Goal: Task Accomplishment & Management: Manage account settings

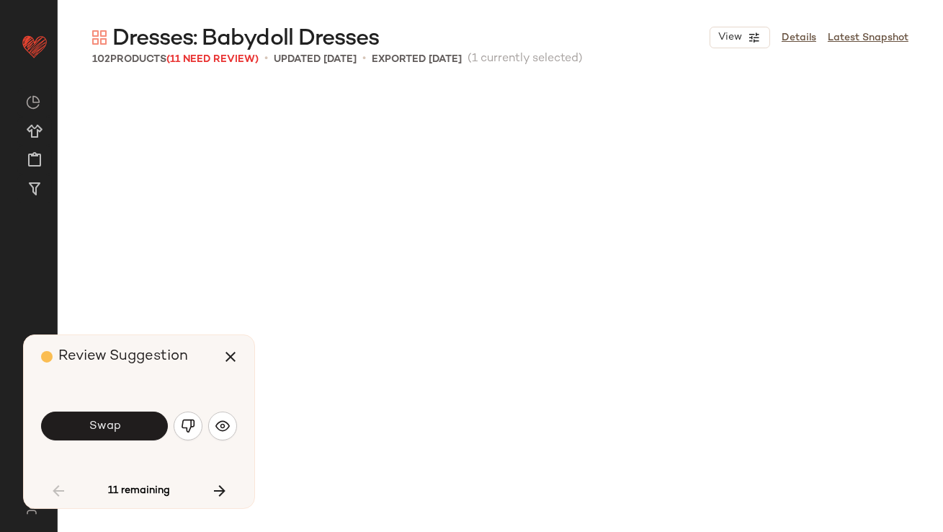
scroll to position [2225, 0]
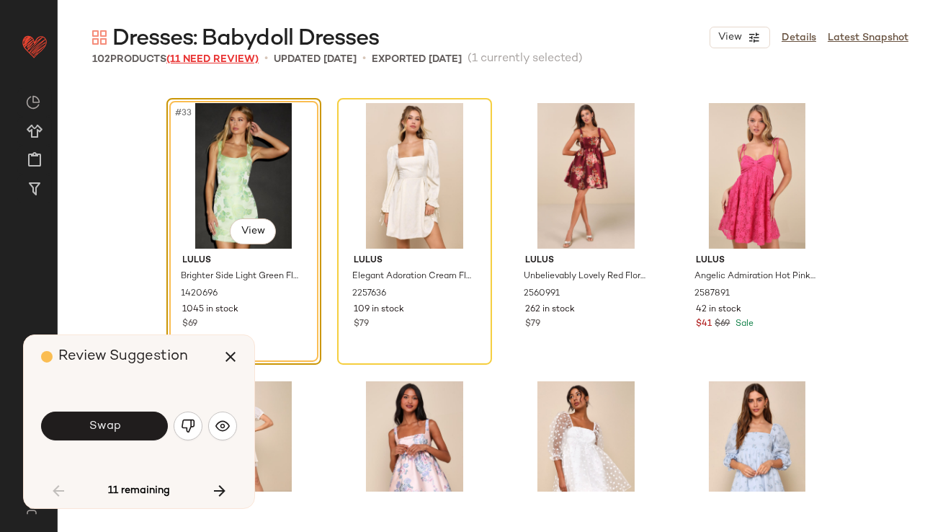
click at [220, 61] on span "(11 Need Review)" at bounding box center [212, 59] width 92 height 11
click at [185, 428] on img "button" at bounding box center [188, 426] width 14 height 14
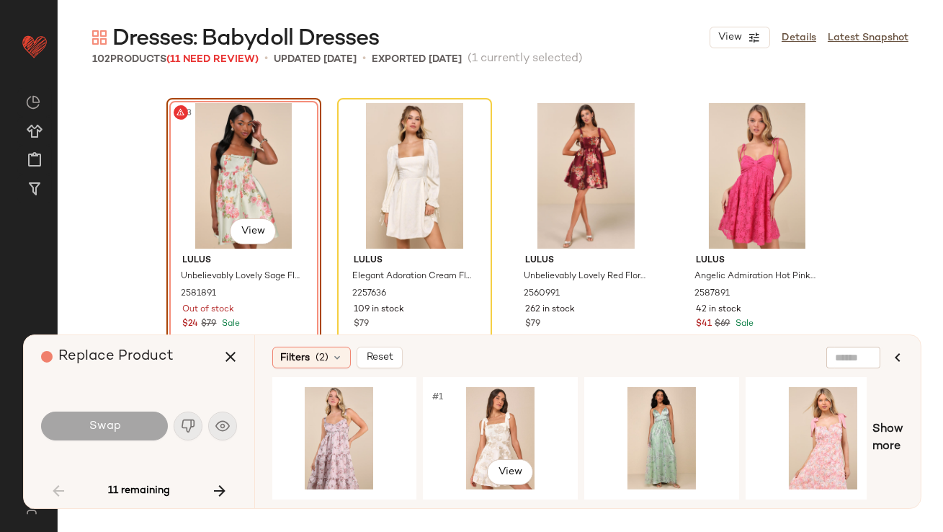
scroll to position [0, 2141]
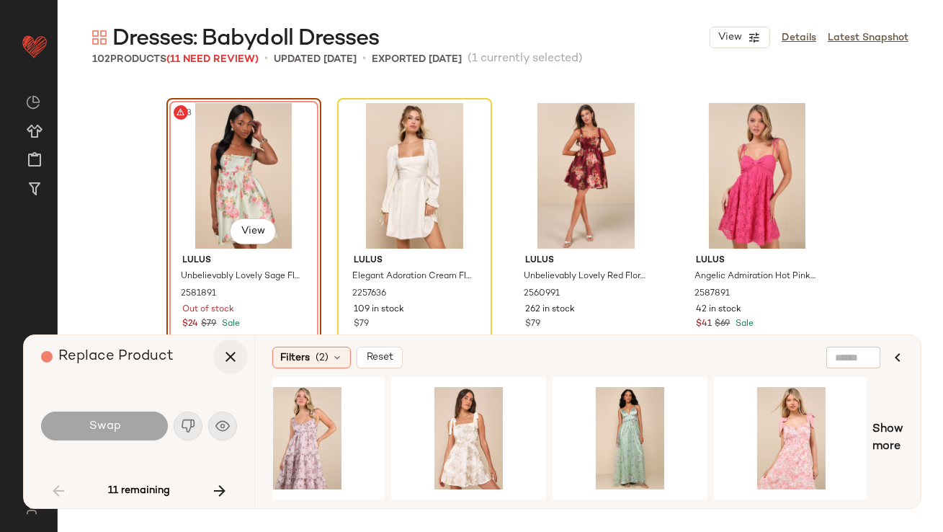
click at [230, 352] on icon "button" at bounding box center [230, 356] width 17 height 17
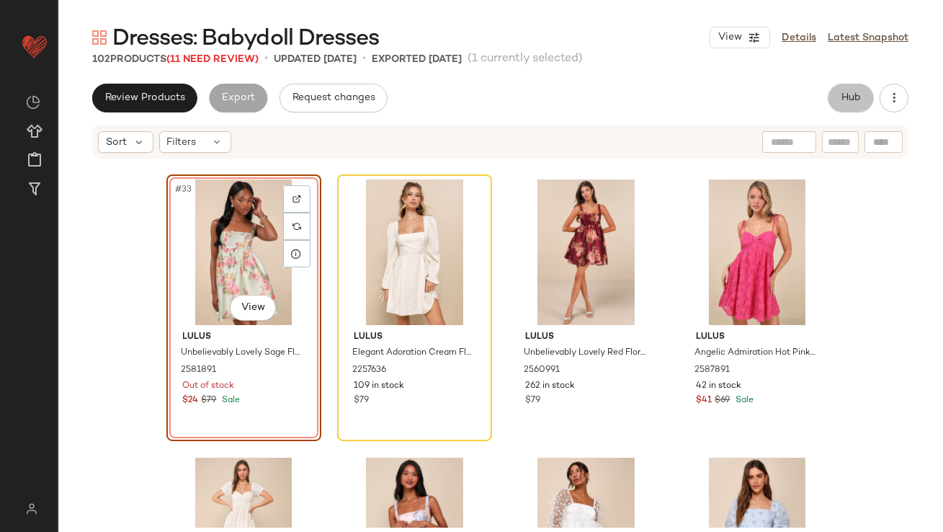
click at [849, 97] on span "Hub" at bounding box center [851, 98] width 20 height 12
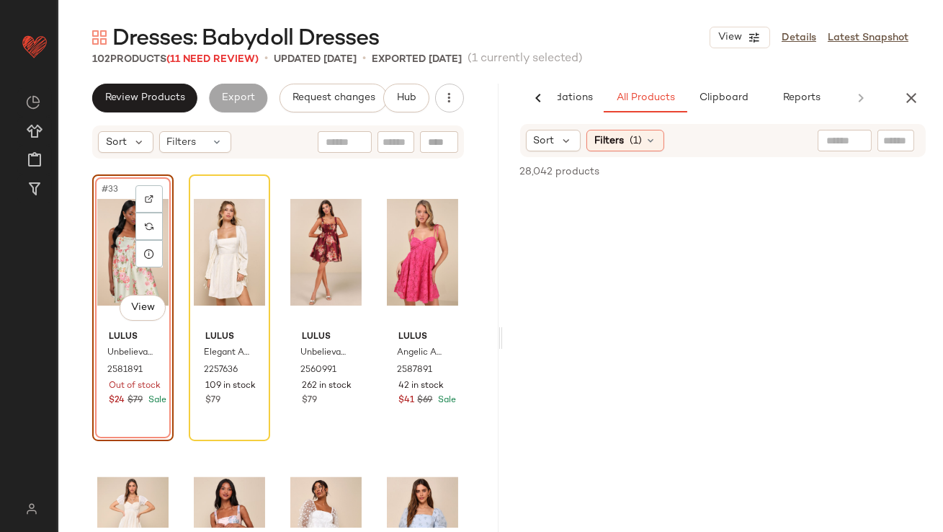
scroll to position [0, 81]
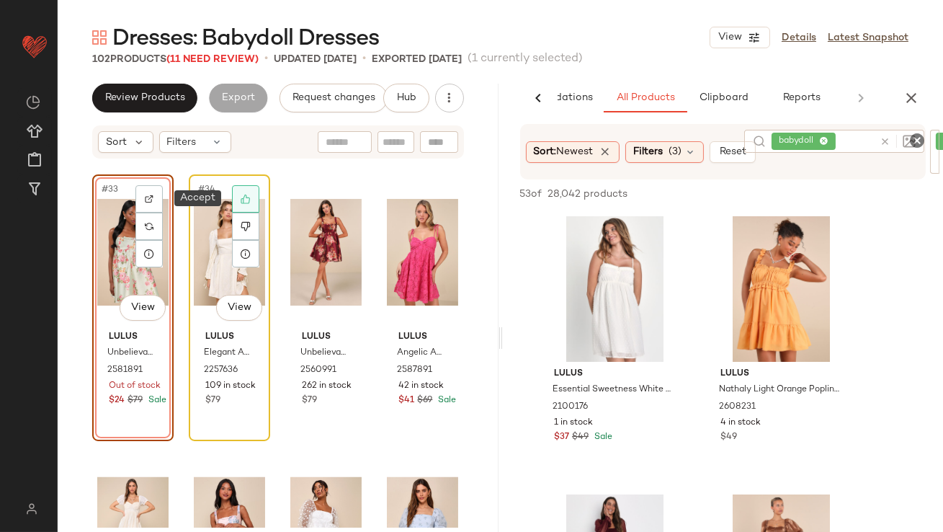
click at [246, 202] on icon at bounding box center [246, 199] width 10 height 10
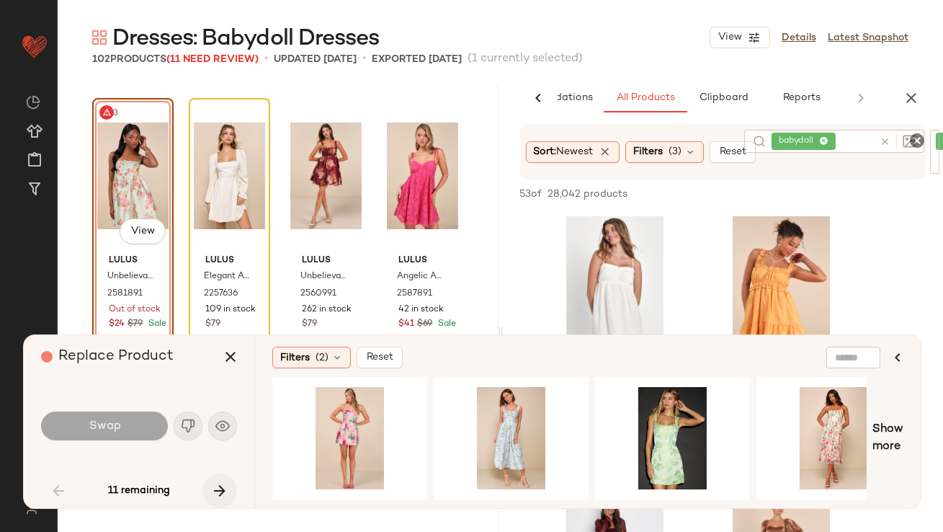
click at [221, 497] on icon "button" at bounding box center [219, 490] width 17 height 17
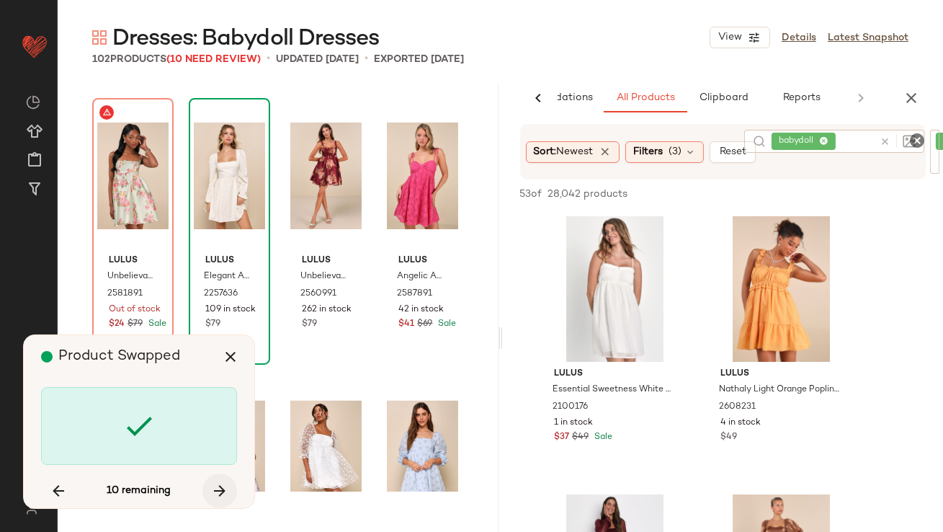
click at [221, 496] on icon "button" at bounding box center [219, 490] width 17 height 17
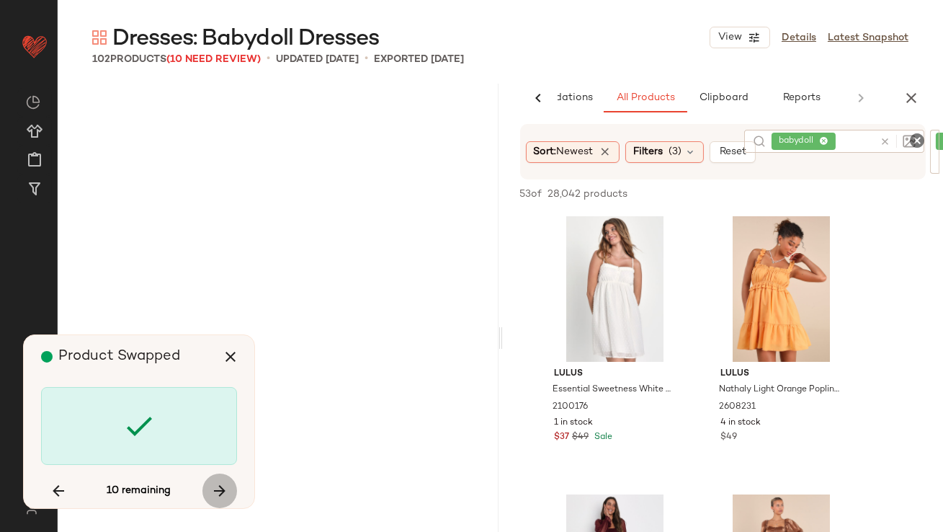
scroll to position [3615, 0]
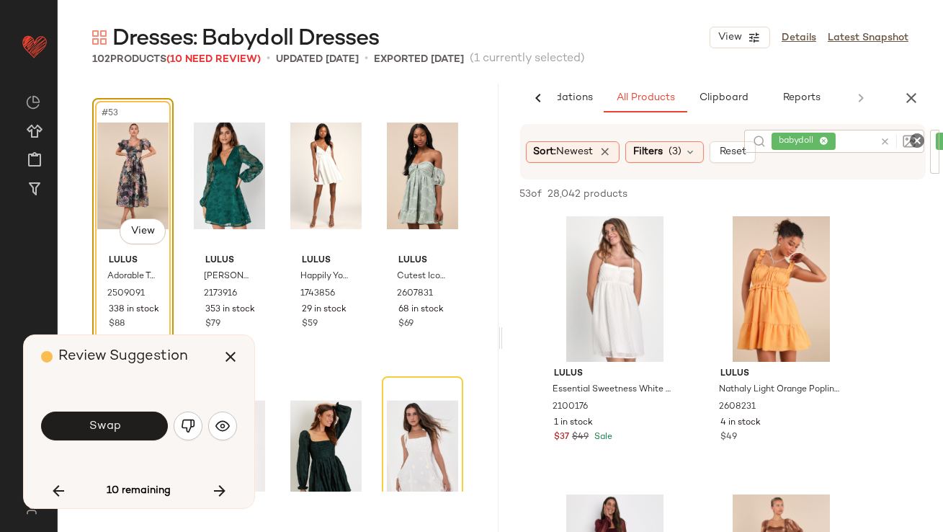
click at [151, 418] on button "Swap" at bounding box center [104, 425] width 127 height 29
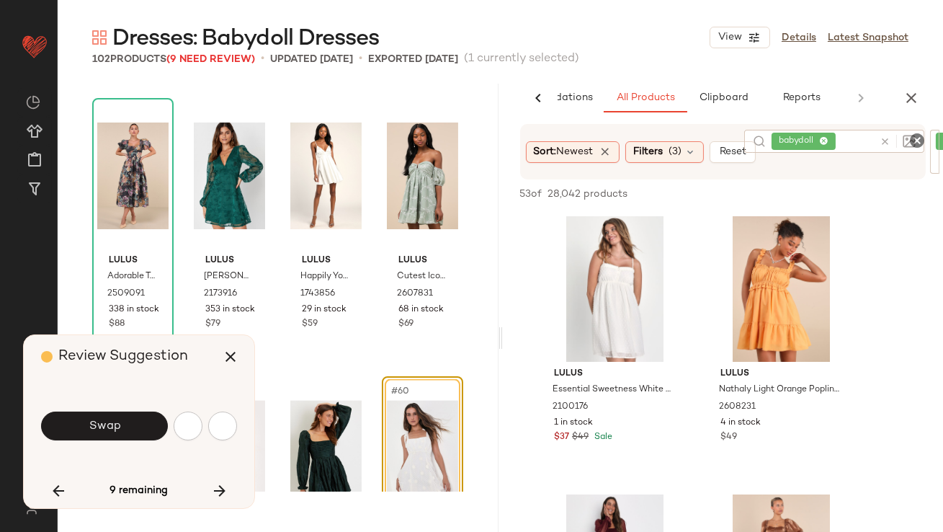
scroll to position [3894, 0]
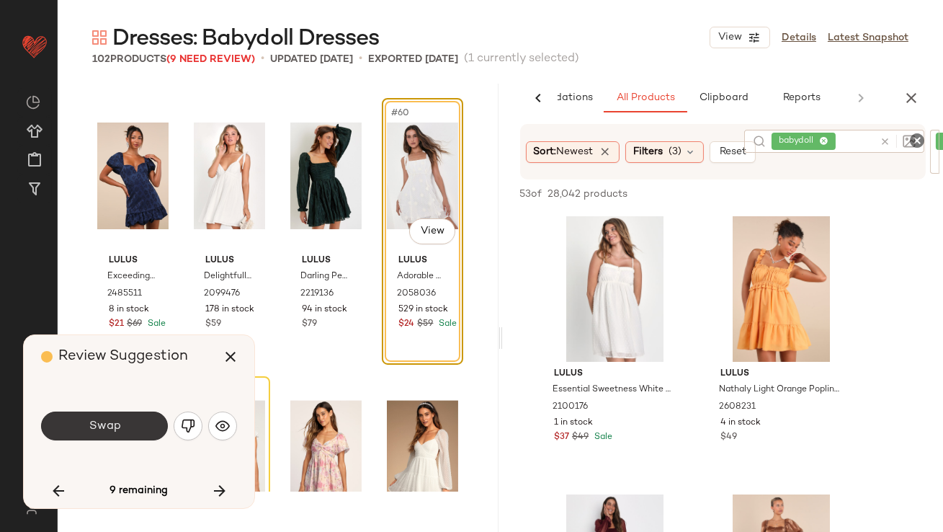
click at [151, 419] on button "Swap" at bounding box center [104, 425] width 127 height 29
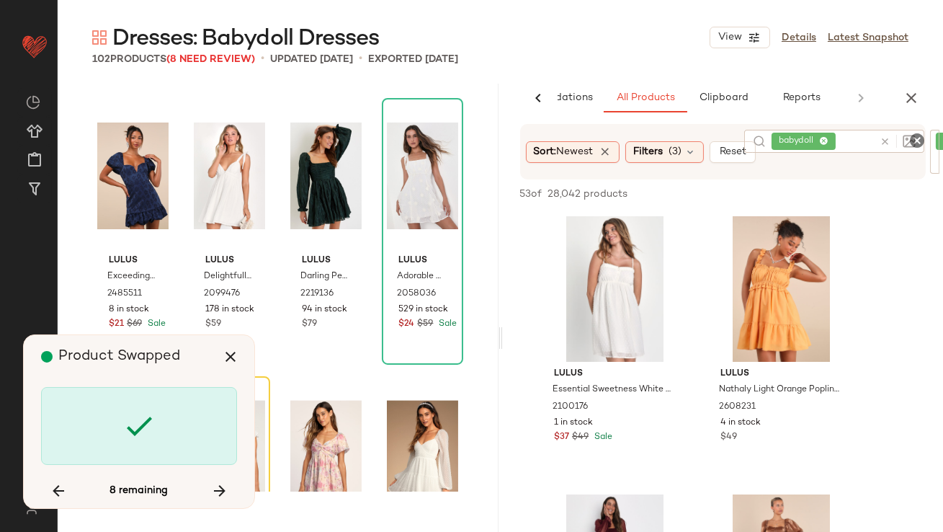
scroll to position [4172, 0]
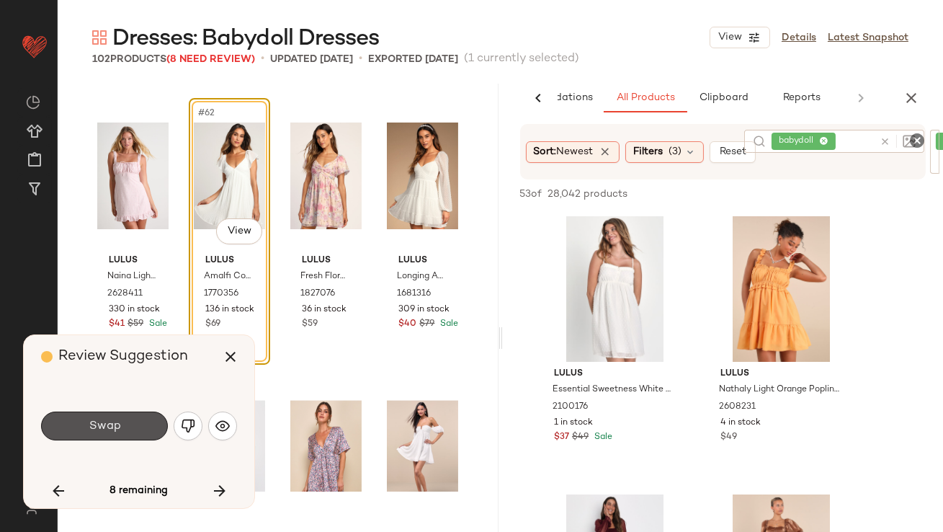
click at [151, 419] on button "Swap" at bounding box center [104, 425] width 127 height 29
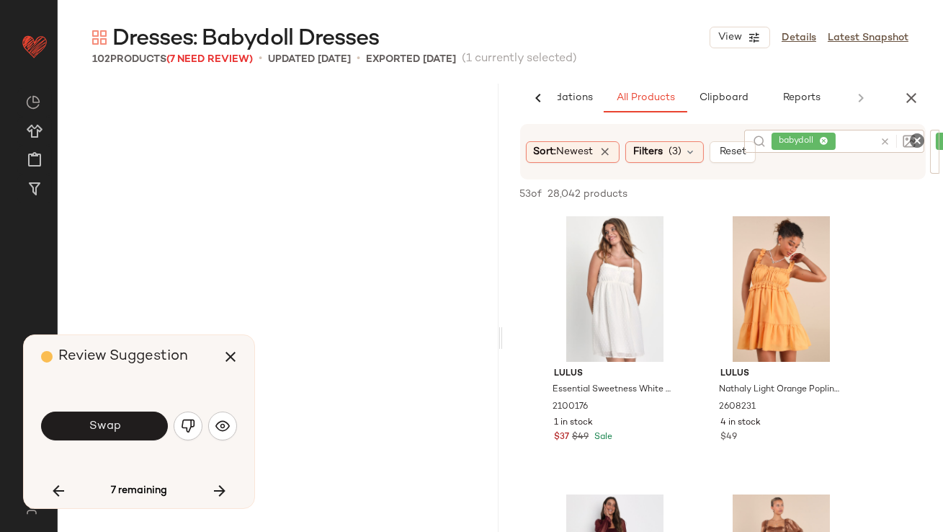
scroll to position [5006, 0]
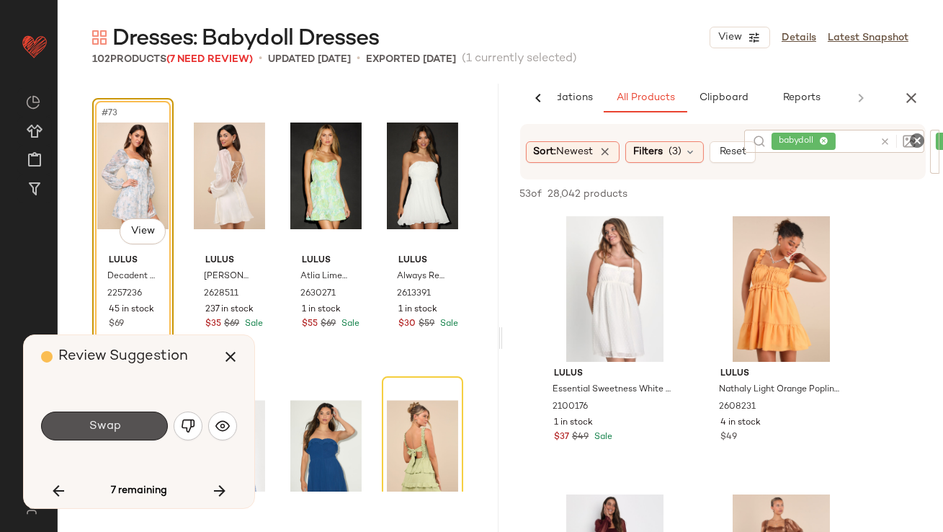
click at [151, 419] on button "Swap" at bounding box center [104, 425] width 127 height 29
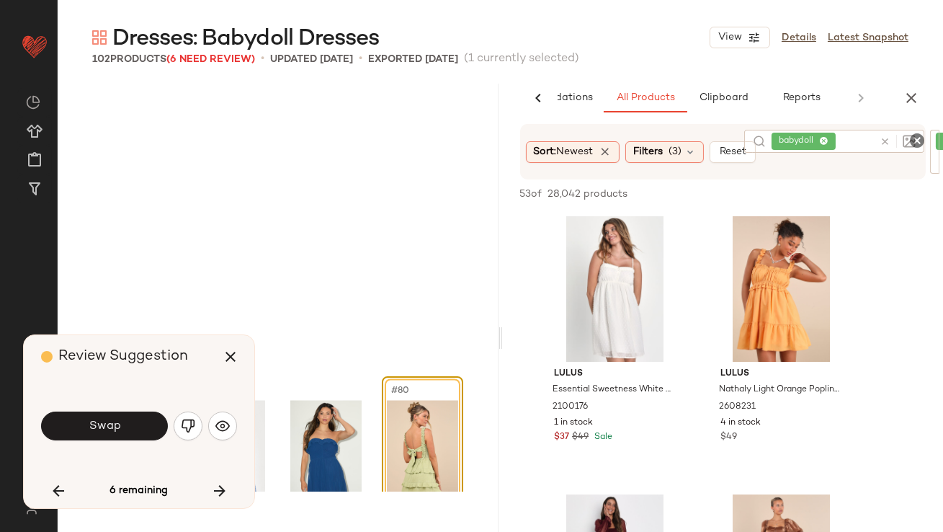
scroll to position [5284, 0]
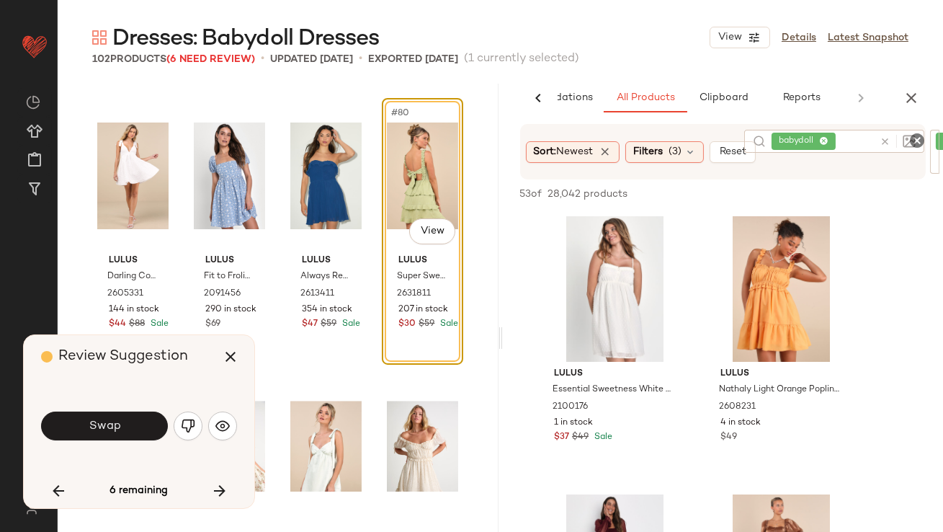
click at [151, 419] on button "Swap" at bounding box center [104, 425] width 127 height 29
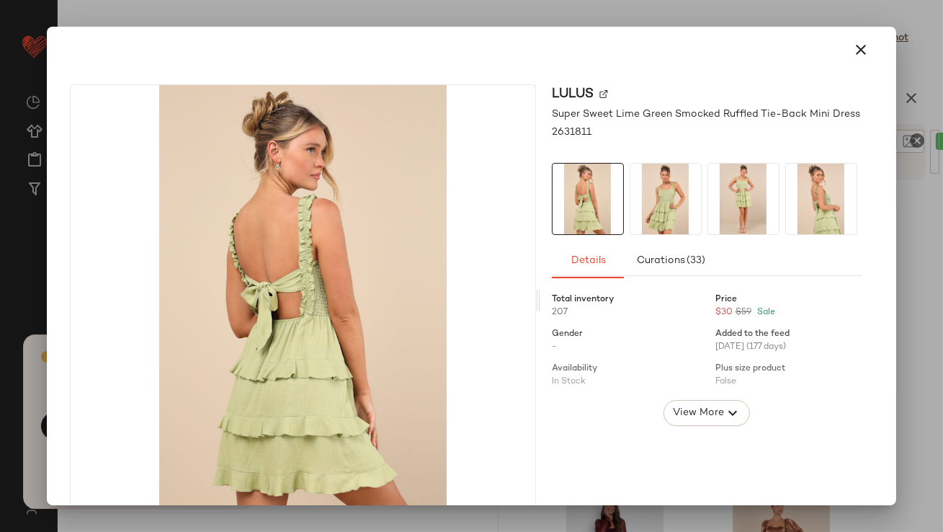
scroll to position [5840, 0]
click at [666, 200] on img at bounding box center [665, 199] width 71 height 71
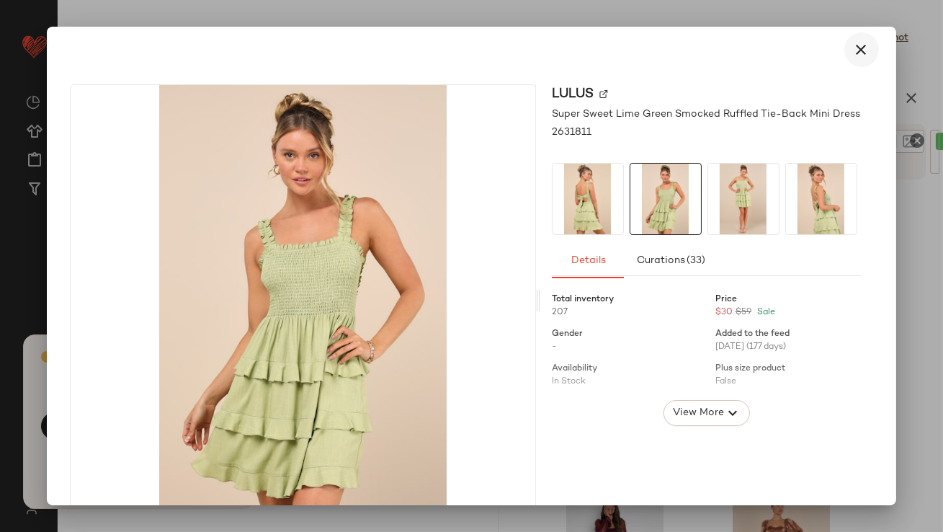
click at [861, 45] on icon "button" at bounding box center [861, 49] width 17 height 17
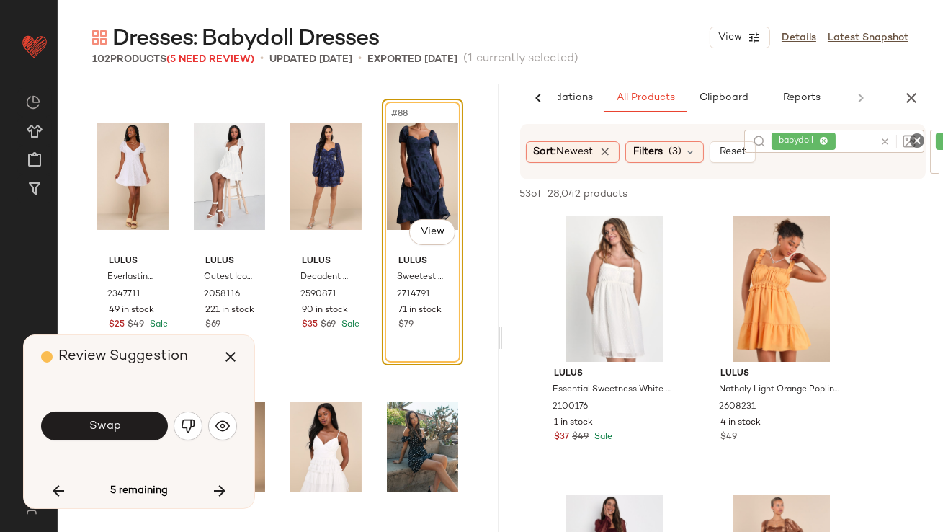
click at [182, 421] on img "button" at bounding box center [188, 426] width 14 height 14
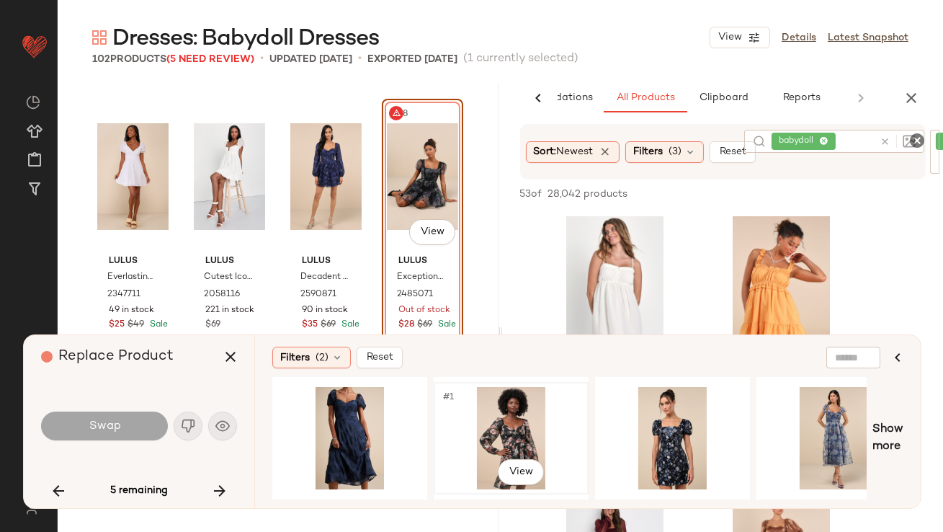
click at [519, 421] on div "#1 View" at bounding box center [511, 438] width 145 height 102
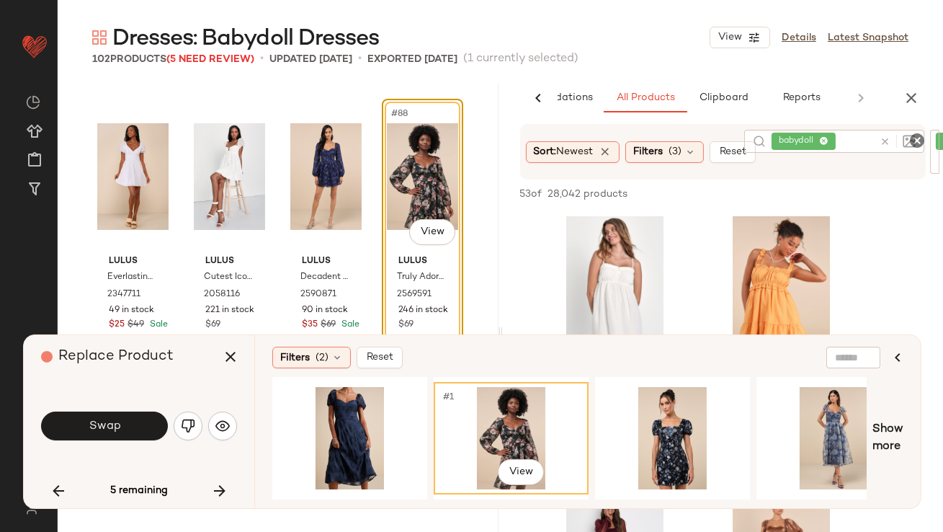
click at [107, 418] on button "Swap" at bounding box center [104, 425] width 127 height 29
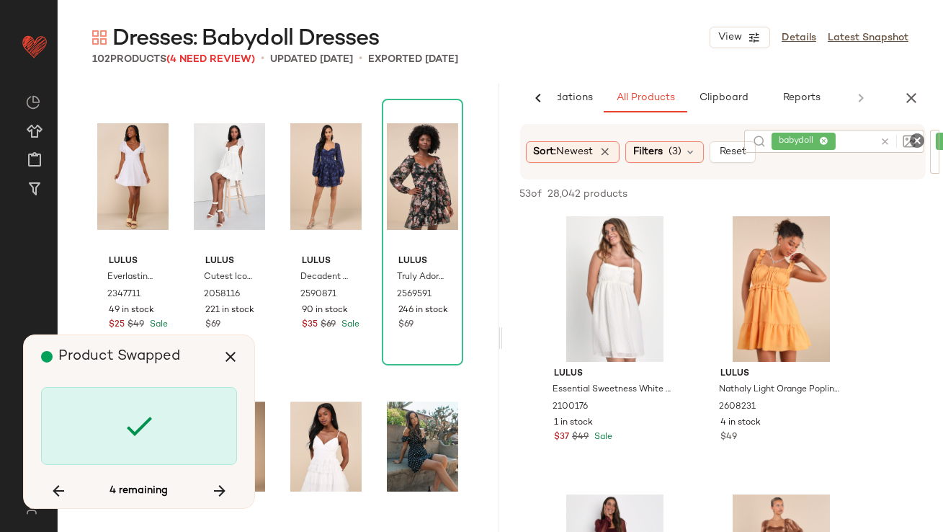
scroll to position [6397, 0]
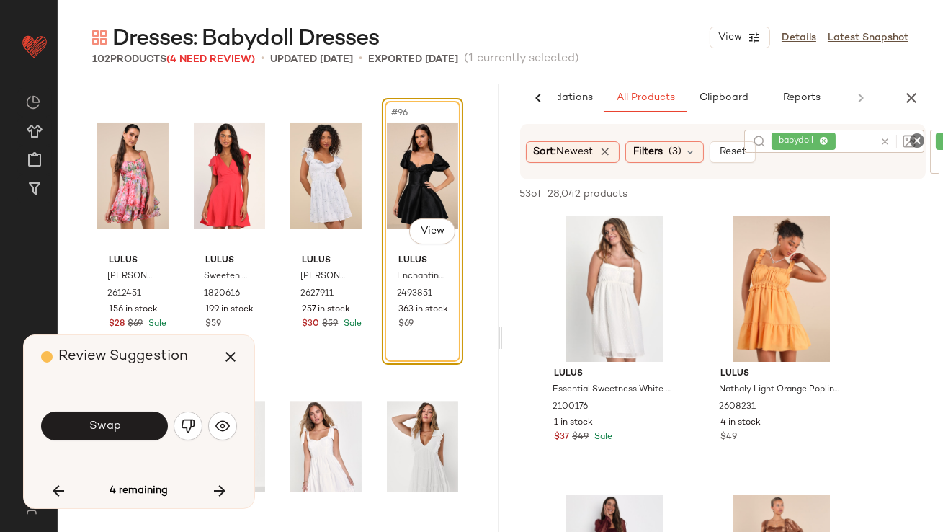
click at [107, 418] on button "Swap" at bounding box center [104, 425] width 127 height 29
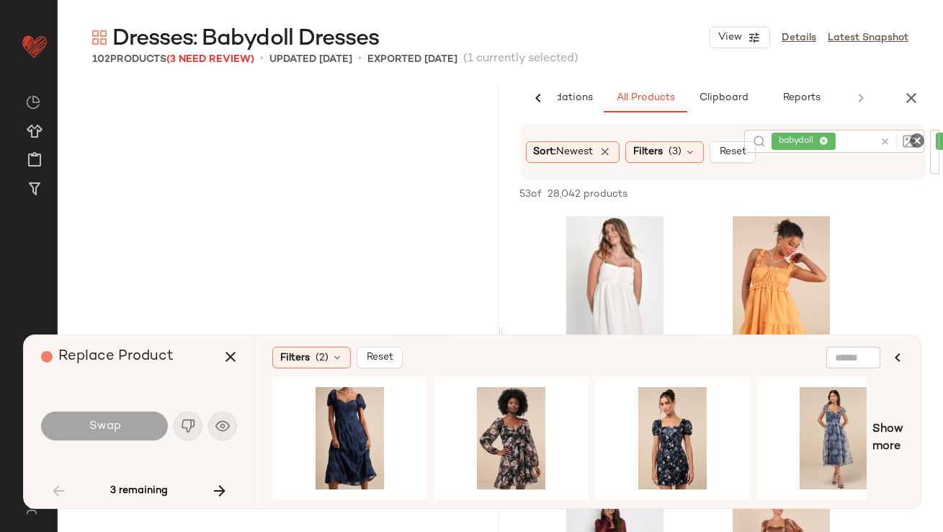
scroll to position [2225, 0]
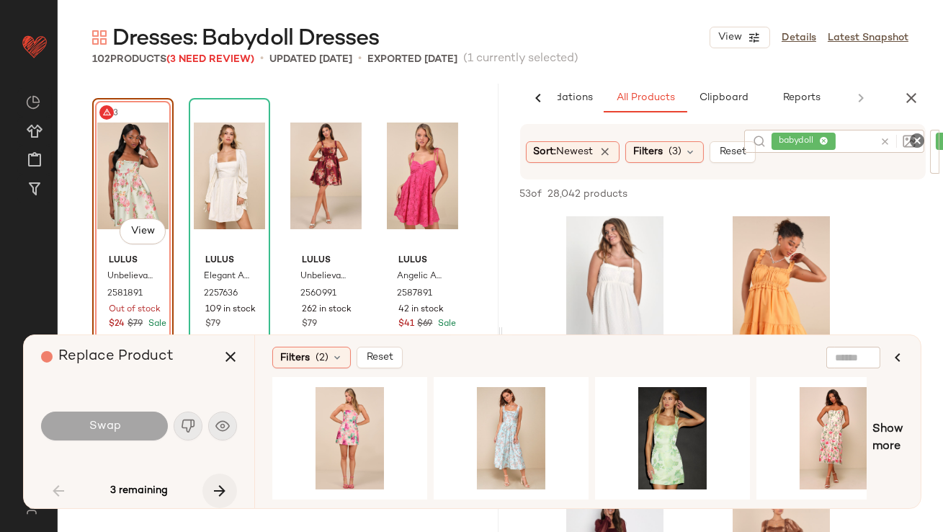
click at [221, 491] on icon "button" at bounding box center [219, 490] width 17 height 17
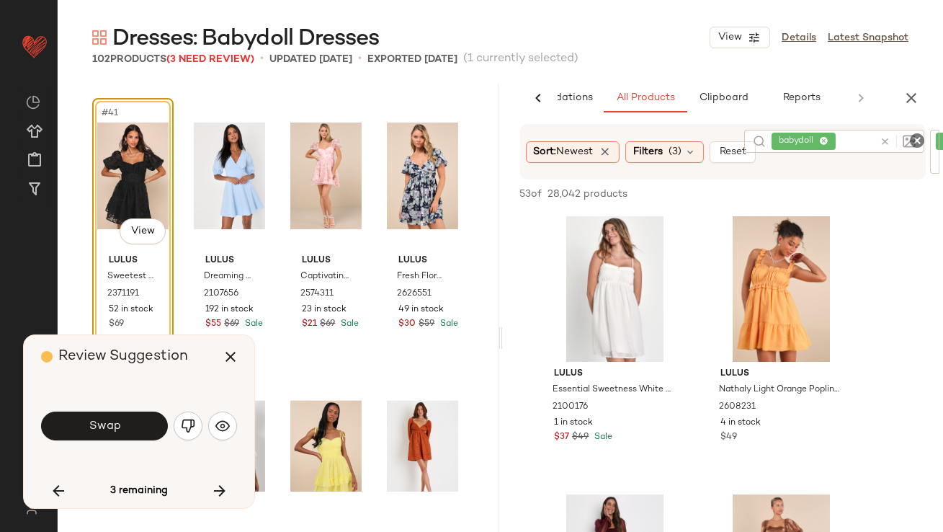
click at [156, 424] on button "Swap" at bounding box center [104, 425] width 127 height 29
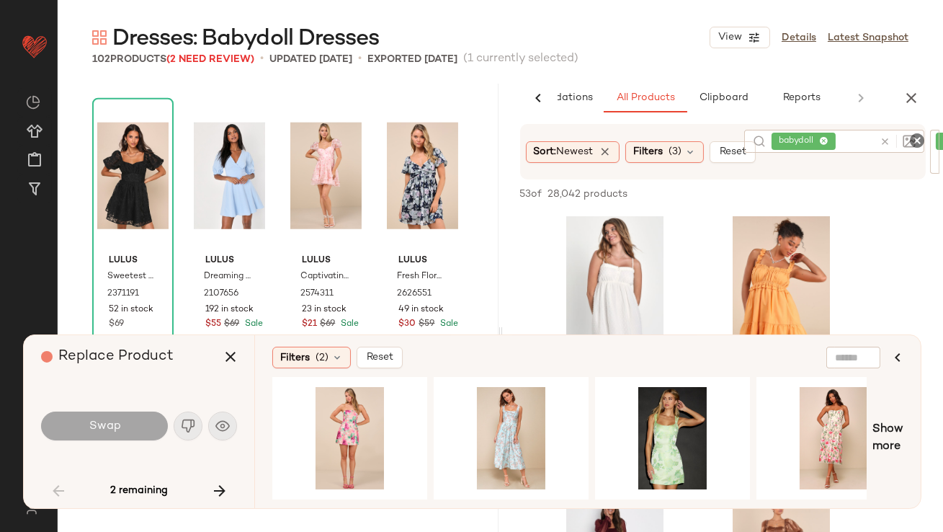
scroll to position [2225, 0]
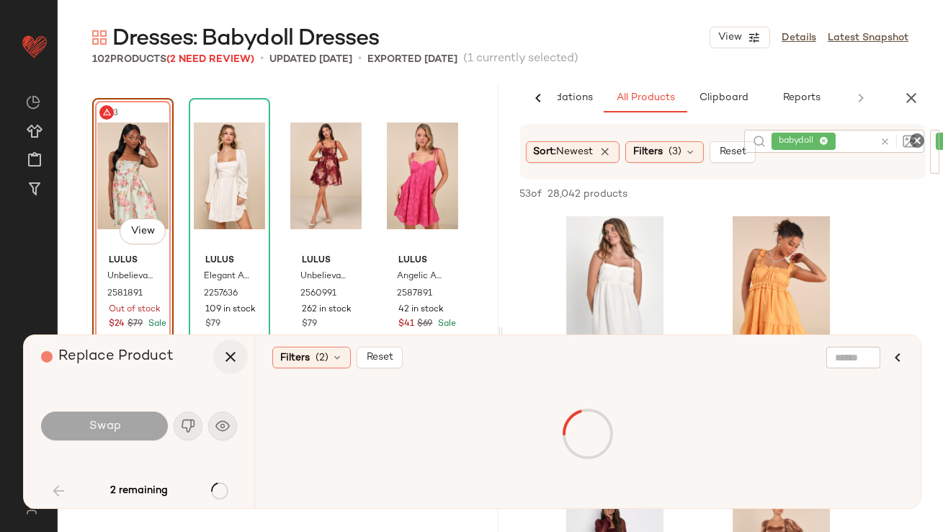
click at [236, 356] on icon "button" at bounding box center [230, 356] width 17 height 17
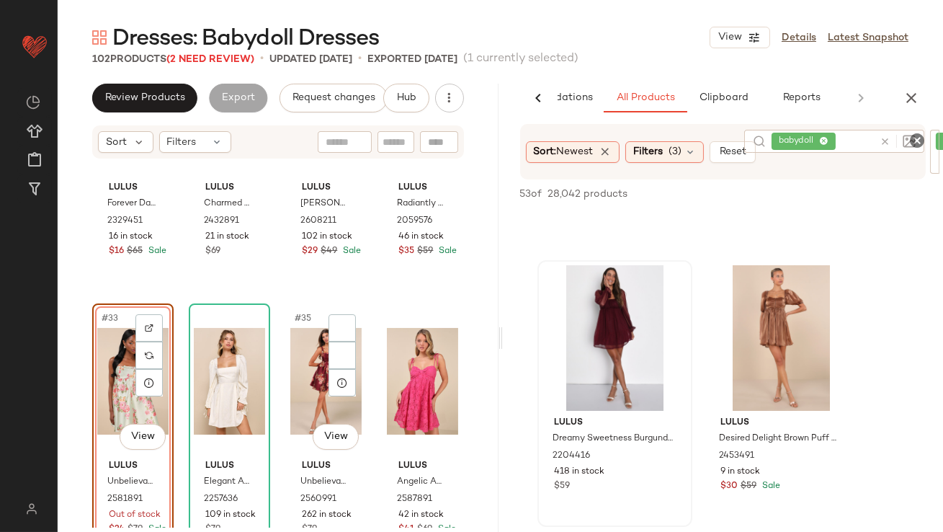
scroll to position [2155, 0]
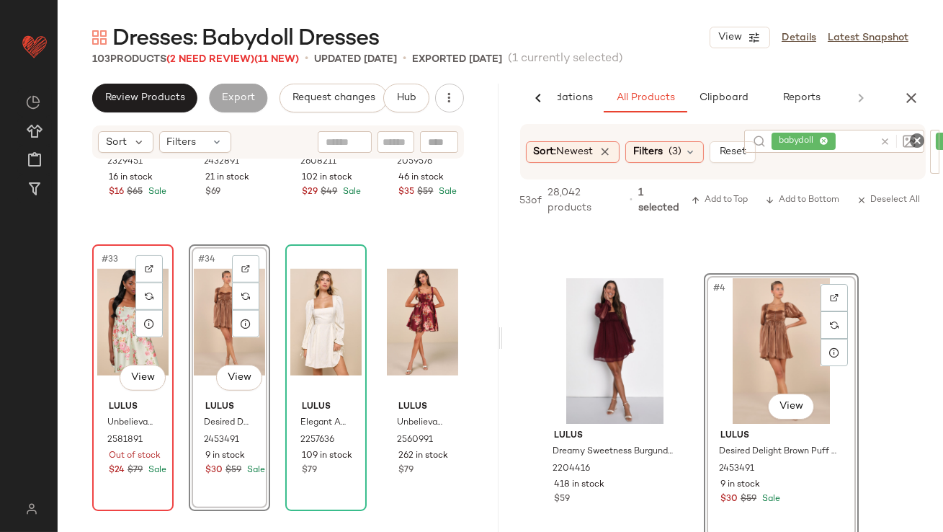
click at [94, 321] on div "#33 View Lulus Unbelievably Lovely Sage Floral Babydoll Empire Waist Mini Dress…" at bounding box center [133, 378] width 79 height 264
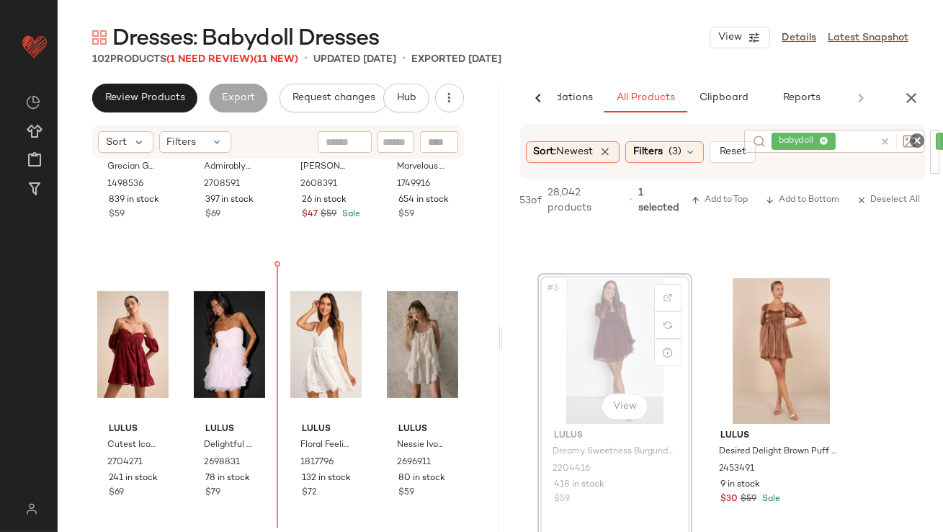
scroll to position [774, 0]
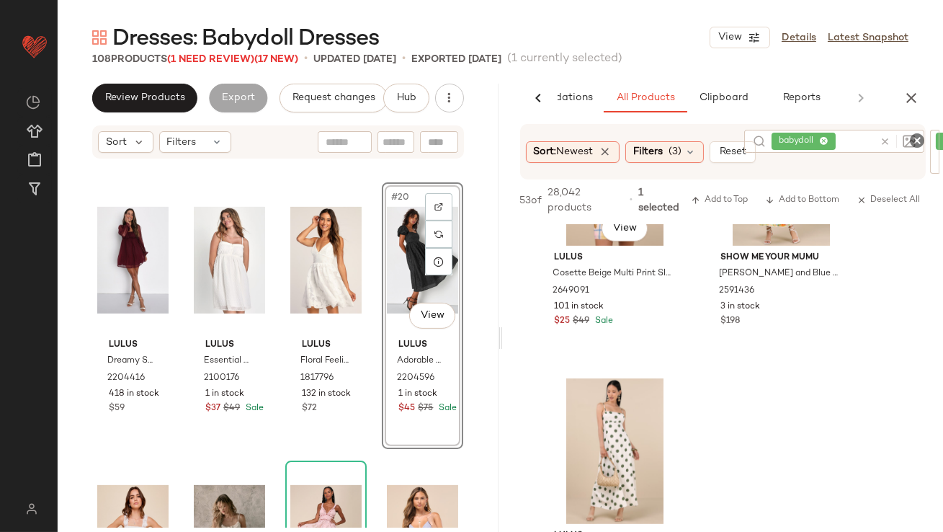
scroll to position [1875, 0]
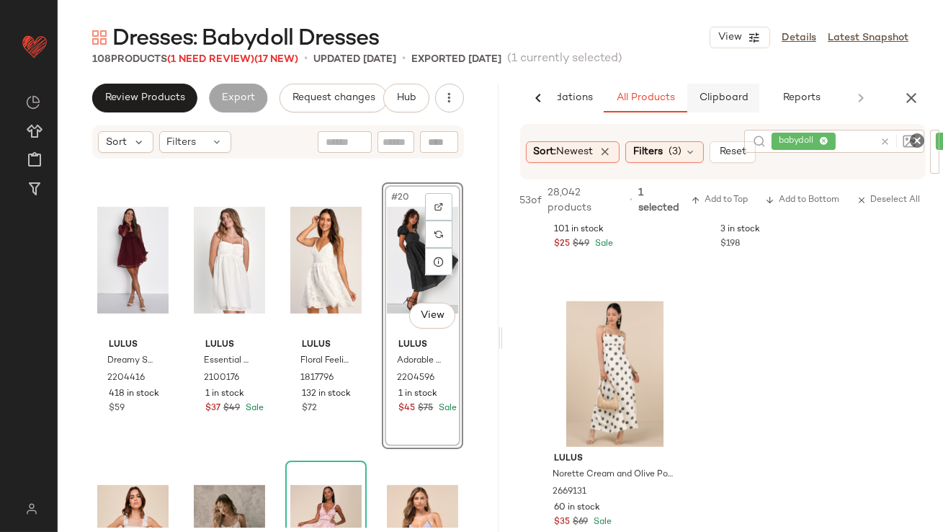
click at [729, 87] on button "Clipboard" at bounding box center [723, 98] width 72 height 29
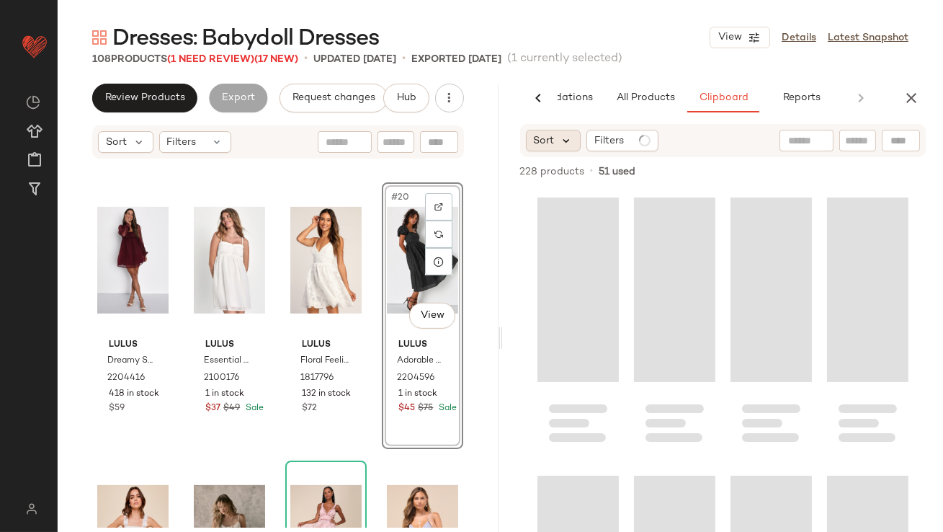
click at [561, 141] on icon at bounding box center [567, 140] width 13 height 13
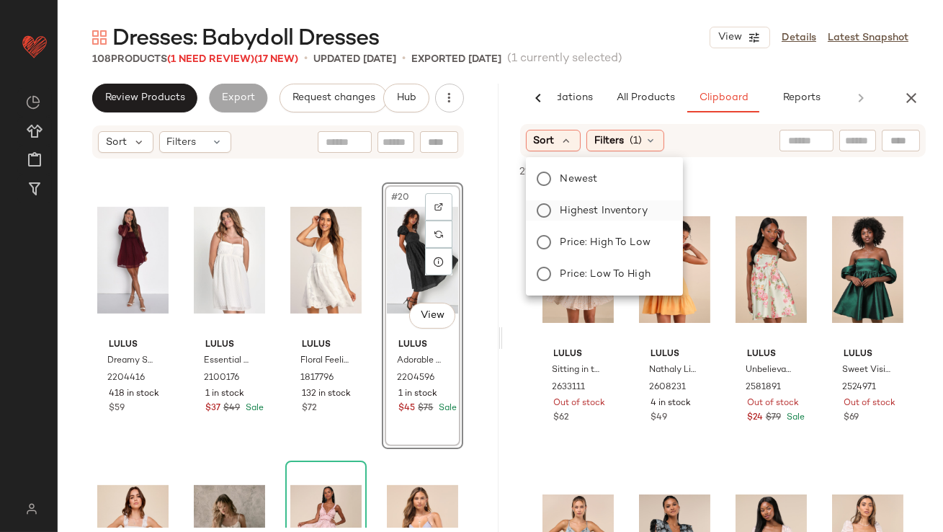
click at [574, 211] on span "Highest Inventory" at bounding box center [604, 210] width 87 height 15
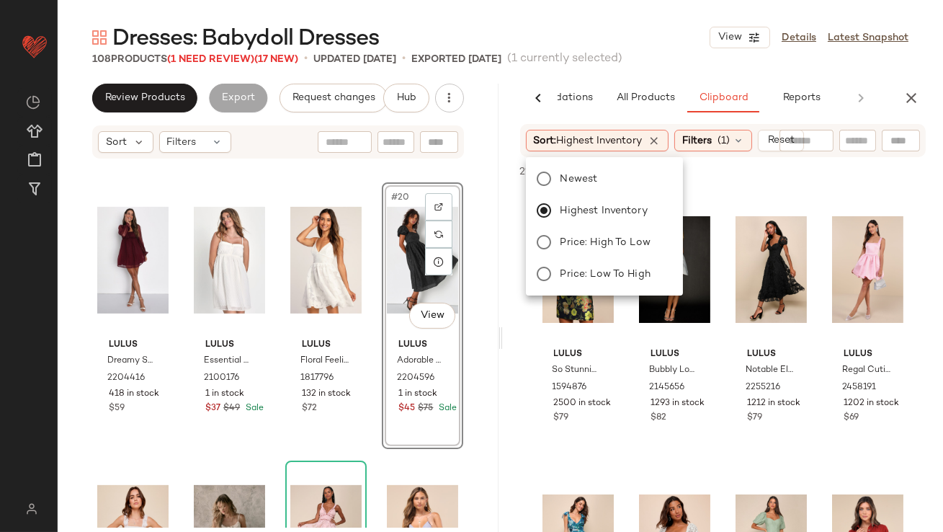
click at [678, 53] on div "108 Products (1 Need Review) (17 New) • updated Sep 10th • Exported Aug 27th (1…" at bounding box center [500, 59] width 885 height 14
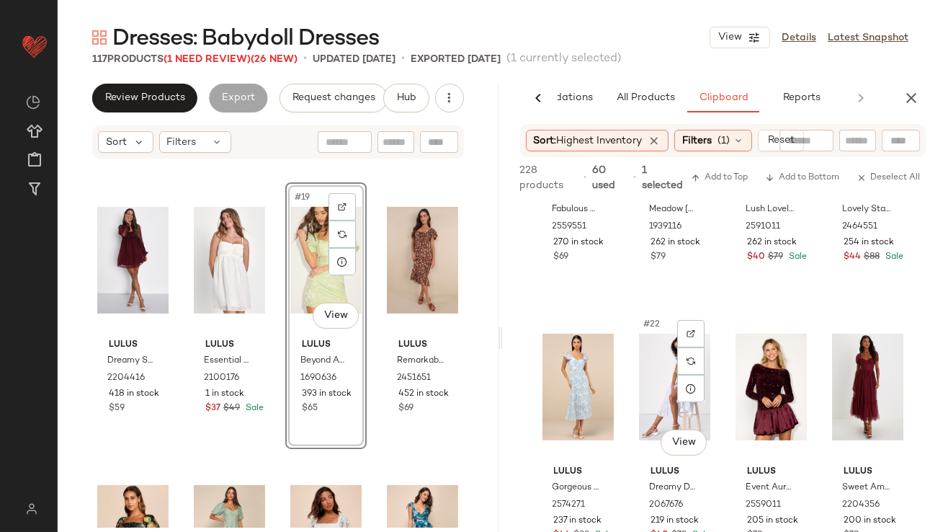
scroll to position [1370, 0]
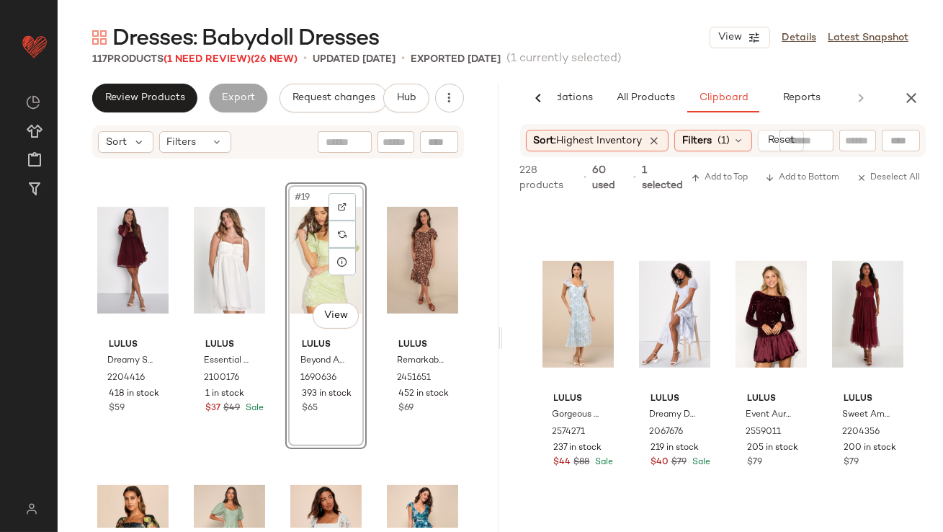
click at [910, 92] on icon "button" at bounding box center [911, 97] width 17 height 17
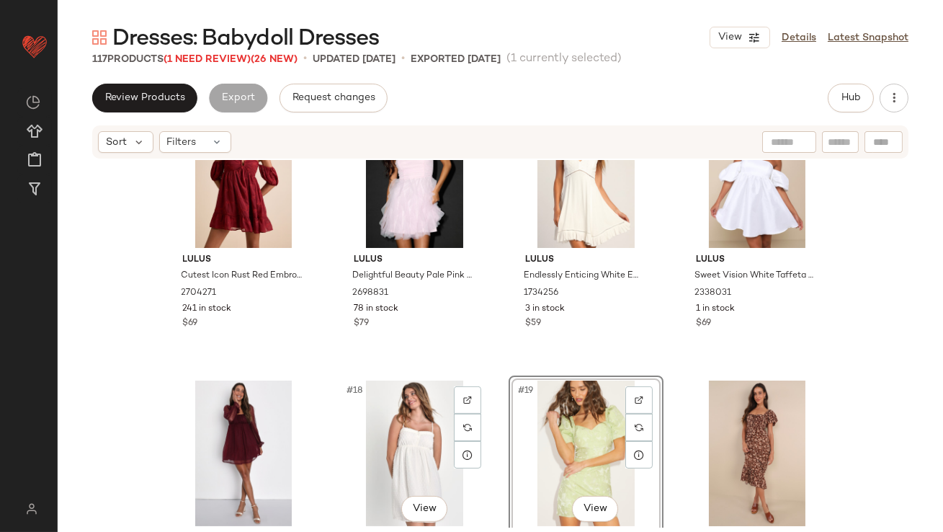
scroll to position [904, 0]
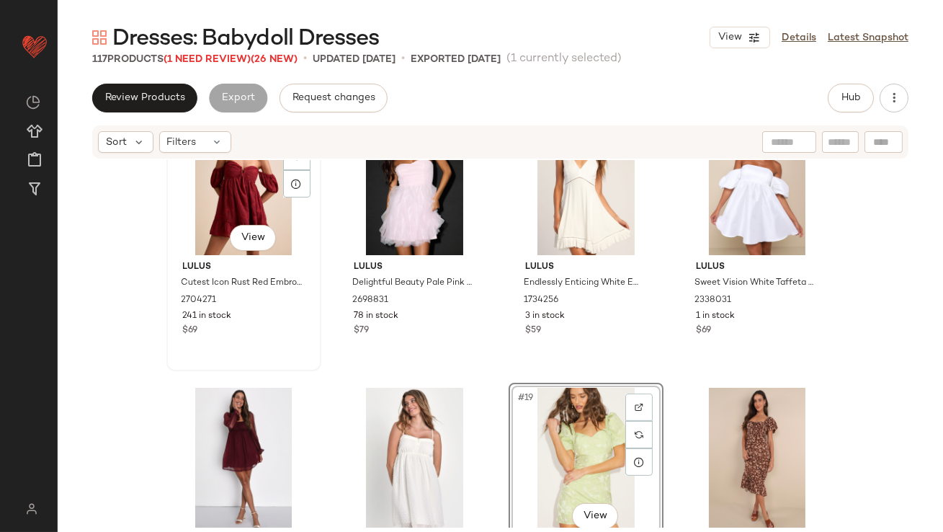
click at [193, 208] on div "#13 View" at bounding box center [243, 183] width 145 height 146
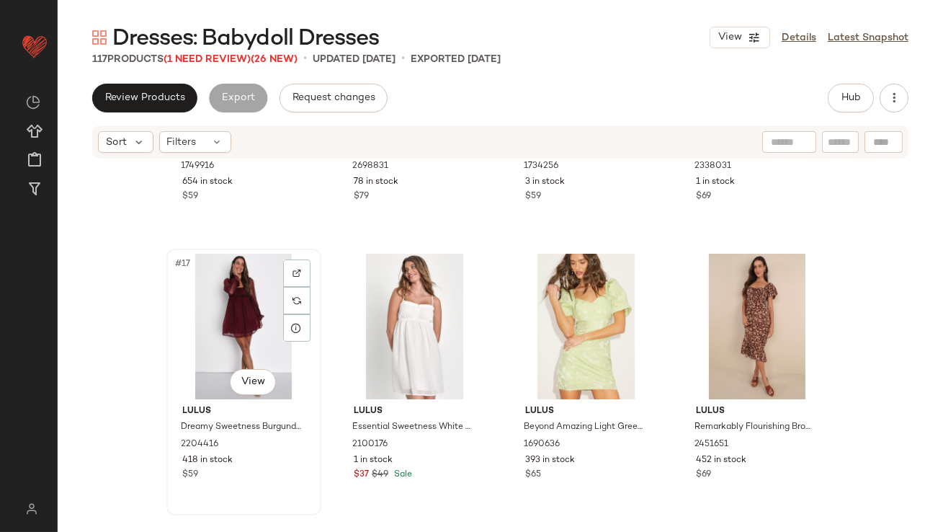
scroll to position [1046, 0]
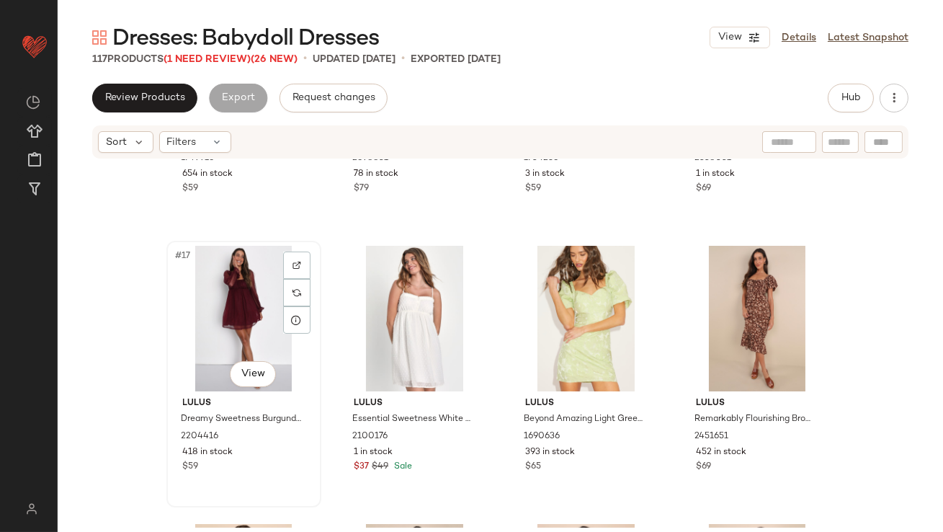
click at [242, 339] on div "#17 View" at bounding box center [243, 319] width 145 height 146
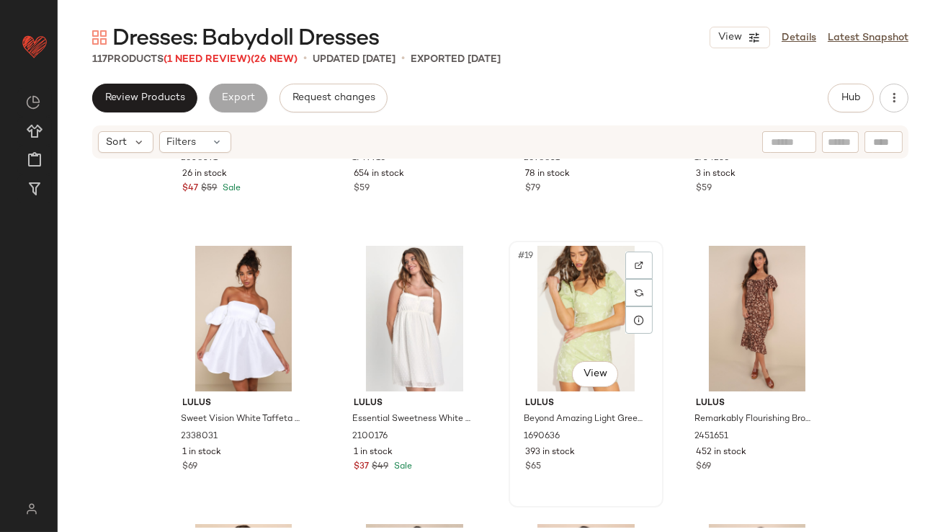
scroll to position [1174, 0]
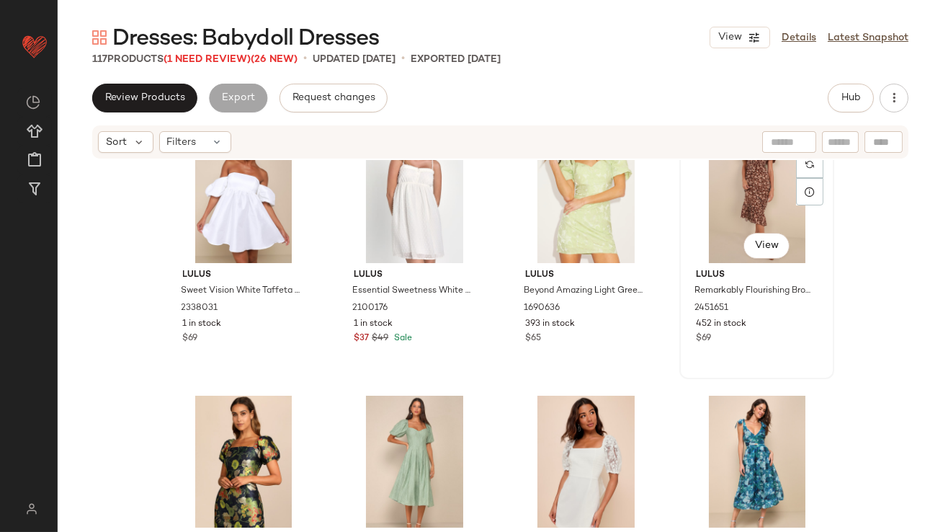
click at [741, 219] on div "#20 View" at bounding box center [756, 190] width 145 height 146
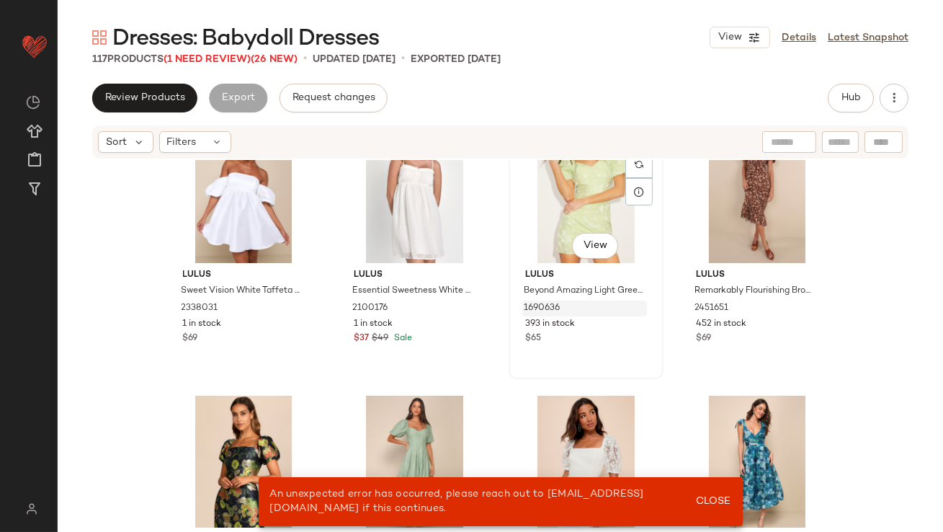
scroll to position [1185, 0]
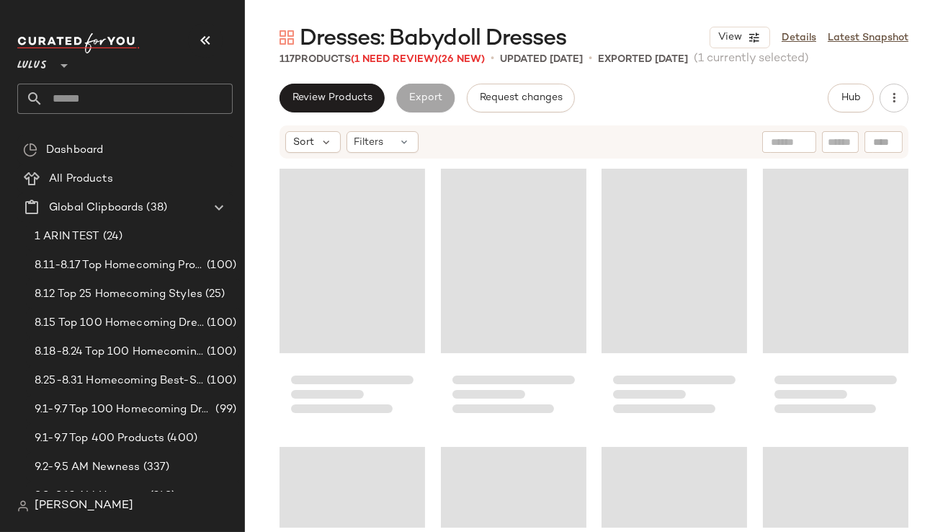
scroll to position [1112, 0]
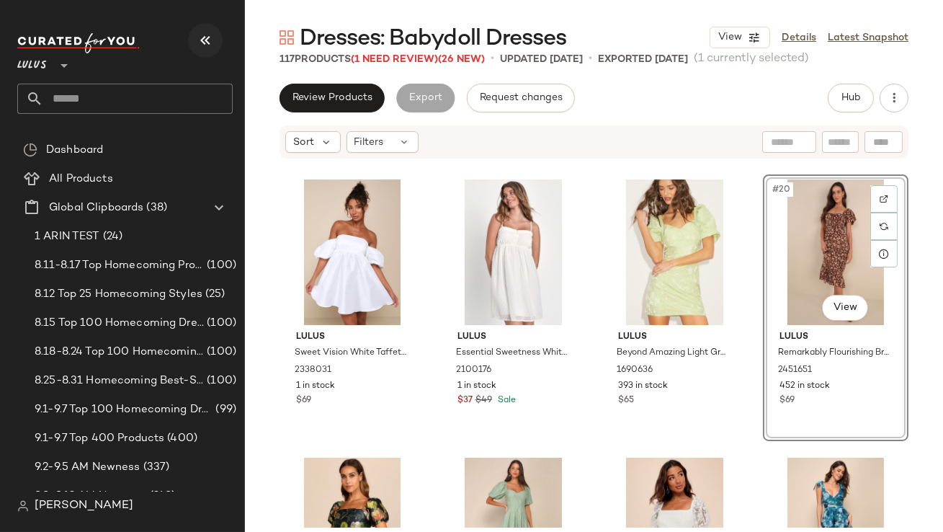
click at [209, 45] on icon "button" at bounding box center [205, 40] width 17 height 17
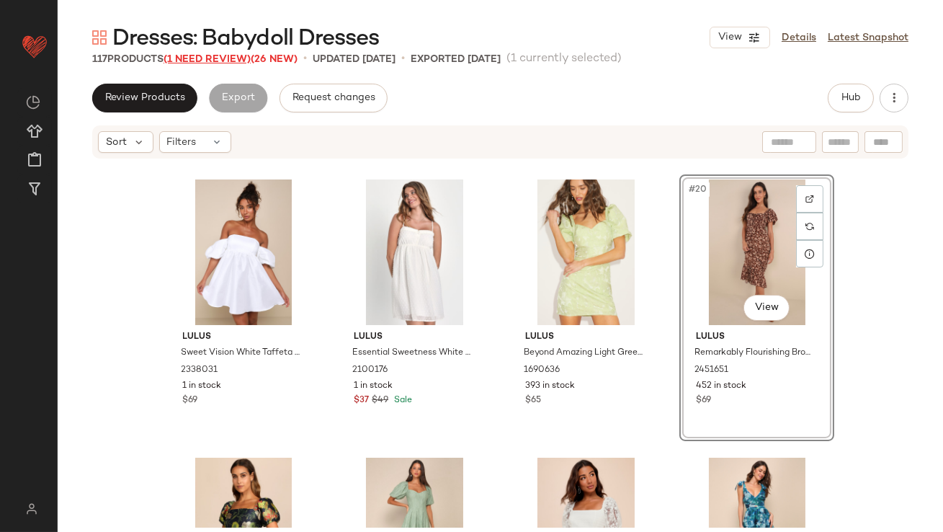
click at [210, 62] on span "(1 Need Review)" at bounding box center [207, 59] width 87 height 11
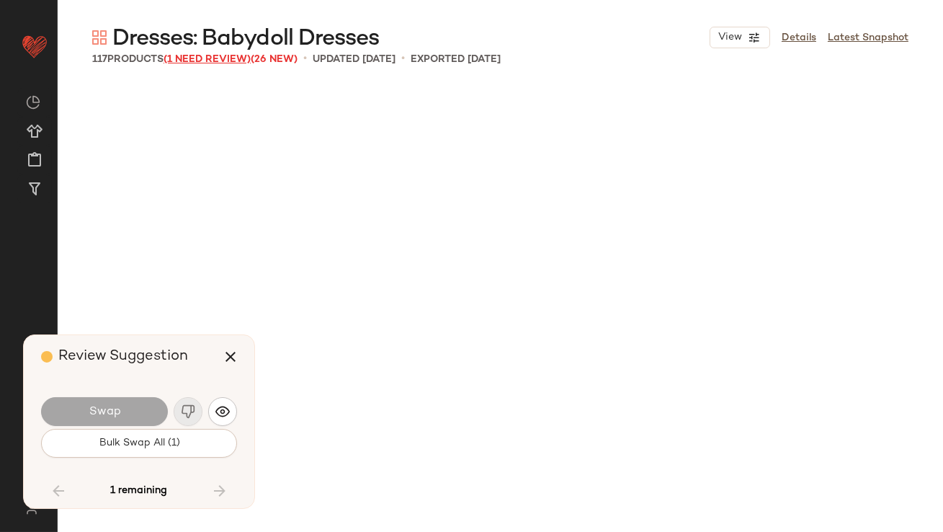
scroll to position [7787, 0]
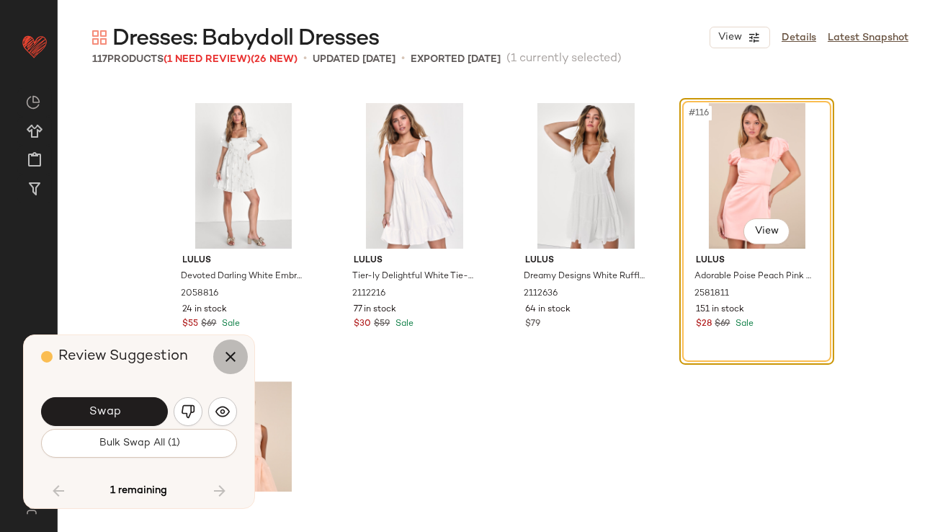
click at [241, 354] on button "button" at bounding box center [230, 356] width 35 height 35
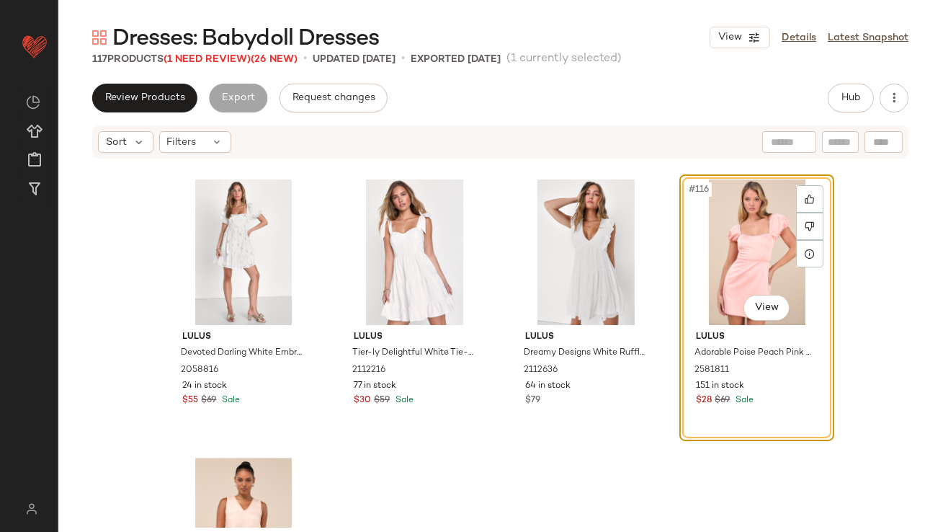
click at [766, 230] on div "#116 View" at bounding box center [756, 252] width 145 height 146
click at [798, 197] on div at bounding box center [809, 198] width 27 height 27
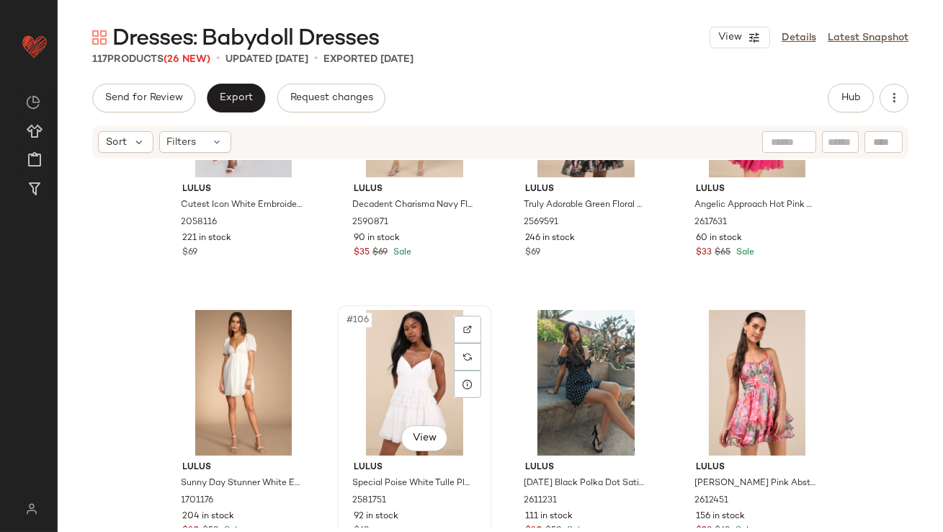
scroll to position [6951, 0]
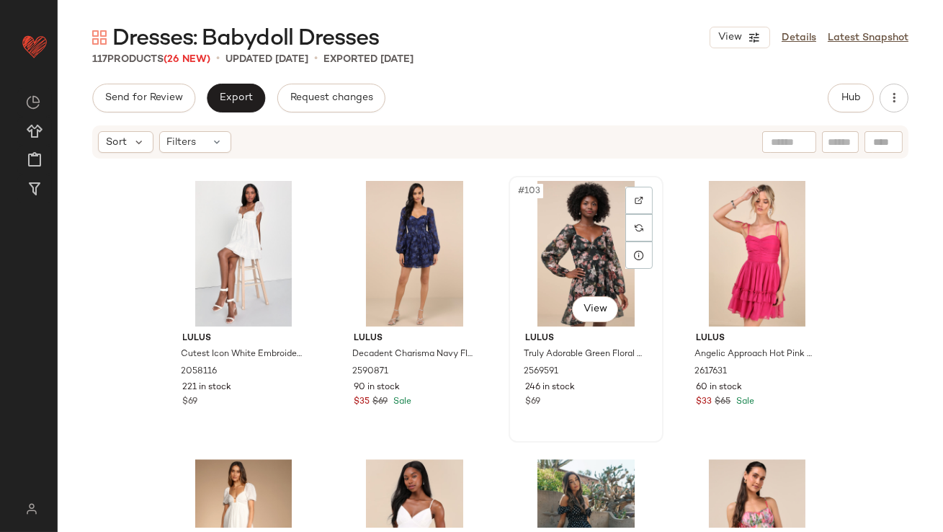
click at [589, 263] on div "#103 View" at bounding box center [586, 254] width 145 height 146
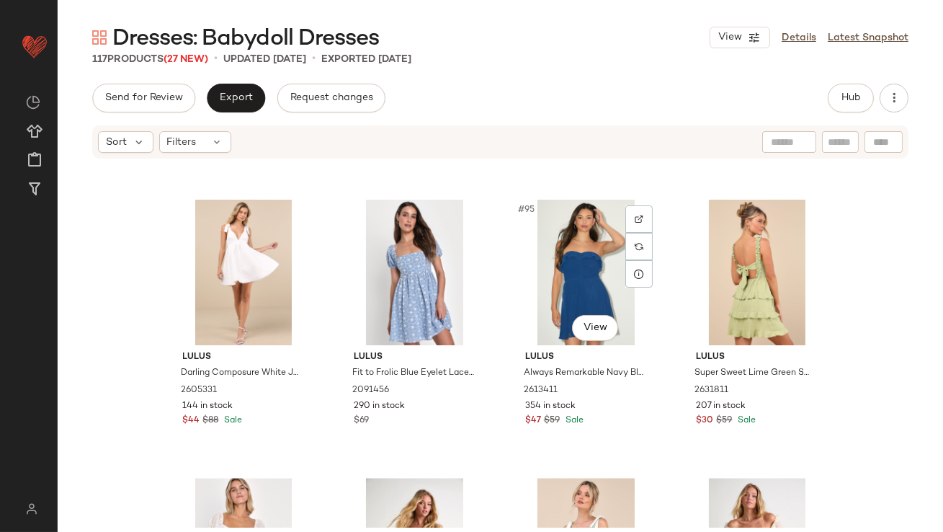
scroll to position [6330, 0]
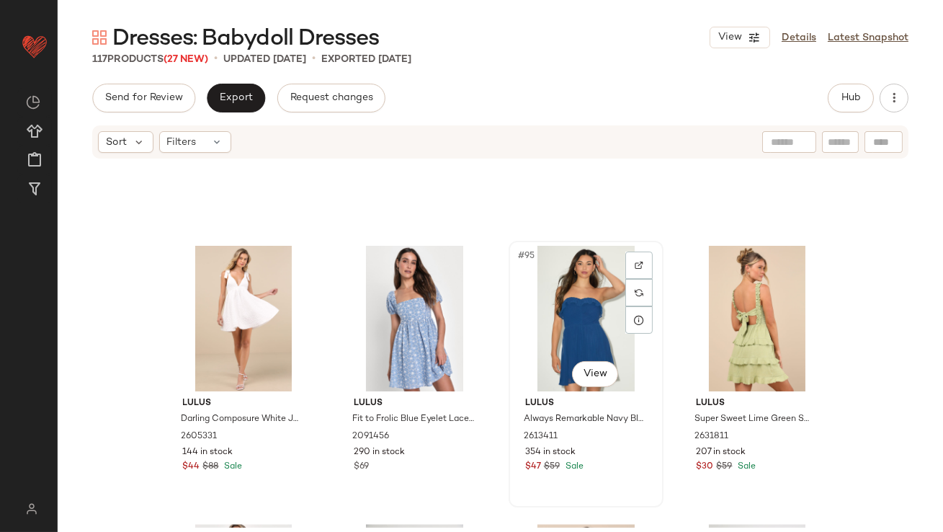
click at [579, 291] on div "#95 View" at bounding box center [586, 319] width 145 height 146
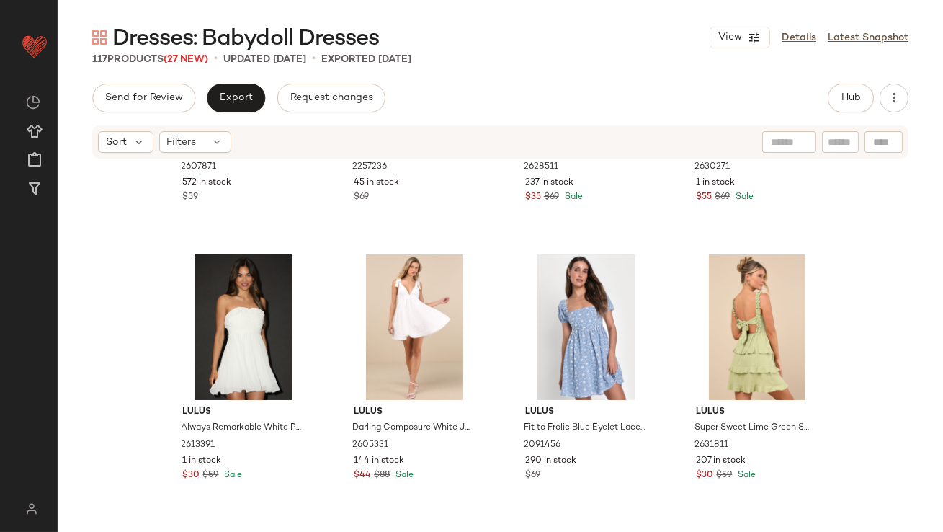
scroll to position [6033, 0]
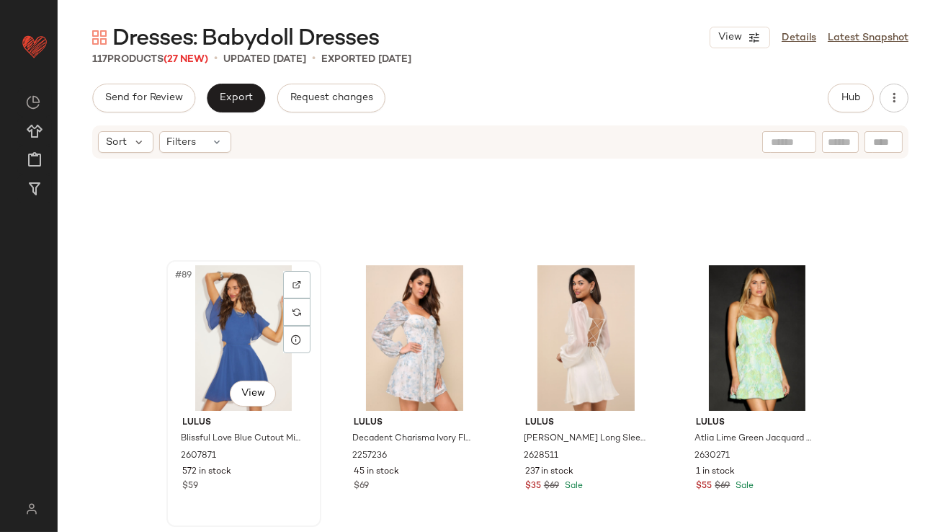
click at [211, 342] on div "#89 View" at bounding box center [243, 338] width 145 height 146
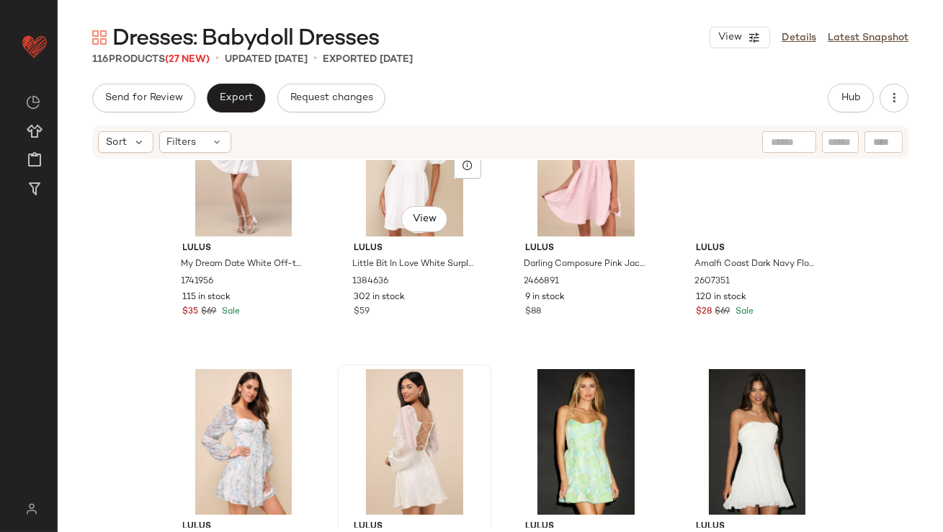
scroll to position [5915, 0]
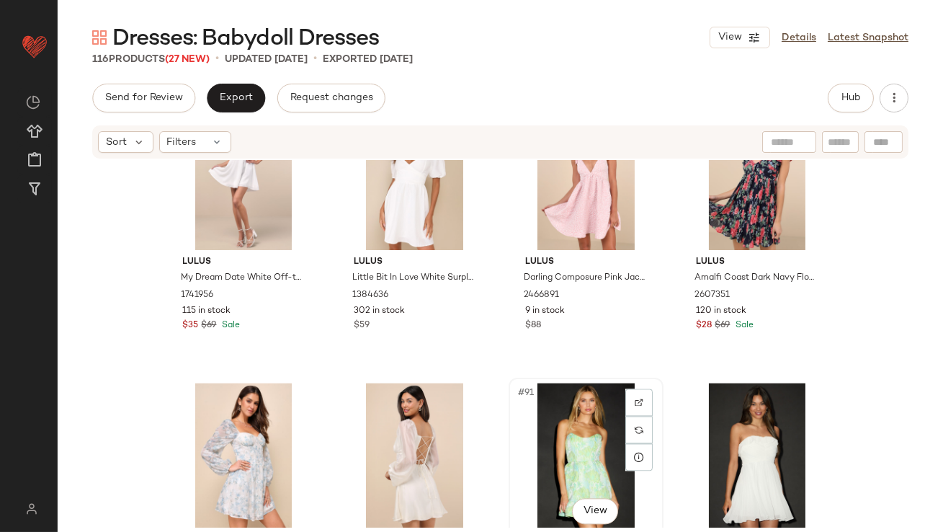
click at [566, 415] on div "#91 View" at bounding box center [586, 456] width 145 height 146
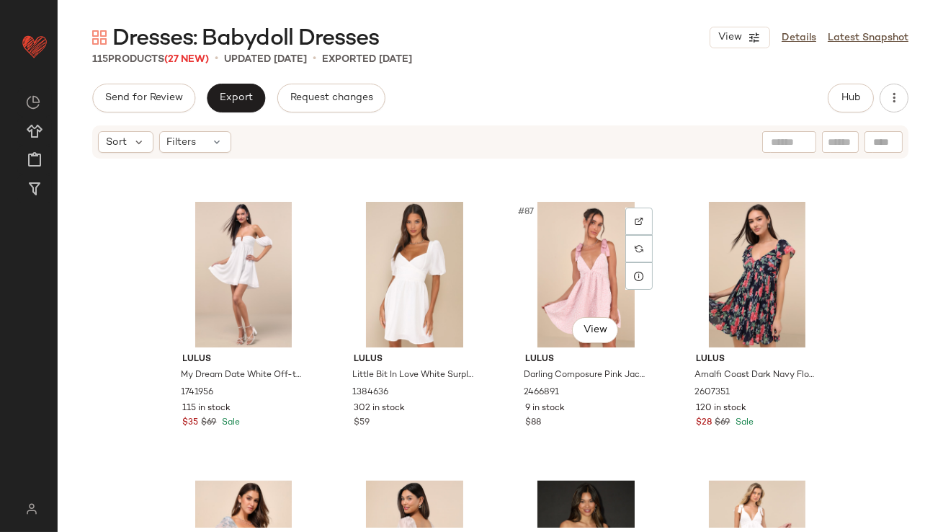
scroll to position [5817, 0]
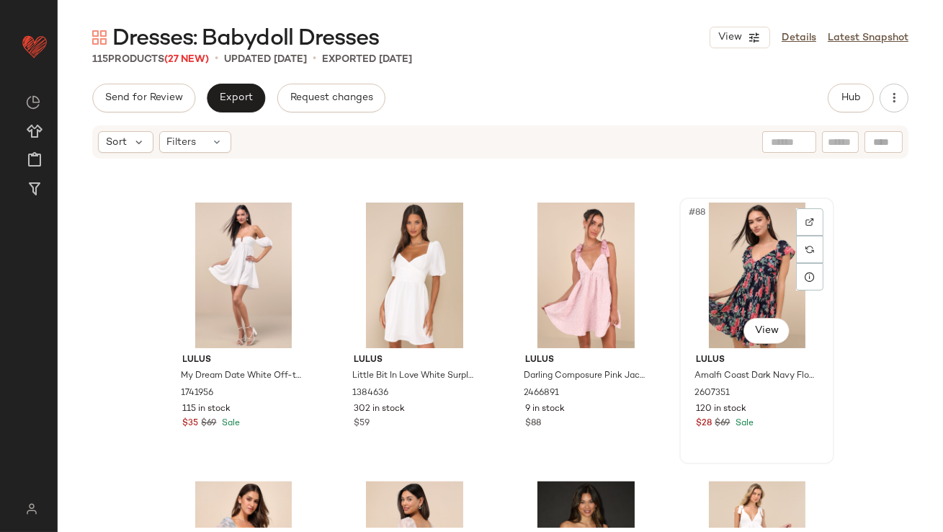
click at [710, 287] on div "#88 View" at bounding box center [756, 275] width 145 height 146
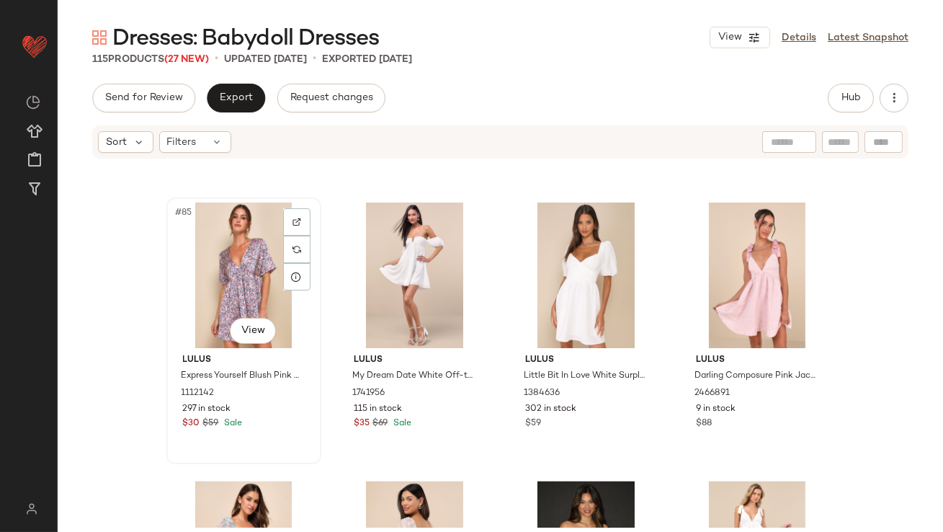
click at [223, 269] on div "#85 View" at bounding box center [243, 275] width 145 height 146
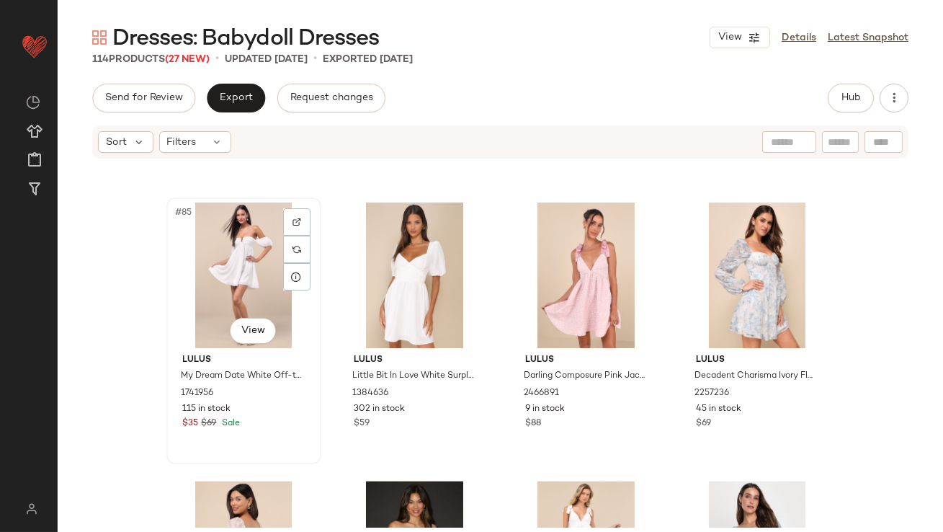
click at [192, 264] on div "#85 View" at bounding box center [243, 275] width 145 height 146
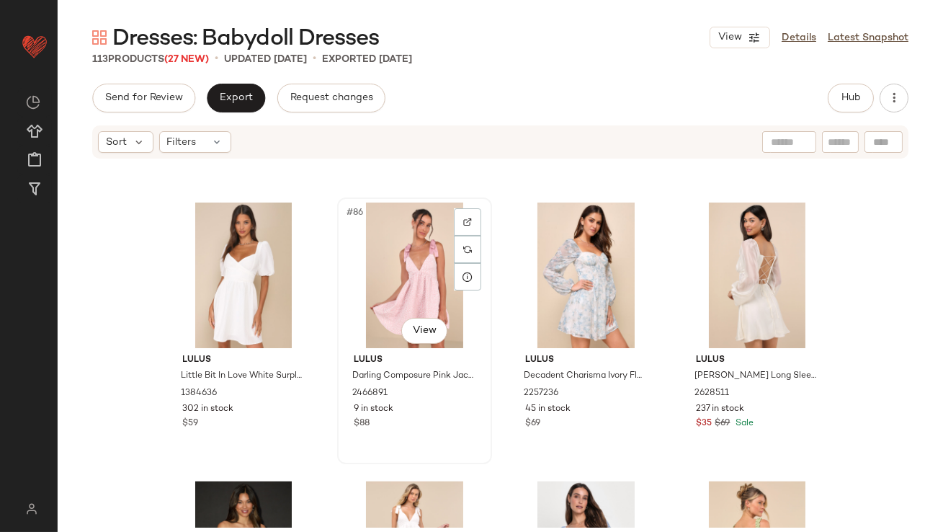
click at [379, 273] on div "#86 View" at bounding box center [414, 275] width 145 height 146
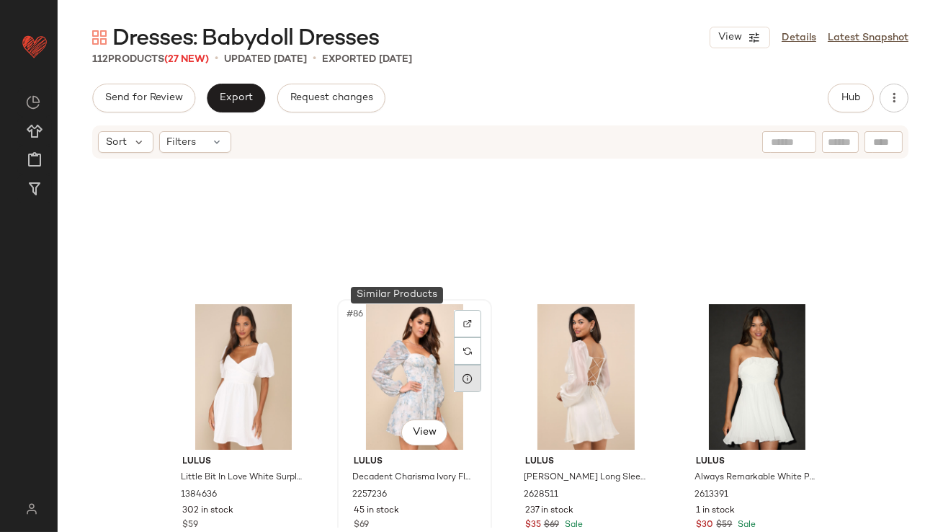
scroll to position [5670, 0]
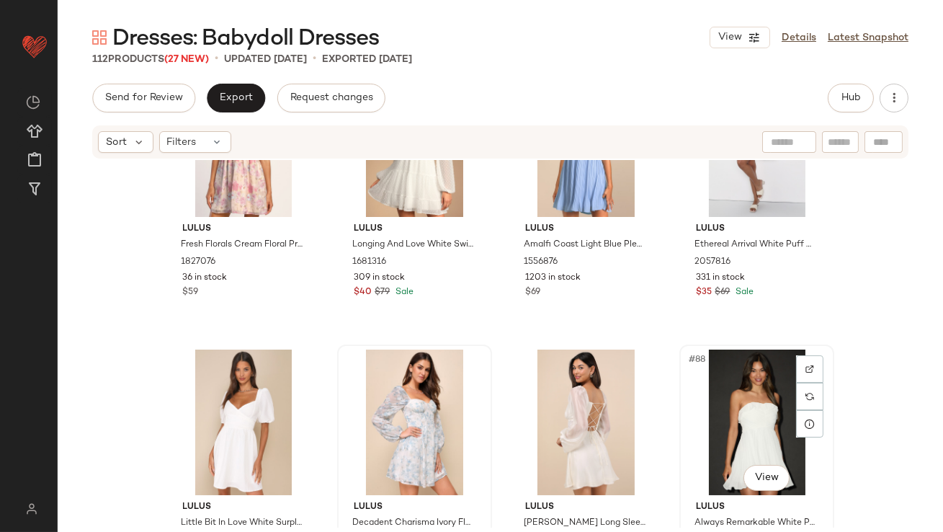
click at [751, 372] on div "#88 View" at bounding box center [756, 422] width 145 height 146
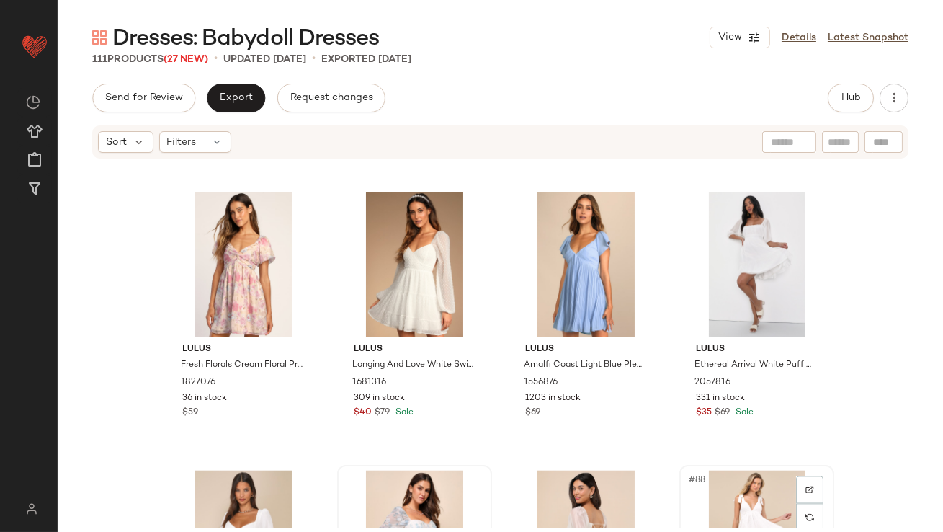
scroll to position [5518, 0]
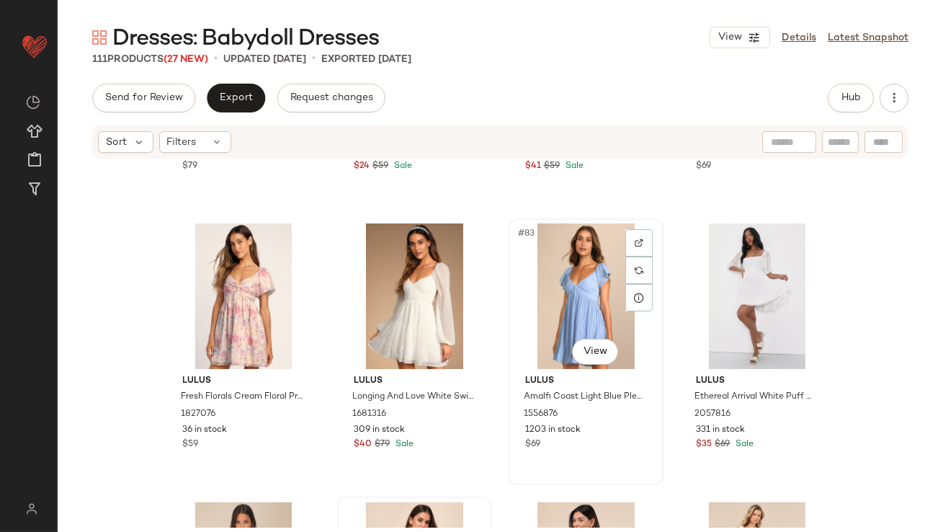
click at [576, 303] on div "#83 View" at bounding box center [586, 296] width 145 height 146
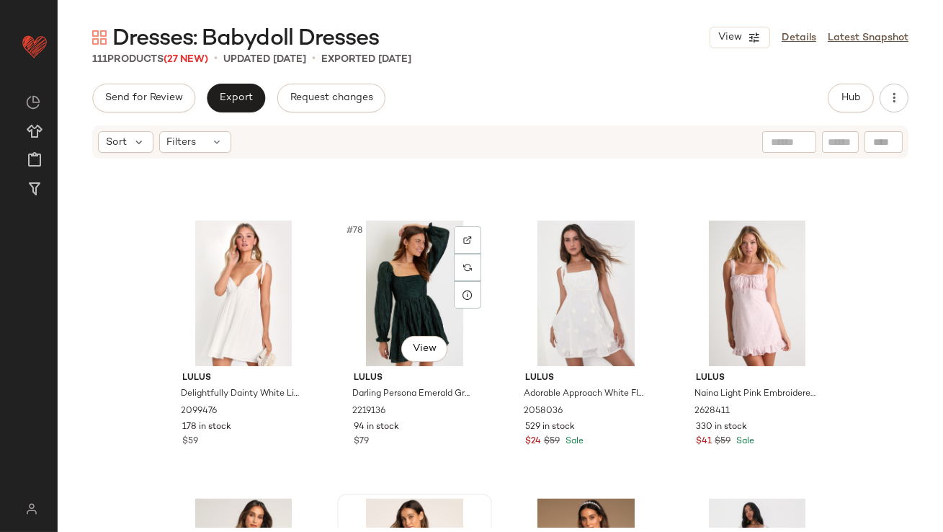
scroll to position [5236, 0]
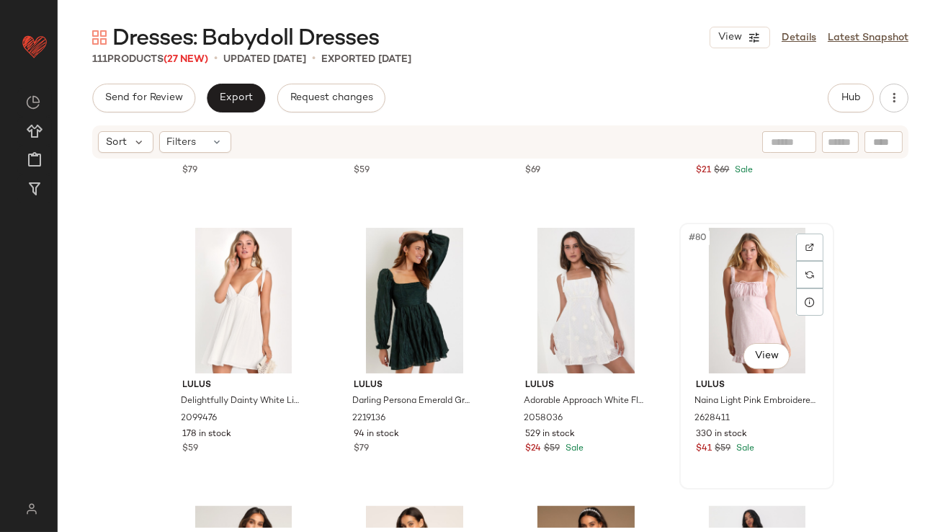
click at [701, 302] on div "#80 View" at bounding box center [756, 301] width 145 height 146
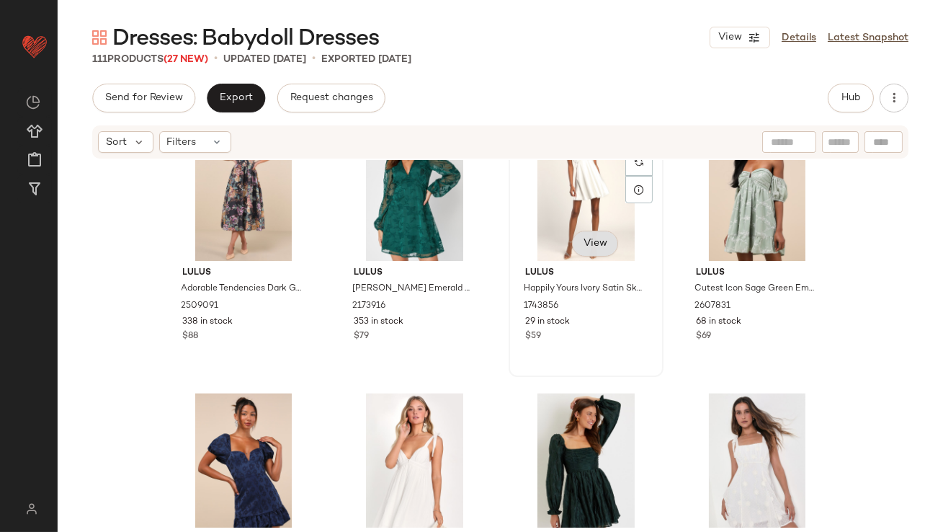
scroll to position [5071, 0]
click at [432, 205] on div "#74 View" at bounding box center [414, 188] width 145 height 146
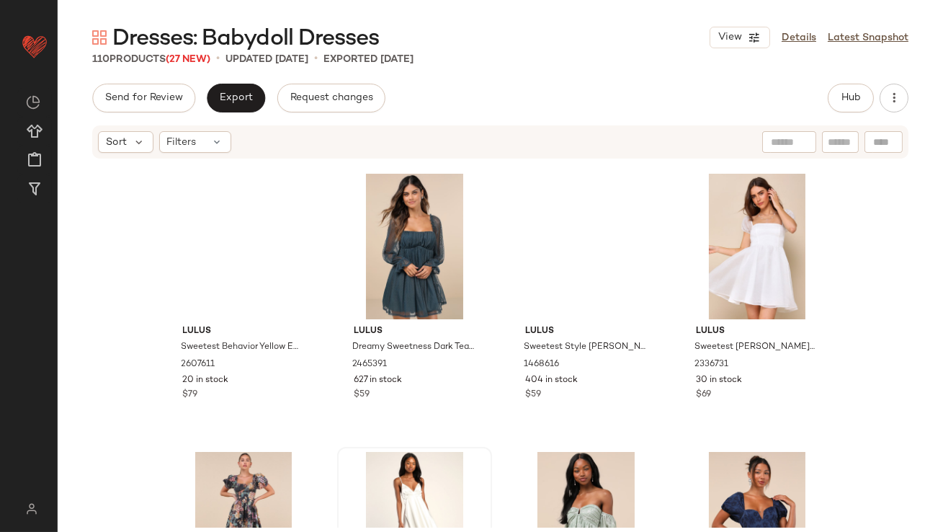
scroll to position [4732, 0]
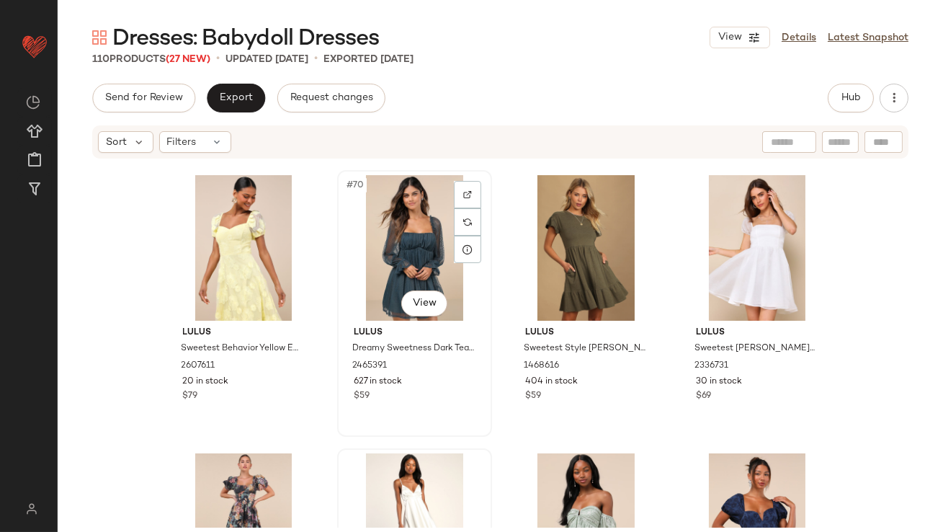
click at [383, 241] on div "#70 View" at bounding box center [414, 248] width 145 height 146
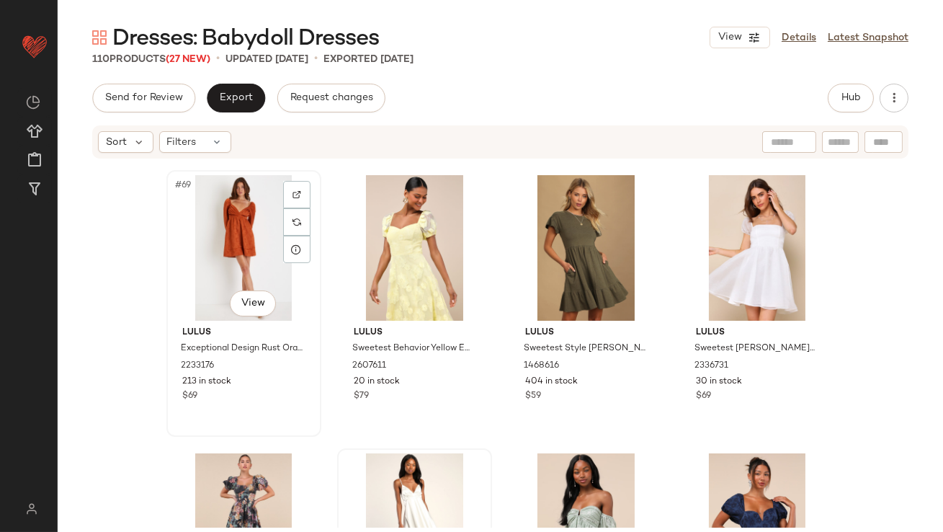
click at [231, 237] on div "#69 View" at bounding box center [243, 248] width 145 height 146
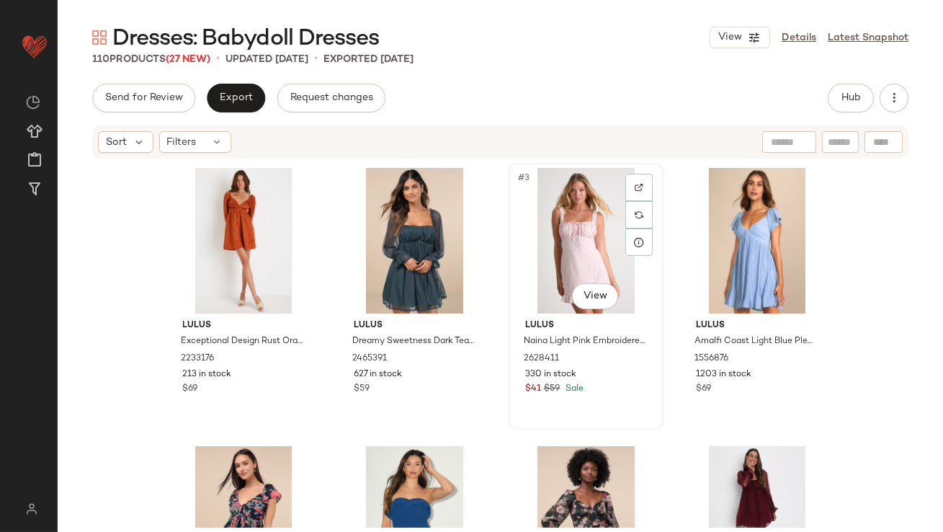
scroll to position [141, 0]
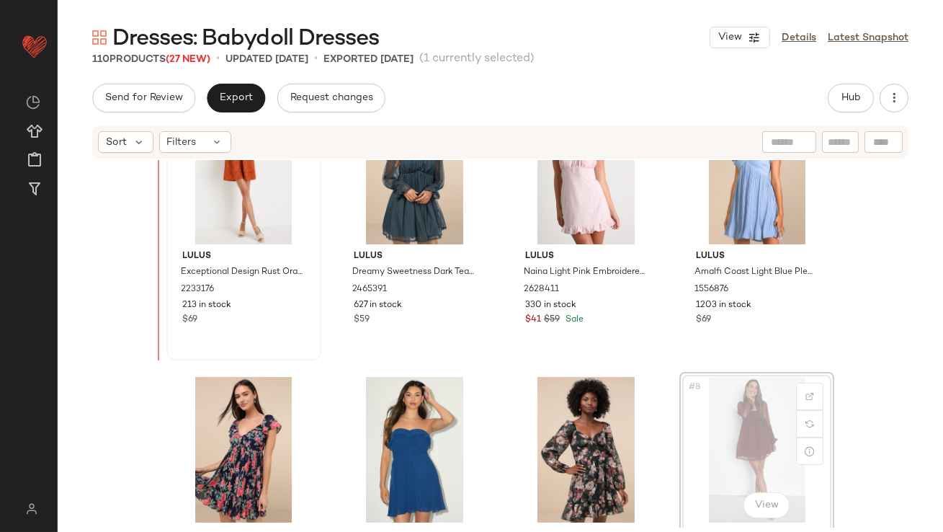
scroll to position [35, 0]
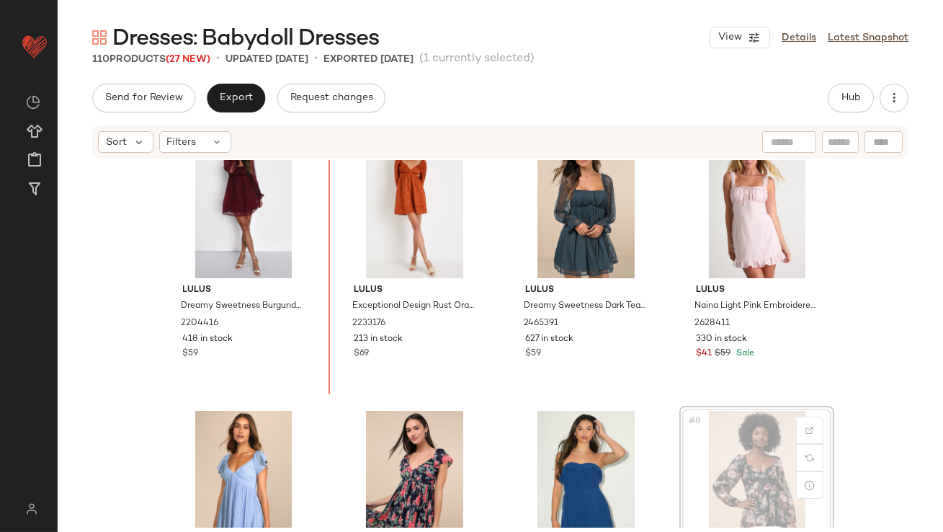
scroll to position [37, 0]
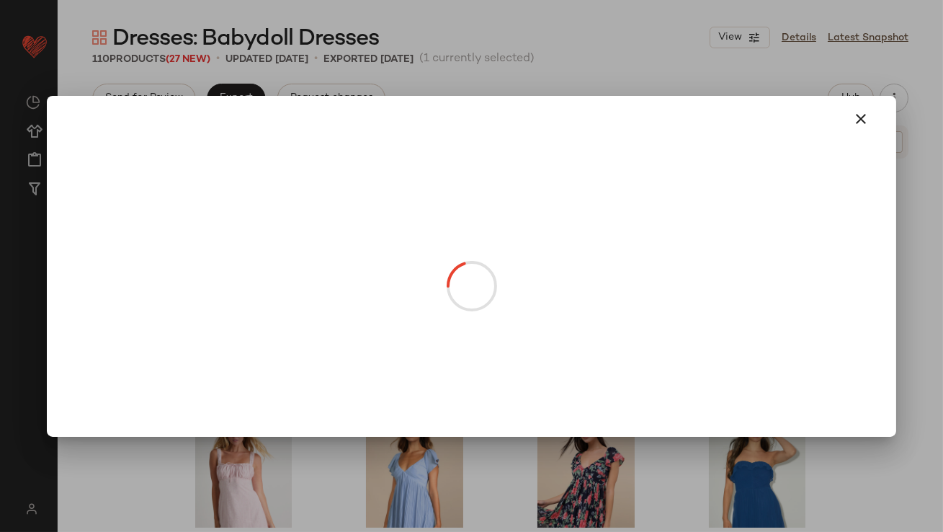
drag, startPoint x: 741, startPoint y: 261, endPoint x: 514, endPoint y: 280, distance: 228.4
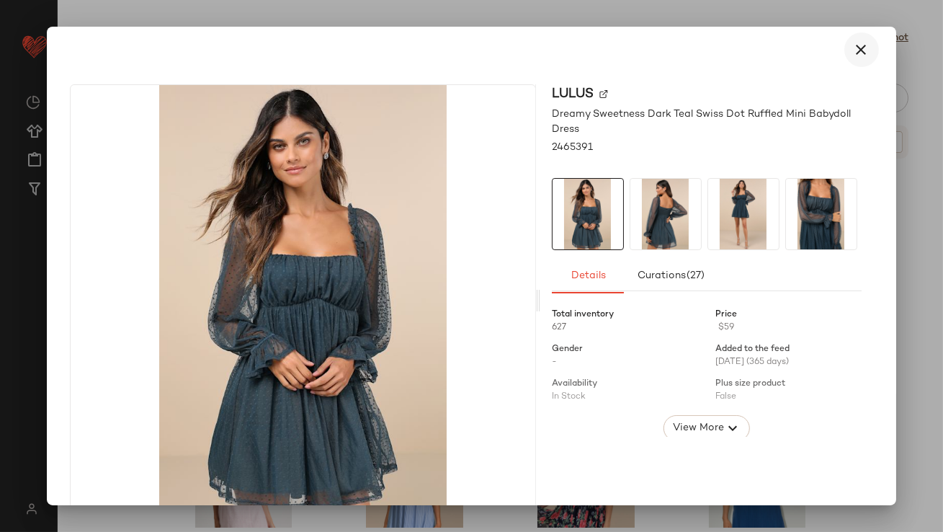
click at [853, 43] on icon "button" at bounding box center [861, 49] width 17 height 17
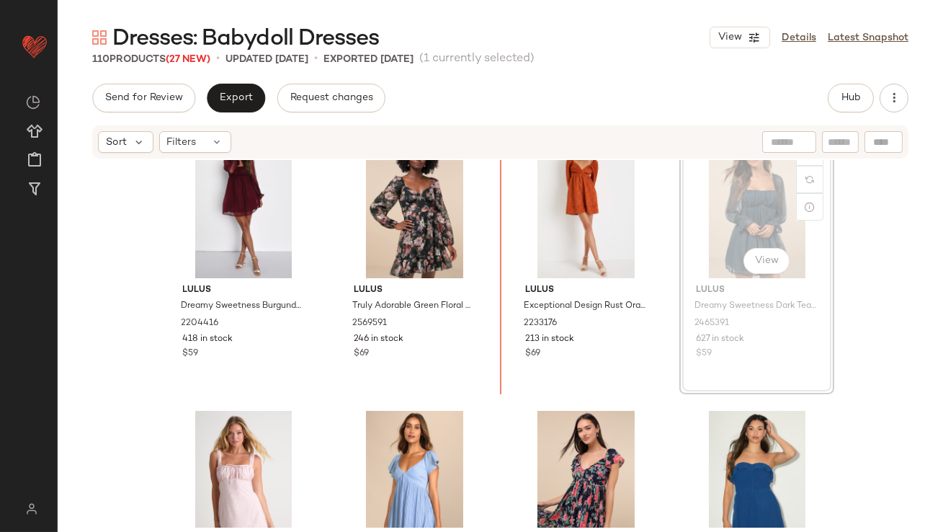
drag, startPoint x: 714, startPoint y: 231, endPoint x: 706, endPoint y: 233, distance: 8.2
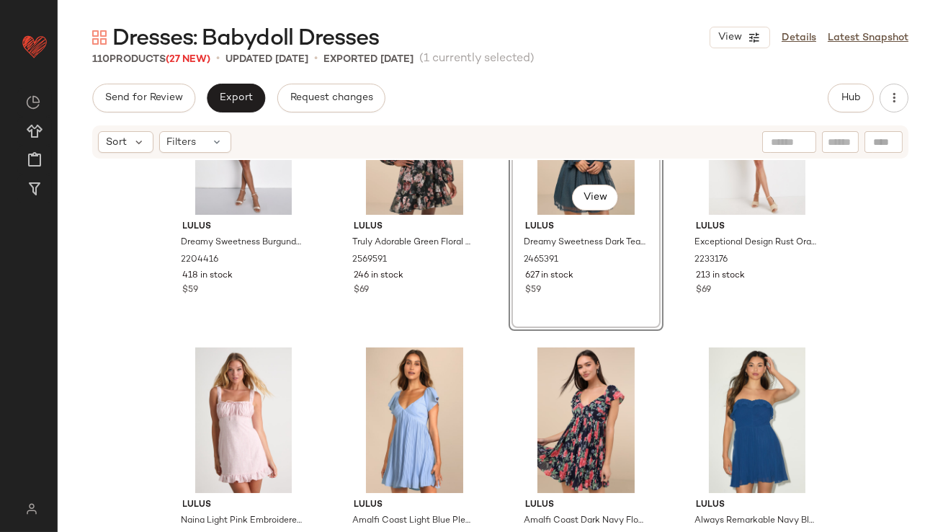
scroll to position [119, 0]
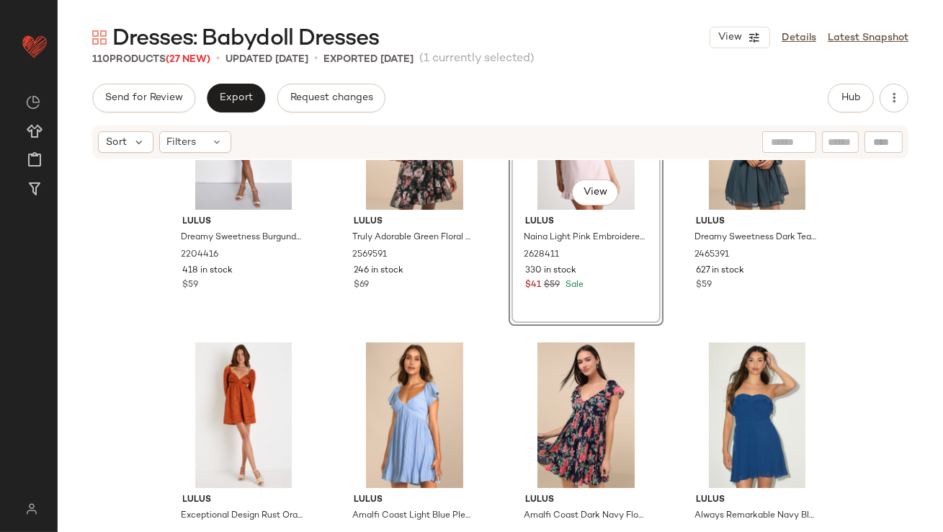
scroll to position [165, 0]
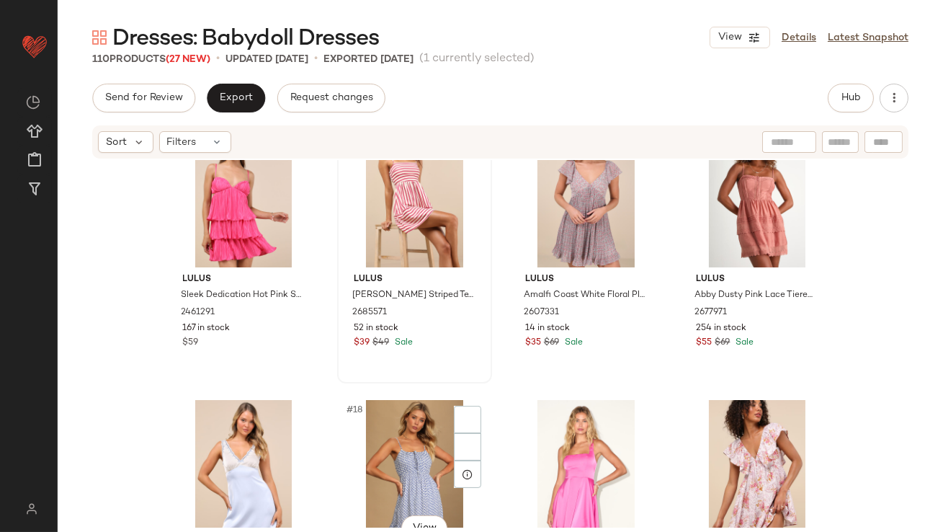
scroll to position [953, 0]
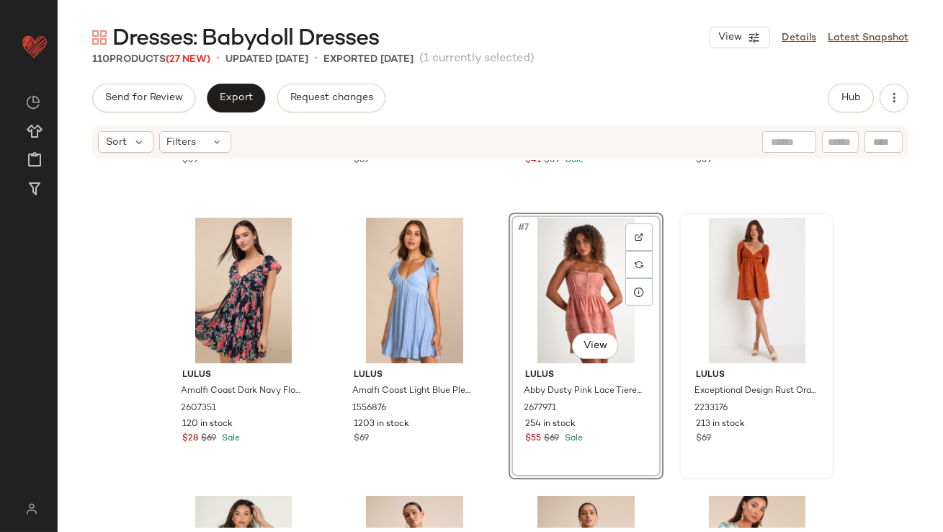
scroll to position [496, 0]
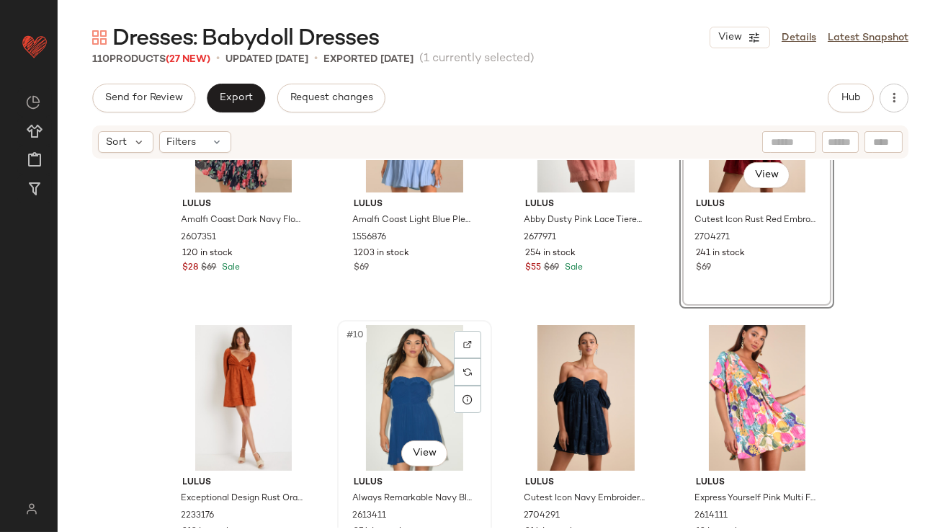
scroll to position [446, 0]
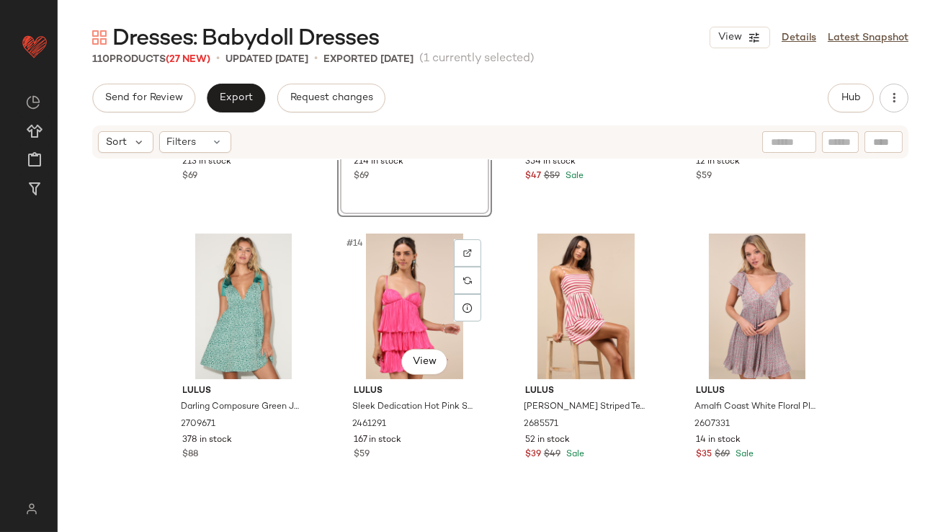
scroll to position [789, 0]
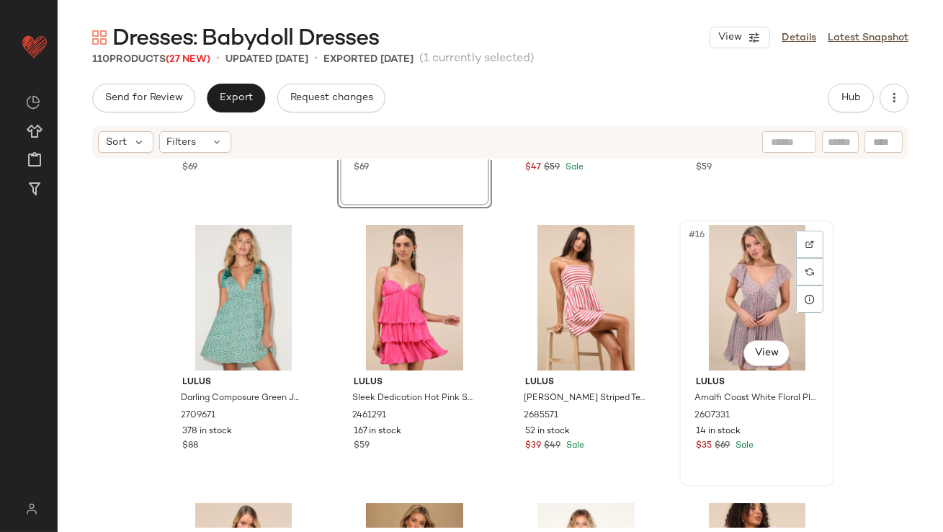
click at [723, 314] on div "#16 View" at bounding box center [756, 298] width 145 height 146
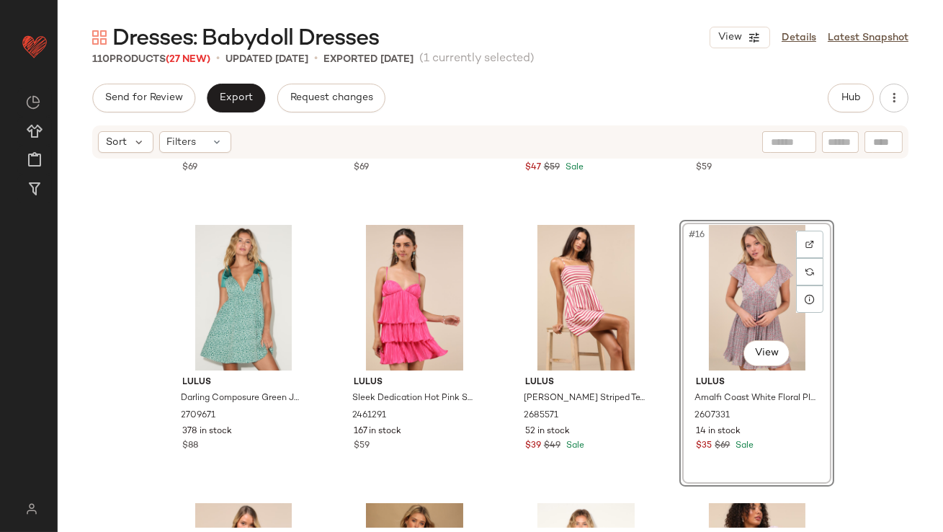
scroll to position [1031, 0]
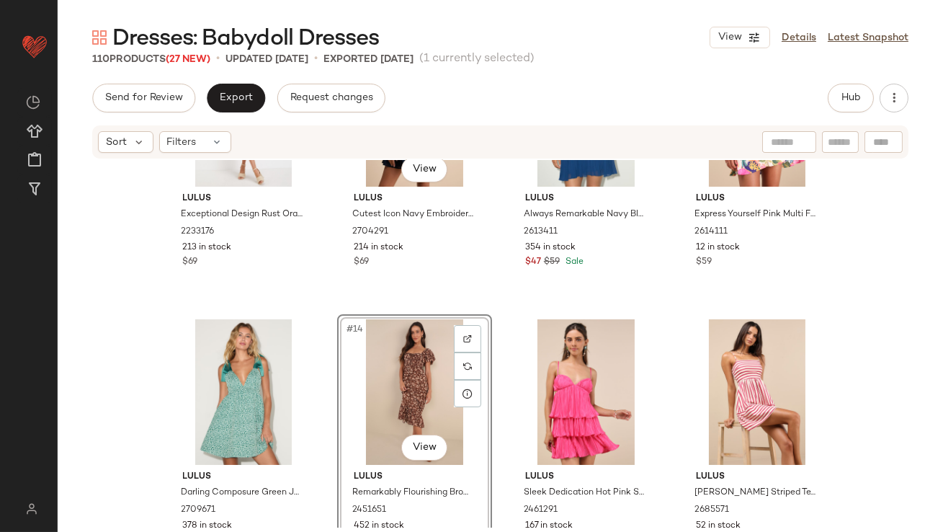
click at [400, 303] on div "Lulus Exceptional Design Rust Orange Pleated Tie-Back Mini Dress 2233176 213 in…" at bounding box center [500, 343] width 885 height 367
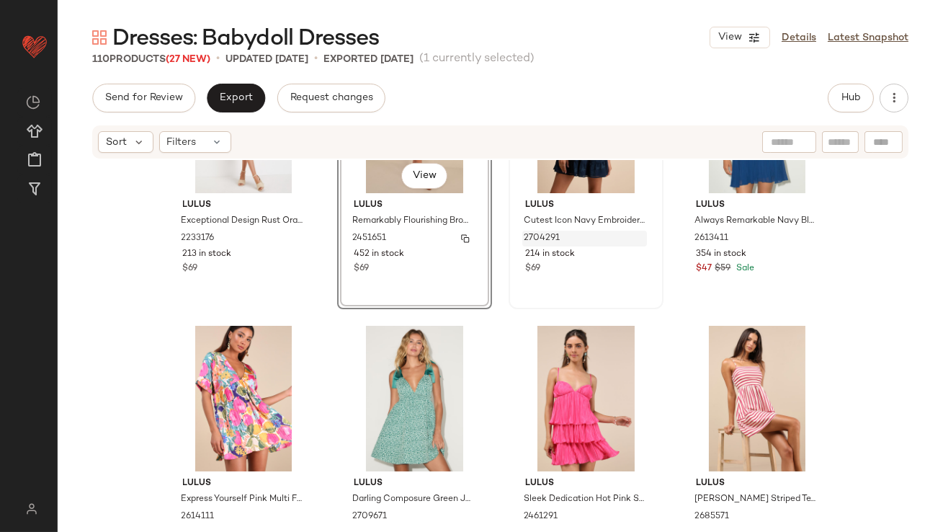
scroll to position [666, 0]
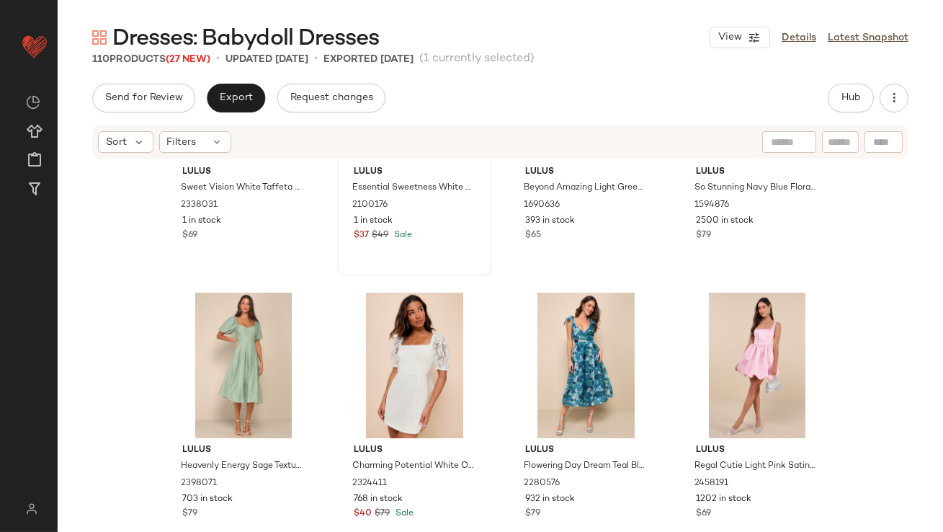
scroll to position [1859, 0]
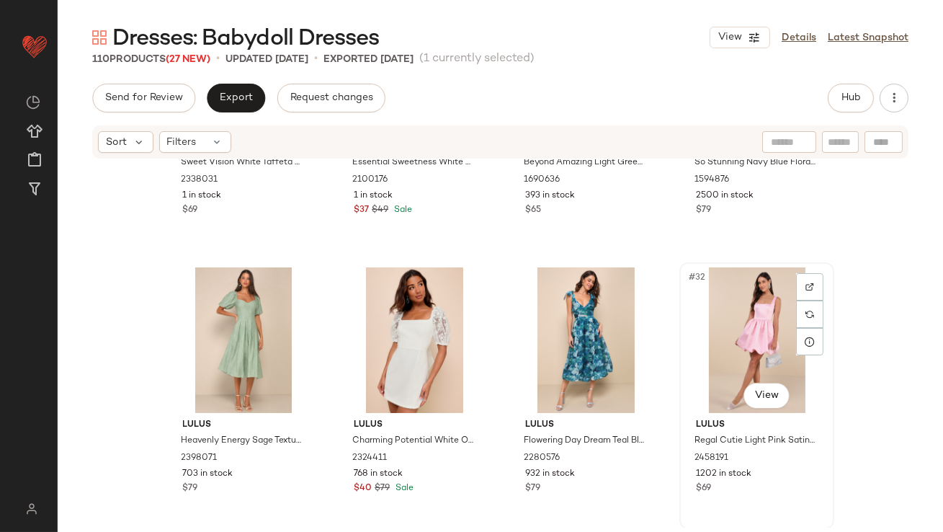
click at [735, 313] on div "#32 View" at bounding box center [756, 340] width 145 height 146
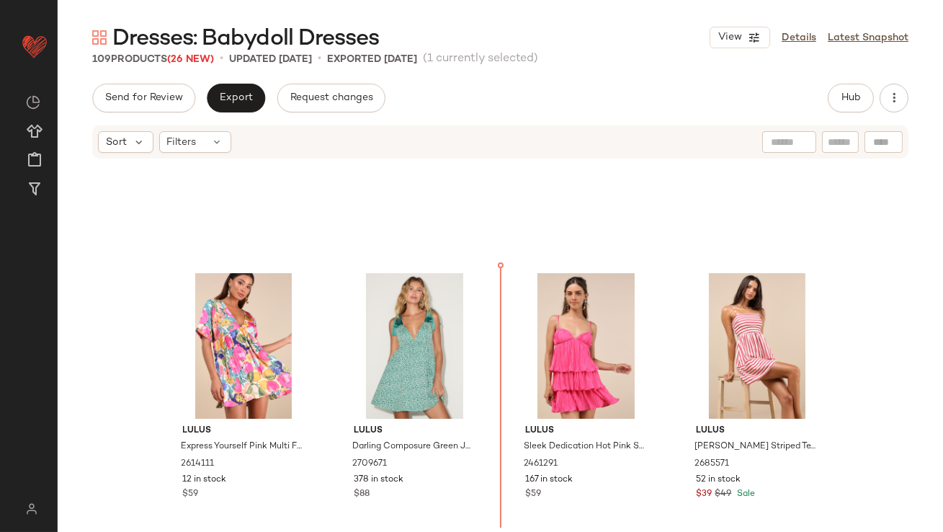
scroll to position [711, 0]
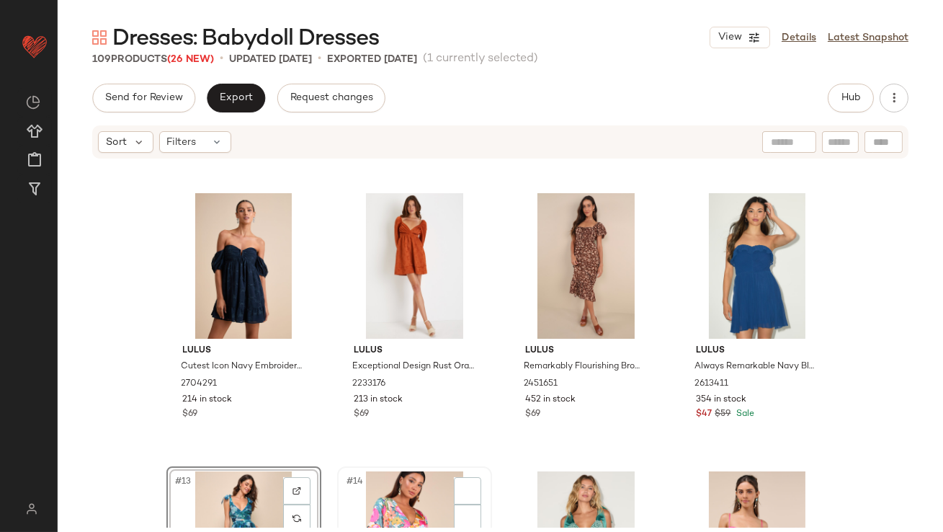
scroll to position [747, 0]
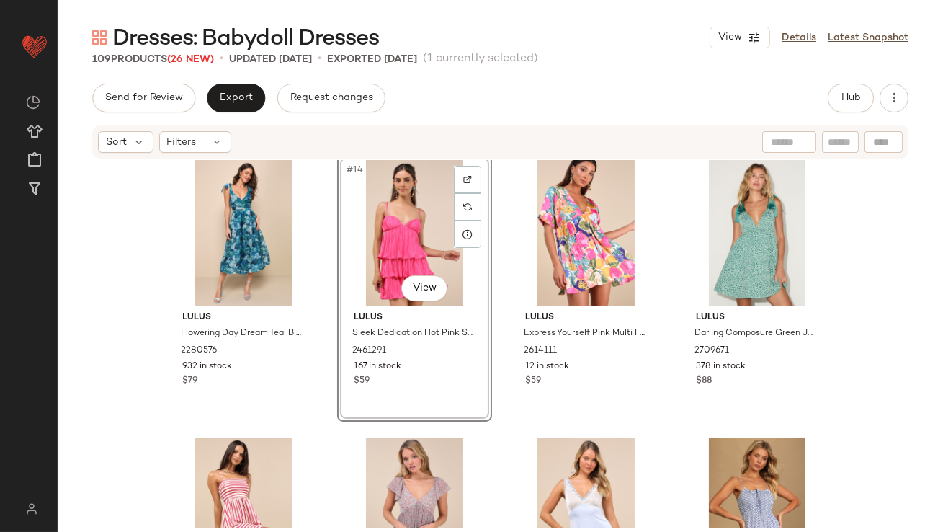
scroll to position [899, 0]
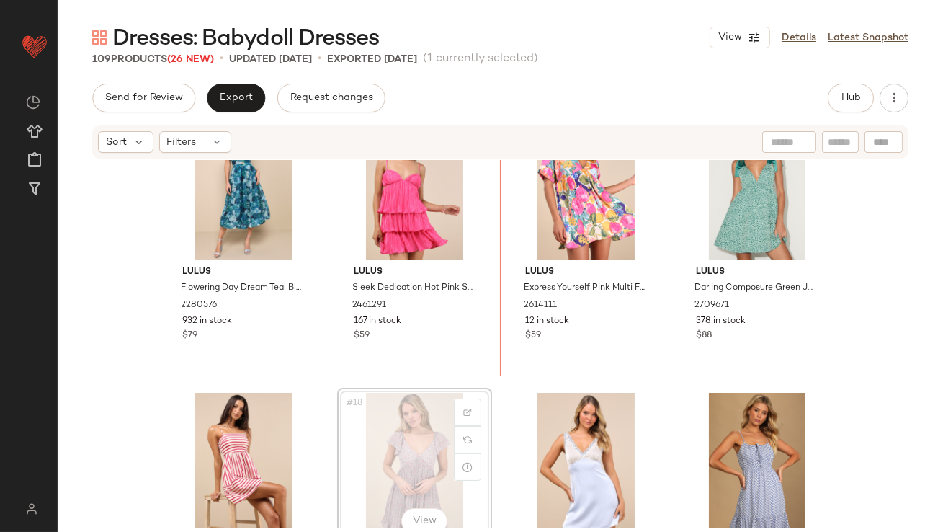
scroll to position [900, 0]
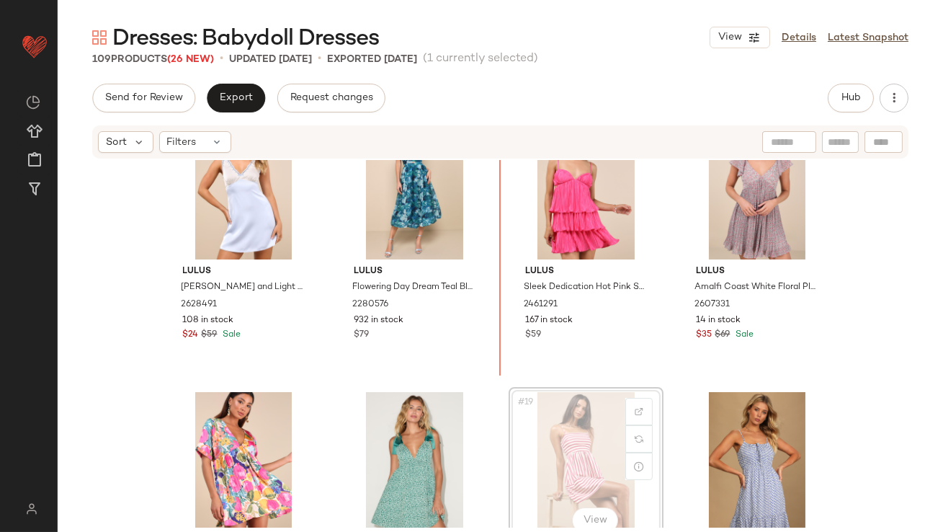
scroll to position [902, 0]
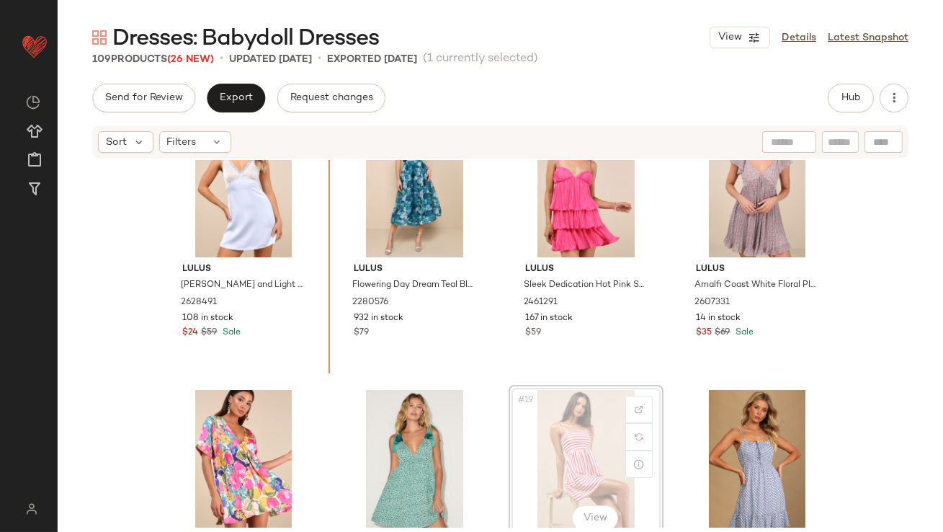
drag, startPoint x: 599, startPoint y: 465, endPoint x: 587, endPoint y: 464, distance: 11.6
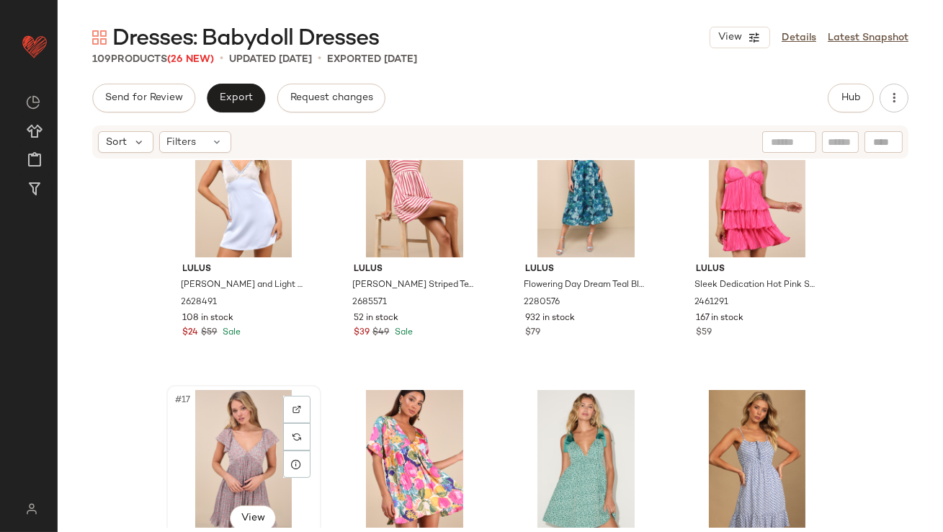
click at [254, 447] on div "#17 View" at bounding box center [243, 463] width 145 height 146
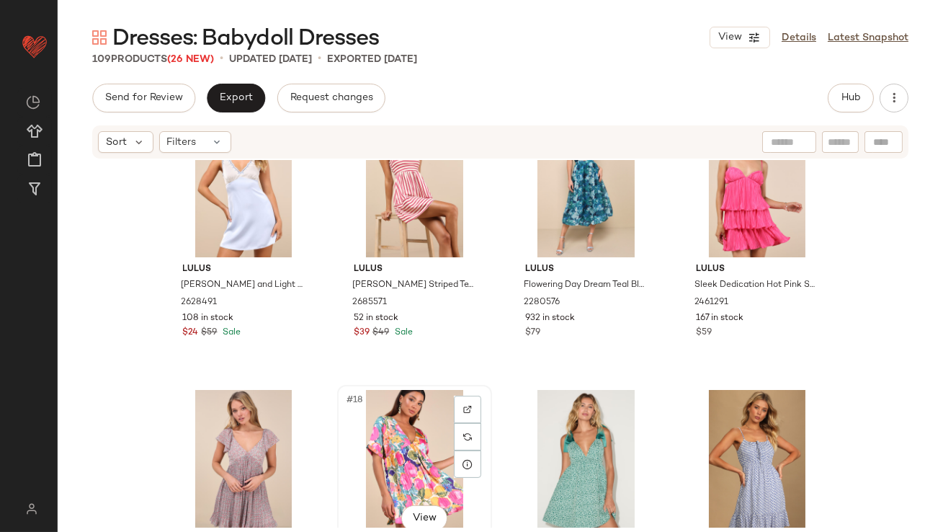
scroll to position [904, 0]
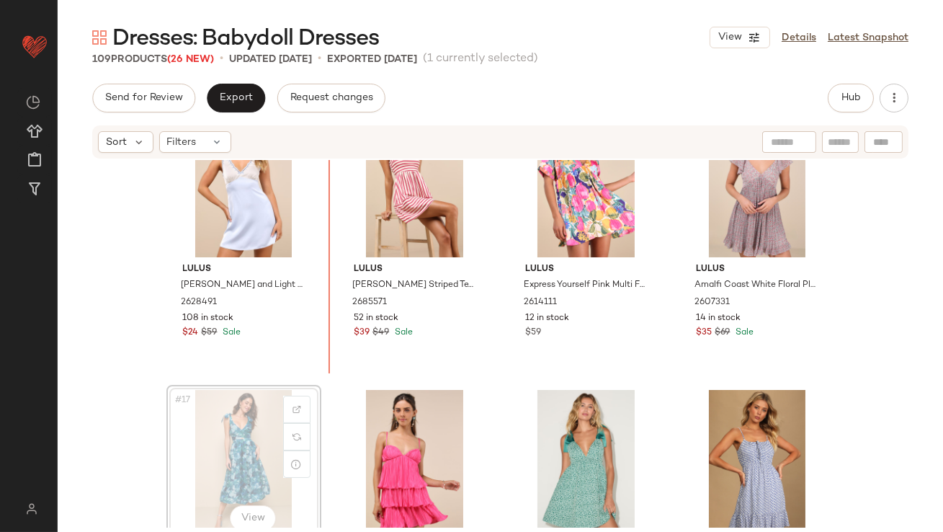
scroll to position [904, 0]
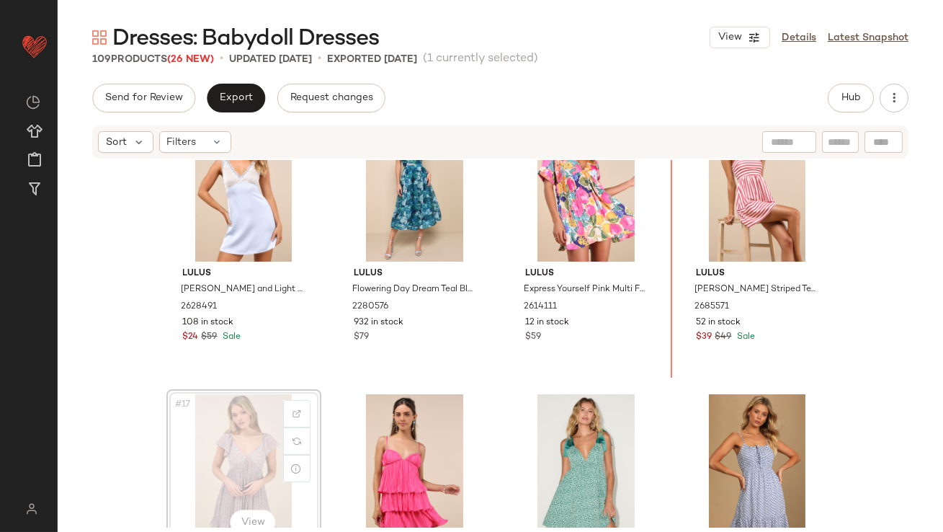
scroll to position [880, 0]
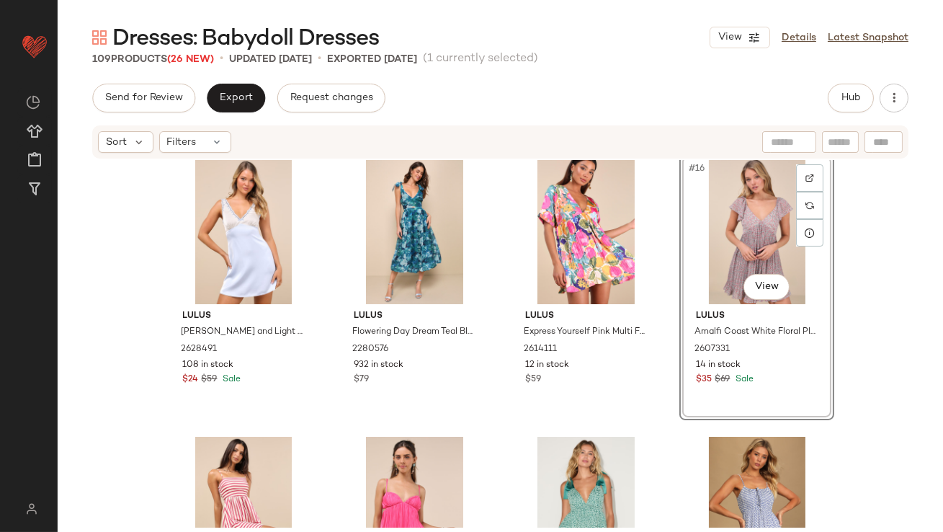
scroll to position [896, 0]
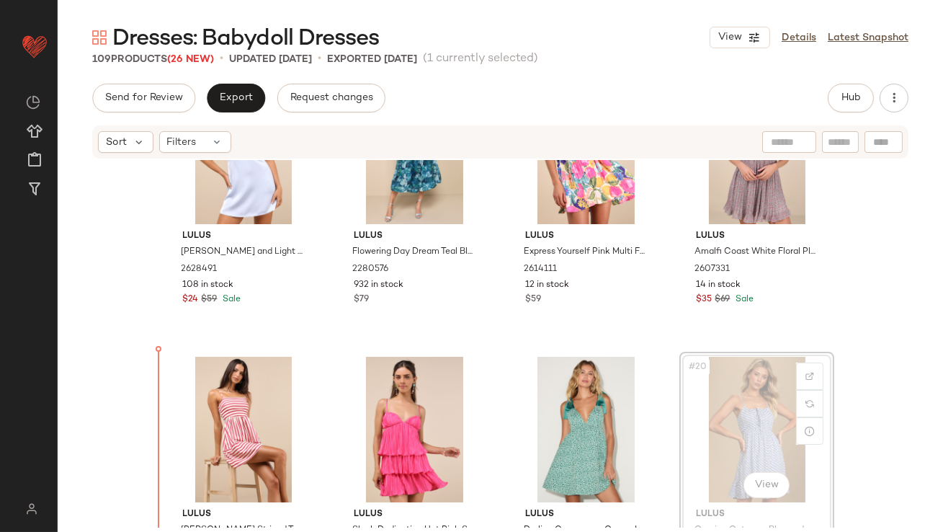
scroll to position [960, 0]
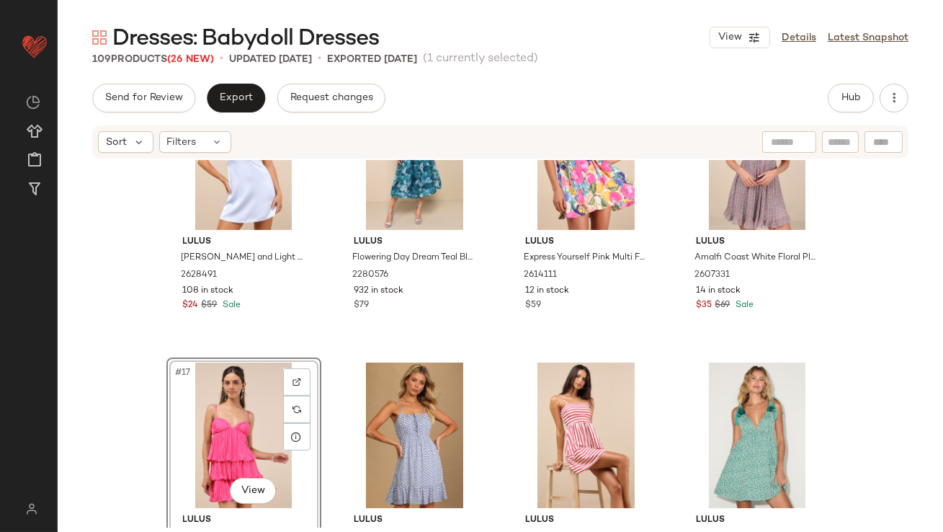
scroll to position [942, 0]
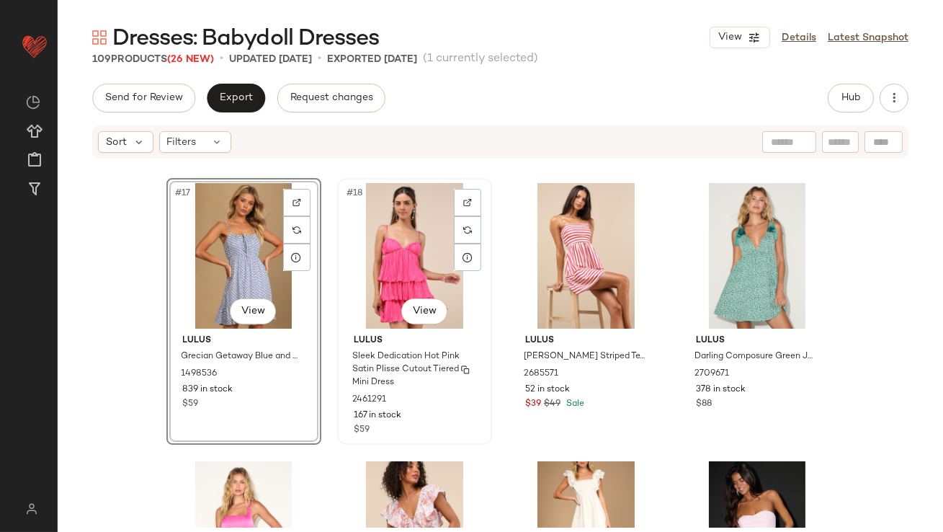
scroll to position [1149, 0]
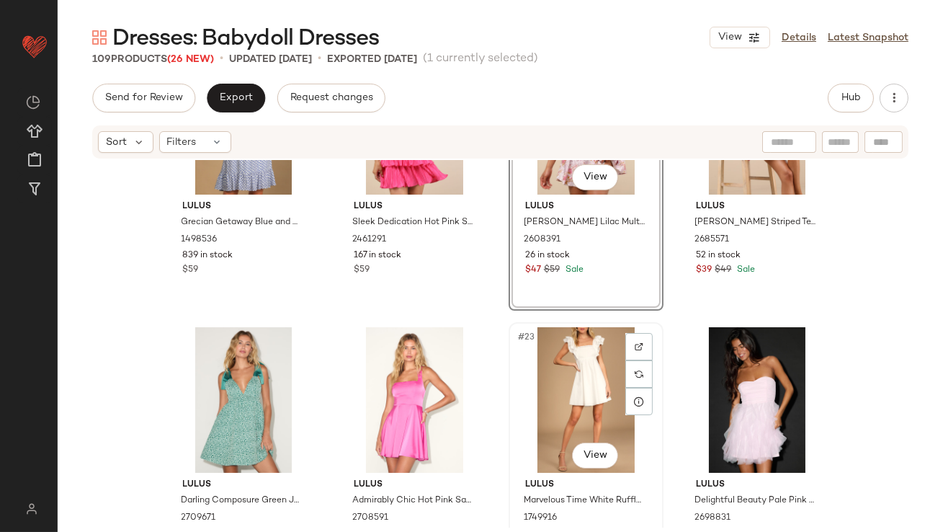
scroll to position [1245, 0]
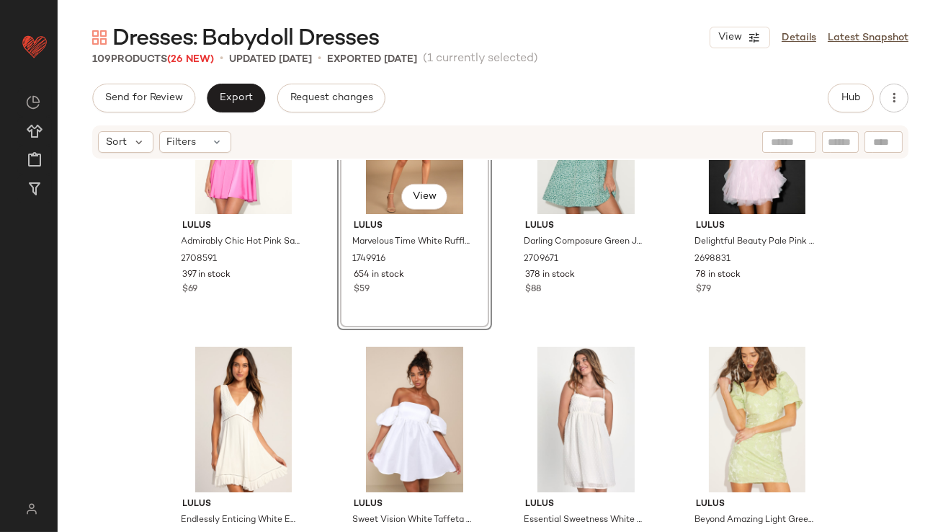
scroll to position [1440, 0]
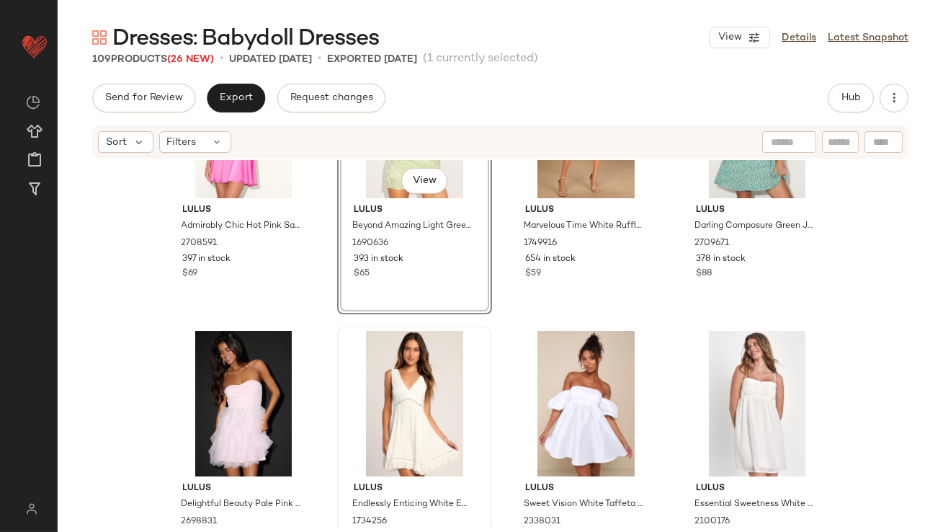
scroll to position [1520, 0]
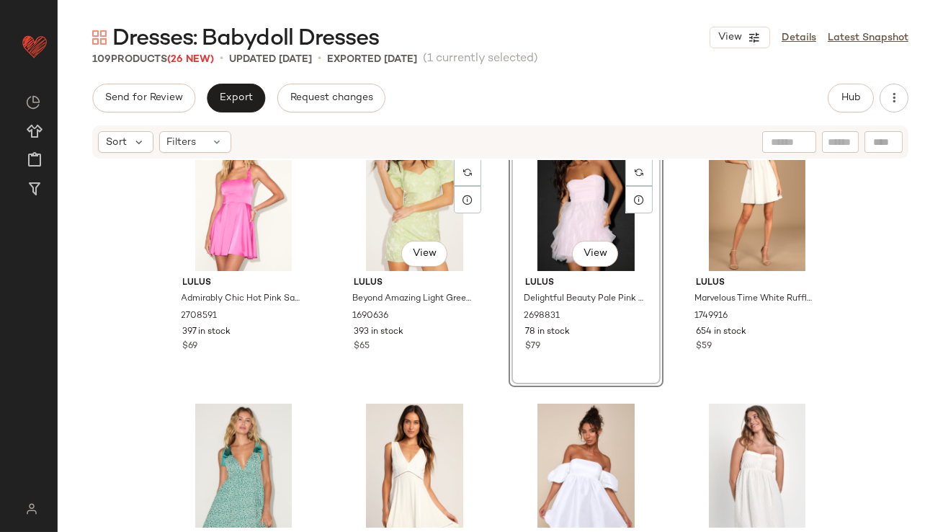
scroll to position [1481, 0]
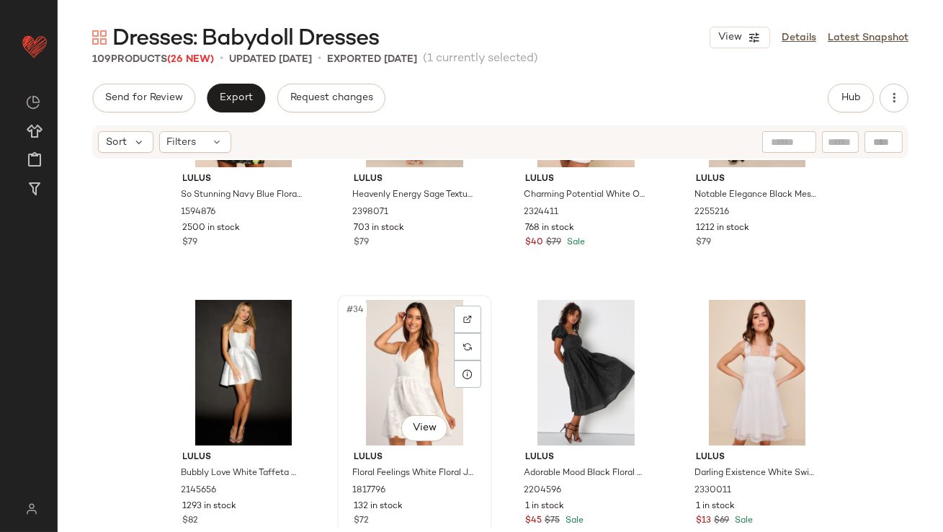
scroll to position [2403, 0]
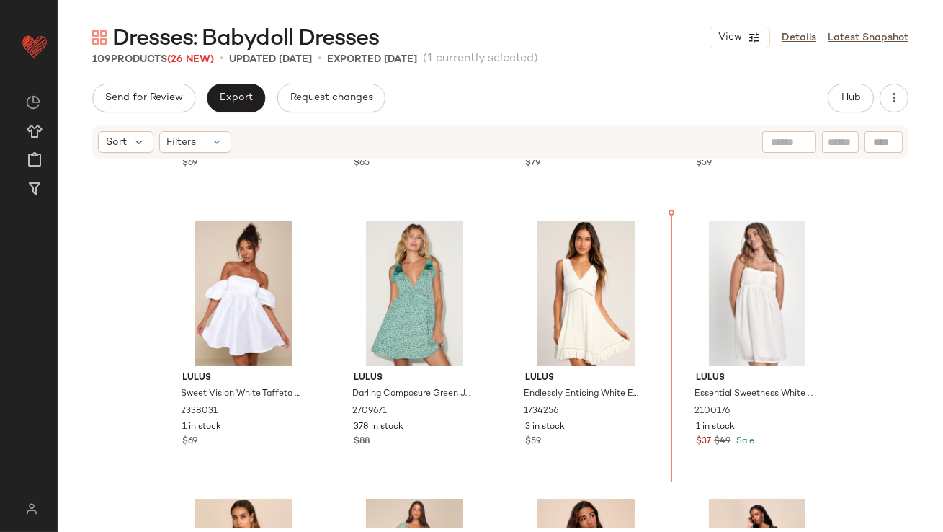
scroll to position [1612, 0]
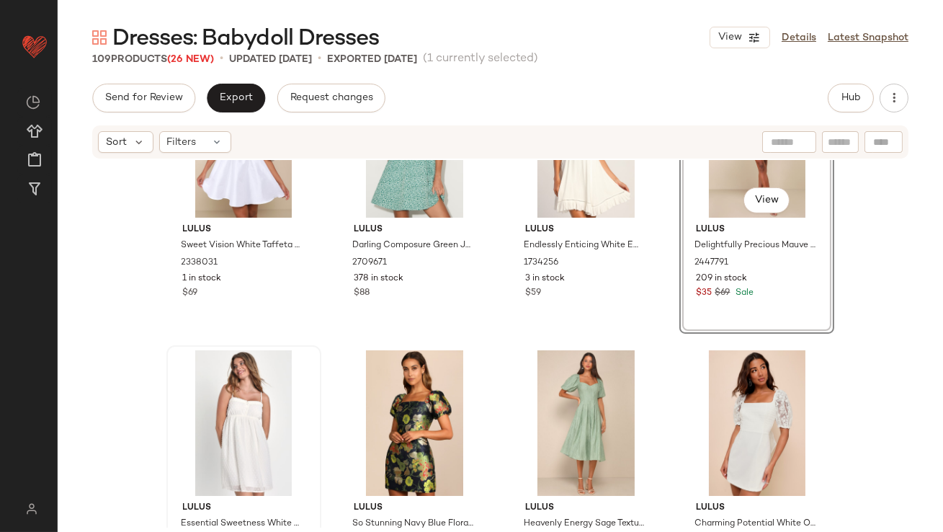
scroll to position [1787, 0]
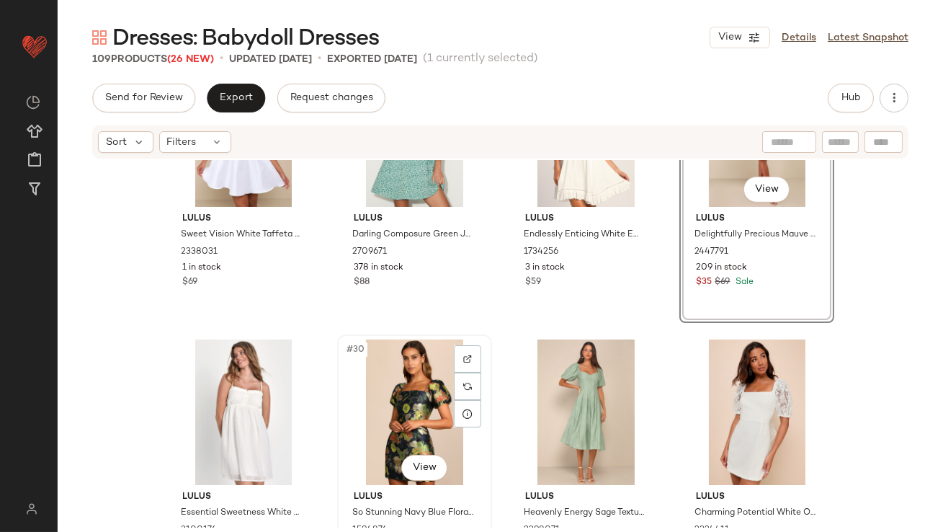
click at [393, 375] on div "#30 View" at bounding box center [414, 412] width 145 height 146
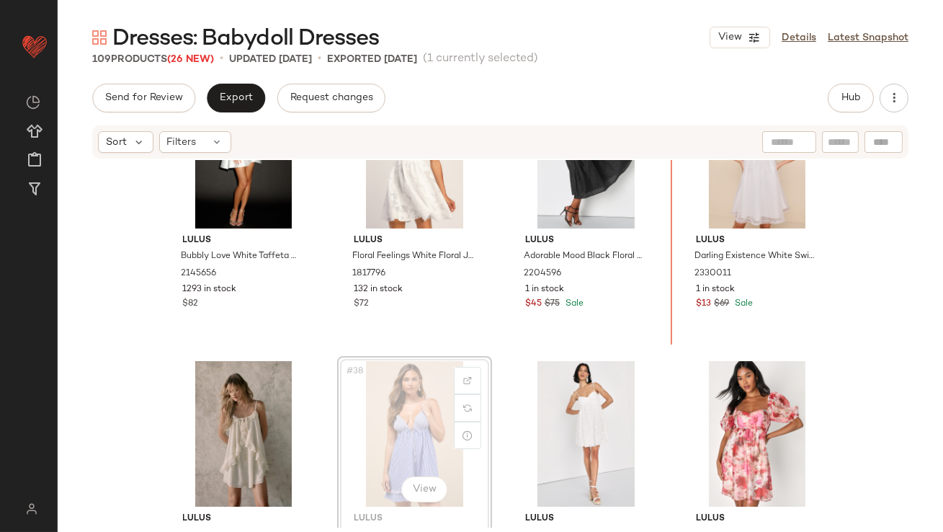
drag, startPoint x: 391, startPoint y: 411, endPoint x: 398, endPoint y: 408, distance: 8.1
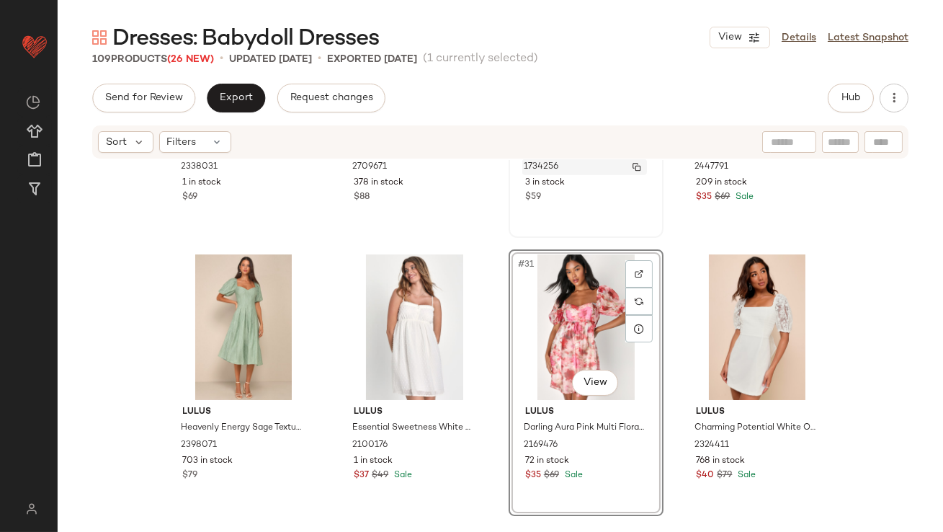
scroll to position [2045, 0]
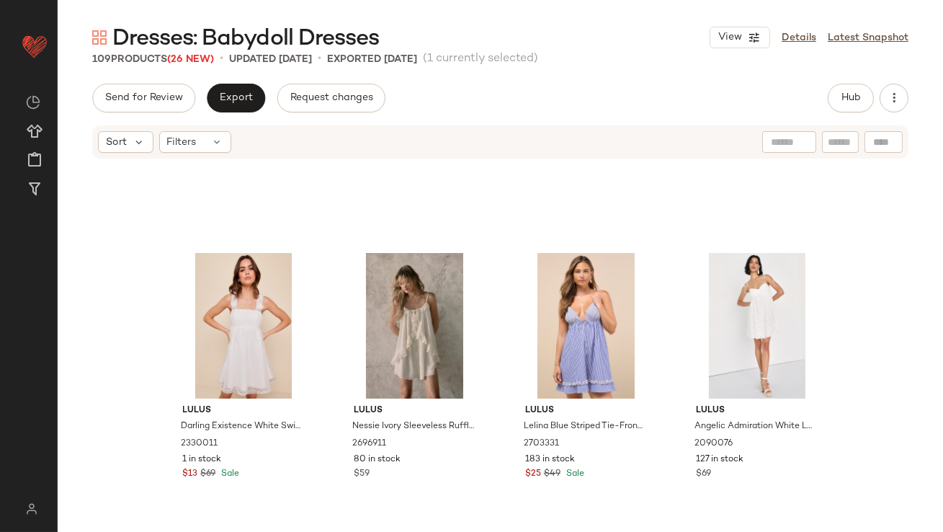
scroll to position [2741, 0]
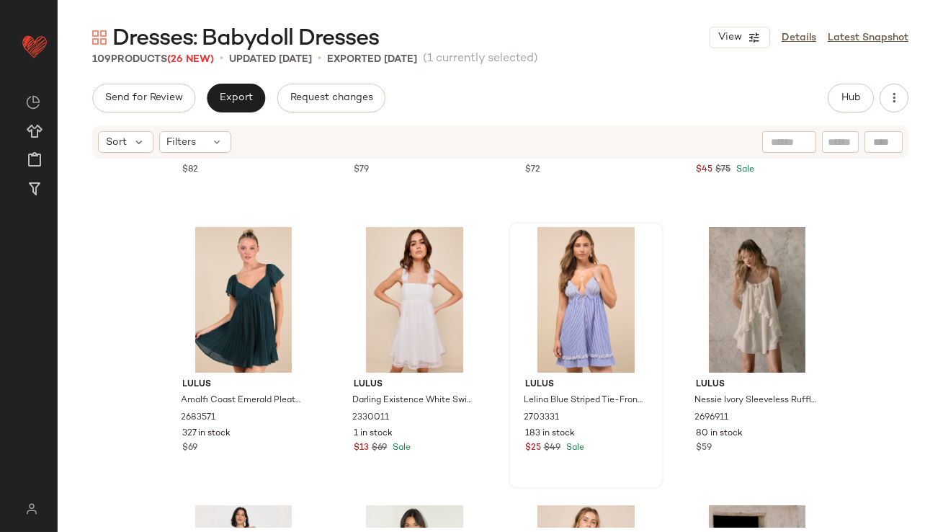
scroll to position [2450, 0]
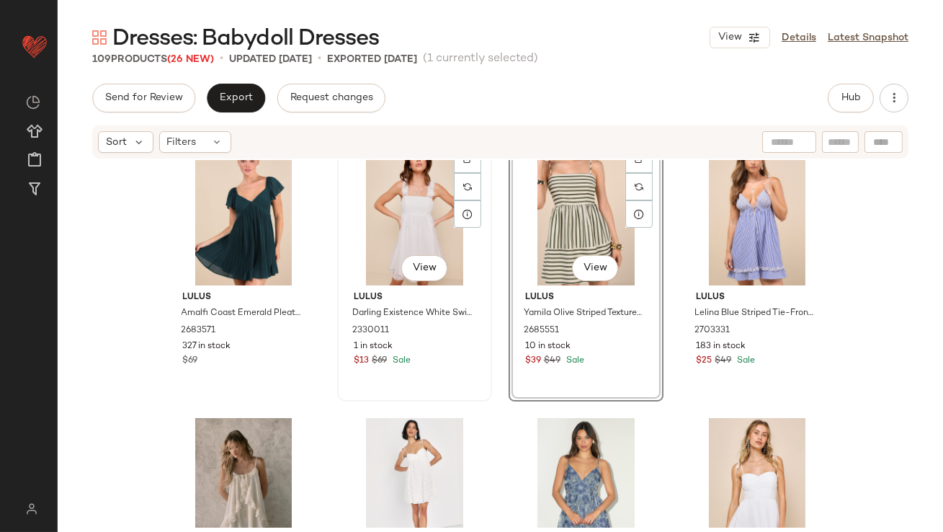
scroll to position [2599, 0]
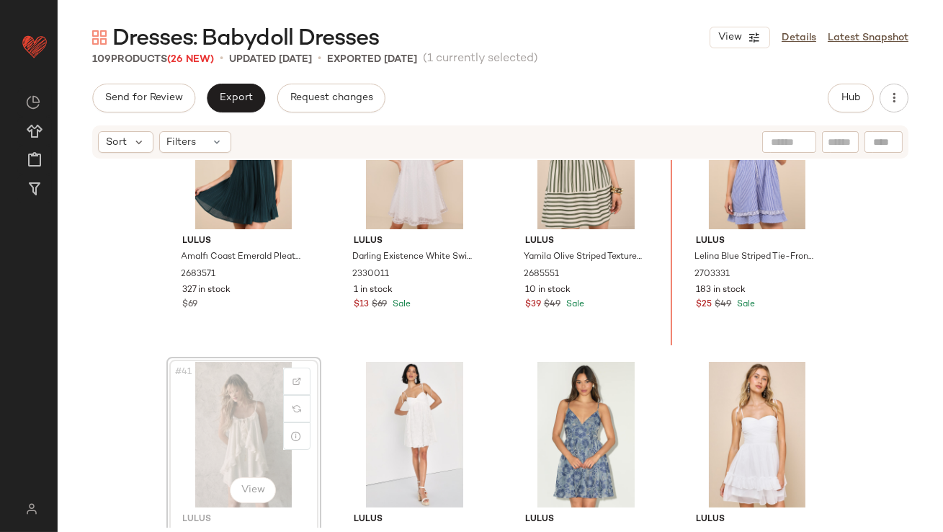
drag, startPoint x: 254, startPoint y: 421, endPoint x: 269, endPoint y: 415, distance: 17.1
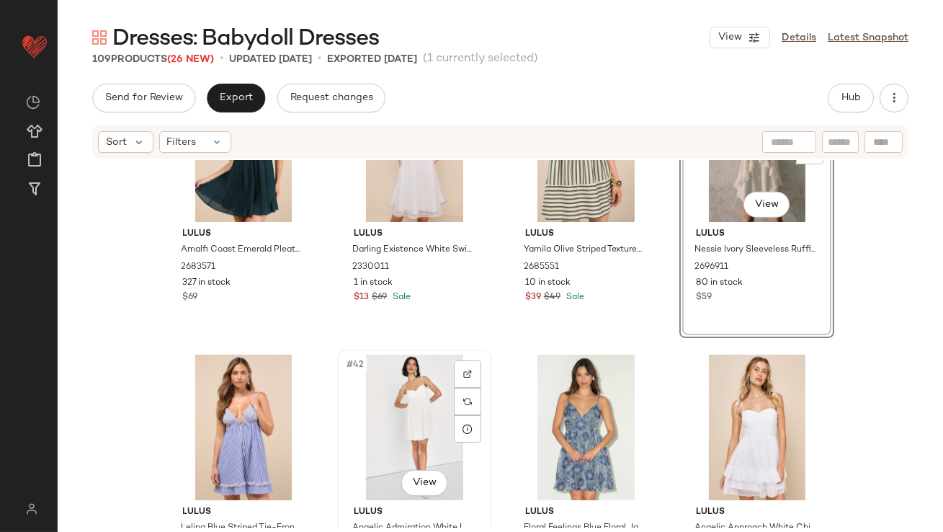
scroll to position [2607, 0]
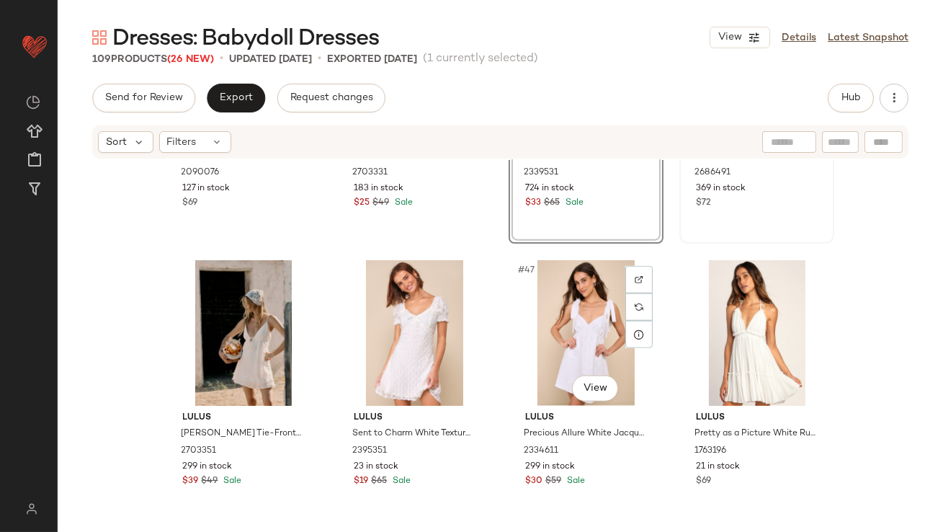
scroll to position [3063, 0]
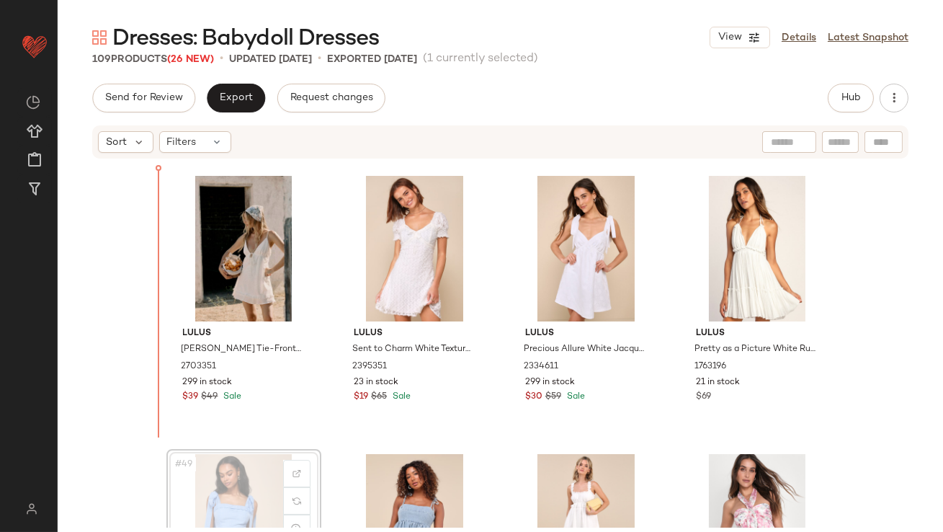
scroll to position [3064, 0]
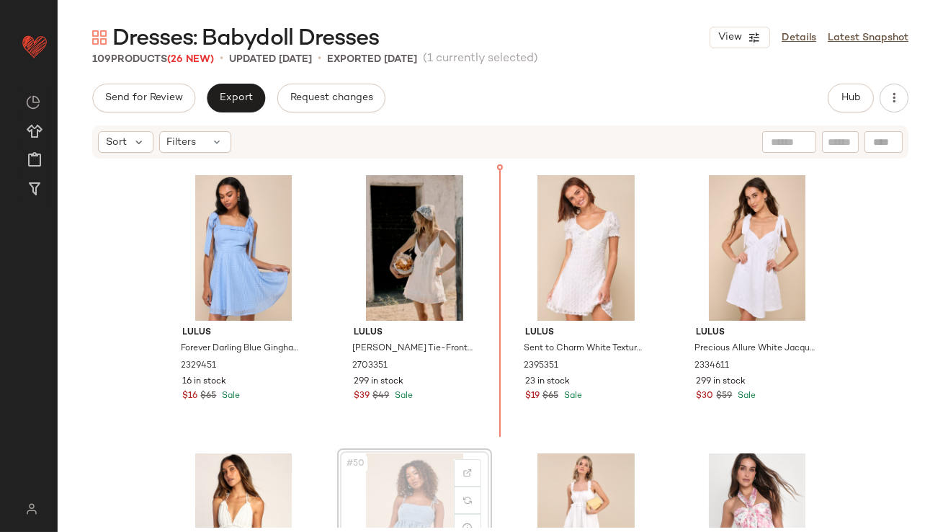
drag, startPoint x: 371, startPoint y: 478, endPoint x: 378, endPoint y: 474, distance: 7.8
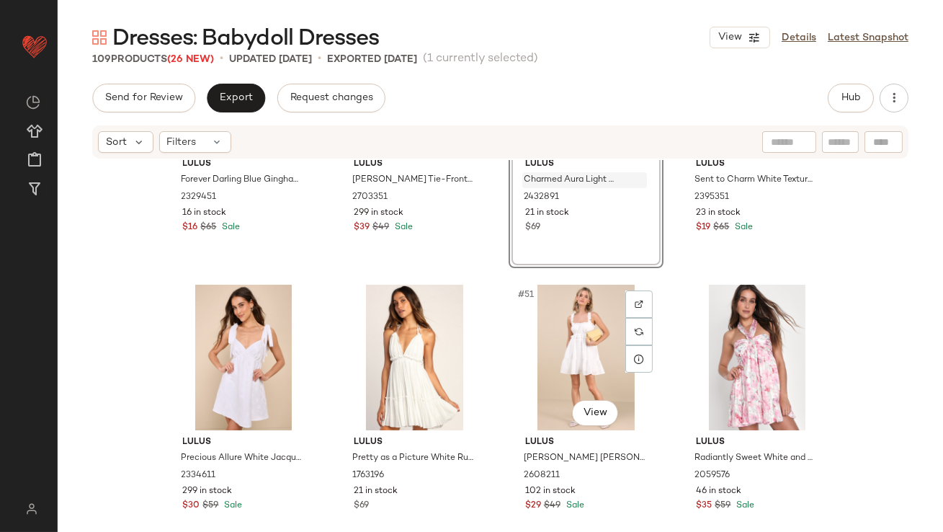
scroll to position [3242, 0]
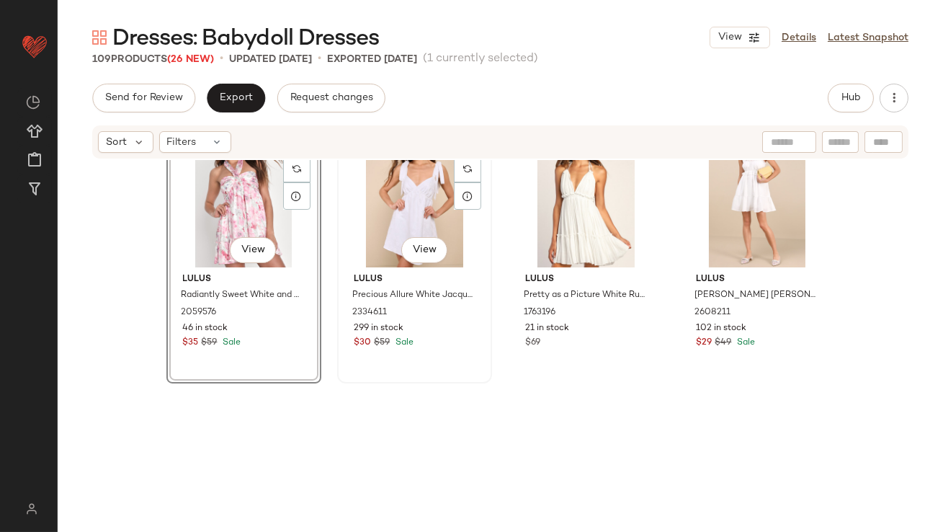
scroll to position [3498, 0]
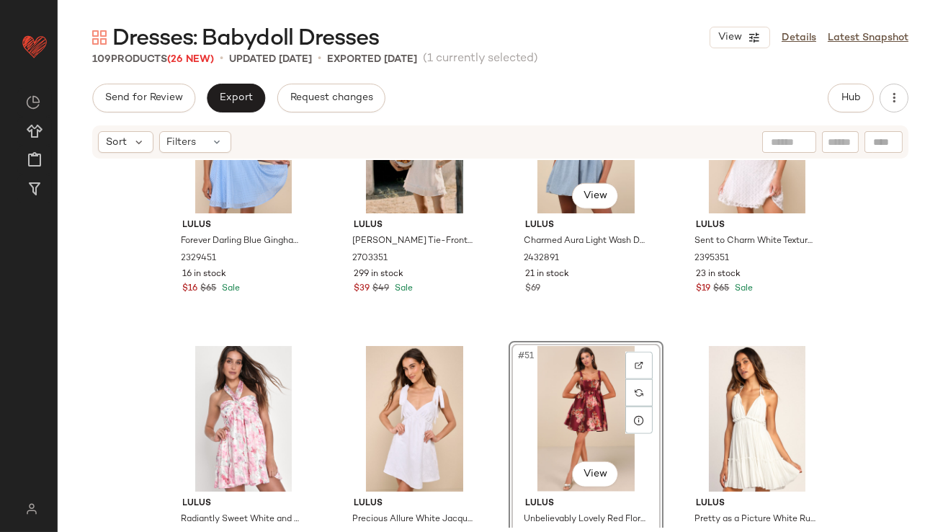
scroll to position [3190, 0]
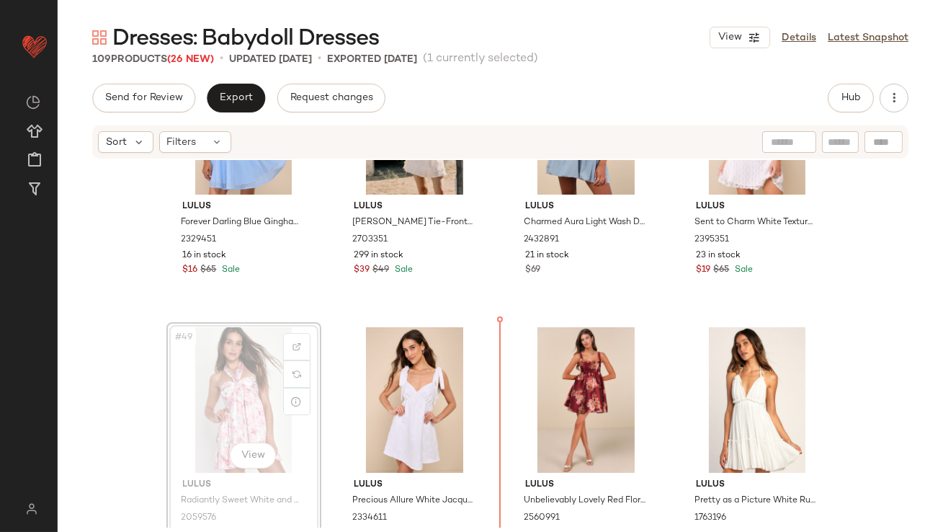
drag, startPoint x: 256, startPoint y: 387, endPoint x: 269, endPoint y: 387, distance: 12.2
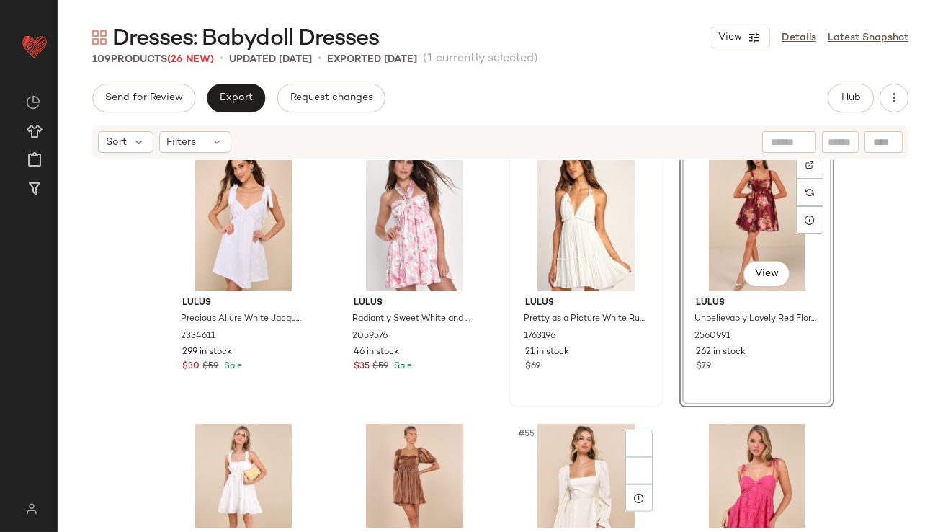
scroll to position [3437, 0]
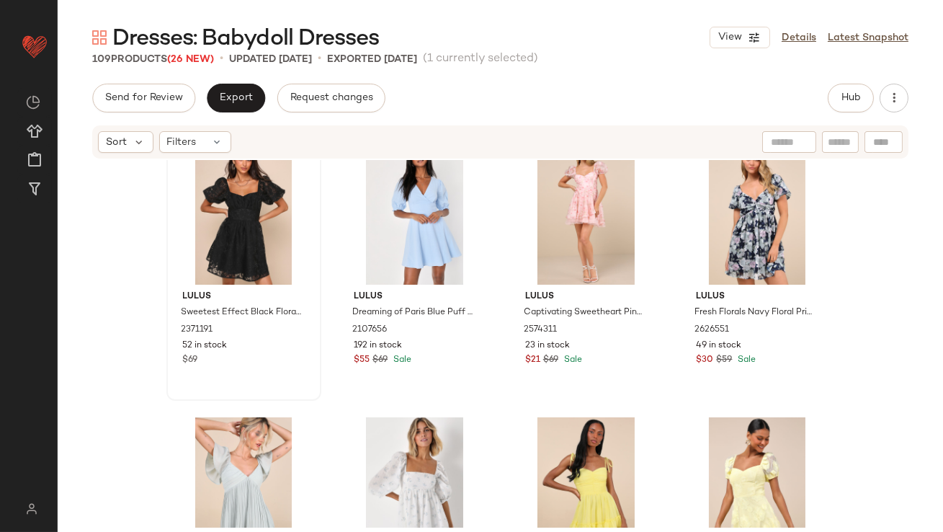
scroll to position [4170, 0]
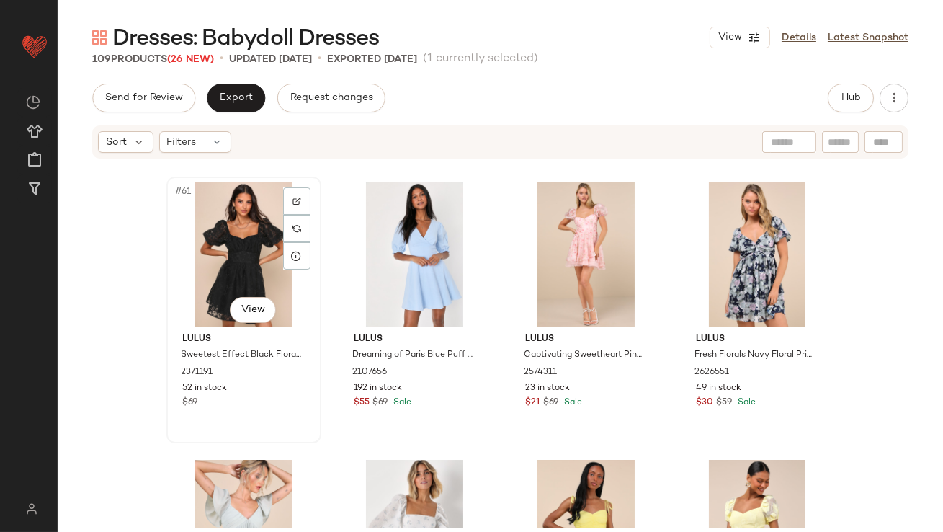
click at [243, 259] on div "#61 View" at bounding box center [243, 255] width 145 height 146
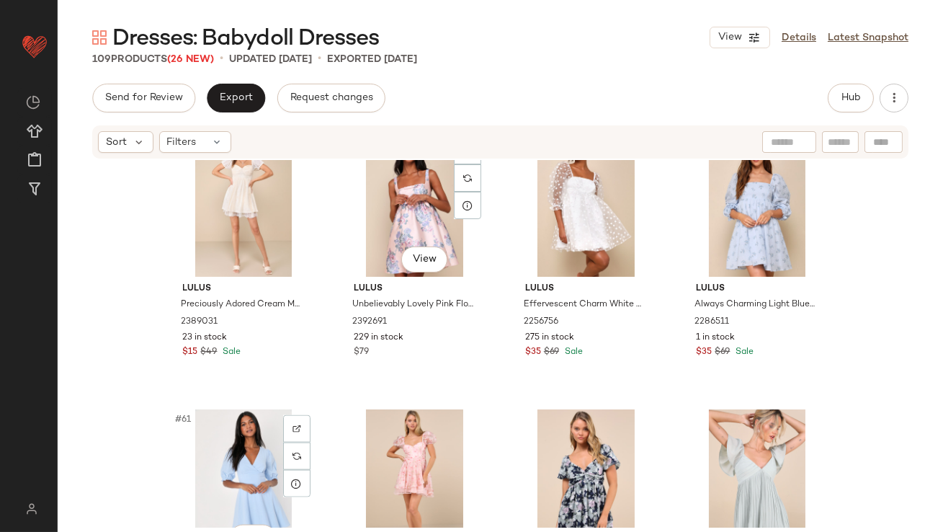
scroll to position [3960, 0]
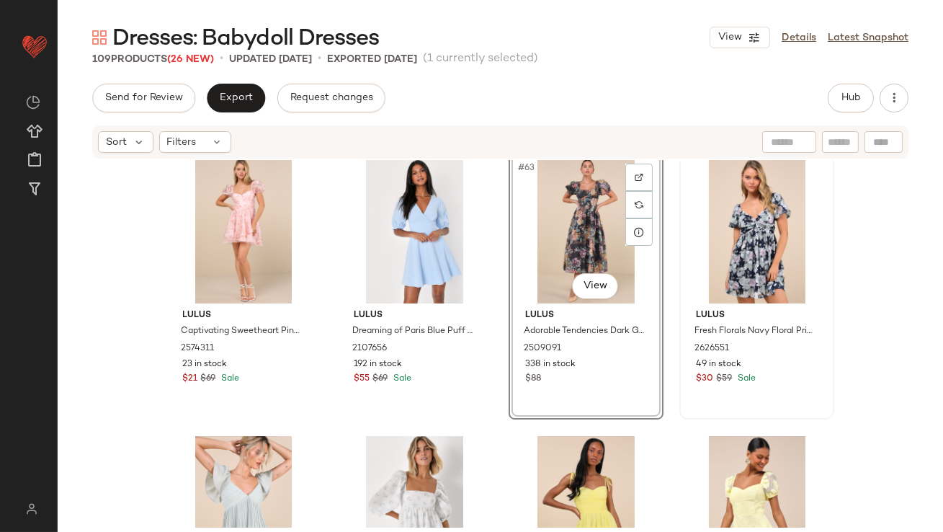
scroll to position [4281, 0]
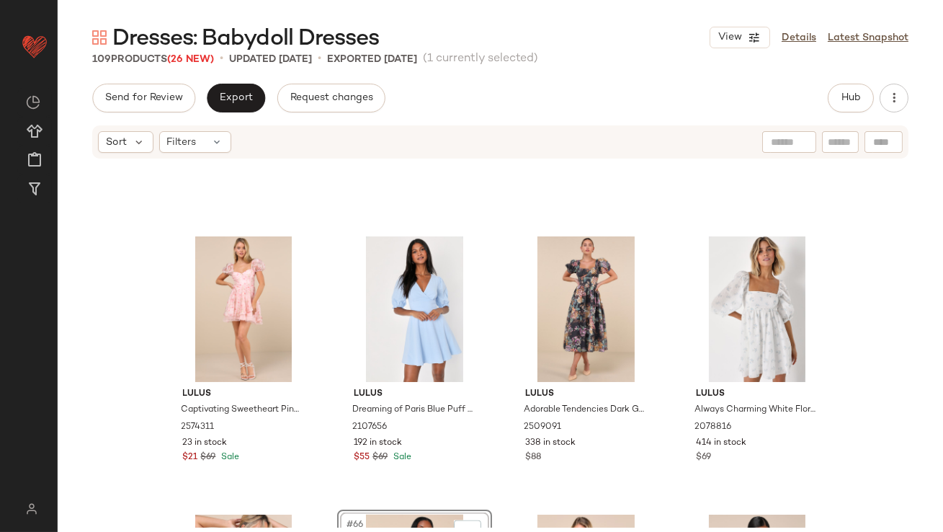
scroll to position [4464, 0]
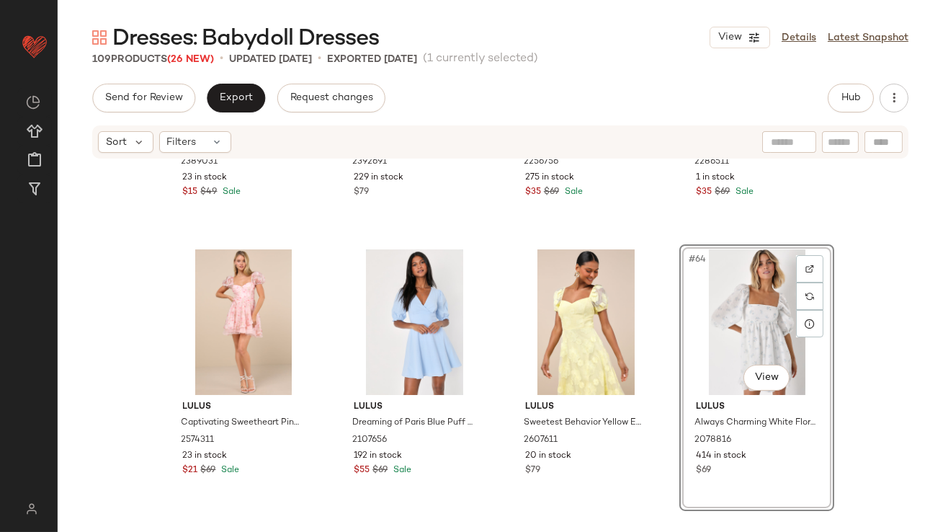
scroll to position [4280, 0]
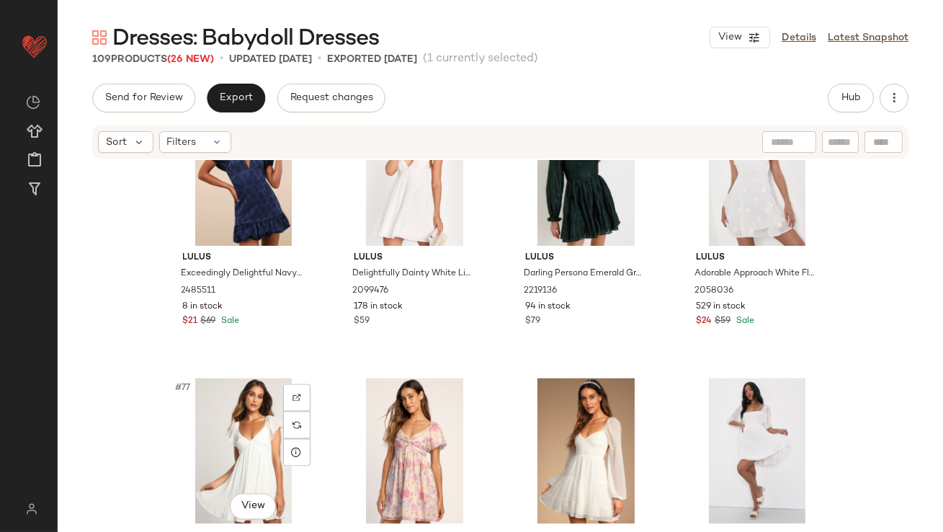
scroll to position [5179, 0]
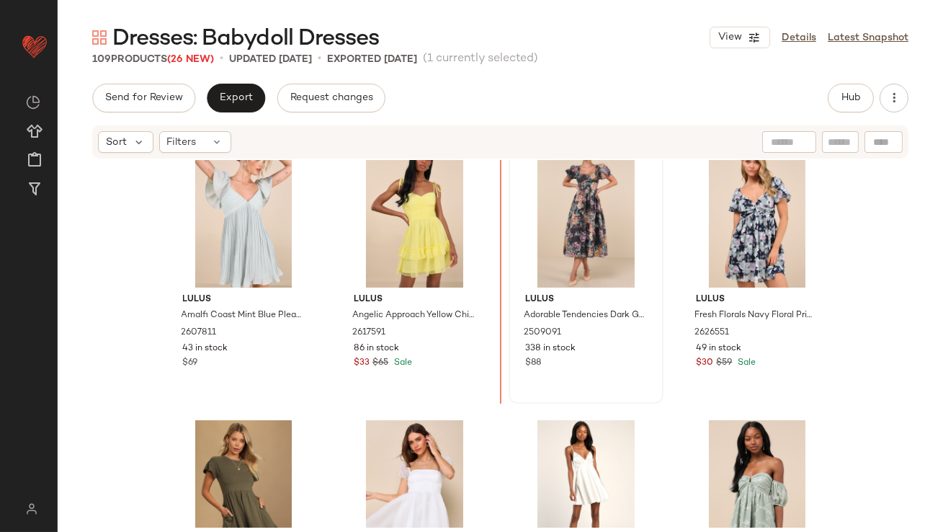
scroll to position [4485, 0]
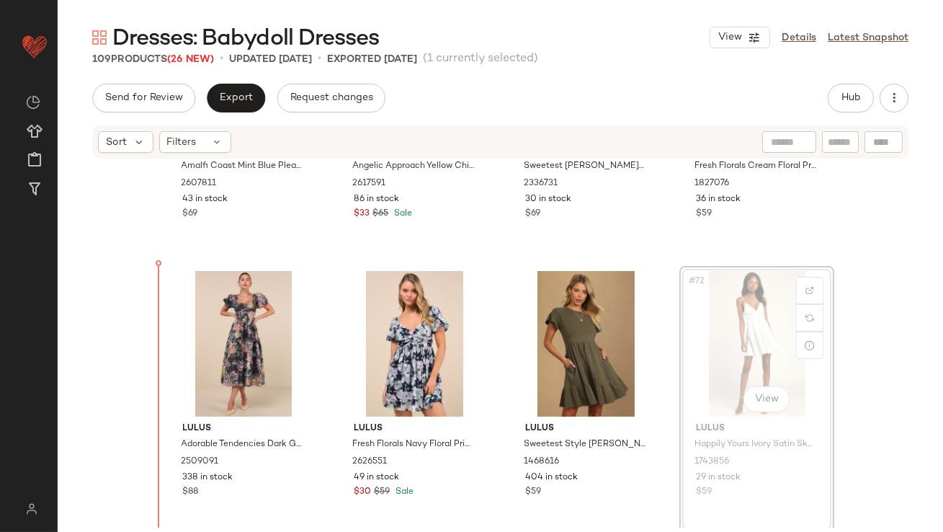
drag, startPoint x: 699, startPoint y: 304, endPoint x: 676, endPoint y: 308, distance: 23.5
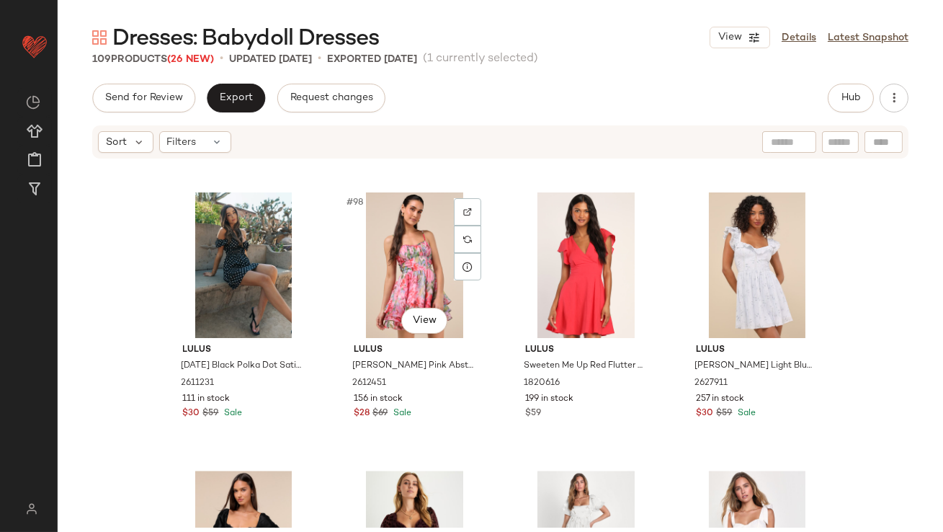
scroll to position [6540, 0]
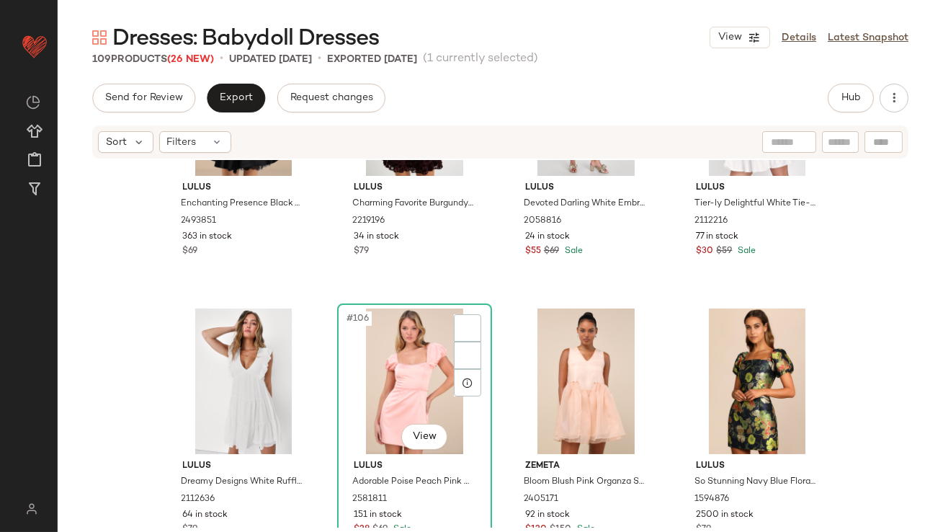
scroll to position [7227, 0]
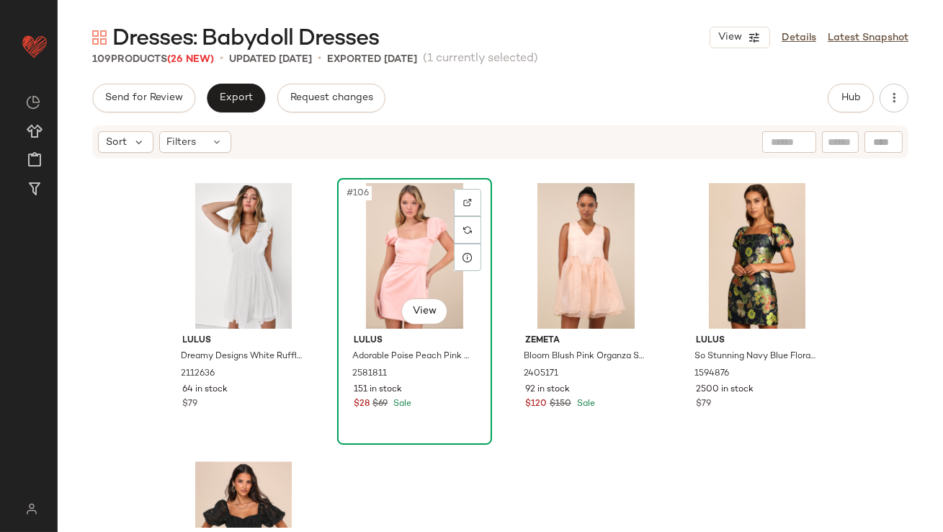
click at [408, 242] on div "#106 View" at bounding box center [414, 256] width 145 height 146
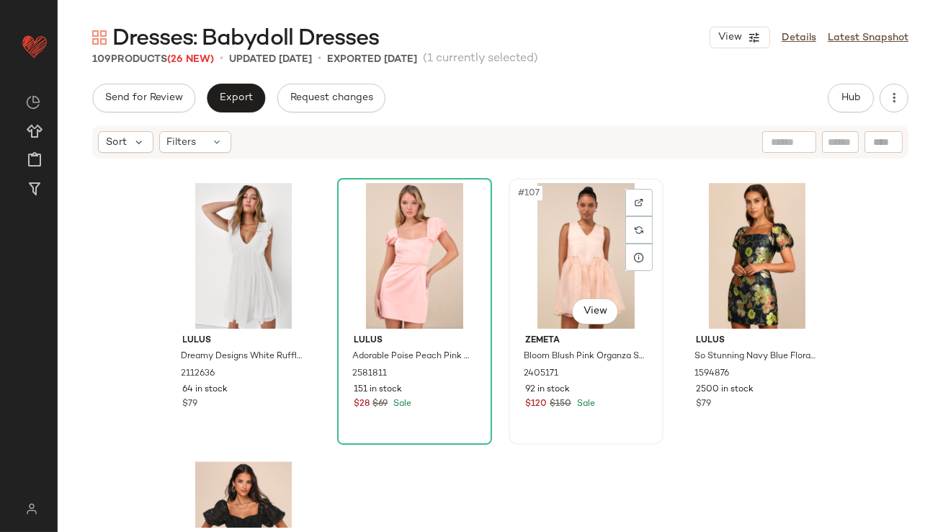
click at [552, 254] on div "#107 View" at bounding box center [586, 256] width 145 height 146
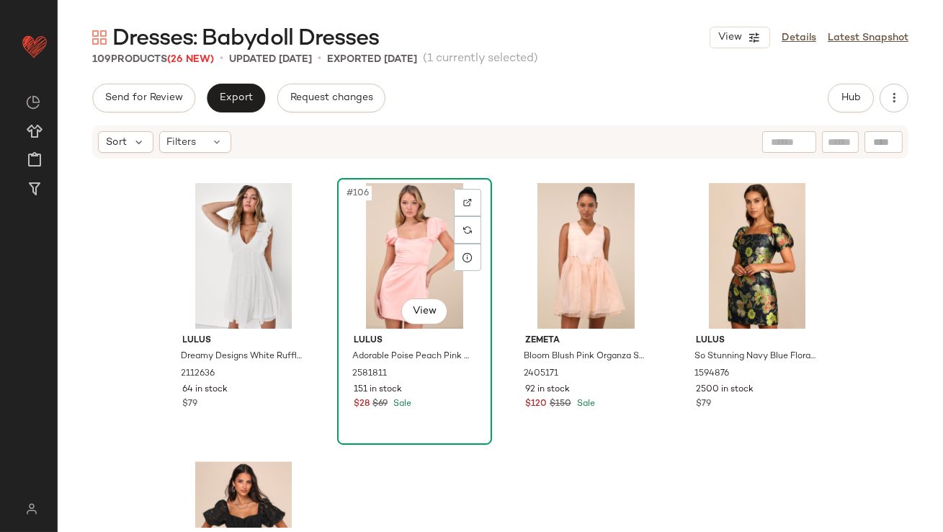
click at [421, 260] on div "#106 View" at bounding box center [414, 256] width 145 height 146
click at [527, 261] on div at bounding box center [586, 256] width 145 height 146
click at [400, 276] on div "#106 View" at bounding box center [414, 256] width 145 height 146
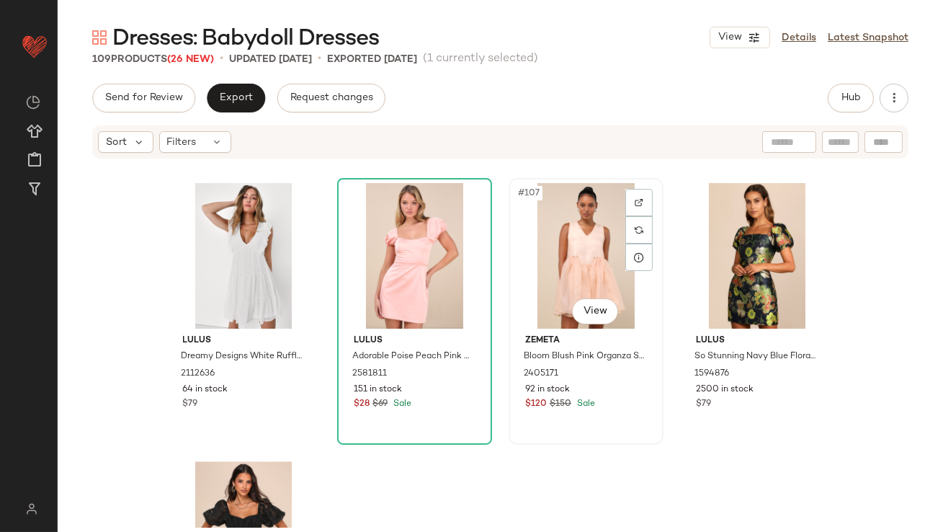
click at [553, 254] on div "#107 View" at bounding box center [586, 256] width 145 height 146
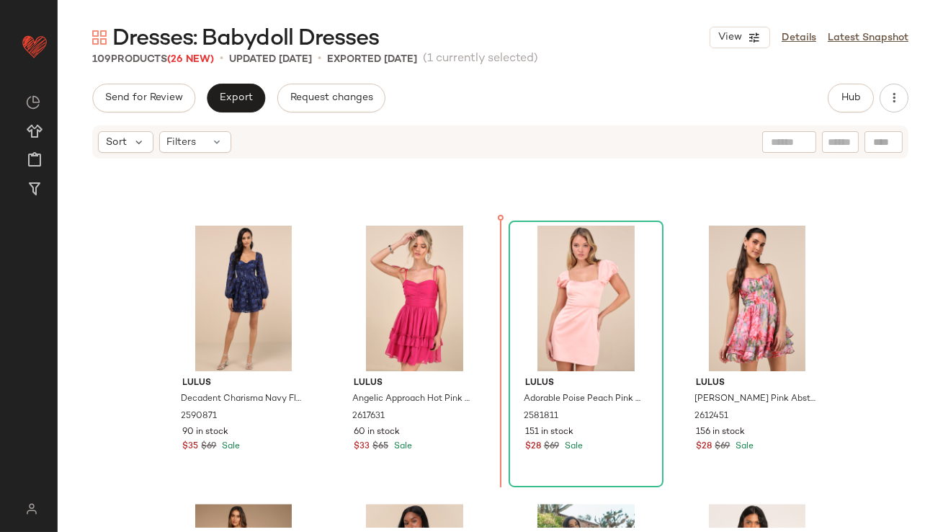
scroll to position [6314, 0]
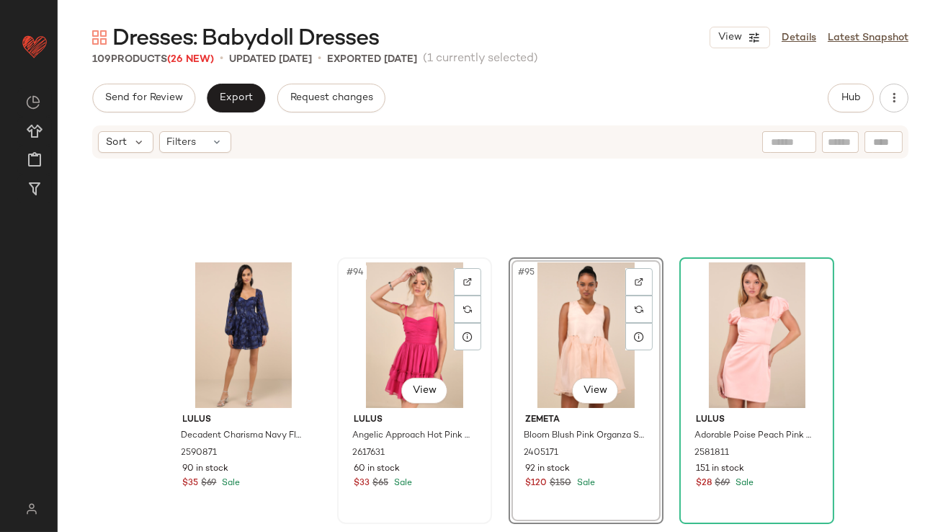
click at [339, 259] on div "#94 View Lulus Angelic Approach Hot Pink Chiffon Ruffled Tie-Strap Mini Dress 2…" at bounding box center [415, 391] width 152 height 264
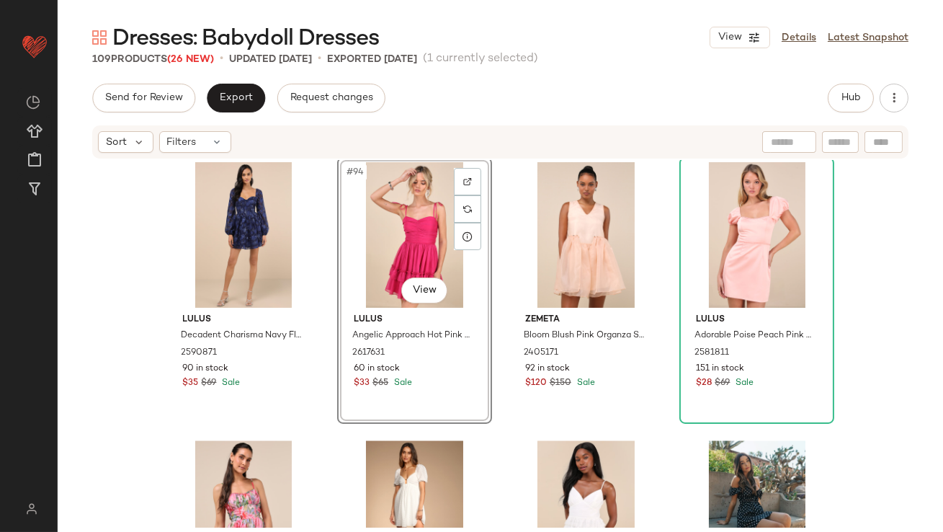
scroll to position [6470, 0]
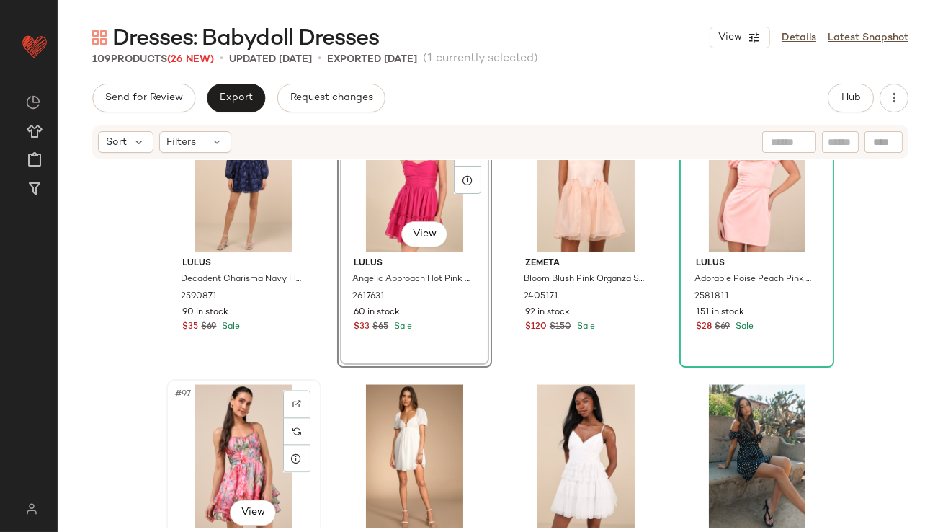
click at [256, 436] on div "#97 View" at bounding box center [243, 457] width 145 height 146
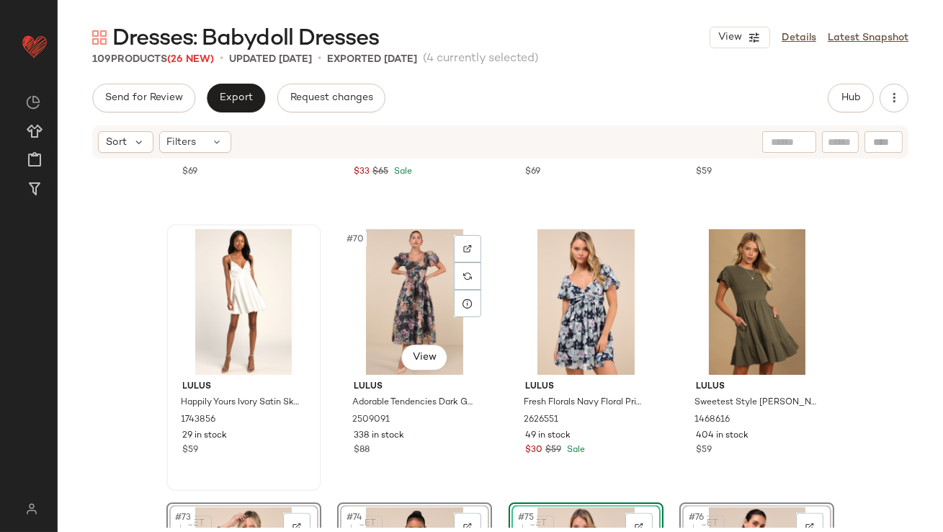
click at [315, 420] on div "Lulus Happily Yours Ivory Satin Skater Mini Dress 1743856 29 in stock $59" at bounding box center [244, 358] width 152 height 264
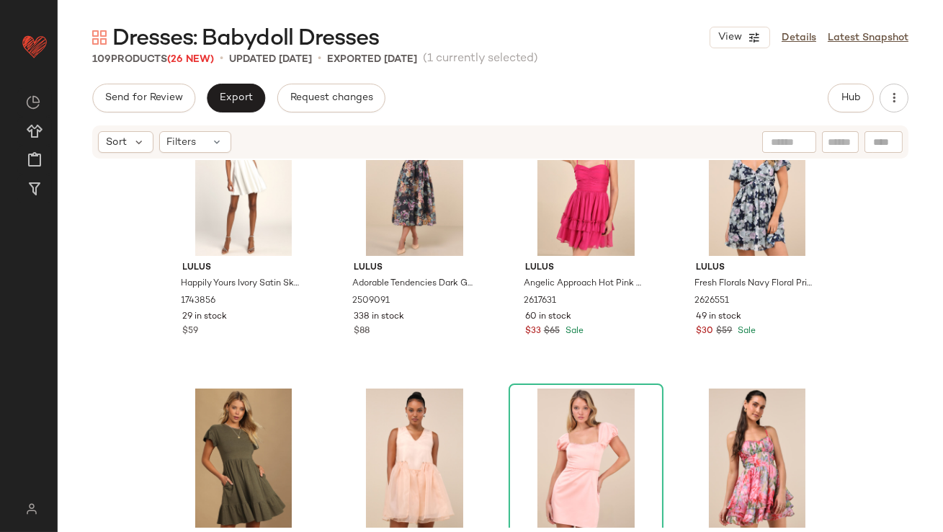
drag, startPoint x: 270, startPoint y: 228, endPoint x: 286, endPoint y: 228, distance: 15.9
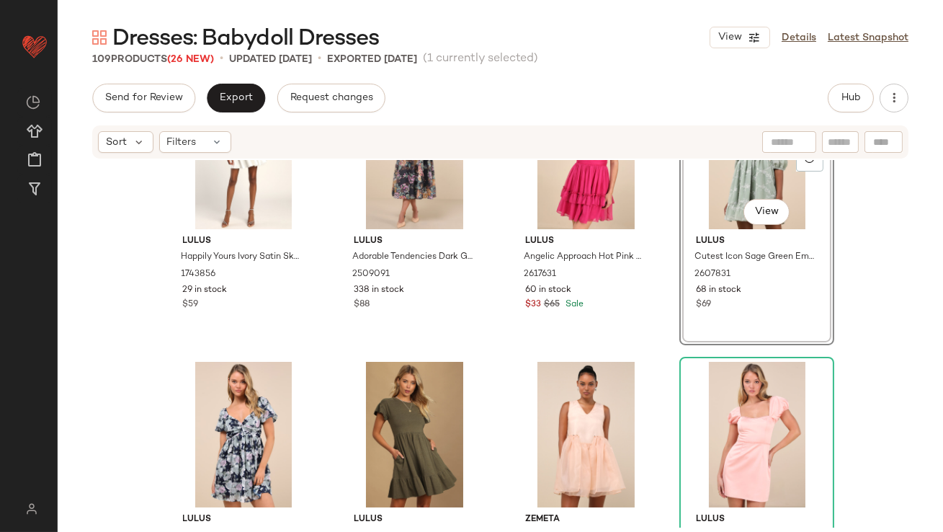
scroll to position [4824, 0]
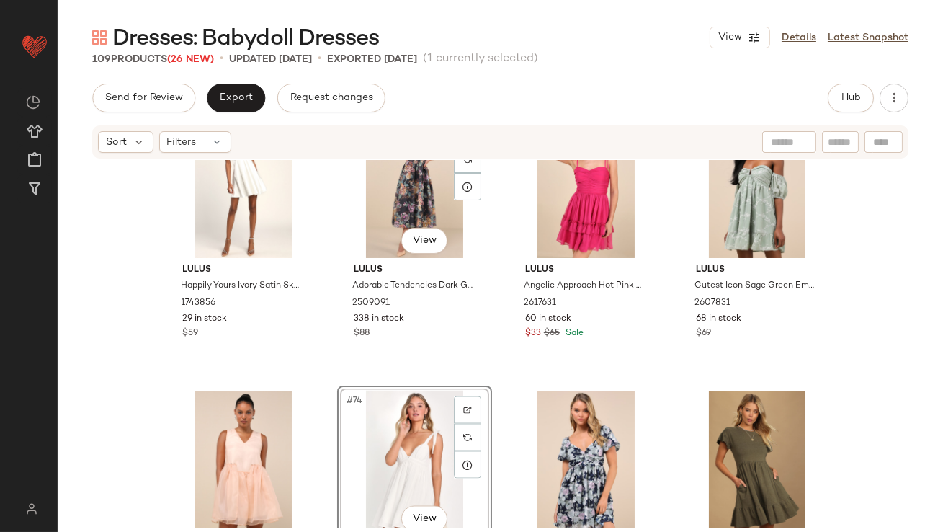
scroll to position [4797, 0]
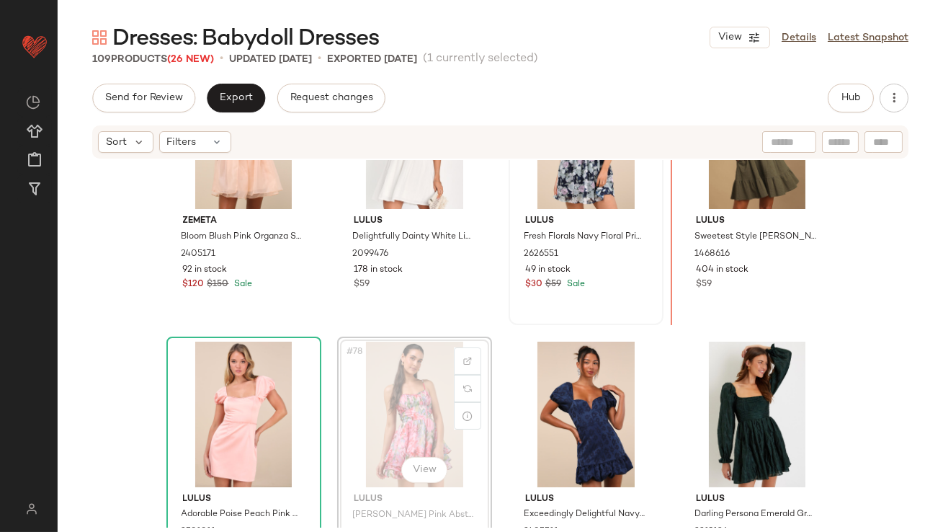
scroll to position [5116, 0]
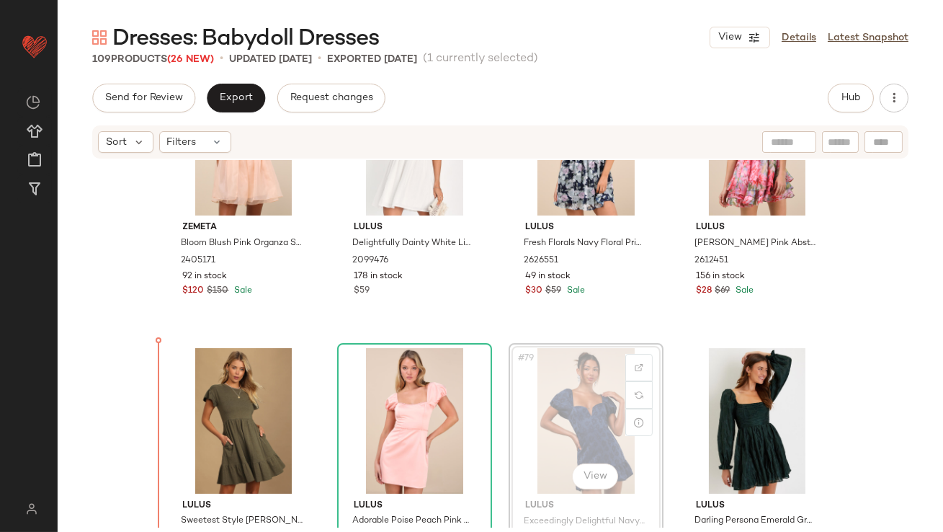
drag, startPoint x: 568, startPoint y: 399, endPoint x: 543, endPoint y: 401, distance: 25.3
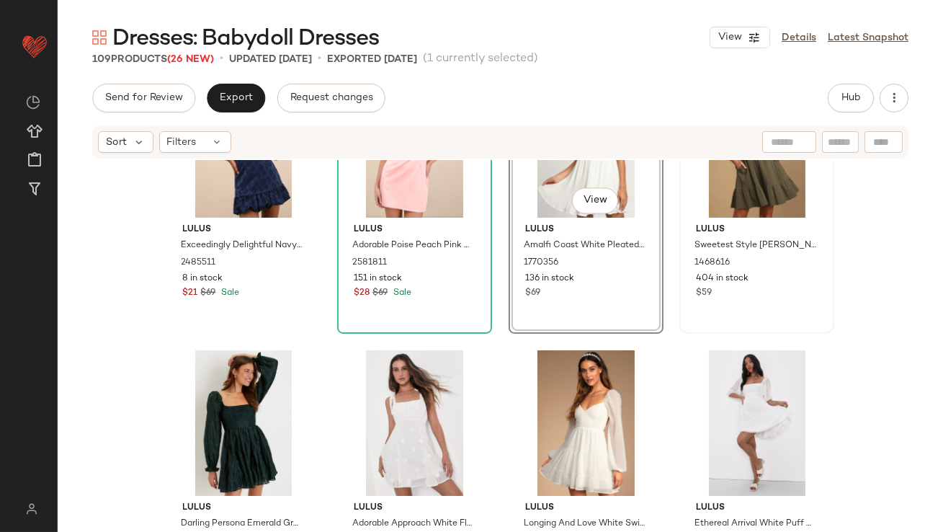
scroll to position [5391, 0]
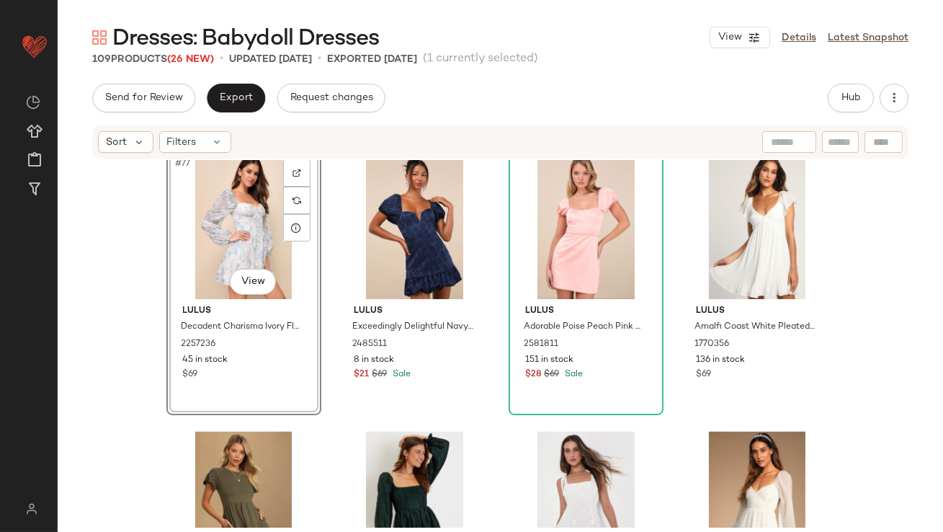
scroll to position [5381, 0]
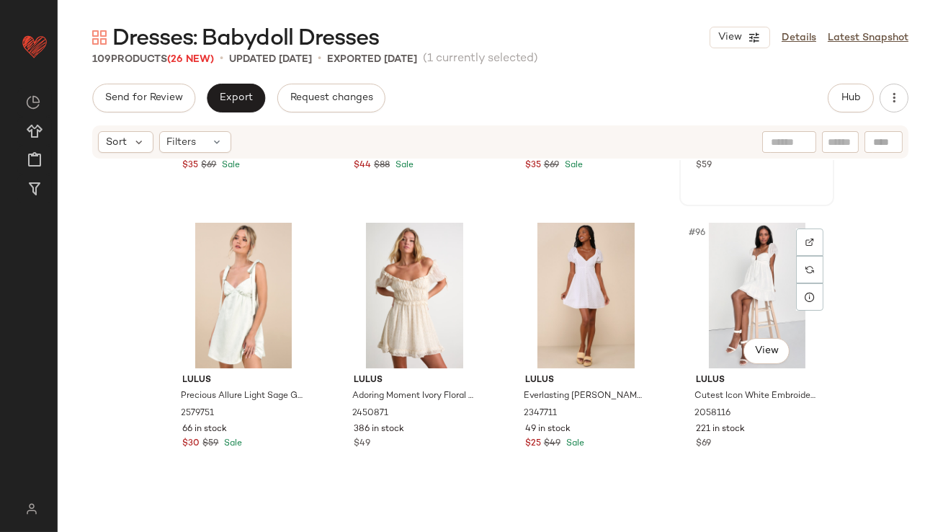
scroll to position [6538, 0]
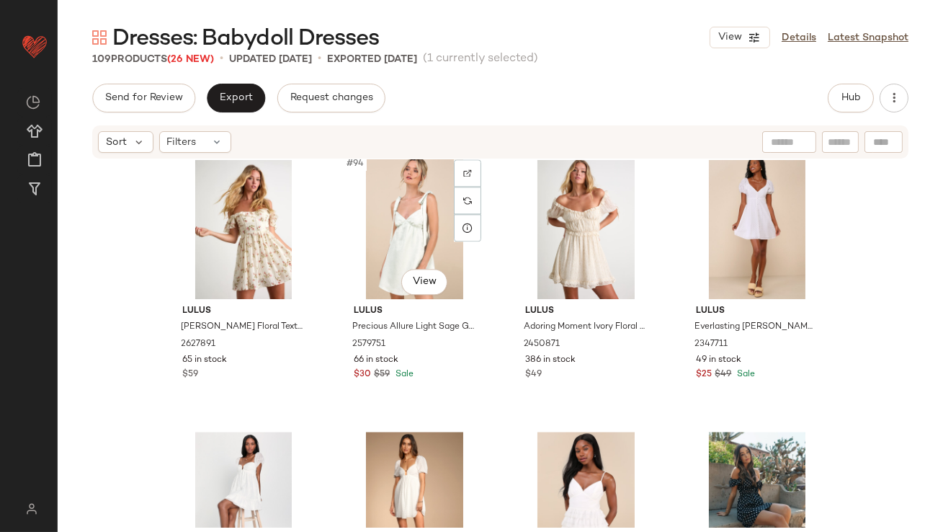
scroll to position [6518, 0]
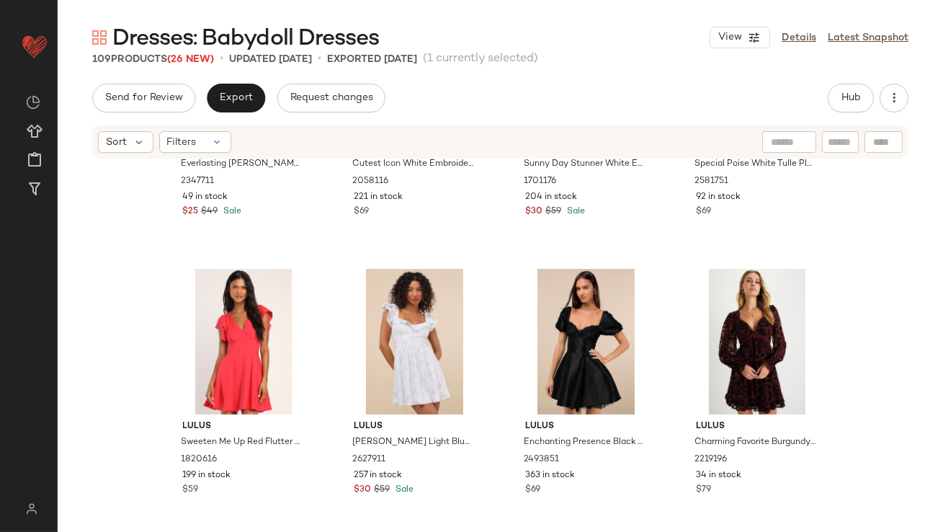
scroll to position [6936, 0]
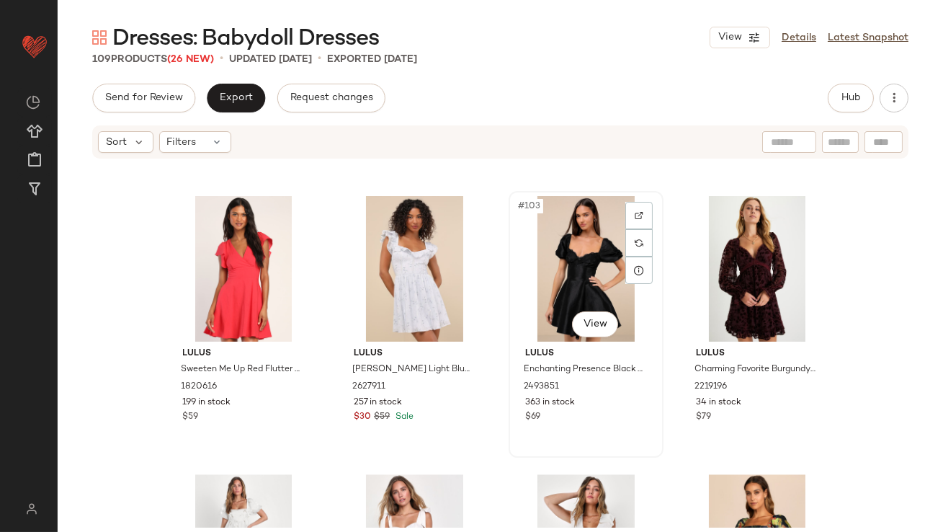
click at [517, 254] on div "#103 View" at bounding box center [586, 269] width 145 height 146
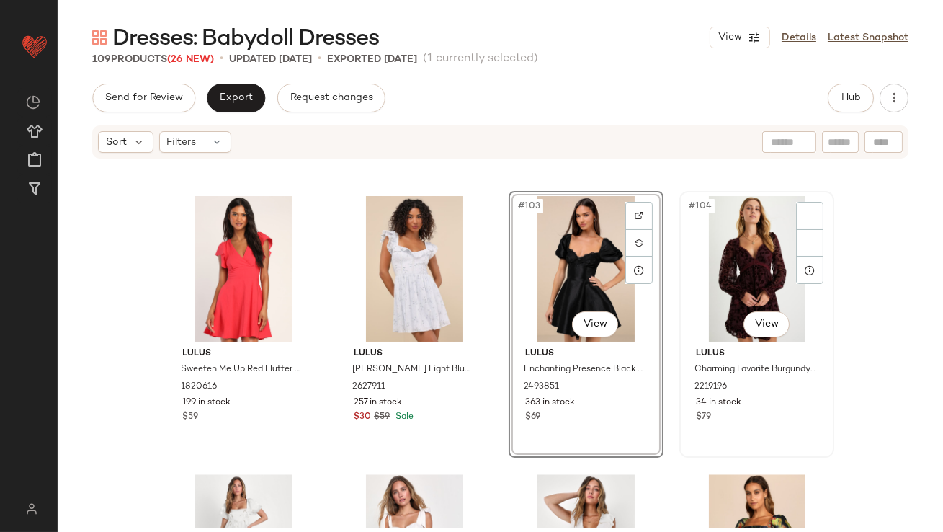
click at [695, 255] on div "#104 View" at bounding box center [756, 269] width 145 height 146
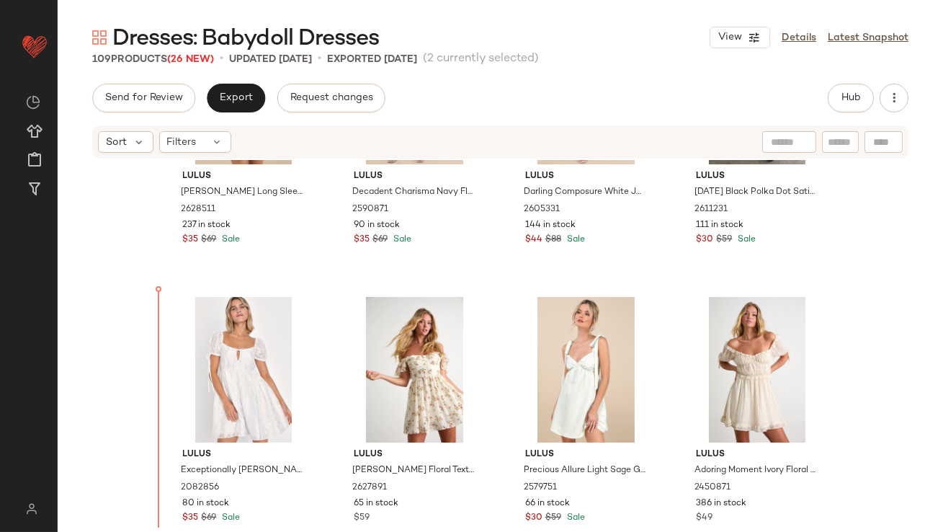
scroll to position [6282, 0]
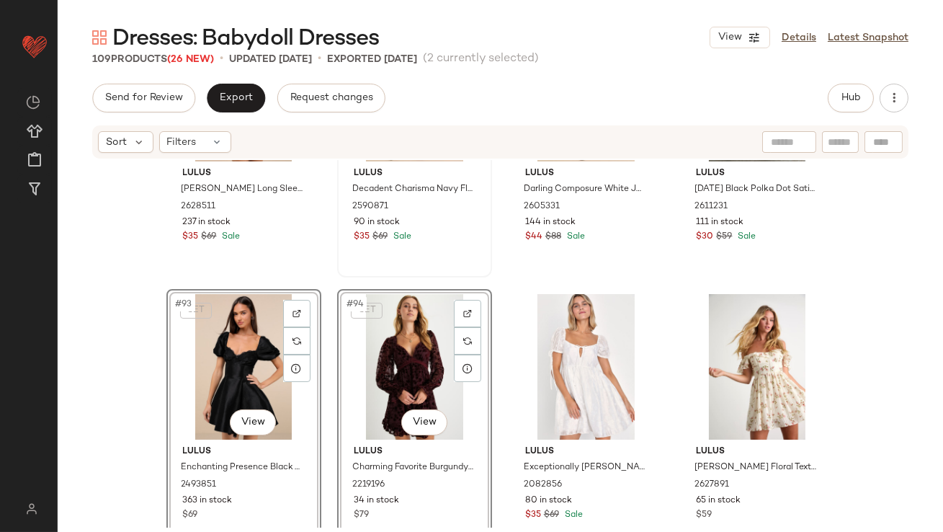
click at [471, 275] on div "Lulus Decadent Charisma Navy Floral Embroidered Bustier Mini Dress 2590871 90 i…" at bounding box center [415, 144] width 152 height 264
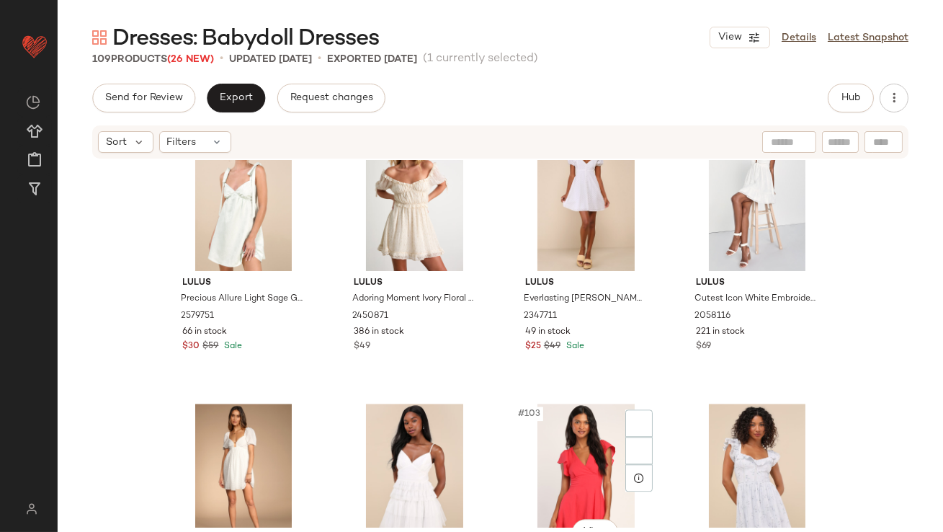
scroll to position [6849, 0]
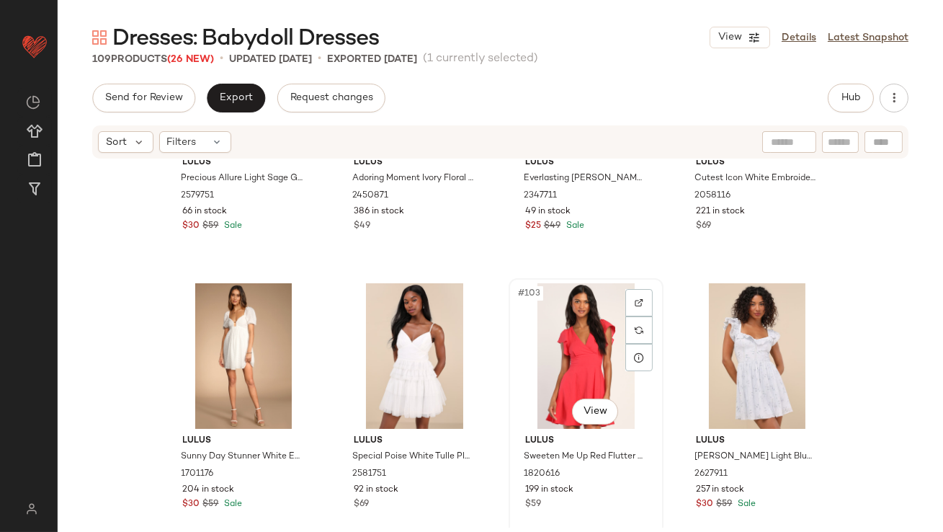
click at [592, 374] on div "#103 View" at bounding box center [586, 356] width 145 height 146
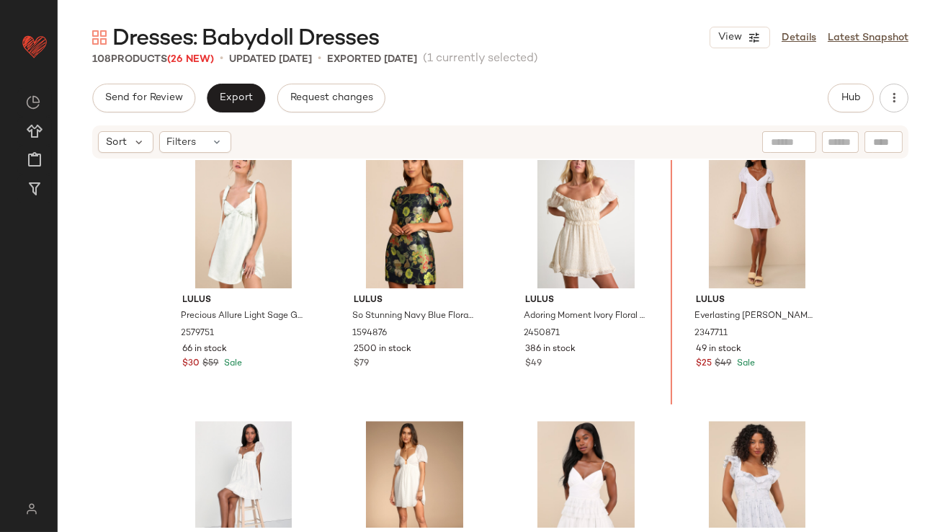
drag, startPoint x: 751, startPoint y: 434, endPoint x: 749, endPoint y: 412, distance: 22.4
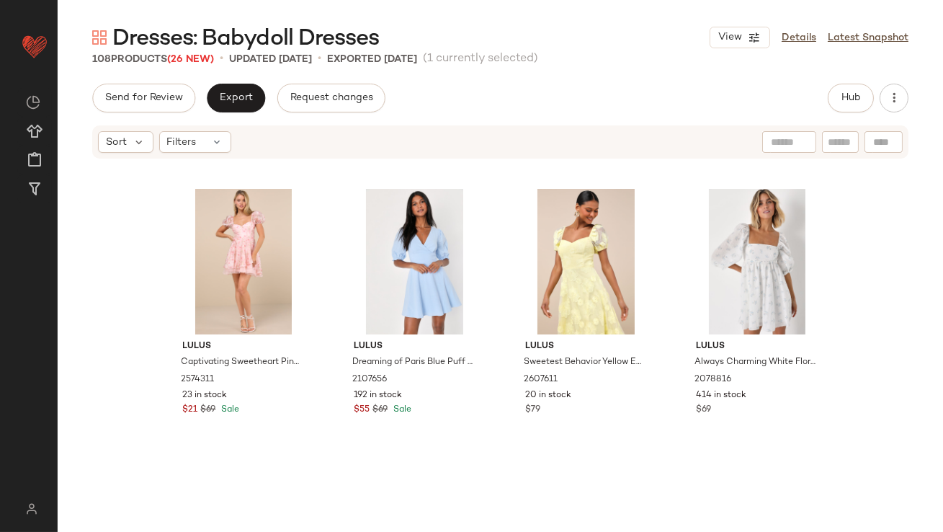
scroll to position [4182, 0]
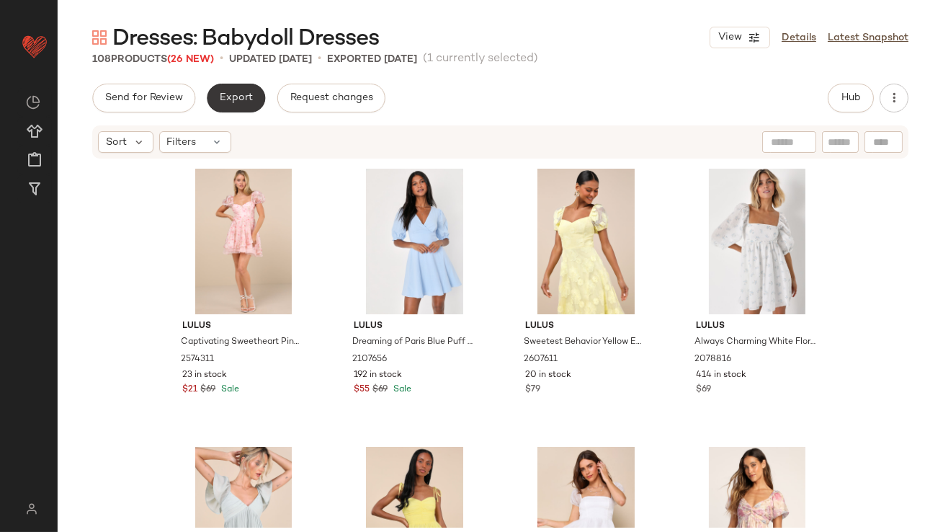
click at [226, 102] on span "Export" at bounding box center [236, 98] width 34 height 12
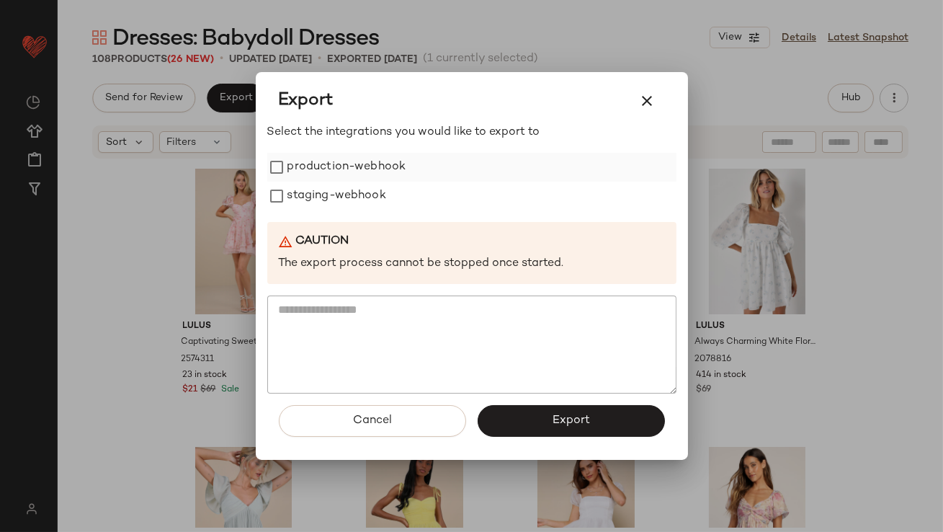
click at [361, 166] on label "production-webhook" at bounding box center [346, 167] width 119 height 29
click at [353, 199] on label "staging-webhook" at bounding box center [336, 196] width 99 height 29
click at [536, 433] on button "Export" at bounding box center [571, 421] width 187 height 32
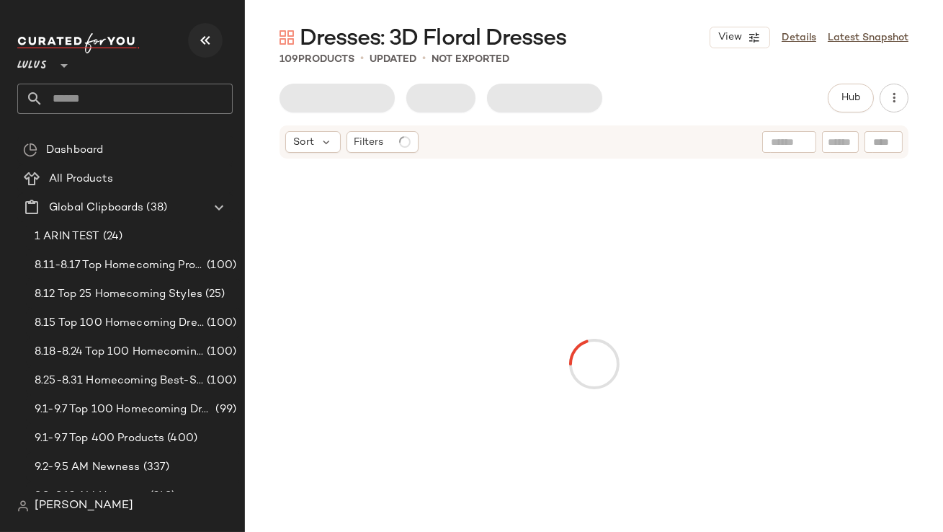
click at [203, 34] on icon "button" at bounding box center [205, 40] width 17 height 17
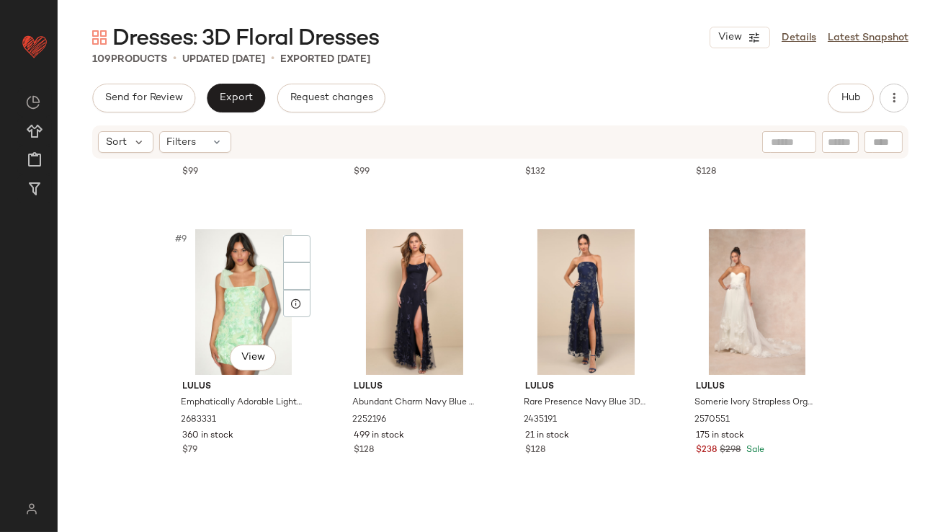
scroll to position [534, 0]
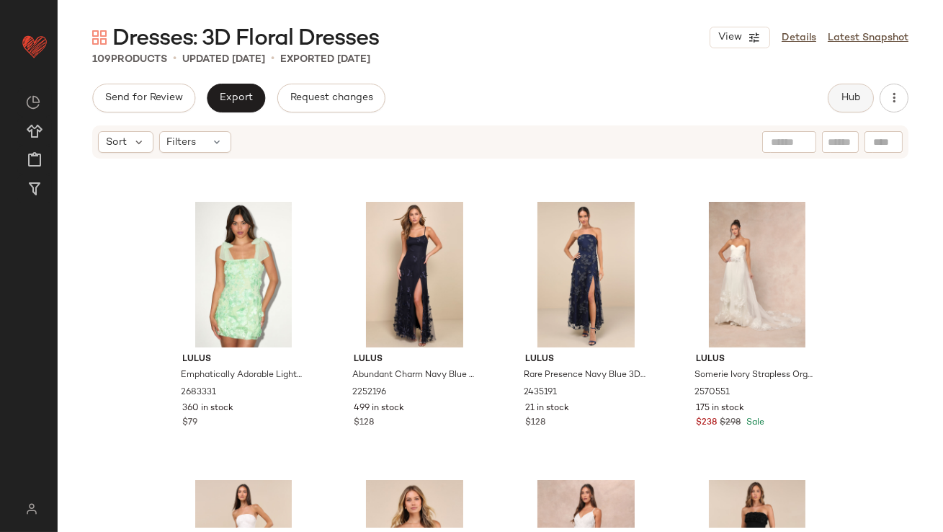
click at [855, 104] on button "Hub" at bounding box center [851, 98] width 46 height 29
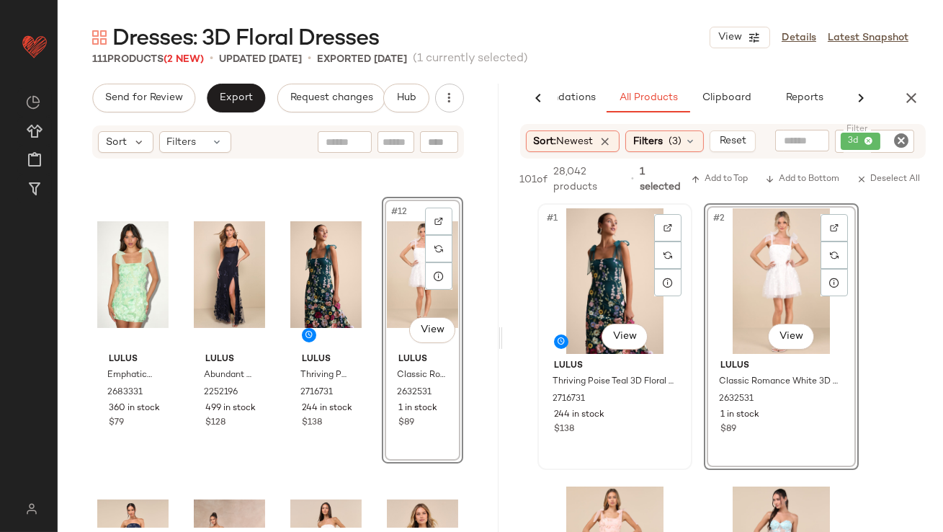
scroll to position [179, 0]
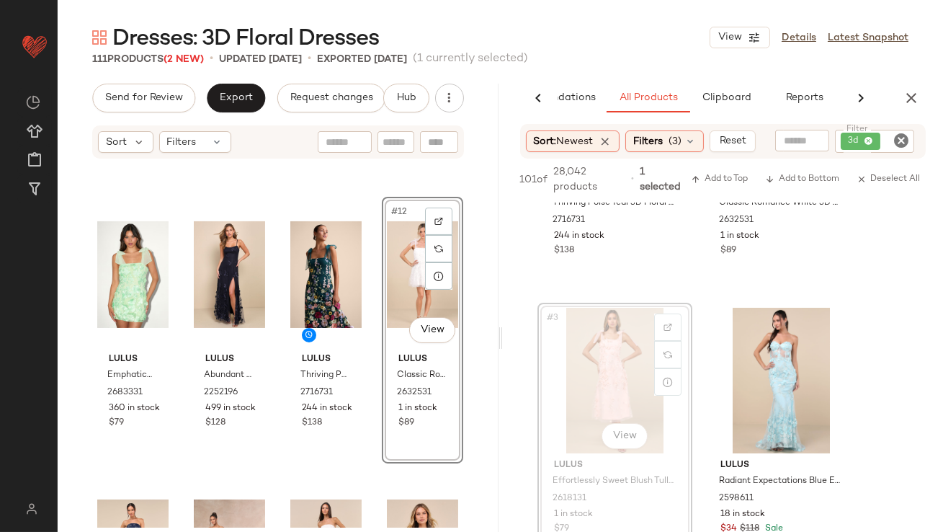
drag, startPoint x: 641, startPoint y: 363, endPoint x: 631, endPoint y: 363, distance: 9.4
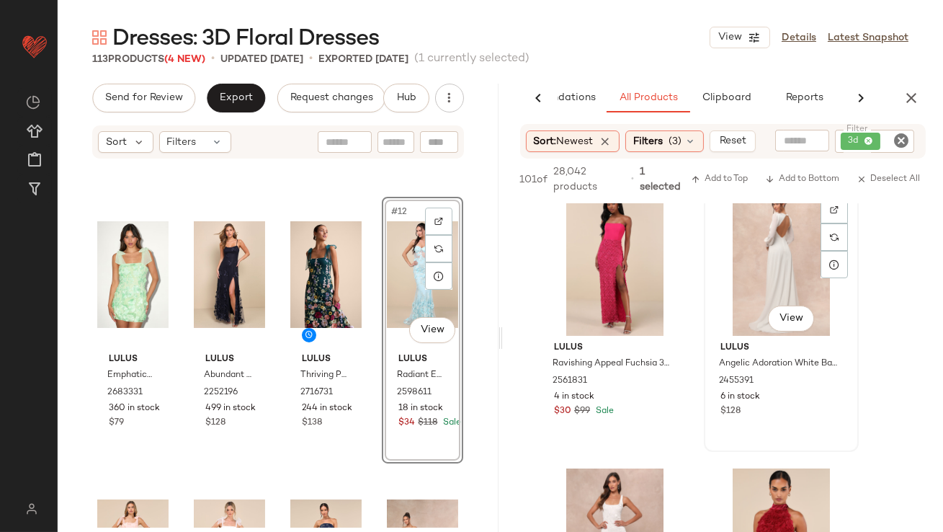
scroll to position [562, 0]
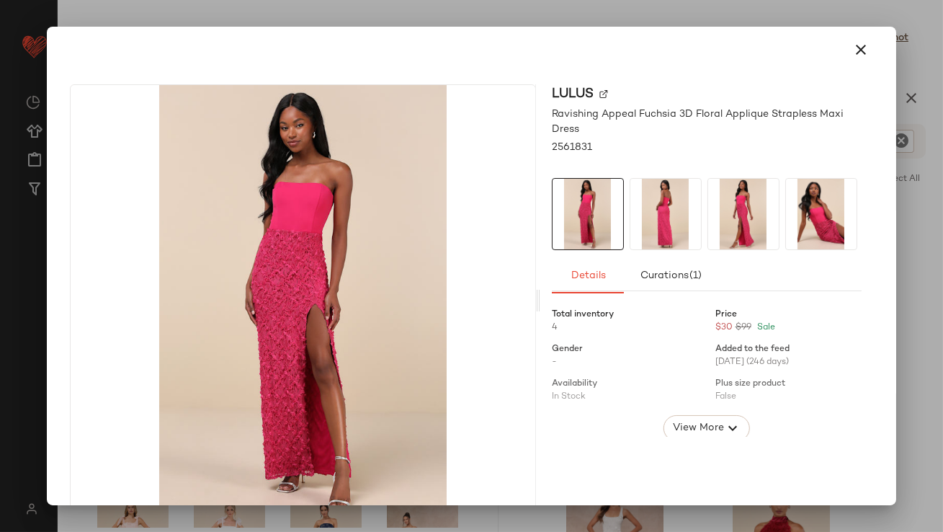
click at [678, 206] on img at bounding box center [665, 214] width 71 height 71
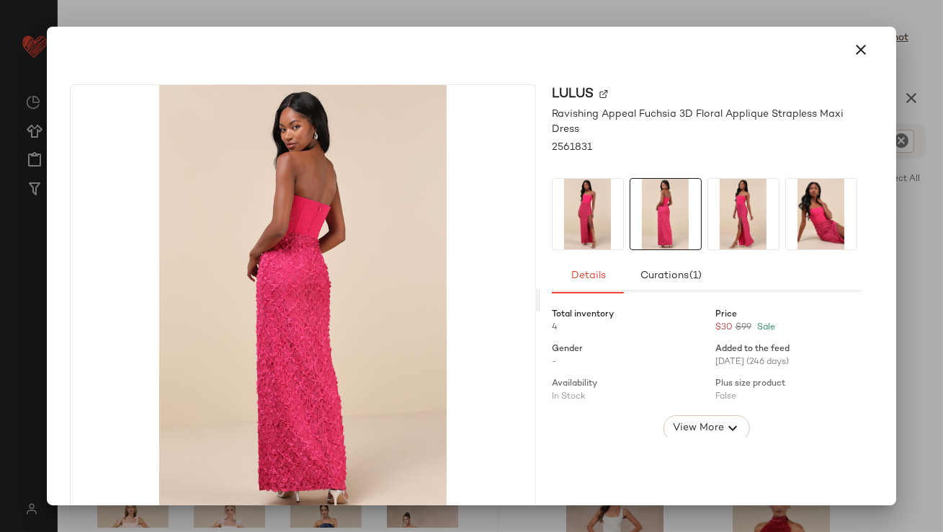
click at [762, 206] on img at bounding box center [743, 214] width 71 height 71
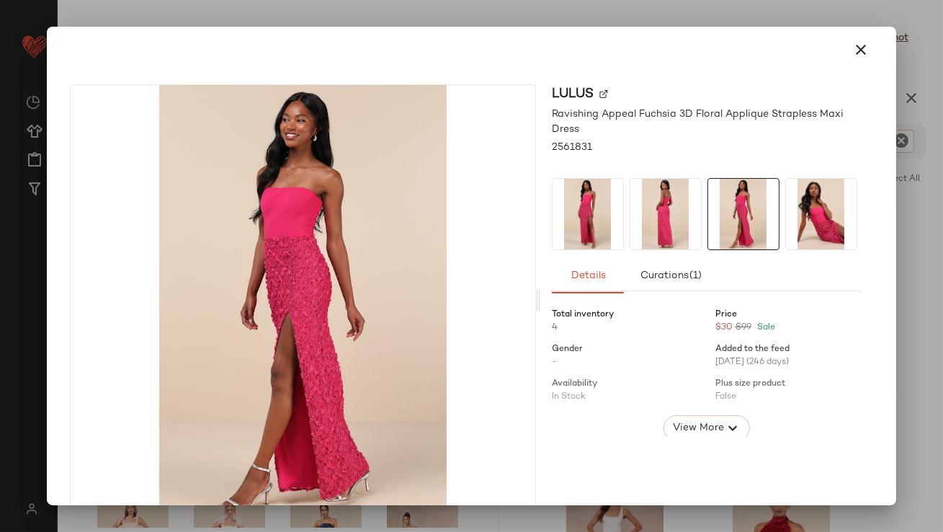
click at [855, 55] on icon "button" at bounding box center [861, 49] width 17 height 17
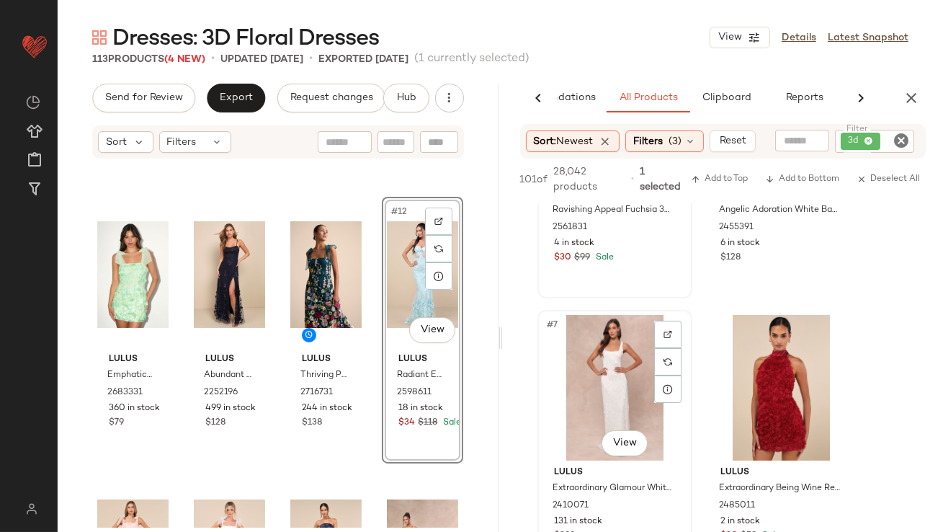
scroll to position [749, 0]
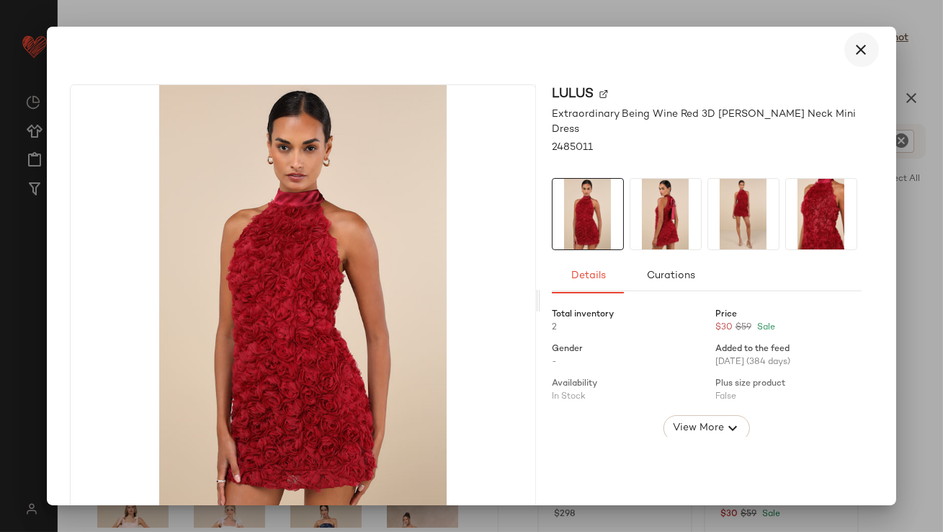
click at [852, 64] on button "button" at bounding box center [861, 49] width 35 height 35
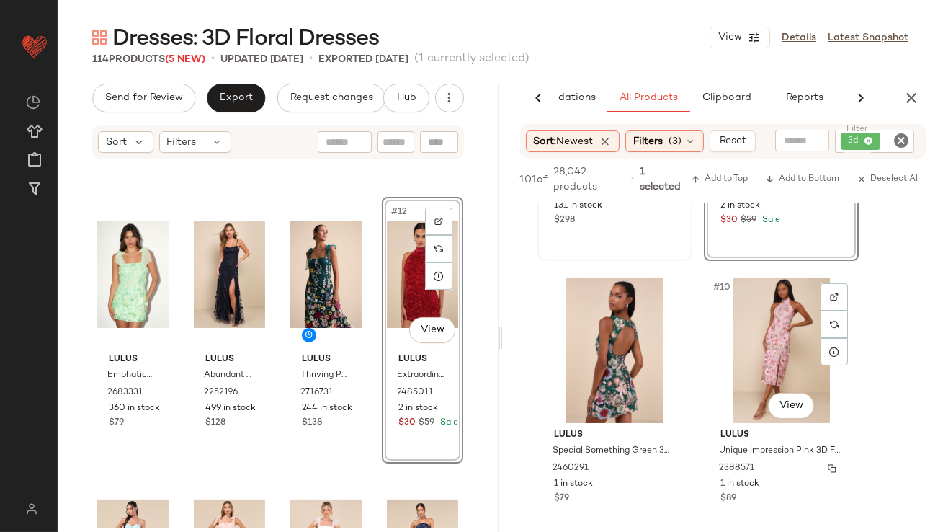
scroll to position [1052, 0]
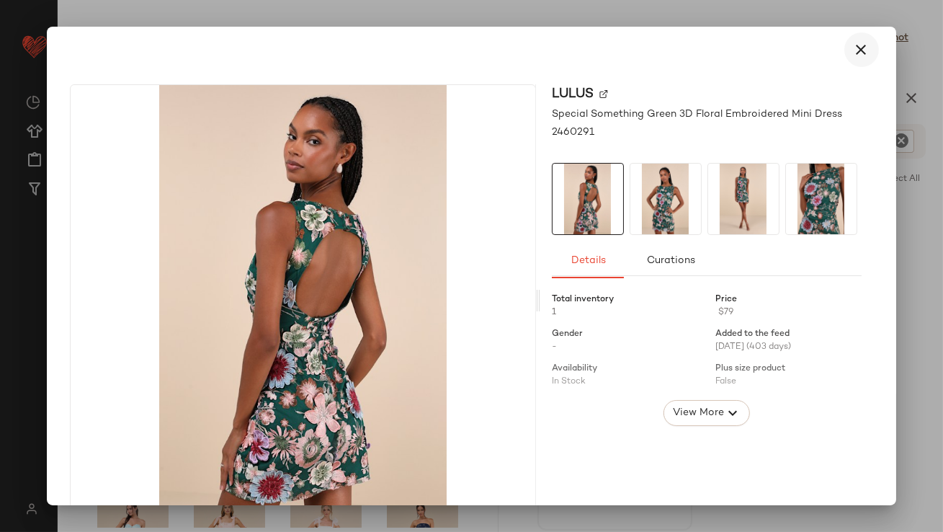
click at [856, 50] on icon "button" at bounding box center [861, 49] width 17 height 17
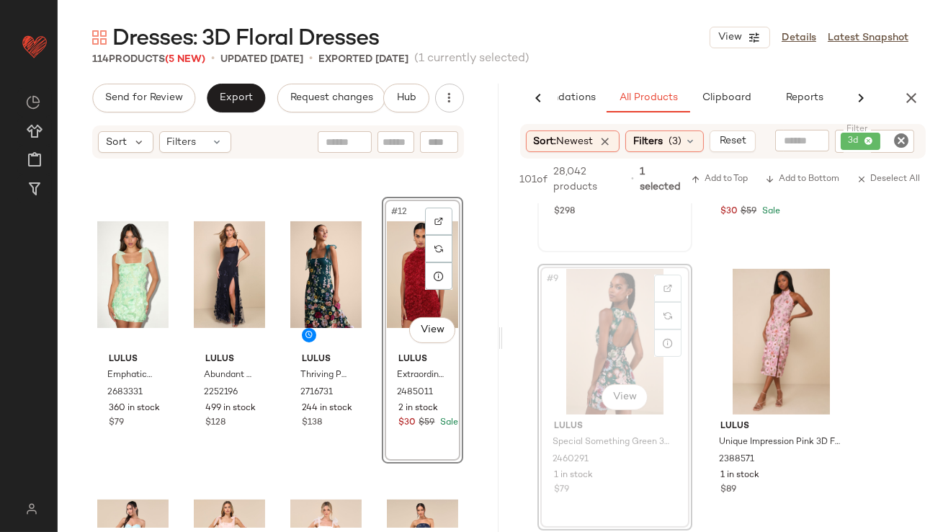
drag, startPoint x: 600, startPoint y: 311, endPoint x: 591, endPoint y: 312, distance: 9.5
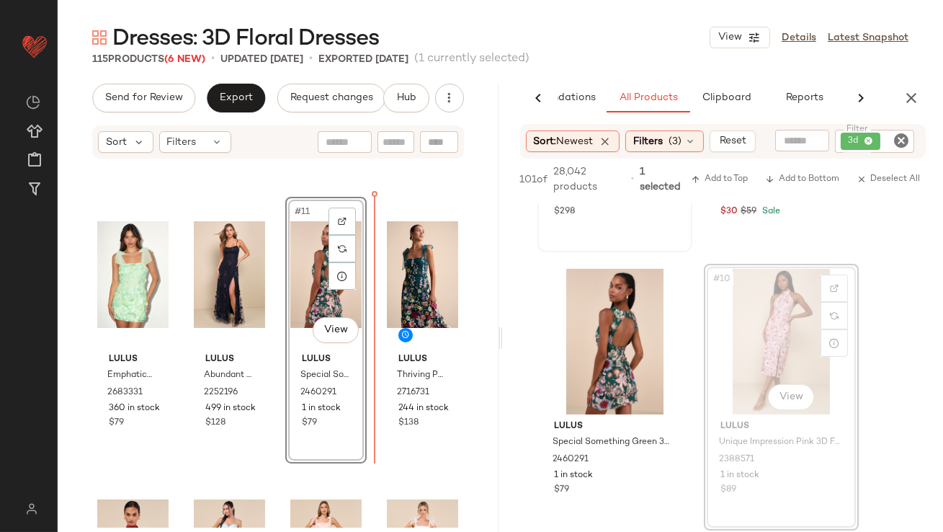
drag, startPoint x: 780, startPoint y: 368, endPoint x: 767, endPoint y: 368, distance: 12.2
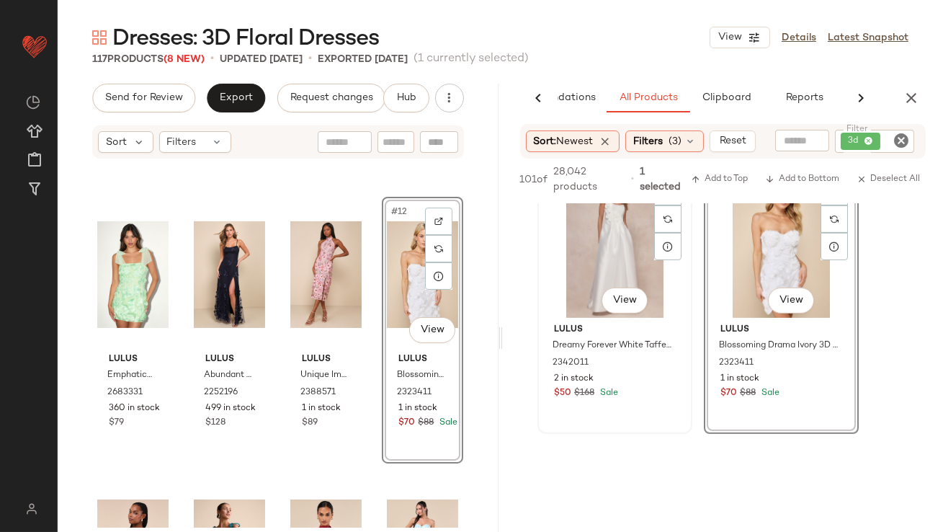
scroll to position [1584, 0]
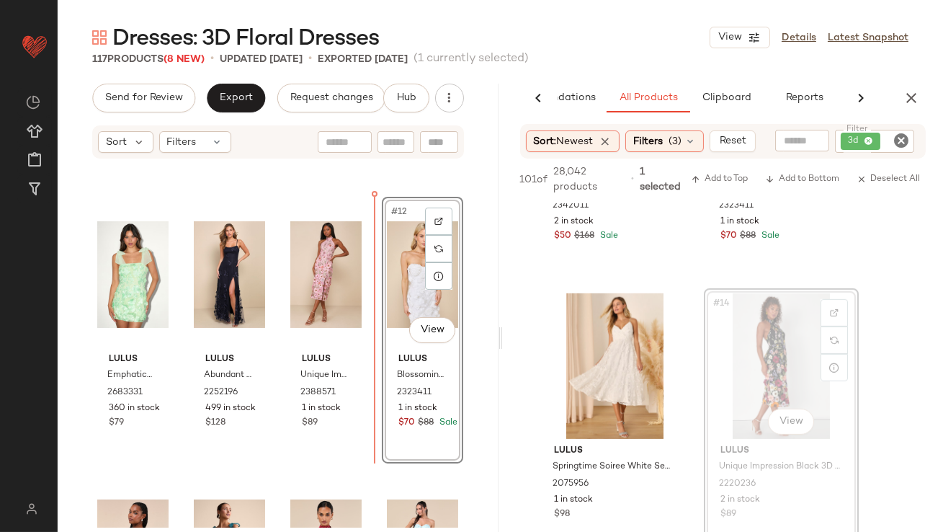
drag, startPoint x: 756, startPoint y: 389, endPoint x: 731, endPoint y: 389, distance: 25.2
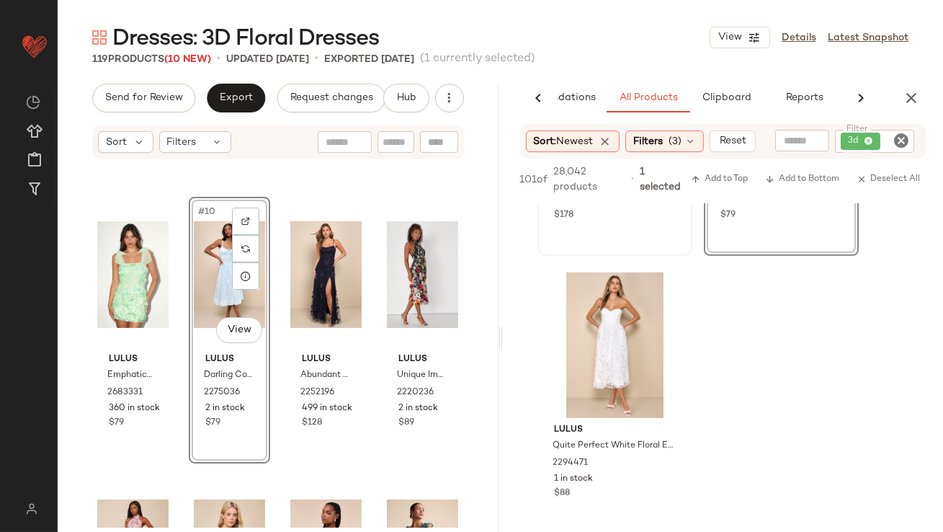
scroll to position [2210, 0]
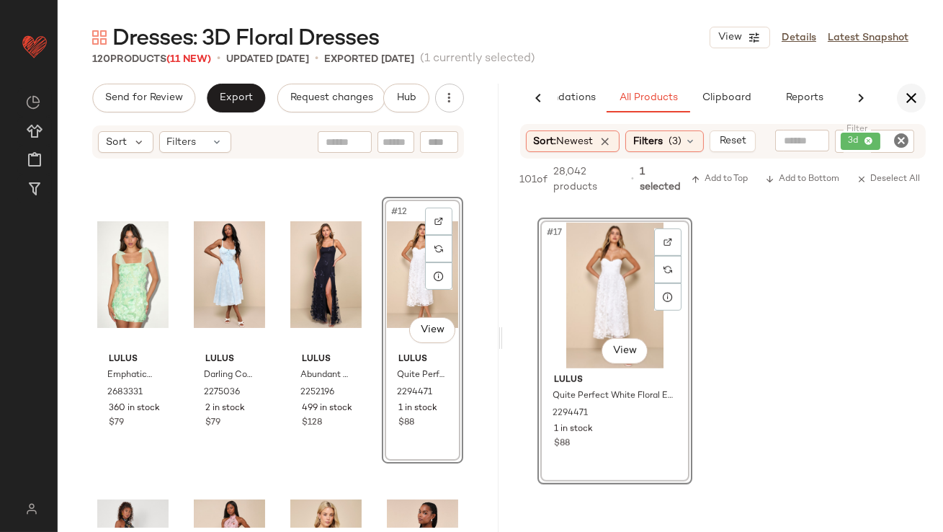
click at [905, 97] on icon "button" at bounding box center [911, 97] width 17 height 17
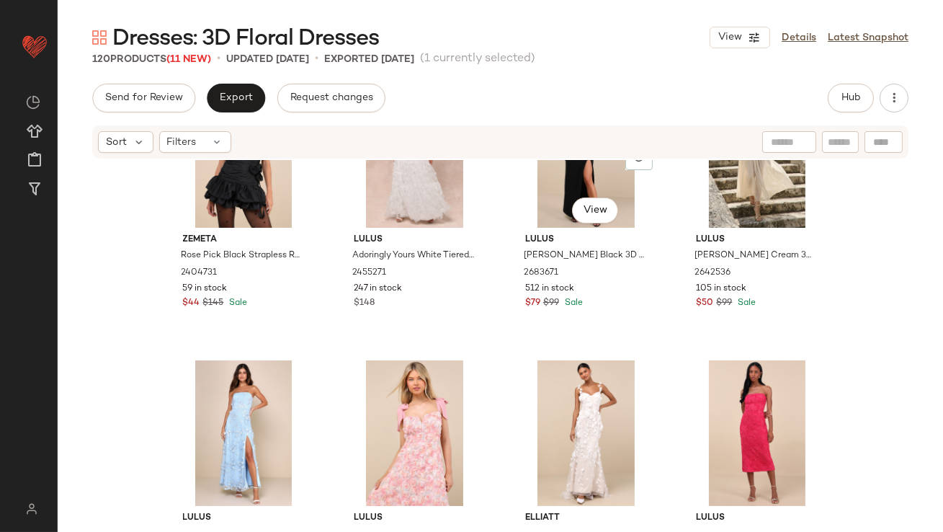
scroll to position [1849, 0]
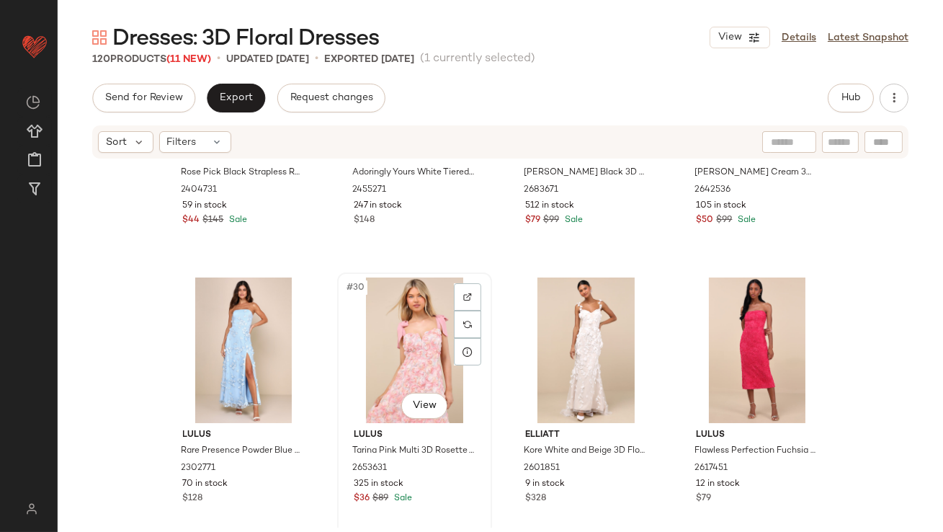
click at [402, 350] on div "#30 View" at bounding box center [414, 350] width 145 height 146
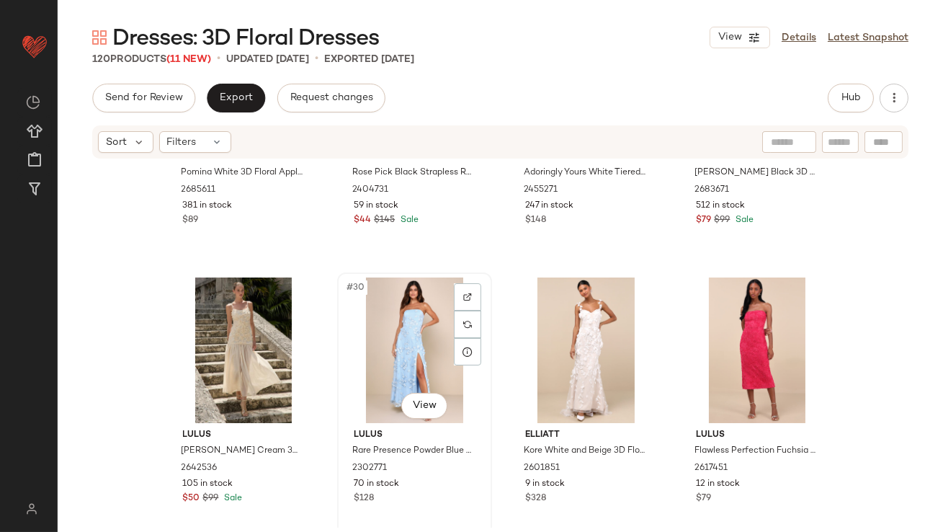
click at [405, 352] on div "#30 View" at bounding box center [414, 350] width 145 height 146
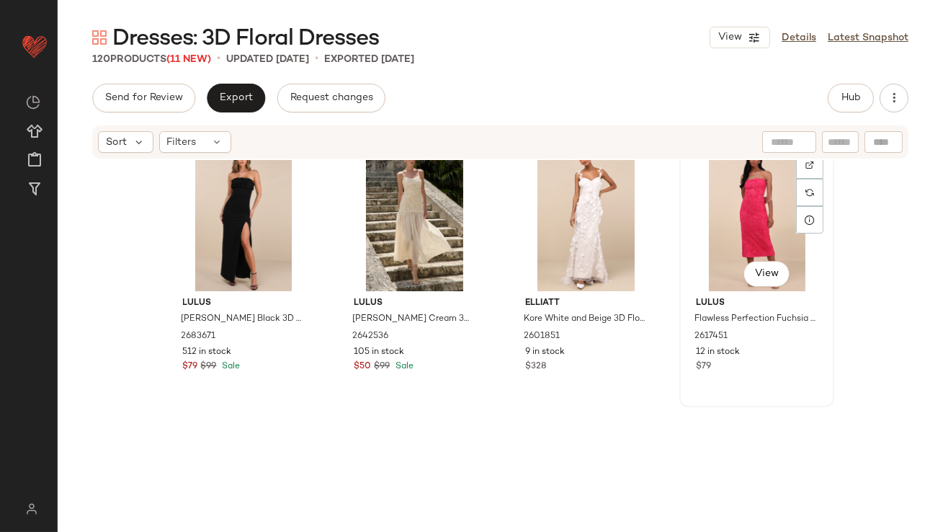
scroll to position [2130, 0]
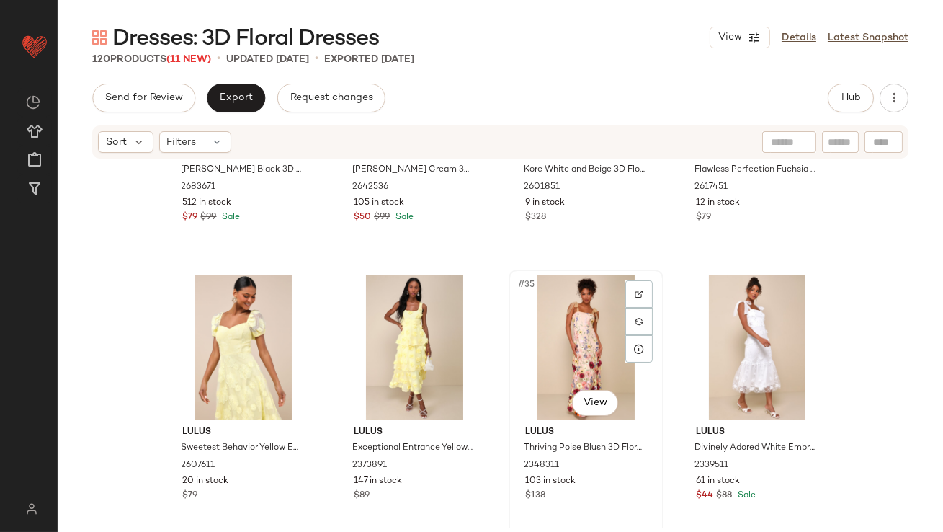
click at [582, 342] on div "#35 View" at bounding box center [586, 348] width 145 height 146
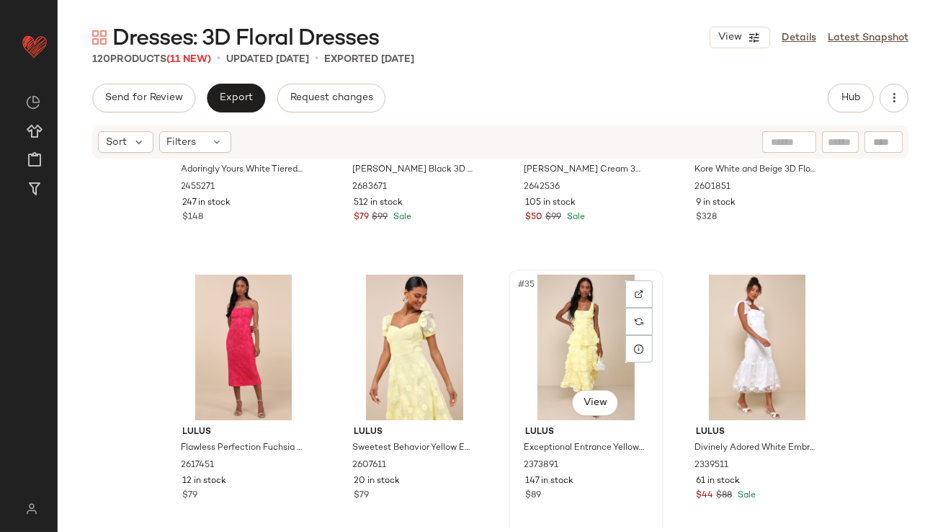
click at [561, 336] on div "#35 View" at bounding box center [586, 348] width 145 height 146
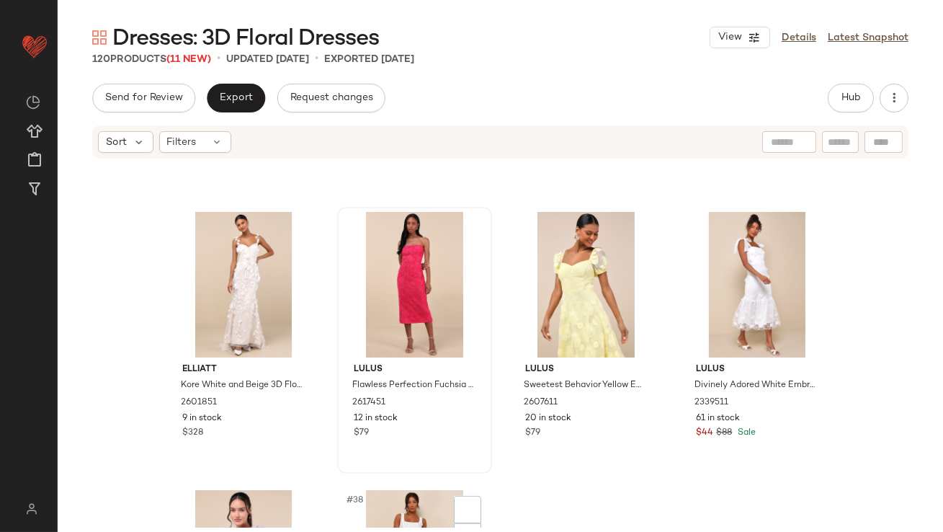
scroll to position [2380, 0]
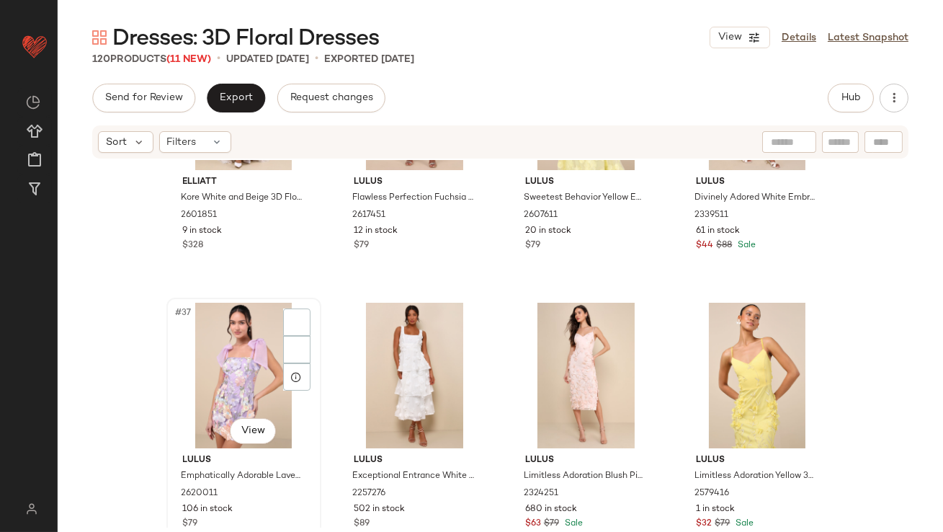
click at [237, 374] on div "#37 View" at bounding box center [243, 376] width 145 height 146
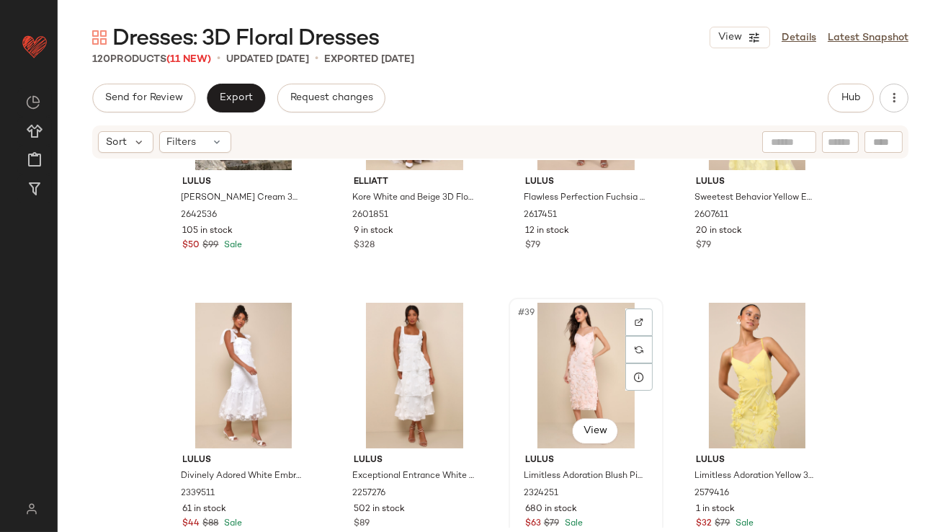
click at [566, 372] on div "#39 View" at bounding box center [586, 376] width 145 height 146
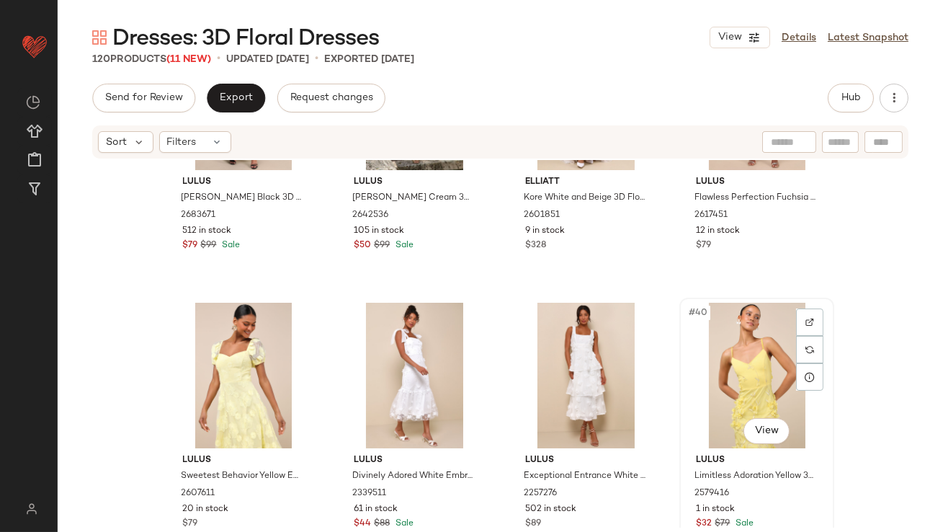
click at [736, 364] on div "#40 View" at bounding box center [756, 376] width 145 height 146
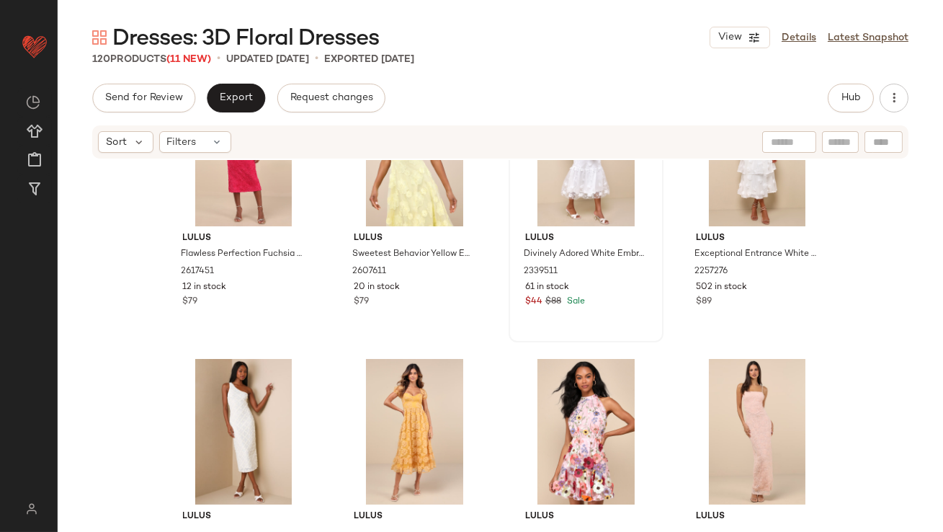
scroll to position [2690, 0]
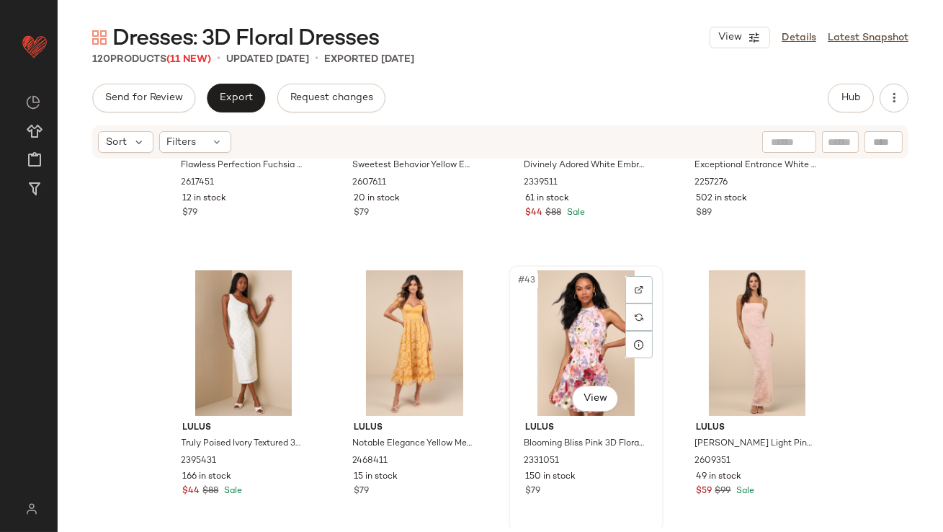
click at [594, 346] on div "#43 View" at bounding box center [586, 343] width 145 height 146
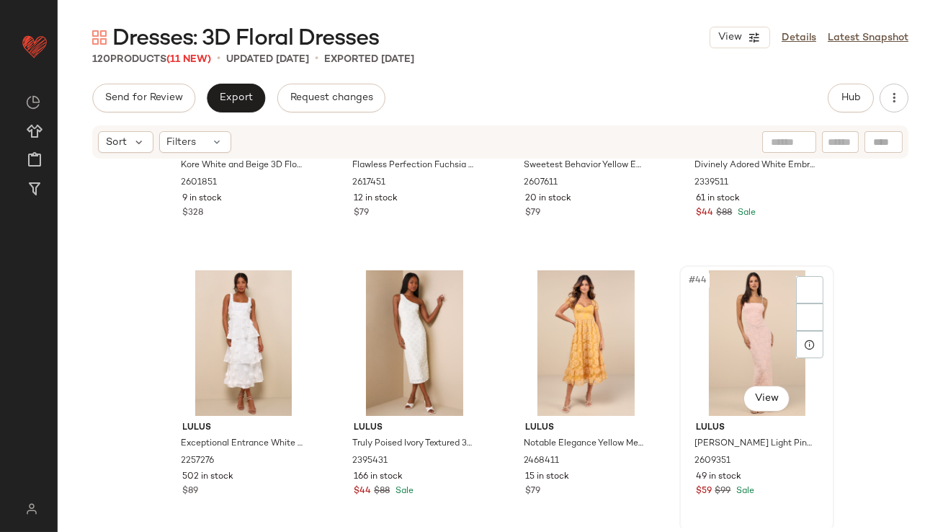
click at [722, 344] on div "#44 View" at bounding box center [756, 343] width 145 height 146
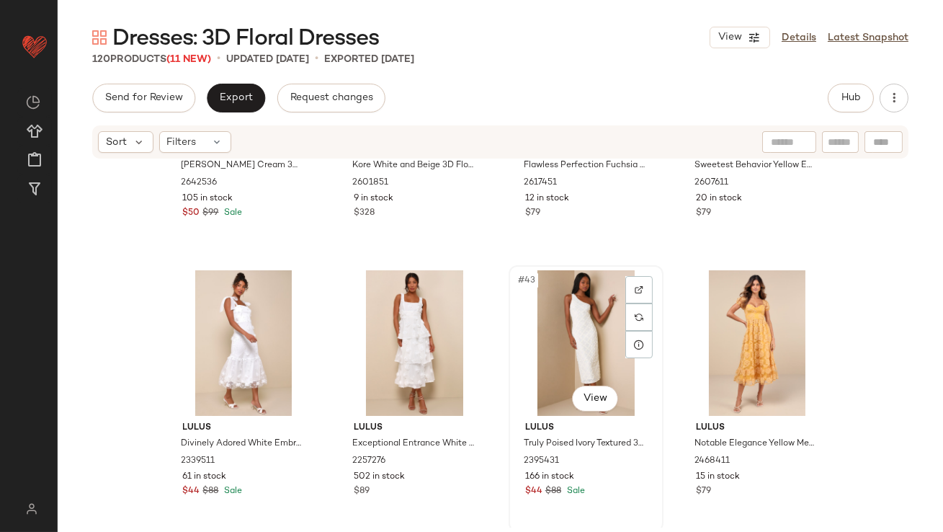
click at [598, 353] on div "#43 View" at bounding box center [586, 343] width 145 height 146
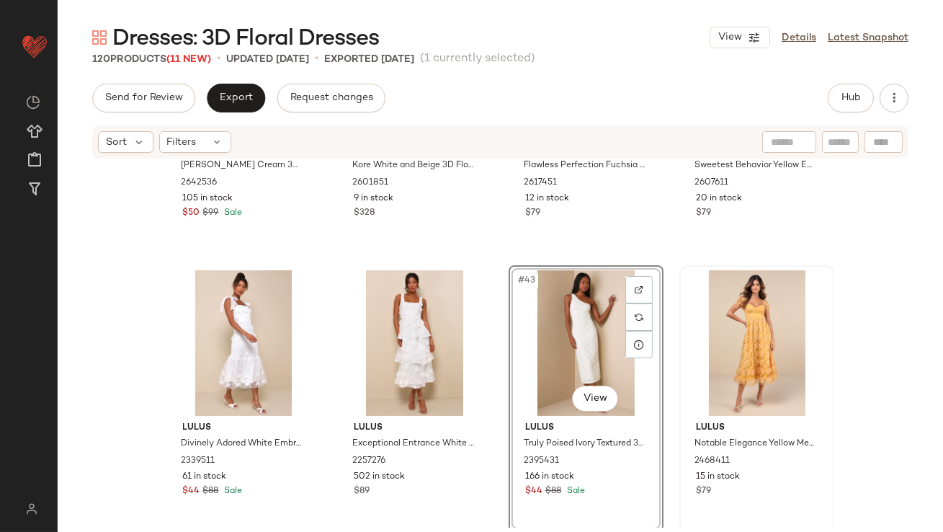
click at [725, 344] on div at bounding box center [756, 343] width 145 height 146
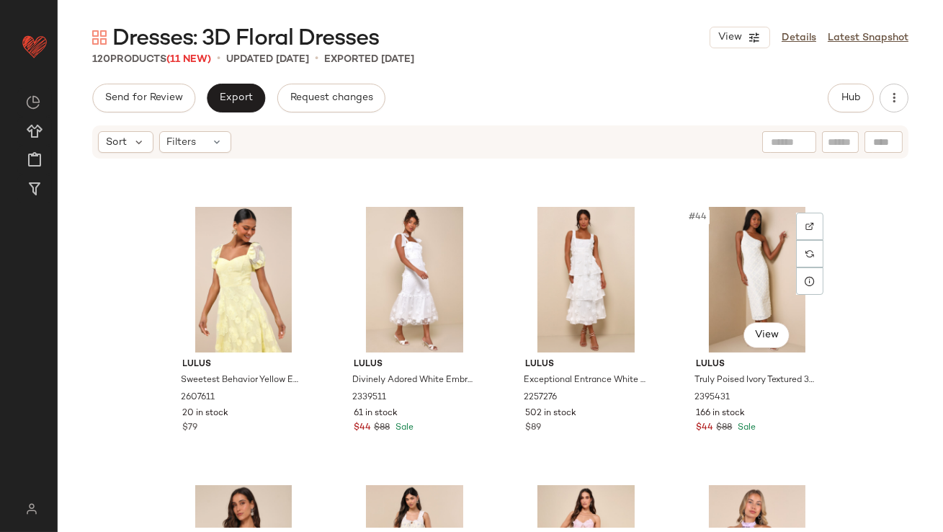
scroll to position [2986, 0]
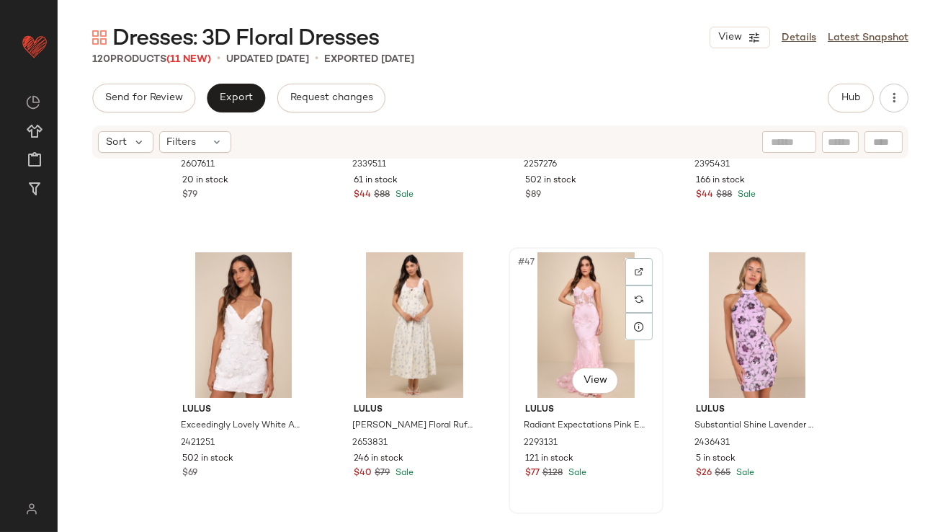
click at [604, 324] on div "#47 View" at bounding box center [586, 325] width 145 height 146
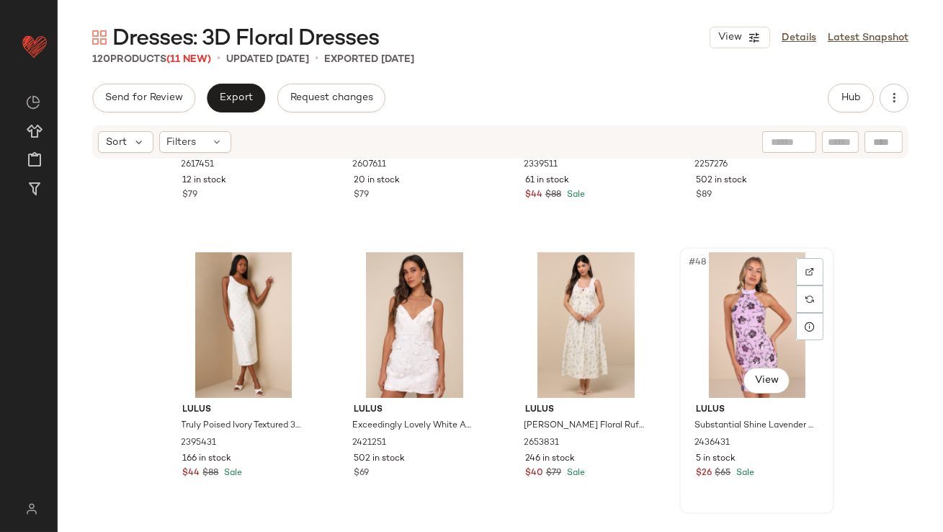
click at [730, 324] on div "#48 View" at bounding box center [756, 325] width 145 height 146
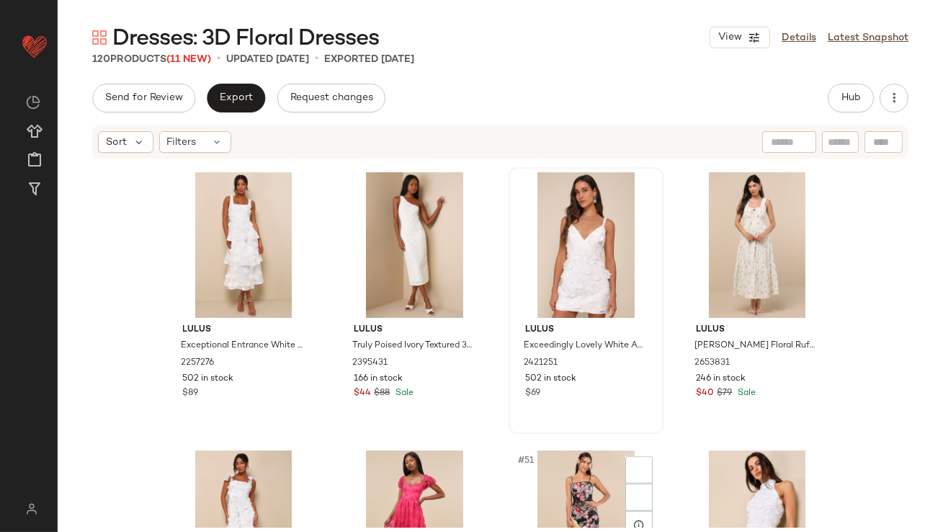
scroll to position [3222, 0]
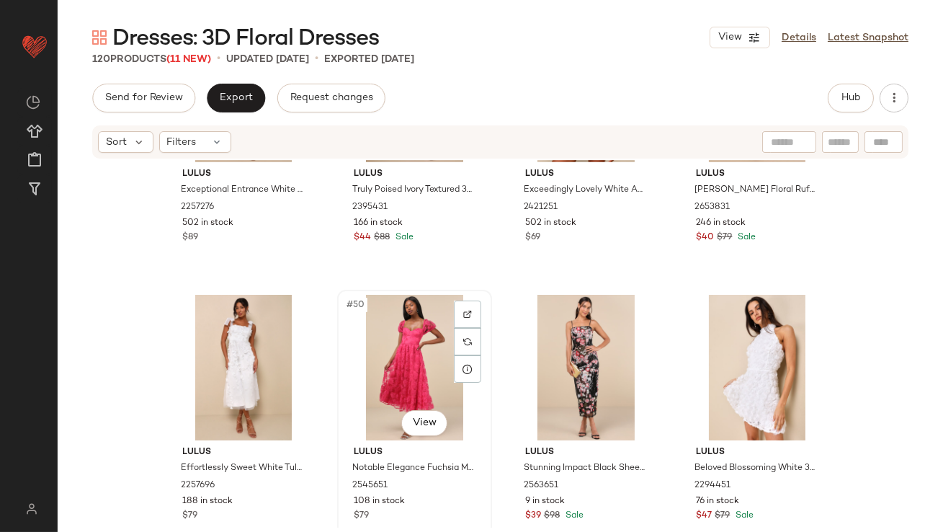
click at [395, 371] on div "#50 View" at bounding box center [414, 368] width 145 height 146
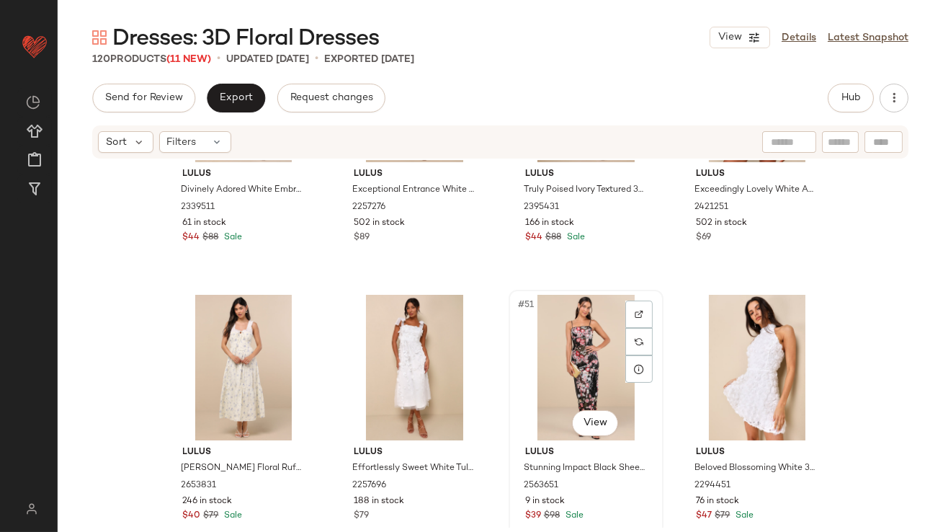
click at [556, 370] on div "#51 View" at bounding box center [586, 368] width 145 height 146
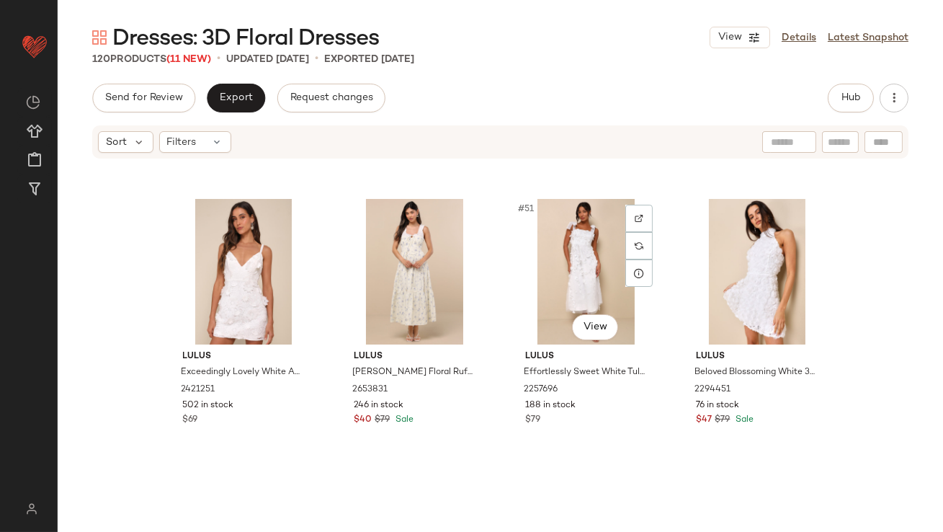
scroll to position [3507, 0]
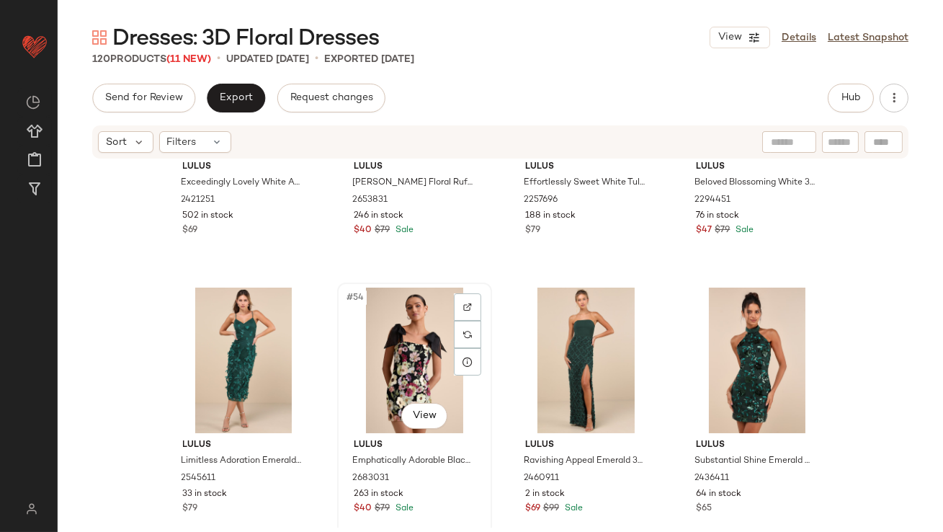
click at [393, 367] on div "#54 View" at bounding box center [414, 360] width 145 height 146
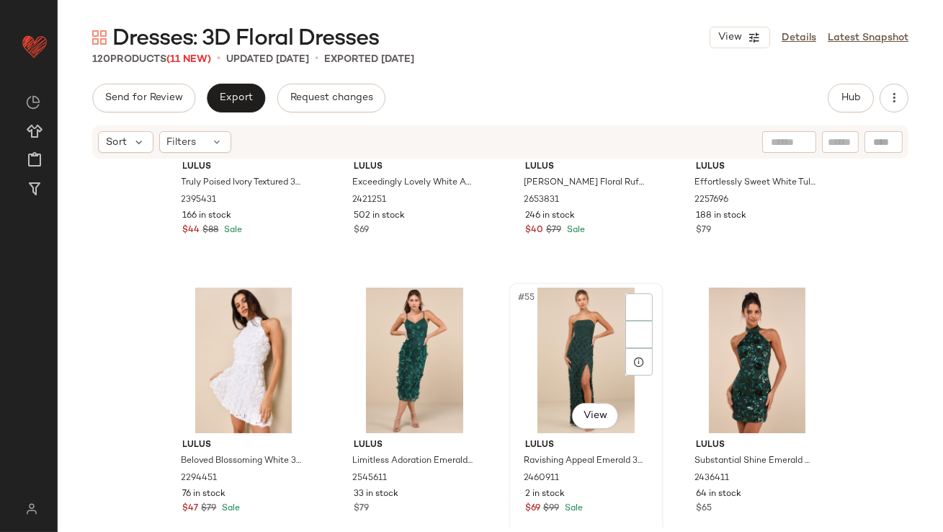
click at [564, 366] on div "#55 View" at bounding box center [586, 360] width 145 height 146
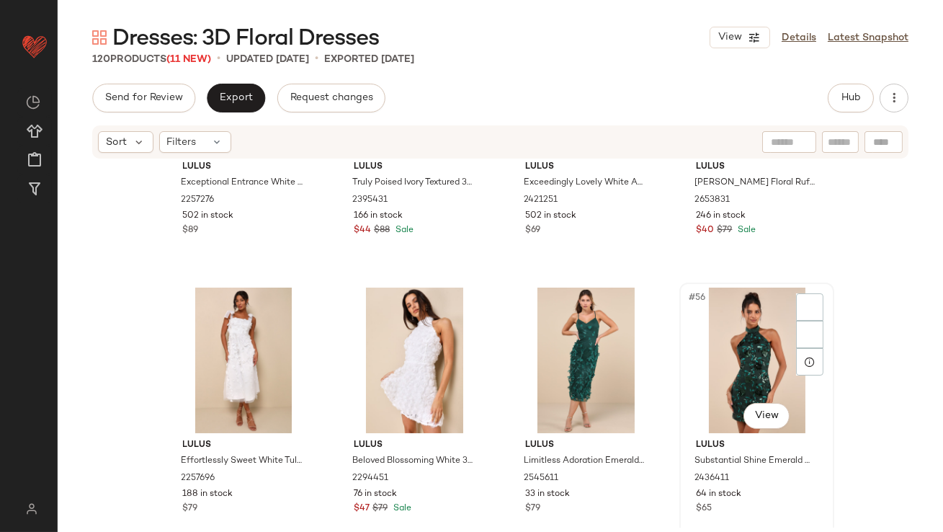
click at [728, 372] on div "#56 View" at bounding box center [756, 360] width 145 height 146
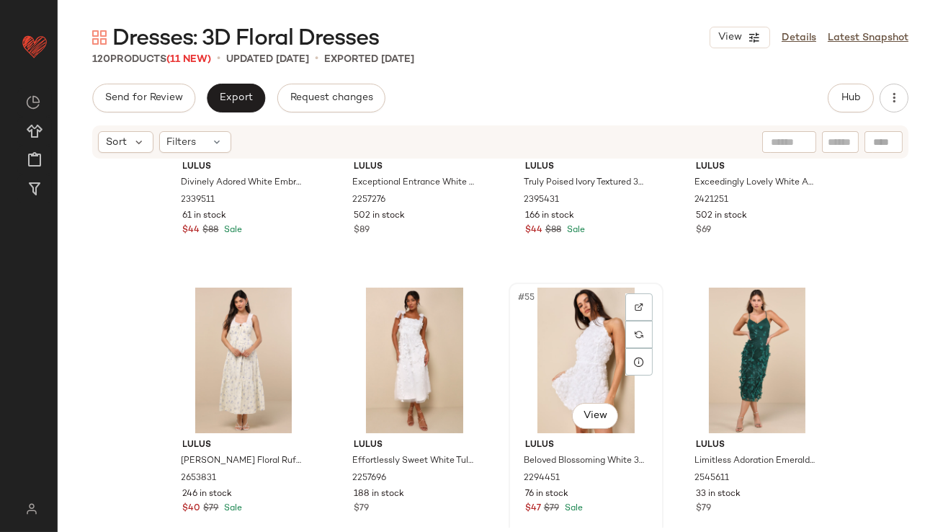
click at [605, 374] on div "#55 View" at bounding box center [586, 360] width 145 height 146
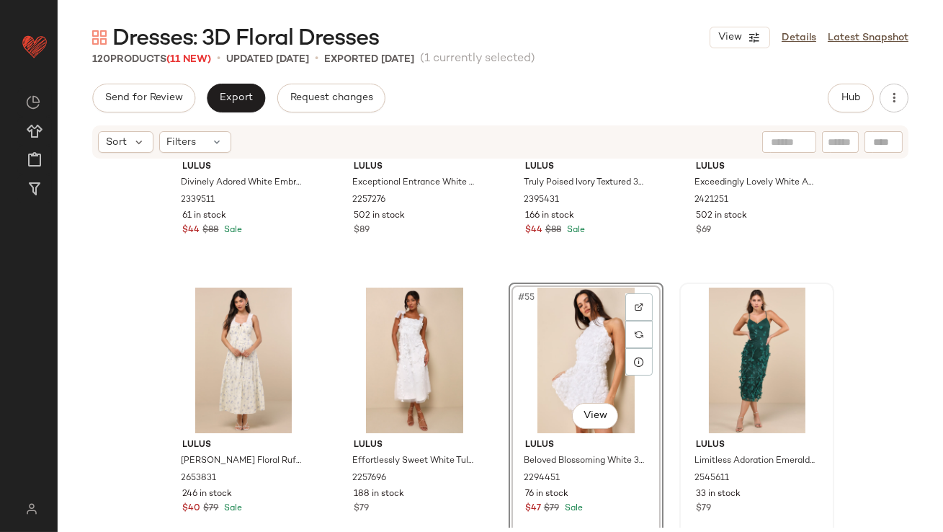
click at [723, 366] on div at bounding box center [756, 360] width 145 height 146
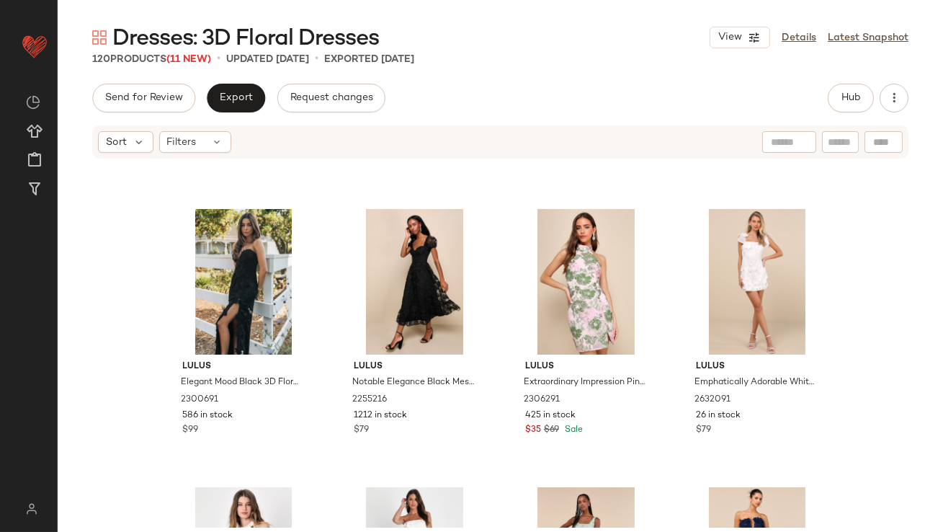
scroll to position [4010, 0]
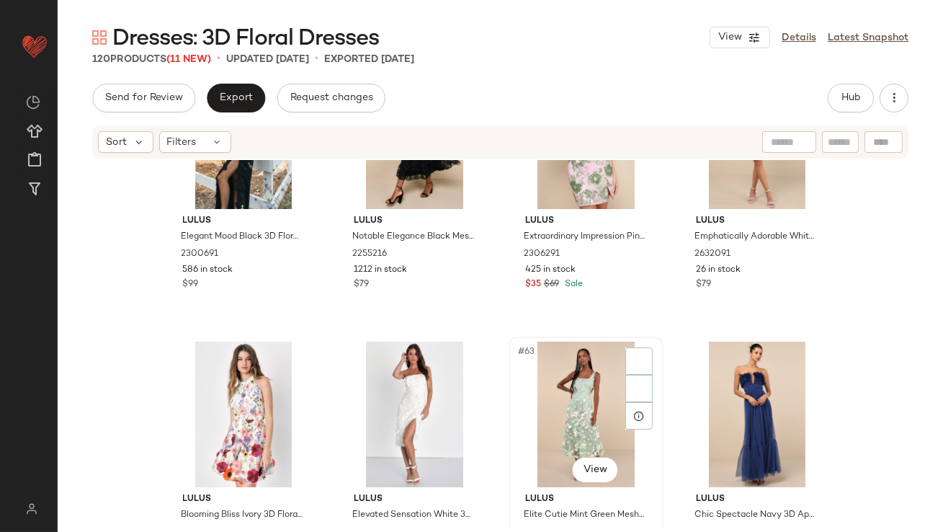
click at [561, 409] on div "#63 View" at bounding box center [586, 415] width 145 height 146
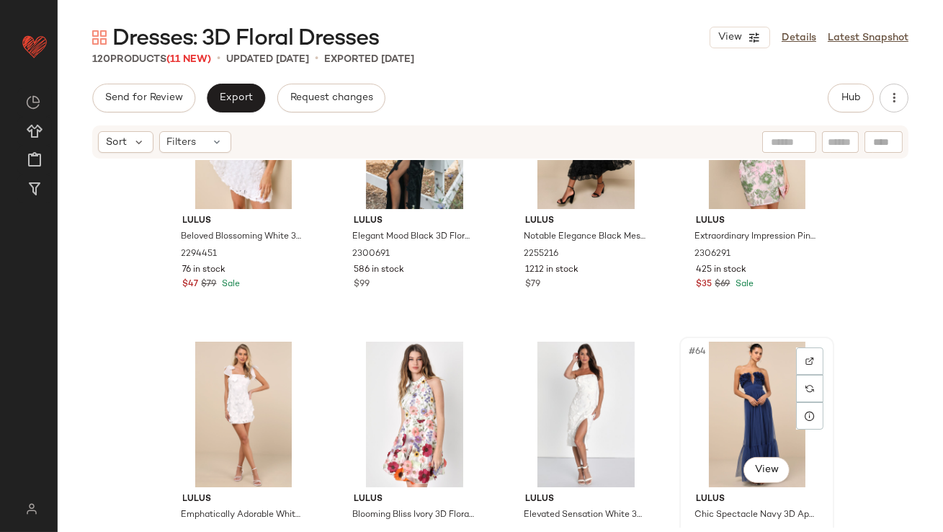
scroll to position [3913, 0]
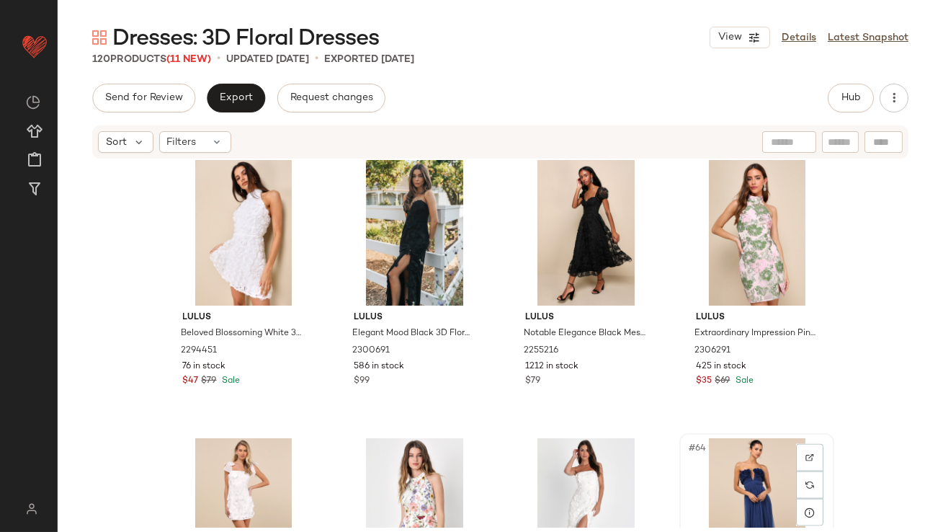
click at [756, 487] on div "#64 View" at bounding box center [756, 511] width 145 height 146
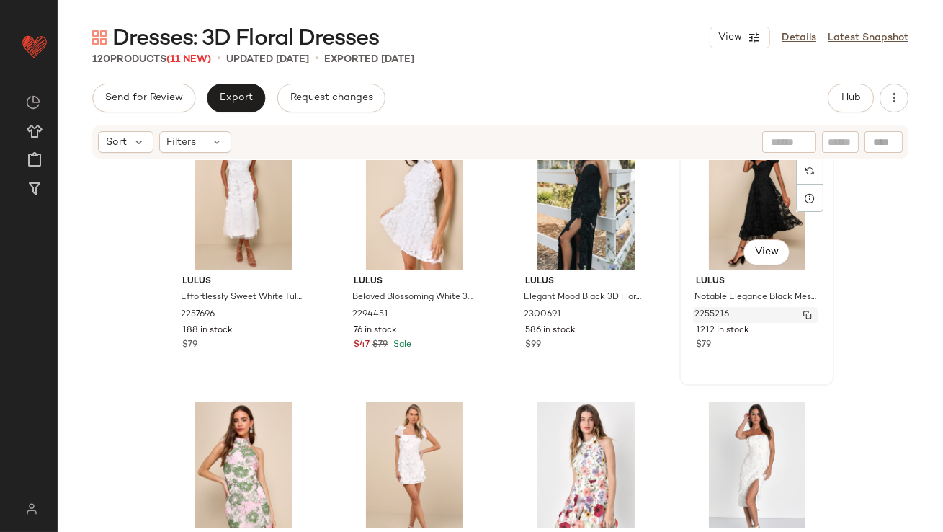
scroll to position [3950, 0]
click at [570, 456] on div "#63 View" at bounding box center [586, 474] width 145 height 146
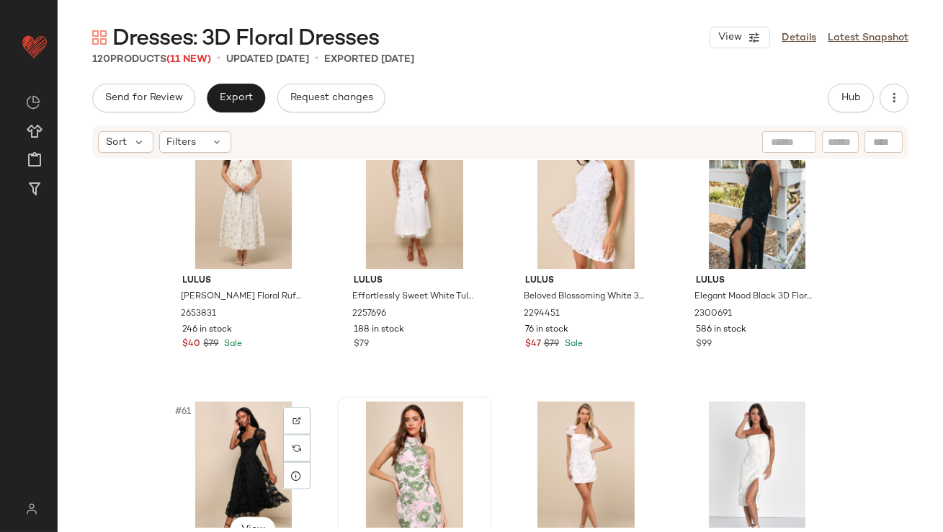
click at [406, 452] on div at bounding box center [414, 474] width 145 height 146
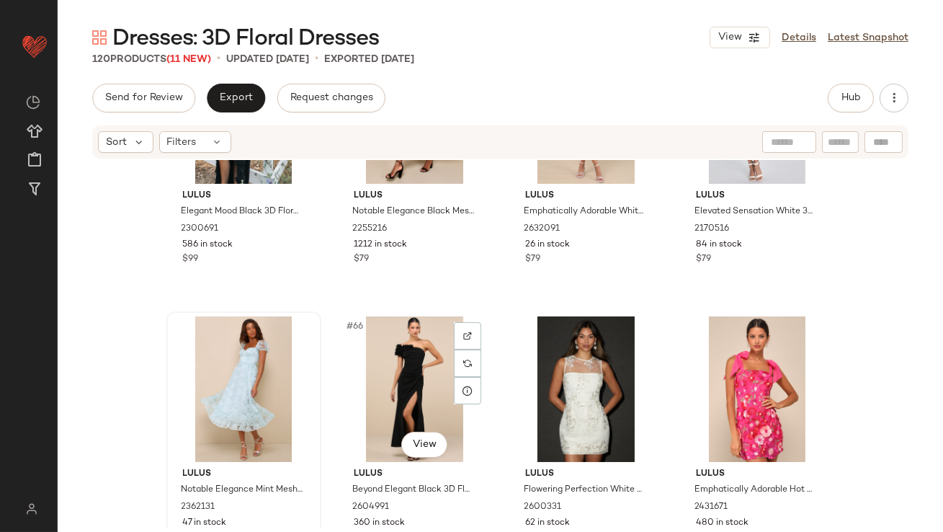
scroll to position [4319, 0]
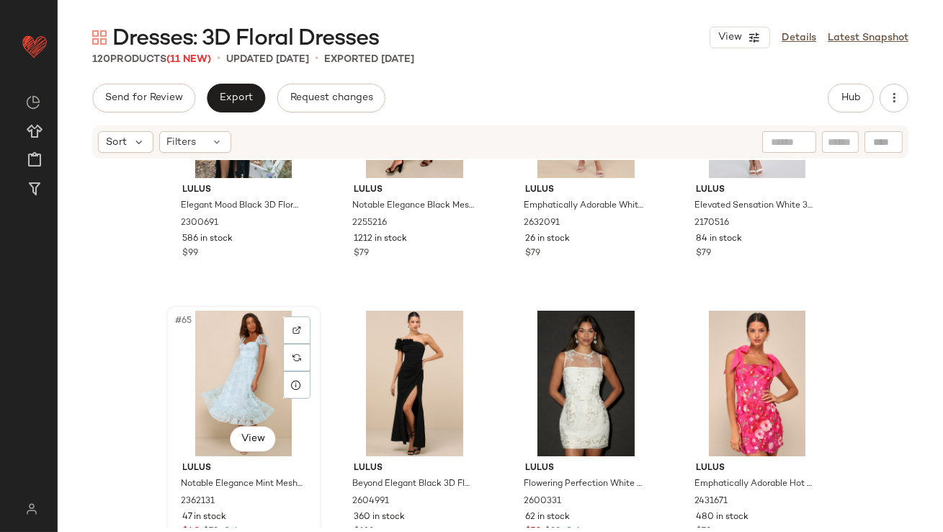
click at [213, 376] on div "#65 View" at bounding box center [243, 384] width 145 height 146
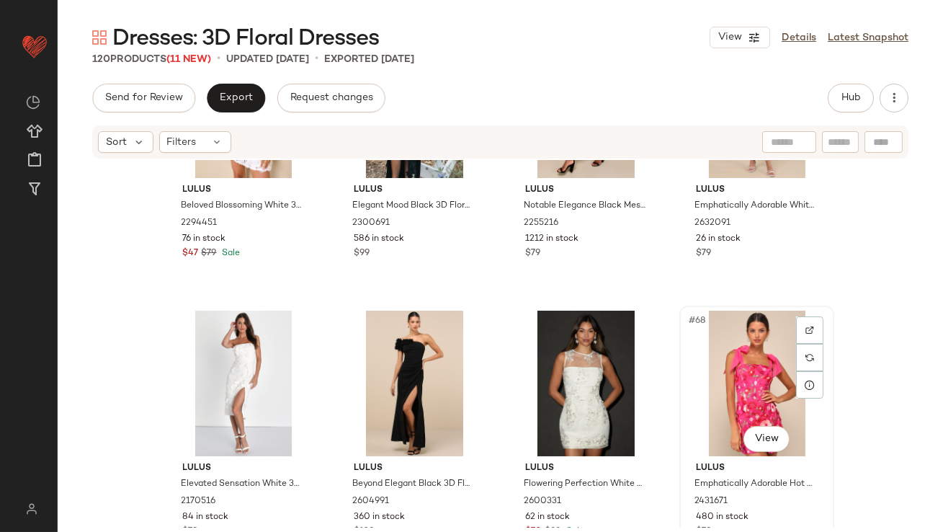
click at [712, 379] on div "#68 View" at bounding box center [756, 384] width 145 height 146
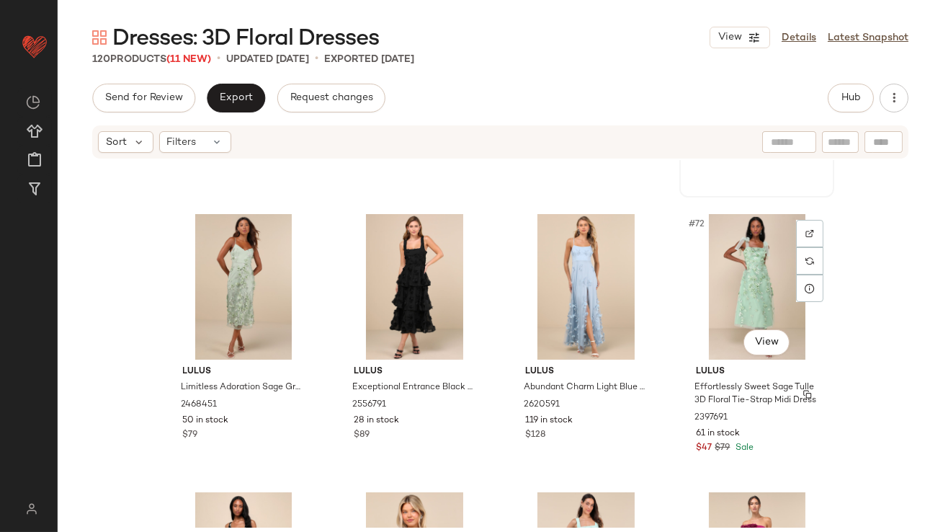
scroll to position [4747, 0]
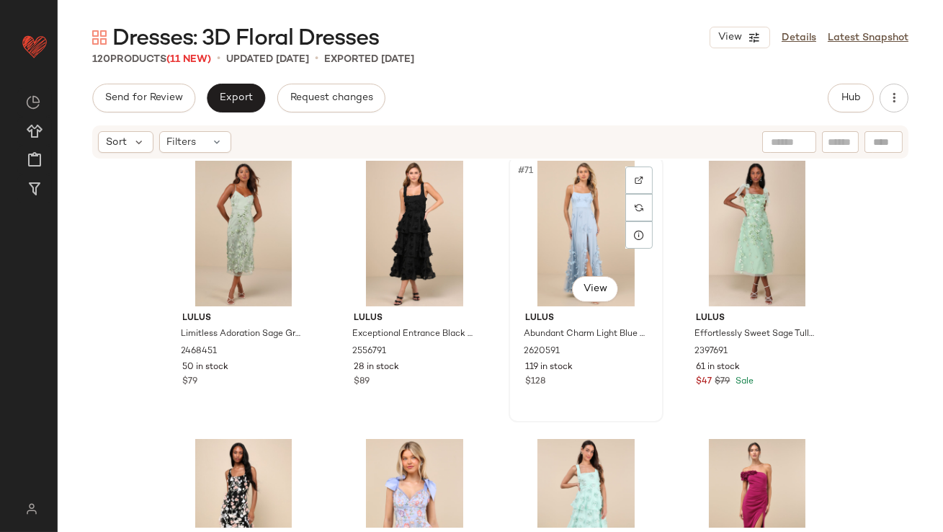
click at [585, 205] on div "#71 View" at bounding box center [586, 234] width 145 height 146
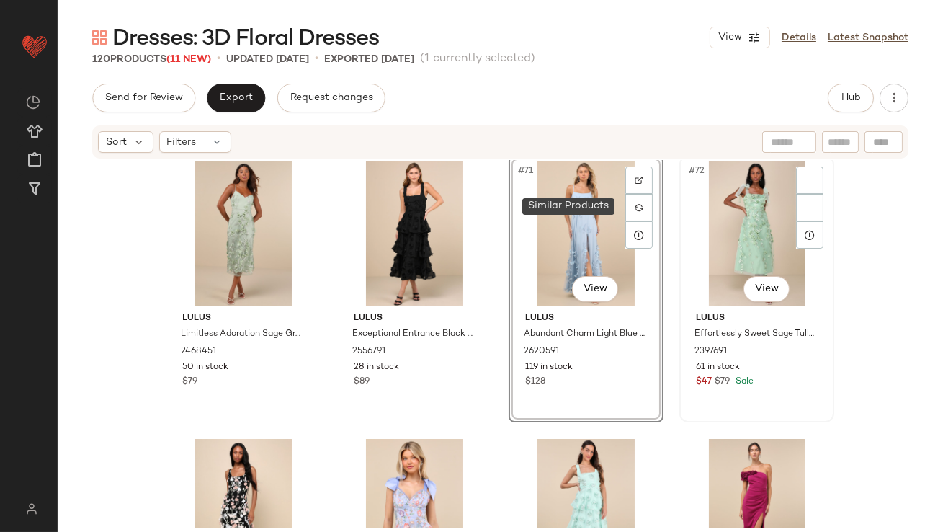
click at [726, 218] on div "#72 View" at bounding box center [756, 234] width 145 height 146
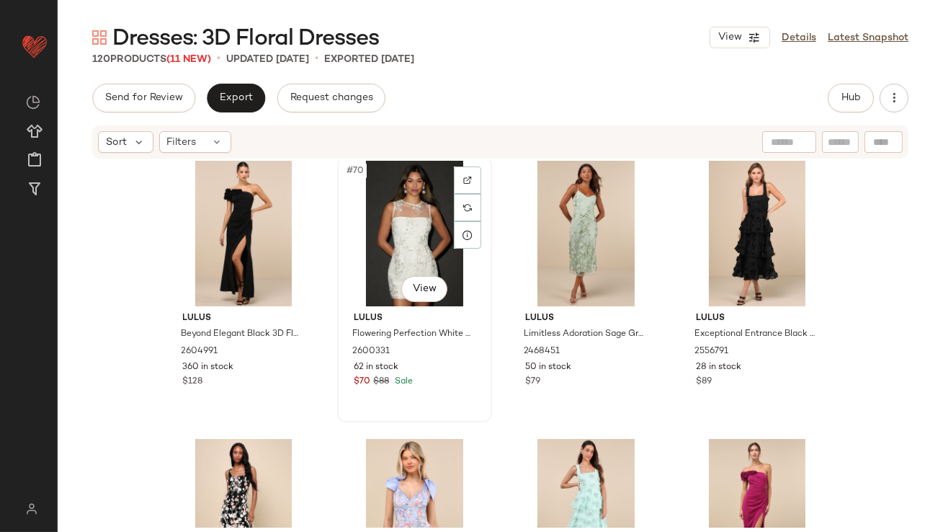
click at [402, 249] on div "#70 View" at bounding box center [414, 234] width 145 height 146
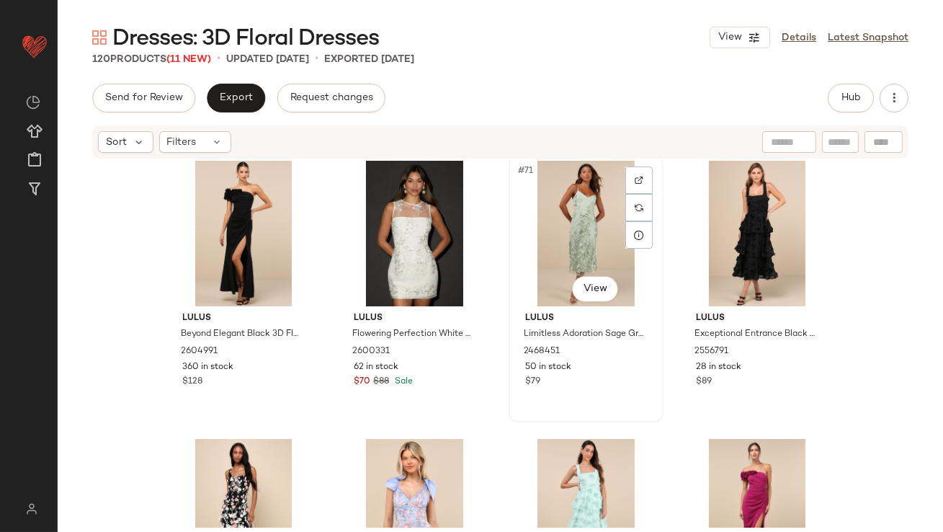
click at [576, 246] on div "#71 View" at bounding box center [586, 234] width 145 height 146
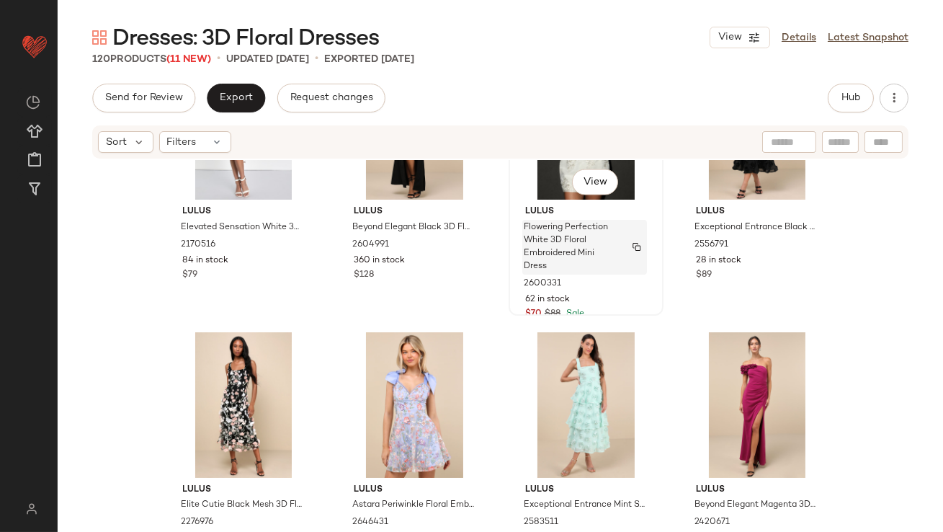
scroll to position [4963, 0]
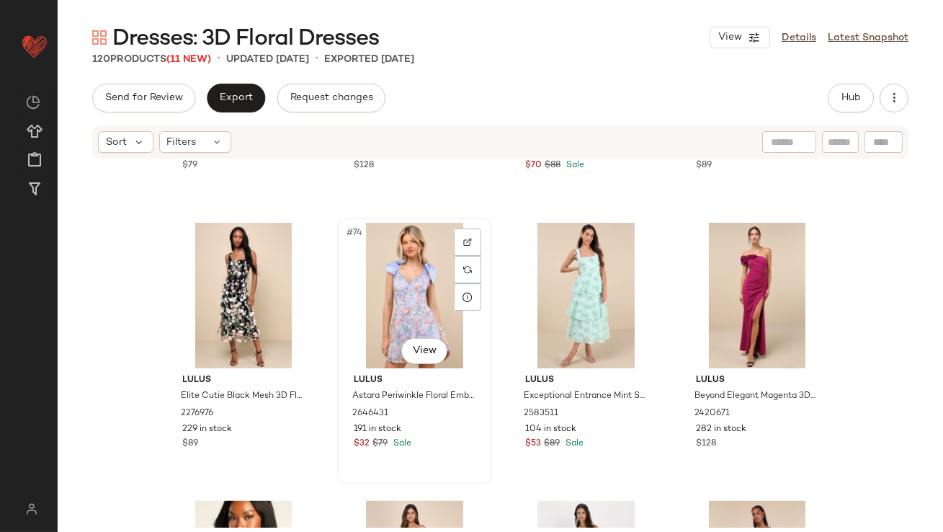
click at [392, 316] on div "#74 View" at bounding box center [414, 296] width 145 height 146
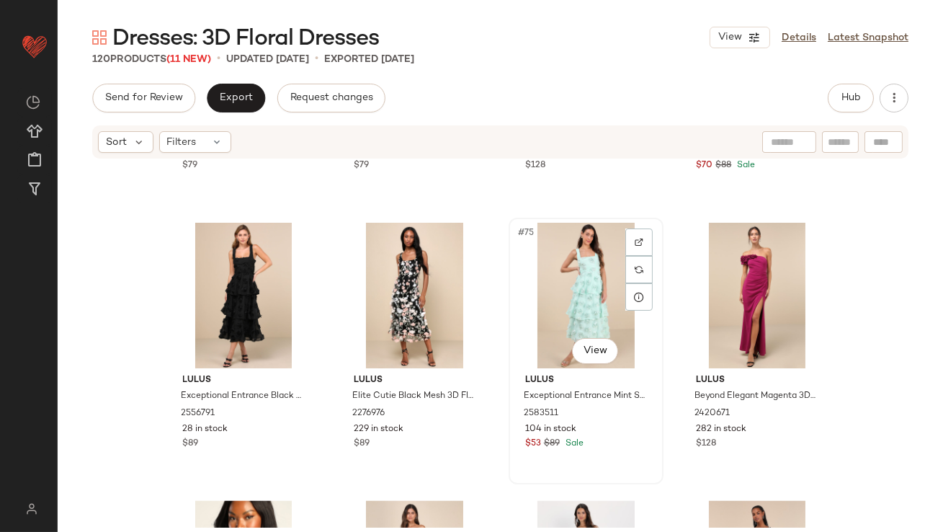
click at [572, 305] on div "#75 View" at bounding box center [586, 296] width 145 height 146
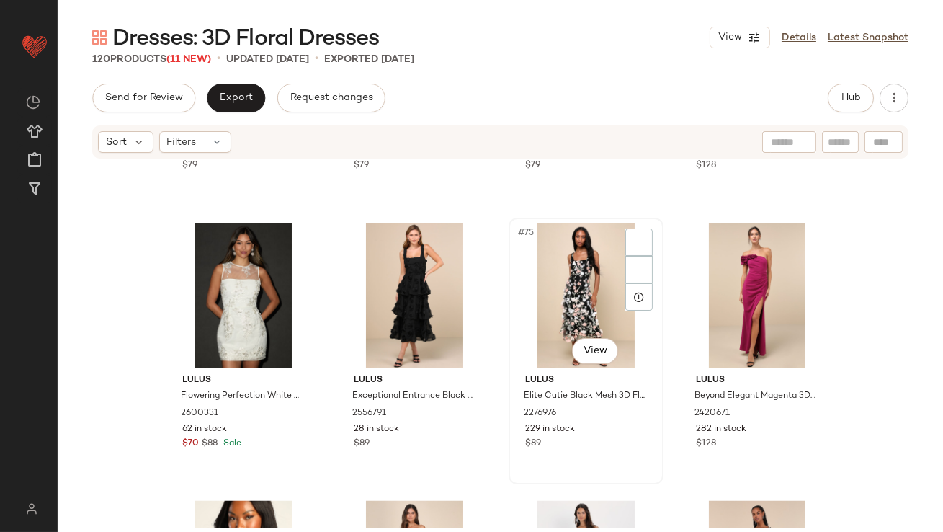
click at [550, 293] on div "#75 View" at bounding box center [586, 296] width 145 height 146
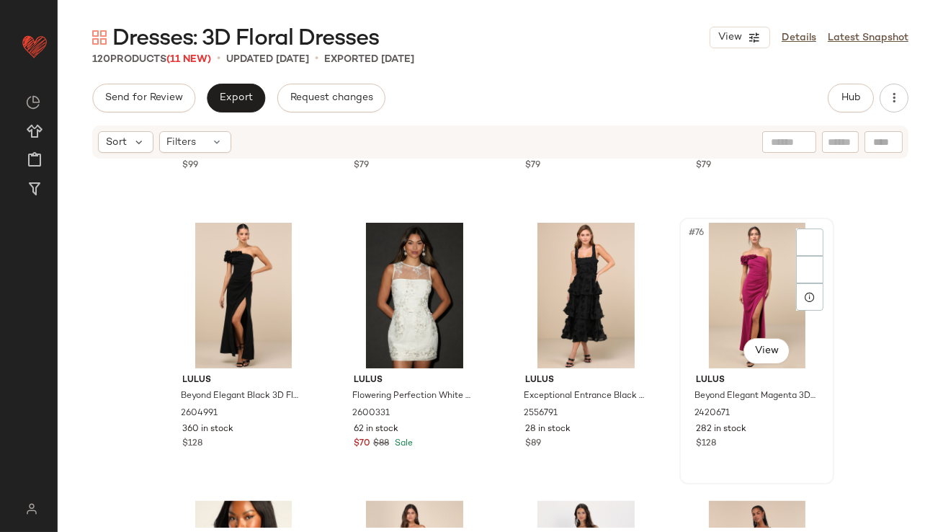
click at [742, 272] on div "#76 View" at bounding box center [756, 296] width 145 height 146
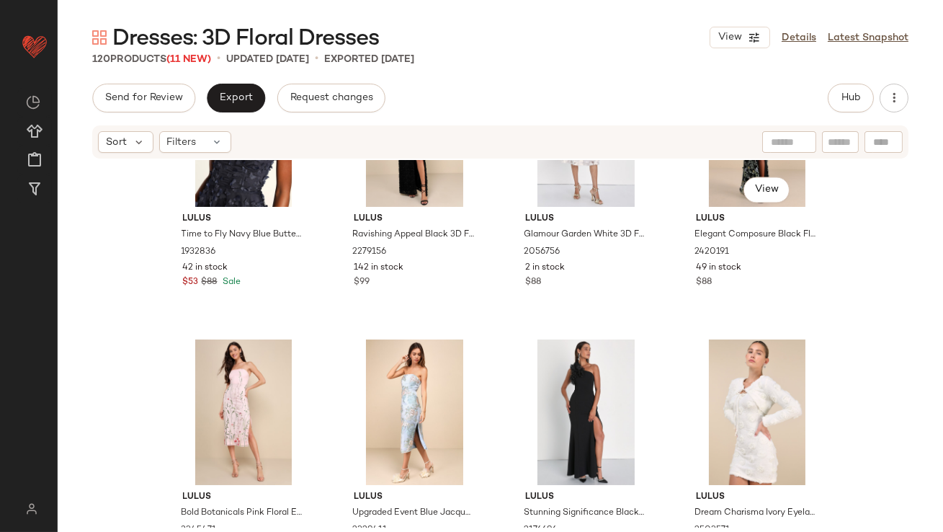
scroll to position [5420, 0]
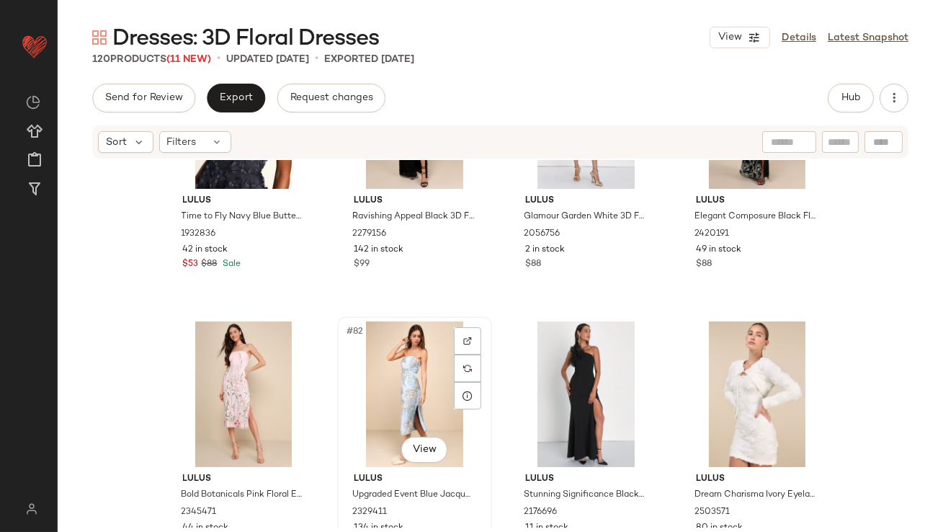
click at [420, 362] on div "#82 View" at bounding box center [414, 394] width 145 height 146
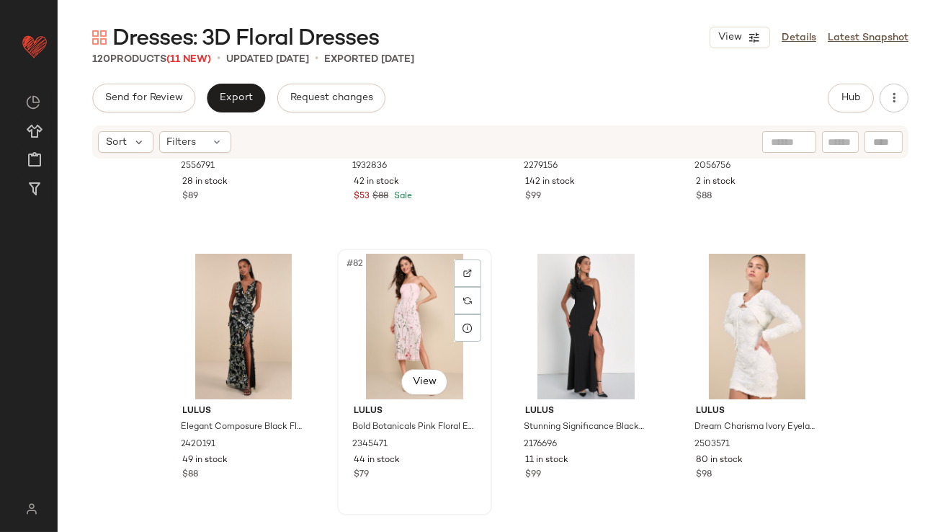
click at [409, 262] on div "#82 View" at bounding box center [414, 327] width 145 height 146
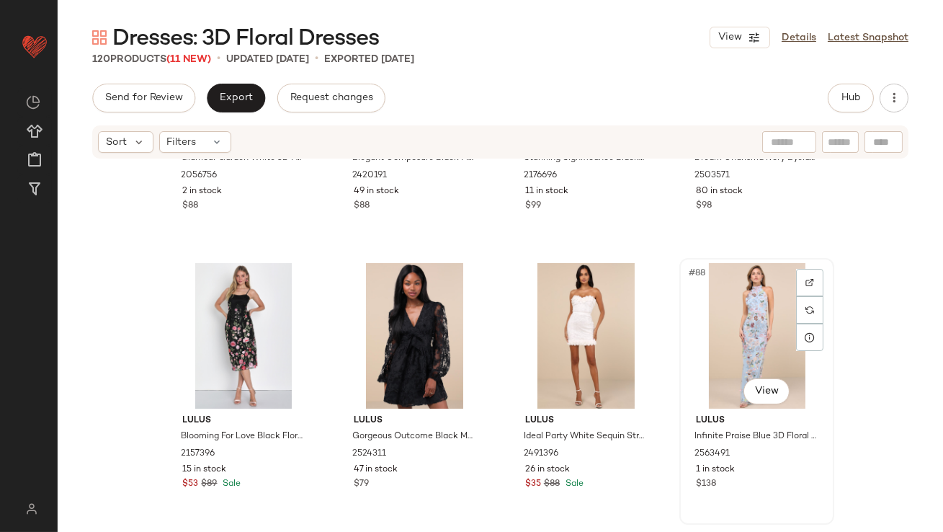
click at [711, 336] on div "#88 View" at bounding box center [756, 336] width 145 height 146
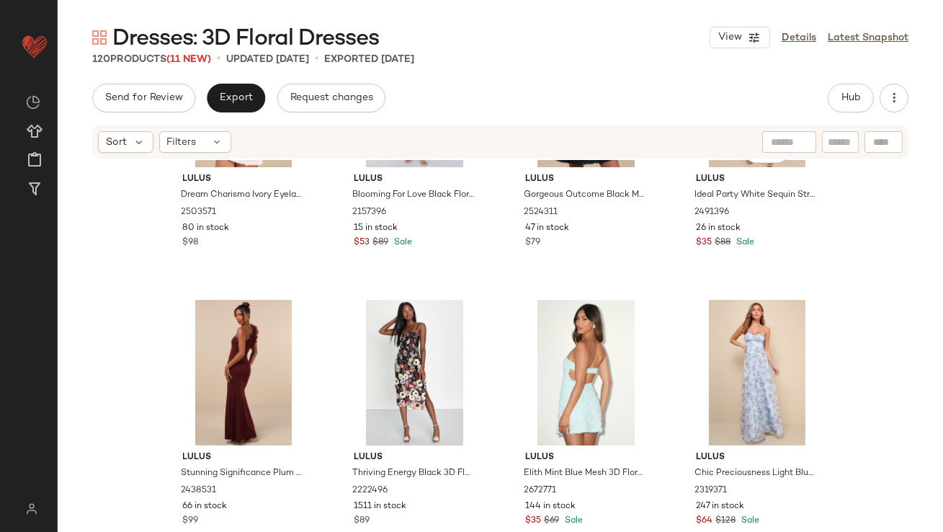
scroll to position [6090, 0]
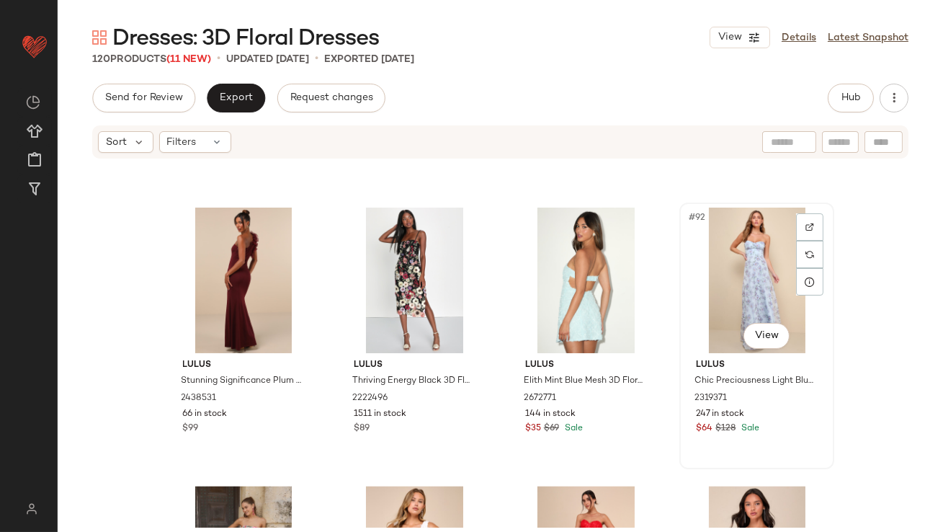
click at [732, 260] on div "#92 View" at bounding box center [756, 281] width 145 height 146
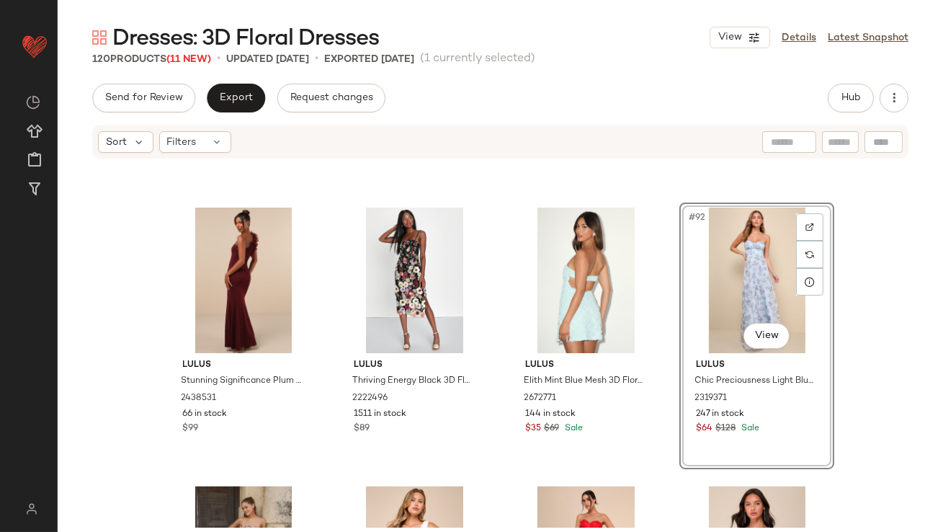
click at [750, 292] on div "#92 View" at bounding box center [756, 281] width 145 height 146
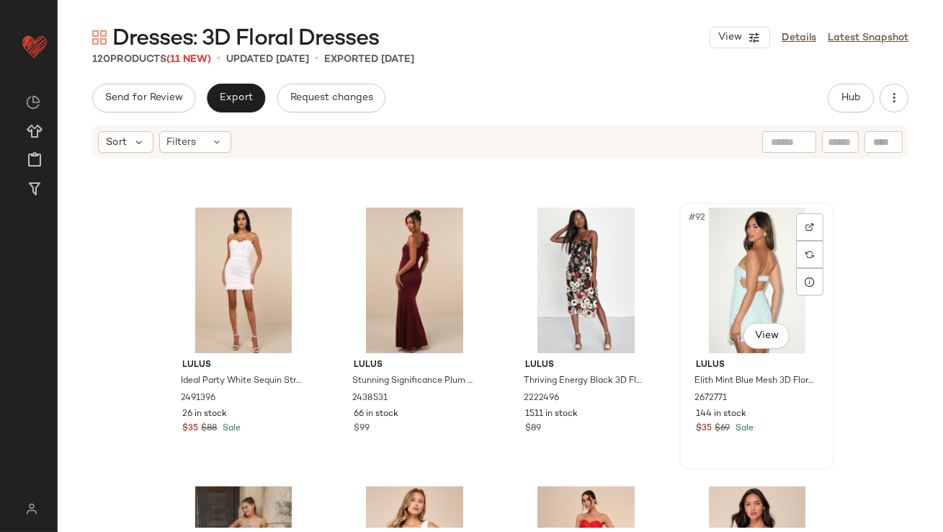
click at [733, 282] on div "#92 View" at bounding box center [756, 281] width 145 height 146
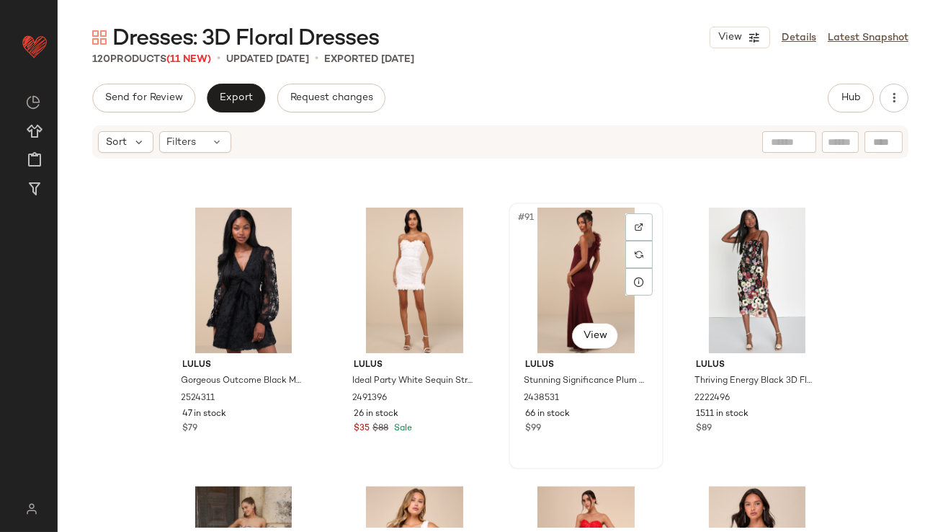
click at [586, 291] on div "#91 View" at bounding box center [586, 281] width 145 height 146
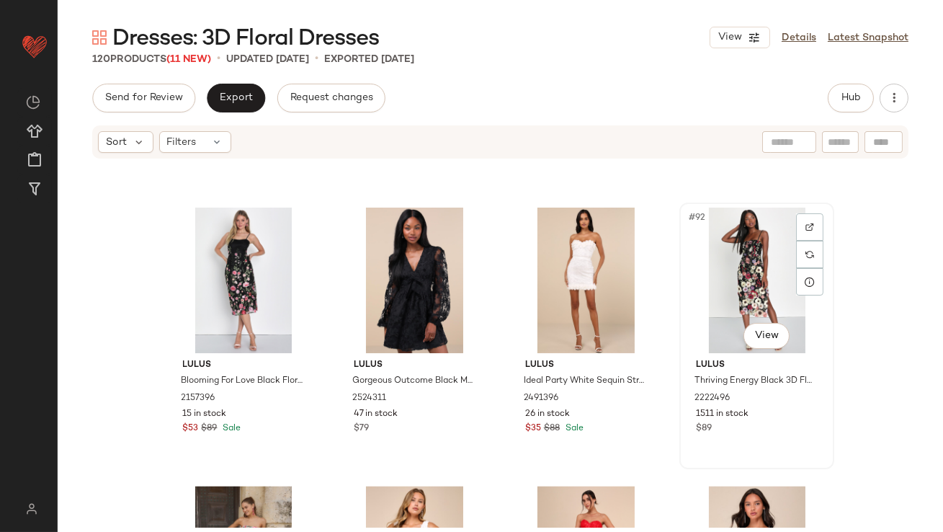
click at [720, 286] on div "#92 View" at bounding box center [756, 281] width 145 height 146
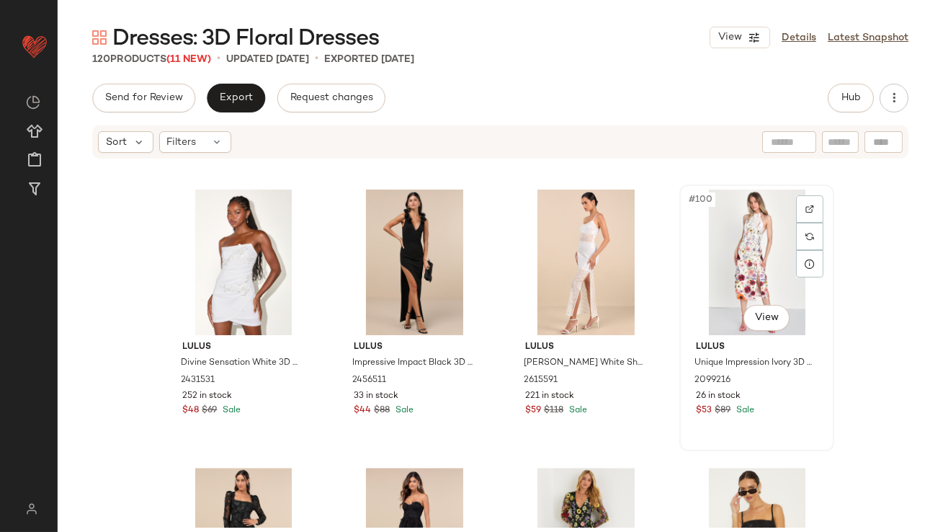
click at [713, 256] on div "#100 View" at bounding box center [756, 262] width 145 height 146
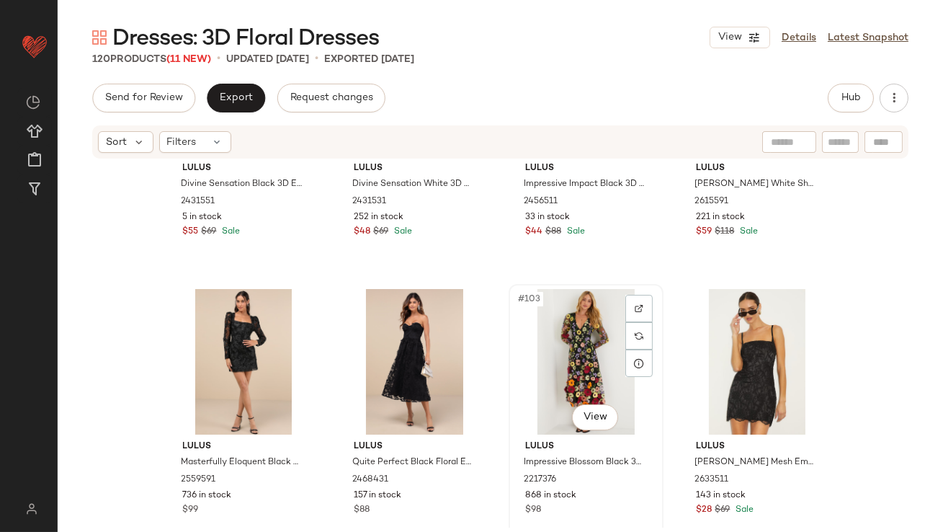
click at [570, 354] on div "#103 View" at bounding box center [586, 362] width 145 height 146
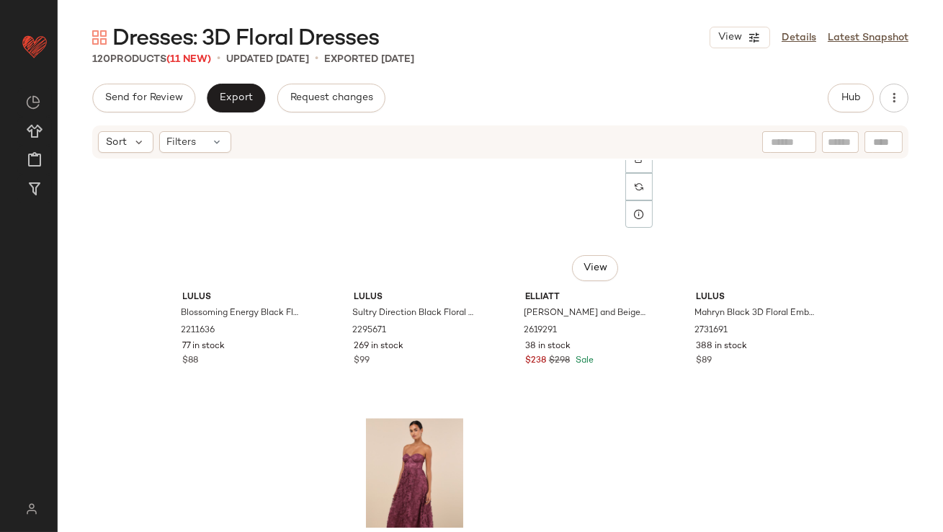
scroll to position [7598, 0]
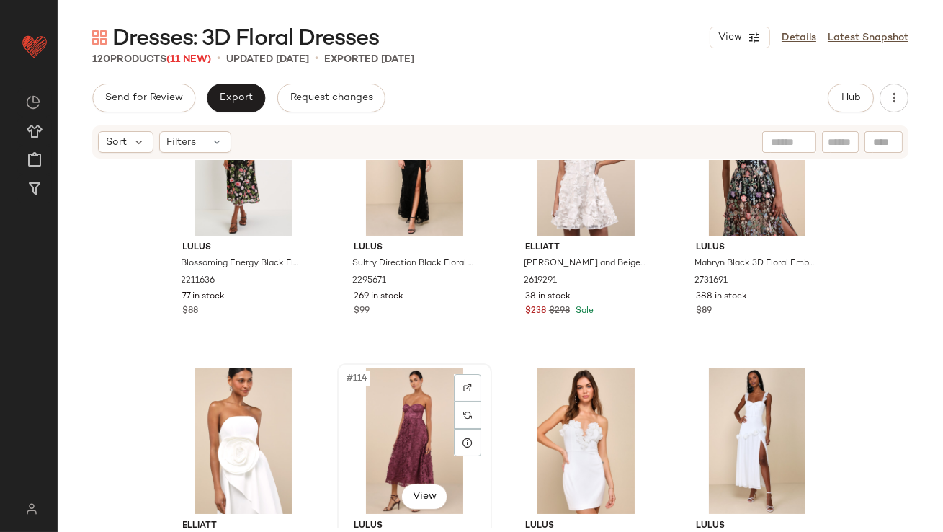
click at [406, 400] on div "#114 View" at bounding box center [414, 441] width 145 height 146
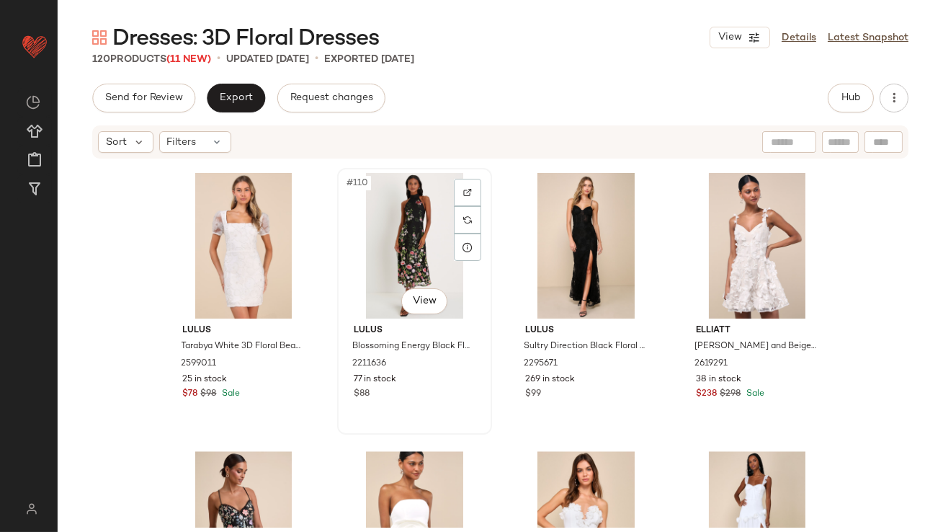
click at [423, 263] on div "#110 View" at bounding box center [414, 246] width 145 height 146
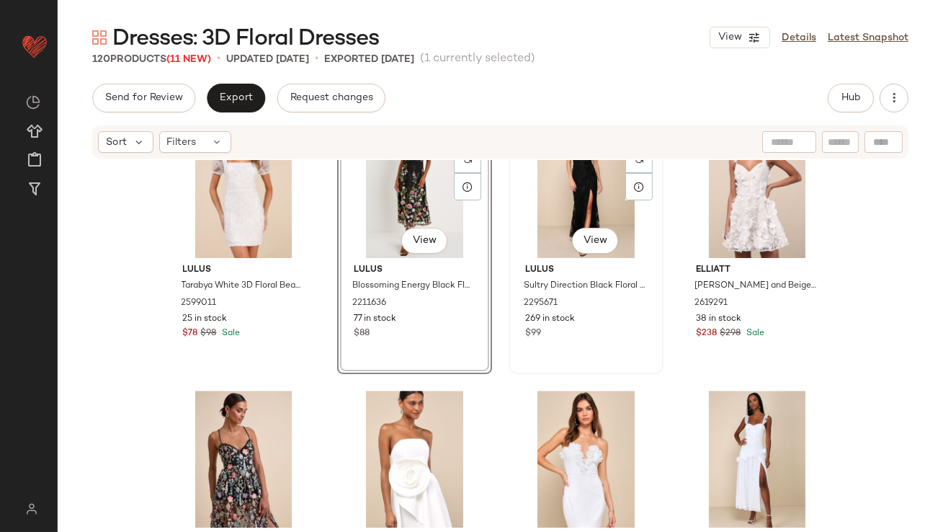
scroll to position [7686, 0]
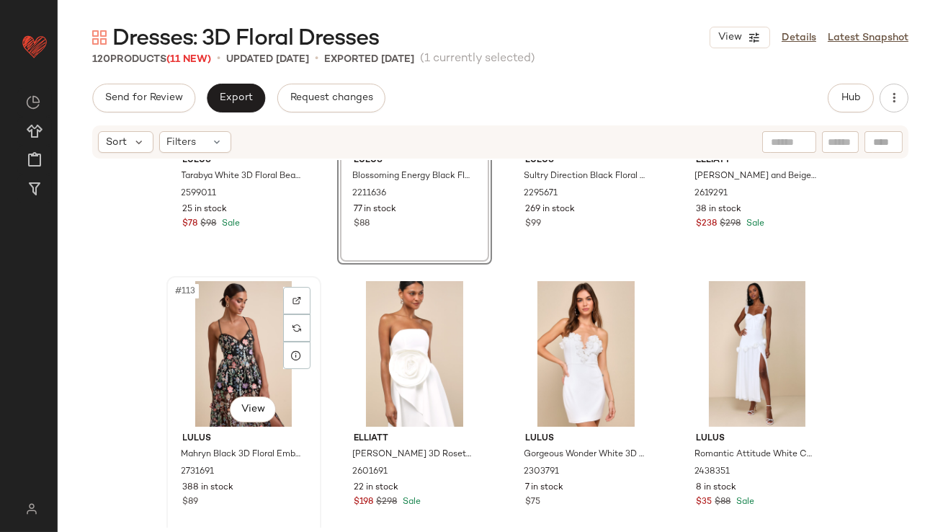
click at [247, 329] on div "#113 View" at bounding box center [243, 354] width 145 height 146
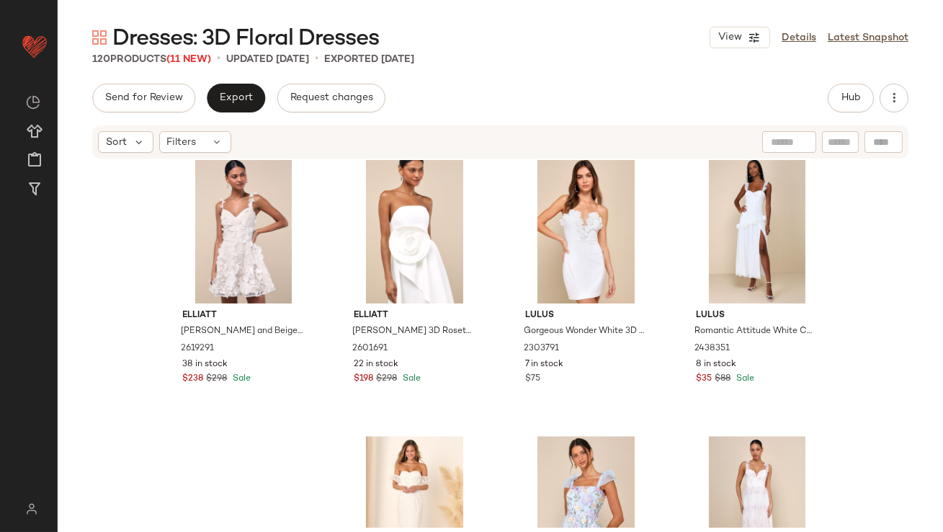
scroll to position [7978, 0]
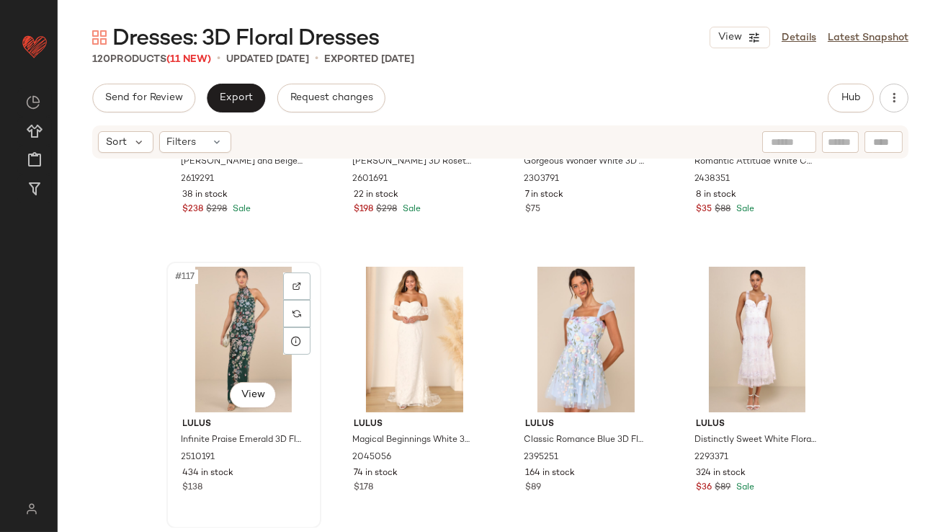
click at [211, 345] on div "#117 View" at bounding box center [243, 340] width 145 height 146
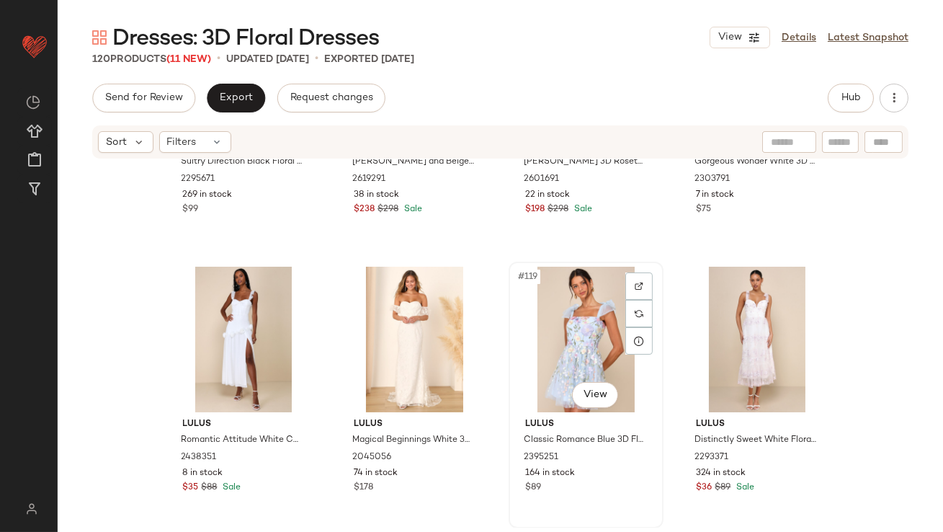
click at [592, 333] on div "#119 View" at bounding box center [586, 340] width 145 height 146
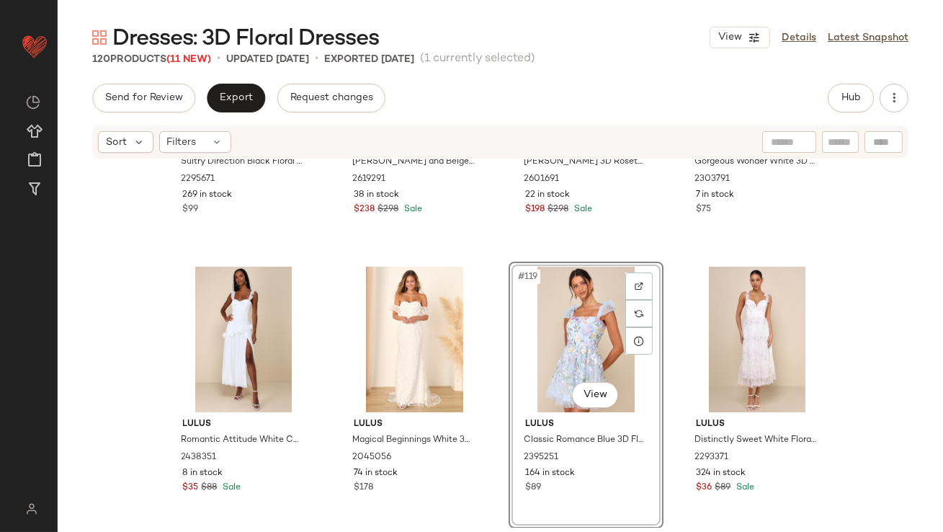
click at [592, 334] on div "#119 View" at bounding box center [586, 340] width 145 height 146
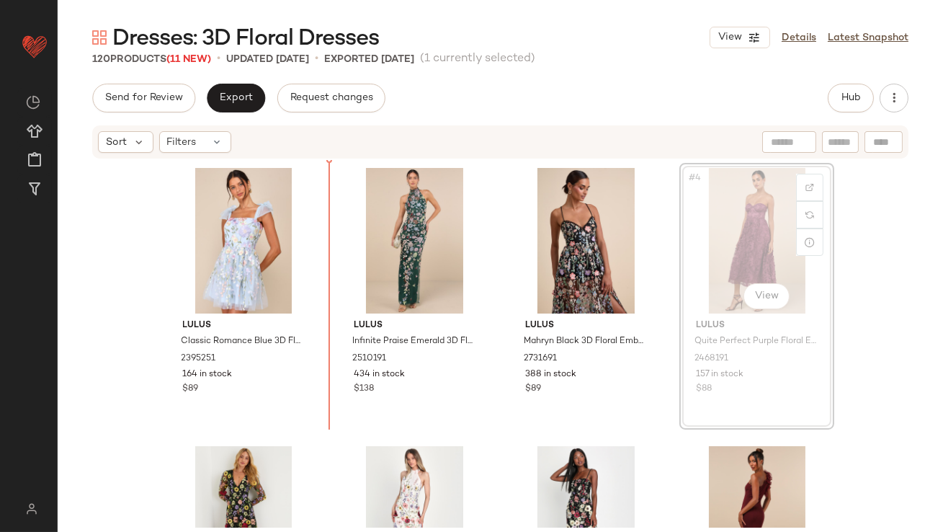
drag, startPoint x: 746, startPoint y: 240, endPoint x: 708, endPoint y: 246, distance: 39.3
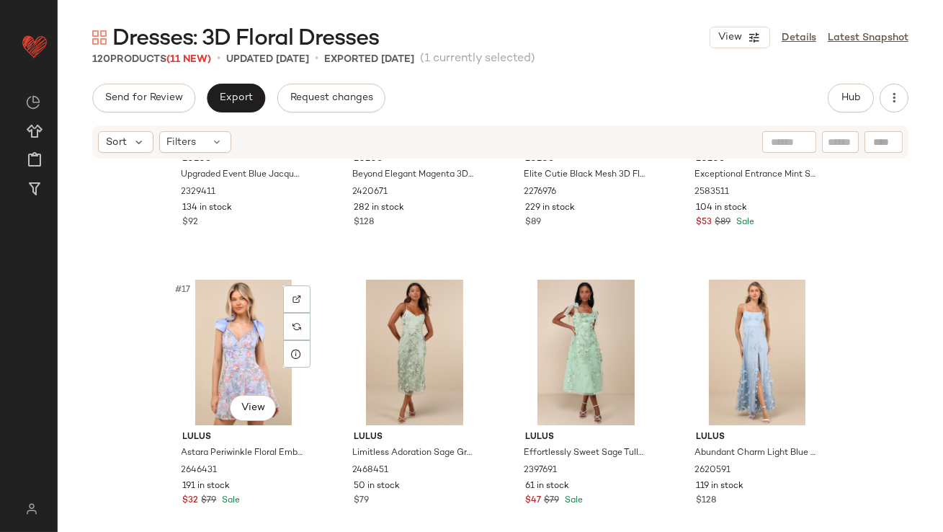
scroll to position [1011, 0]
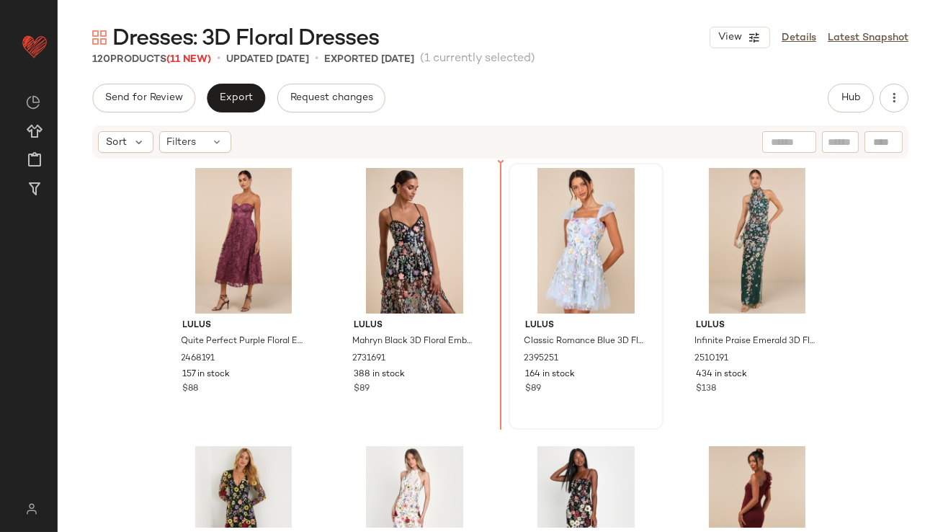
drag, startPoint x: 760, startPoint y: 331, endPoint x: 522, endPoint y: 285, distance: 243.0
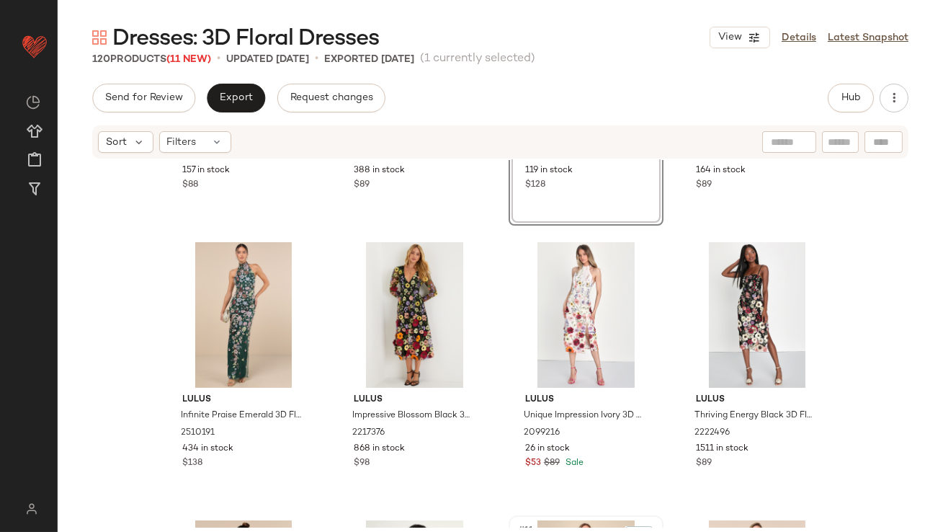
scroll to position [102, 0]
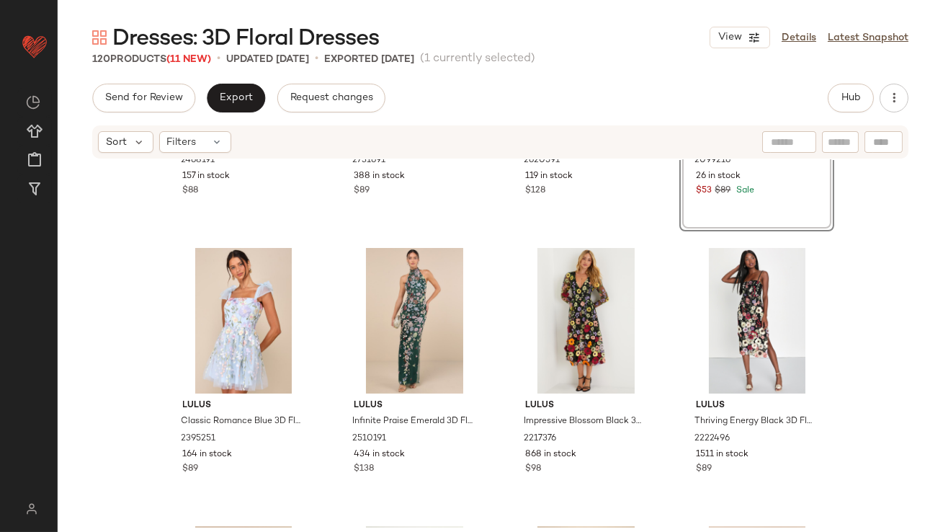
scroll to position [259, 0]
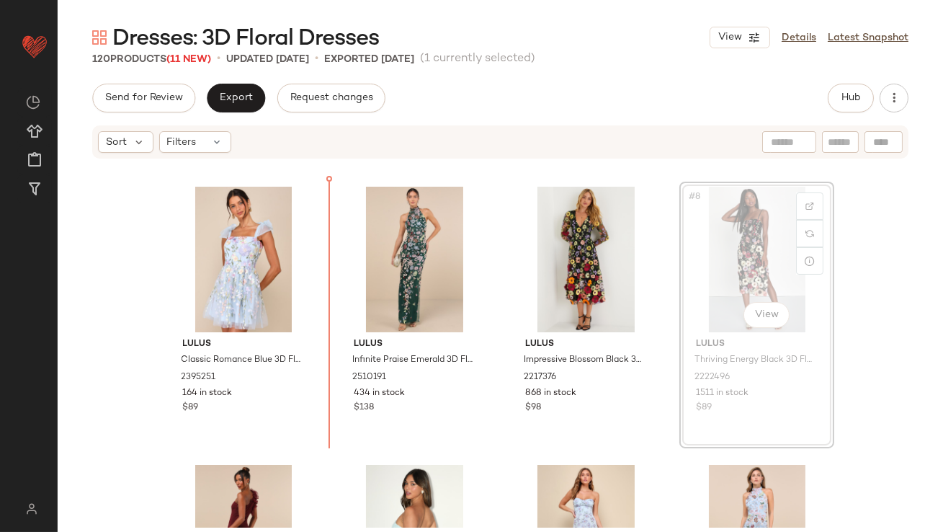
drag, startPoint x: 733, startPoint y: 258, endPoint x: 677, endPoint y: 262, distance: 56.4
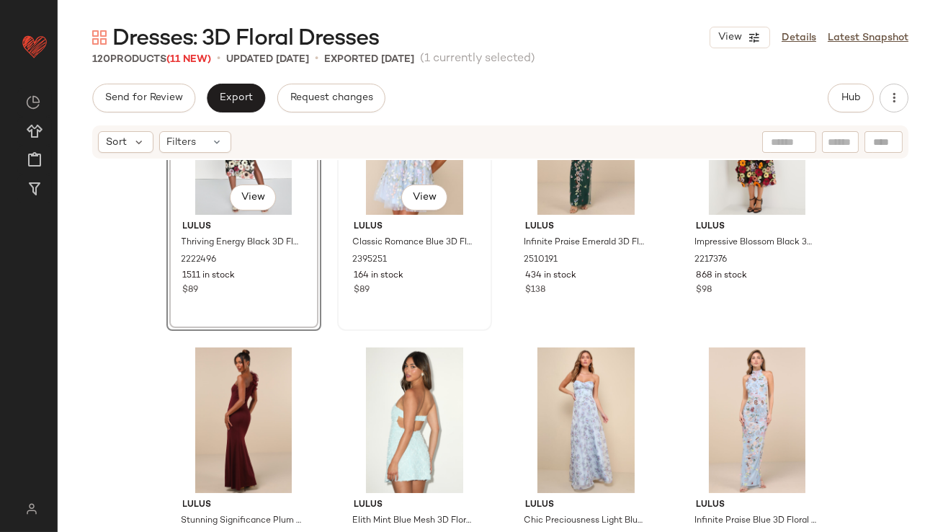
scroll to position [463, 0]
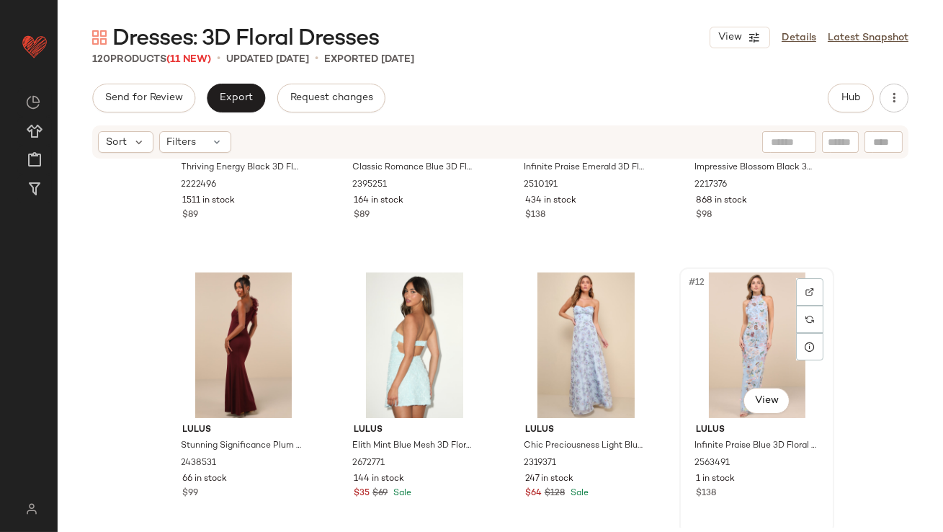
click at [743, 355] on div "#12 View" at bounding box center [756, 345] width 145 height 146
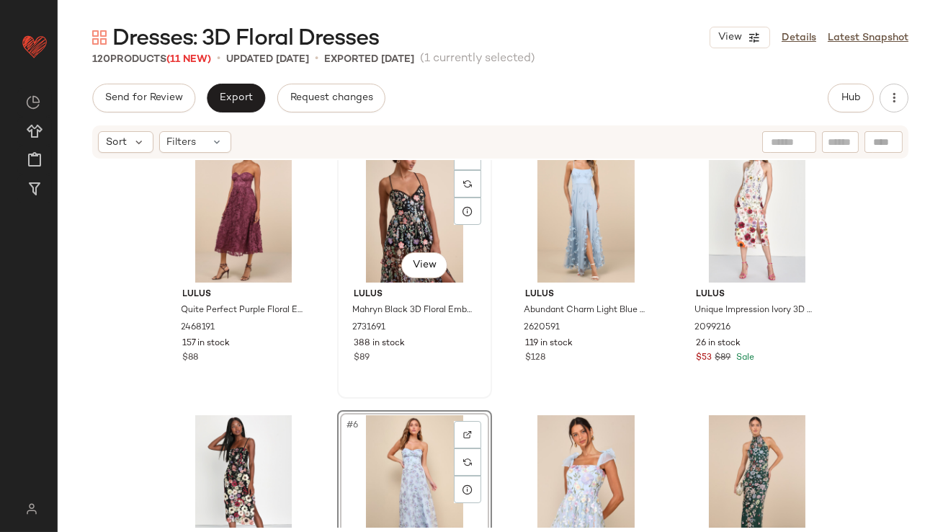
scroll to position [19, 0]
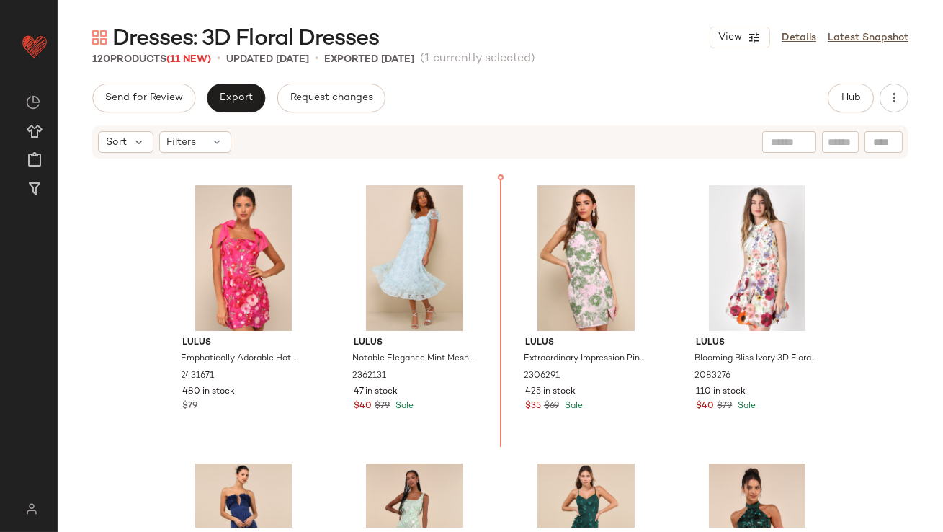
scroll to position [1391, 0]
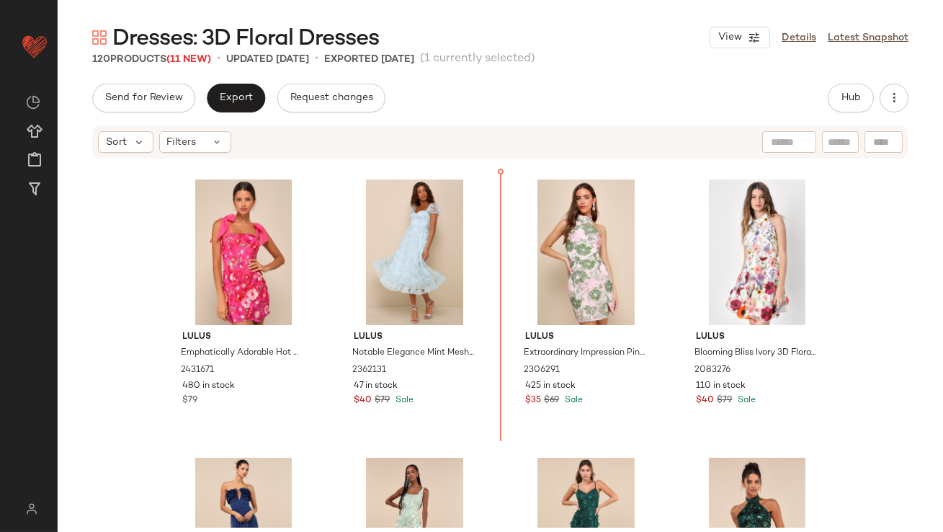
drag, startPoint x: 727, startPoint y: 176, endPoint x: 721, endPoint y: 184, distance: 9.8
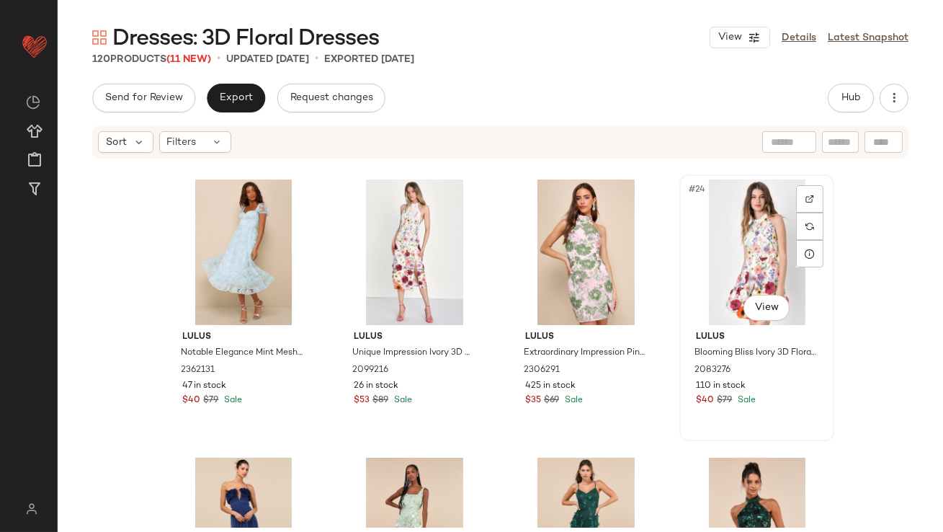
click at [715, 279] on div "#24 View" at bounding box center [756, 252] width 145 height 146
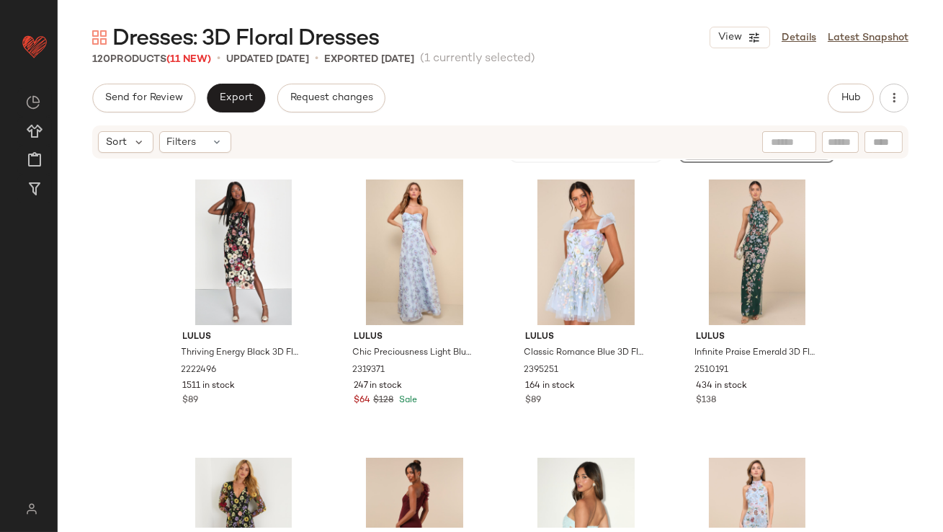
scroll to position [340, 0]
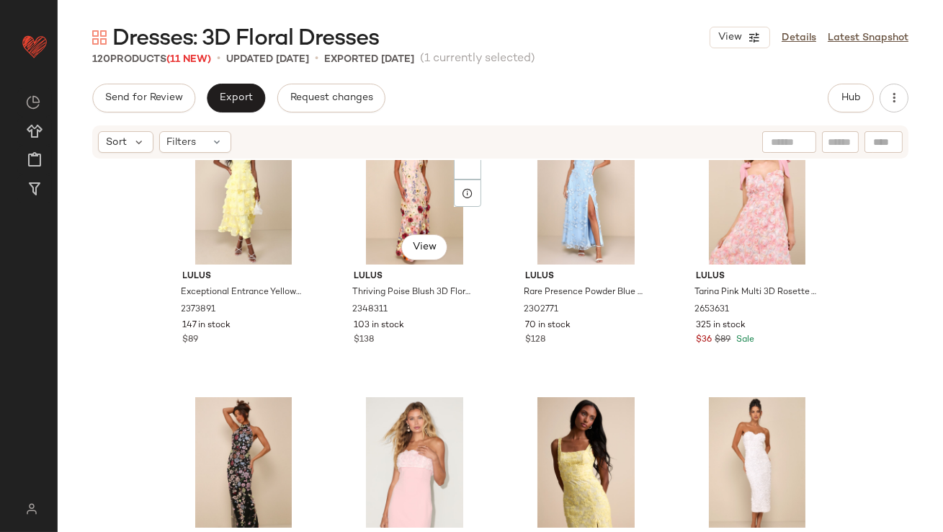
scroll to position [2816, 0]
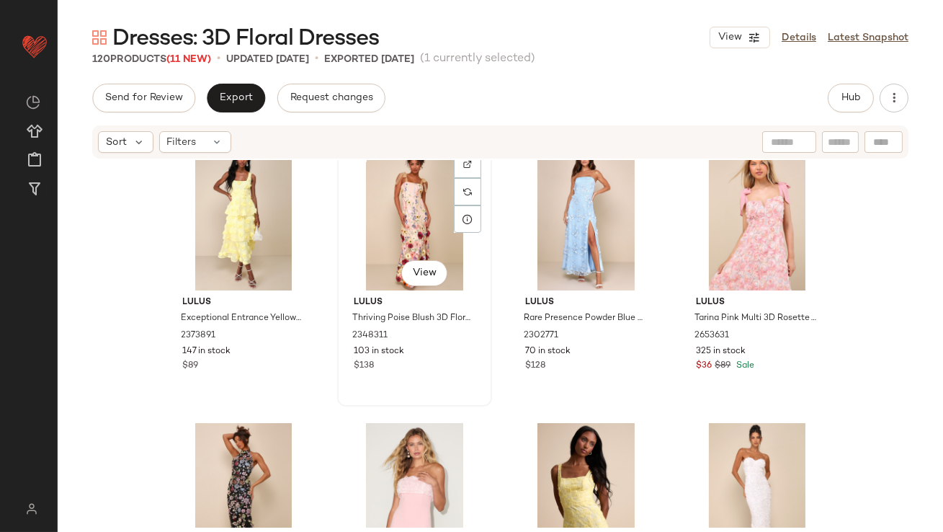
click at [396, 216] on div "#42 View" at bounding box center [414, 218] width 145 height 146
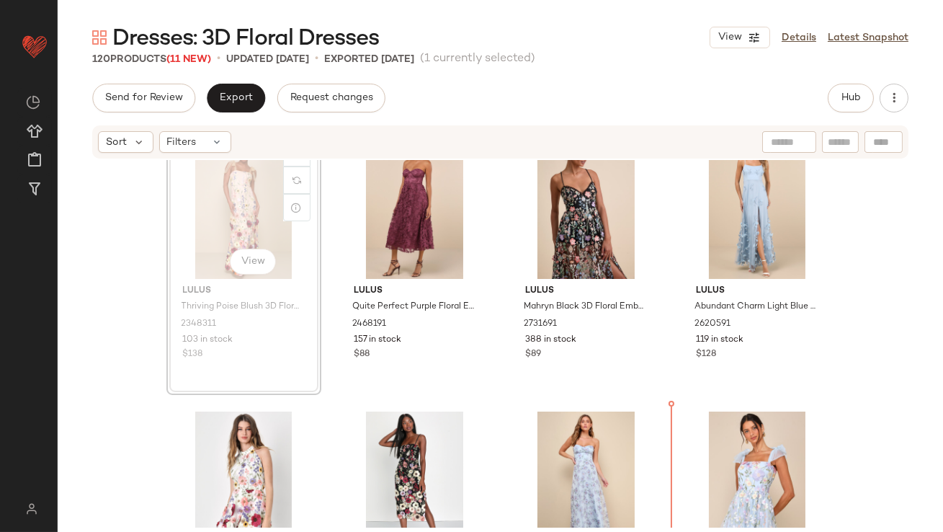
scroll to position [40, 0]
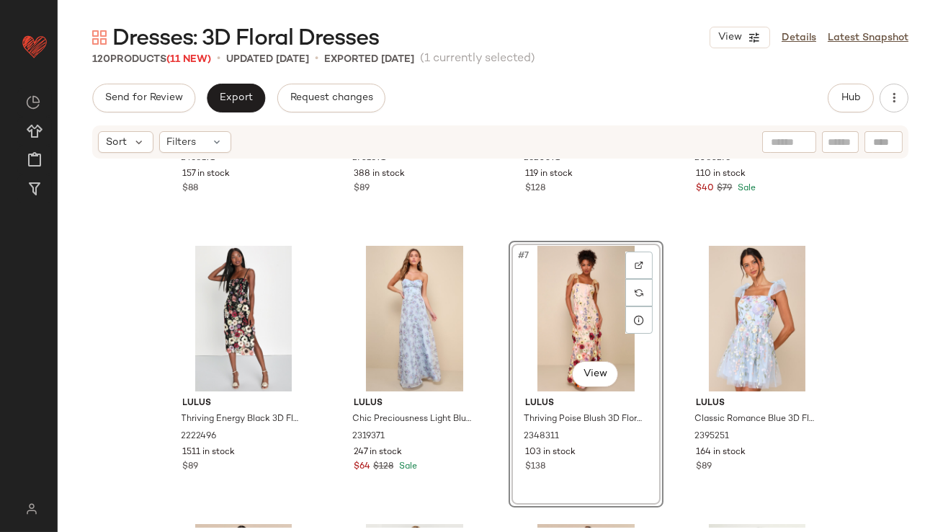
scroll to position [351, 0]
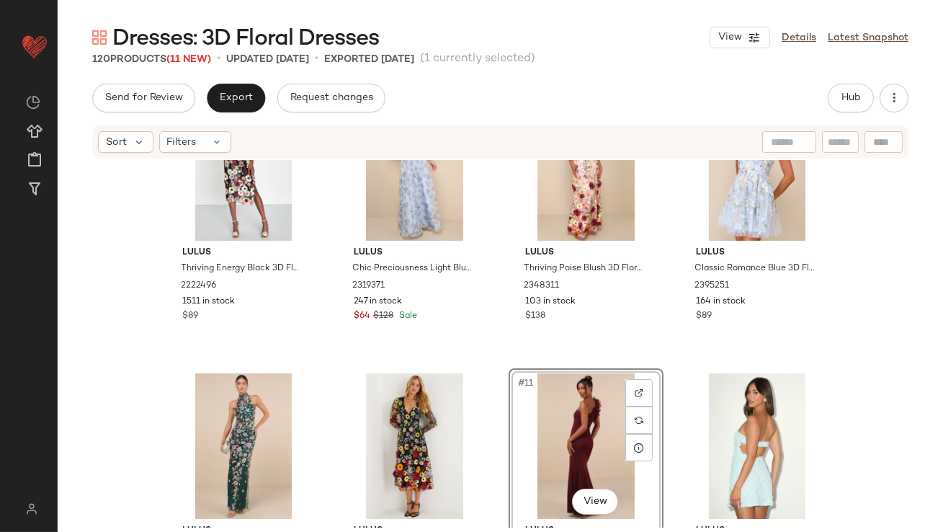
scroll to position [352, 0]
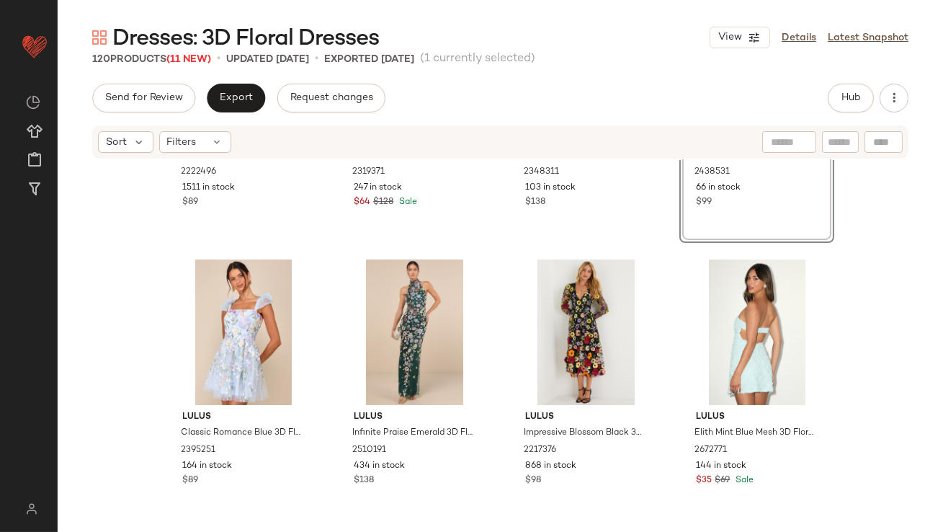
scroll to position [688, 0]
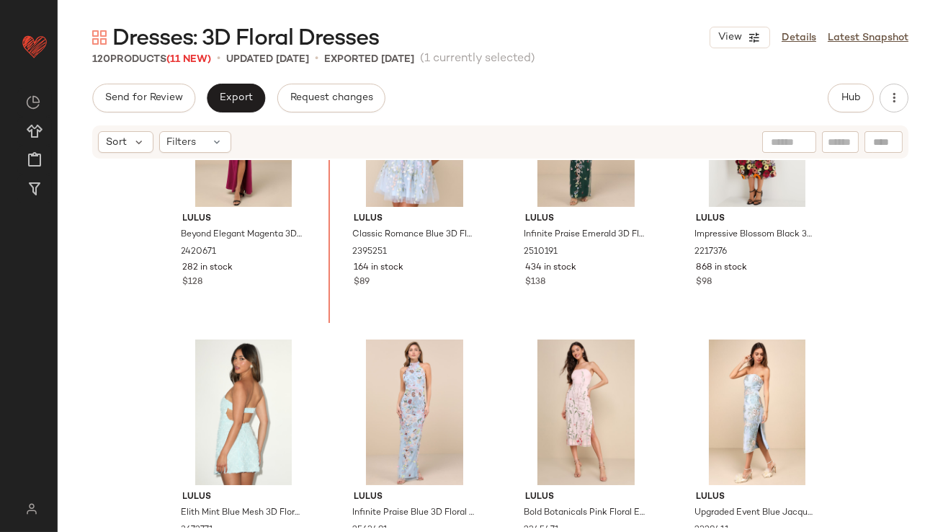
drag, startPoint x: 218, startPoint y: 339, endPoint x: 238, endPoint y: 320, distance: 28.1
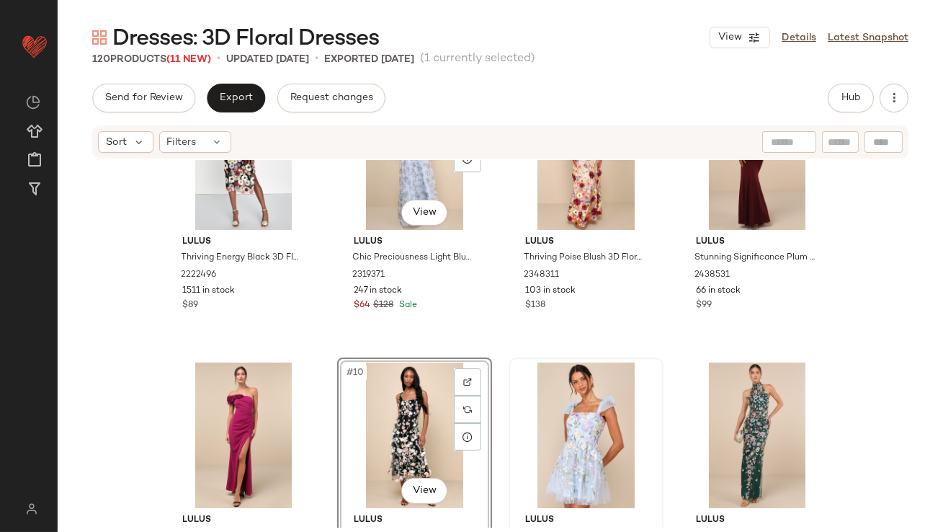
scroll to position [617, 0]
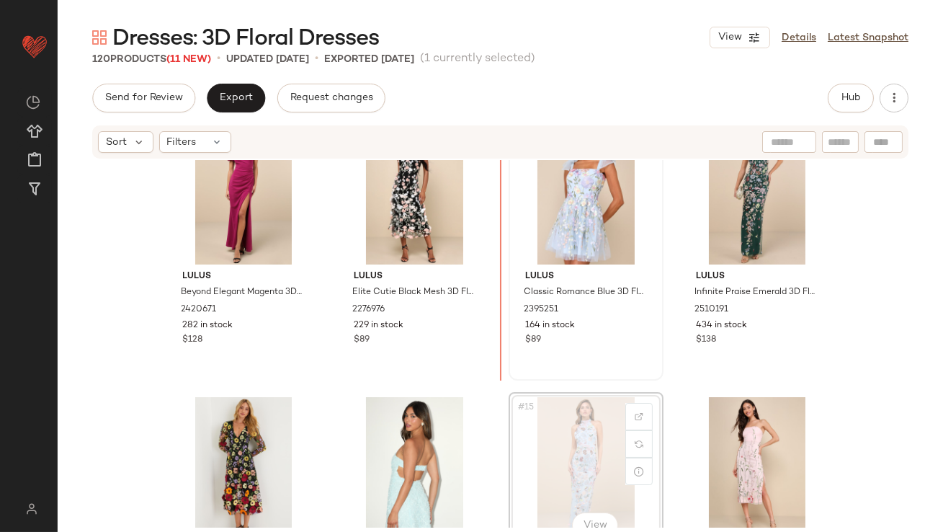
drag, startPoint x: 592, startPoint y: 427, endPoint x: 530, endPoint y: 261, distance: 176.7
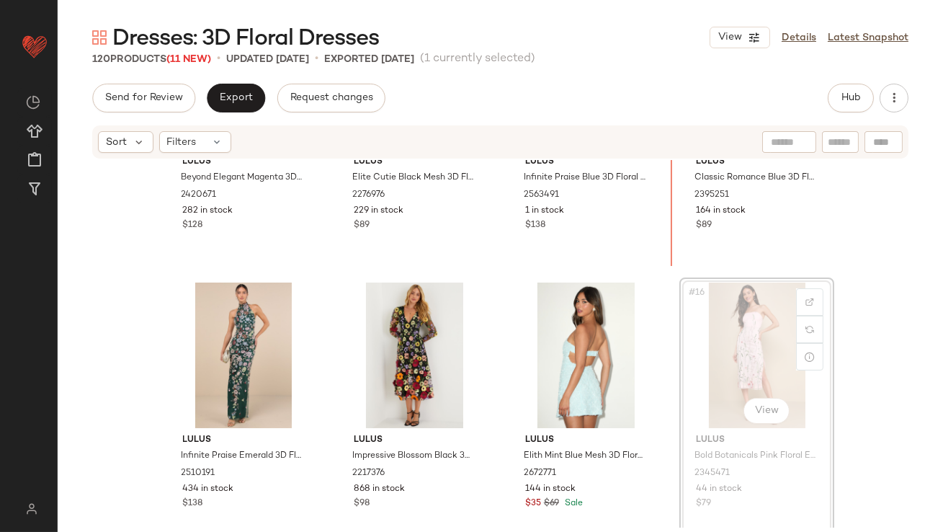
drag, startPoint x: 736, startPoint y: 365, endPoint x: 736, endPoint y: 352, distance: 12.2
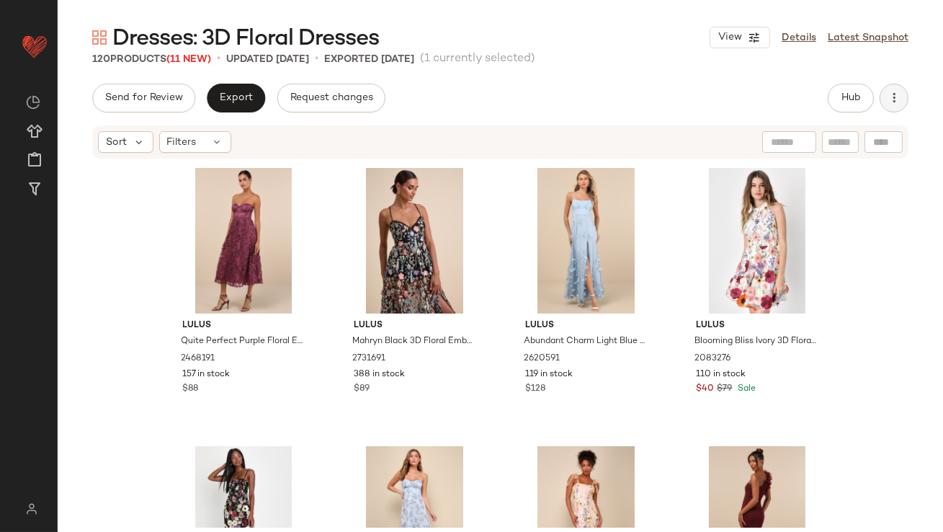
click at [891, 106] on button "button" at bounding box center [894, 98] width 29 height 29
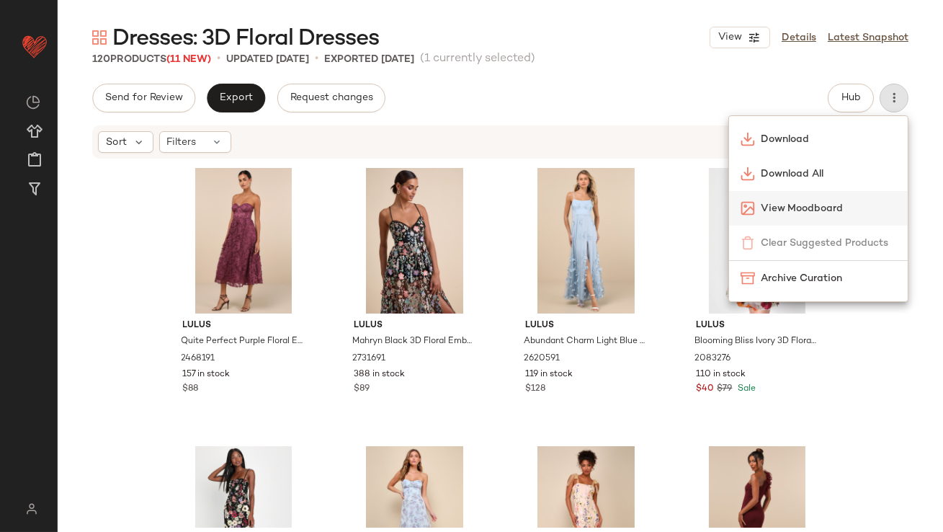
click at [782, 205] on span "View Moodboard" at bounding box center [828, 208] width 135 height 15
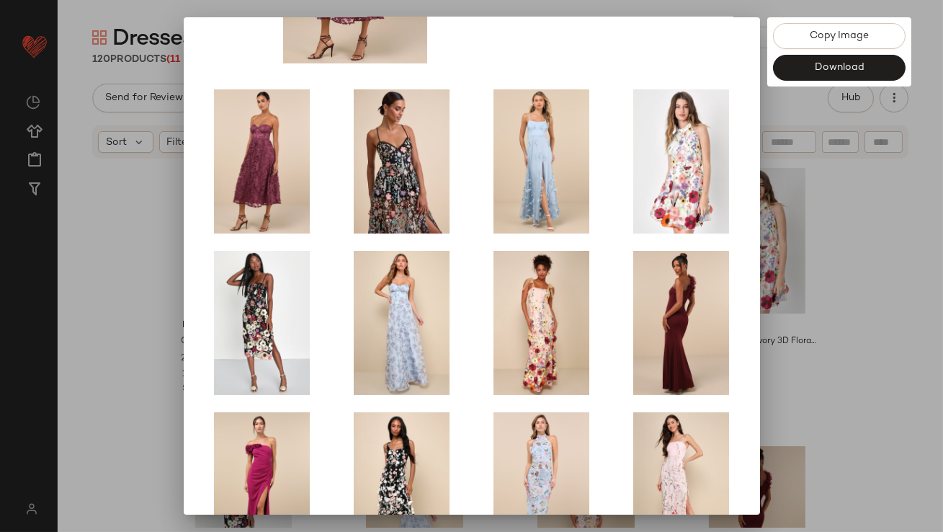
scroll to position [246, 0]
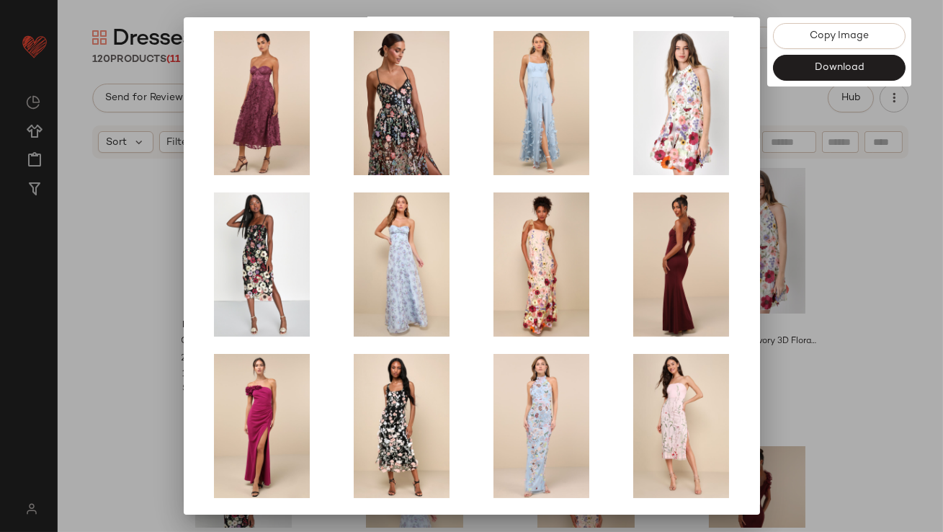
click at [821, 277] on div at bounding box center [471, 266] width 943 height 532
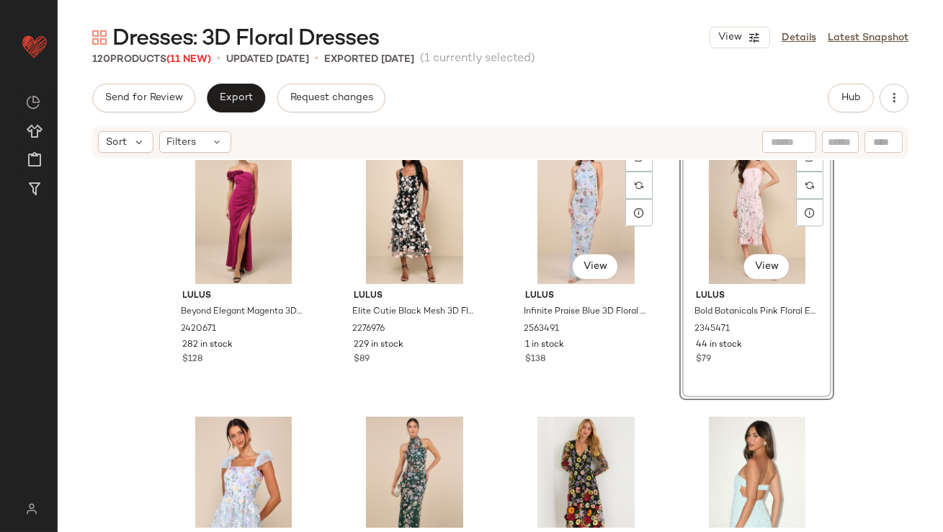
scroll to position [785, 0]
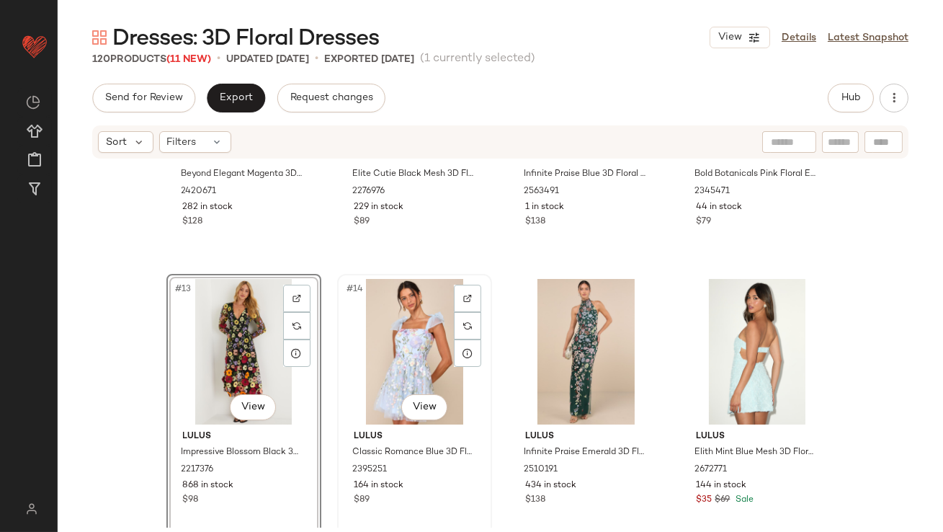
scroll to position [835, 0]
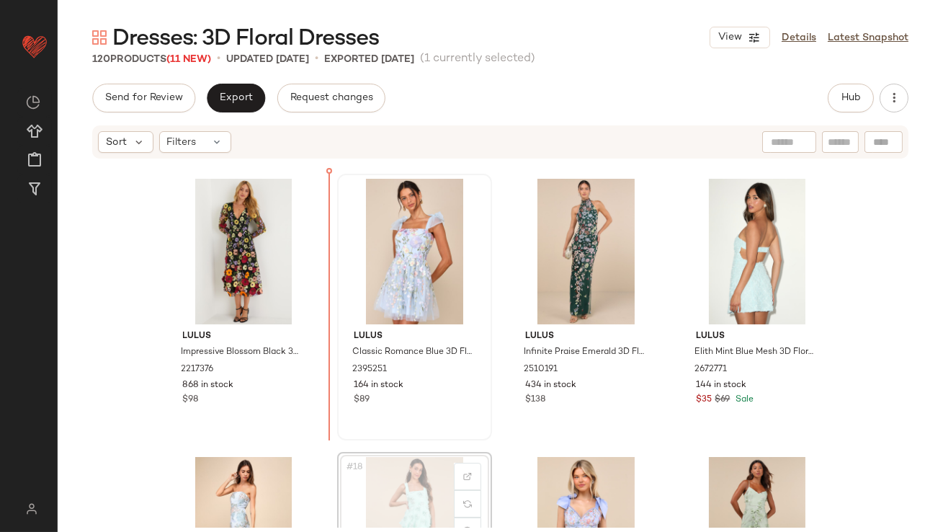
scroll to position [836, 0]
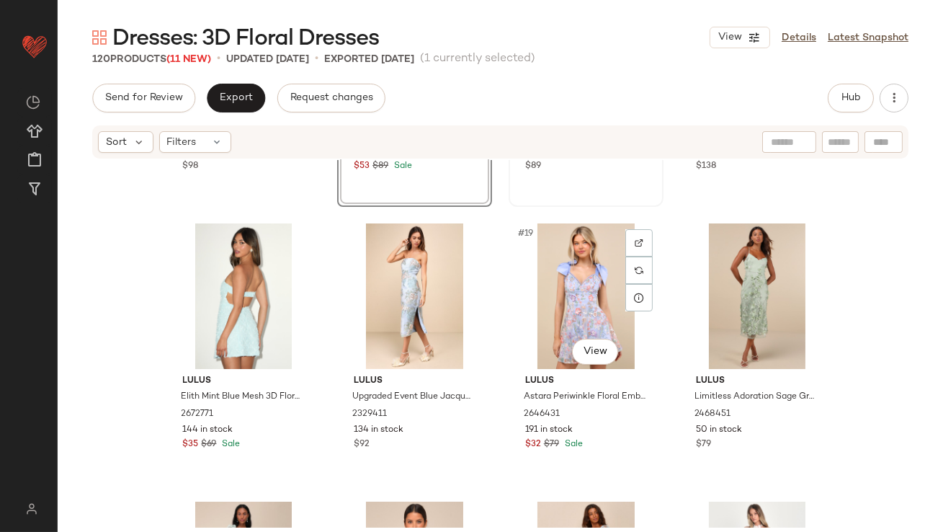
scroll to position [1170, 0]
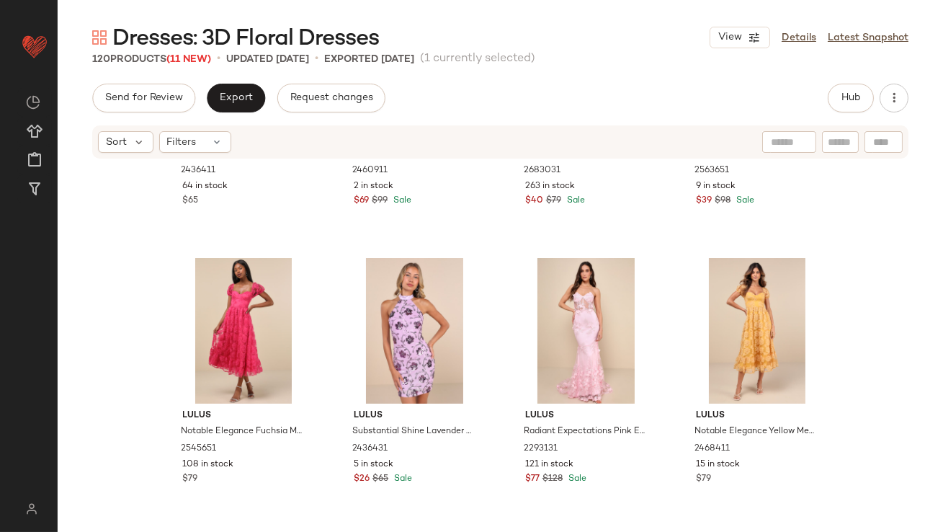
scroll to position [2161, 0]
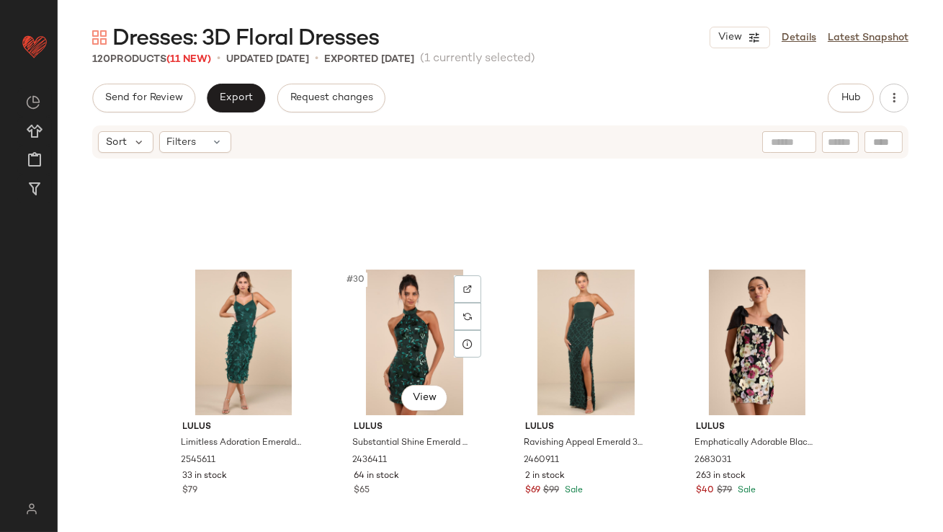
scroll to position [2148, 0]
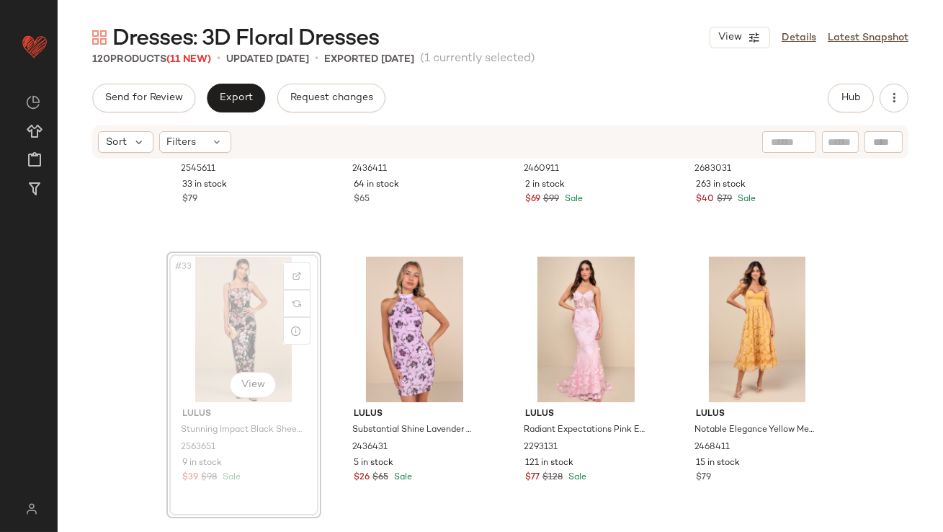
drag, startPoint x: 225, startPoint y: 334, endPoint x: 244, endPoint y: 326, distance: 20.1
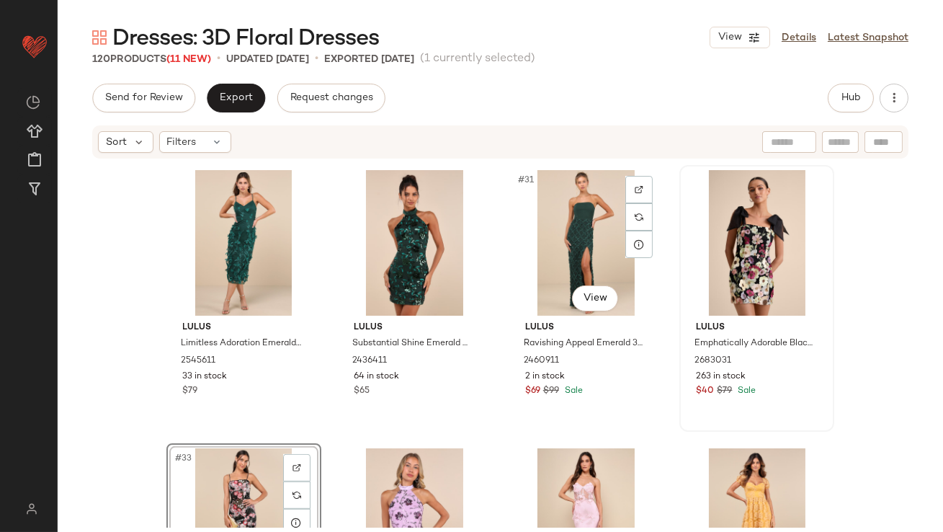
scroll to position [1946, 0]
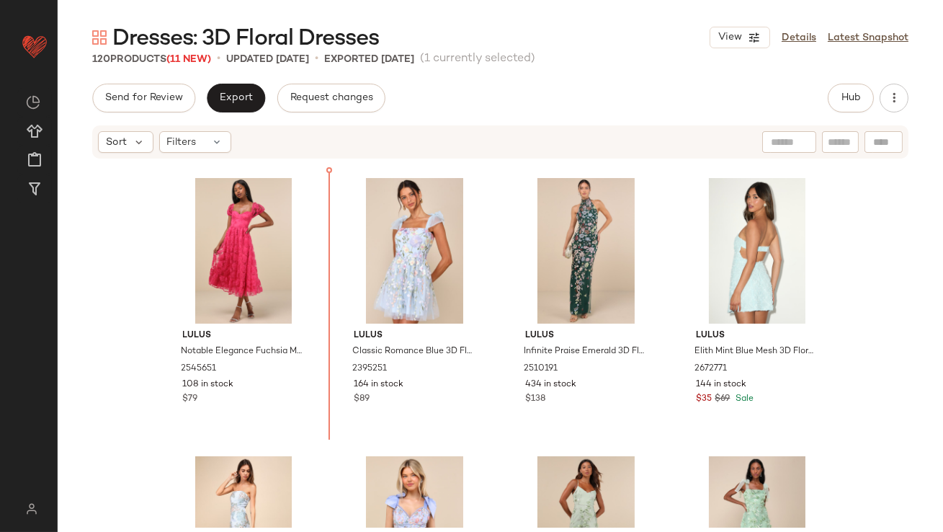
drag, startPoint x: 792, startPoint y: 266, endPoint x: 767, endPoint y: 266, distance: 25.2
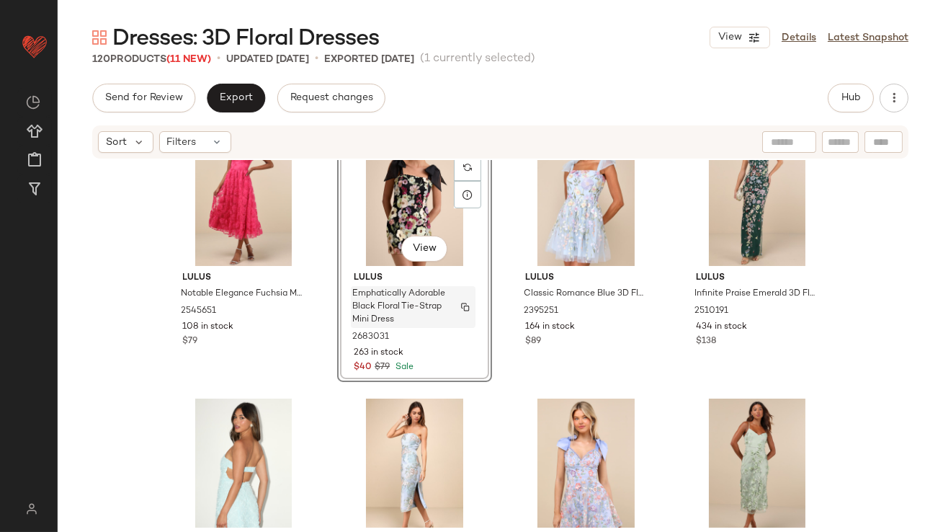
scroll to position [1293, 0]
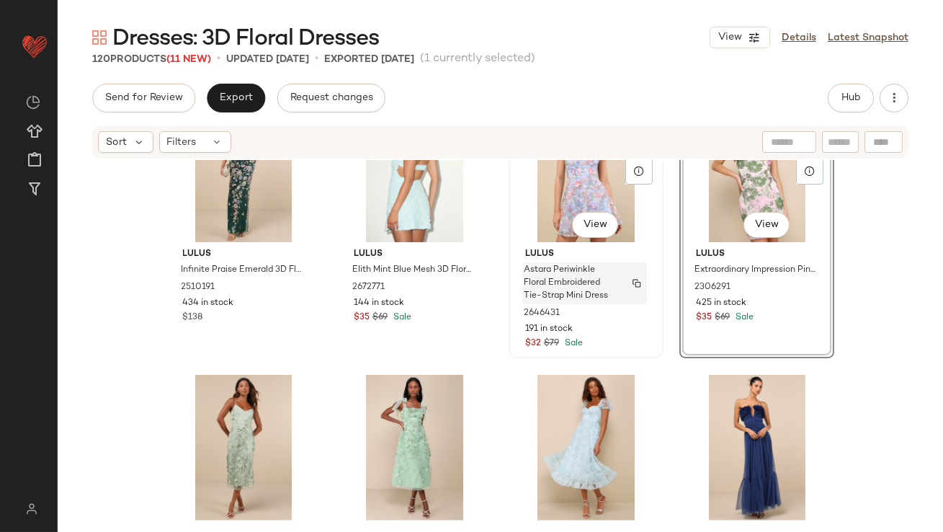
scroll to position [1499, 0]
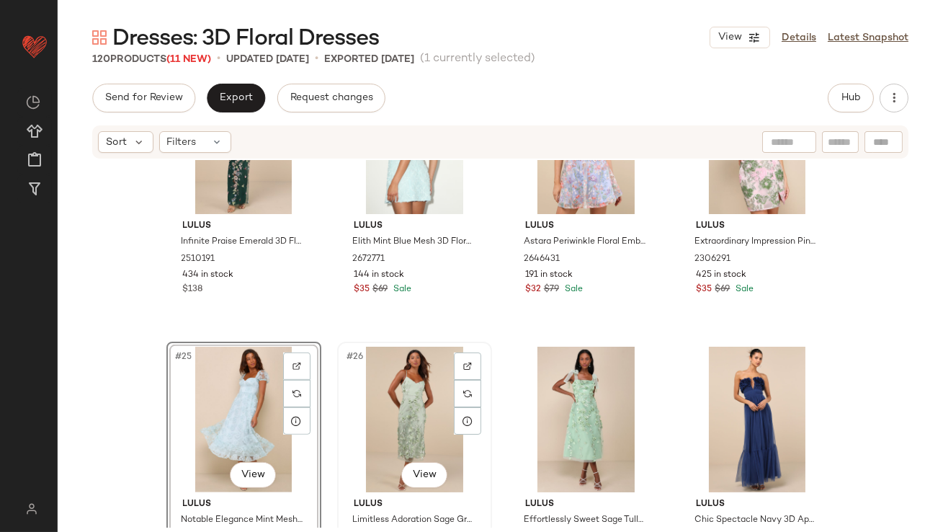
scroll to position [1513, 0]
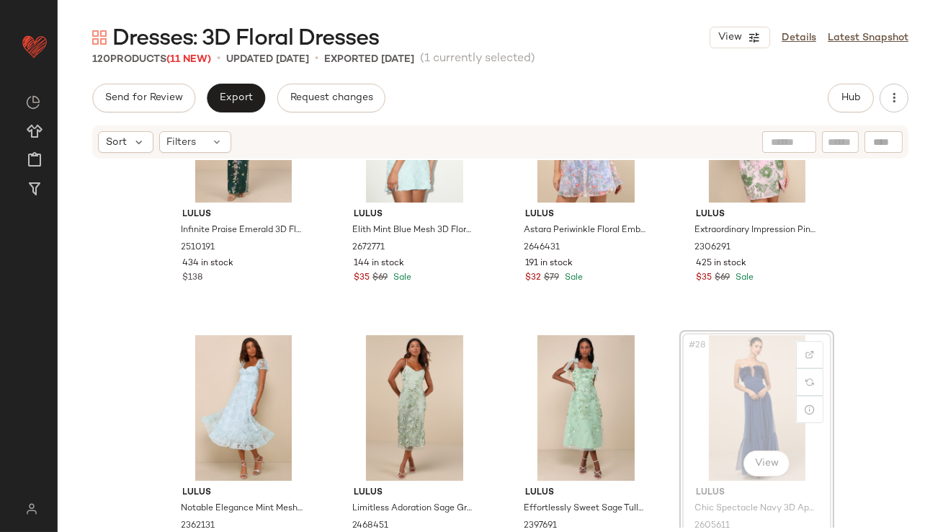
drag, startPoint x: 761, startPoint y: 383, endPoint x: 728, endPoint y: 386, distance: 33.3
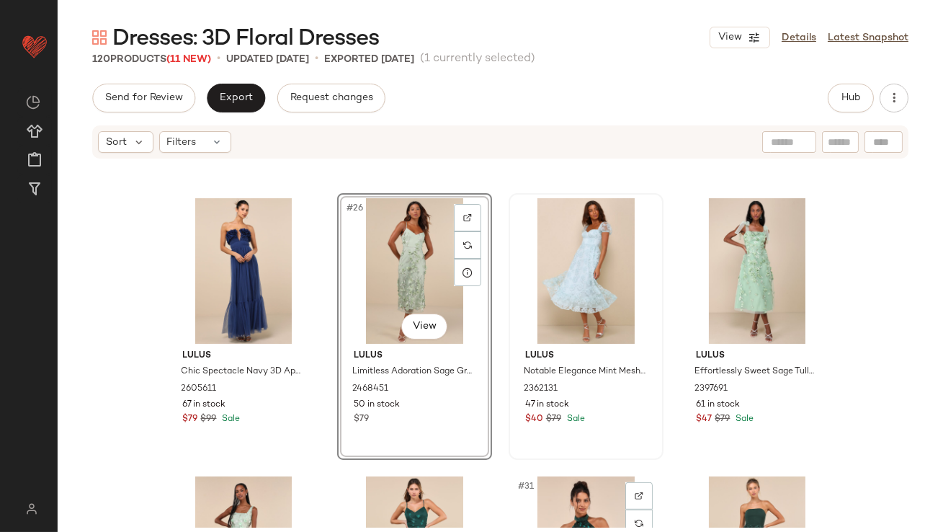
scroll to position [1770, 0]
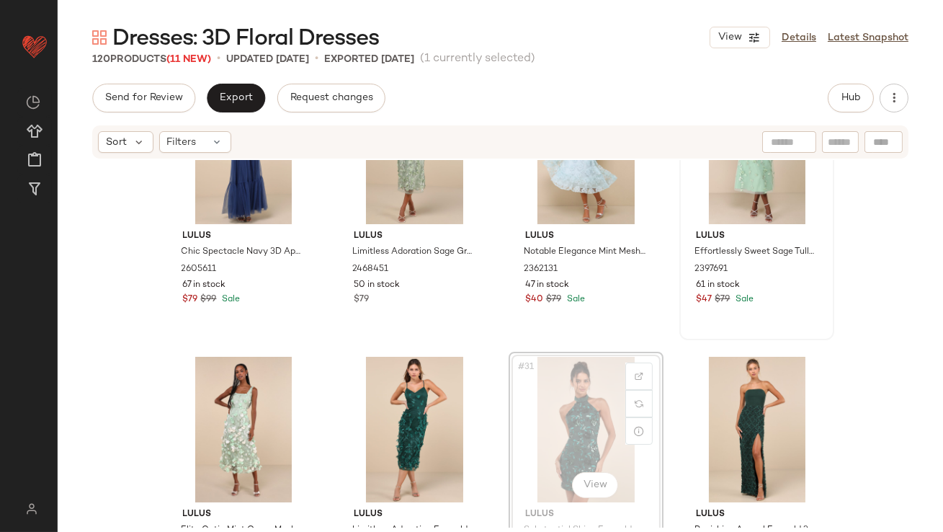
drag, startPoint x: 572, startPoint y: 403, endPoint x: 715, endPoint y: 239, distance: 218.0
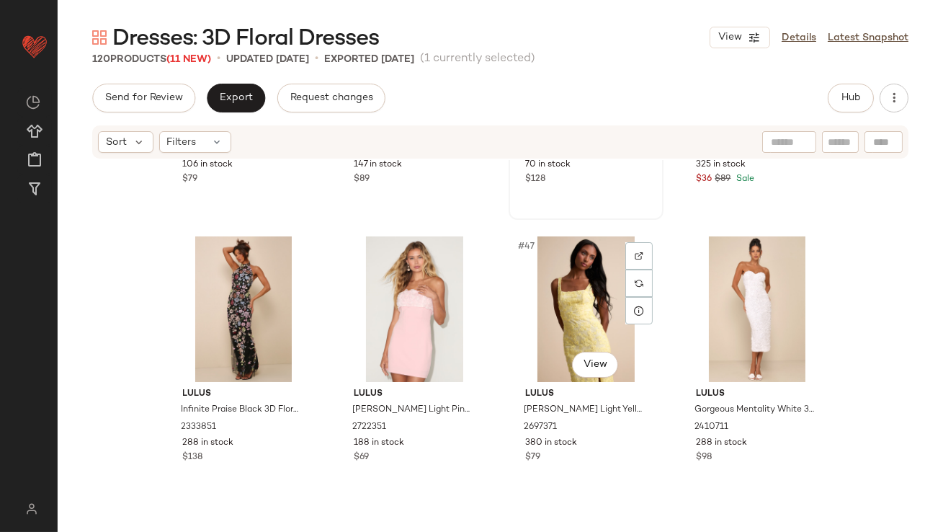
scroll to position [3090, 0]
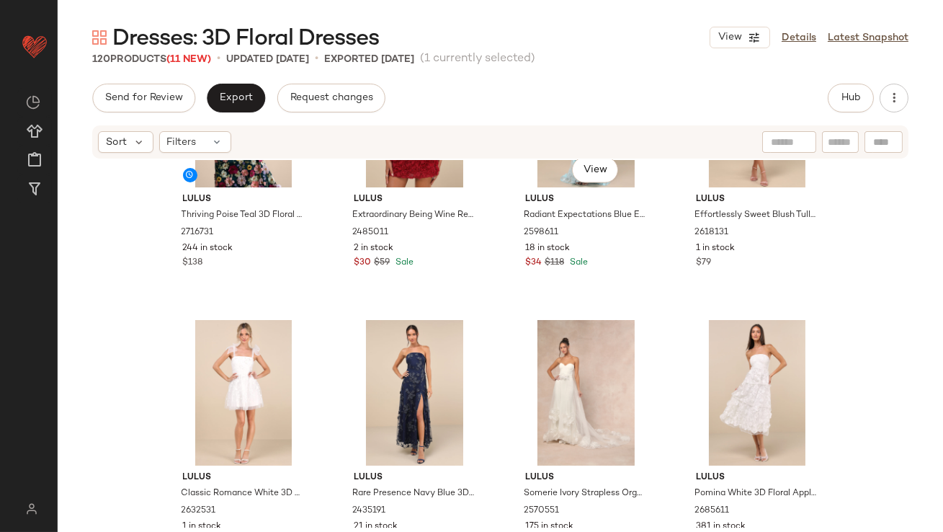
scroll to position [4329, 0]
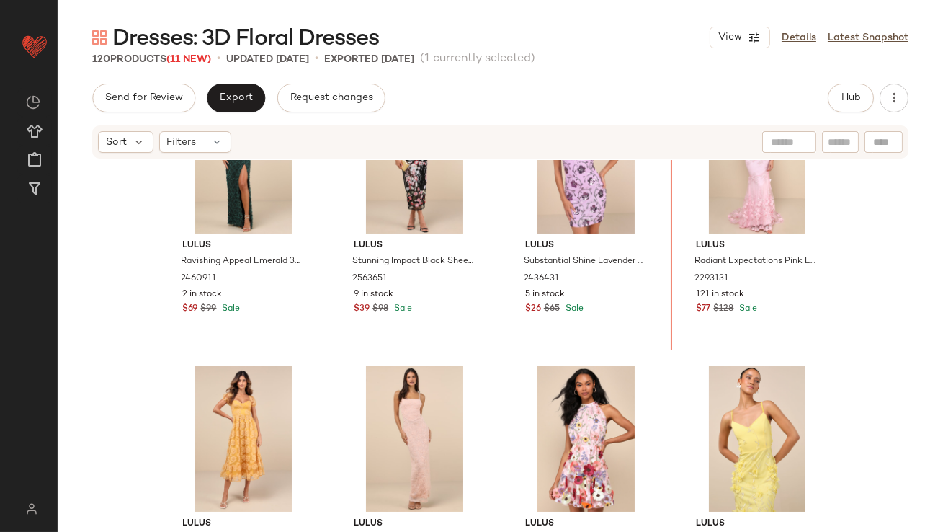
scroll to position [2305, 0]
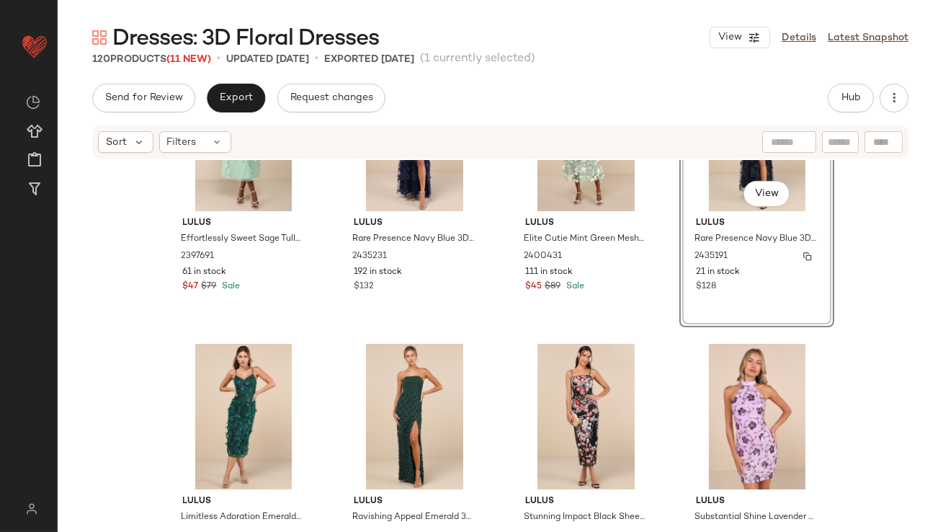
scroll to position [2062, 0]
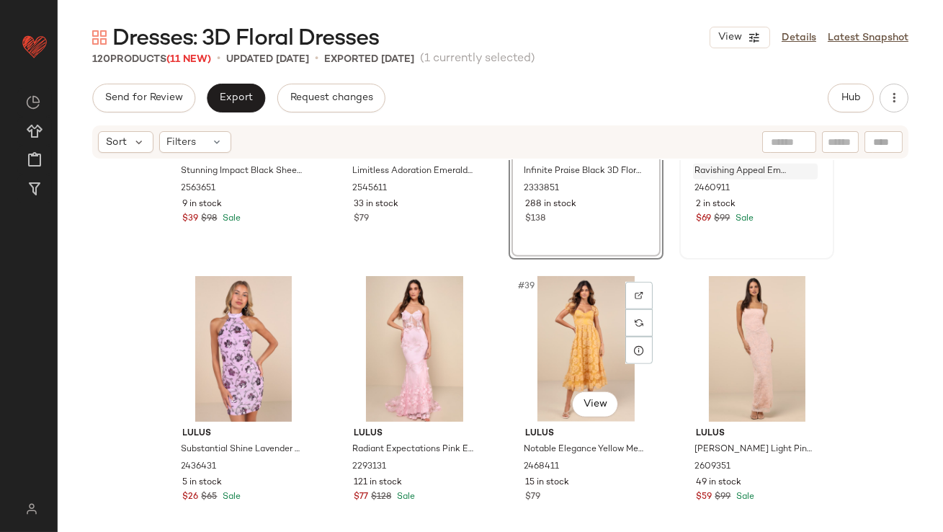
scroll to position [2419, 0]
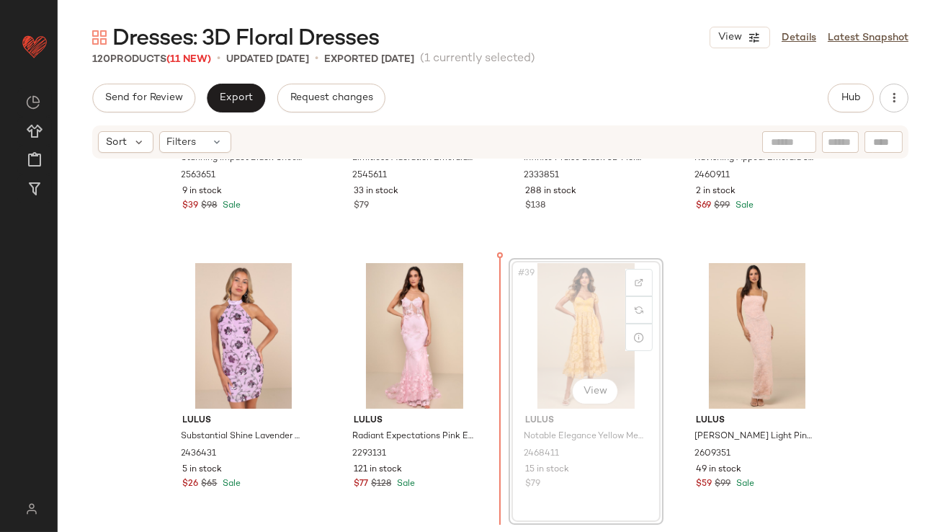
drag, startPoint x: 579, startPoint y: 311, endPoint x: 559, endPoint y: 313, distance: 19.5
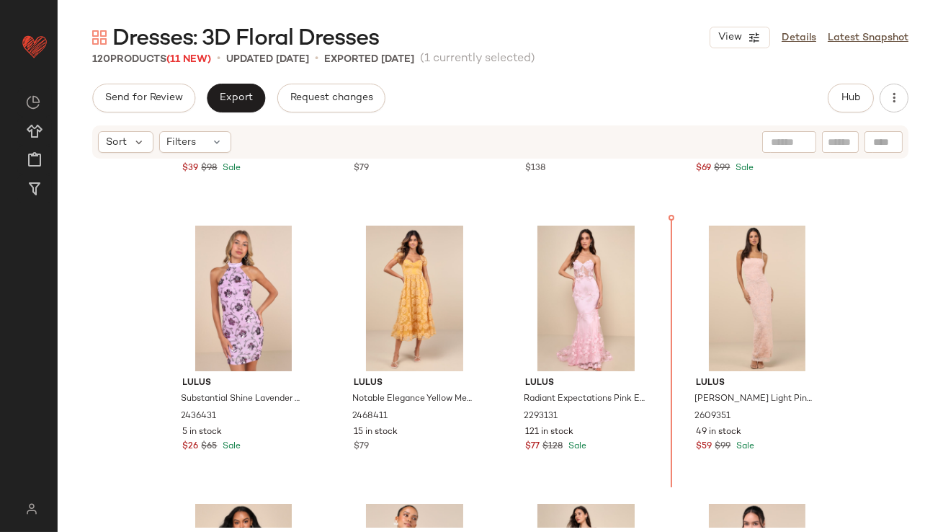
drag, startPoint x: 411, startPoint y: 395, endPoint x: 418, endPoint y: 380, distance: 15.8
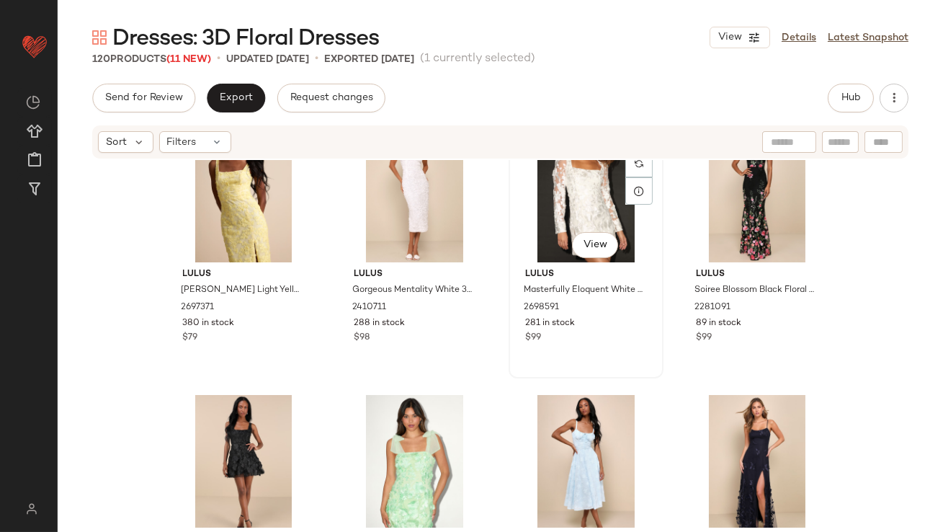
scroll to position [3450, 0]
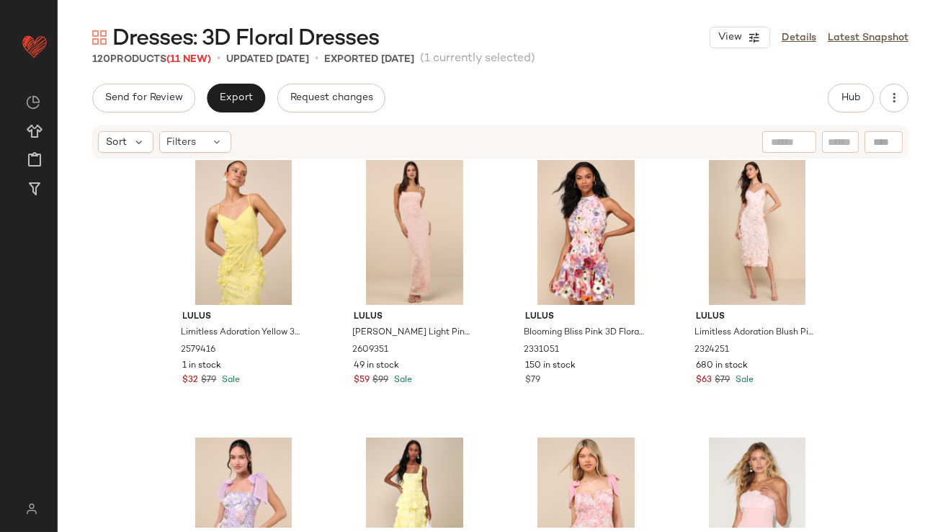
scroll to position [2801, 0]
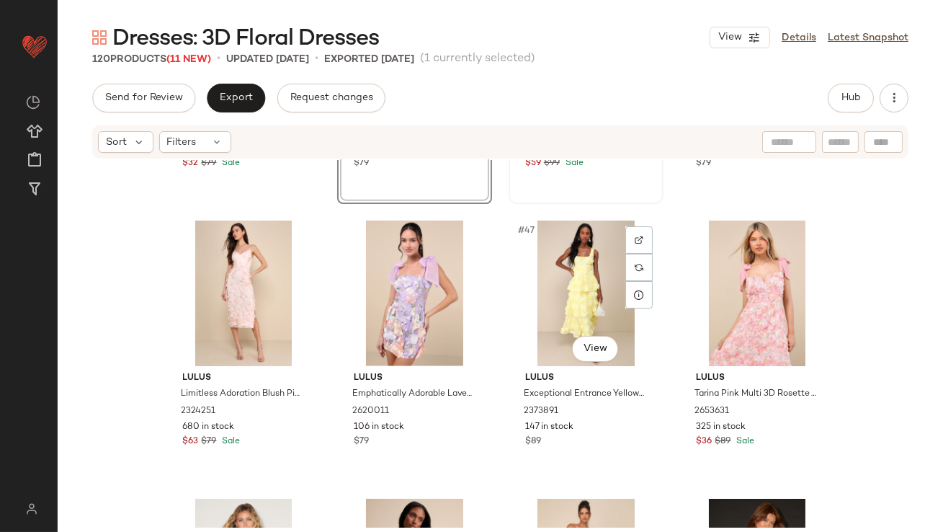
scroll to position [3055, 0]
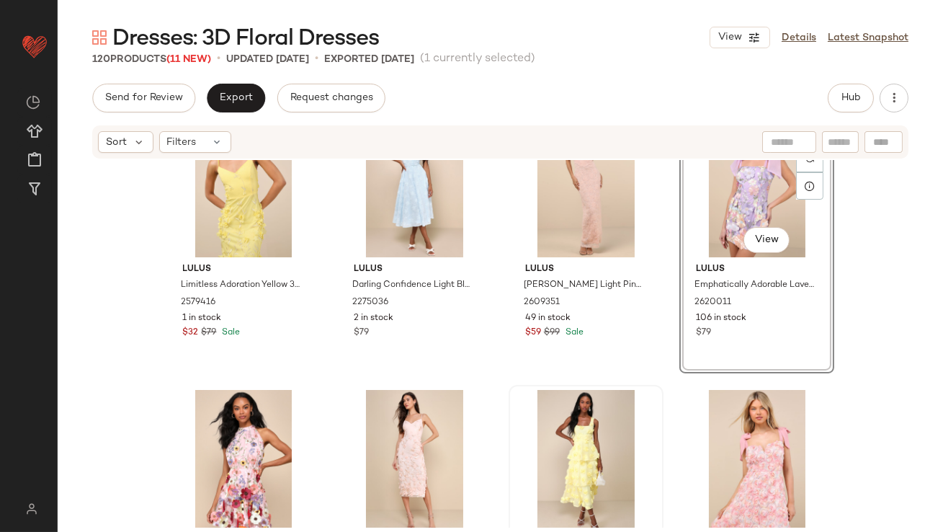
scroll to position [2850, 0]
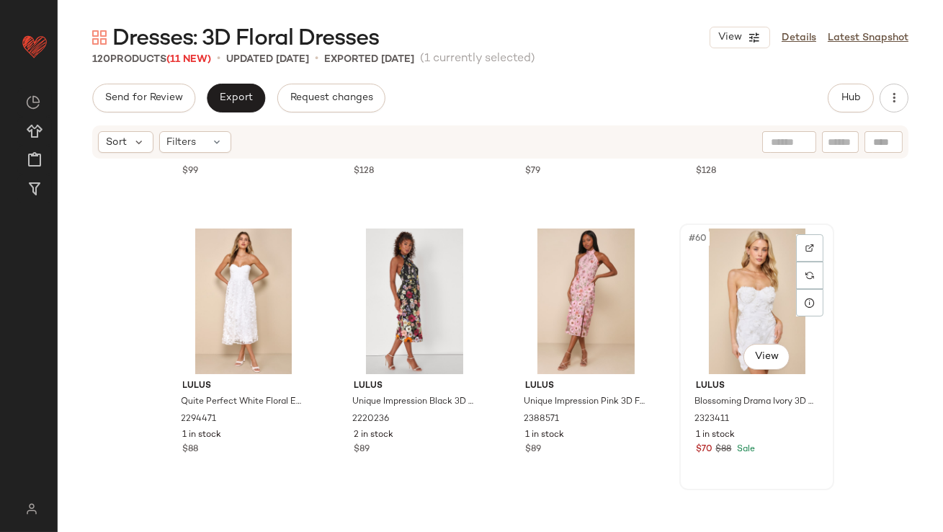
scroll to position [3995, 0]
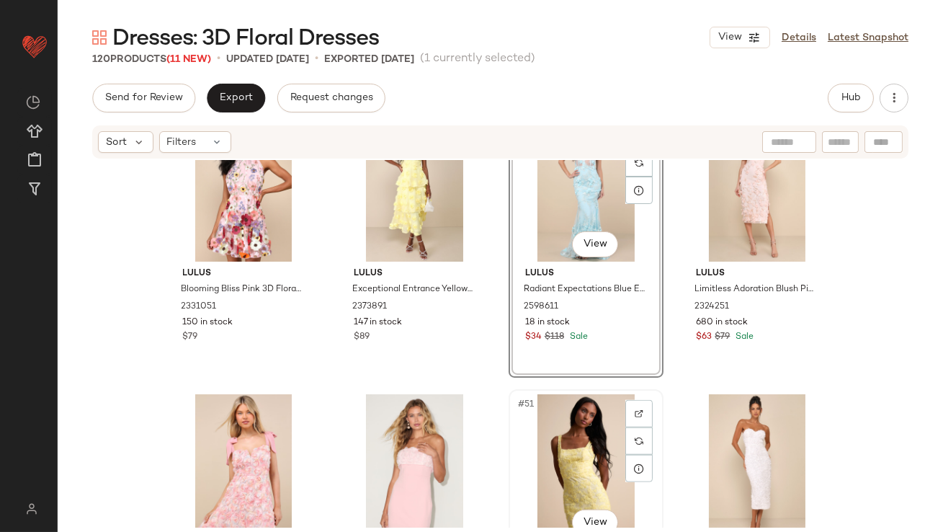
scroll to position [3224, 0]
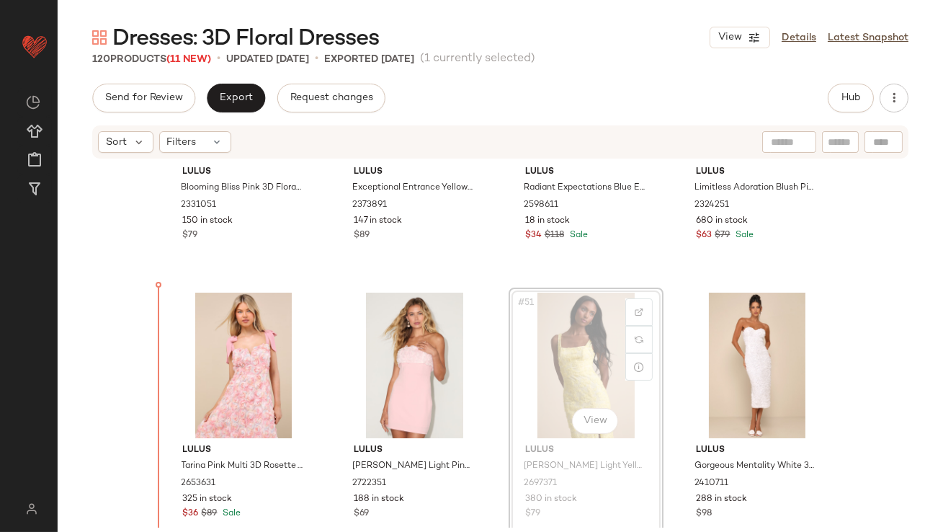
drag, startPoint x: 593, startPoint y: 392, endPoint x: 582, endPoint y: 394, distance: 11.0
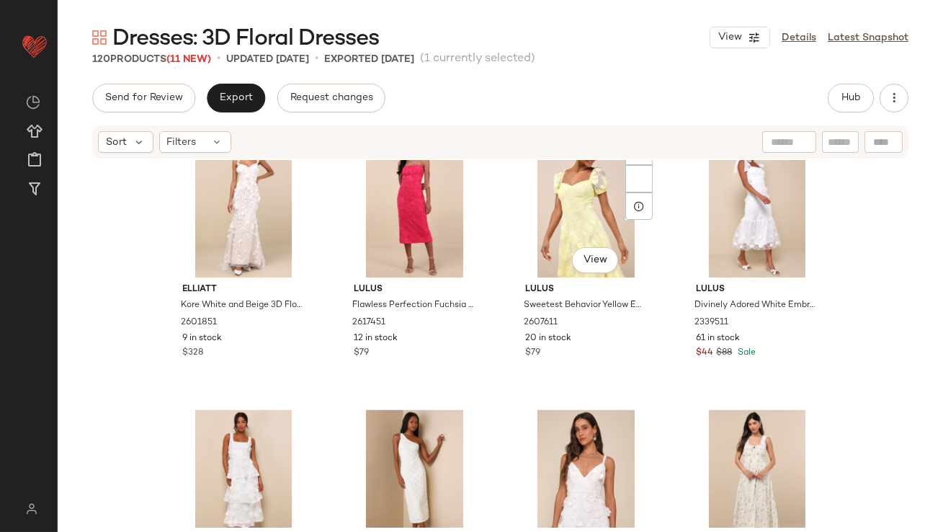
scroll to position [4992, 0]
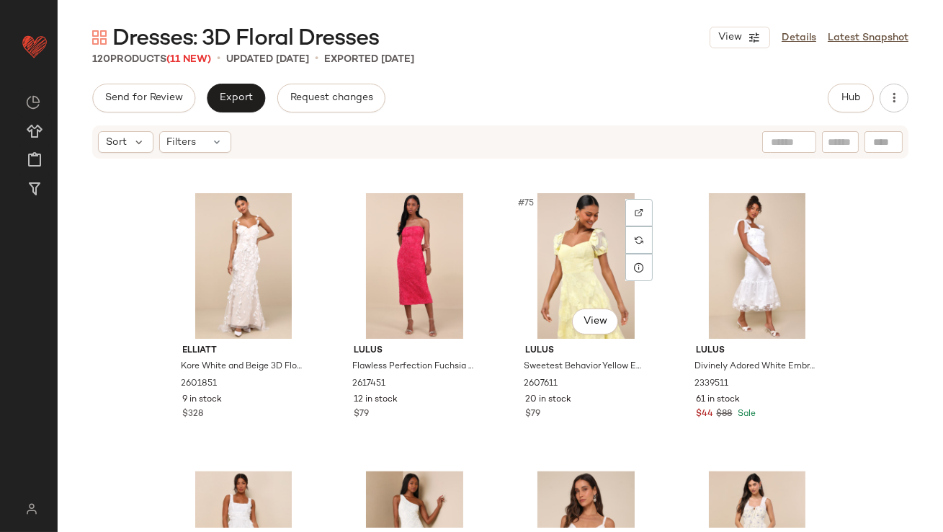
click at [556, 282] on div "#75 View" at bounding box center [586, 266] width 145 height 146
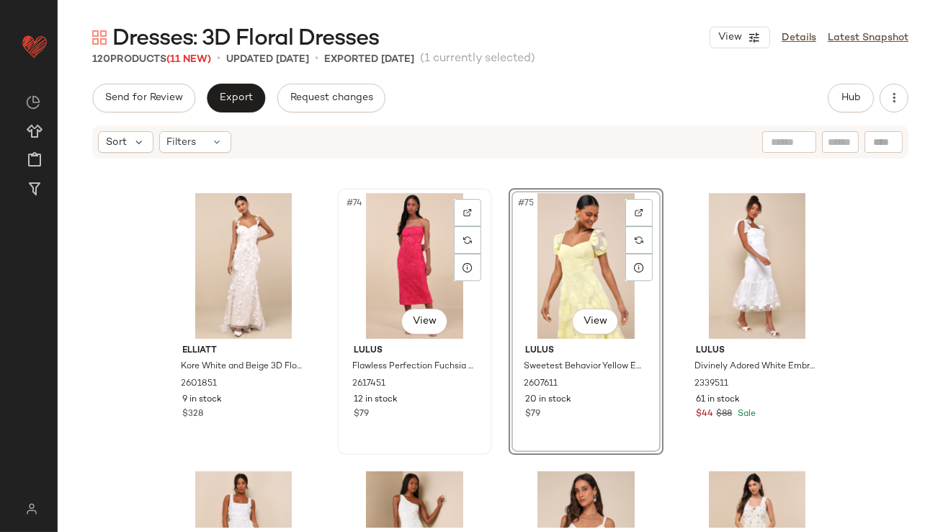
click at [401, 269] on div "#74 View" at bounding box center [414, 266] width 145 height 146
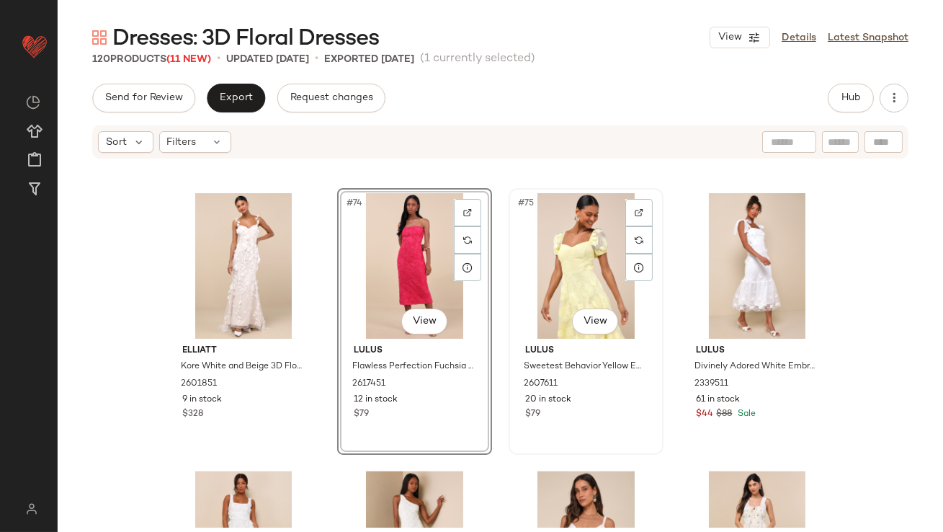
click at [562, 269] on div "#75 View" at bounding box center [586, 266] width 145 height 146
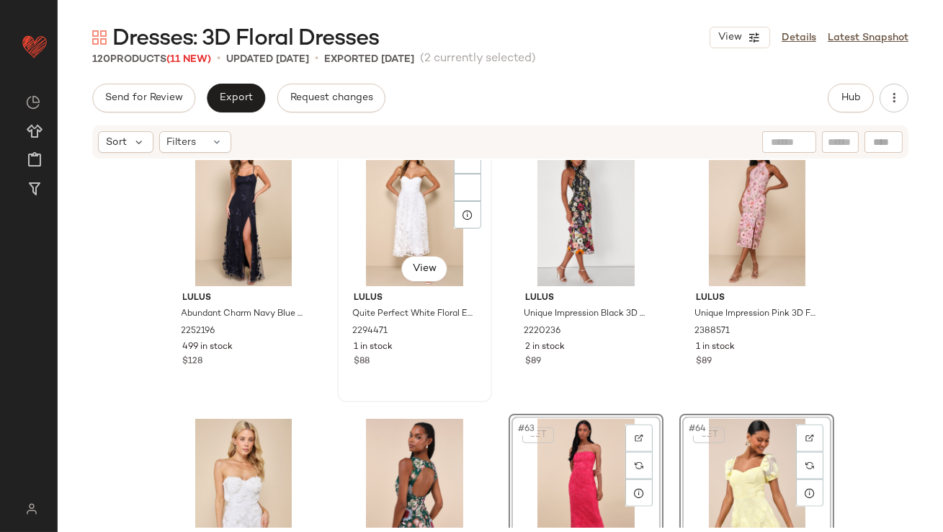
click at [482, 329] on div "Lulus Quite Perfect White Floral Embroidered Strapless Midi Dress 2294471 1 in …" at bounding box center [414, 328] width 145 height 84
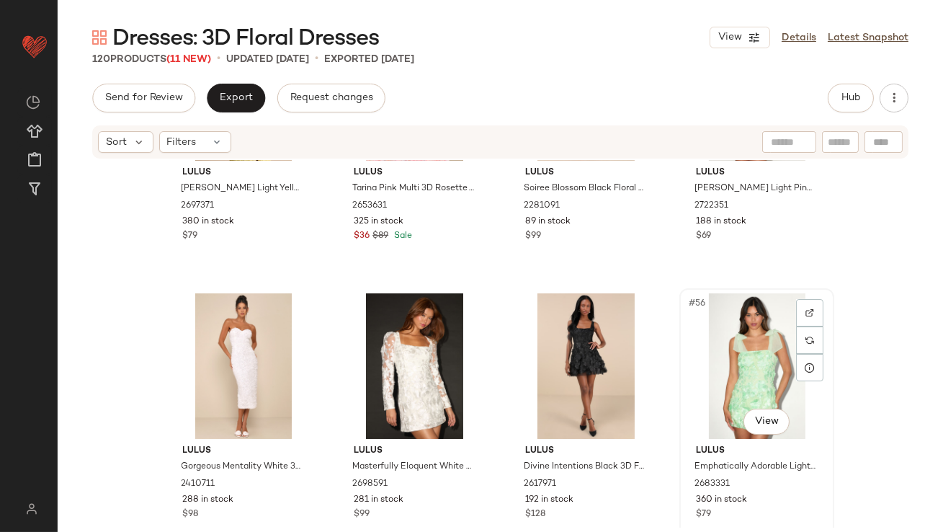
drag, startPoint x: 723, startPoint y: 311, endPoint x: 720, endPoint y: 299, distance: 12.8
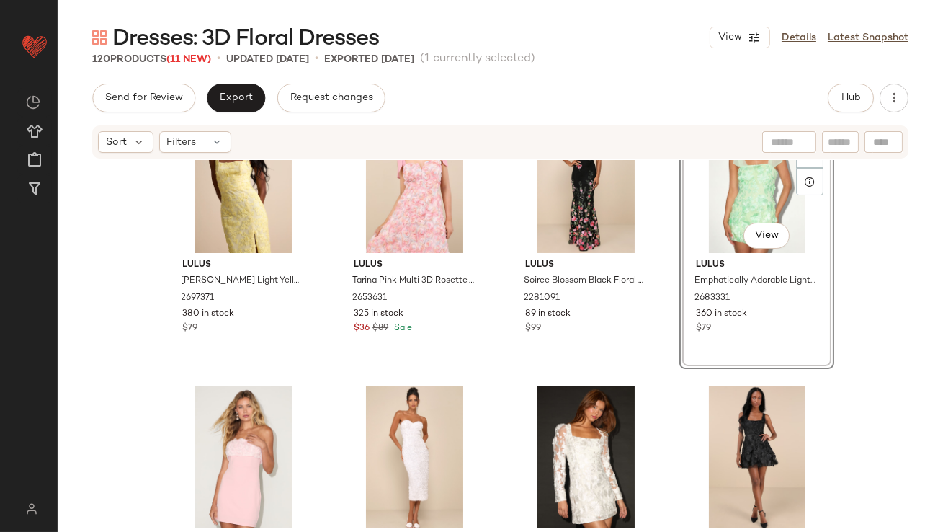
scroll to position [3414, 0]
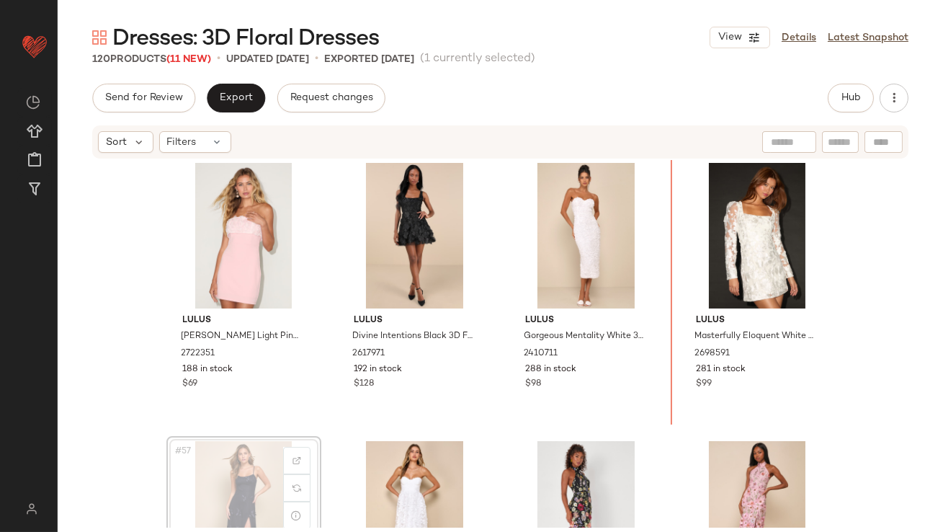
drag, startPoint x: 239, startPoint y: 486, endPoint x: 253, endPoint y: 483, distance: 14.0
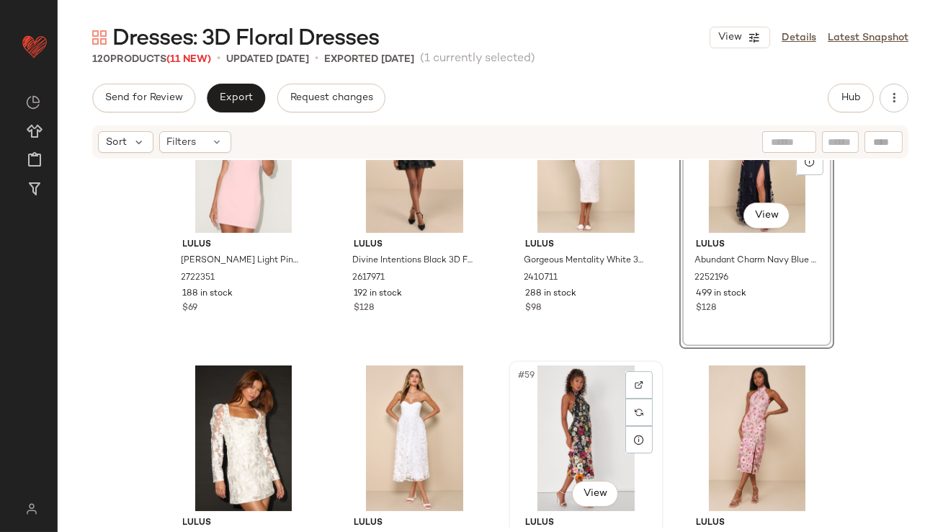
scroll to position [3732, 0]
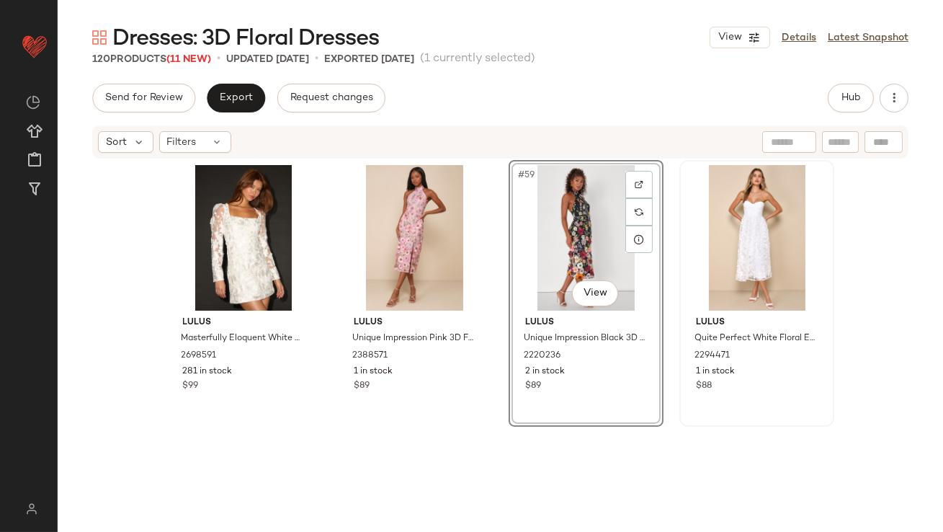
scroll to position [3992, 0]
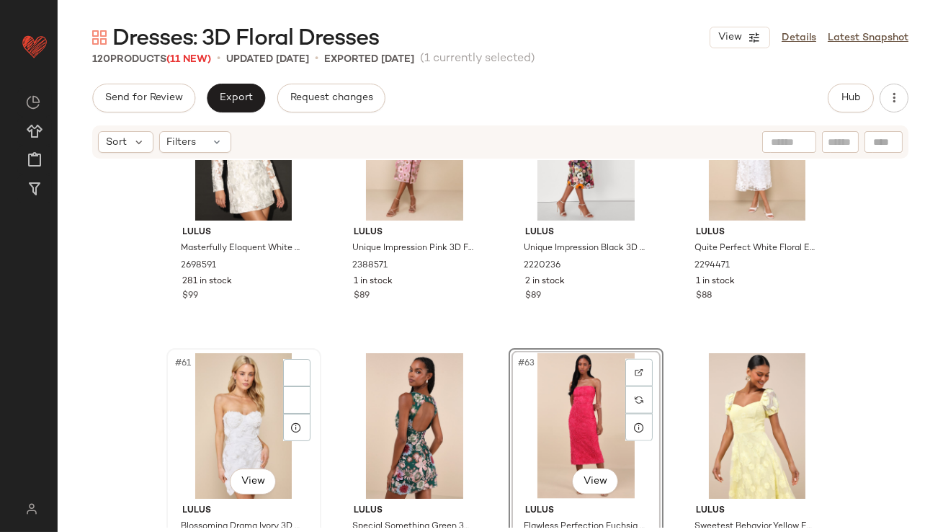
scroll to position [3999, 0]
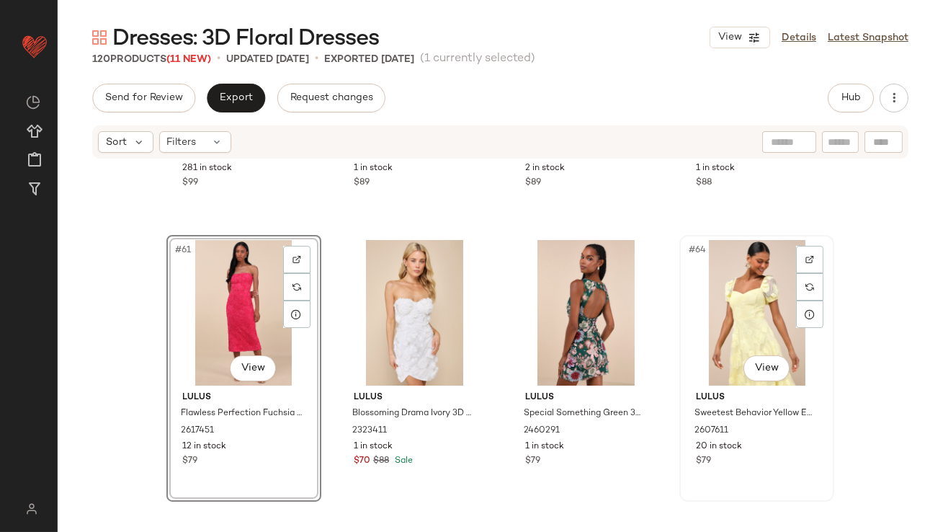
scroll to position [4264, 0]
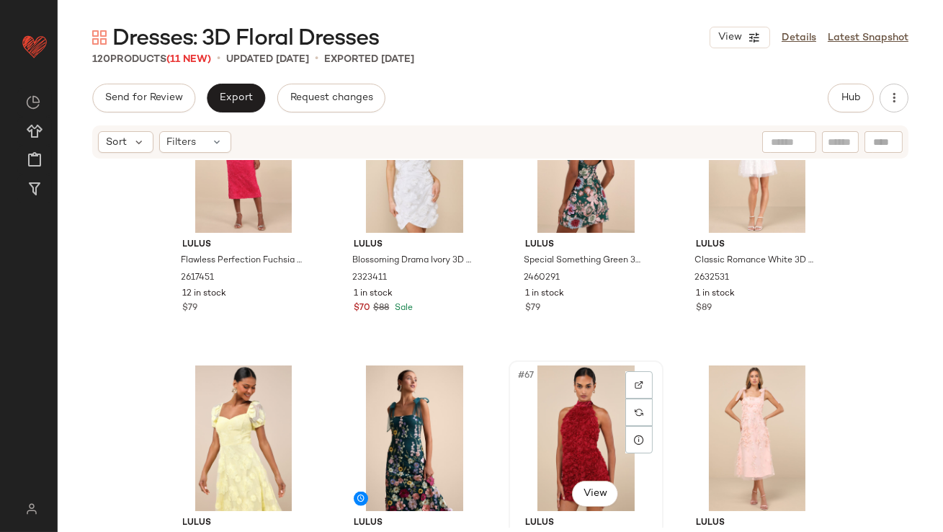
click at [601, 432] on div "#67 View" at bounding box center [586, 438] width 145 height 146
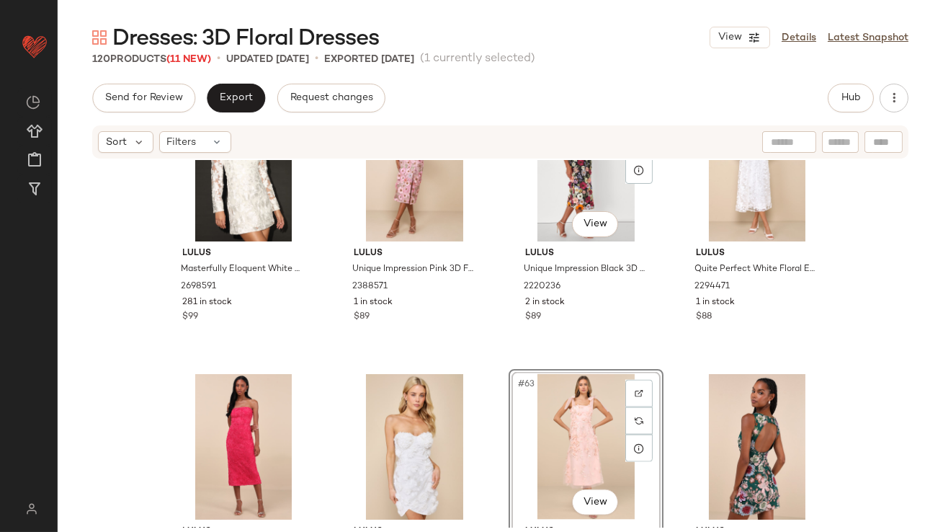
scroll to position [4005, 0]
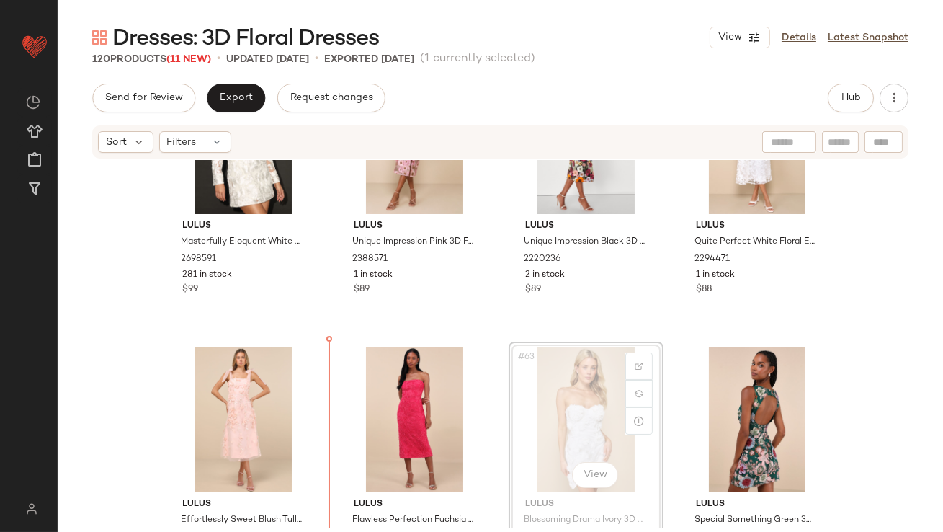
drag, startPoint x: 601, startPoint y: 411, endPoint x: 588, endPoint y: 411, distance: 13.0
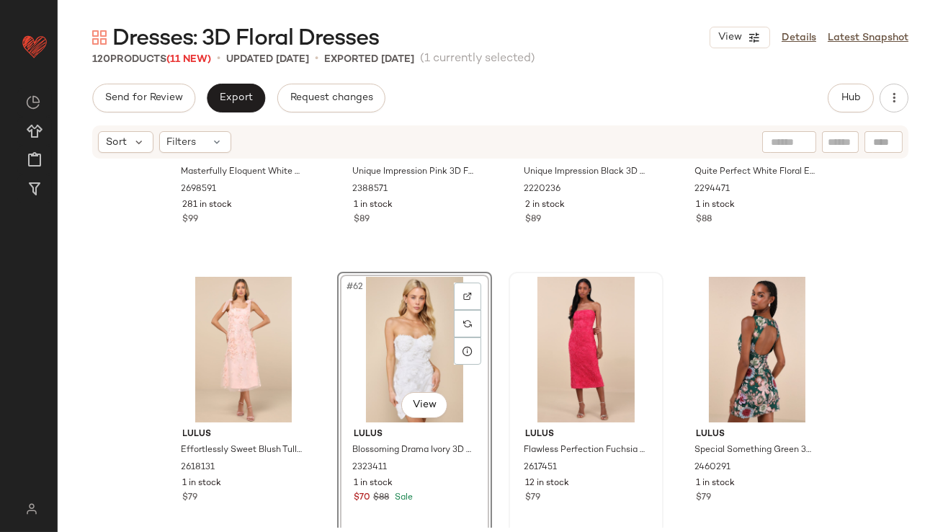
scroll to position [4207, 0]
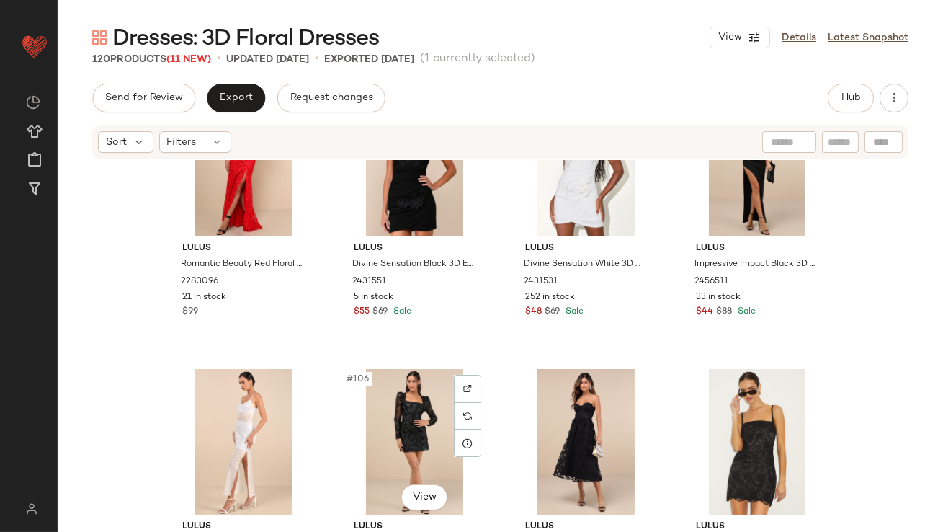
scroll to position [7039, 0]
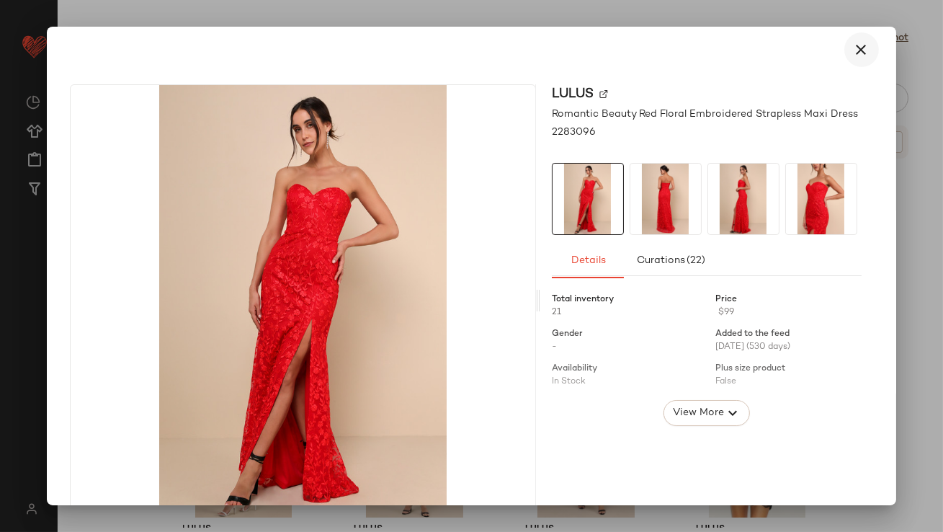
click at [850, 60] on button "button" at bounding box center [861, 49] width 35 height 35
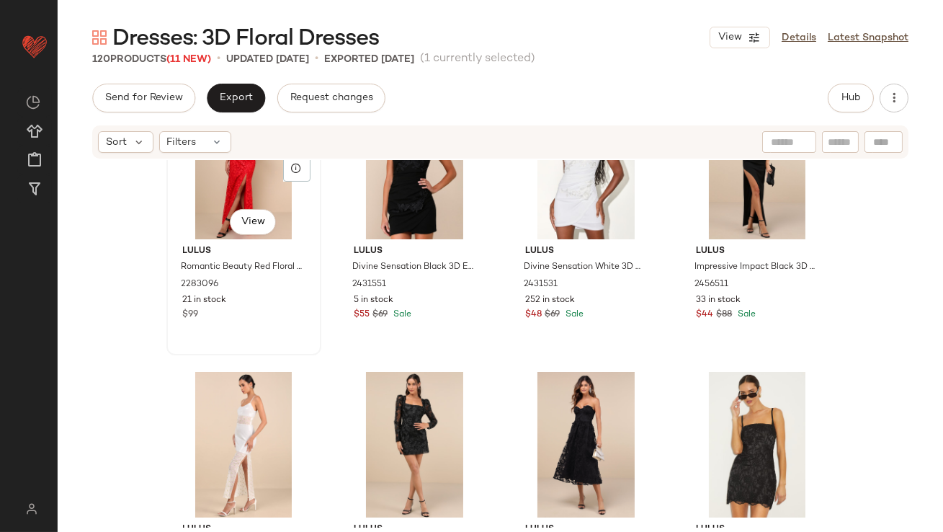
click at [226, 197] on div "#101 View" at bounding box center [243, 167] width 145 height 146
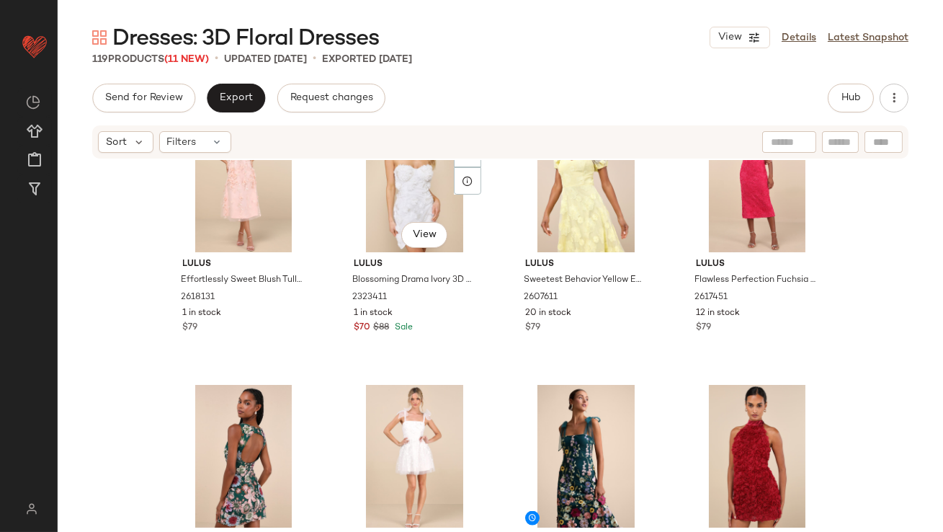
scroll to position [4280, 0]
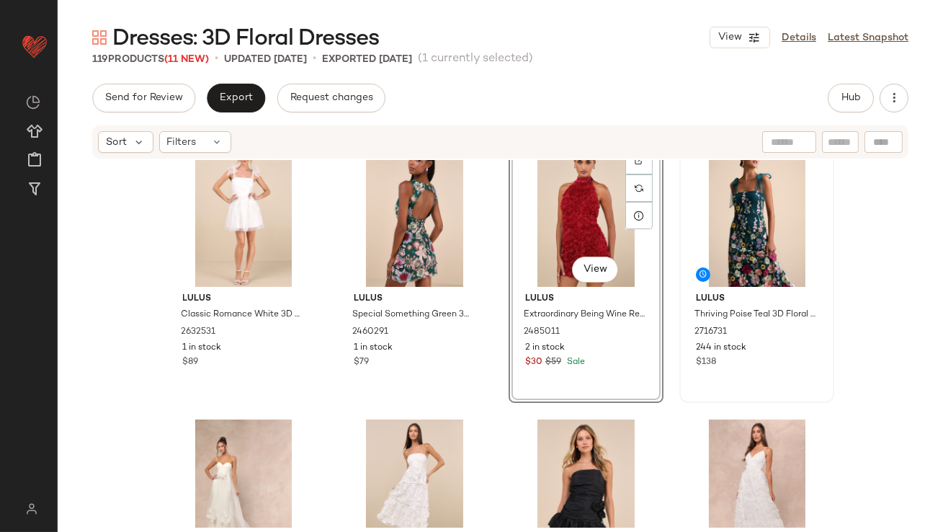
scroll to position [4535, 0]
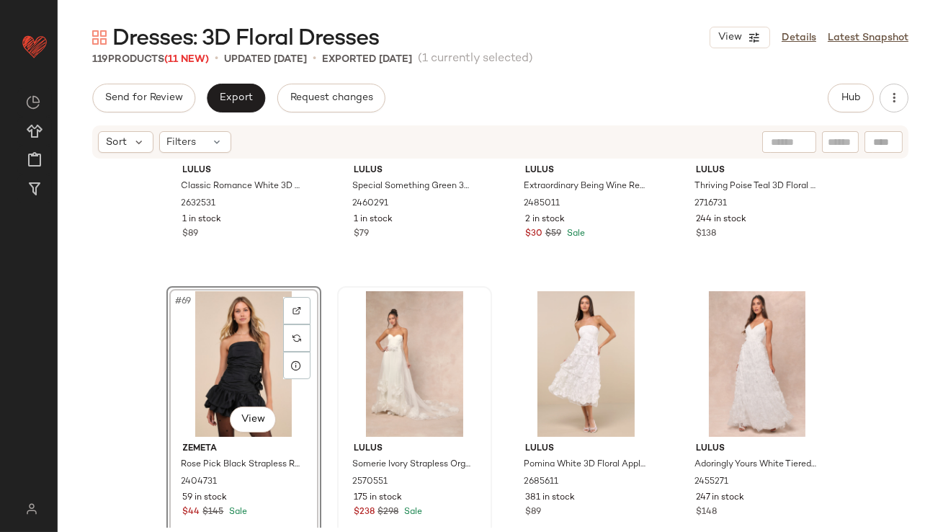
scroll to position [4734, 0]
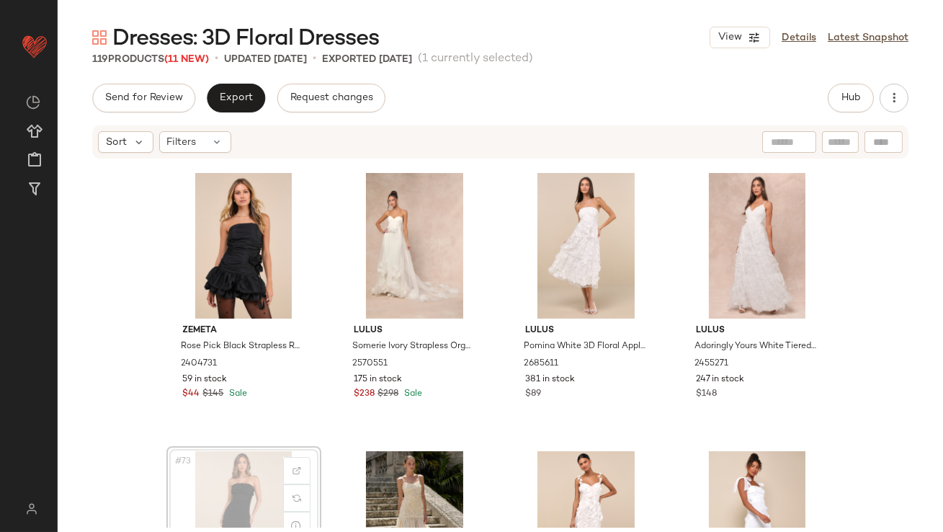
drag, startPoint x: 241, startPoint y: 504, endPoint x: 249, endPoint y: 499, distance: 9.4
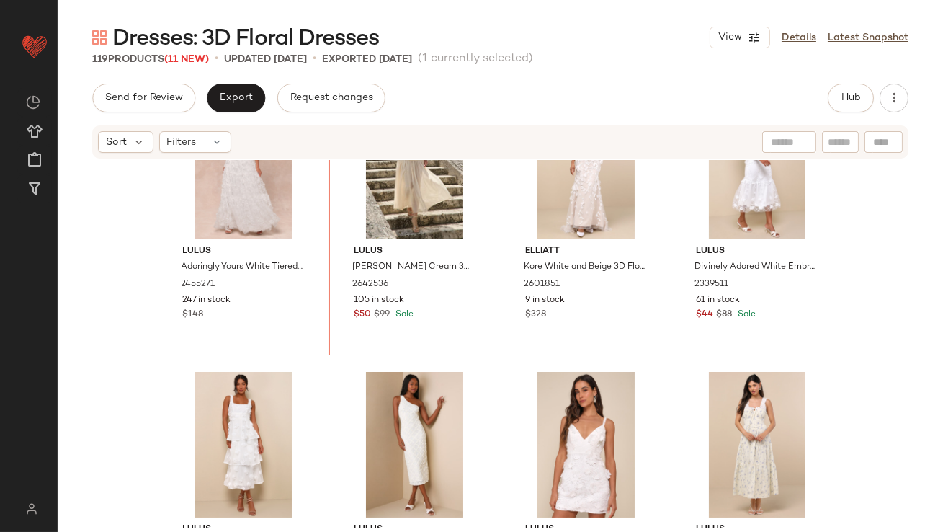
drag, startPoint x: 561, startPoint y: 413, endPoint x: 549, endPoint y: 403, distance: 15.4
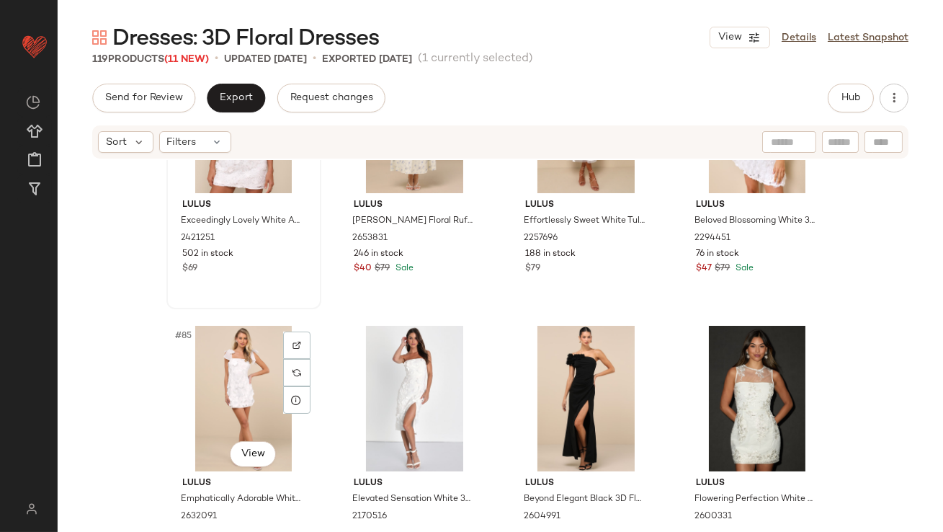
scroll to position [5696, 0]
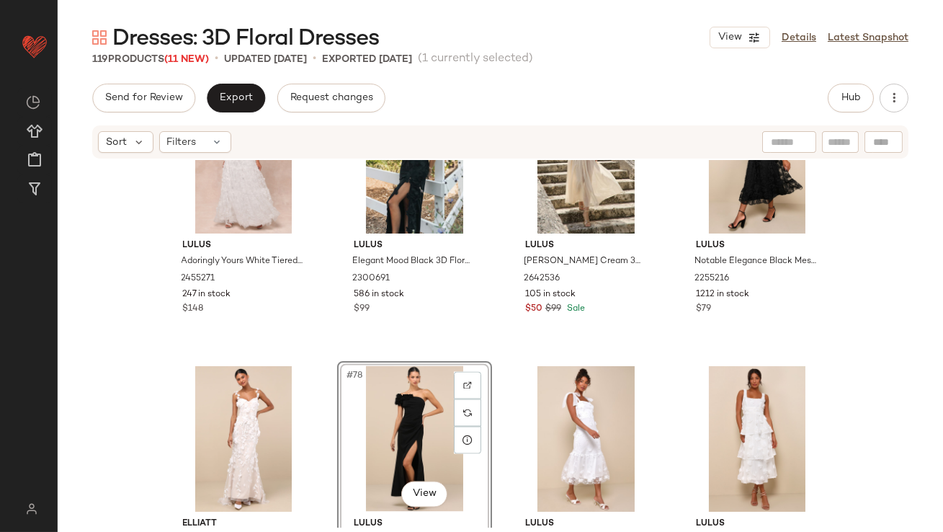
drag, startPoint x: 414, startPoint y: 447, endPoint x: 396, endPoint y: 447, distance: 18.0
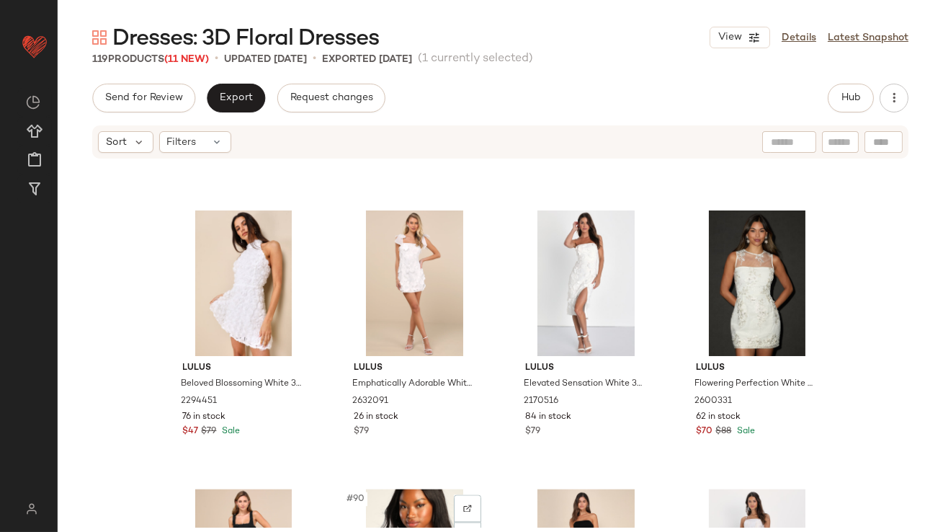
scroll to position [6112, 0]
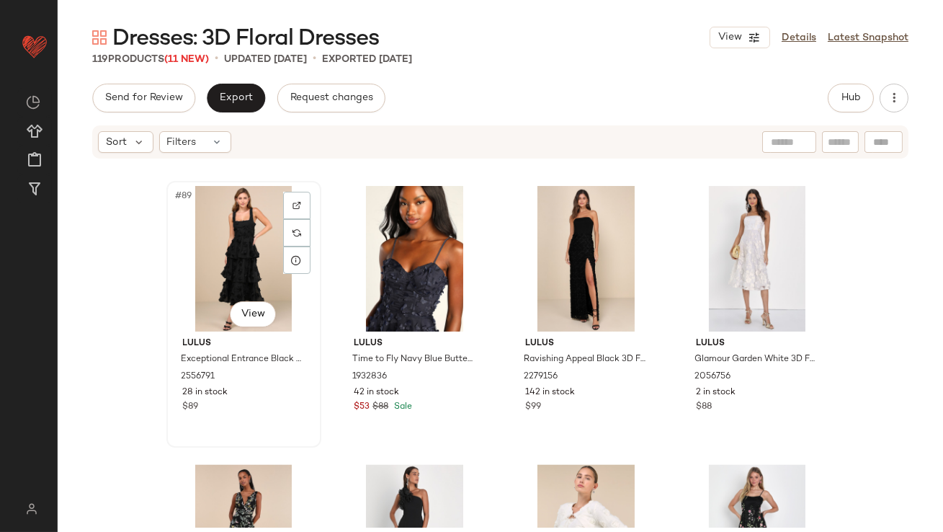
click at [223, 266] on div "#89 View" at bounding box center [243, 259] width 145 height 146
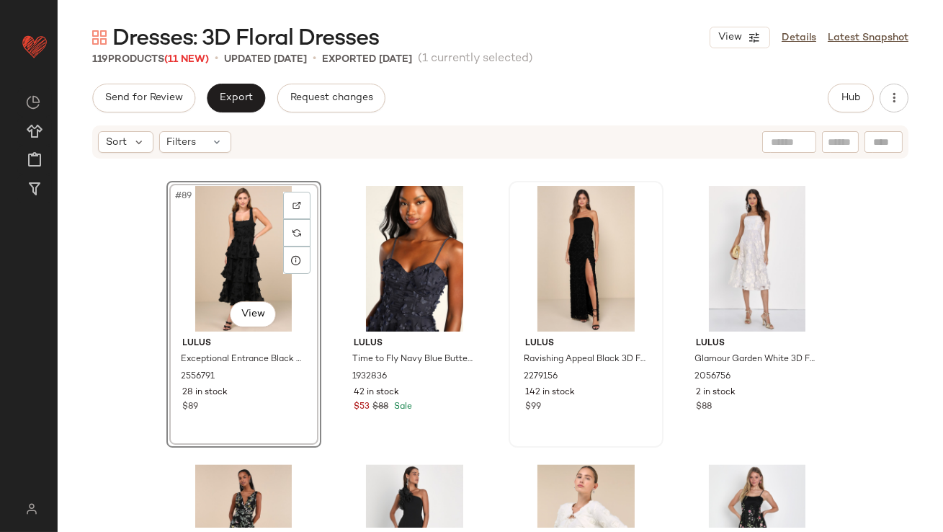
click at [558, 264] on div at bounding box center [586, 259] width 145 height 146
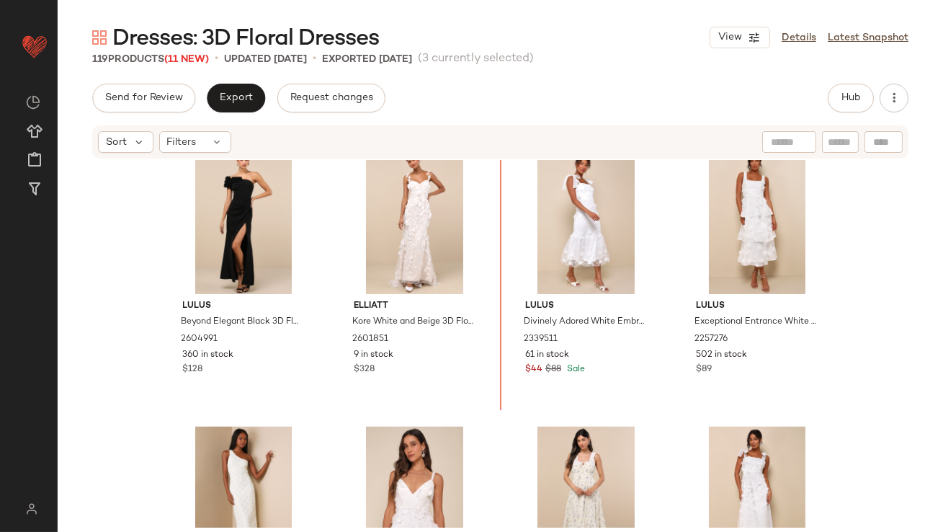
scroll to position [5282, 0]
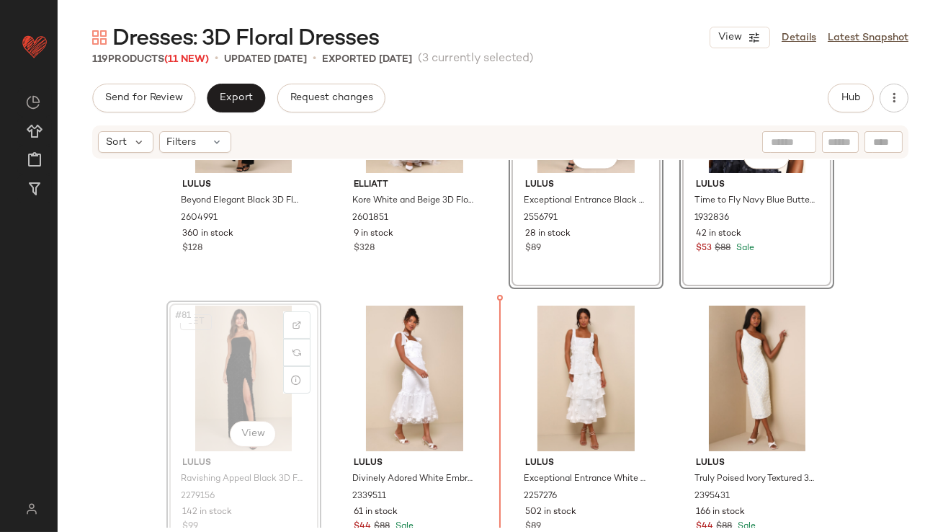
drag, startPoint x: 195, startPoint y: 392, endPoint x: 215, endPoint y: 392, distance: 20.2
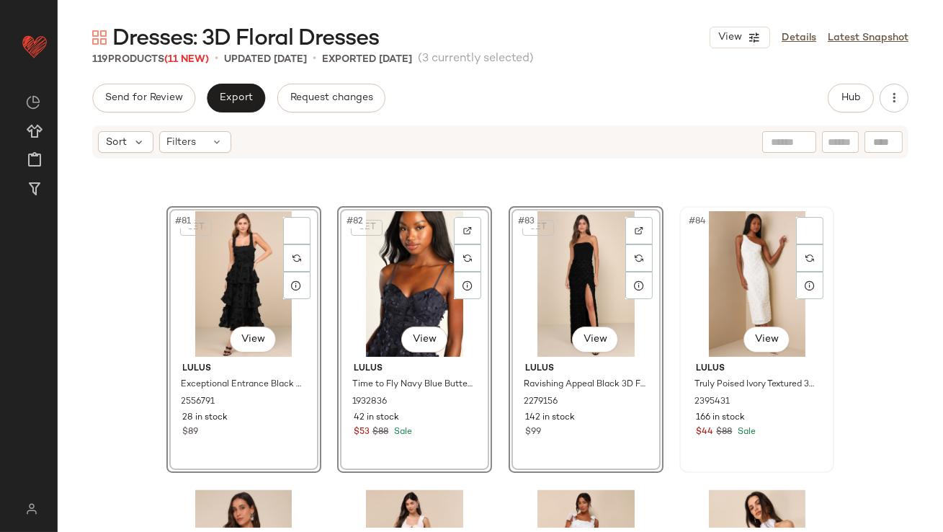
scroll to position [5454, 0]
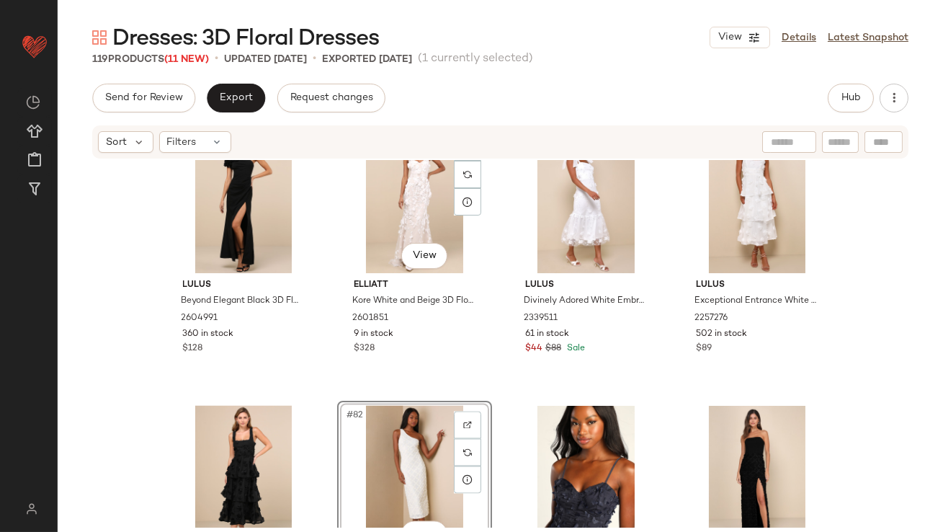
scroll to position [5368, 0]
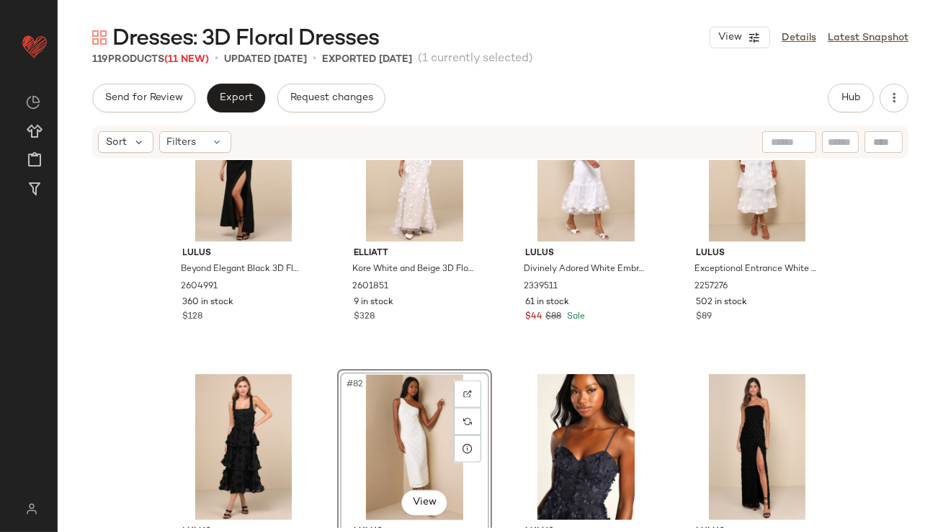
click at [375, 400] on div "#82 View" at bounding box center [414, 447] width 145 height 146
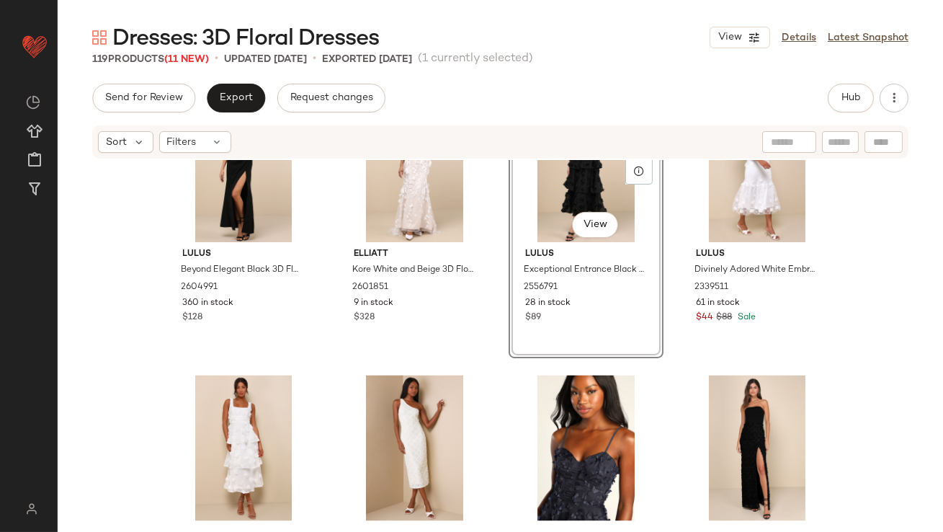
scroll to position [5469, 0]
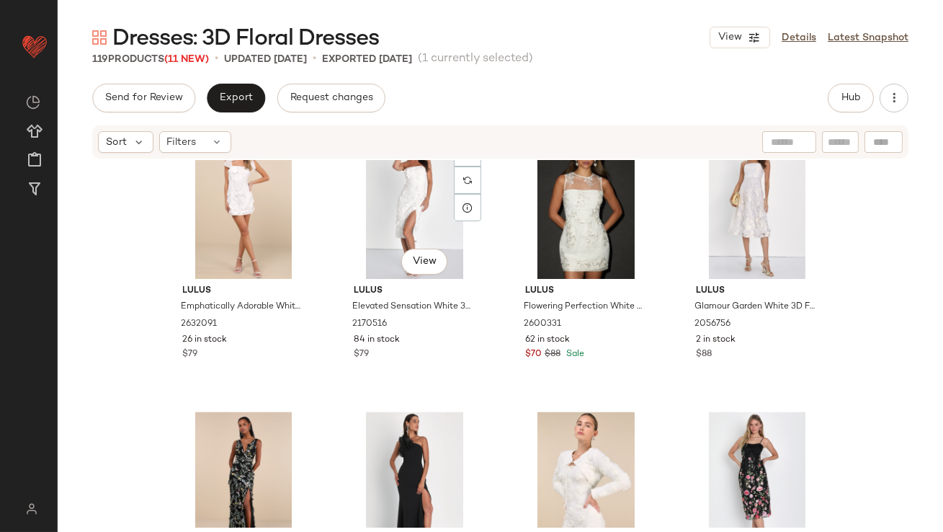
scroll to position [6264, 0]
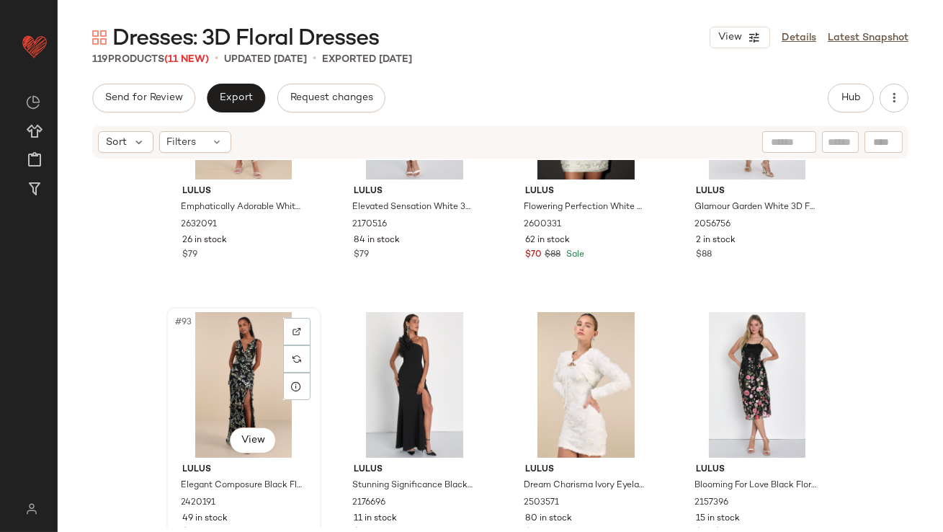
click at [218, 373] on div "#93 View" at bounding box center [243, 385] width 145 height 146
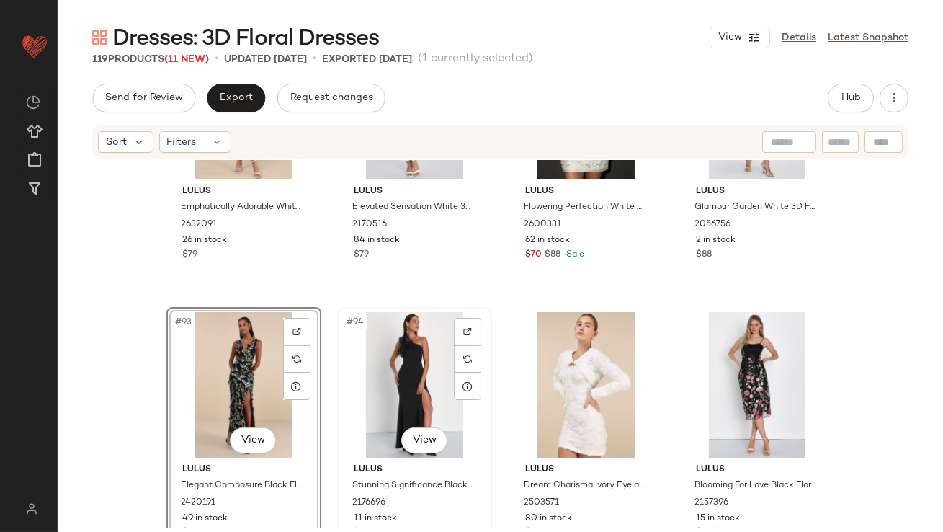
click at [378, 375] on div "#94 View" at bounding box center [414, 385] width 145 height 146
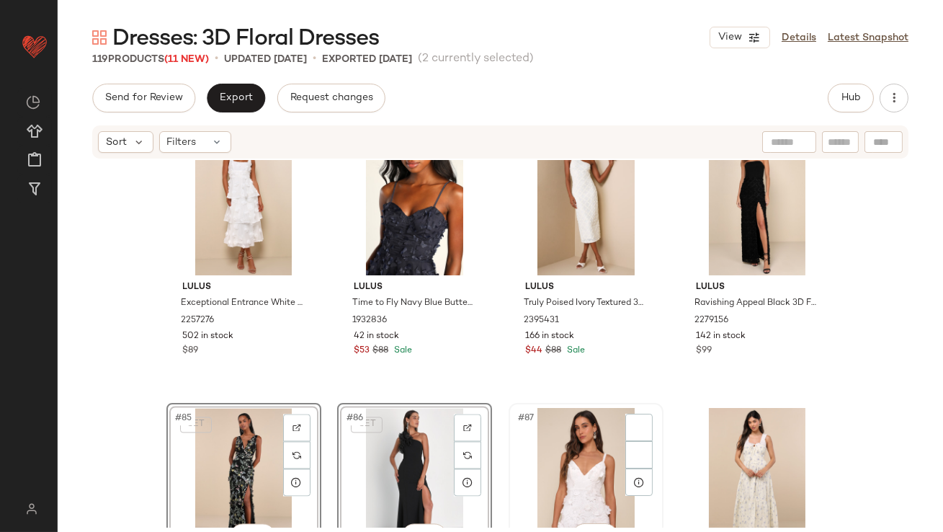
scroll to position [5621, 0]
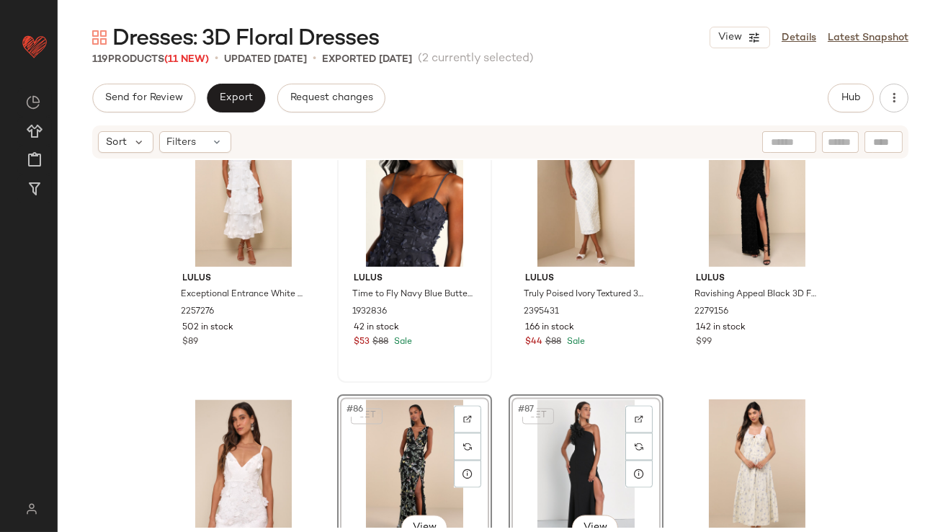
click at [485, 361] on div "Lulus Time to Fly Navy Blue Butterfly Lace-Up Midi Dress 1932836 42 in stock $5…" at bounding box center [415, 249] width 152 height 264
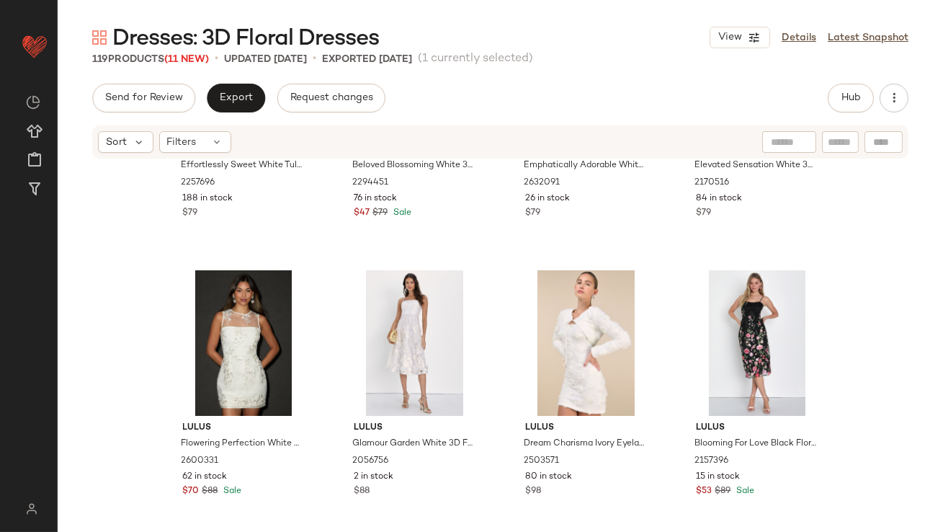
scroll to position [6345, 0]
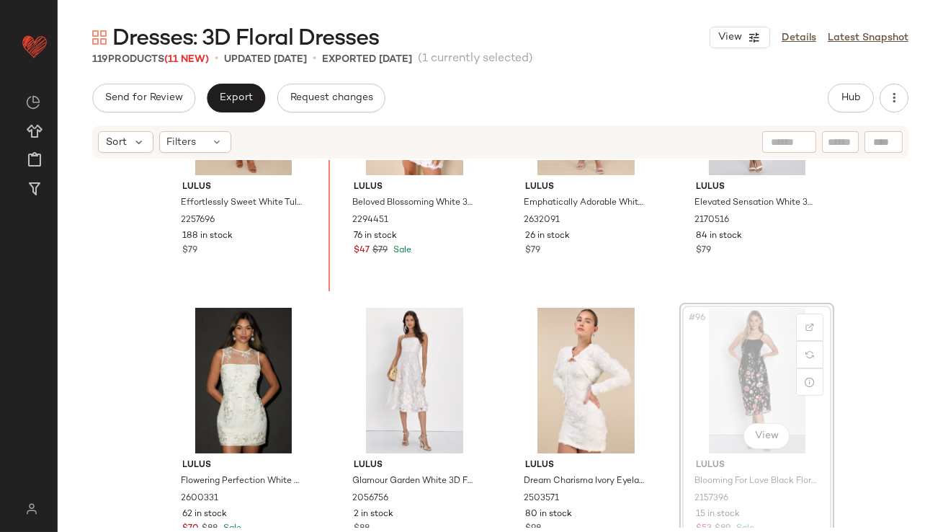
drag, startPoint x: 706, startPoint y: 295, endPoint x: 682, endPoint y: 295, distance: 23.8
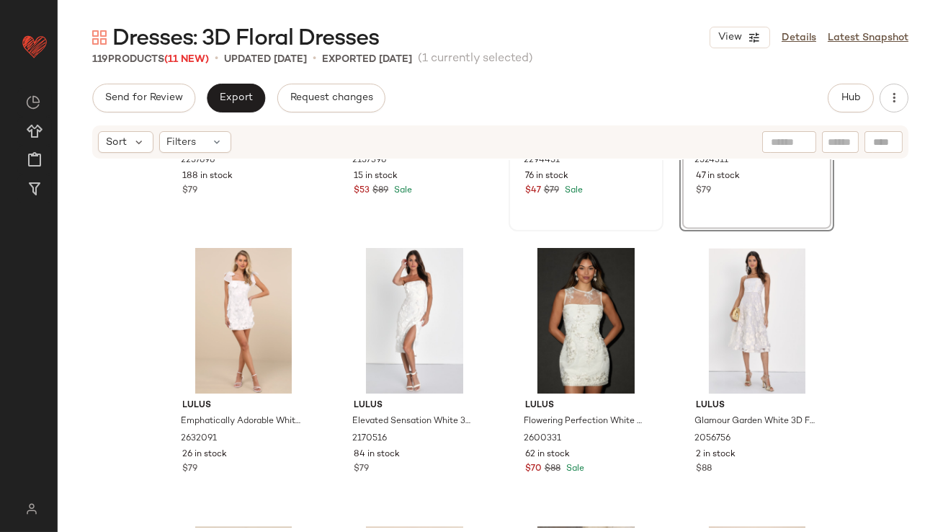
scroll to position [6575, 0]
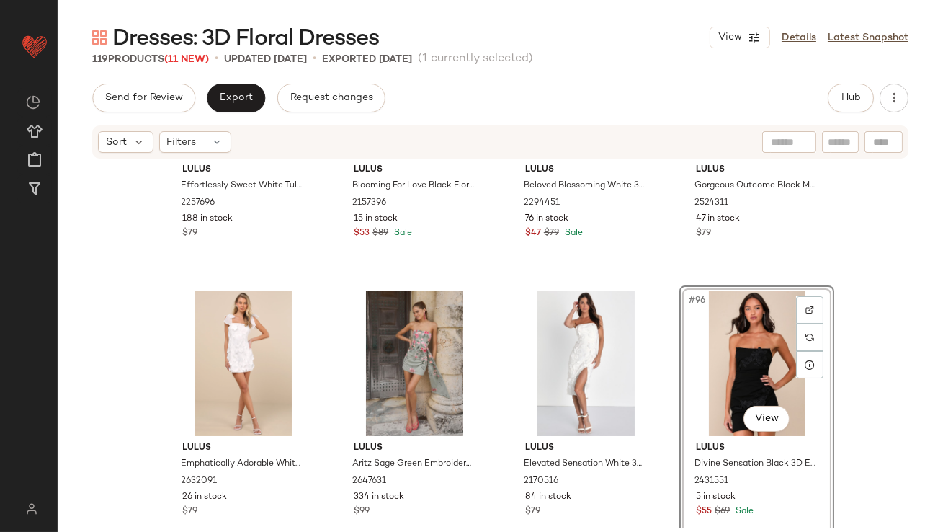
scroll to position [6189, 0]
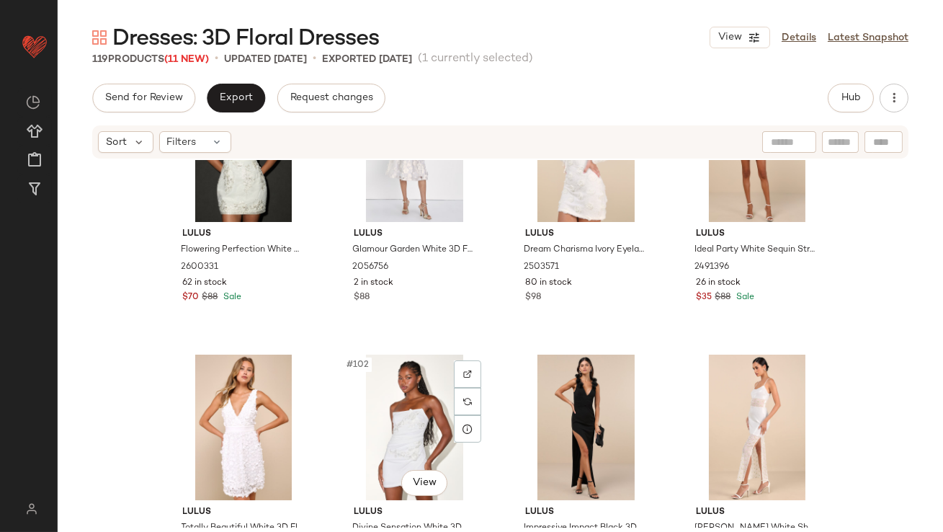
scroll to position [6781, 0]
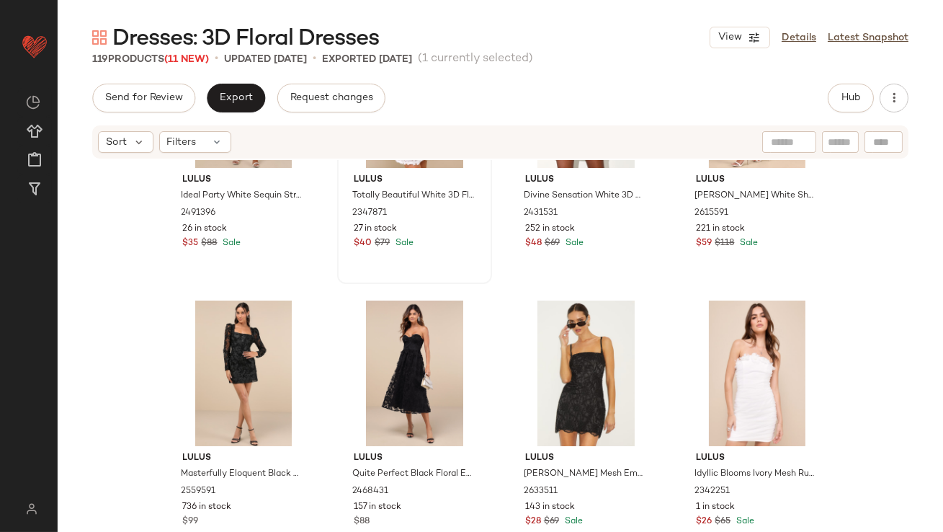
scroll to position [7108, 0]
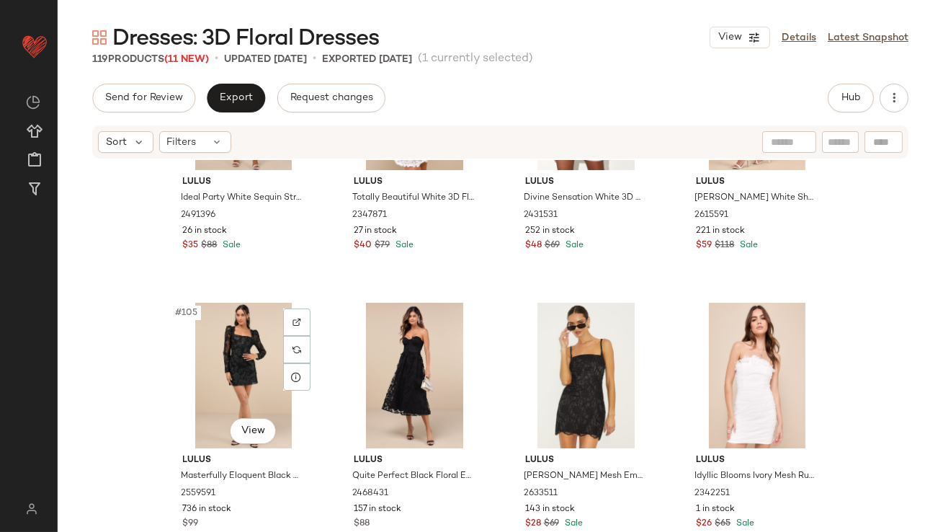
drag, startPoint x: 264, startPoint y: 357, endPoint x: 329, endPoint y: 357, distance: 65.6
click at [264, 357] on div "#105 View" at bounding box center [243, 376] width 145 height 146
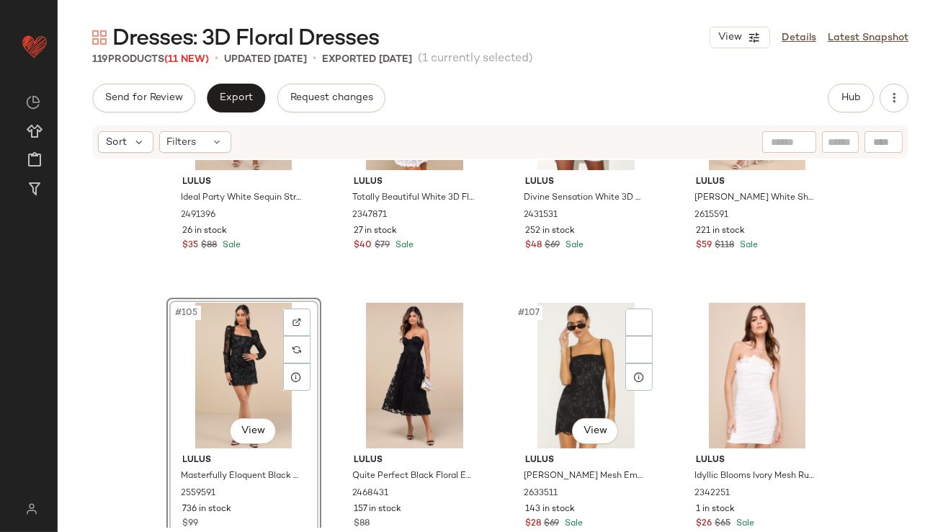
click at [633, 357] on div at bounding box center [638, 349] width 27 height 27
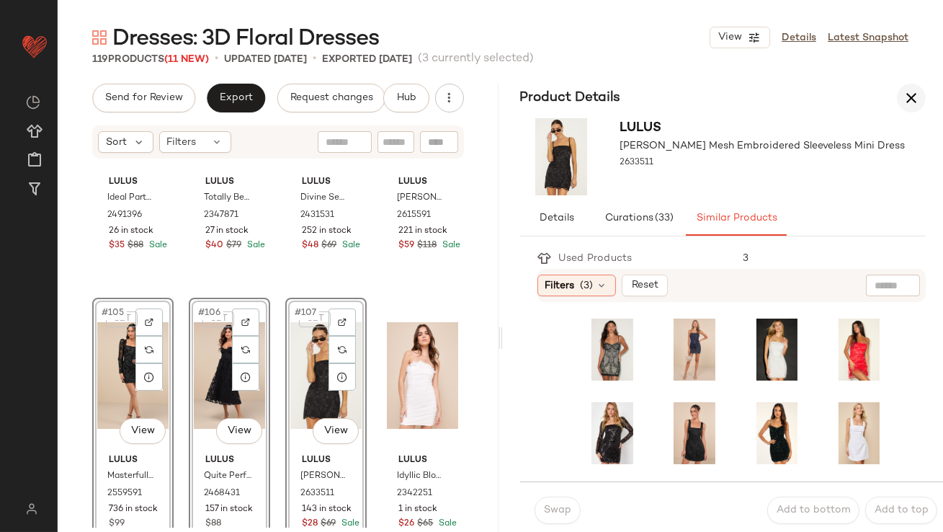
click at [915, 90] on icon "button" at bounding box center [911, 97] width 17 height 17
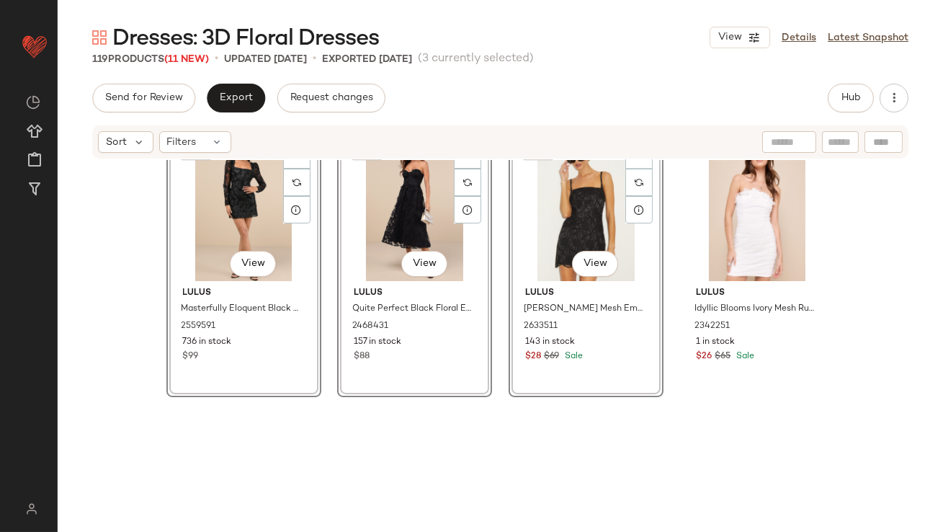
scroll to position [7370, 0]
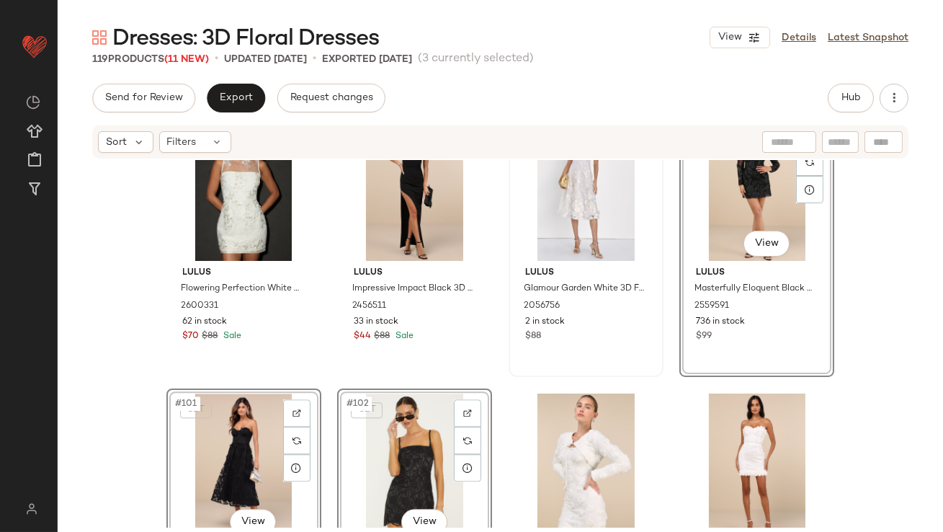
scroll to position [6760, 0]
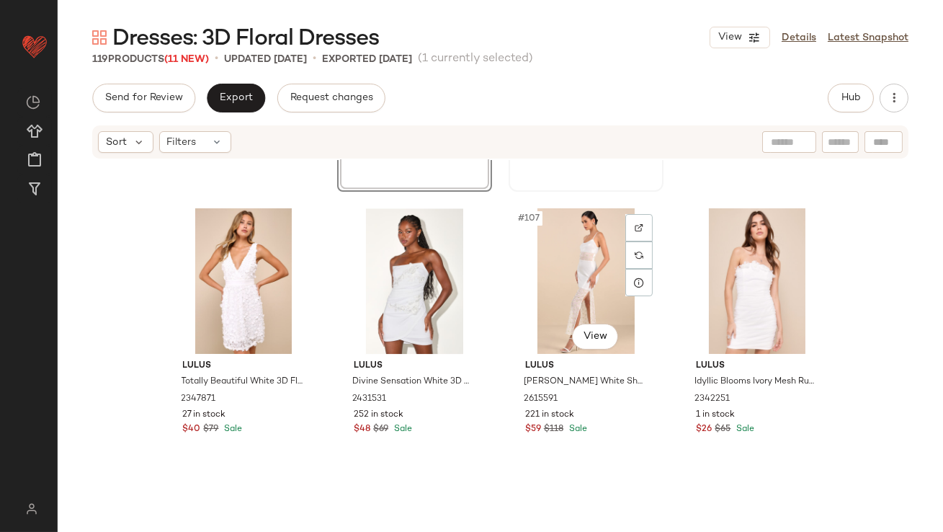
scroll to position [7371, 0]
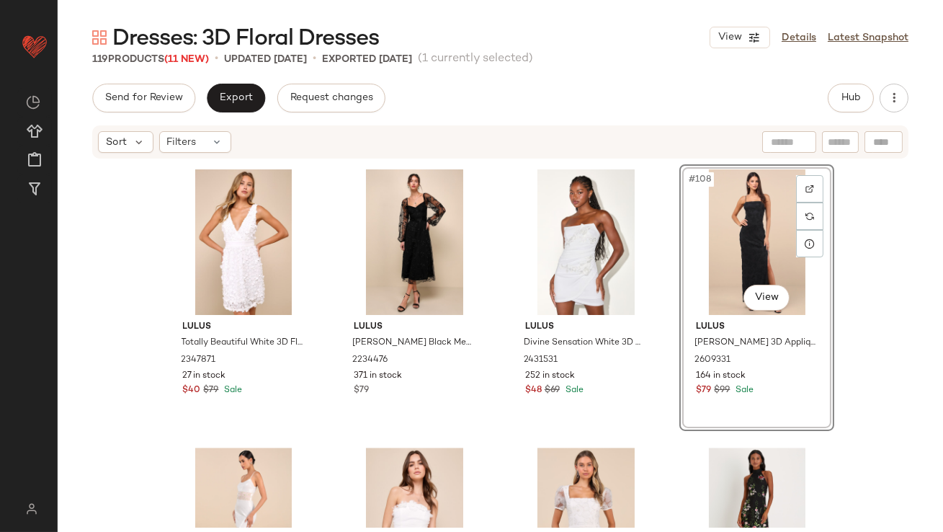
scroll to position [7415, 0]
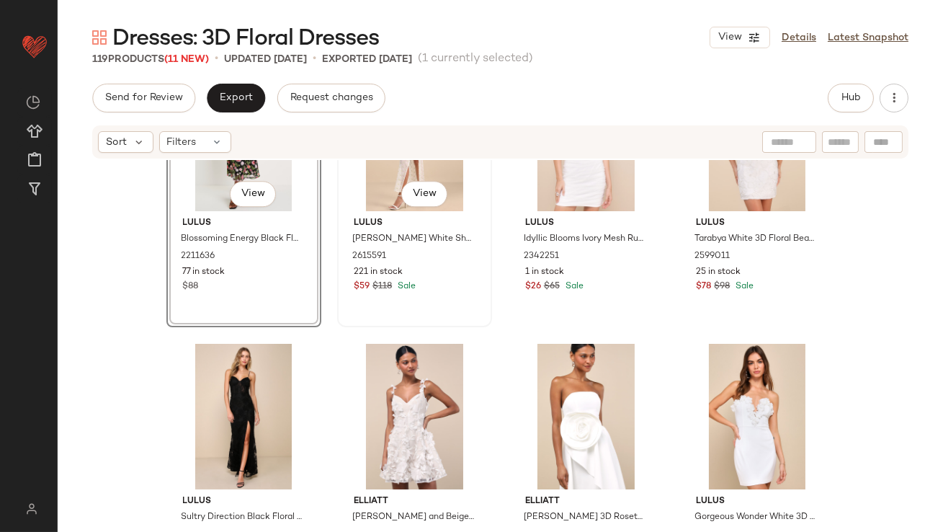
scroll to position [7701, 0]
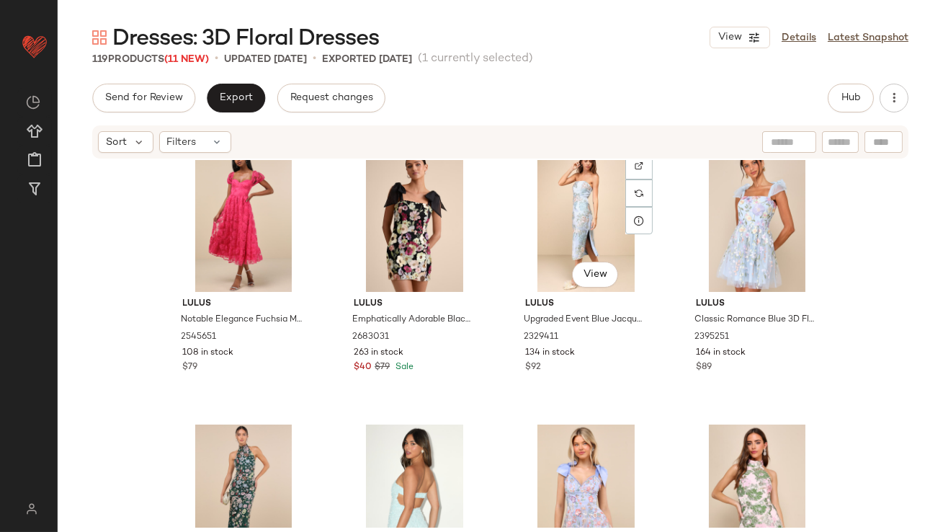
scroll to position [1145, 0]
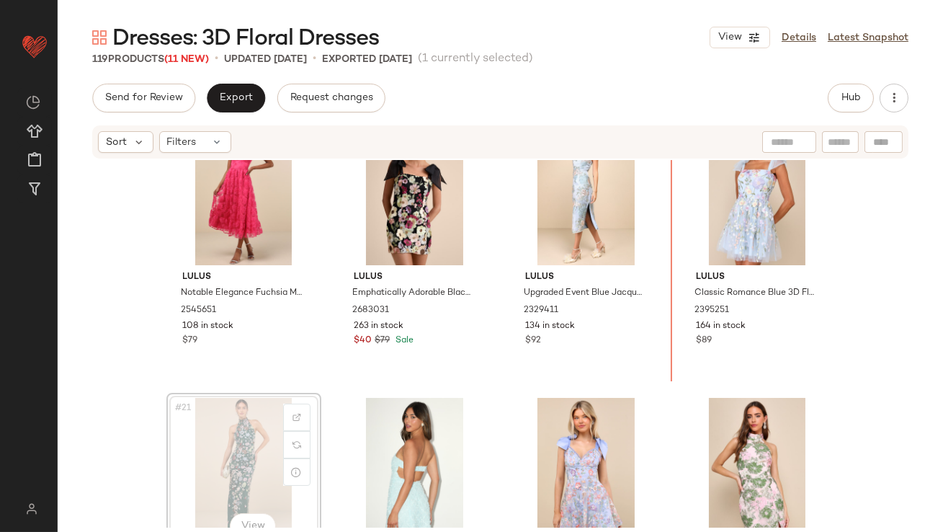
scroll to position [1156, 0]
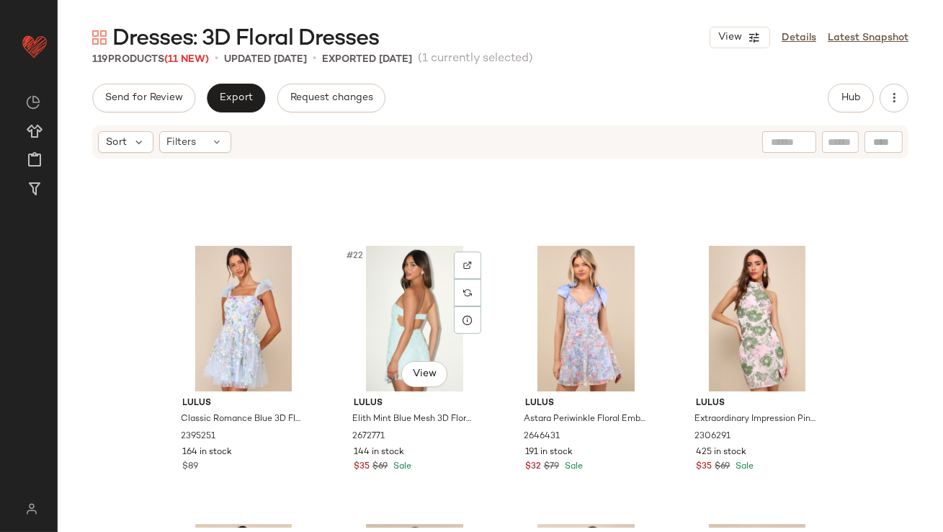
scroll to position [1412, 0]
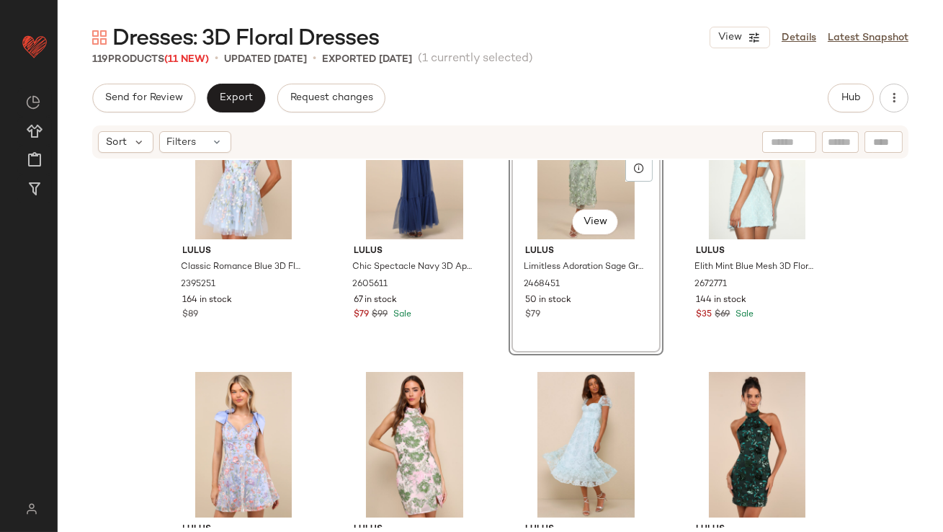
scroll to position [1601, 0]
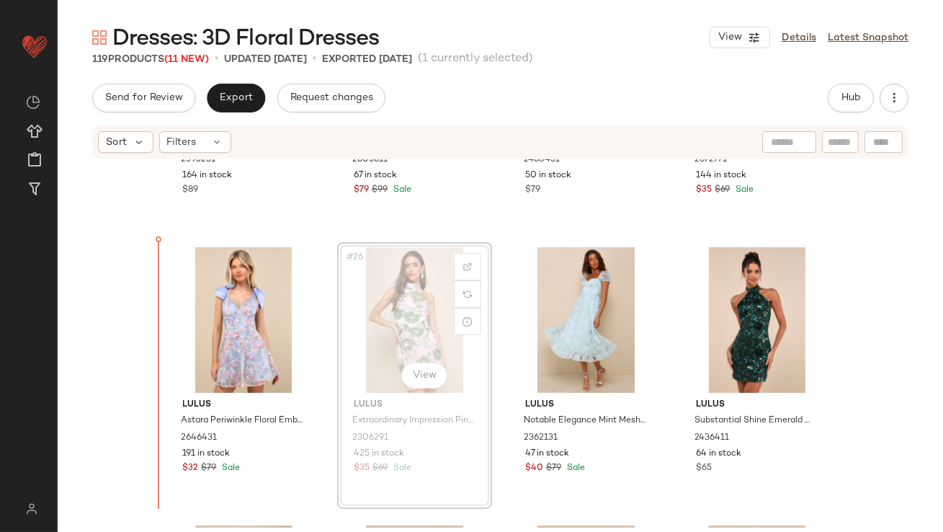
drag, startPoint x: 390, startPoint y: 301, endPoint x: 372, endPoint y: 304, distance: 18.2
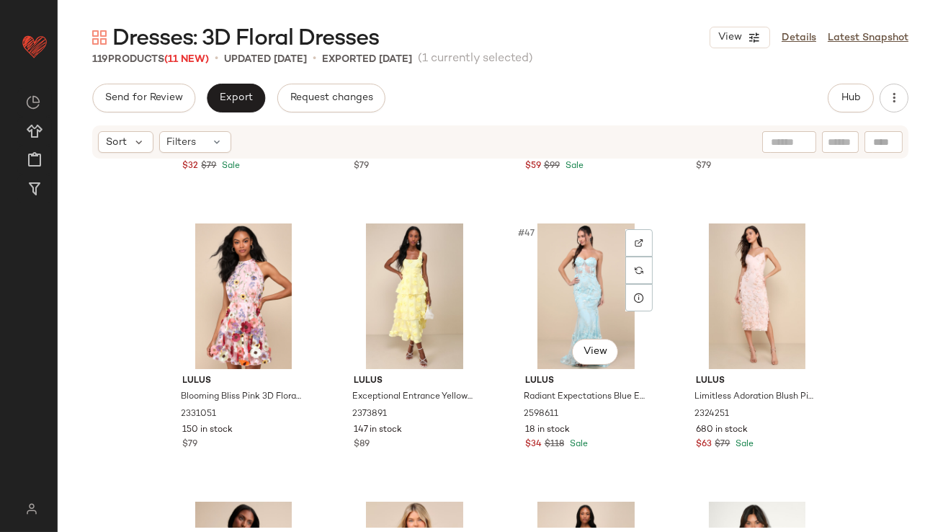
scroll to position [3095, 0]
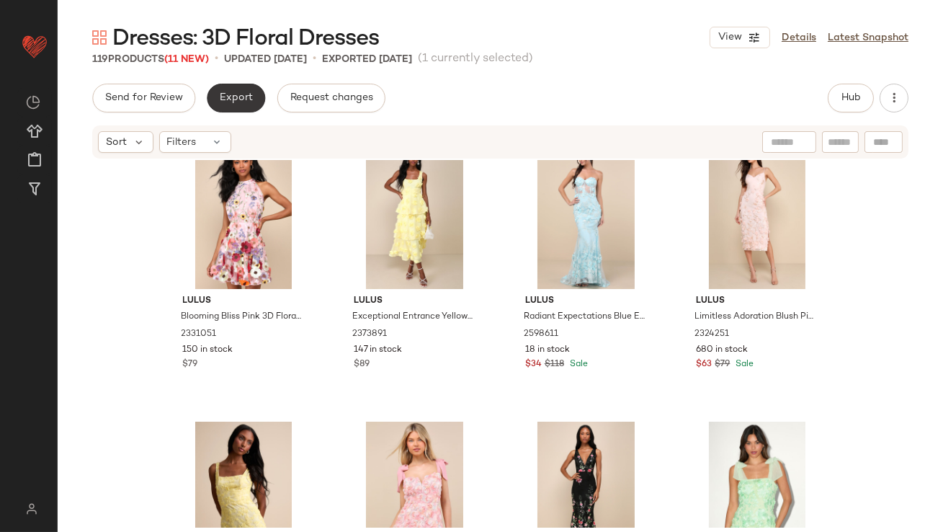
click at [237, 98] on span "Export" at bounding box center [236, 98] width 34 height 12
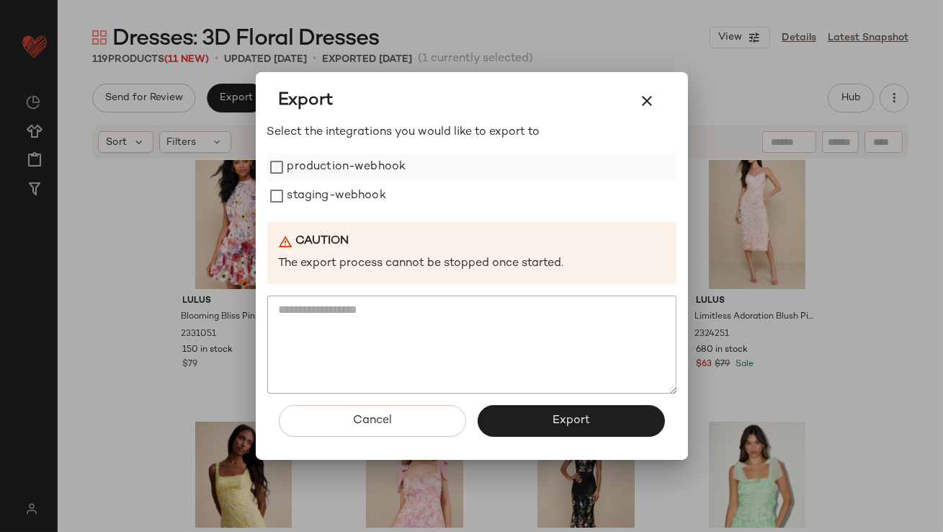
click at [342, 166] on label "production-webhook" at bounding box center [346, 167] width 119 height 29
click at [344, 191] on label "staging-webhook" at bounding box center [336, 196] width 99 height 29
click at [528, 409] on button "Export" at bounding box center [571, 421] width 187 height 32
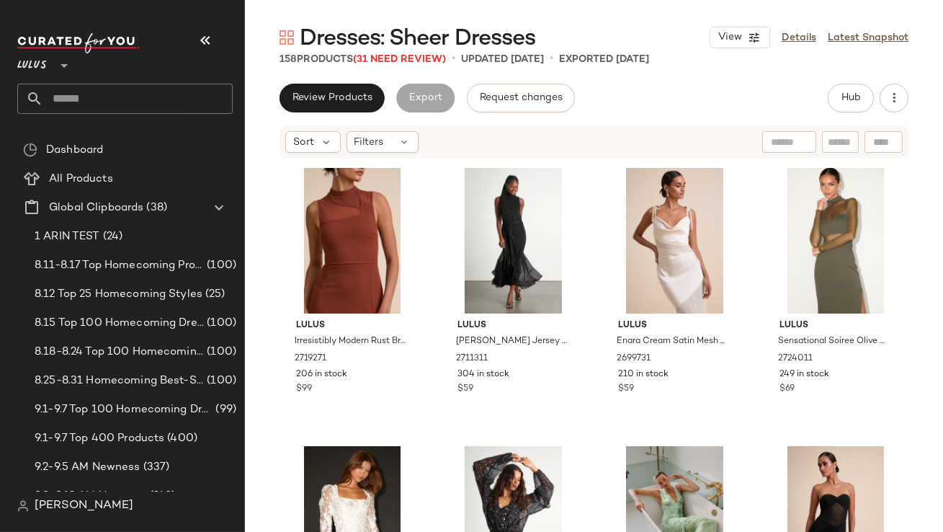
click at [196, 40] on button "button" at bounding box center [205, 40] width 35 height 35
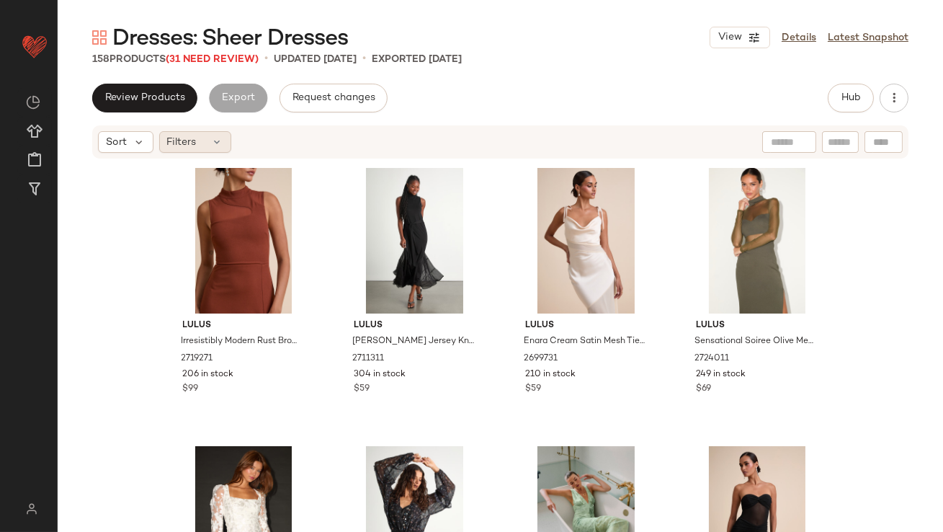
click at [198, 138] on div "Filters" at bounding box center [195, 142] width 72 height 22
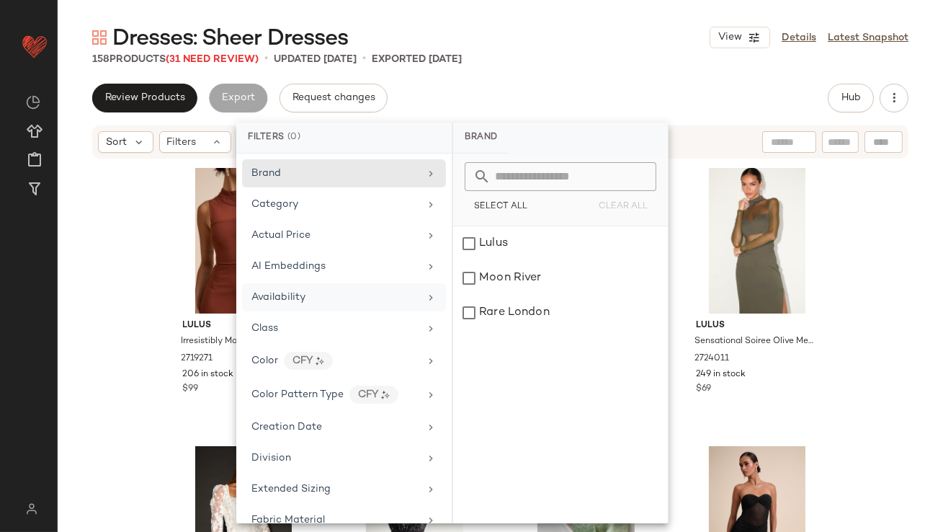
click at [288, 290] on div "Availability" at bounding box center [278, 297] width 54 height 15
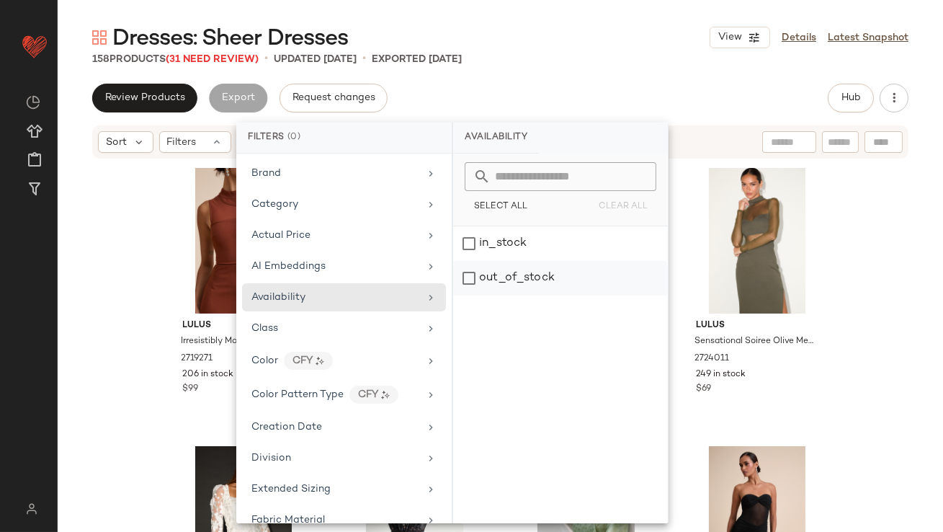
click at [481, 286] on div "out_of_stock" at bounding box center [560, 278] width 215 height 35
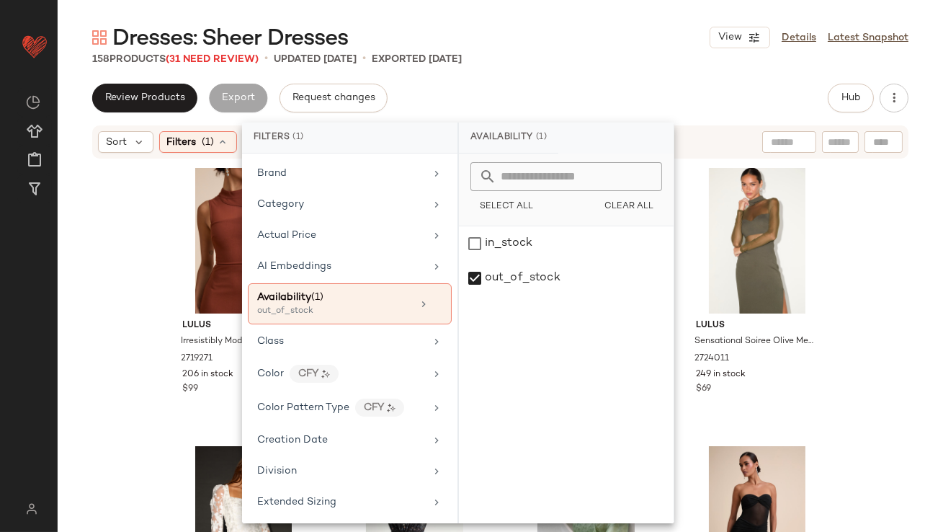
click at [559, 101] on div "Review Products Export Request changes Hub" at bounding box center [500, 98] width 816 height 29
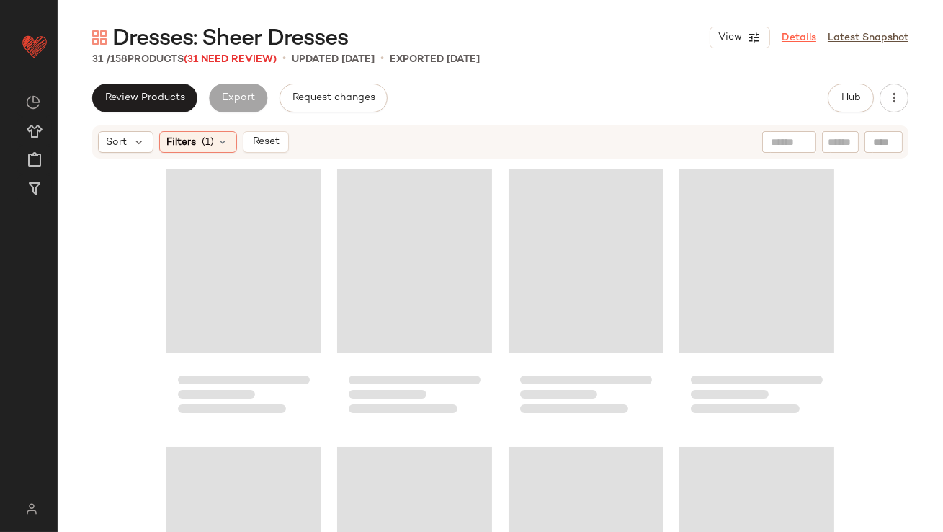
click at [803, 38] on link "Details" at bounding box center [799, 37] width 35 height 15
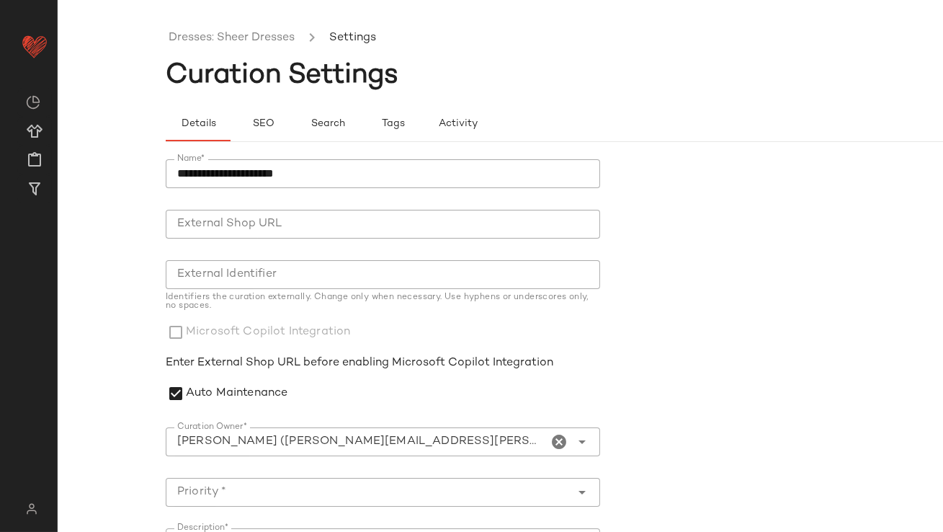
click at [553, 440] on icon "Clear Curation Owner*" at bounding box center [559, 441] width 17 height 17
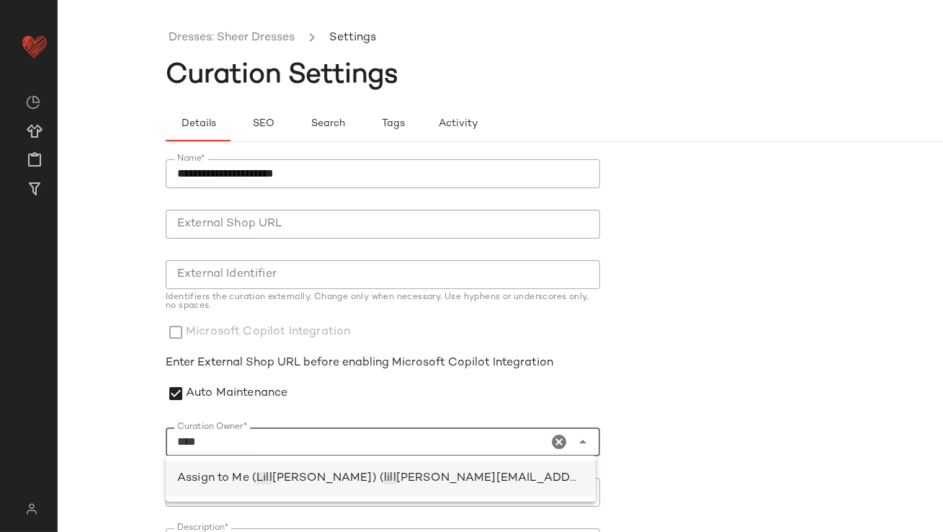
click at [331, 485] on div "Assign to Me ( Lill ian Sisti) ( lill ian.sisti@curatedforyou.io)" at bounding box center [380, 478] width 407 height 17
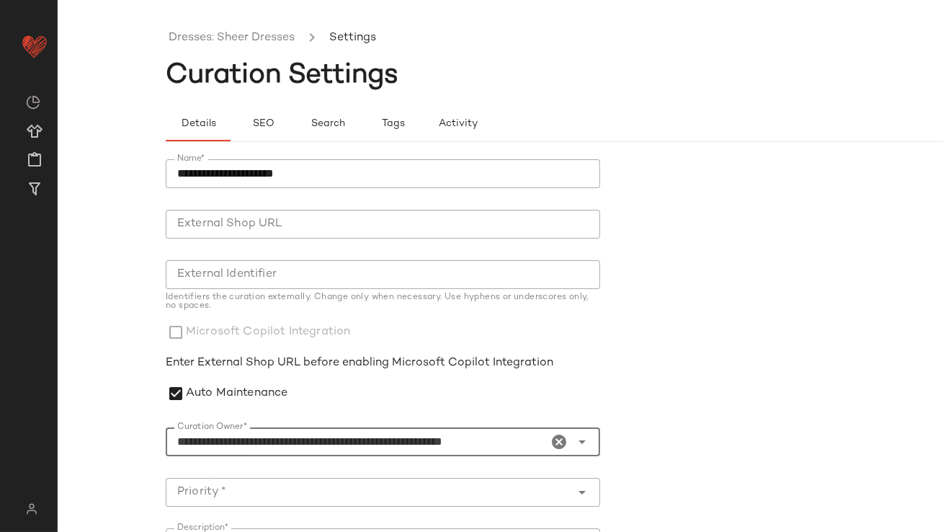
scroll to position [221, 0]
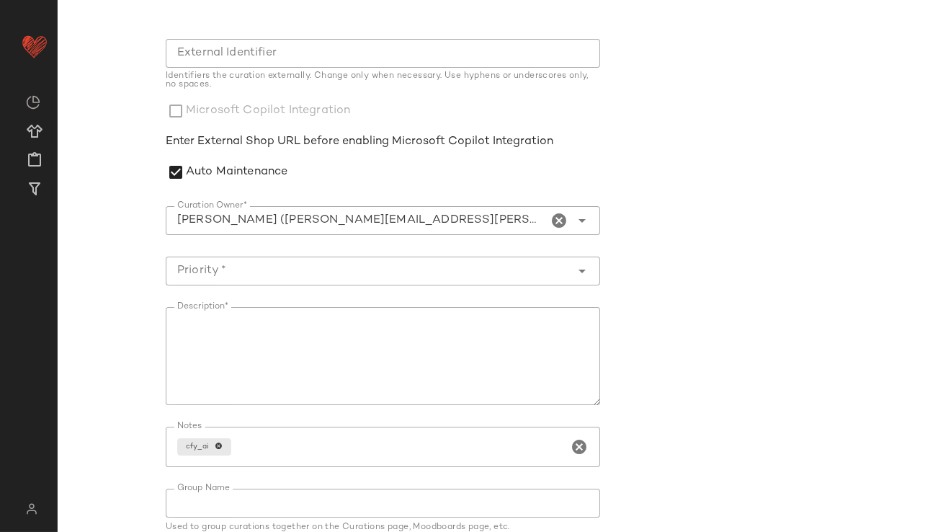
type input "**********"
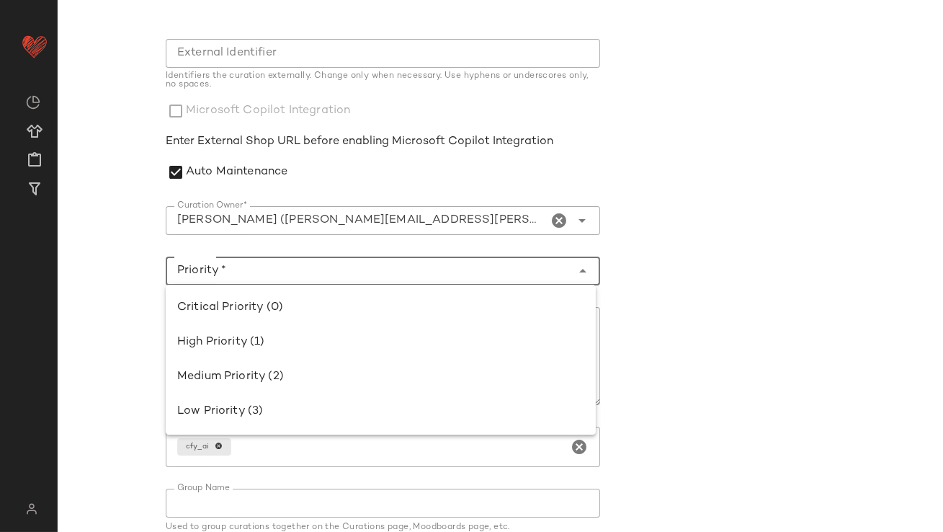
click at [330, 277] on input "Priority *" at bounding box center [369, 270] width 406 height 17
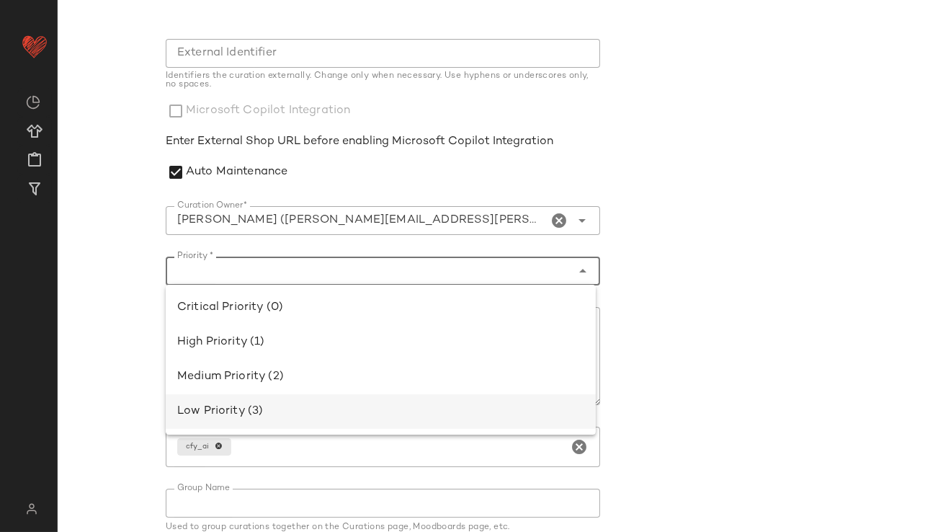
click at [324, 401] on div "Low Priority (3)" at bounding box center [381, 411] width 430 height 35
type input "**********"
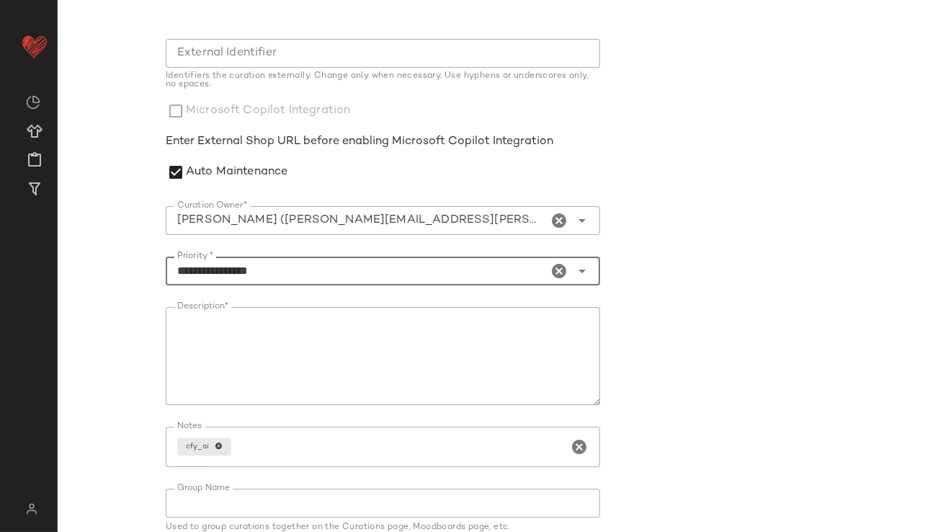
scroll to position [284, 0]
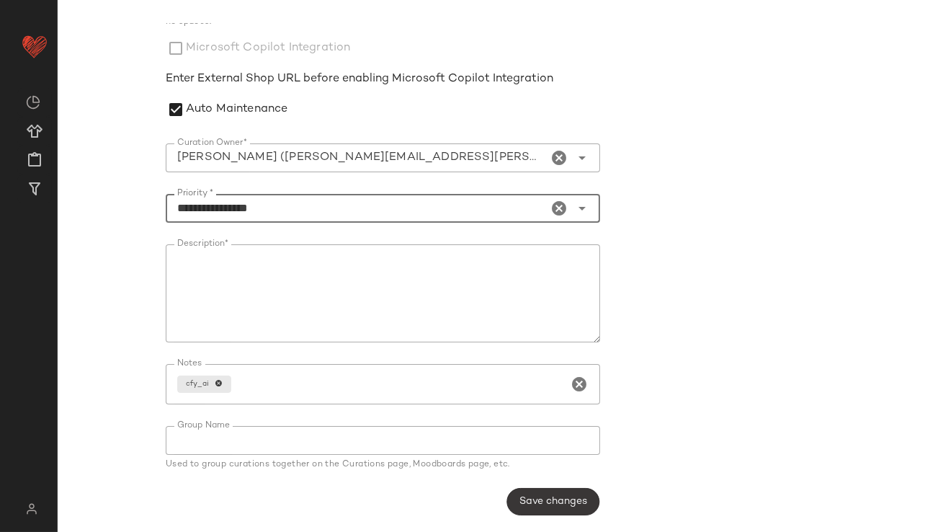
click at [553, 509] on button "Save changes" at bounding box center [553, 501] width 93 height 27
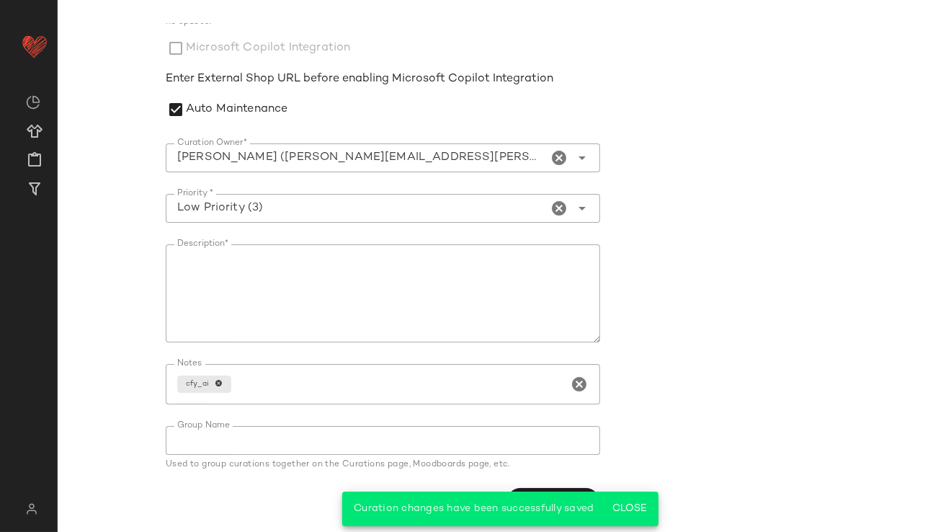
scroll to position [0, 0]
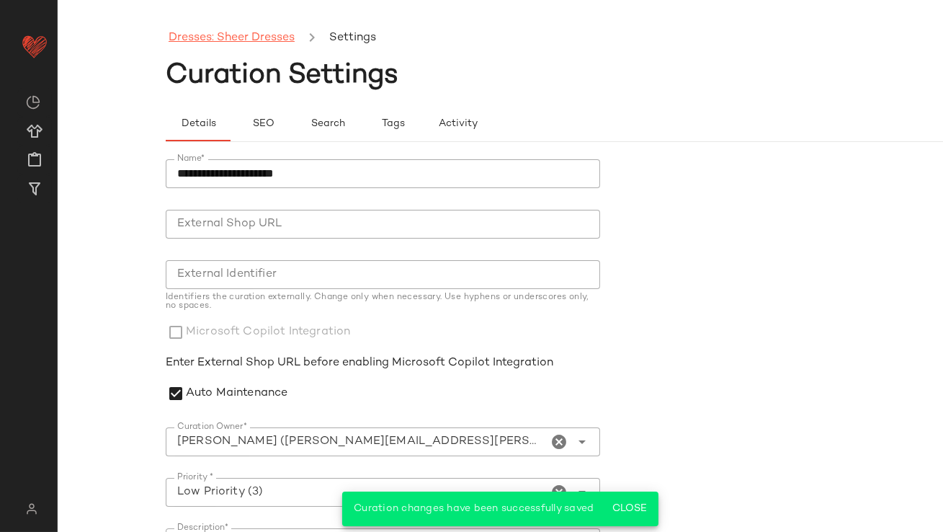
click at [251, 37] on link "Dresses: Sheer Dresses" at bounding box center [232, 38] width 126 height 19
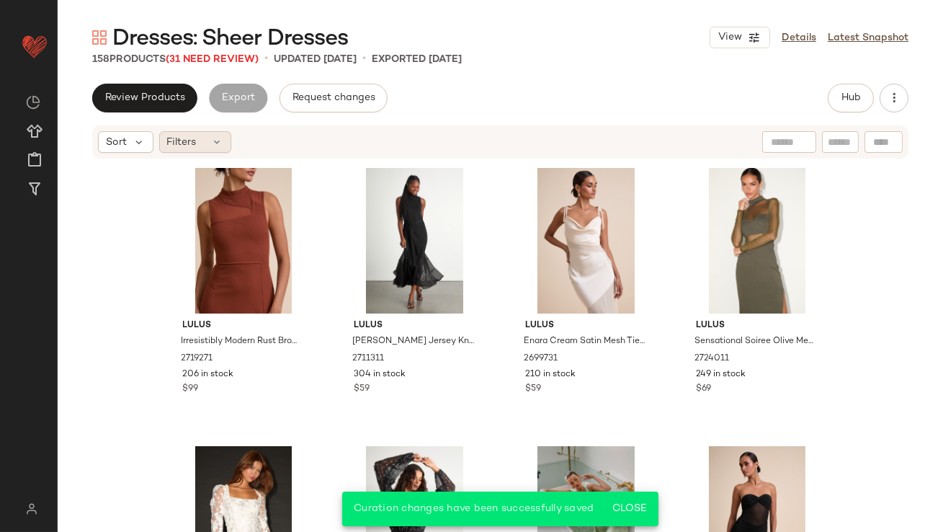
click at [221, 142] on icon at bounding box center [218, 142] width 12 height 12
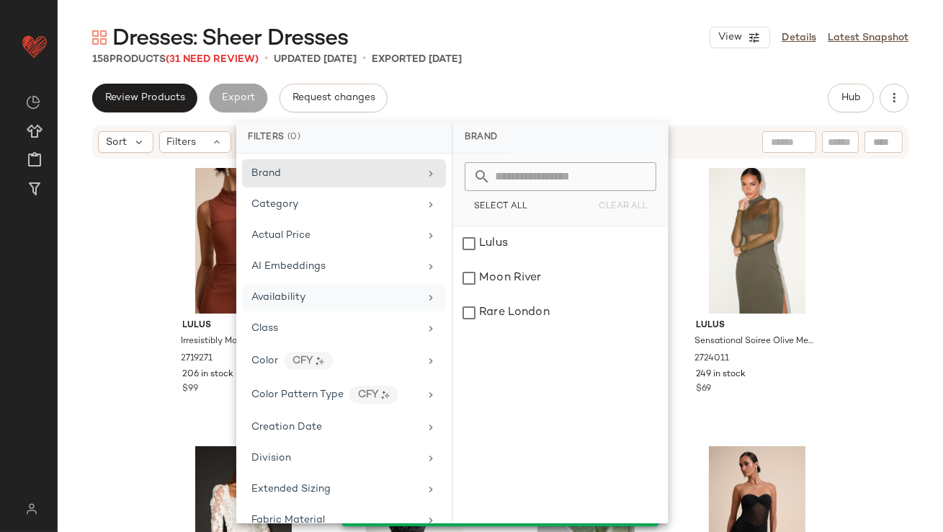
click at [347, 305] on div "Availability" at bounding box center [344, 297] width 204 height 28
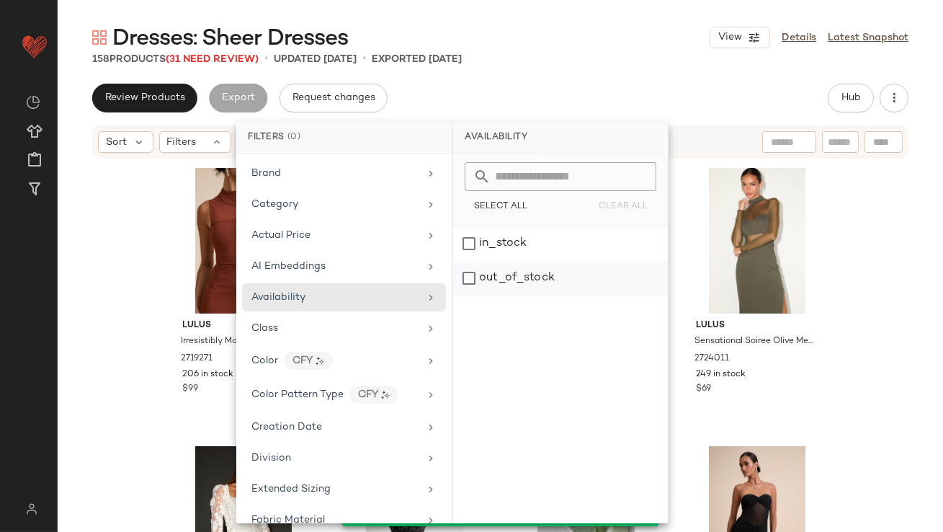
click at [478, 272] on div "out_of_stock" at bounding box center [560, 278] width 215 height 35
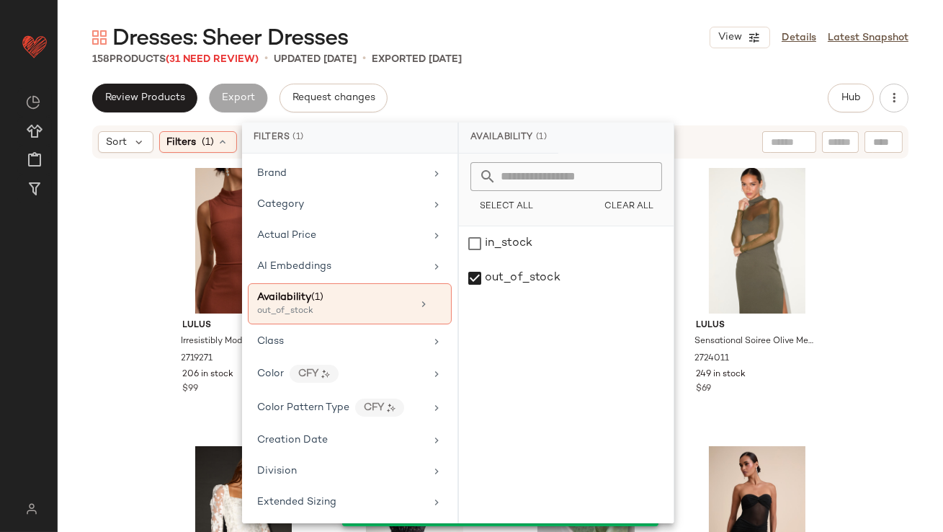
click at [547, 90] on div "Review Products Export Request changes Hub" at bounding box center [500, 98] width 816 height 29
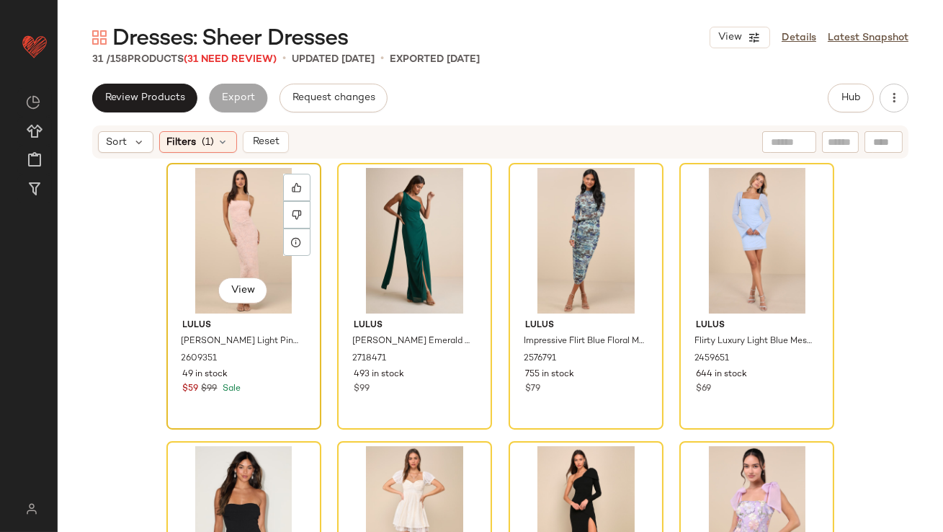
click at [202, 263] on div "View" at bounding box center [243, 241] width 145 height 146
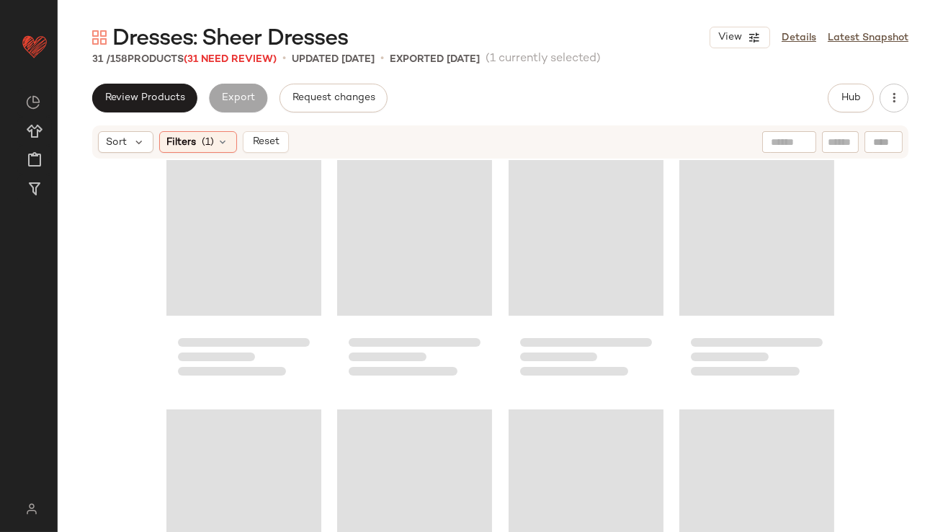
scroll to position [1812, 0]
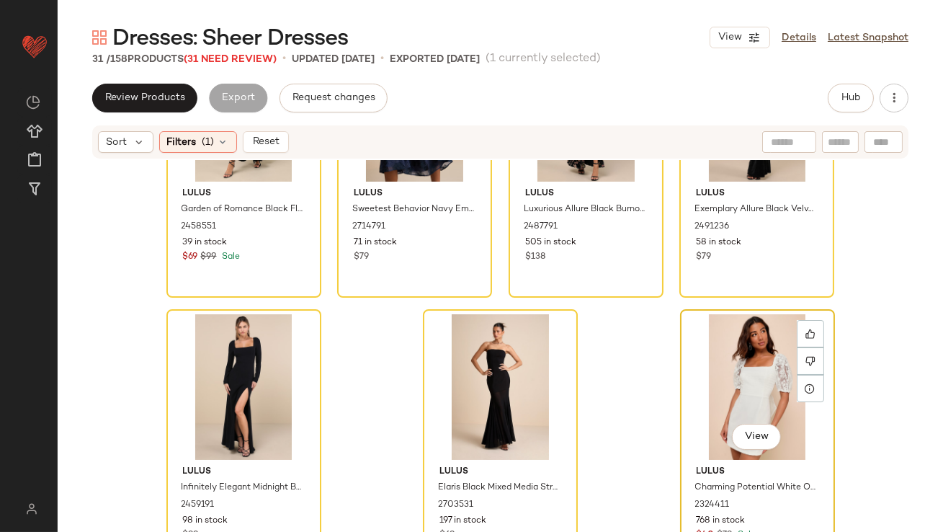
click at [766, 357] on div "View" at bounding box center [757, 387] width 145 height 146
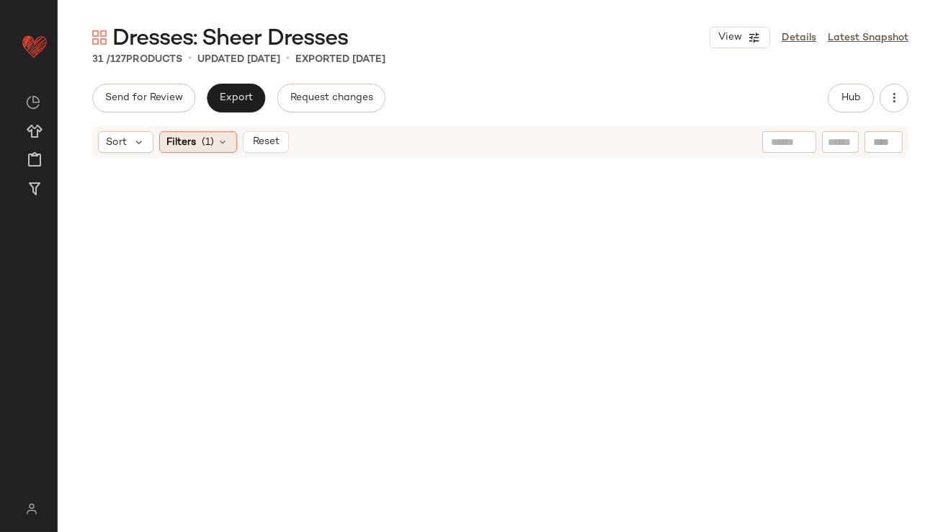
click at [226, 138] on icon at bounding box center [224, 142] width 12 height 12
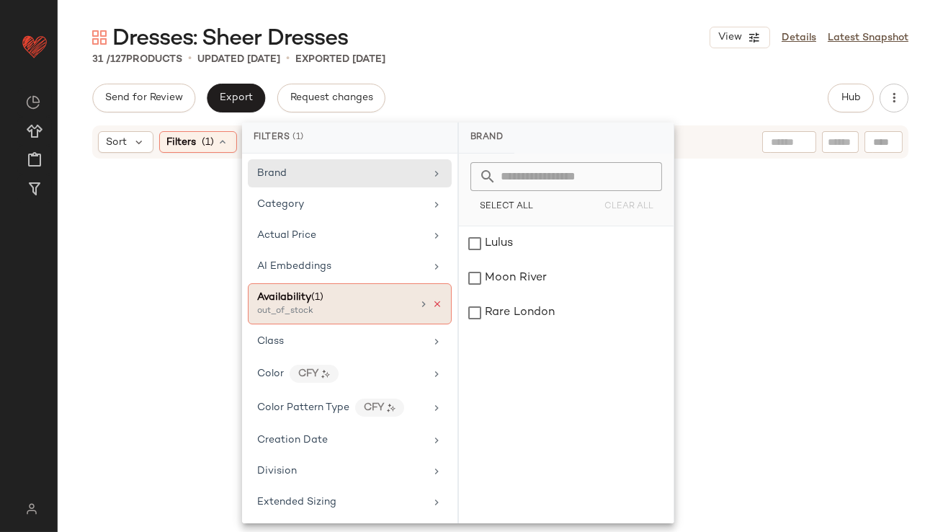
click at [432, 307] on icon at bounding box center [437, 304] width 10 height 10
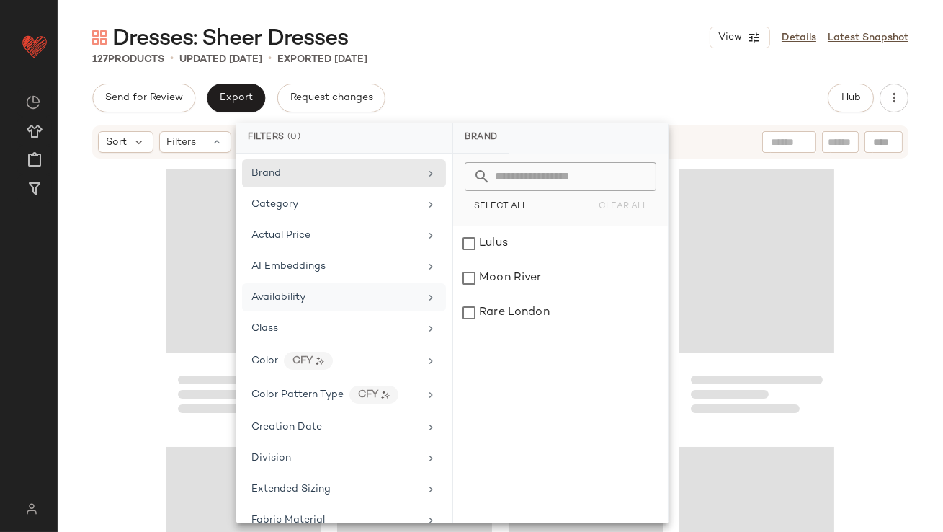
click at [573, 76] on div "Dresses: Sheer Dresses View Details Latest Snapshot 127 Products • updated Sep …" at bounding box center [500, 277] width 885 height 509
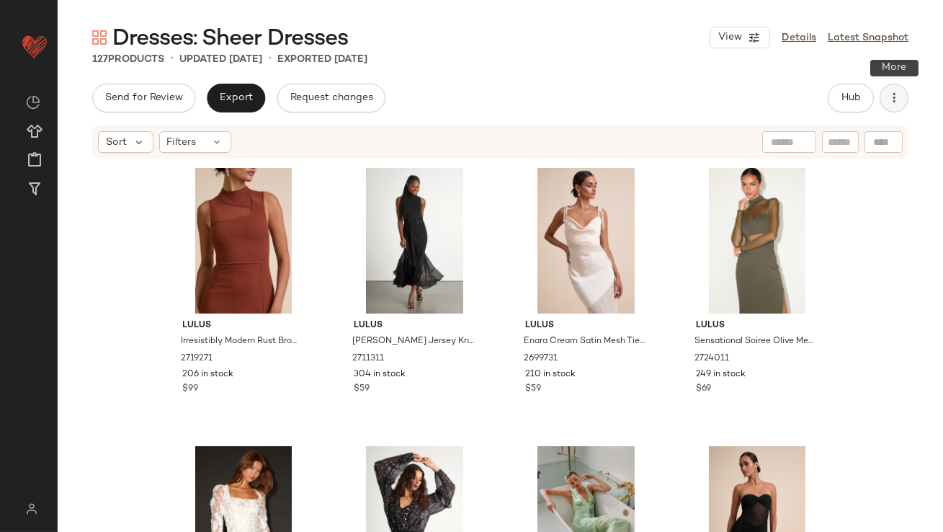
click at [883, 99] on button "button" at bounding box center [894, 98] width 29 height 29
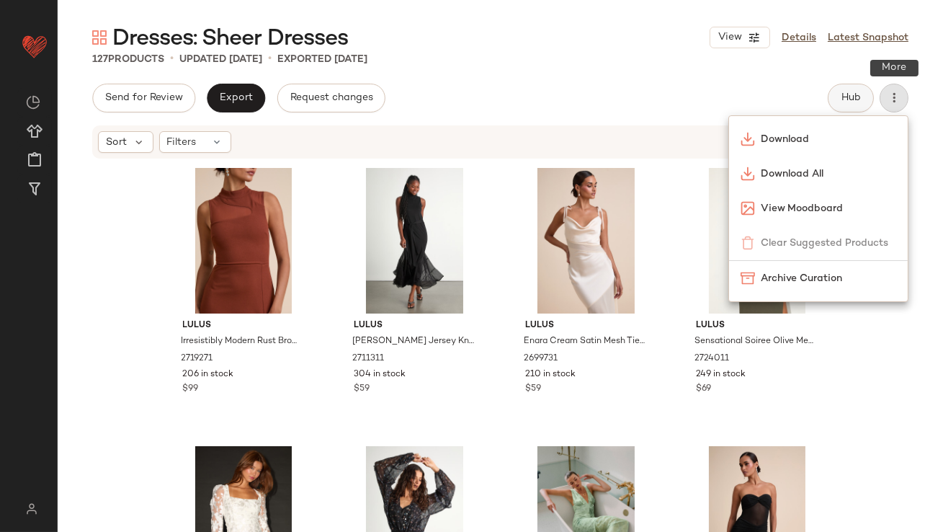
click at [866, 99] on button "Hub" at bounding box center [851, 98] width 46 height 29
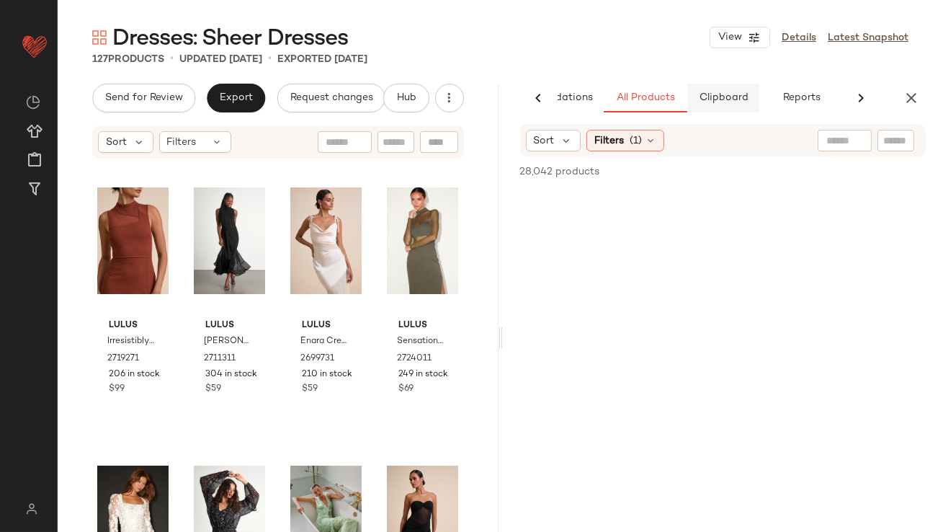
scroll to position [0, 81]
click at [746, 99] on span "Clipboard" at bounding box center [723, 98] width 50 height 12
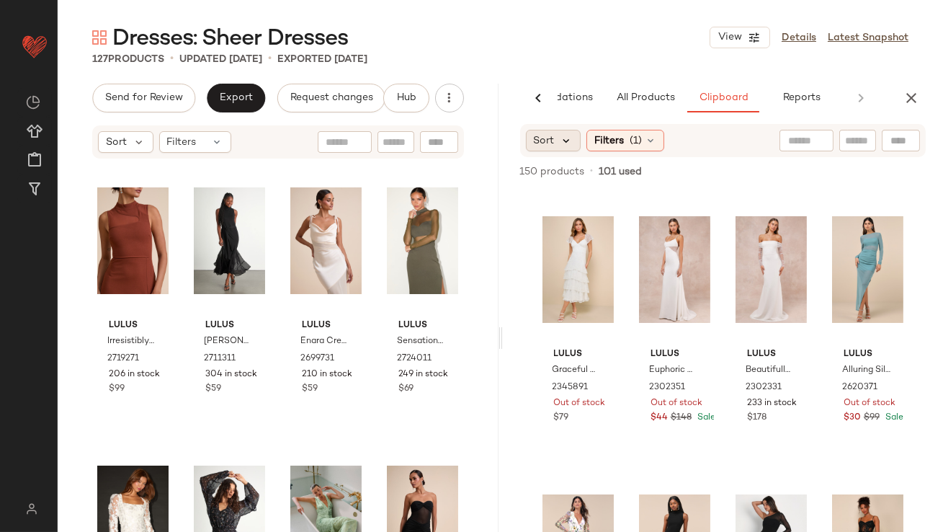
click at [568, 136] on icon at bounding box center [567, 140] width 13 height 13
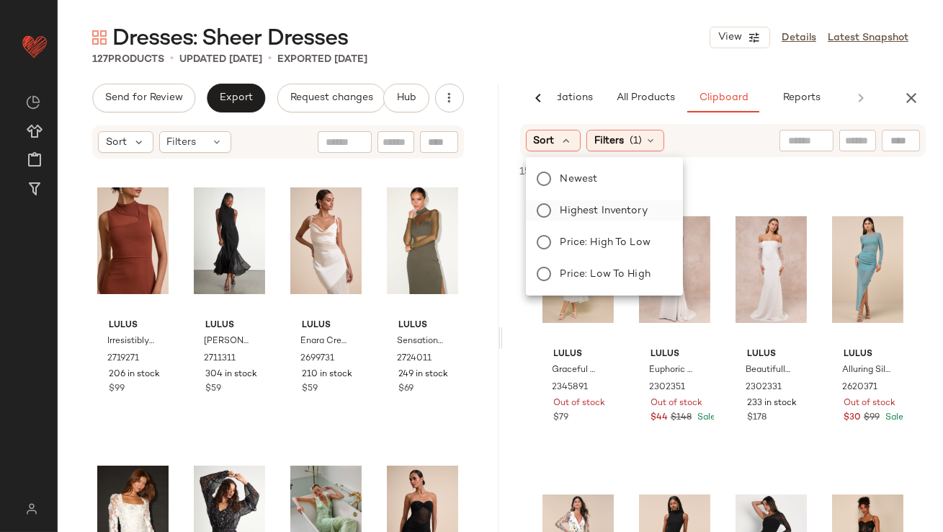
click at [571, 215] on span "Highest Inventory" at bounding box center [604, 210] width 87 height 15
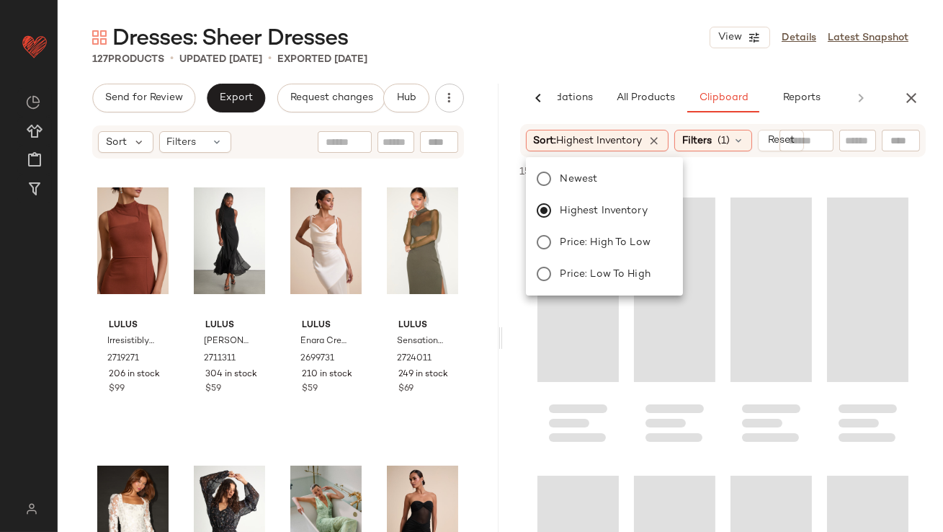
click at [625, 62] on div "127 Products • updated Sep 10th • Exported Aug 26th" at bounding box center [500, 59] width 885 height 14
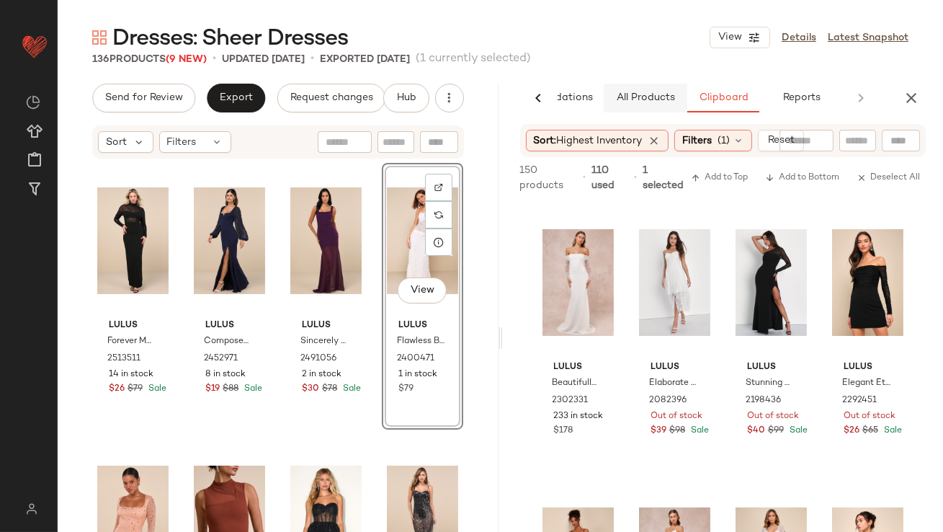
click at [663, 92] on span "All Products" at bounding box center [644, 98] width 59 height 12
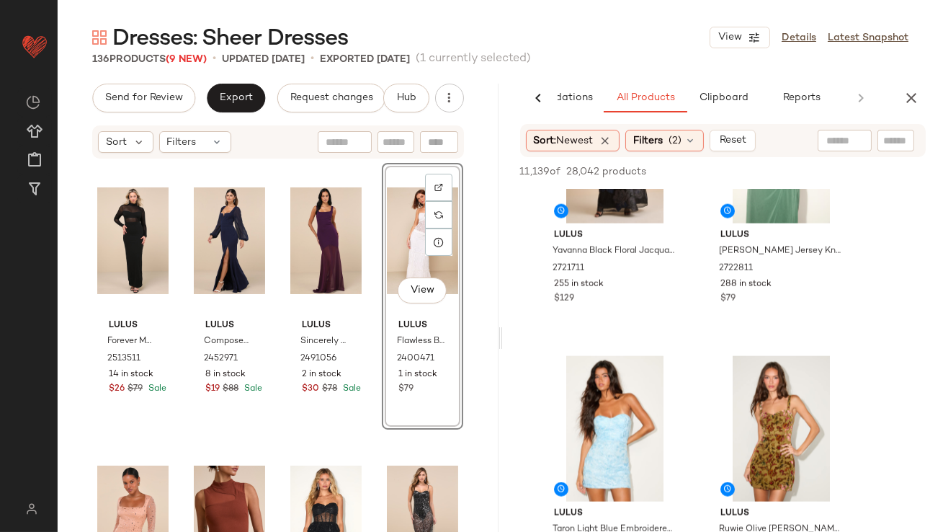
scroll to position [13743, 0]
click at [917, 97] on icon "button" at bounding box center [911, 97] width 17 height 17
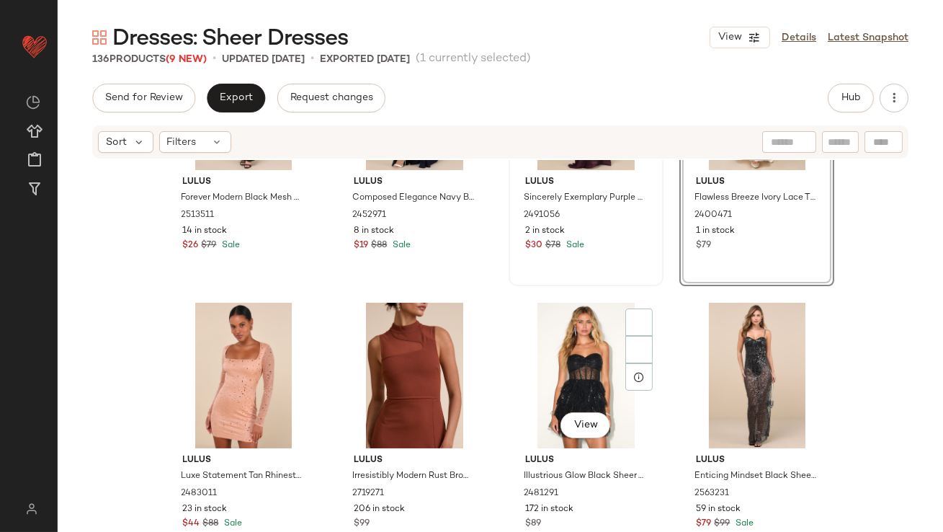
scroll to position [274, 0]
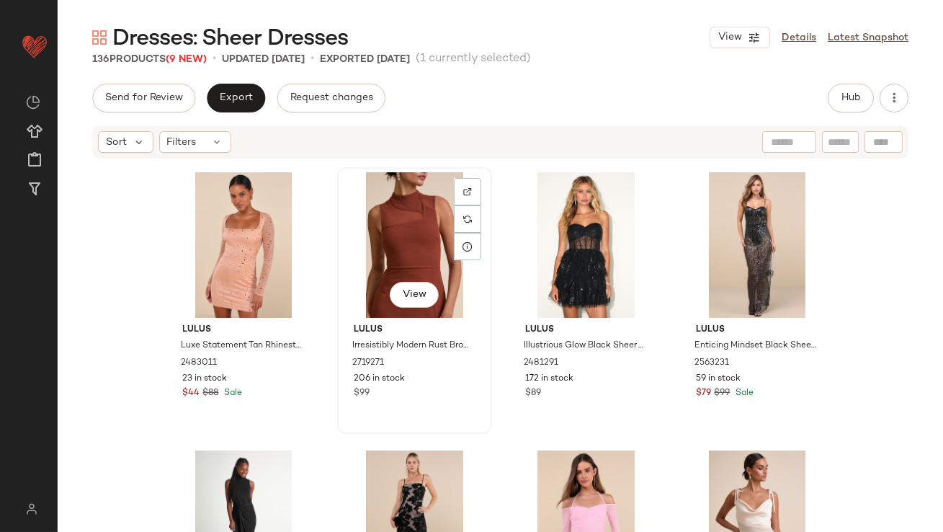
click at [416, 229] on div "View" at bounding box center [414, 245] width 145 height 146
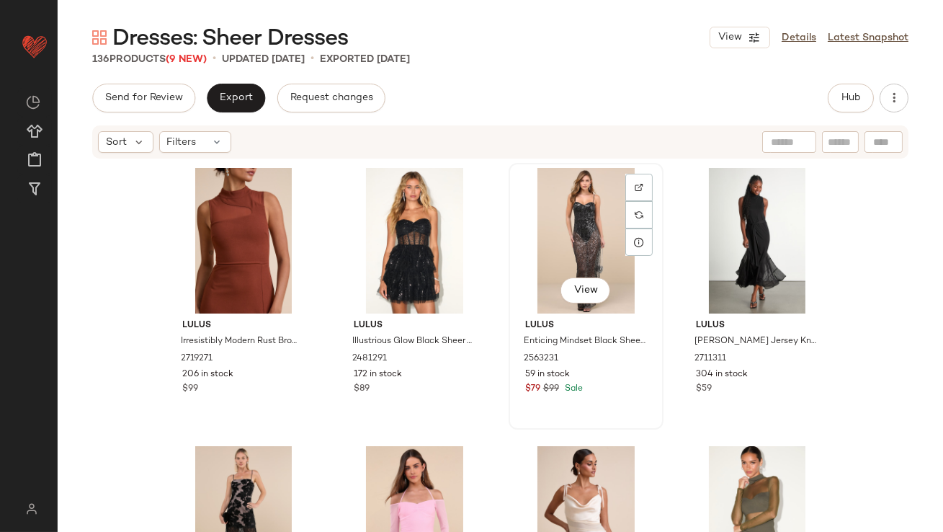
scroll to position [269, 0]
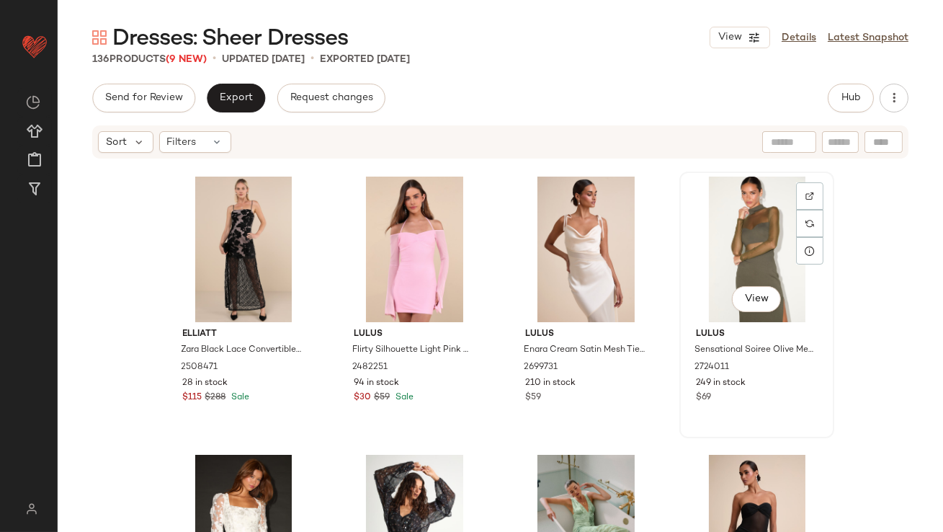
click at [749, 246] on div "View" at bounding box center [756, 250] width 145 height 146
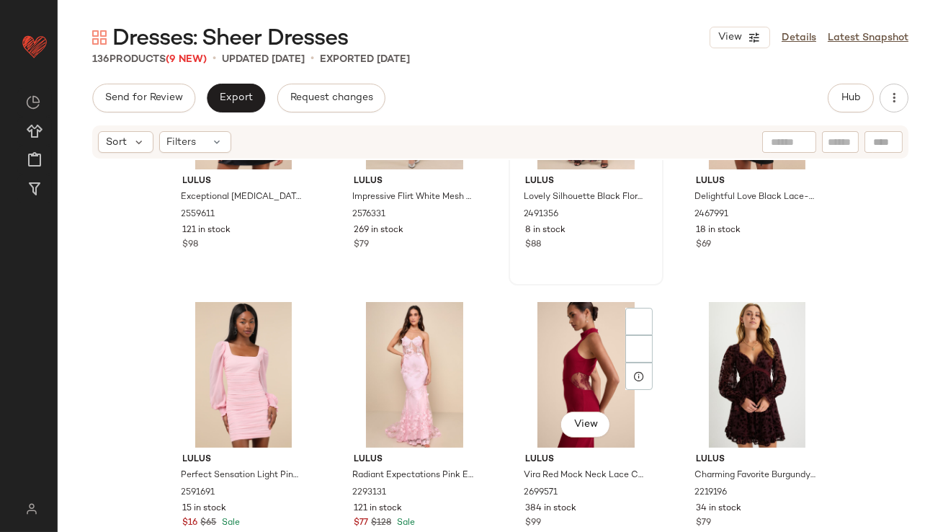
scroll to position [1989, 0]
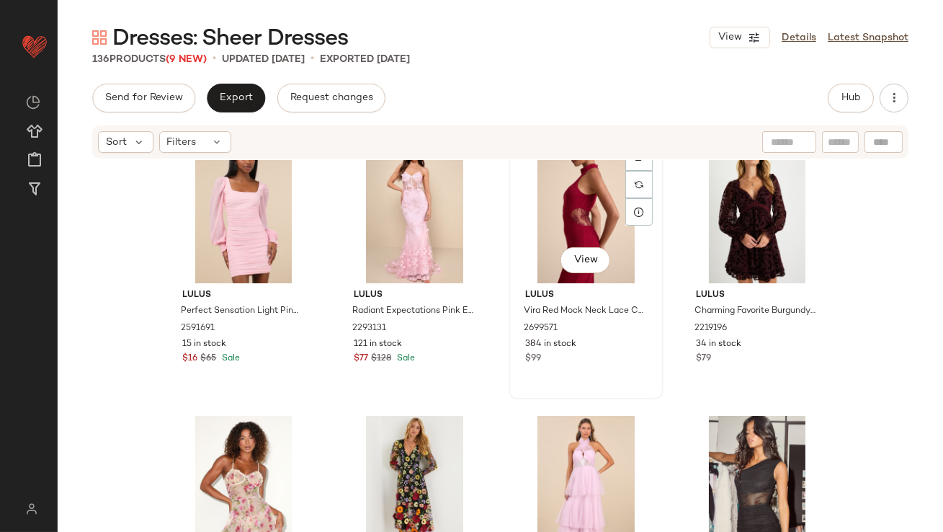
click at [571, 206] on div "View" at bounding box center [586, 211] width 145 height 146
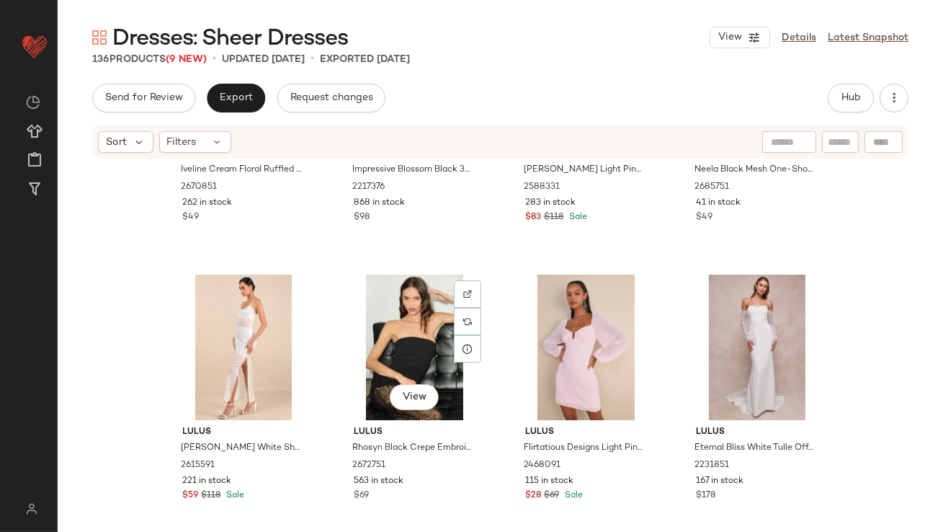
scroll to position [2719, 0]
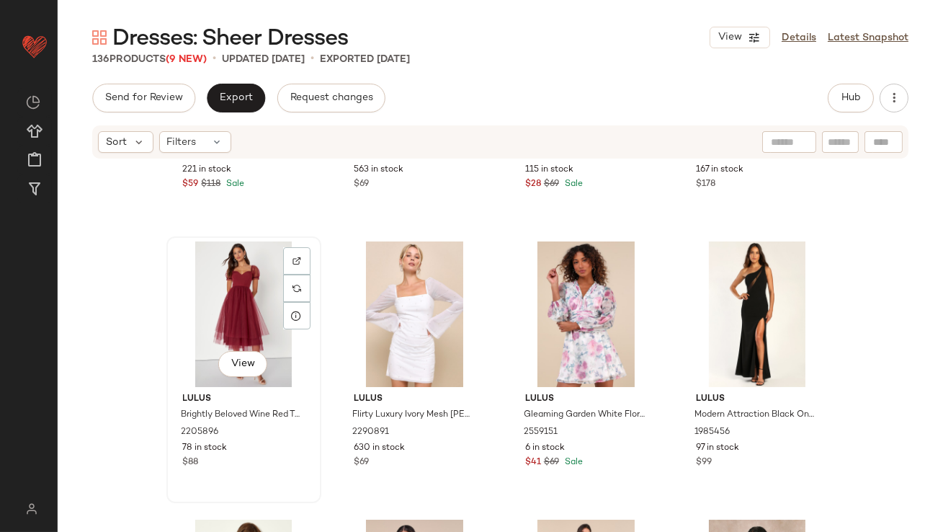
click at [215, 303] on div "View" at bounding box center [243, 314] width 145 height 146
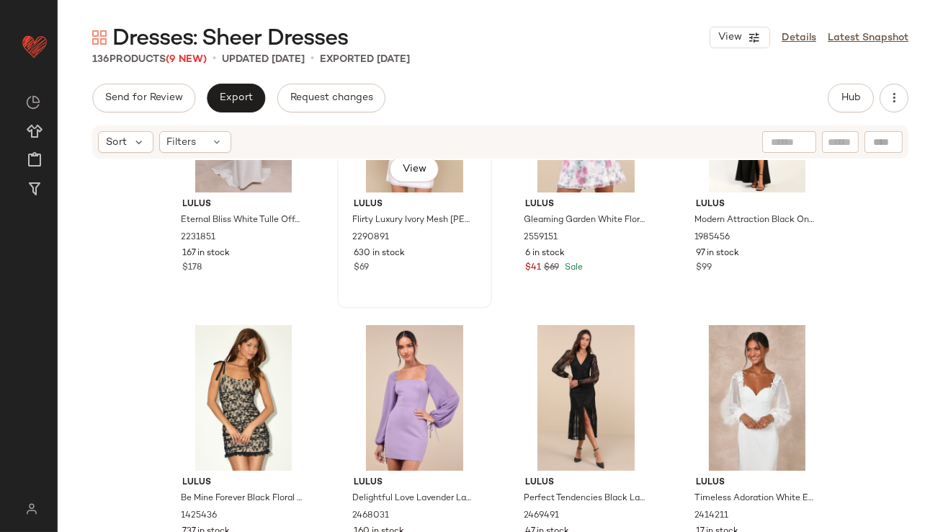
scroll to position [2953, 0]
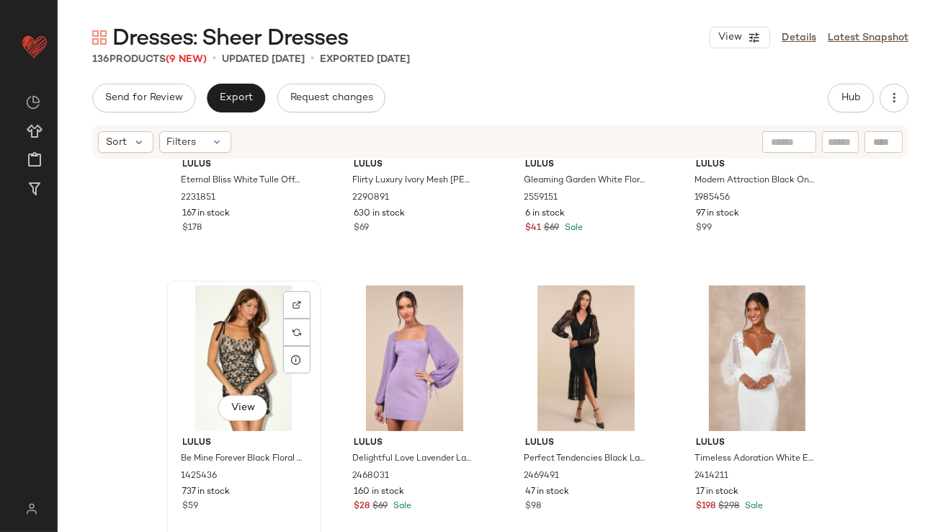
click at [228, 349] on div "View" at bounding box center [243, 358] width 145 height 146
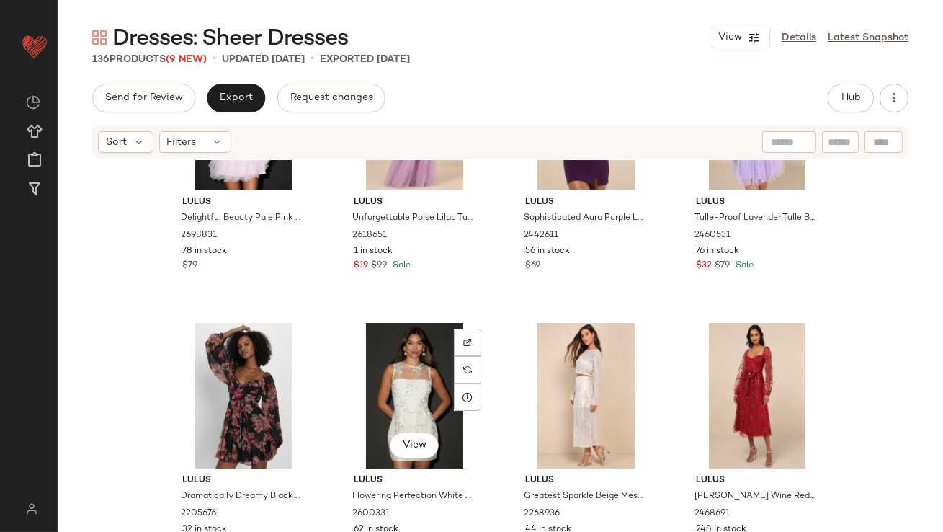
scroll to position [3530, 0]
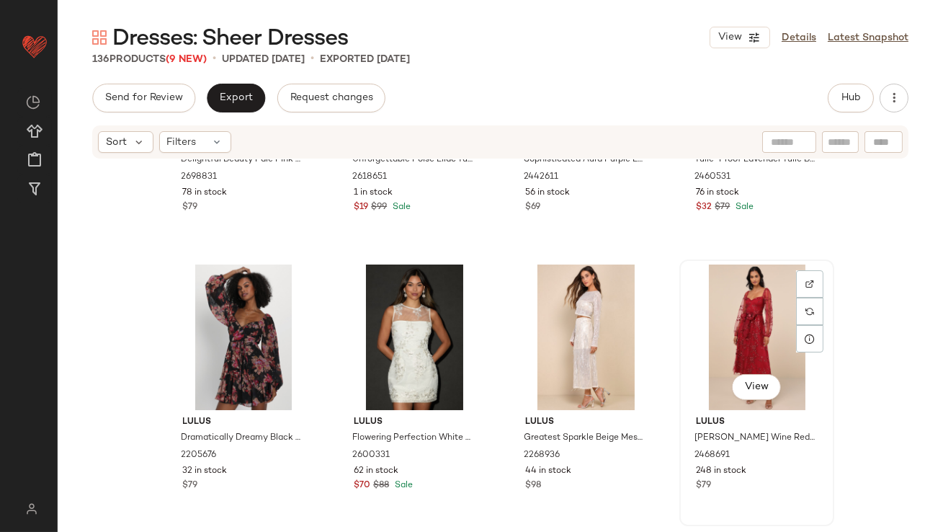
click at [749, 346] on div "View" at bounding box center [756, 337] width 145 height 146
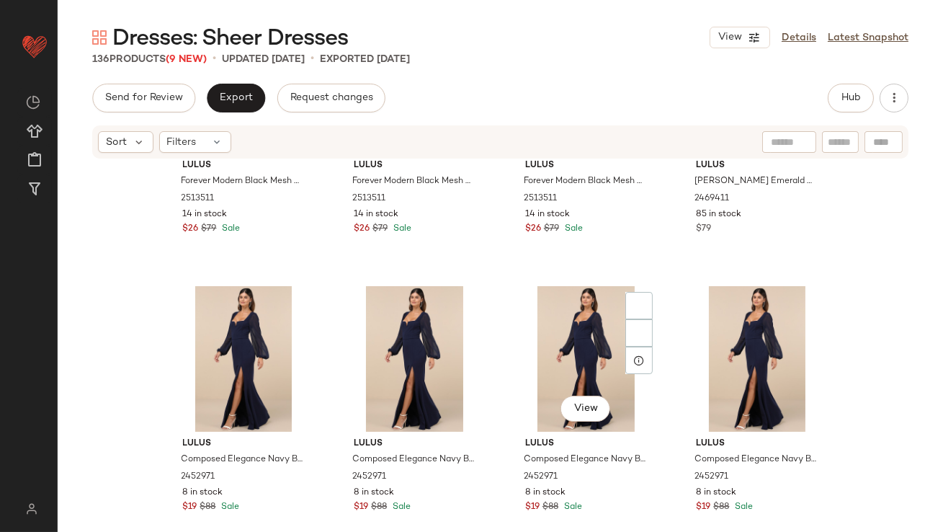
scroll to position [5122, 0]
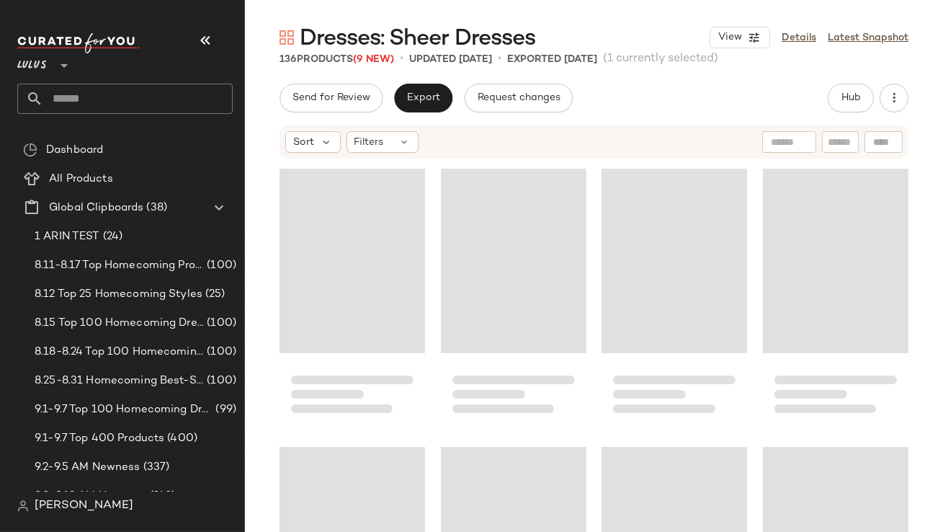
click at [210, 39] on icon "button" at bounding box center [205, 40] width 17 height 17
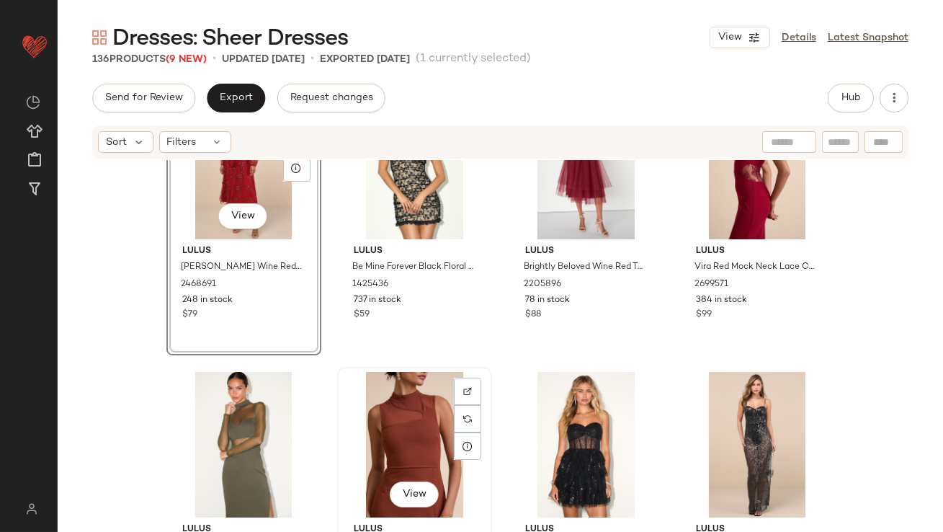
scroll to position [41, 0]
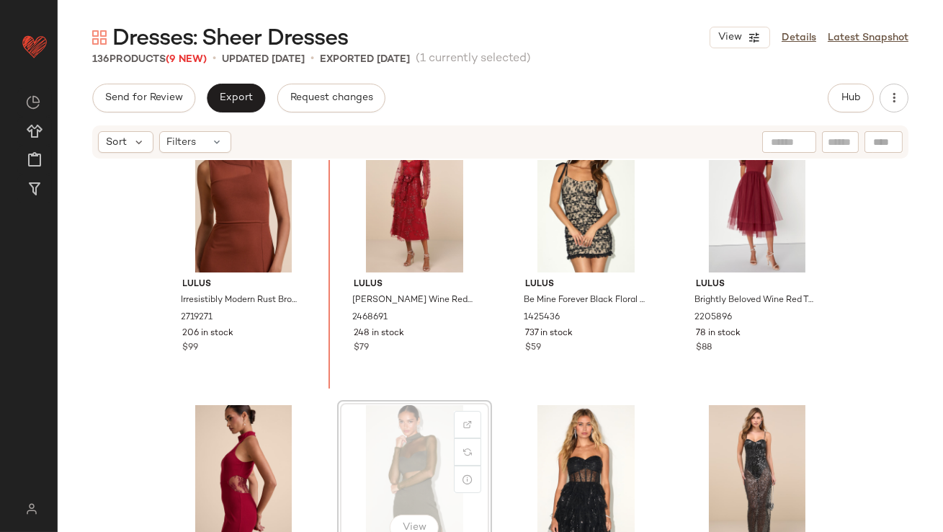
scroll to position [42, 0]
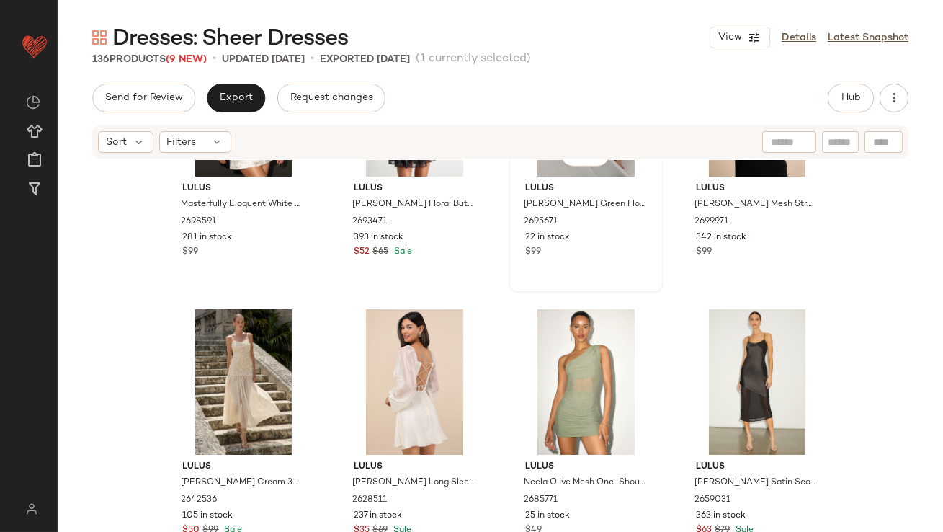
scroll to position [1011, 0]
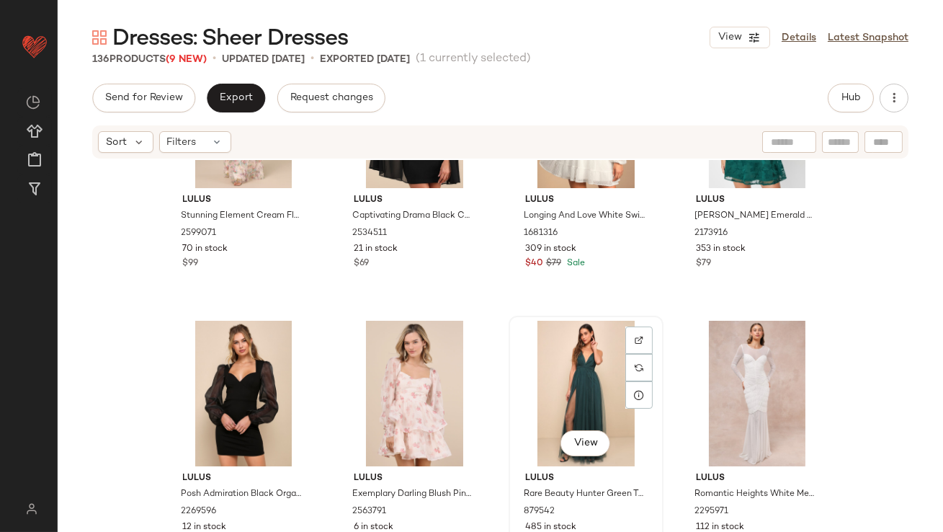
click at [571, 389] on div "View" at bounding box center [586, 394] width 145 height 146
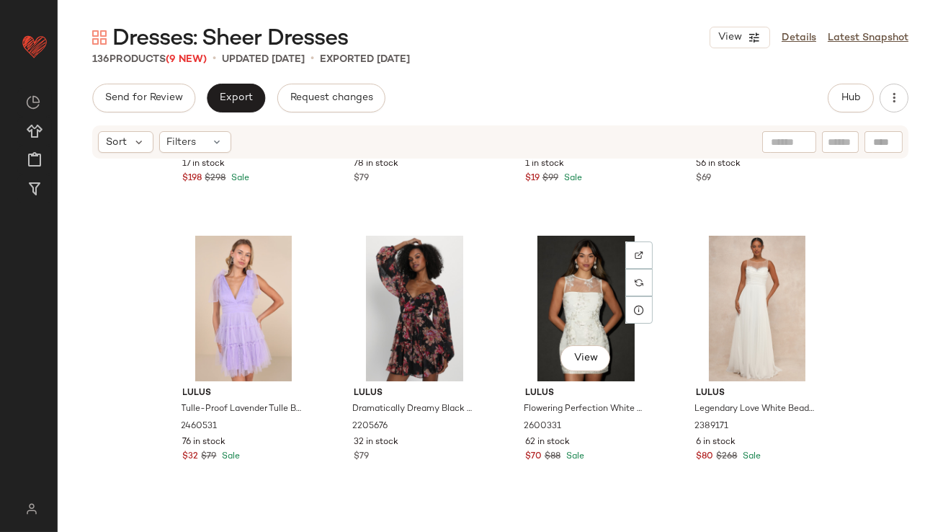
scroll to position [3562, 0]
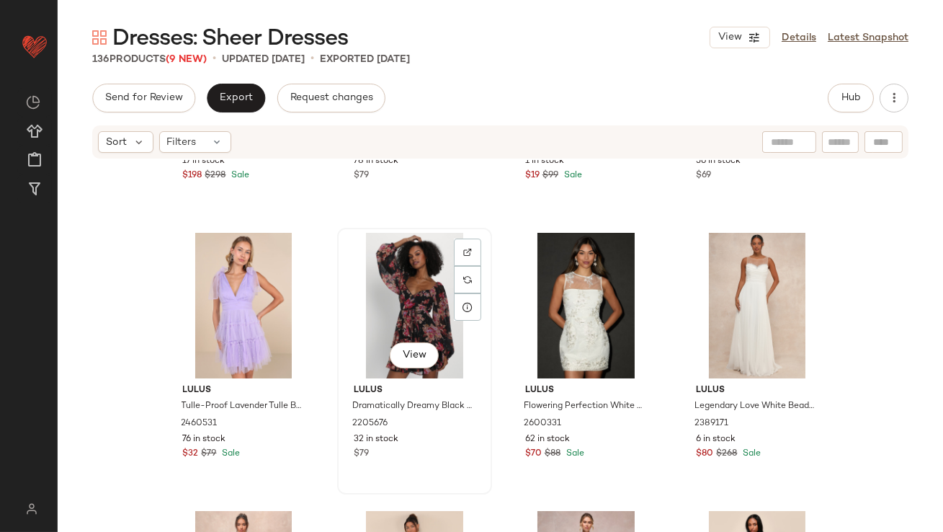
click at [401, 289] on div "View" at bounding box center [414, 306] width 145 height 146
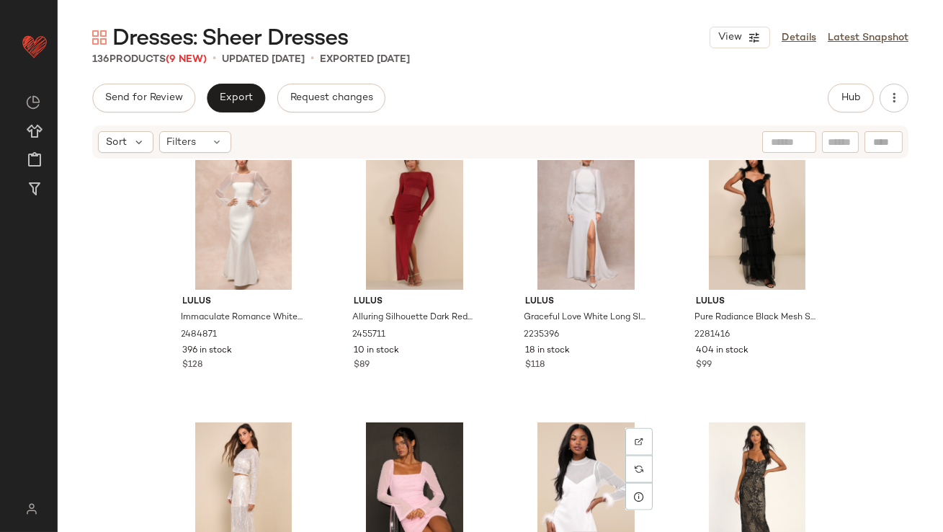
scroll to position [3928, 0]
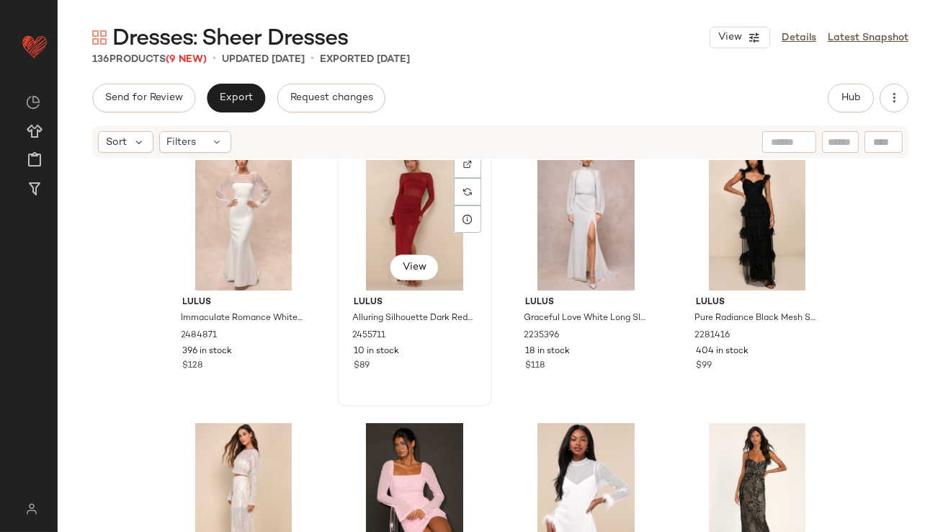
click at [419, 216] on div "View" at bounding box center [414, 218] width 145 height 146
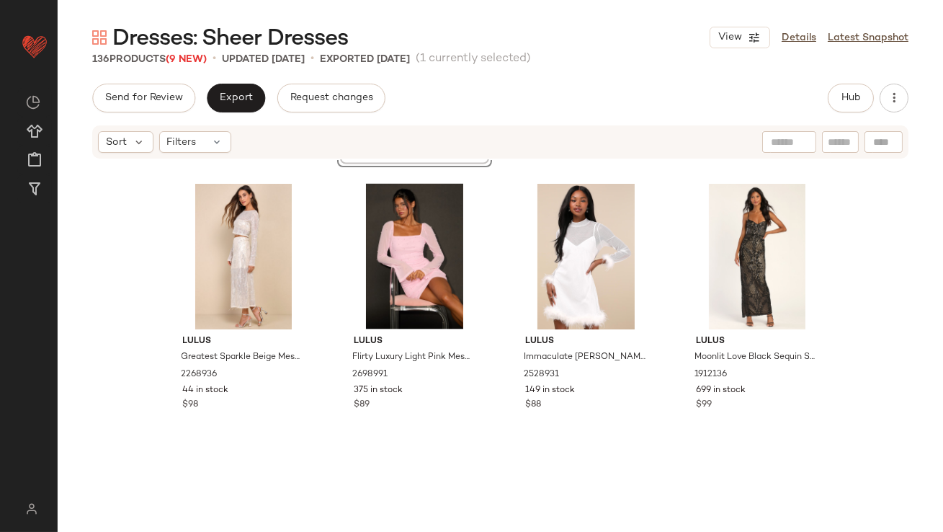
scroll to position [4343, 0]
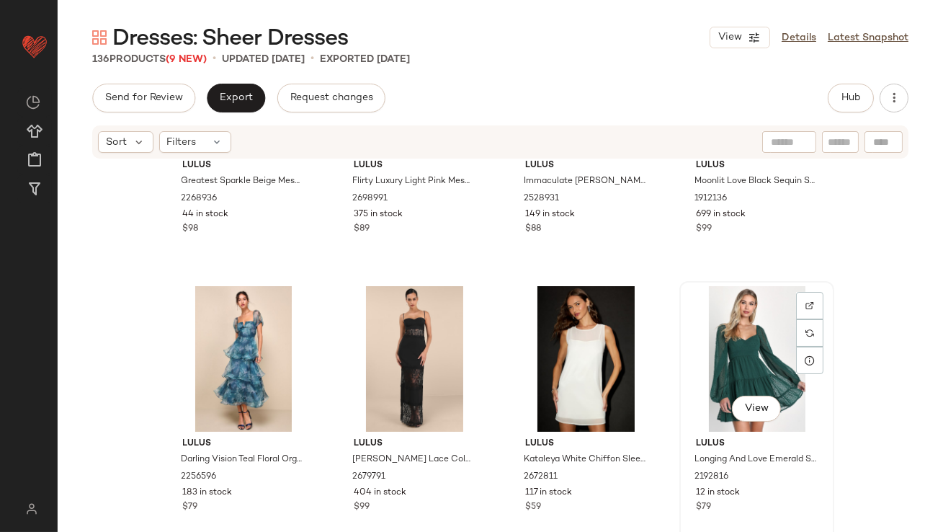
click at [756, 352] on div "View" at bounding box center [756, 359] width 145 height 146
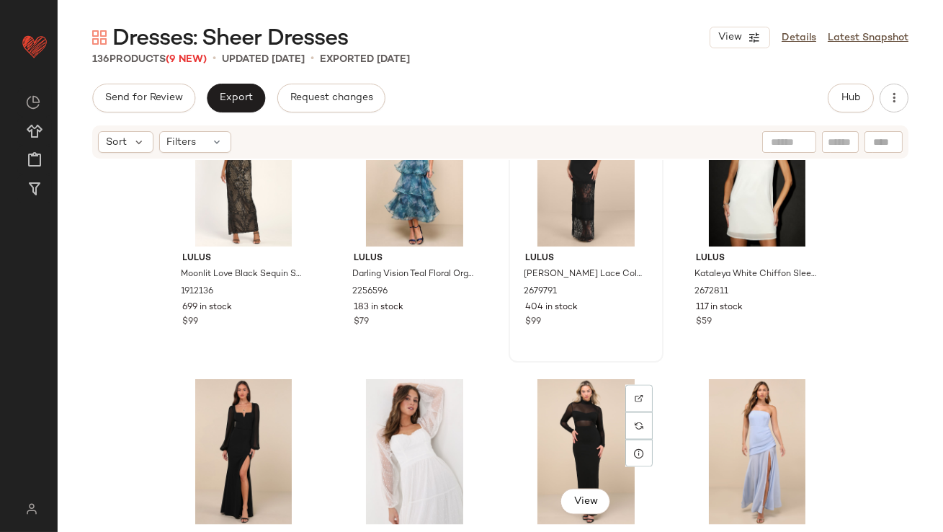
scroll to position [4381, 0]
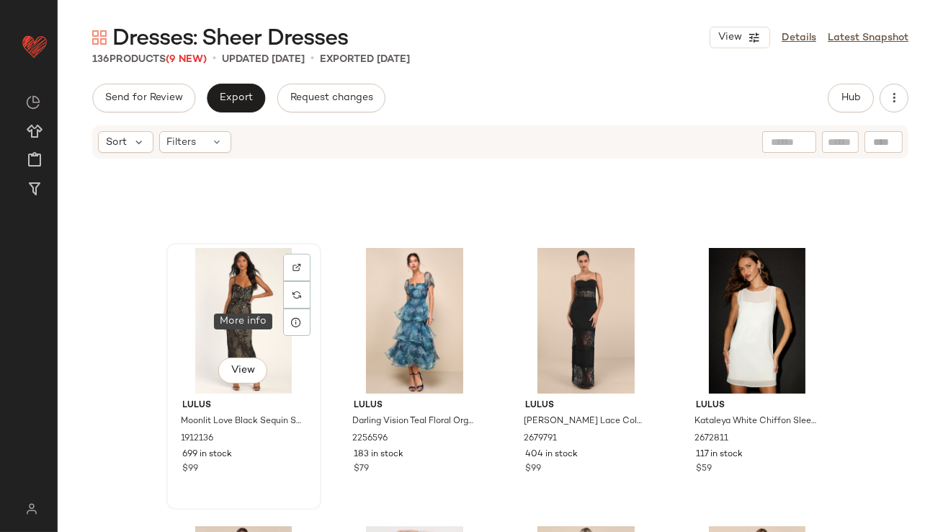
click at [267, 312] on div "View" at bounding box center [243, 321] width 145 height 146
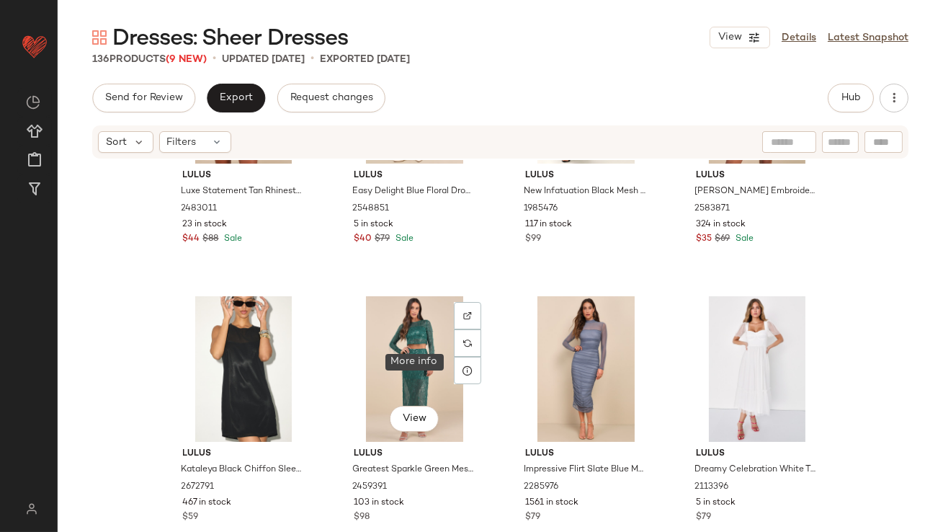
scroll to position [5473, 0]
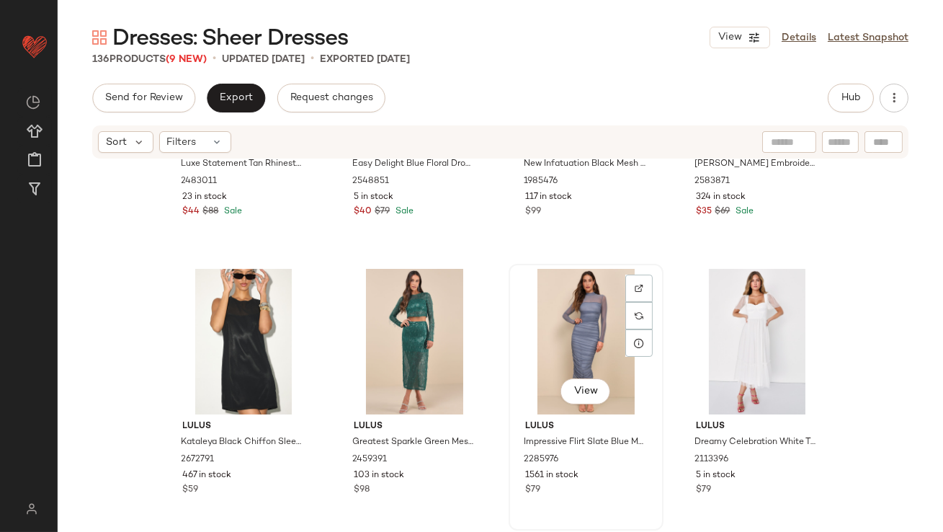
click at [553, 322] on div "View" at bounding box center [586, 342] width 145 height 146
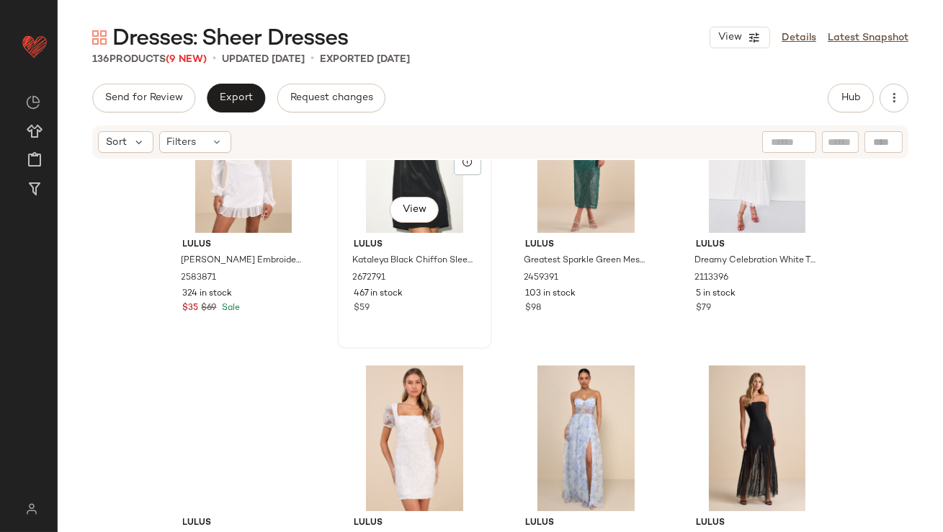
scroll to position [5721, 0]
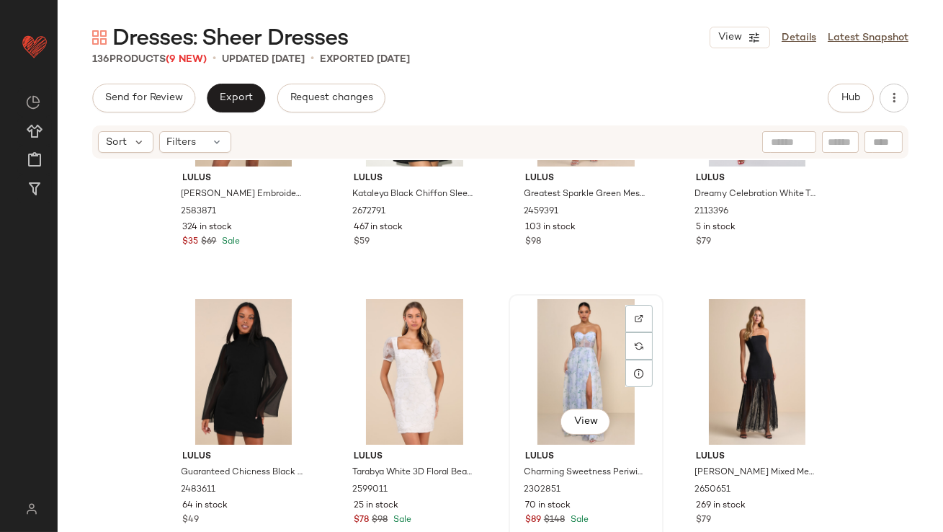
click at [583, 376] on div "View" at bounding box center [586, 372] width 145 height 146
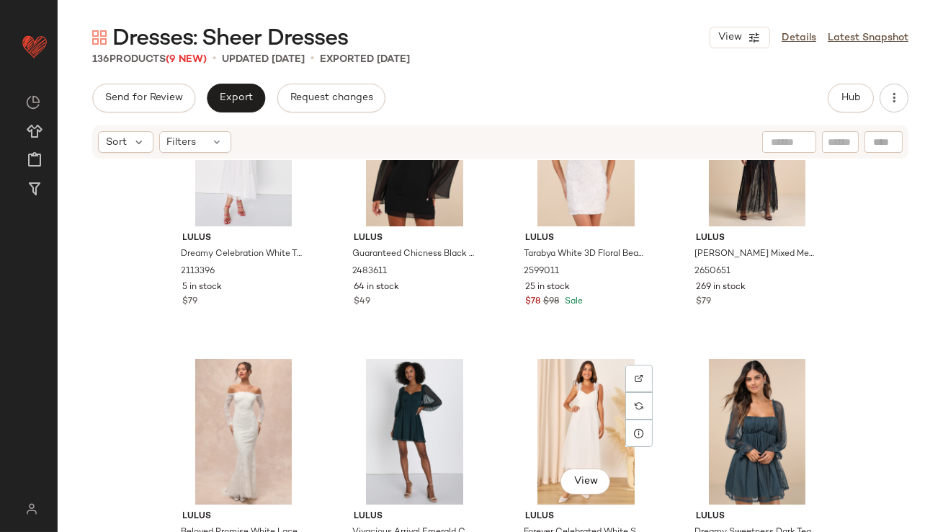
scroll to position [6111, 0]
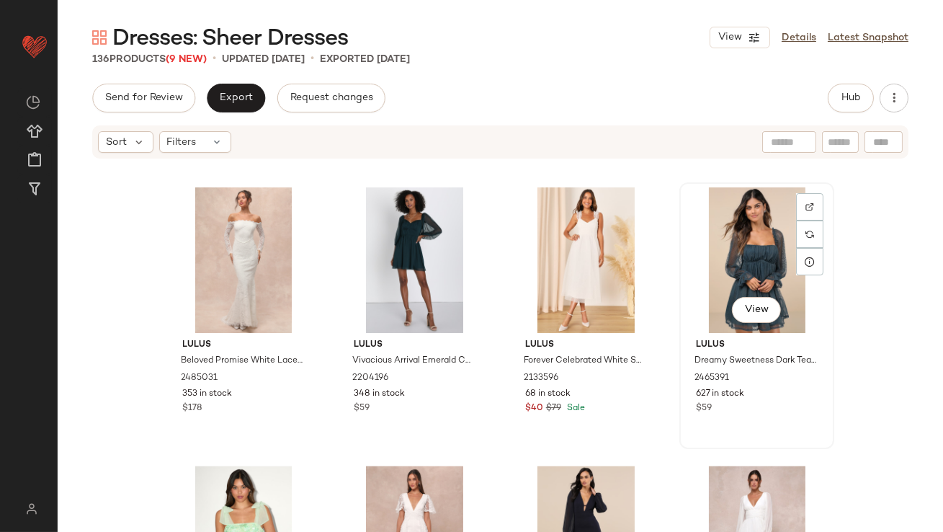
click at [727, 267] on div "View" at bounding box center [756, 260] width 145 height 146
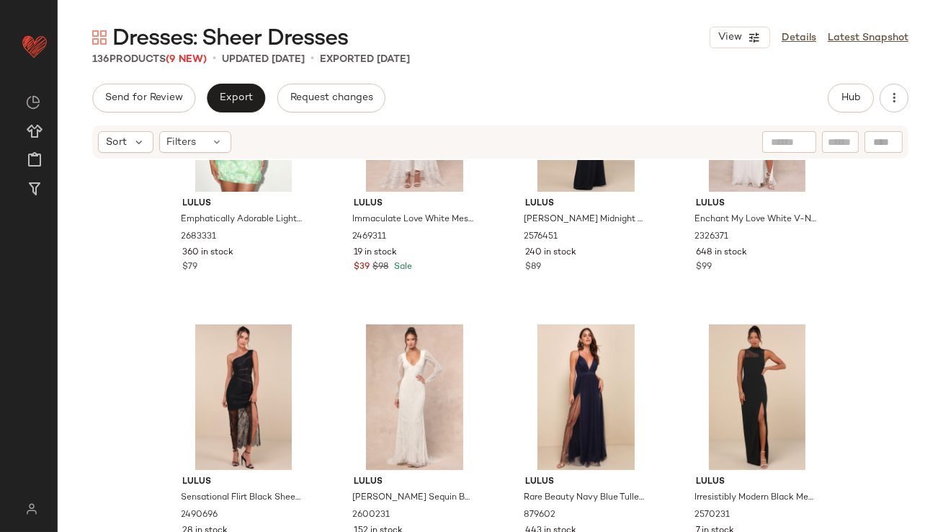
scroll to position [6569, 0]
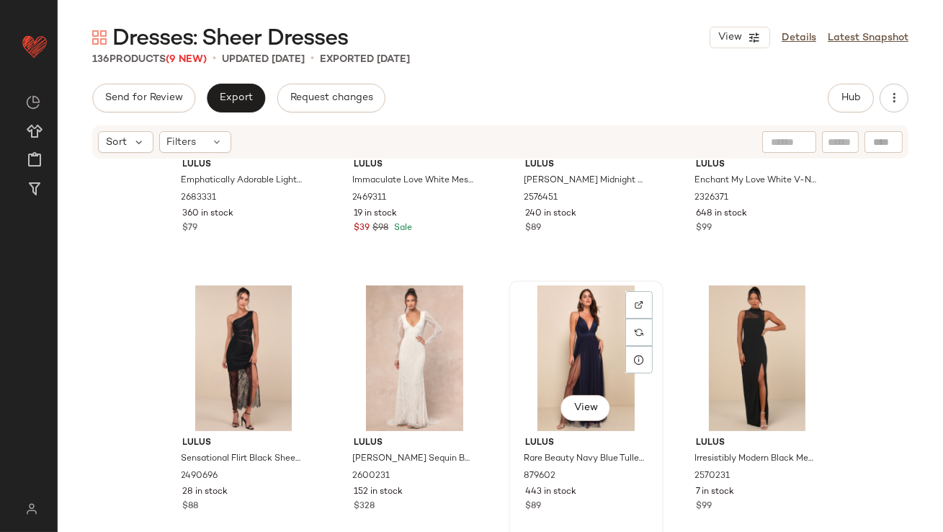
click at [563, 353] on div "View" at bounding box center [586, 358] width 145 height 146
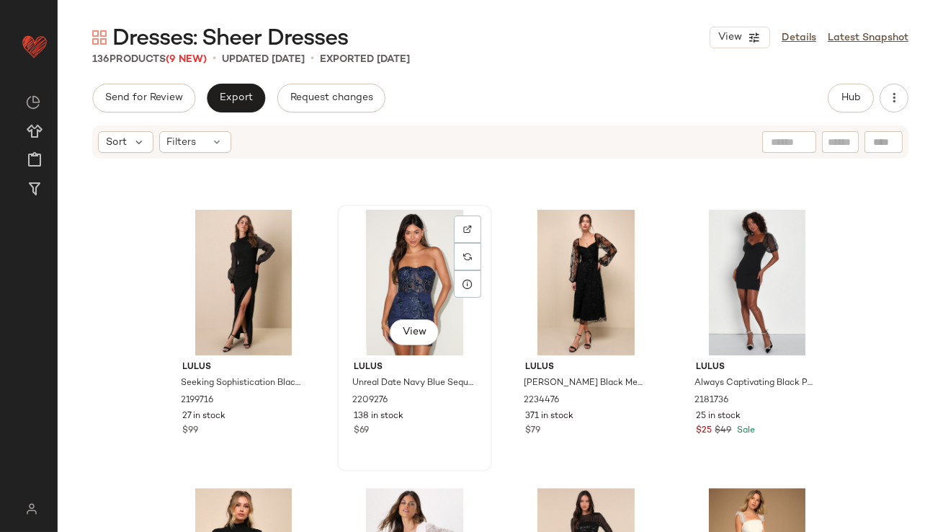
click at [425, 293] on div "View" at bounding box center [414, 283] width 145 height 146
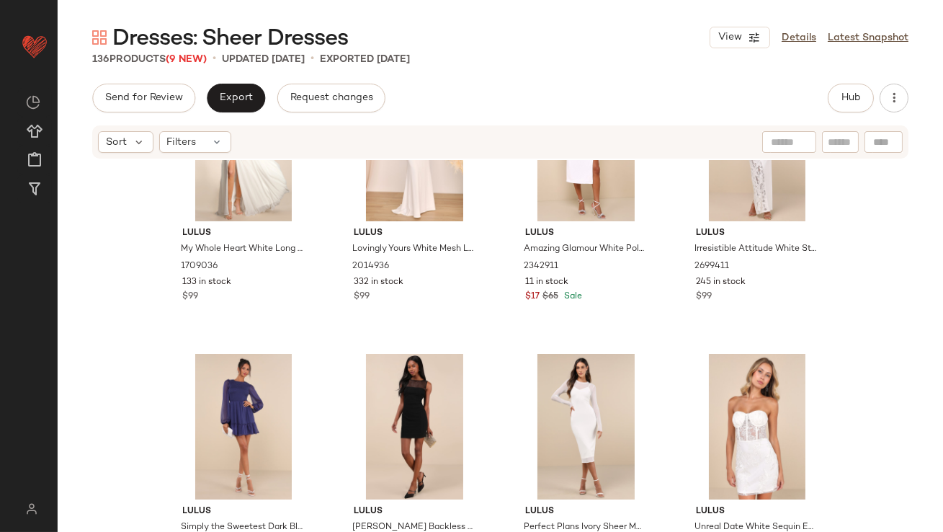
scroll to position [7984, 0]
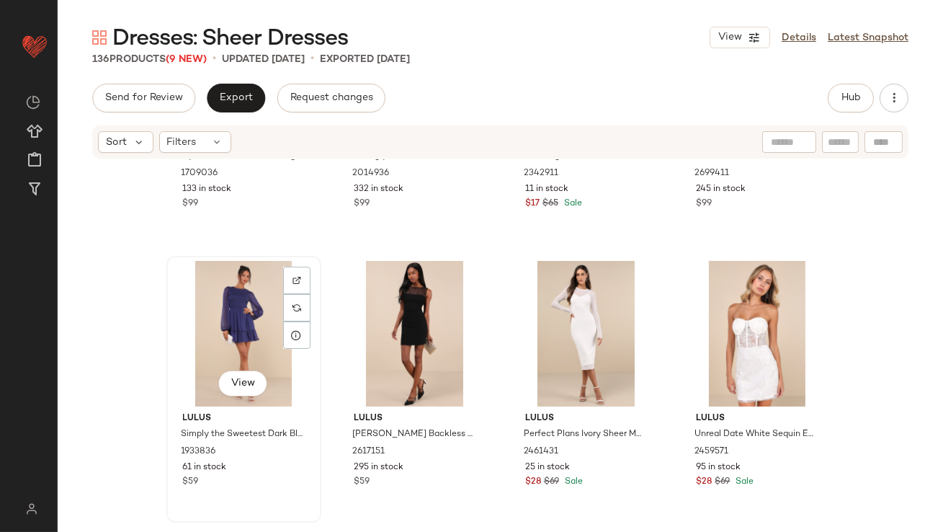
click at [228, 320] on div "View" at bounding box center [243, 334] width 145 height 146
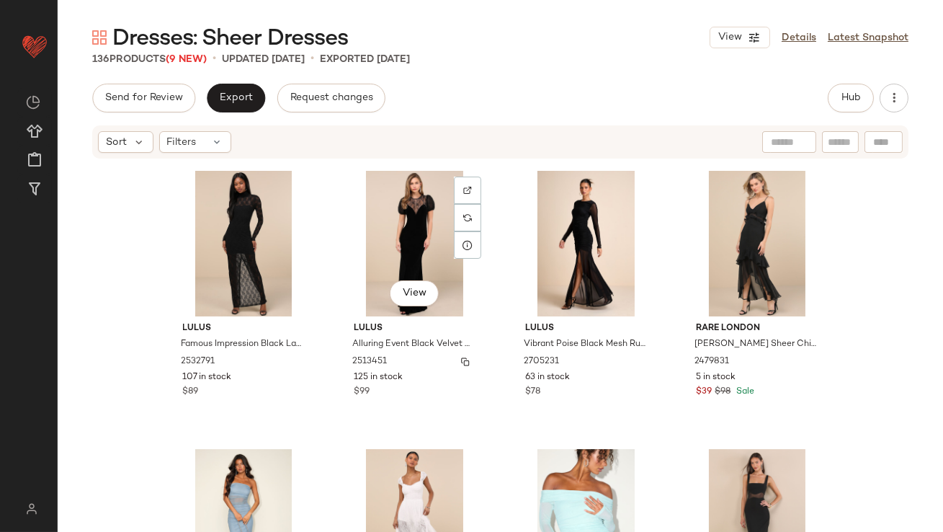
scroll to position [9043, 0]
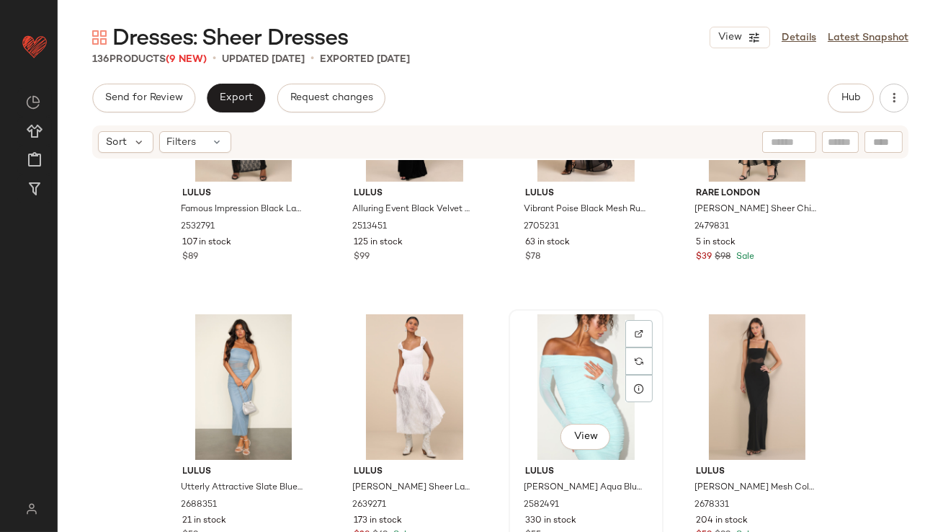
click at [591, 374] on div "View" at bounding box center [586, 387] width 145 height 146
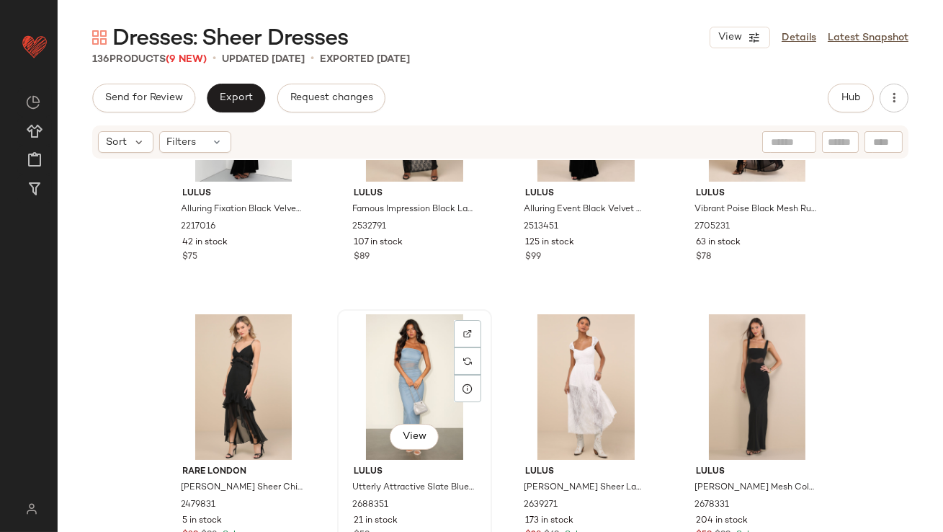
click at [413, 381] on div "View" at bounding box center [414, 387] width 145 height 146
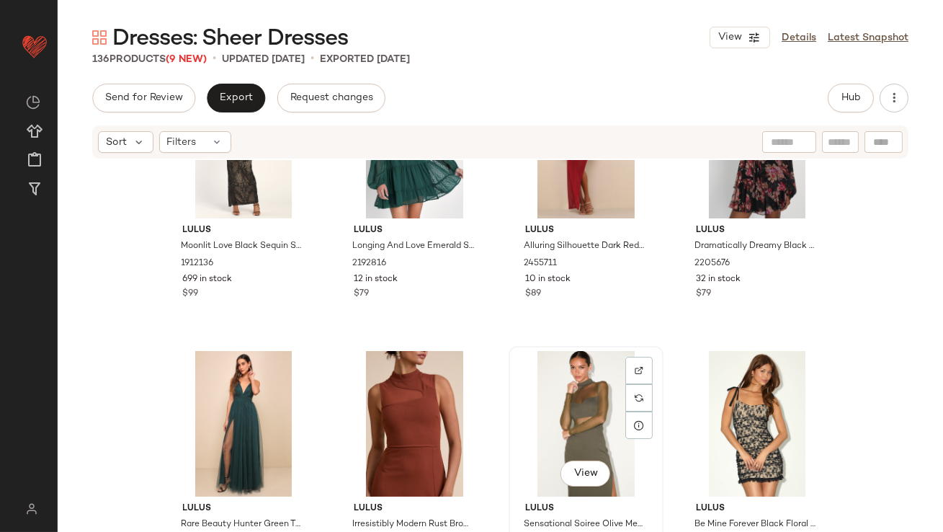
scroll to position [671, 0]
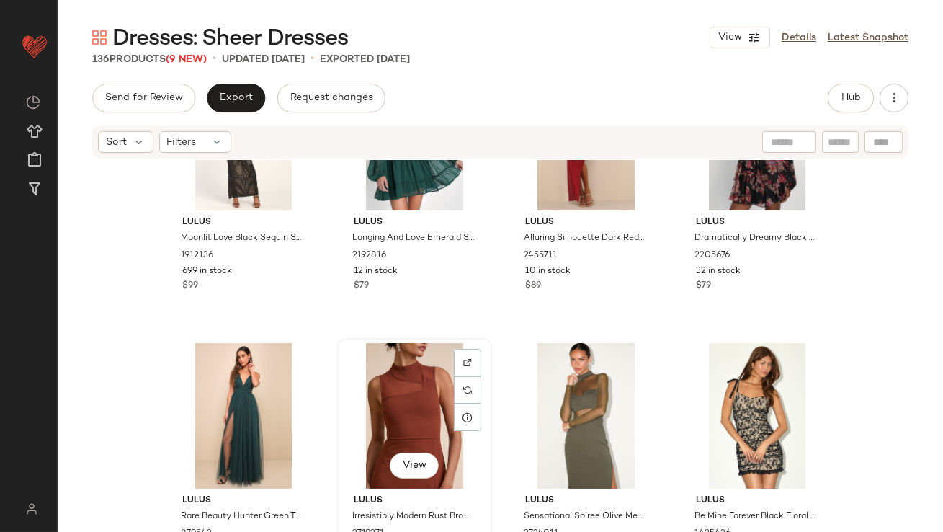
click at [394, 411] on div "View" at bounding box center [414, 416] width 145 height 146
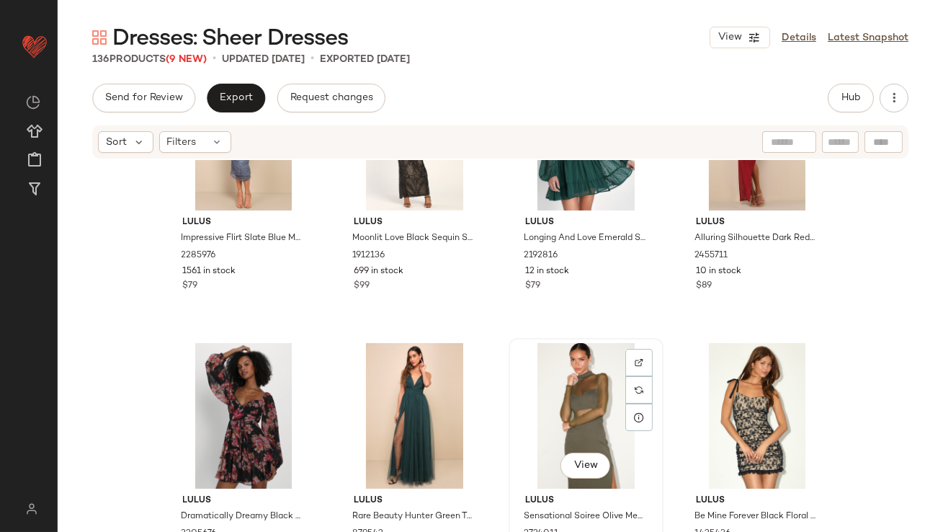
click at [578, 409] on div "View" at bounding box center [586, 416] width 145 height 146
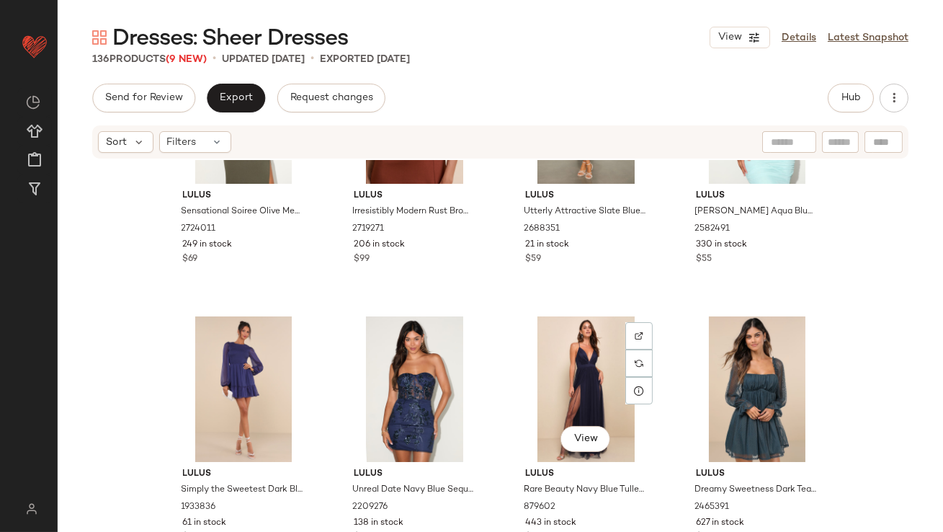
scroll to position [241, 0]
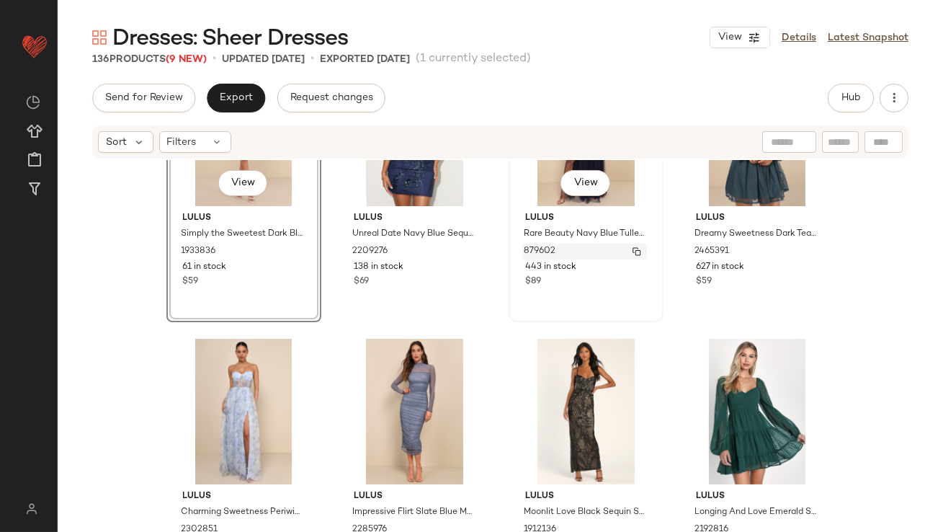
scroll to position [45, 0]
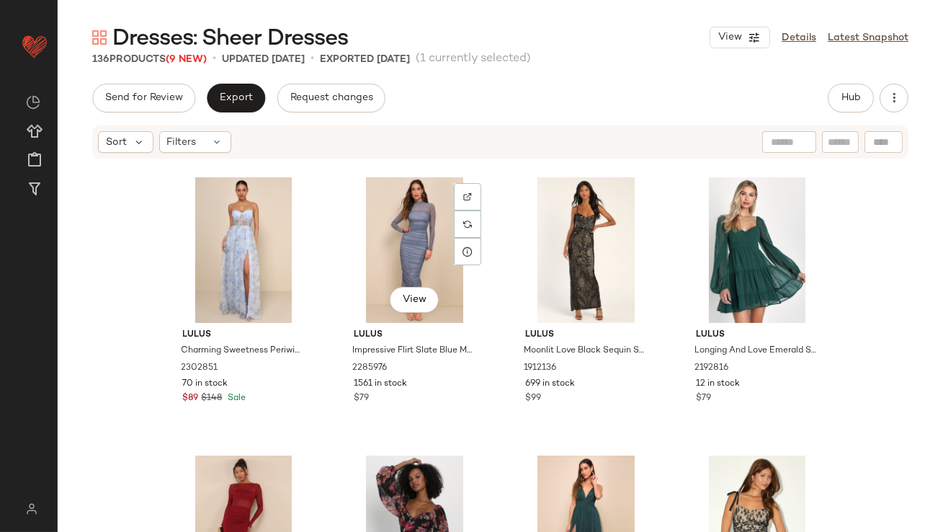
scroll to position [784, 0]
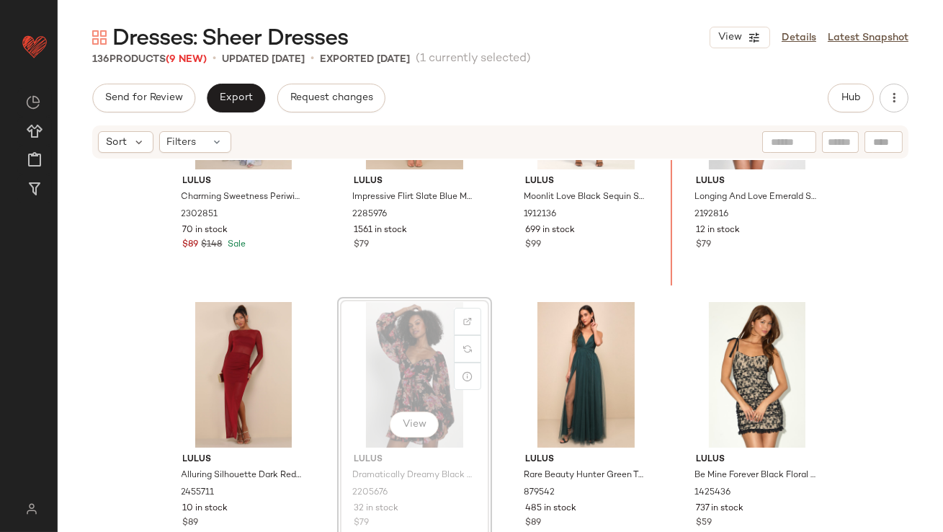
scroll to position [692, 0]
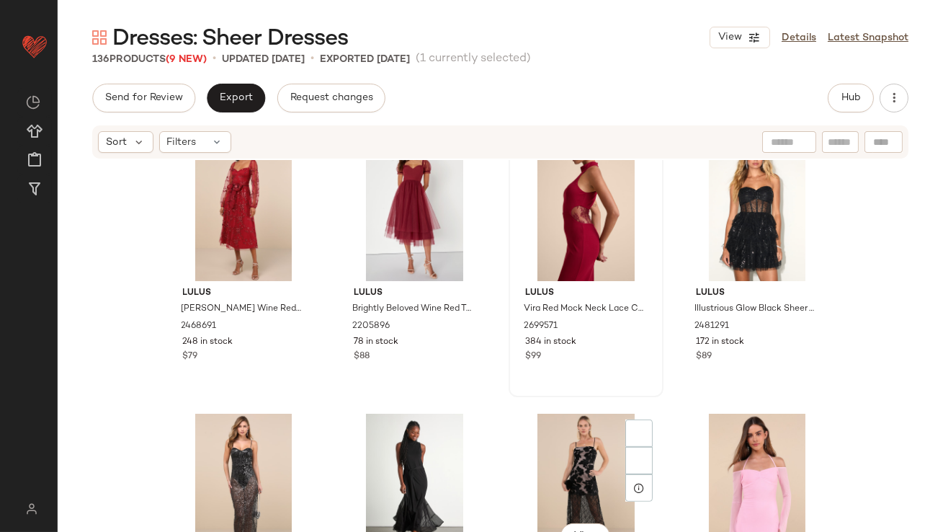
scroll to position [1337, 0]
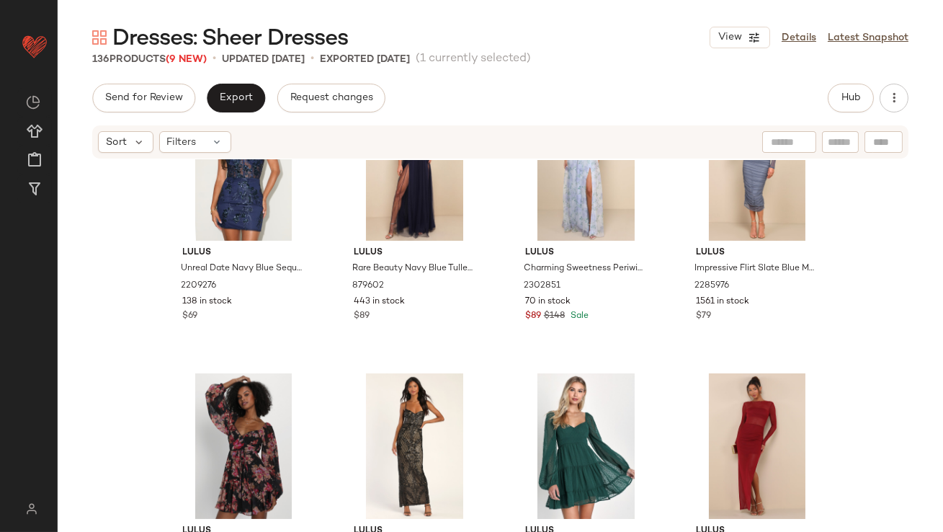
scroll to position [728, 0]
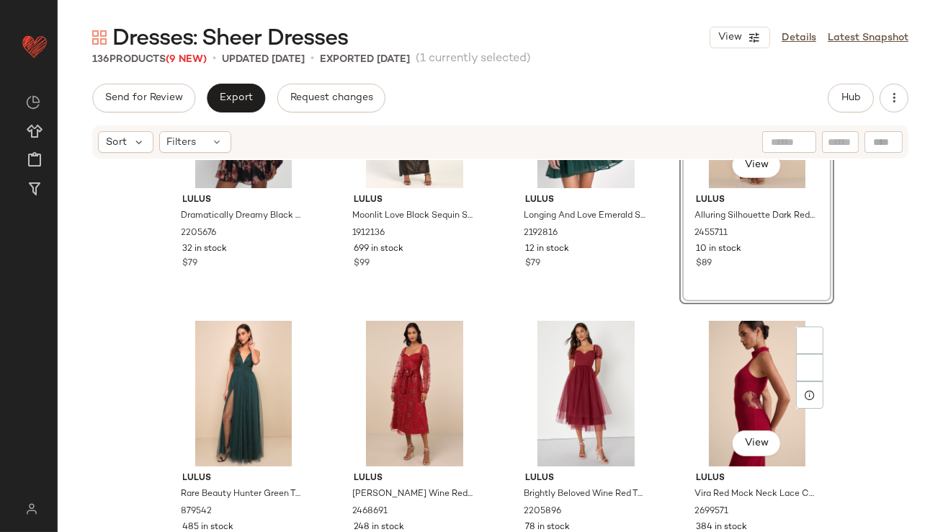
scroll to position [1058, 0]
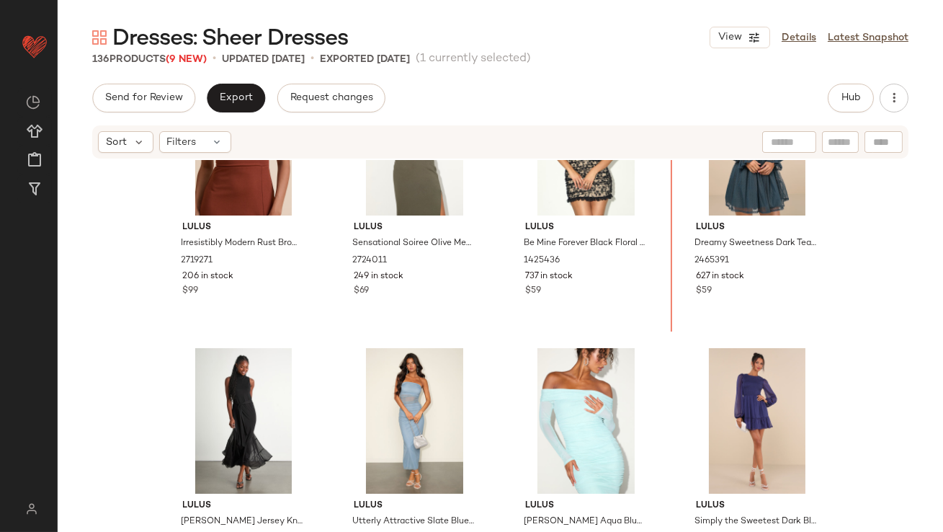
scroll to position [96, 0]
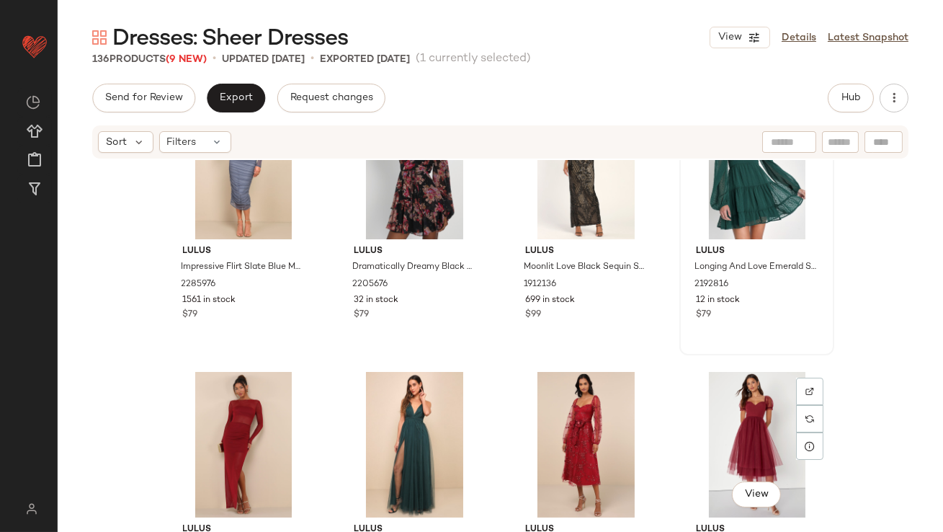
scroll to position [929, 0]
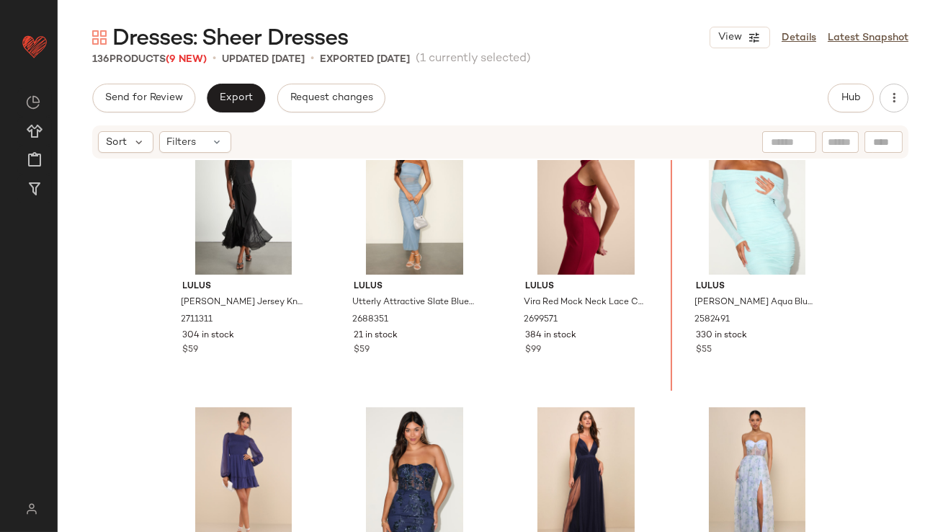
scroll to position [231, 0]
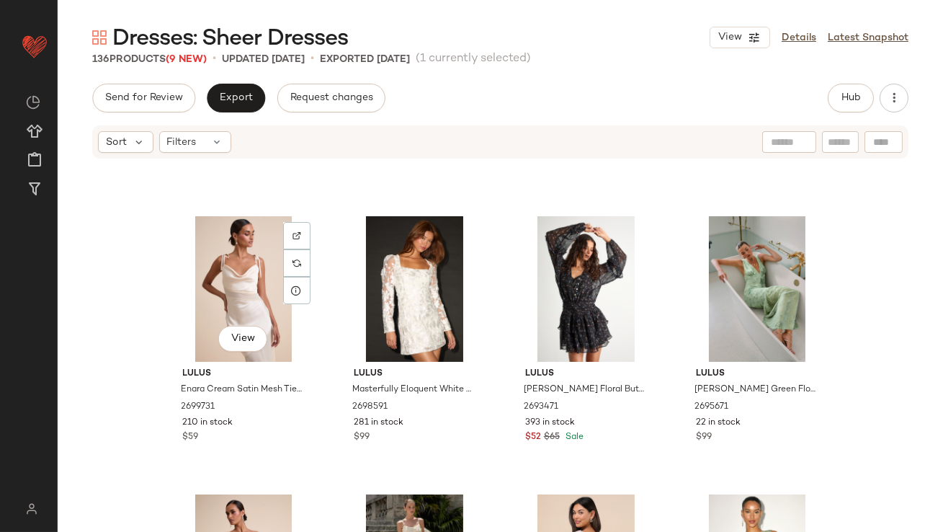
scroll to position [1899, 0]
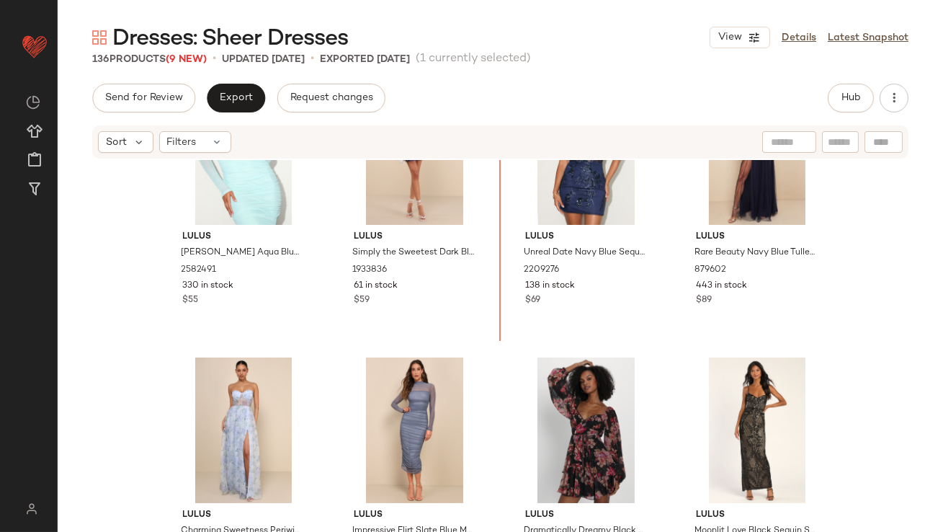
scroll to position [639, 0]
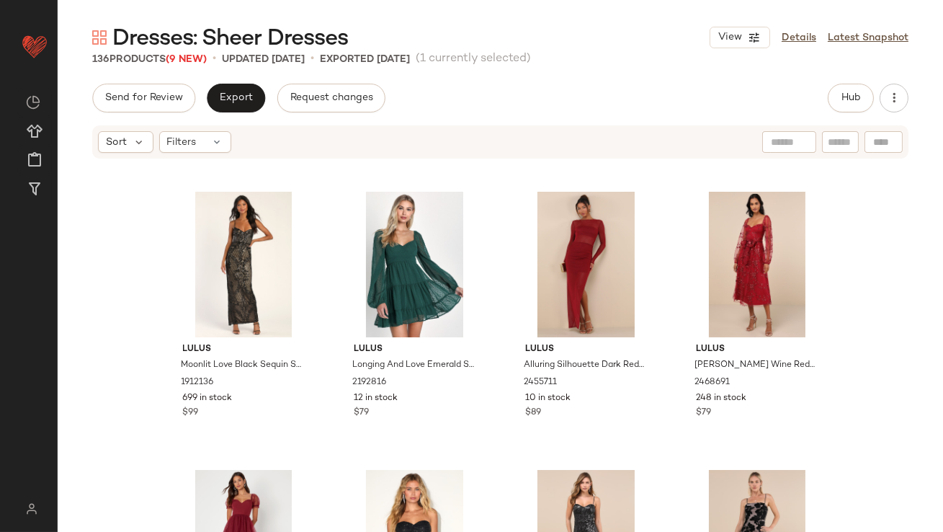
scroll to position [1099, 0]
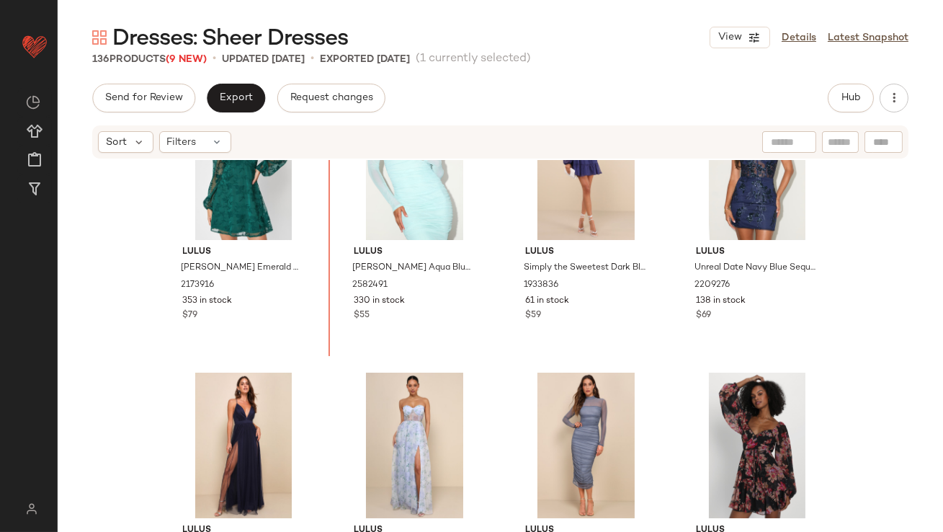
scroll to position [544, 0]
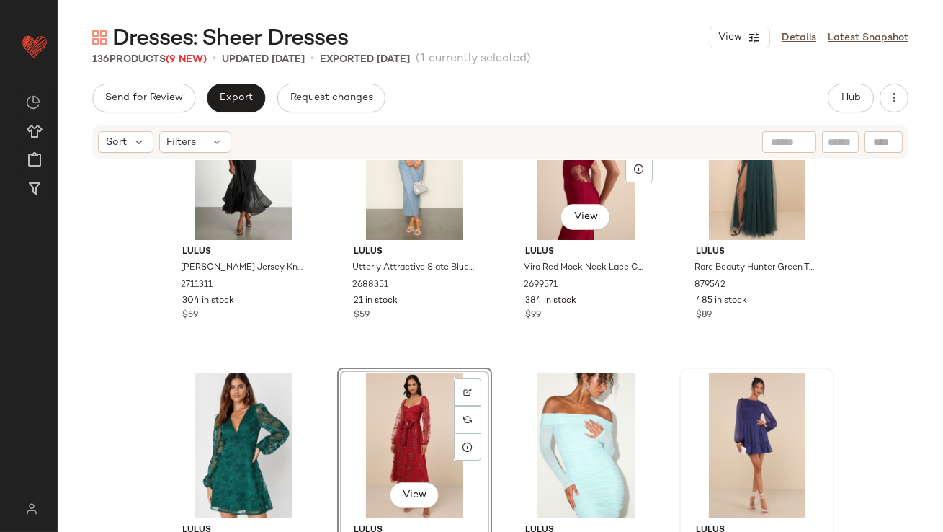
scroll to position [445, 0]
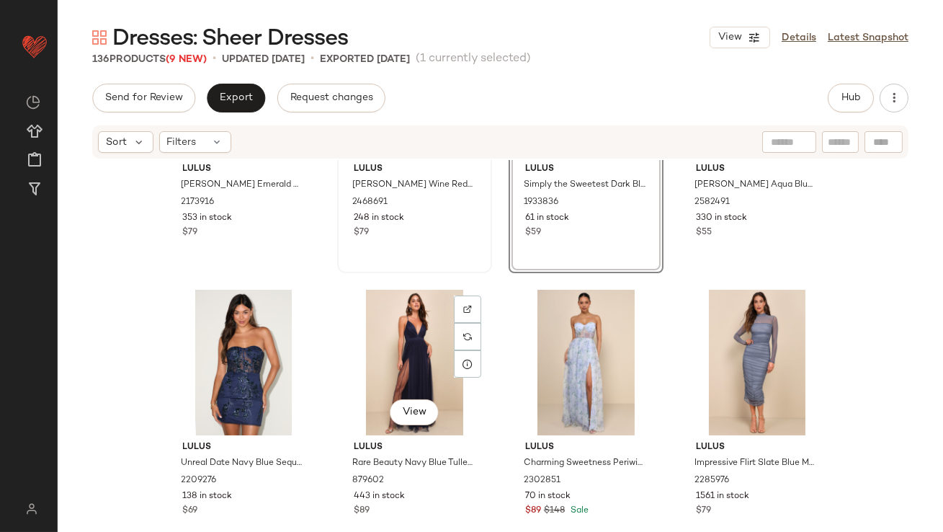
scroll to position [720, 0]
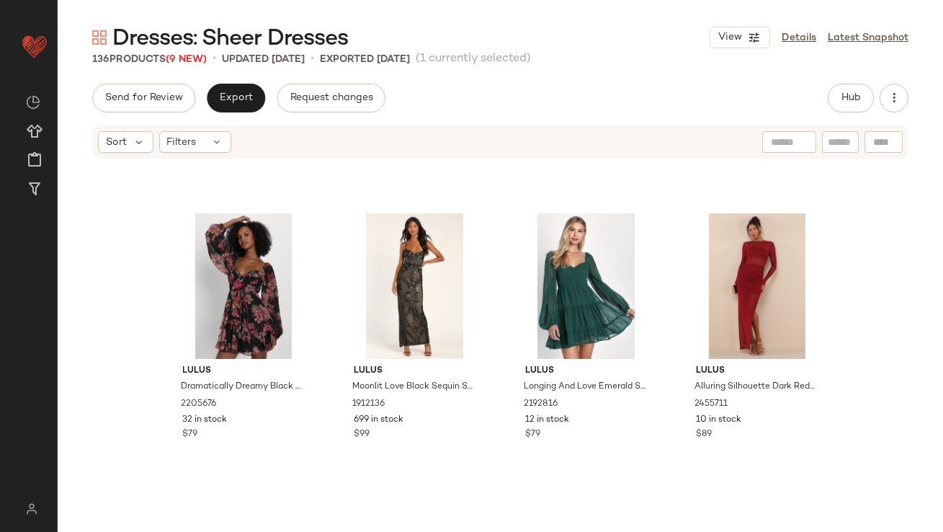
scroll to position [1099, 0]
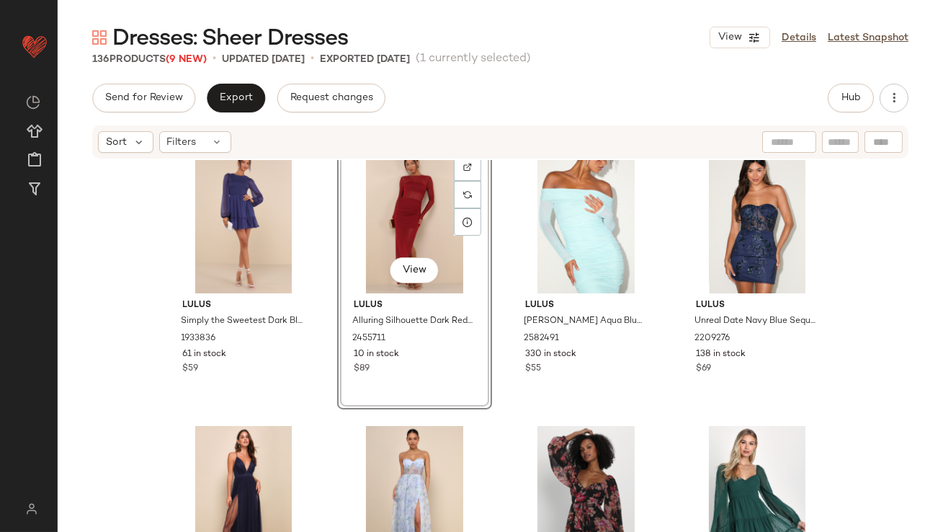
scroll to position [1042, 0]
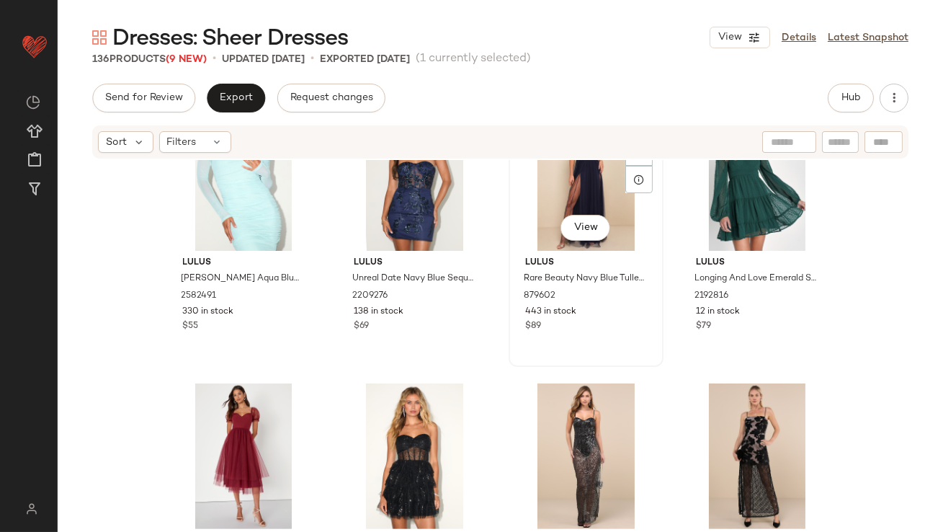
scroll to position [1332, 0]
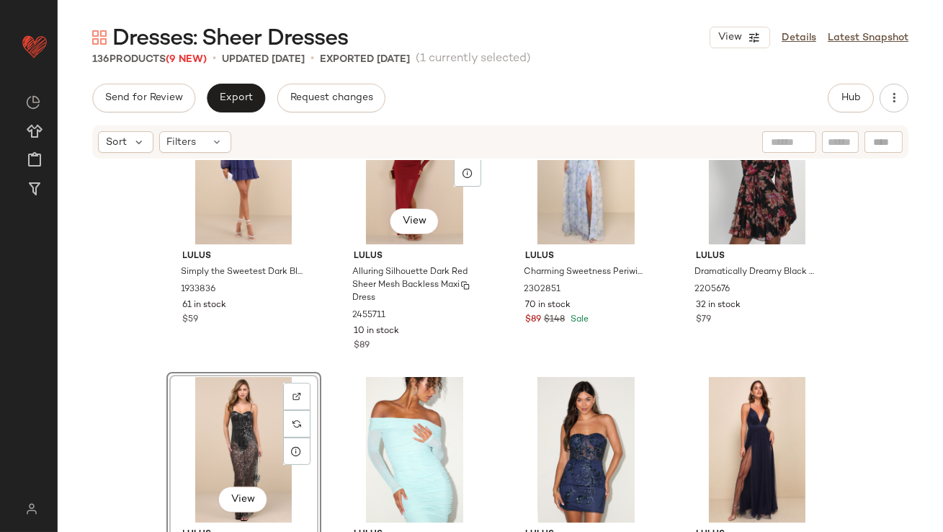
scroll to position [1105, 0]
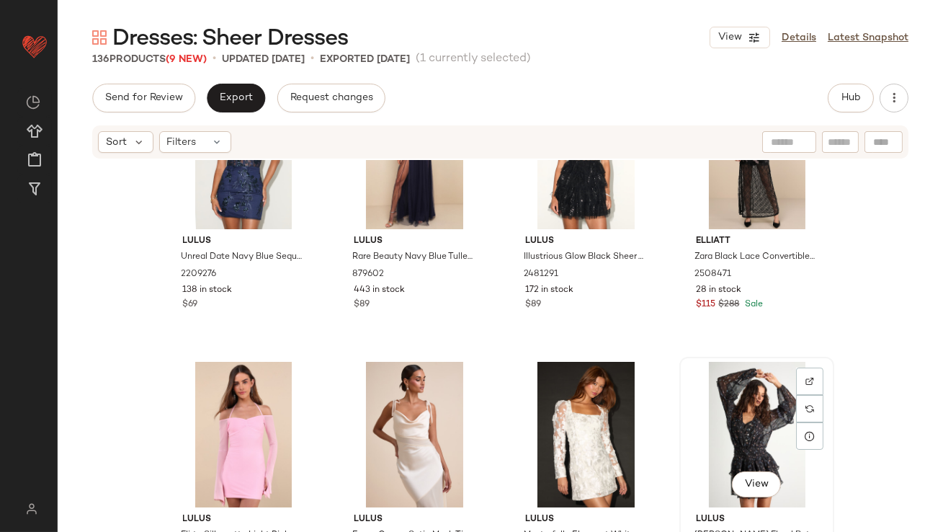
scroll to position [1772, 0]
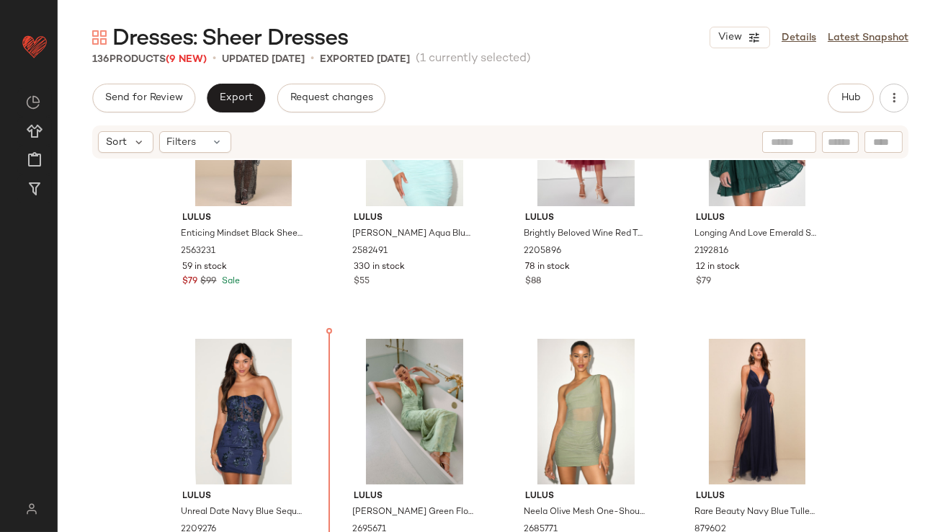
scroll to position [1231, 0]
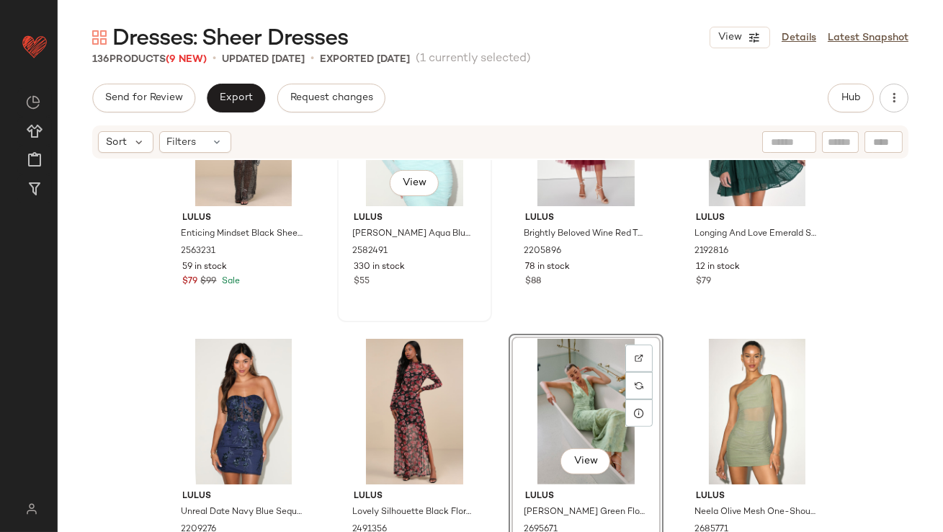
scroll to position [1231, 0]
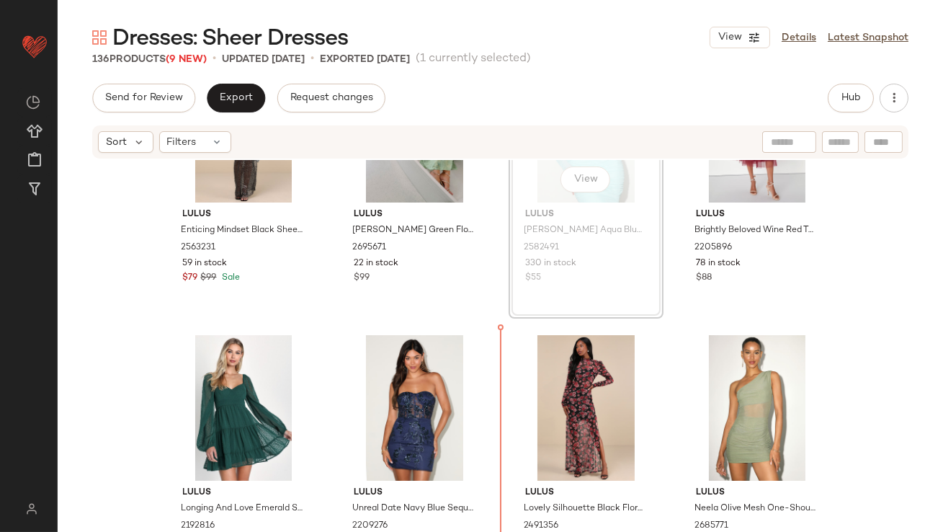
drag, startPoint x: 610, startPoint y: 201, endPoint x: 609, endPoint y: 208, distance: 7.3
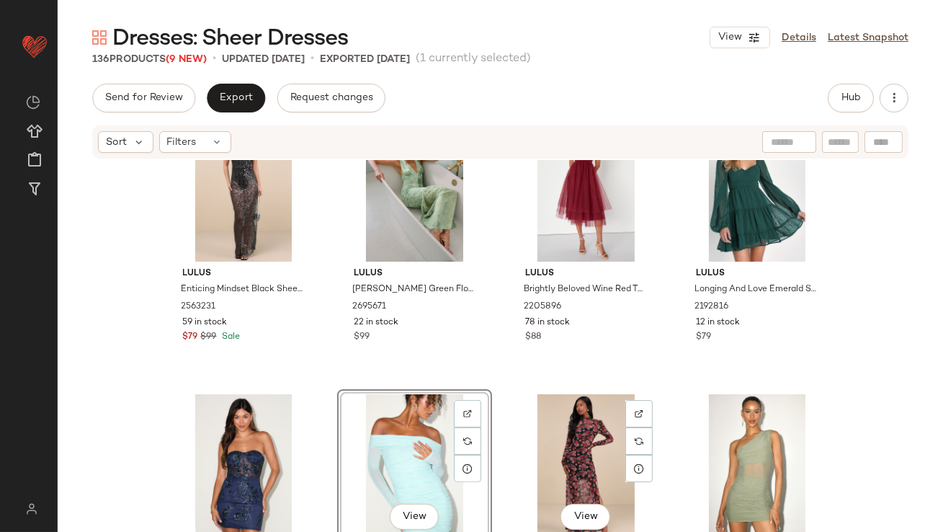
scroll to position [1192, 0]
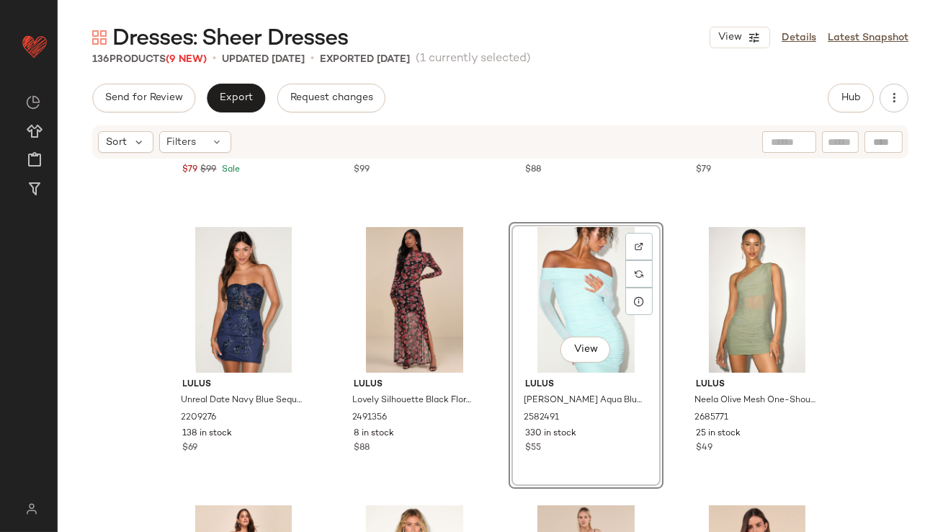
scroll to position [1438, 0]
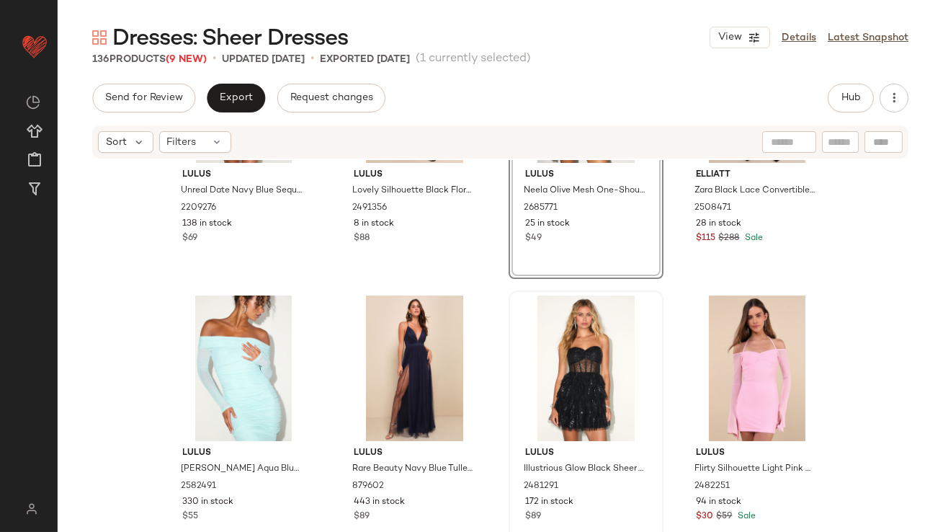
scroll to position [1553, 0]
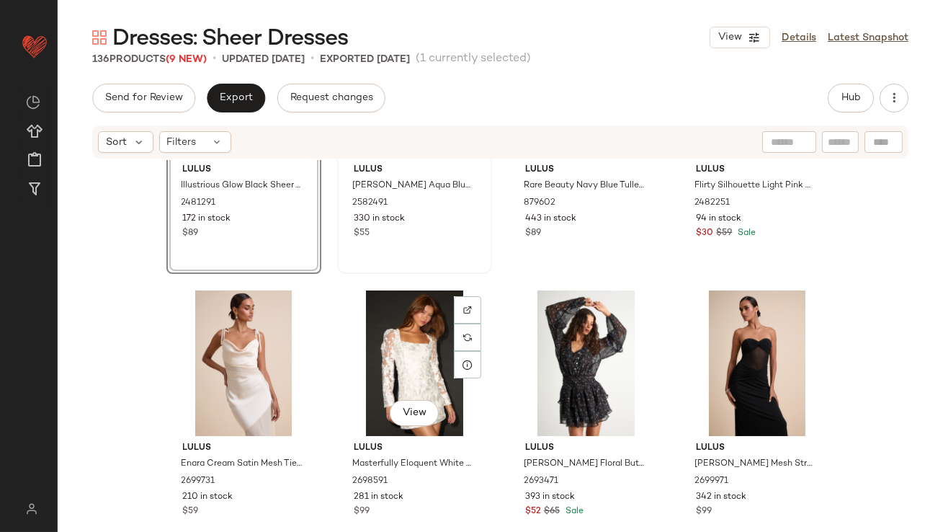
scroll to position [1753, 0]
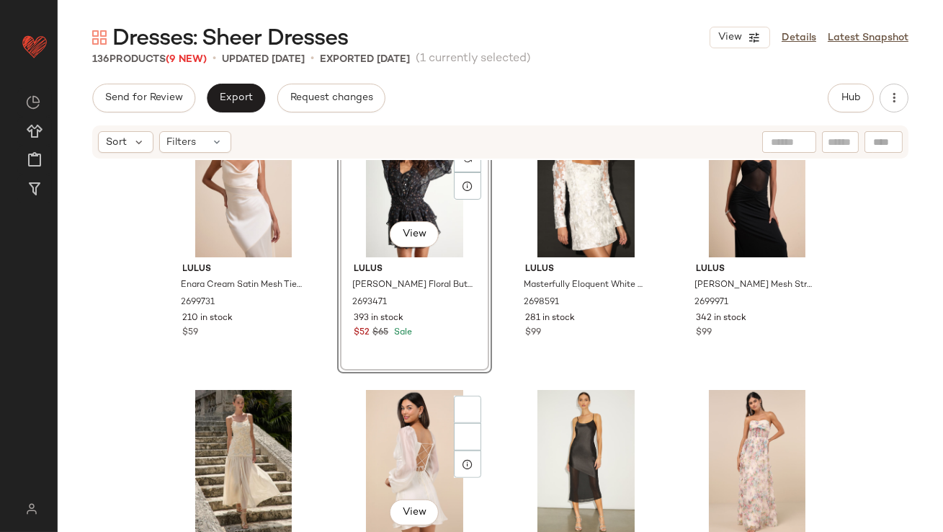
scroll to position [2039, 0]
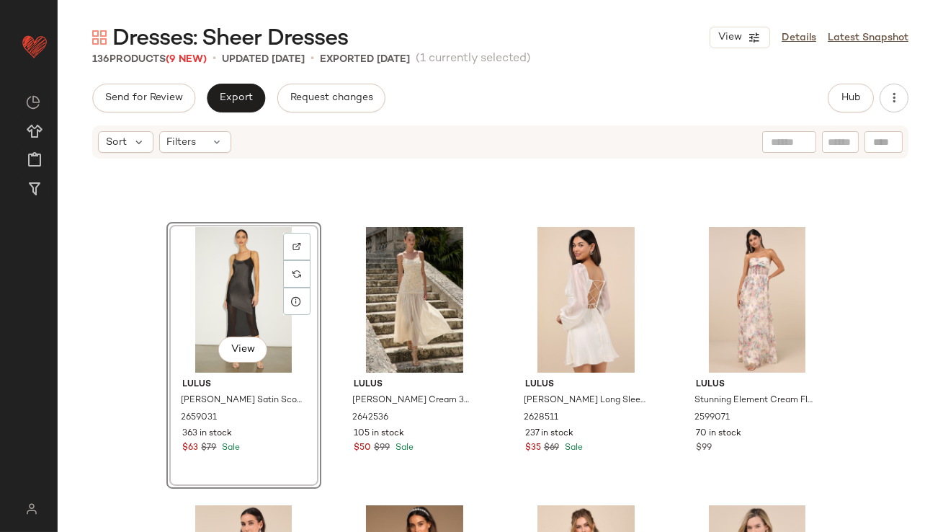
scroll to position [2389, 0]
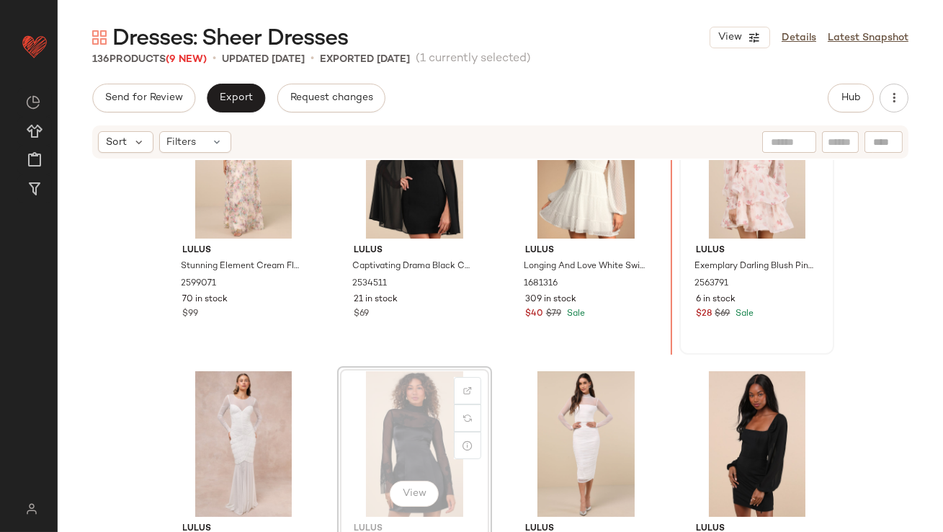
scroll to position [2587, 0]
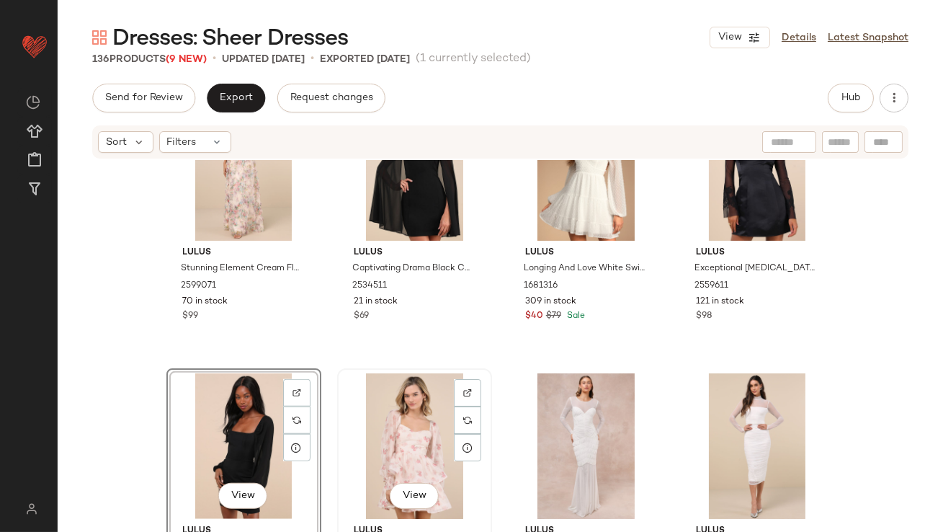
scroll to position [2774, 0]
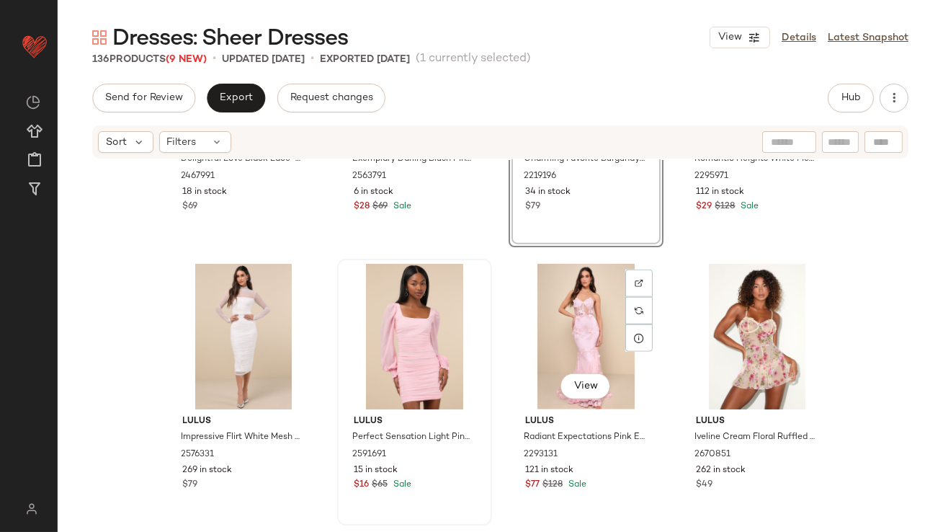
scroll to position [2972, 0]
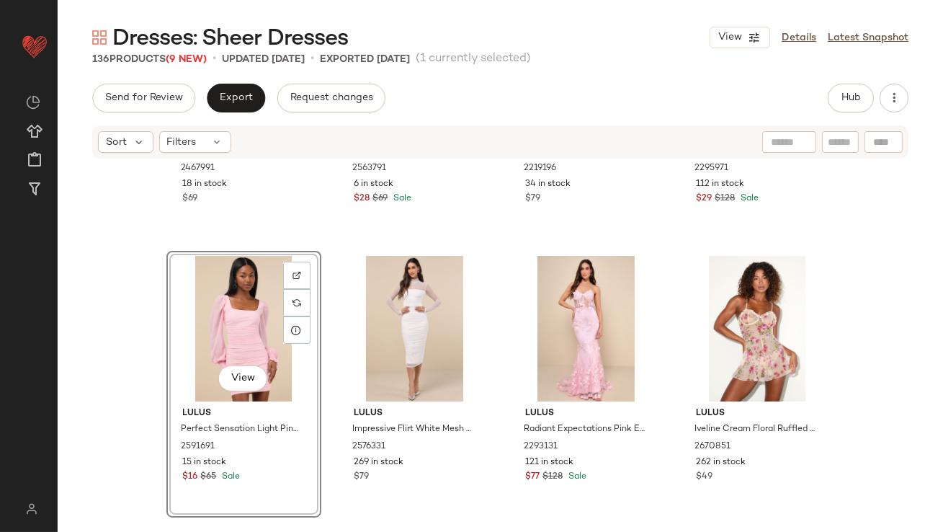
scroll to position [3118, 0]
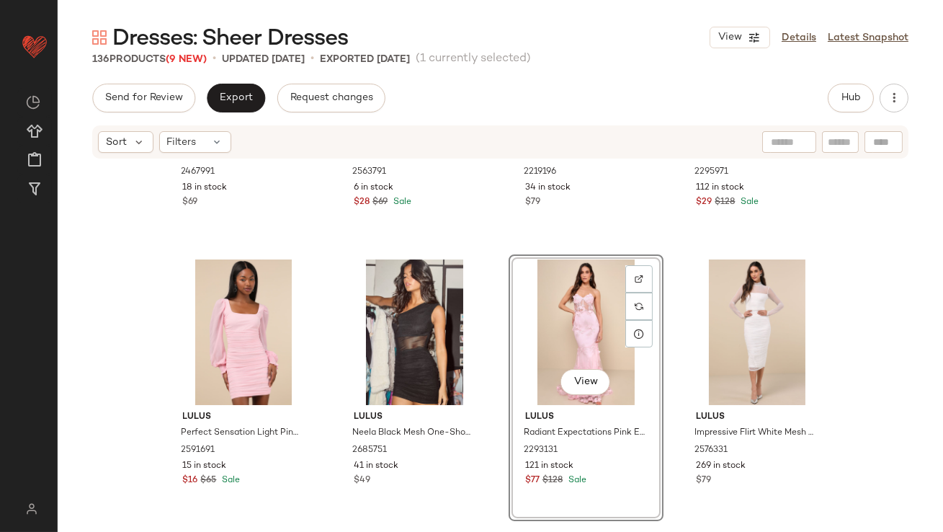
scroll to position [2999, 0]
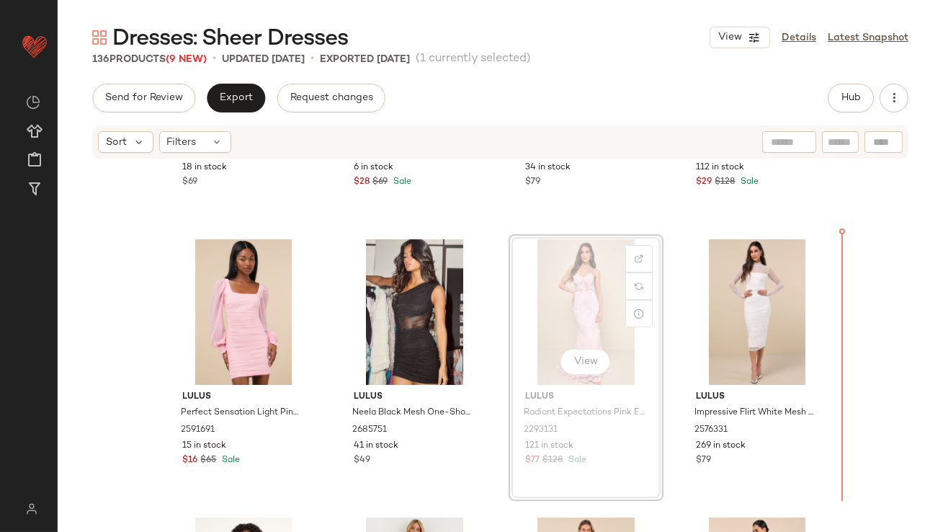
drag, startPoint x: 591, startPoint y: 300, endPoint x: 599, endPoint y: 300, distance: 8.0
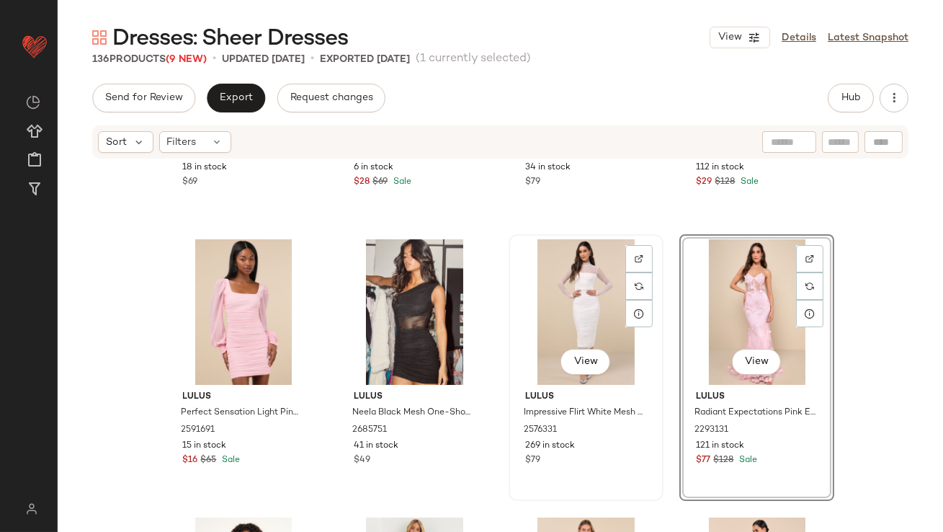
scroll to position [3138, 0]
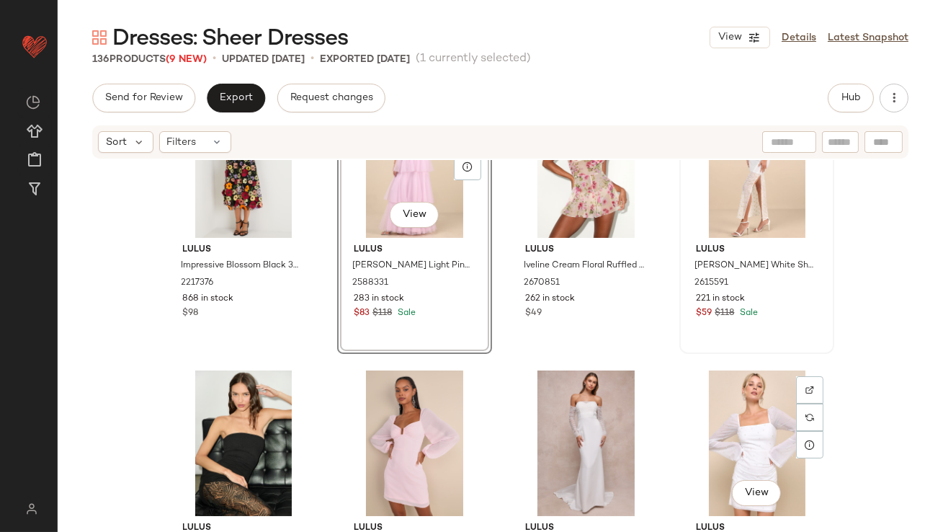
scroll to position [3432, 0]
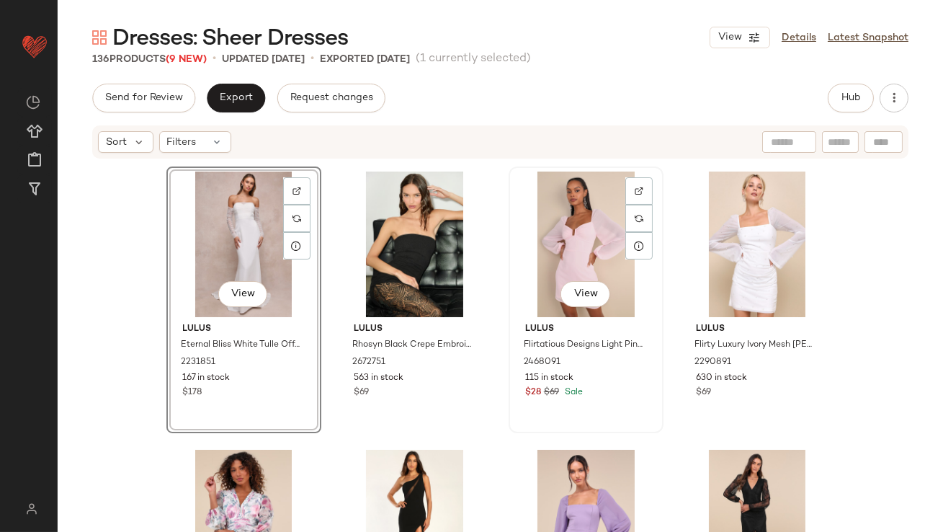
scroll to position [3708, 0]
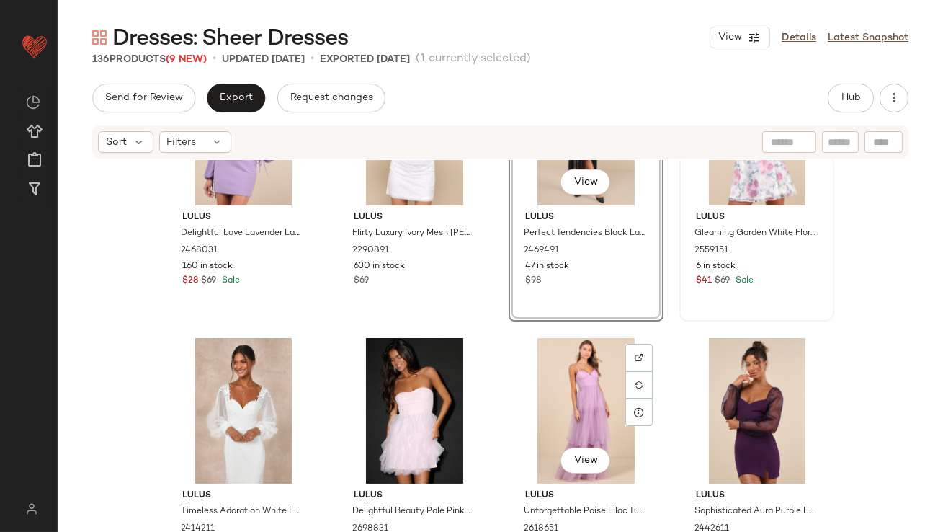
scroll to position [4021, 0]
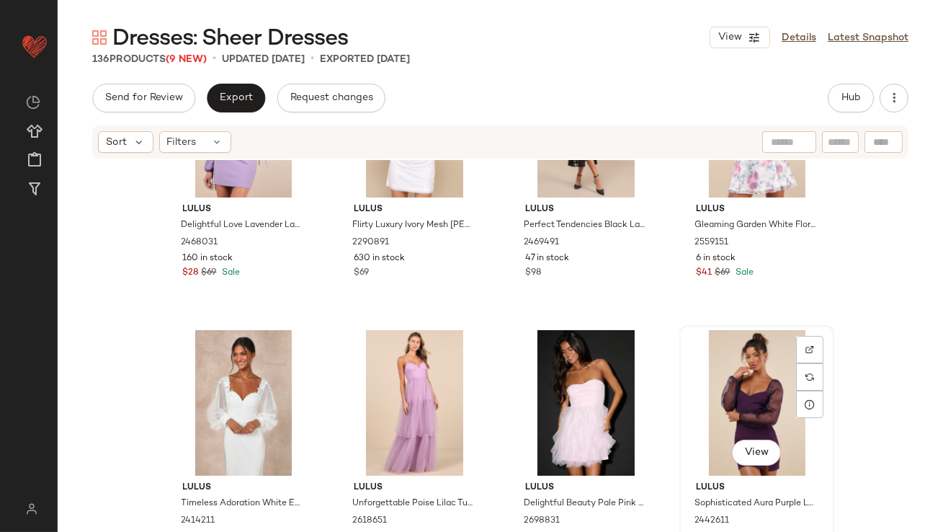
drag, startPoint x: 692, startPoint y: 399, endPoint x: 681, endPoint y: 399, distance: 11.5
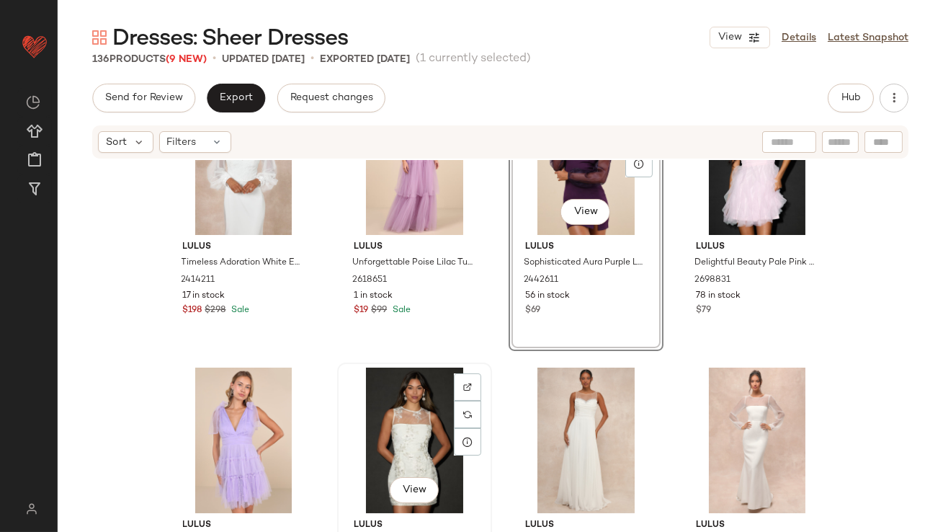
scroll to position [4492, 0]
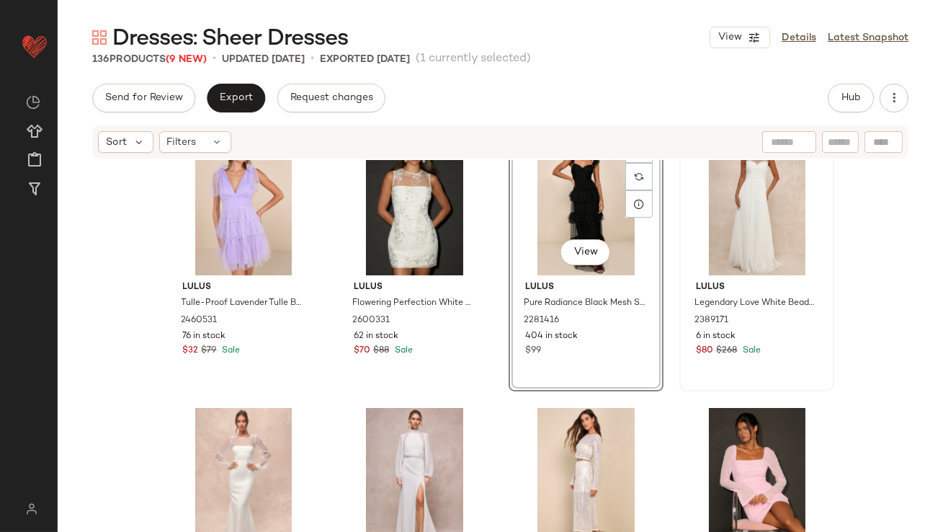
scroll to position [4587, 0]
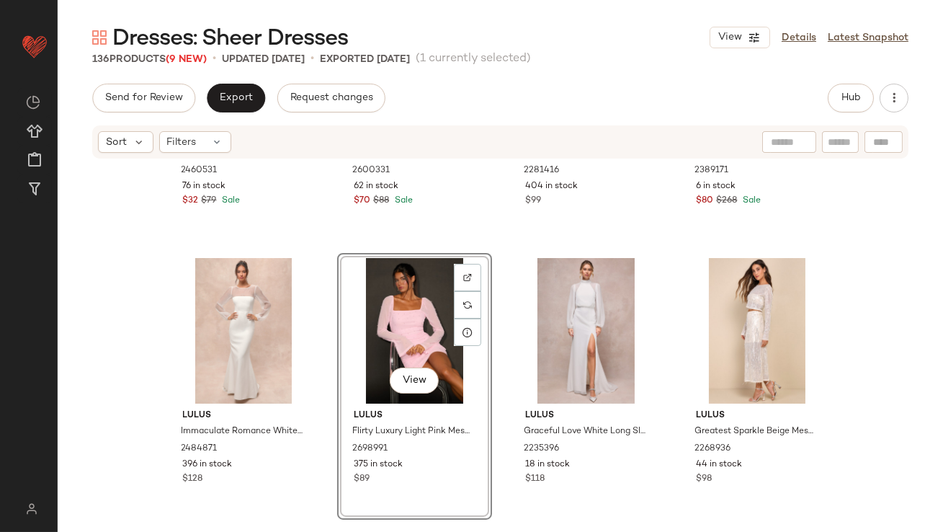
scroll to position [4799, 0]
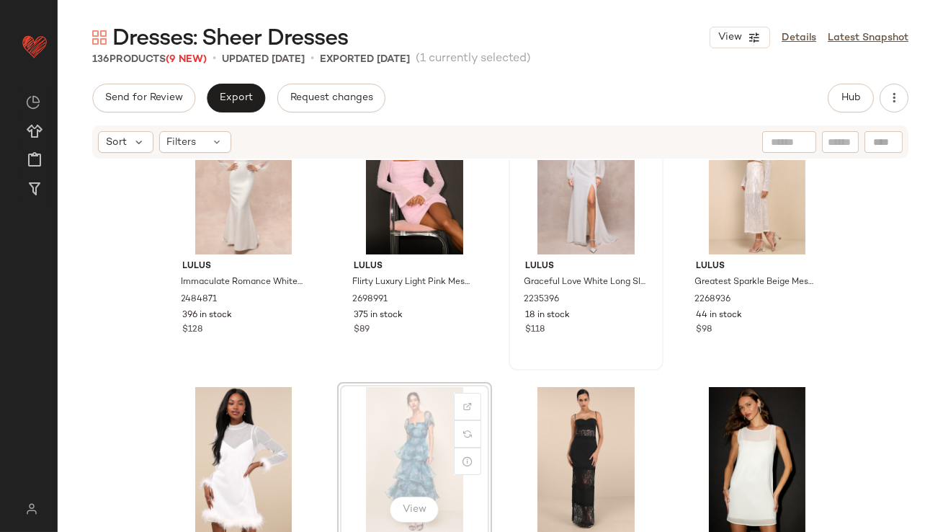
drag, startPoint x: 412, startPoint y: 437, endPoint x: 641, endPoint y: 289, distance: 272.6
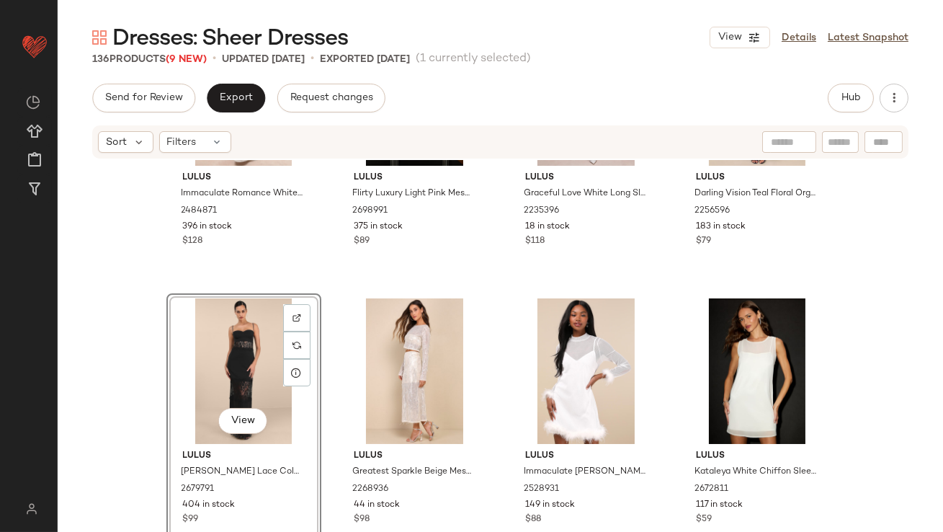
scroll to position [5043, 0]
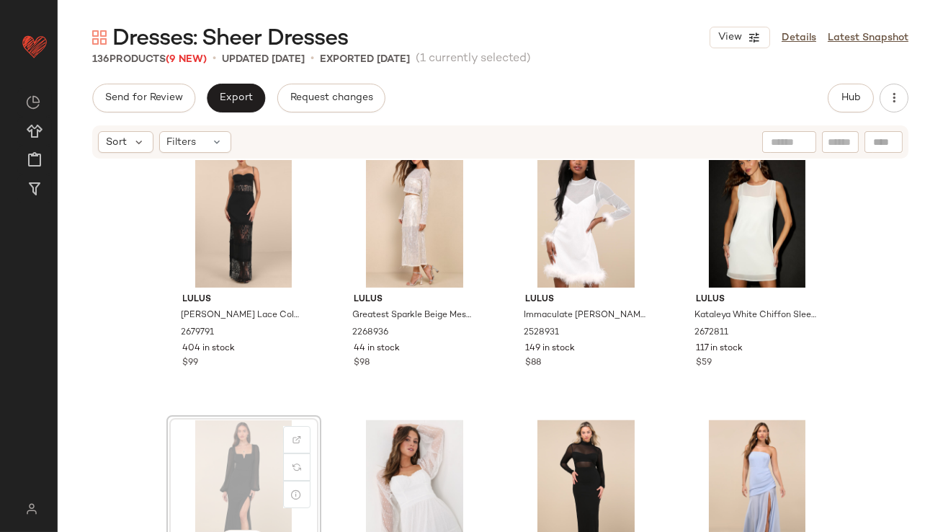
drag, startPoint x: 264, startPoint y: 460, endPoint x: 493, endPoint y: 311, distance: 272.8
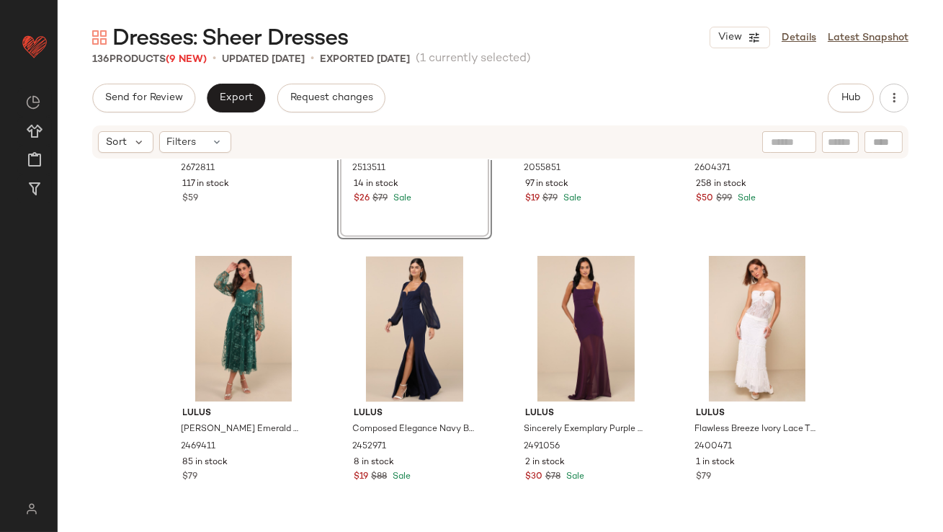
scroll to position [5408, 0]
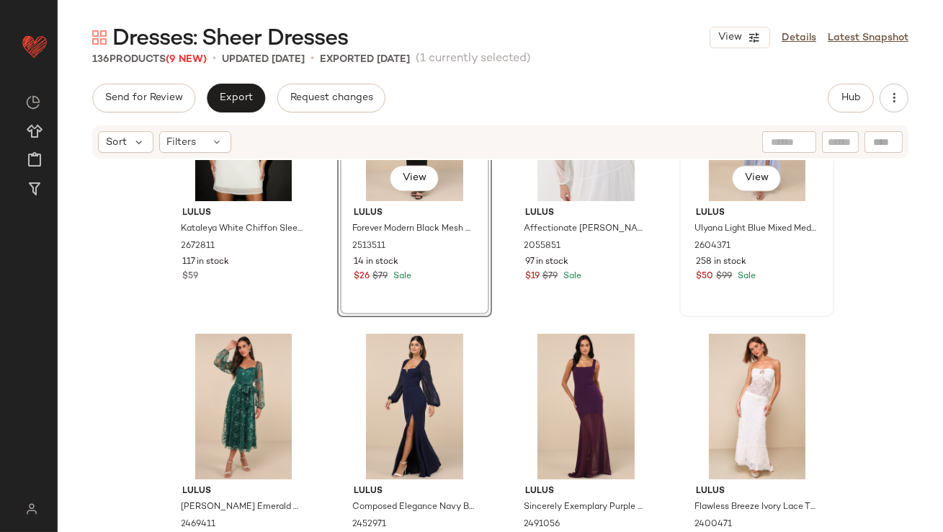
click at [713, 188] on div "View" at bounding box center [756, 128] width 145 height 146
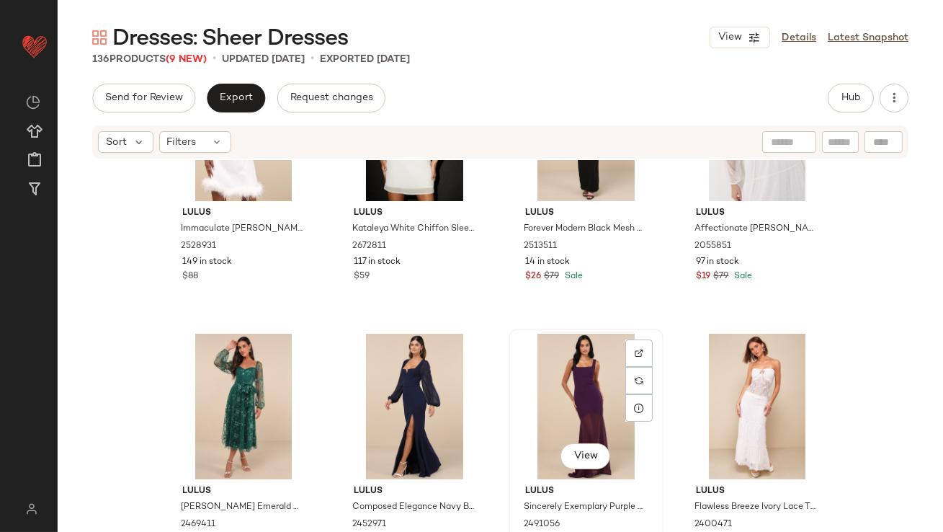
click at [585, 366] on div "View" at bounding box center [586, 407] width 145 height 146
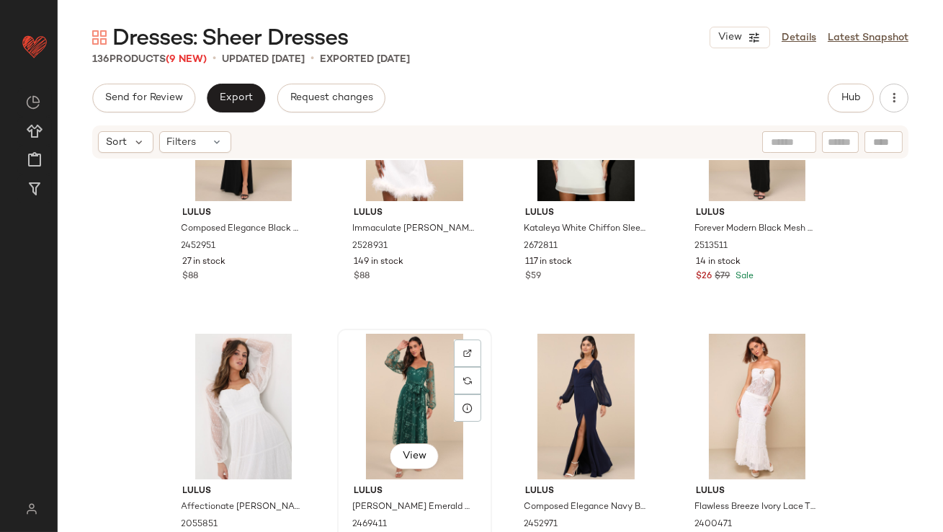
click at [416, 381] on div "View" at bounding box center [414, 407] width 145 height 146
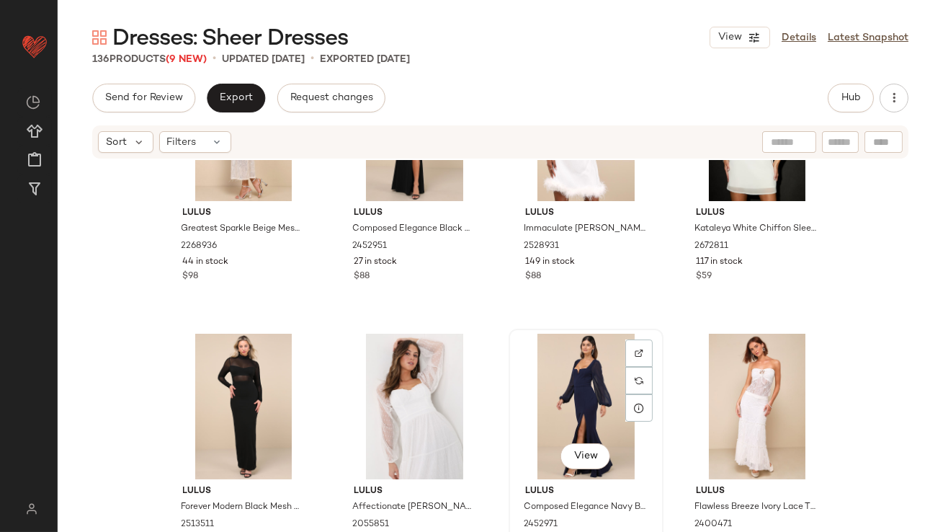
click at [535, 389] on div "View" at bounding box center [586, 407] width 145 height 146
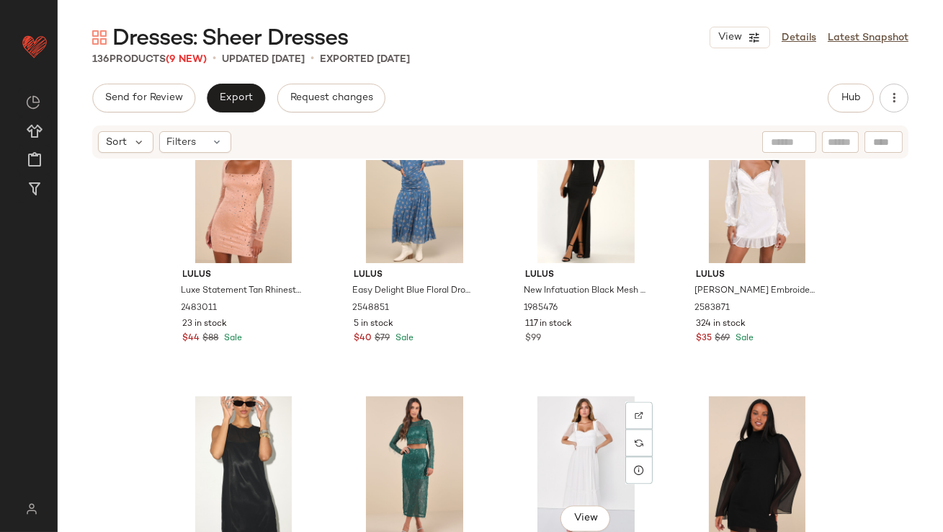
scroll to position [5917, 0]
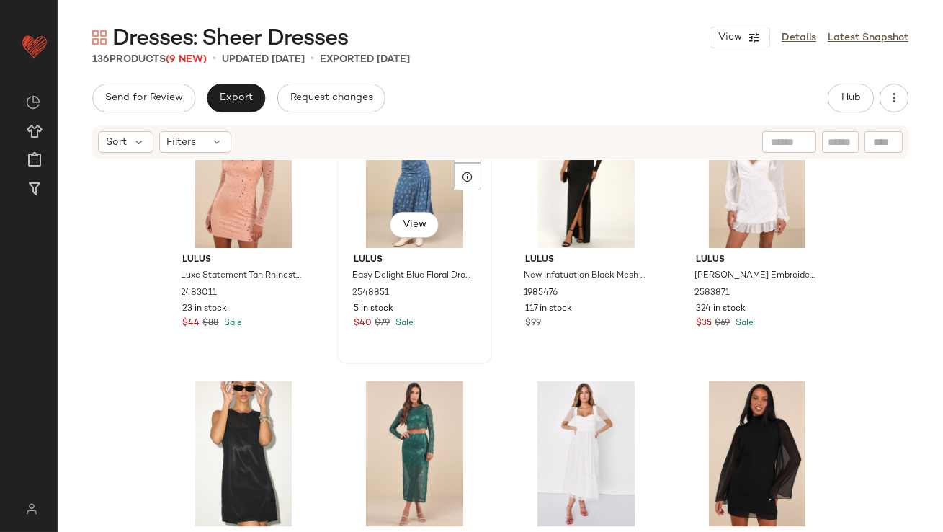
click at [387, 203] on div "View" at bounding box center [414, 175] width 145 height 146
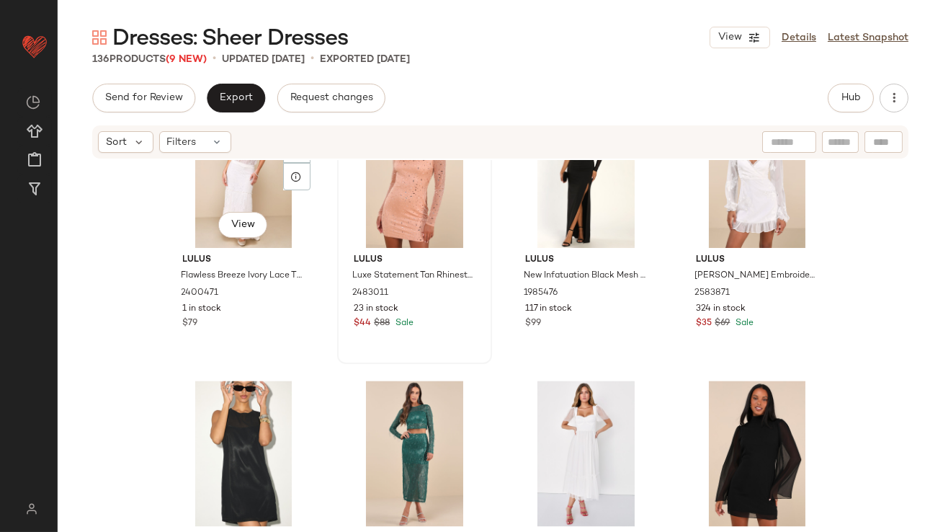
click at [362, 190] on div at bounding box center [414, 175] width 145 height 146
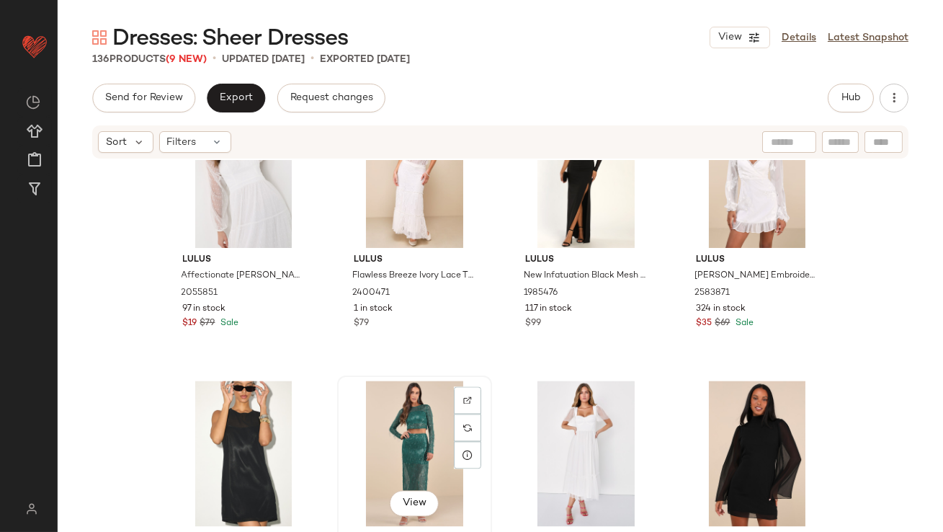
click at [405, 433] on div "View" at bounding box center [414, 453] width 145 height 146
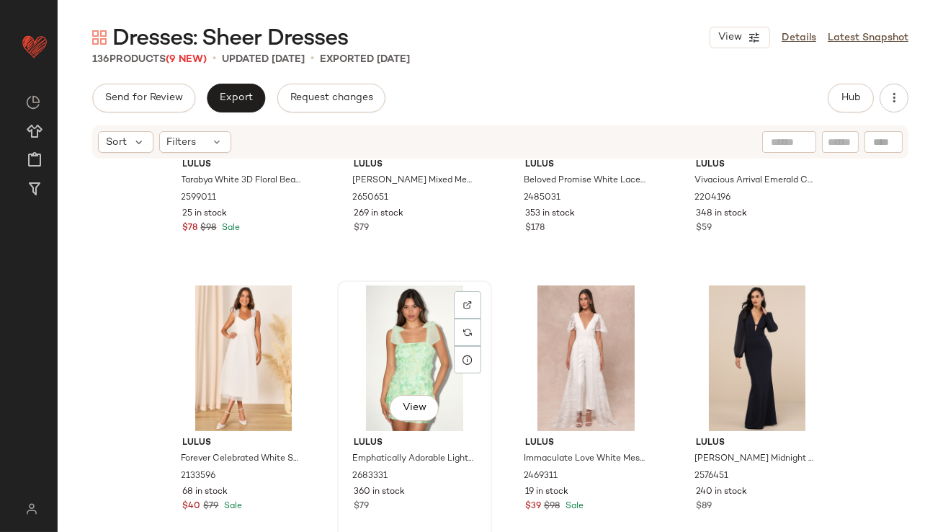
click at [416, 368] on div "View" at bounding box center [414, 358] width 145 height 146
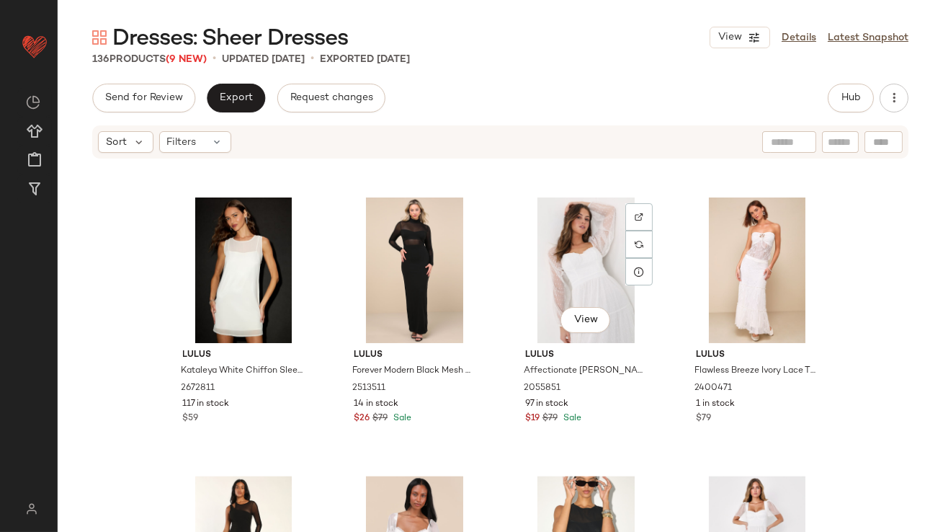
scroll to position [5939, 0]
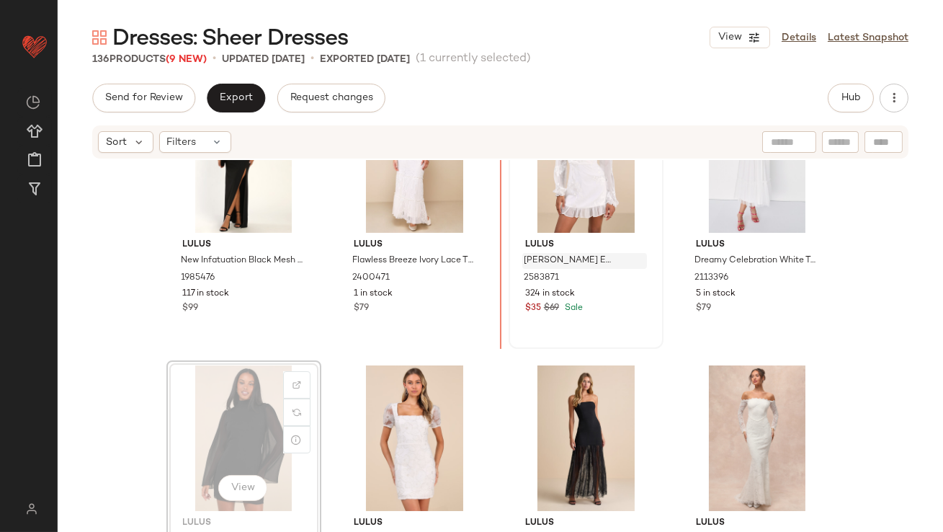
scroll to position [6208, 0]
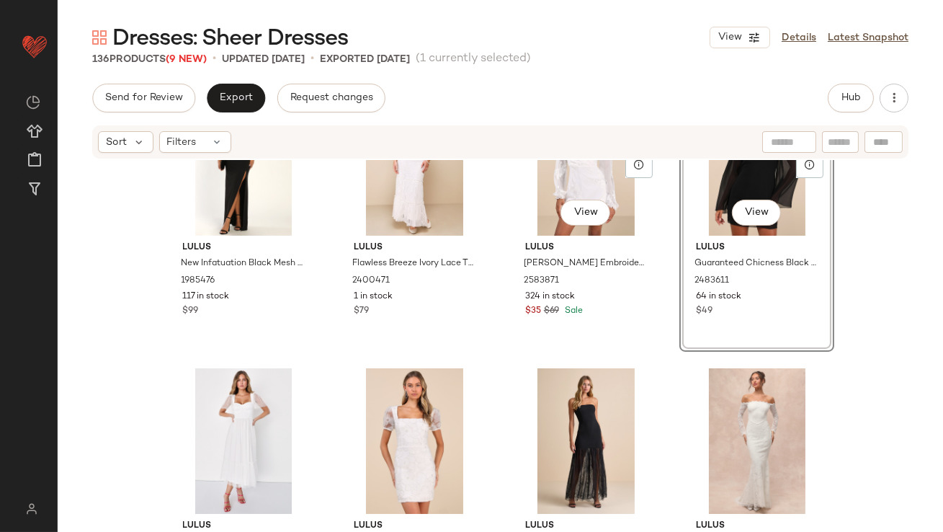
drag, startPoint x: 674, startPoint y: 174, endPoint x: 500, endPoint y: 219, distance: 179.5
click at [501, 221] on div "Lulus New Infatuation Black Mesh Asymmetrical Mermaid Maxi Dress 1985476 117 in…" at bounding box center [500, 367] width 885 height 415
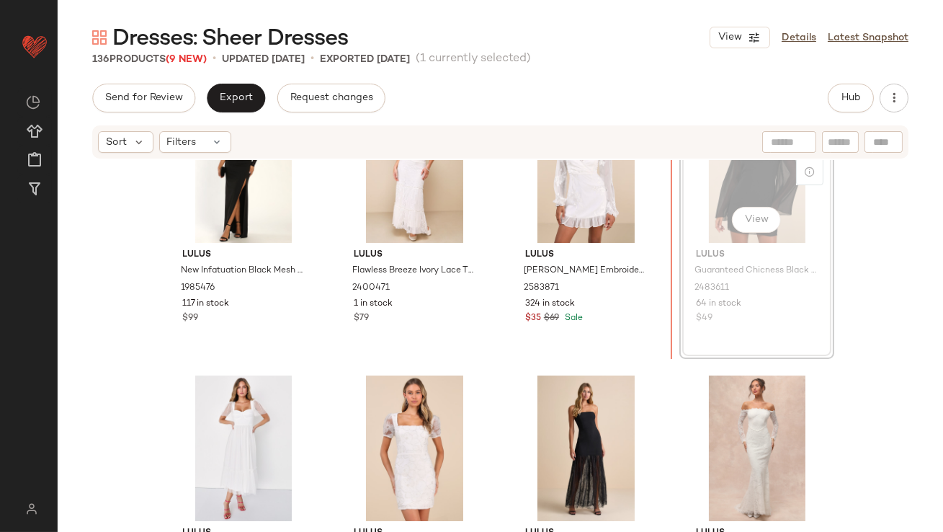
scroll to position [6189, 0]
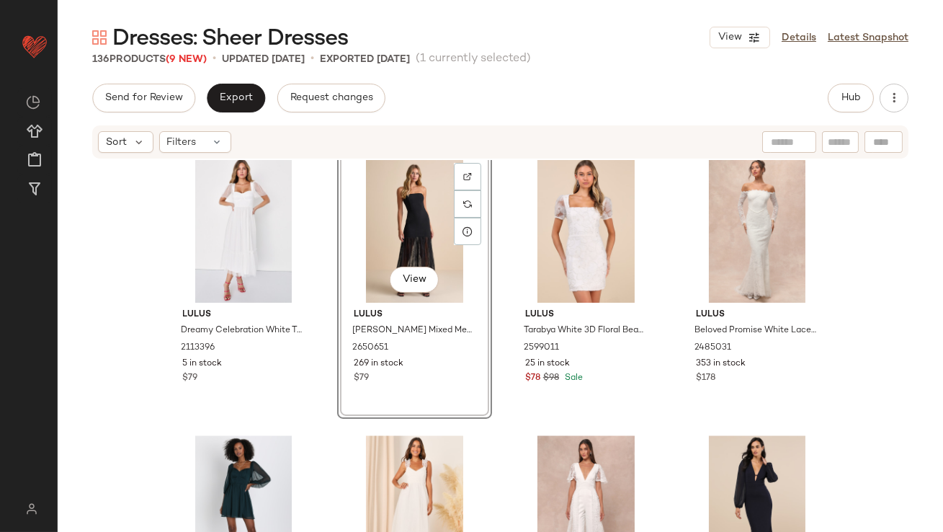
scroll to position [6577, 0]
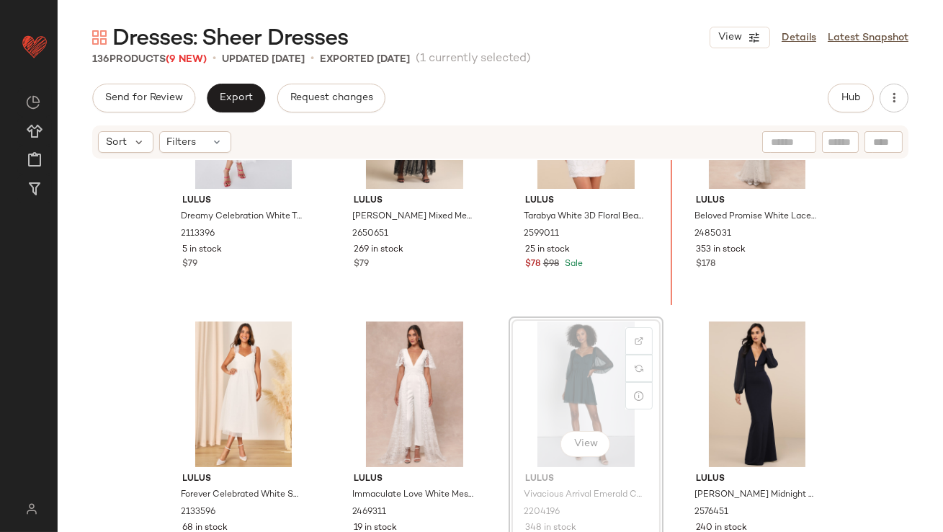
scroll to position [6528, 0]
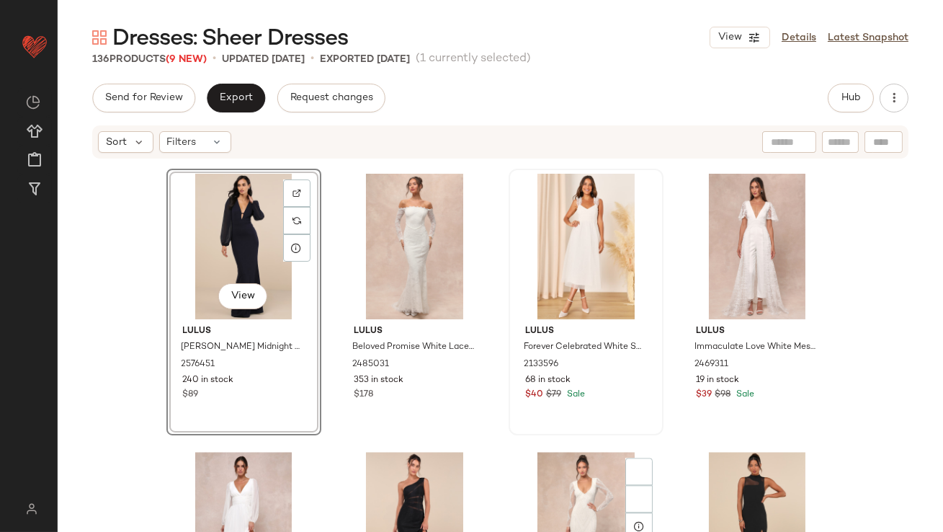
scroll to position [6800, 0]
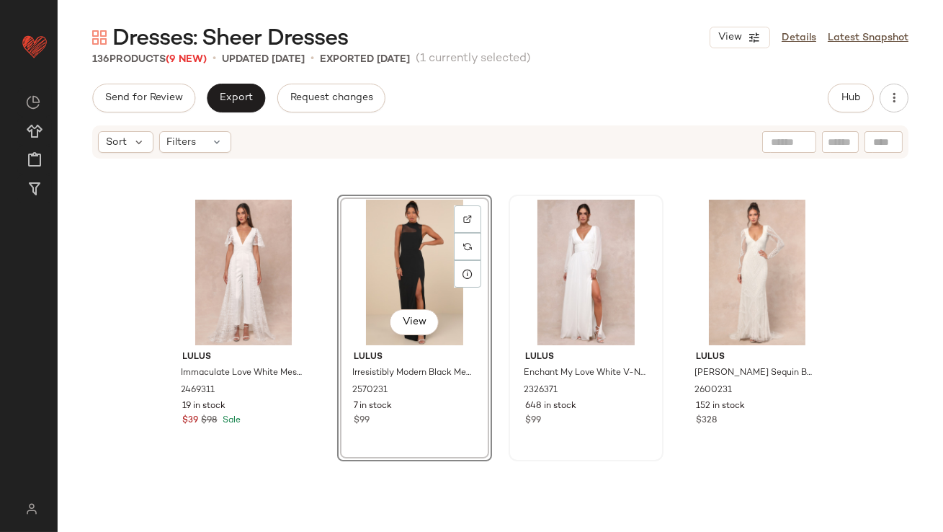
scroll to position [6977, 0]
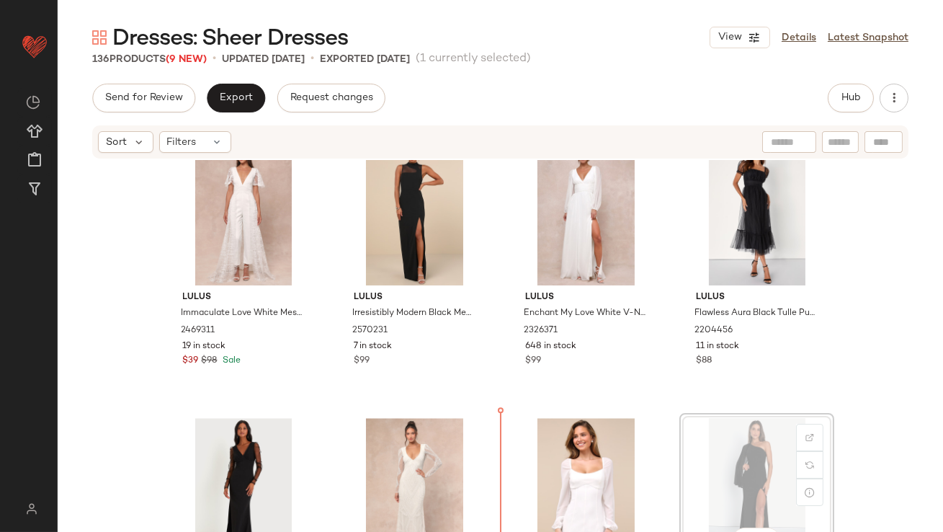
scroll to position [7003, 0]
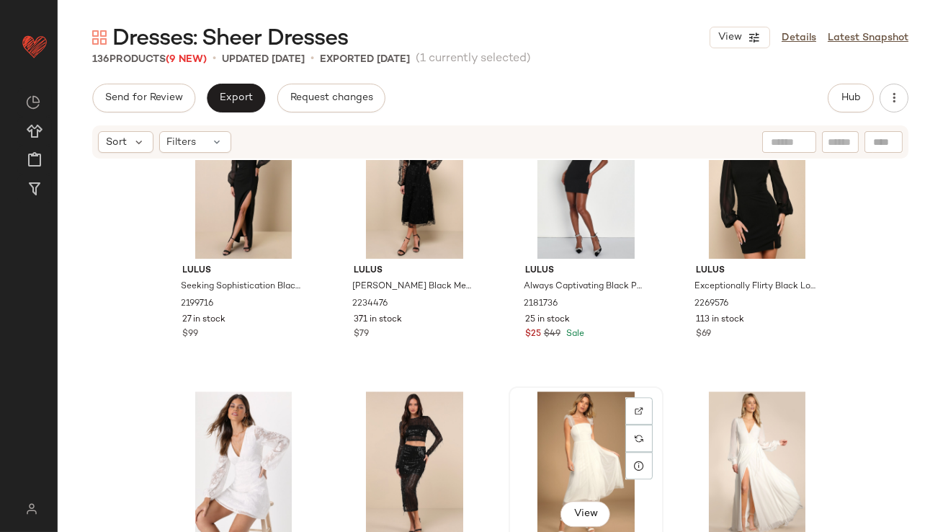
scroll to position [7541, 0]
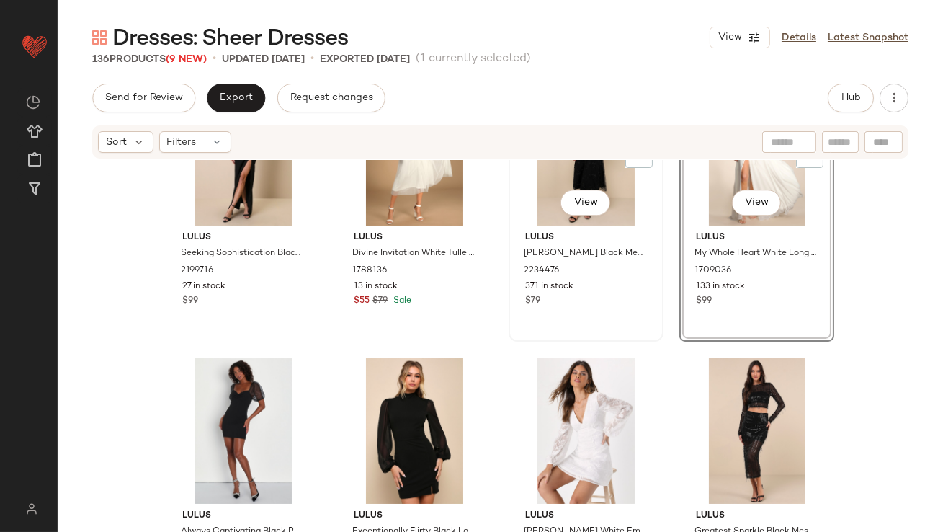
scroll to position [7686, 0]
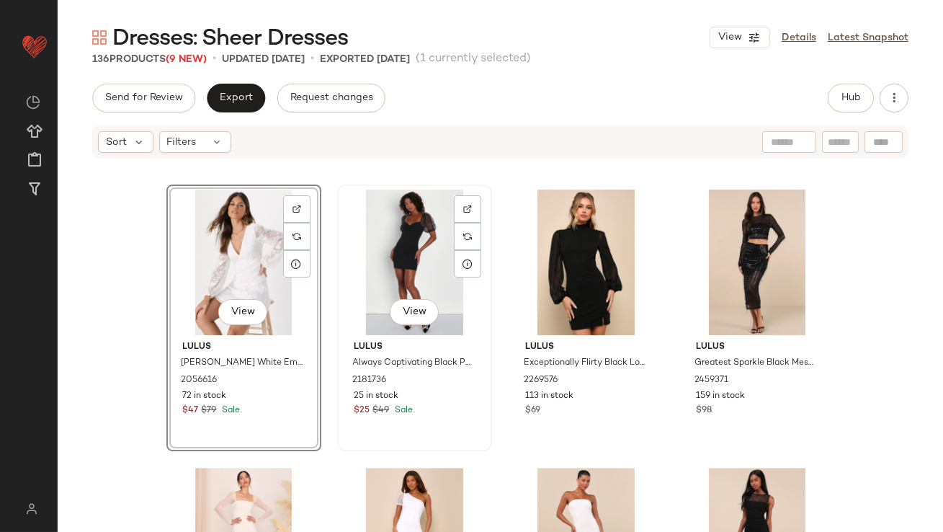
scroll to position [7838, 0]
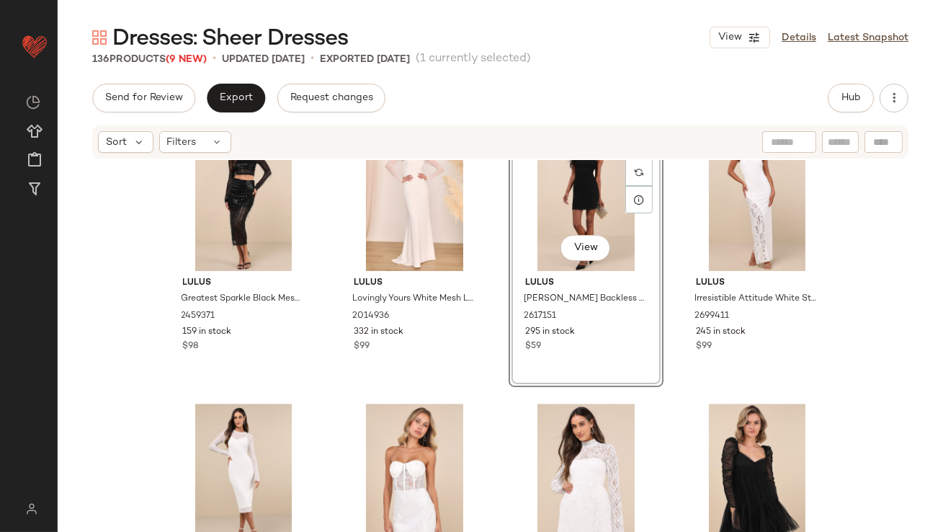
scroll to position [8159, 0]
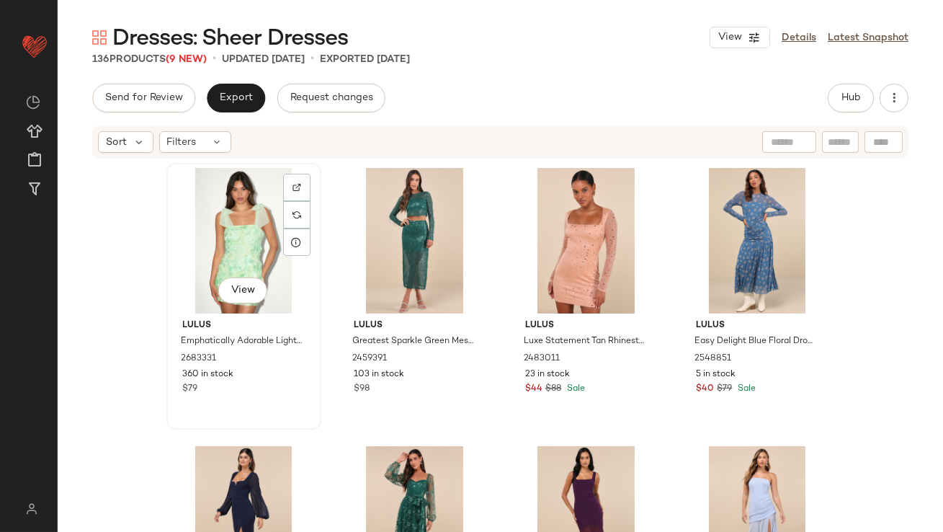
click at [266, 246] on div "View" at bounding box center [243, 241] width 145 height 146
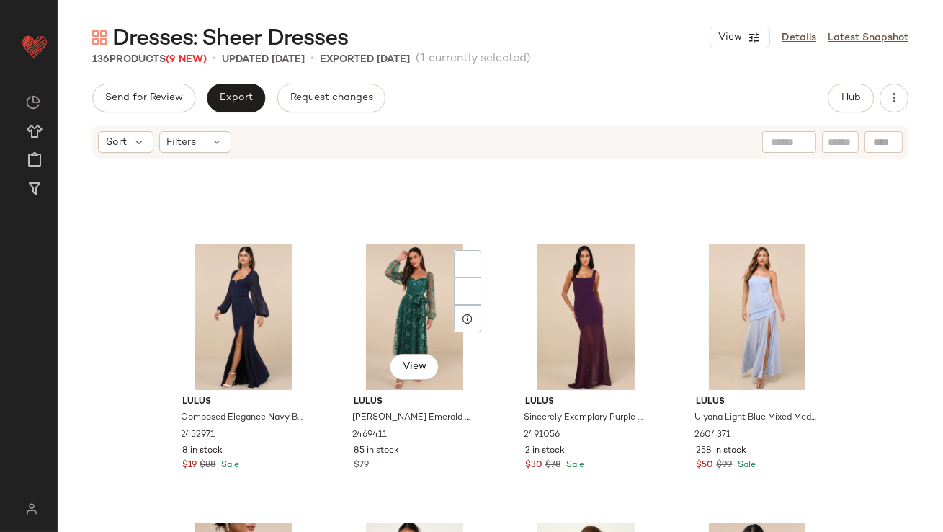
scroll to position [335, 0]
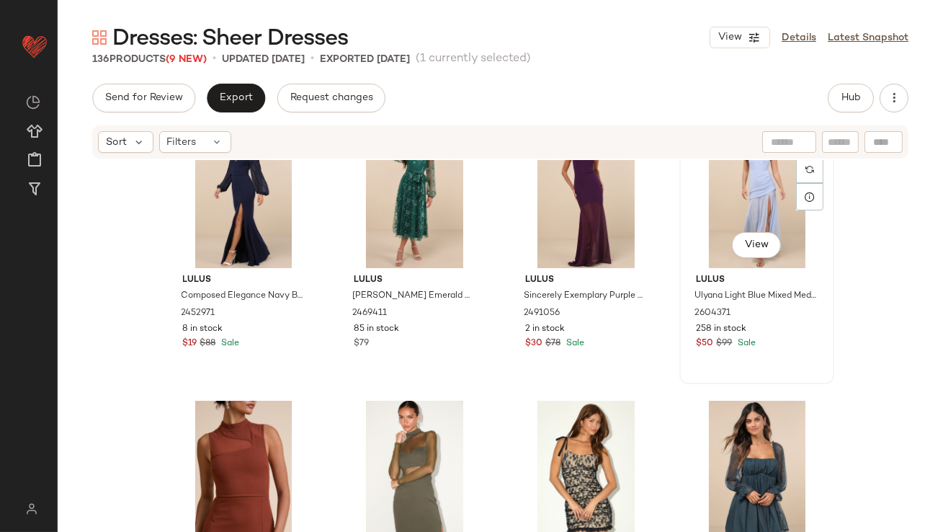
click at [757, 208] on div "View" at bounding box center [756, 195] width 145 height 146
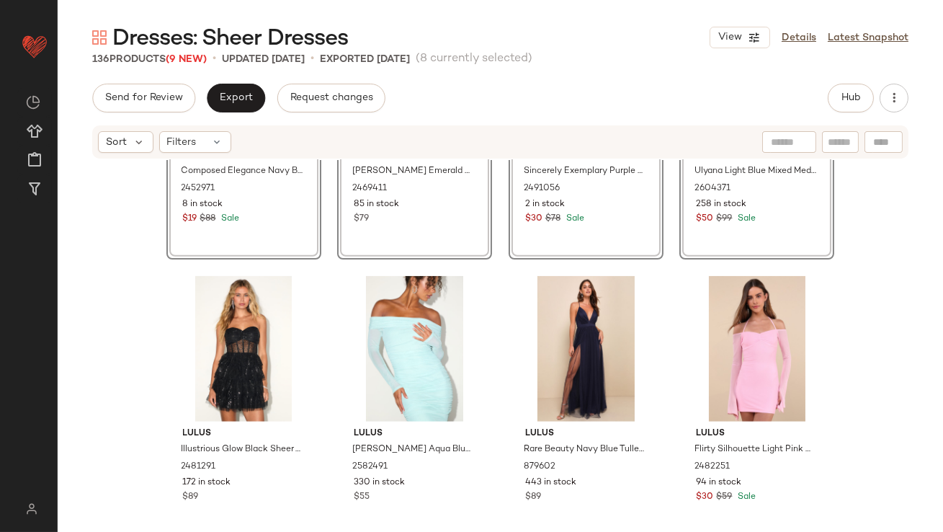
click at [148, 385] on div "View Lulus Composed Elegance Navy Balloon Sleeve Mermaid Maxi Dress 2452971 8 i…" at bounding box center [500, 367] width 885 height 415
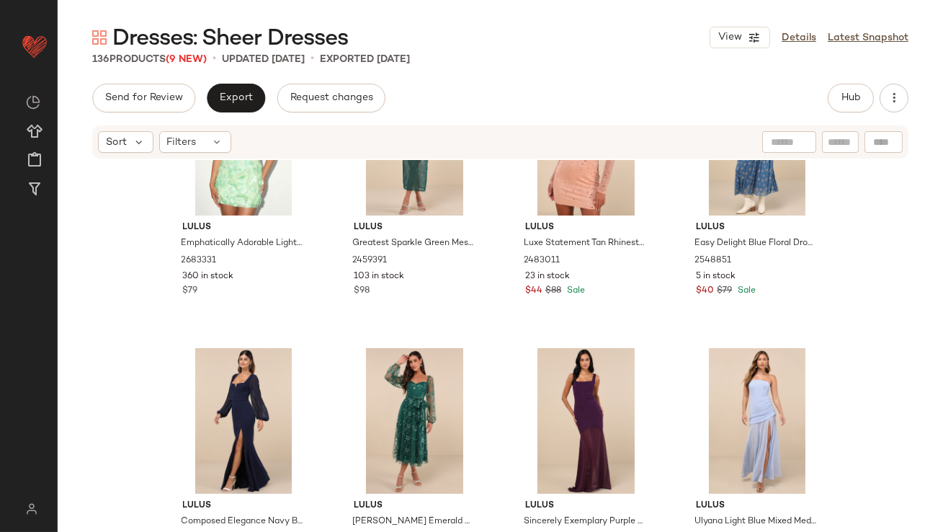
scroll to position [1780, 0]
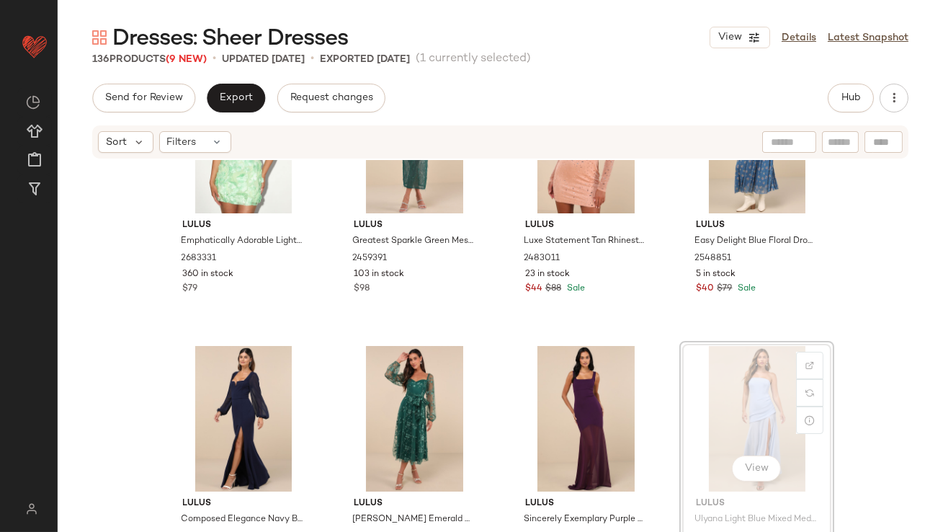
drag, startPoint x: 718, startPoint y: 441, endPoint x: 707, endPoint y: 440, distance: 11.6
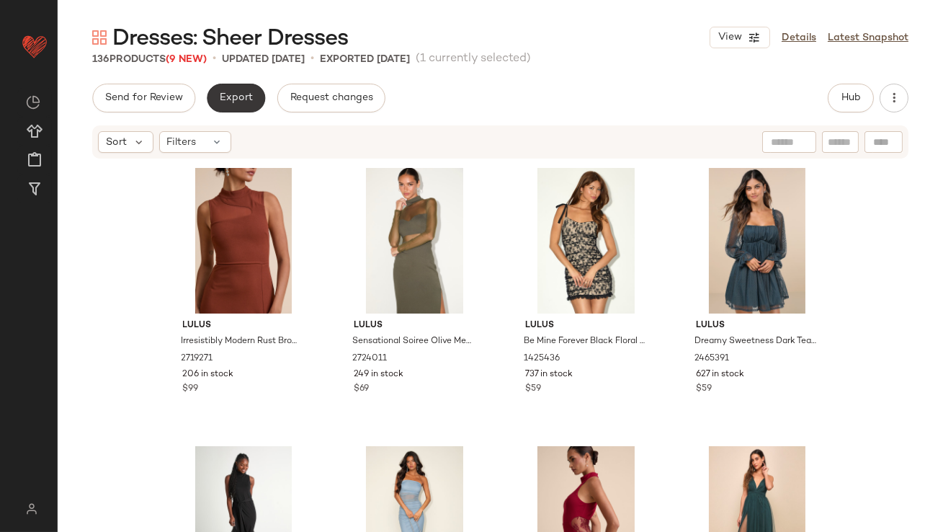
click at [250, 104] on button "Export" at bounding box center [236, 98] width 58 height 29
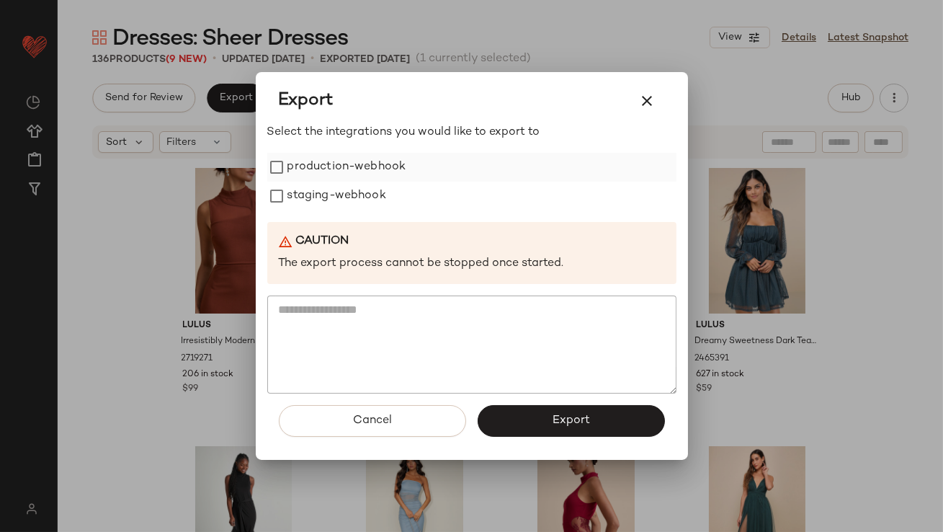
click at [331, 174] on label "production-webhook" at bounding box center [346, 167] width 119 height 29
click at [334, 192] on label "staging-webhook" at bounding box center [336, 196] width 99 height 29
click at [545, 419] on button "Export" at bounding box center [571, 421] width 187 height 32
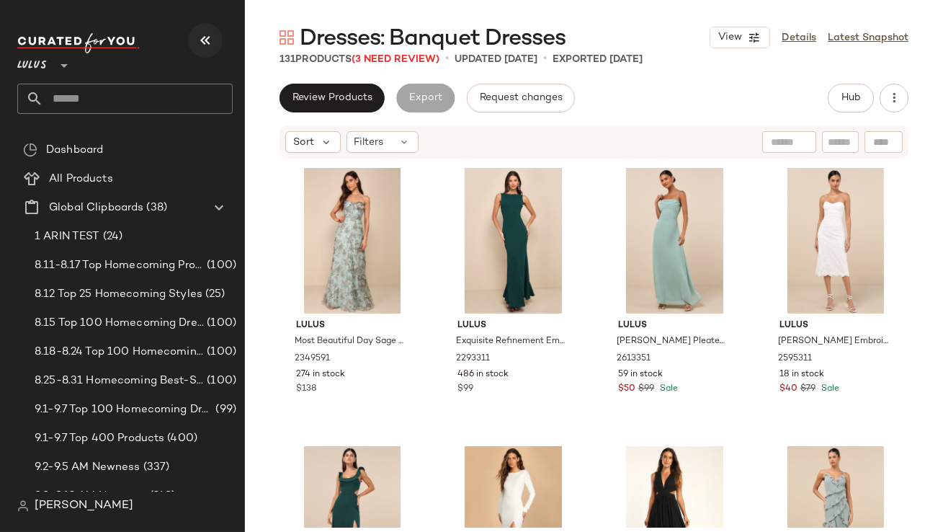
click at [218, 35] on button "button" at bounding box center [205, 40] width 35 height 35
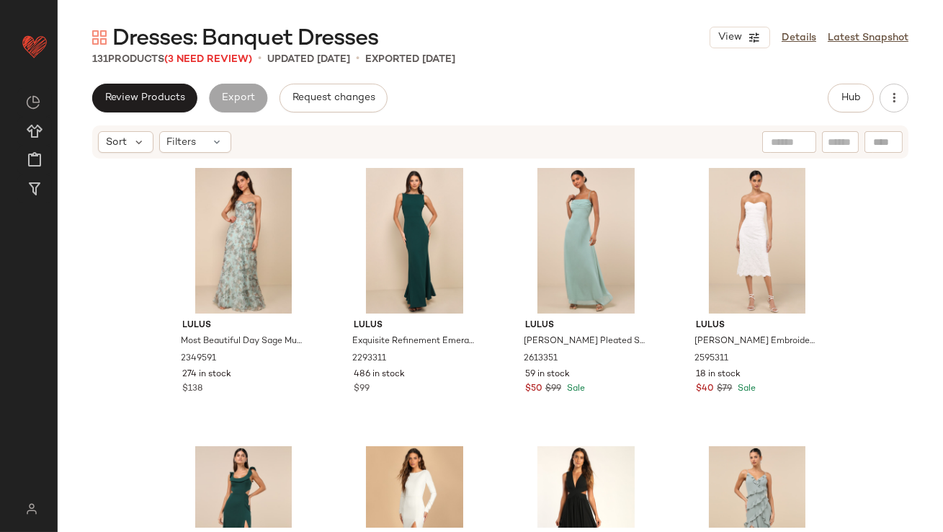
click at [816, 52] on div "131 Products (3 Need Review) • updated [DATE] • Exported [DATE]" at bounding box center [500, 59] width 885 height 14
click at [804, 29] on div "View Details Latest Snapshot" at bounding box center [809, 38] width 199 height 22
click at [798, 39] on link "Details" at bounding box center [799, 37] width 35 height 15
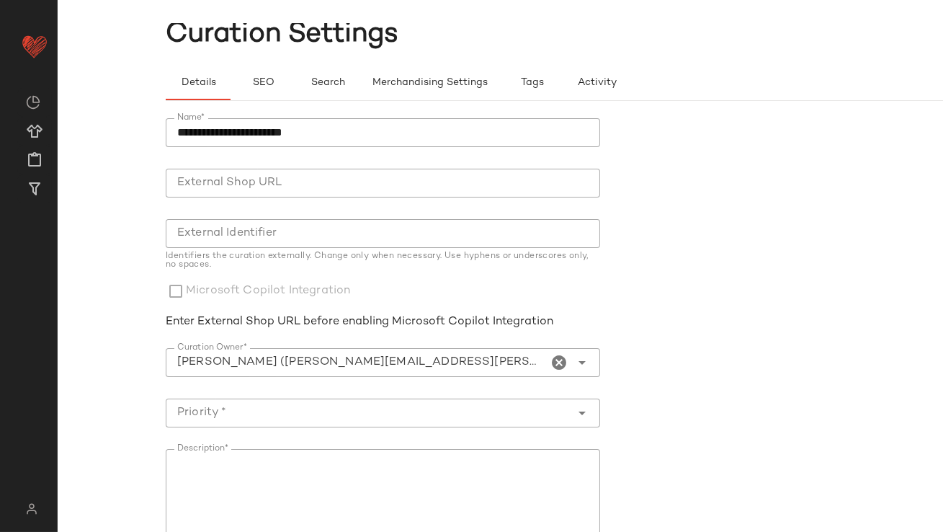
scroll to position [60, 0]
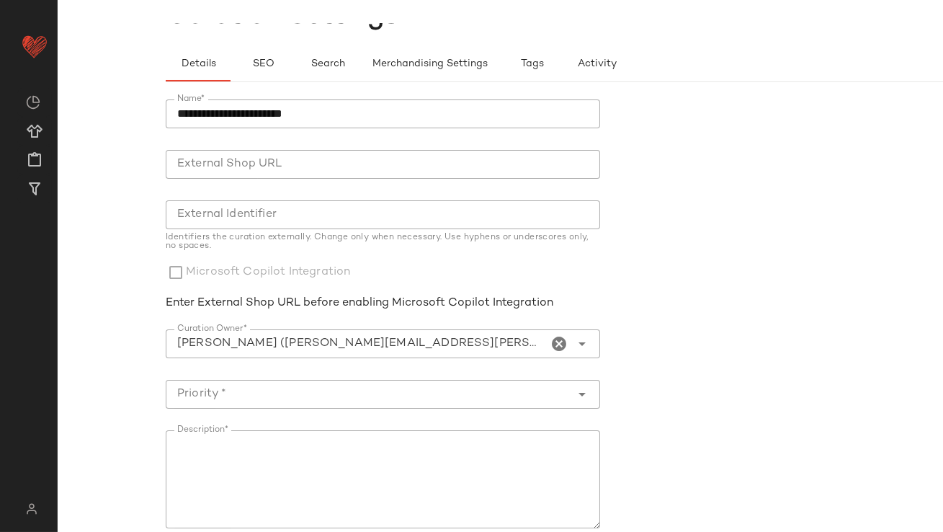
click at [558, 335] on icon "Clear Curation Owner*" at bounding box center [559, 343] width 17 height 17
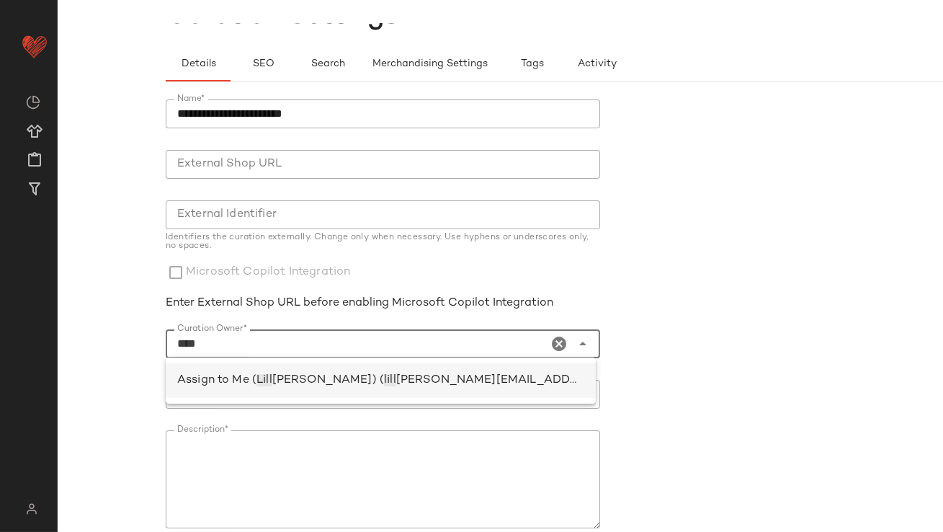
click at [437, 374] on span "[PERSON_NAME][EMAIL_ADDRESS][PERSON_NAME][DOMAIN_NAME])" at bounding box center [603, 380] width 414 height 12
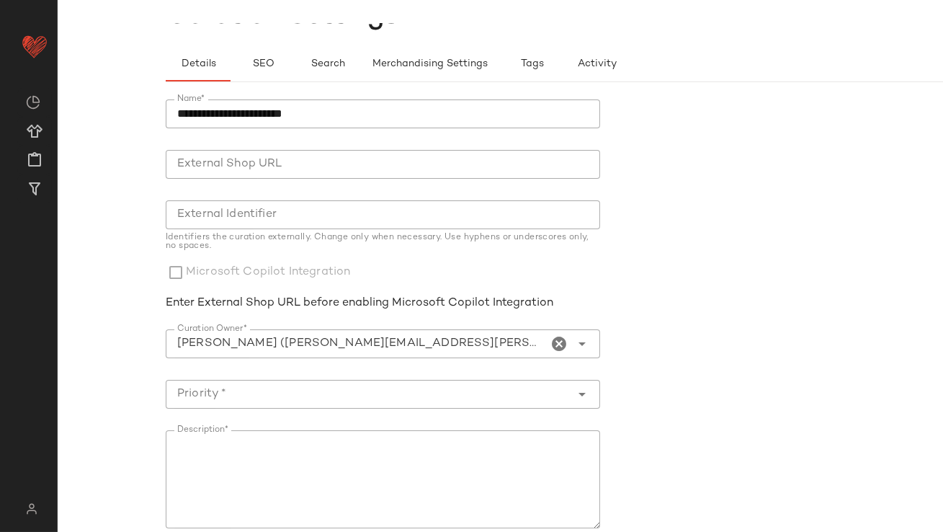
type input "**********"
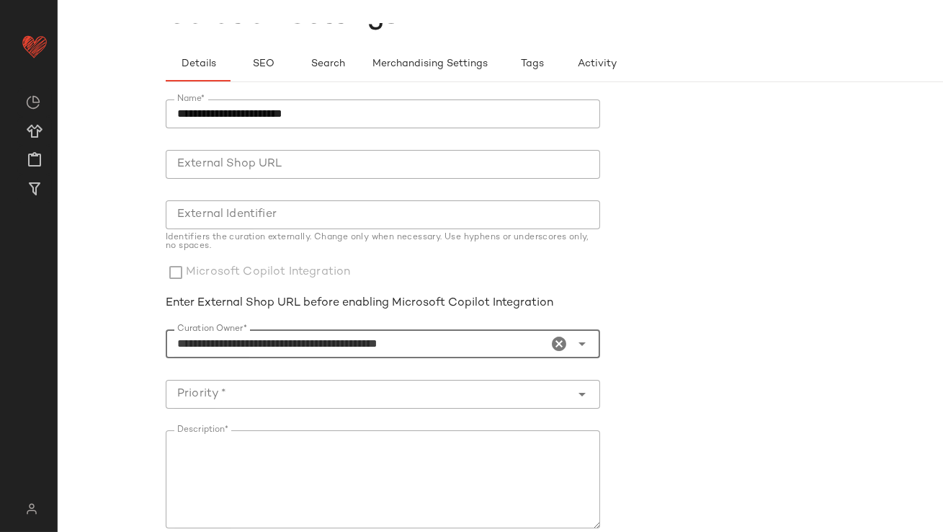
click at [267, 383] on div at bounding box center [369, 394] width 406 height 29
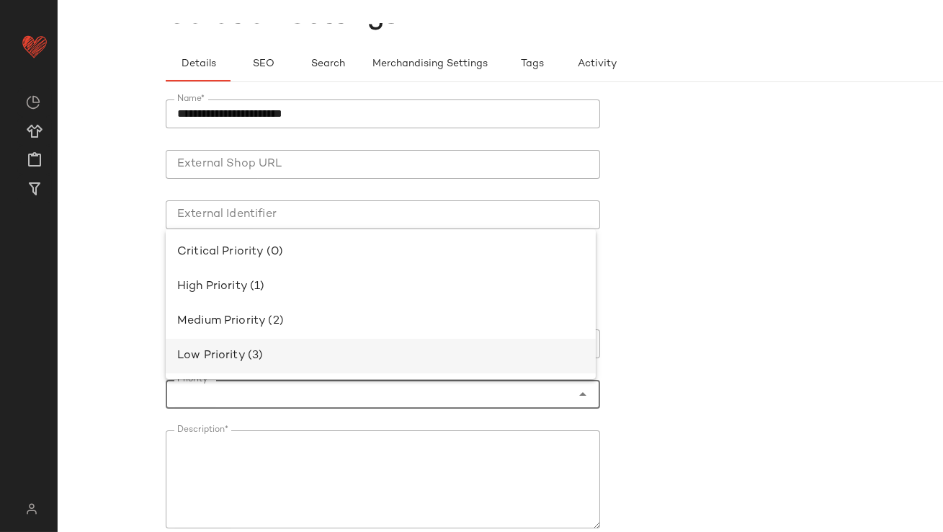
click at [256, 362] on div "Low Priority (3)" at bounding box center [380, 355] width 407 height 17
type input "**********"
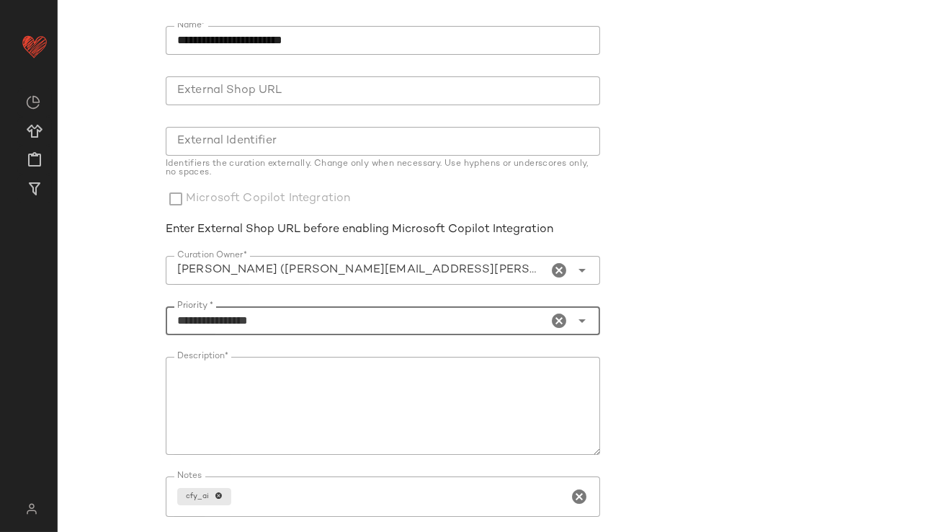
scroll to position [245, 0]
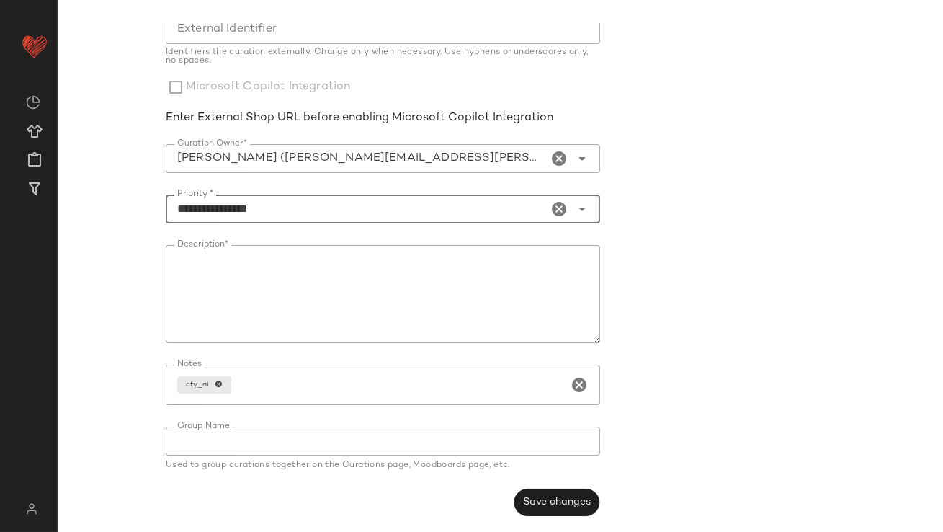
click at [525, 504] on span "Save changes" at bounding box center [556, 502] width 68 height 12
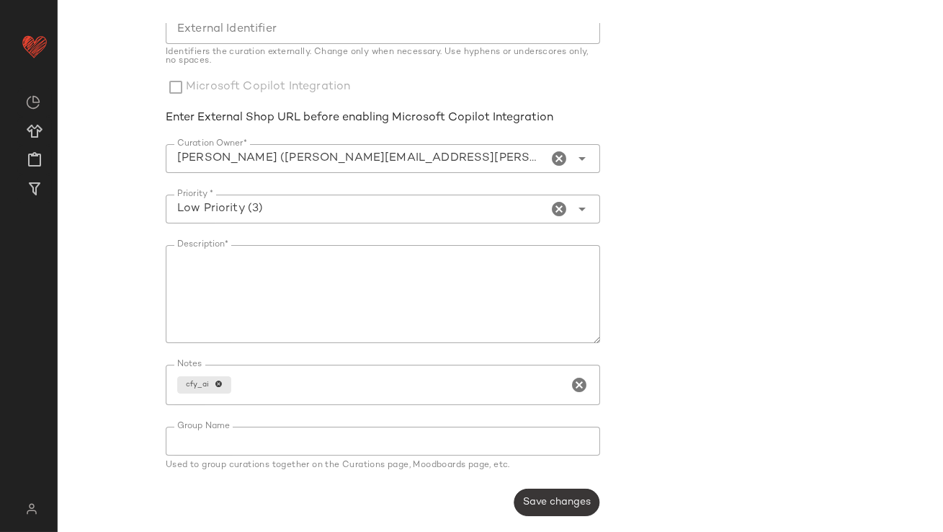
click at [558, 501] on span "Save changes" at bounding box center [556, 502] width 68 height 12
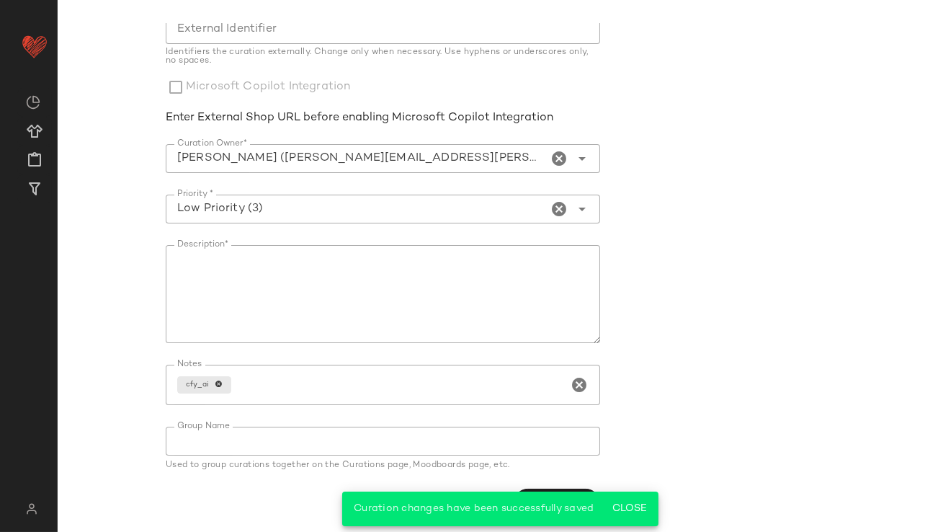
scroll to position [0, 0]
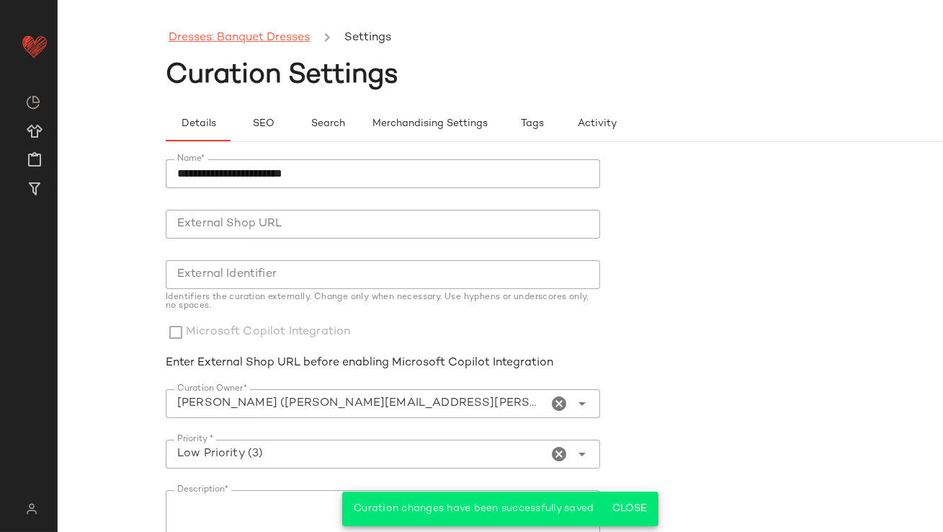
click at [223, 35] on link "Dresses: Banquet Dresses" at bounding box center [239, 38] width 141 height 19
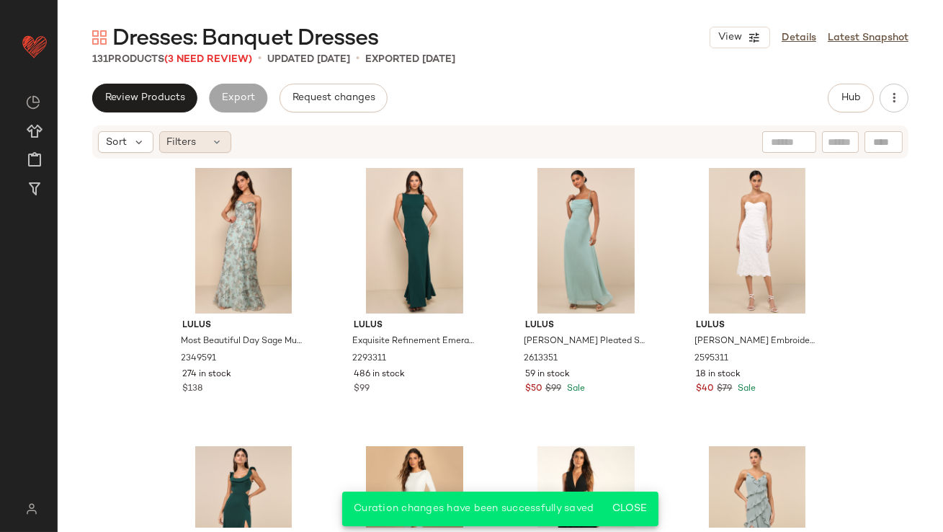
click at [204, 136] on div "Filters" at bounding box center [195, 142] width 72 height 22
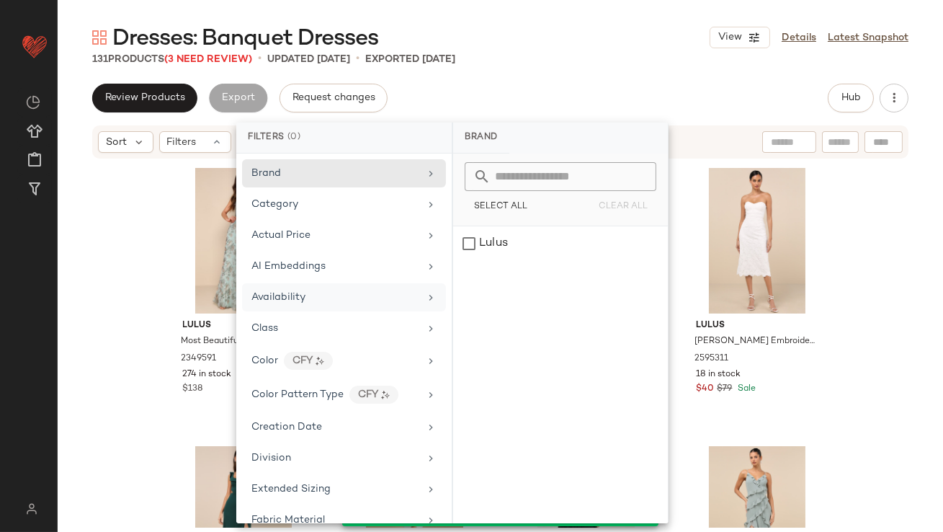
click at [292, 290] on div "Availability" at bounding box center [278, 297] width 54 height 15
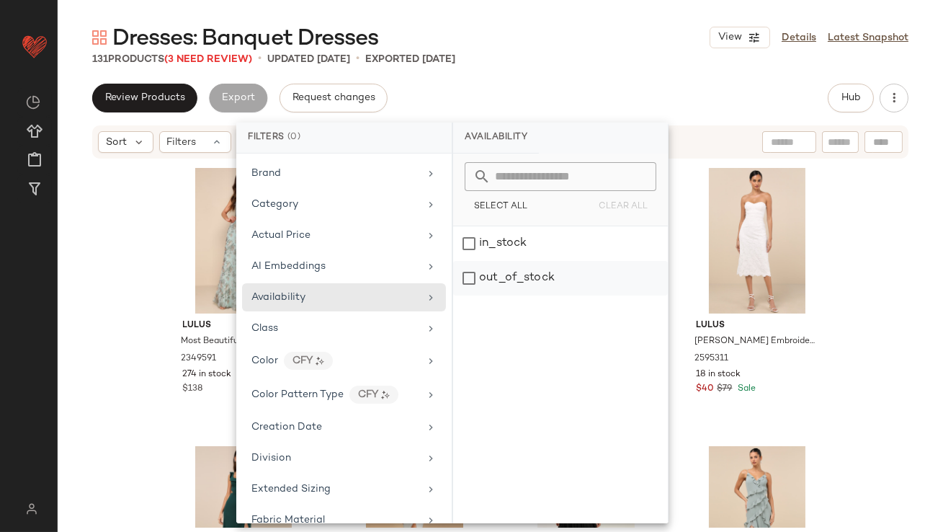
click at [517, 284] on div "out_of_stock" at bounding box center [560, 278] width 215 height 35
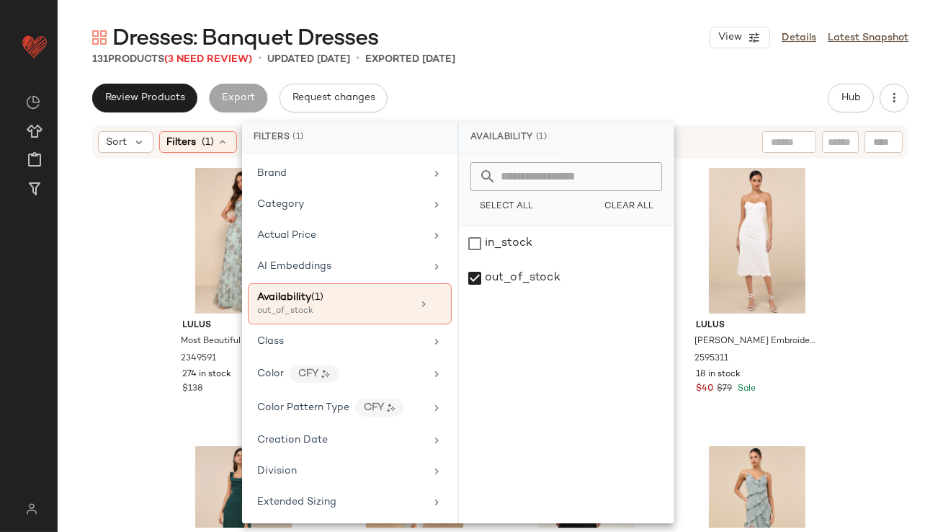
click at [581, 64] on div "131 Products (3 Need Review) • updated [DATE] • Exported [DATE]" at bounding box center [500, 59] width 885 height 14
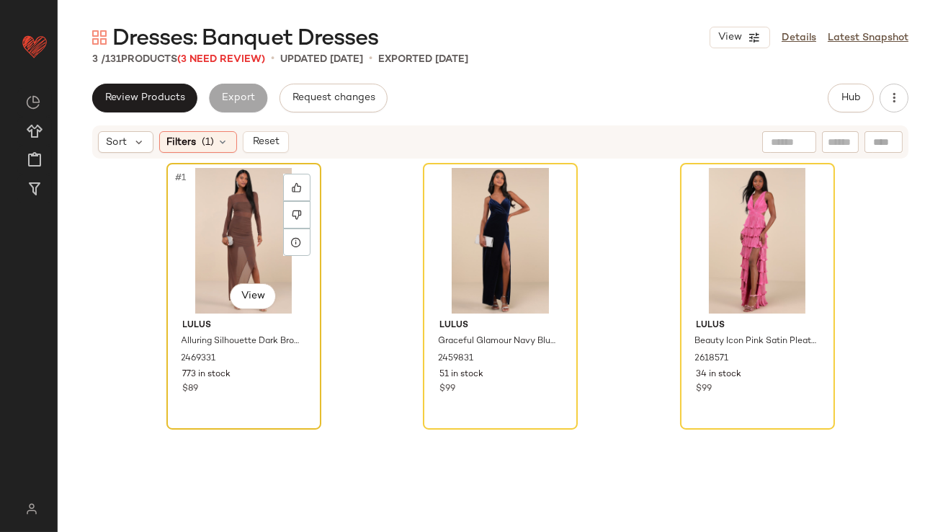
click at [247, 206] on div "#1 View" at bounding box center [243, 241] width 145 height 146
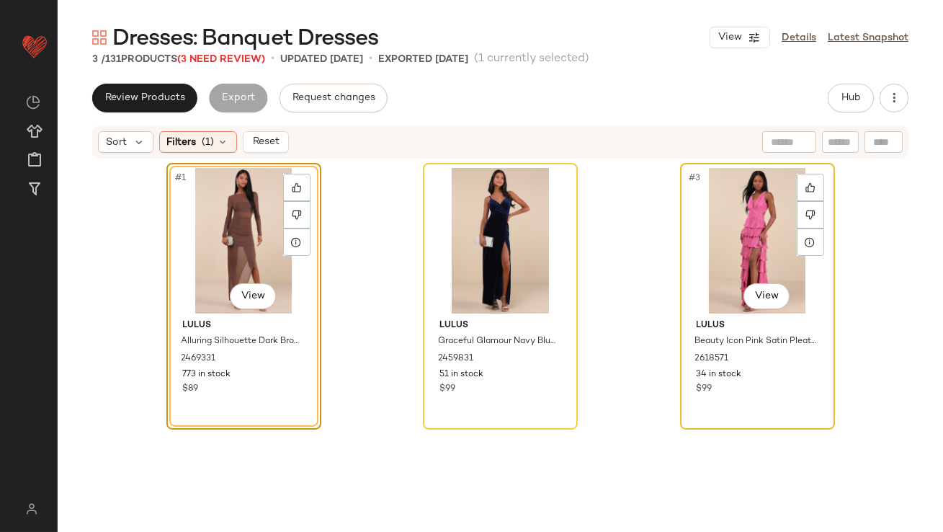
click at [741, 260] on div "#3 View" at bounding box center [757, 241] width 145 height 146
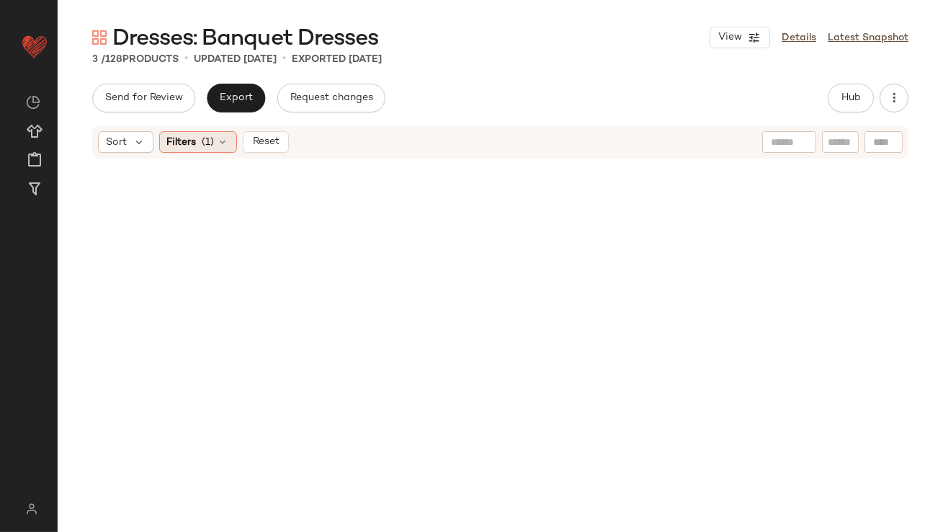
click at [231, 137] on div "Filters (1)" at bounding box center [198, 142] width 78 height 22
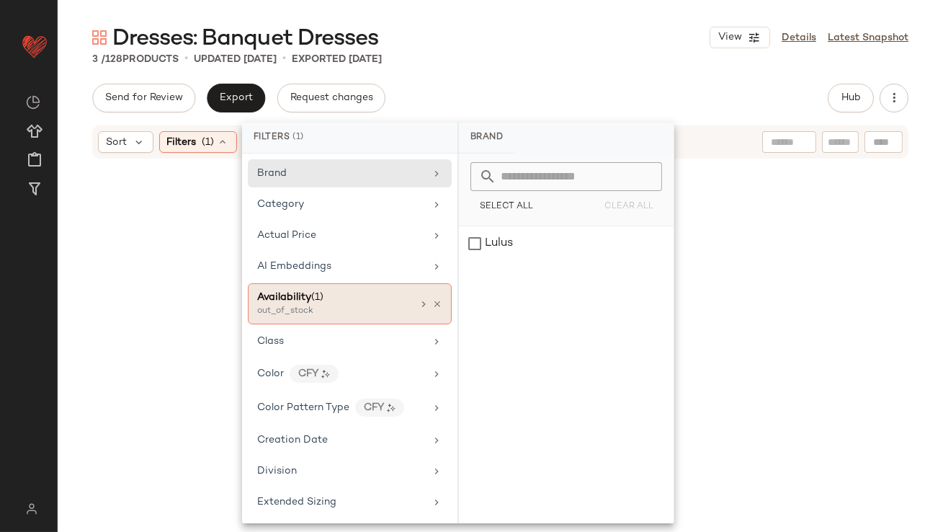
click at [440, 300] on div "Availability (1) out_of_stock" at bounding box center [350, 303] width 204 height 41
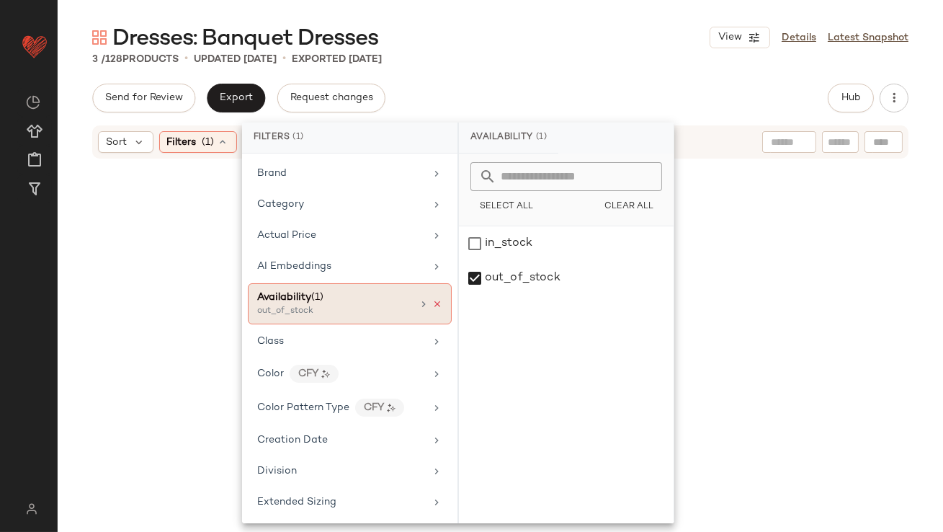
click at [432, 305] on icon at bounding box center [437, 304] width 10 height 10
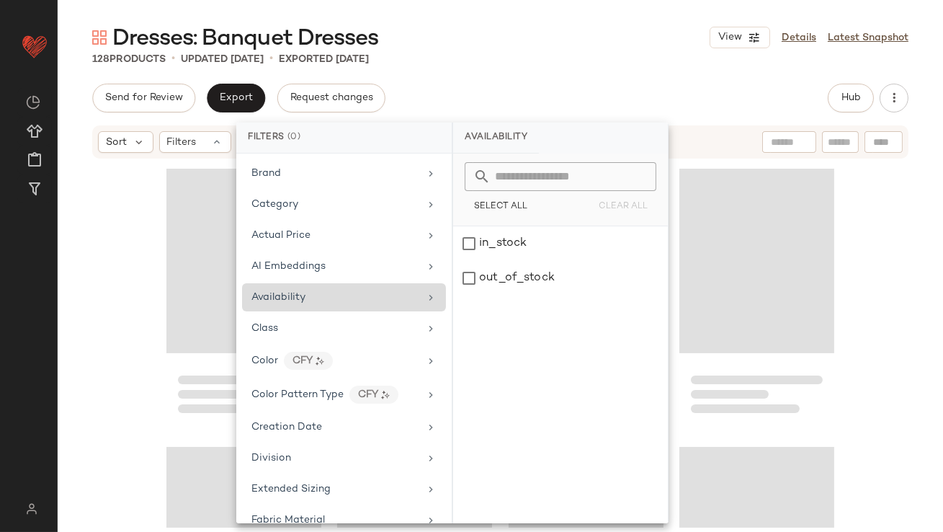
click at [558, 80] on div "Dresses: Banquet Dresses View Details Latest Snapshot 128 Products • updated [D…" at bounding box center [500, 277] width 885 height 509
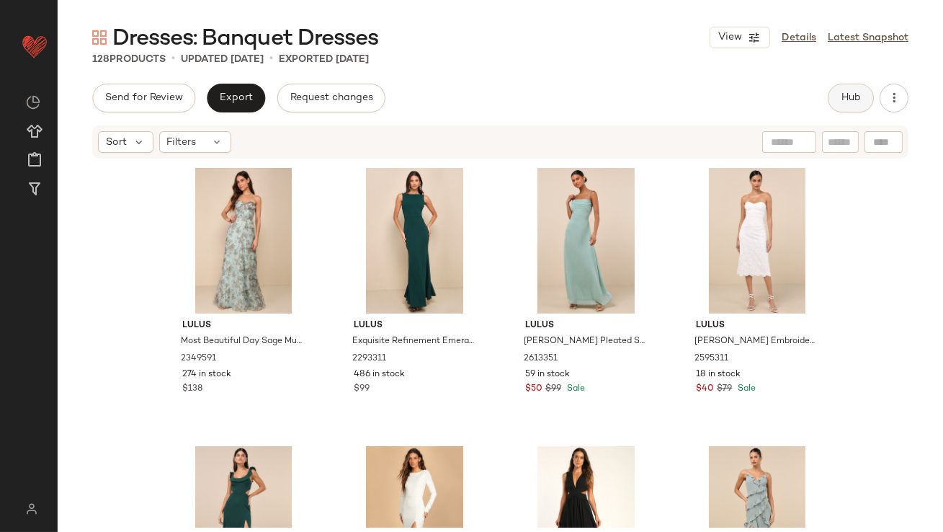
click at [836, 92] on button "Hub" at bounding box center [851, 98] width 46 height 29
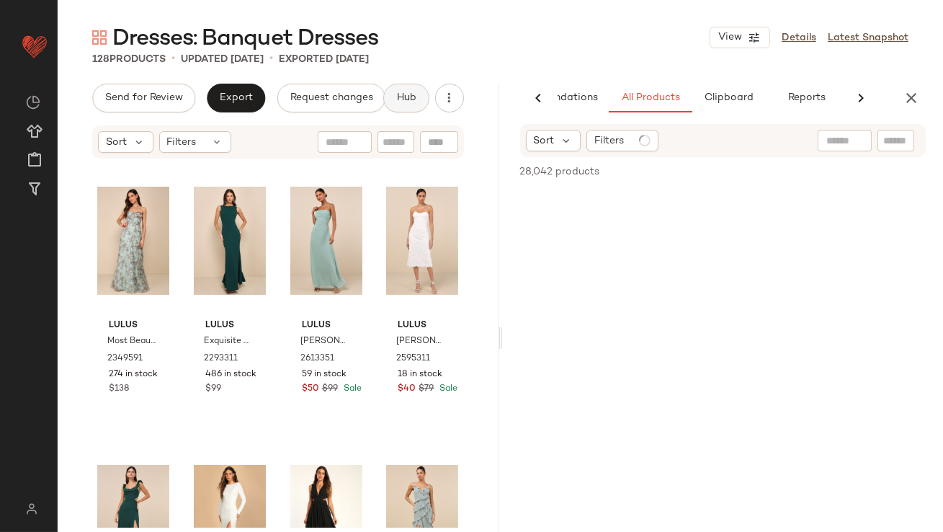
scroll to position [0, 81]
click at [708, 104] on button "Clipboard" at bounding box center [723, 98] width 72 height 29
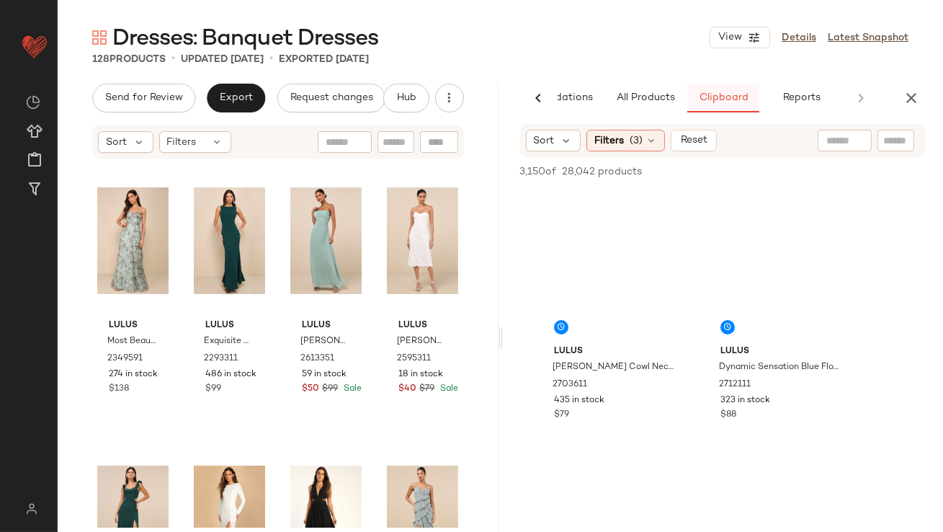
click at [709, 97] on span "Clipboard" at bounding box center [723, 98] width 50 height 12
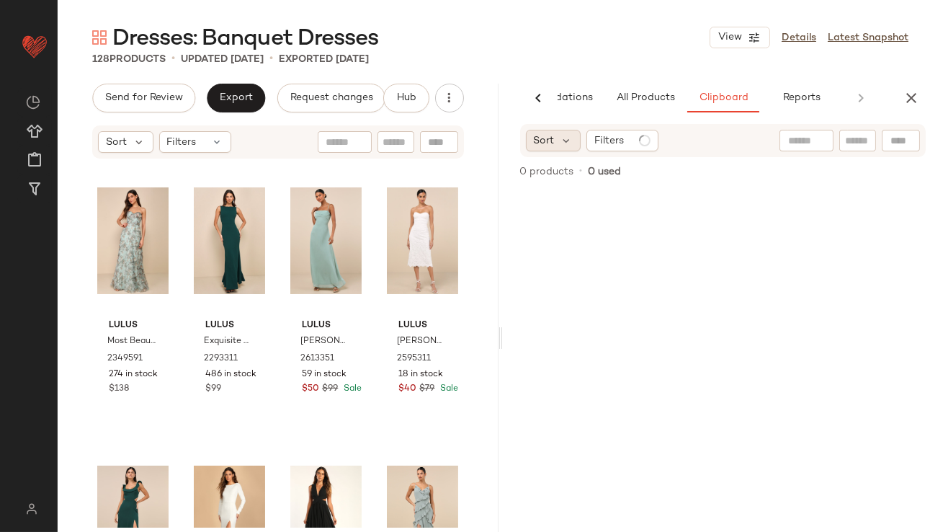
click at [555, 146] on div "Sort" at bounding box center [553, 141] width 55 height 22
click at [657, 115] on div "AI Recommendations All Products Clipboard Reports Sort Filters (3) Reset 3,150 …" at bounding box center [723, 338] width 441 height 509
click at [657, 98] on span "All Products" at bounding box center [644, 98] width 59 height 12
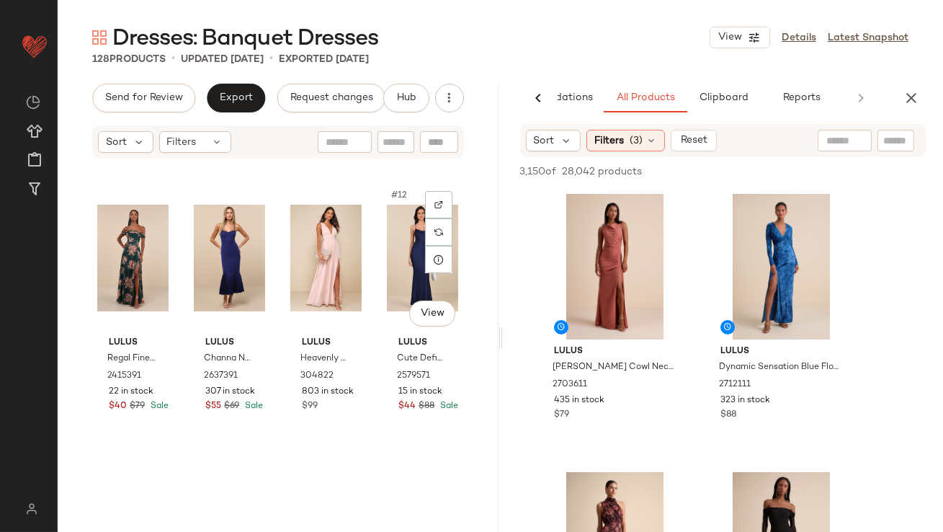
scroll to position [647, 0]
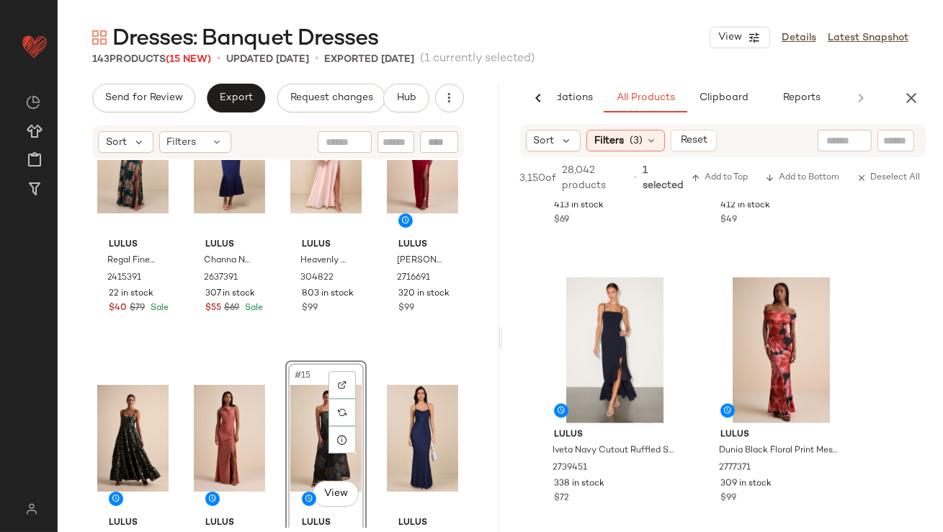
scroll to position [14763, 0]
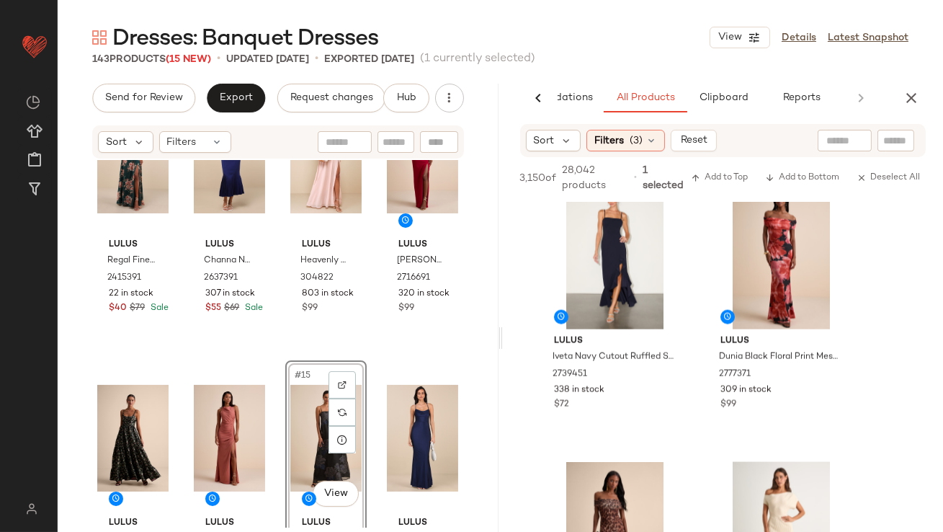
click at [918, 104] on icon "button" at bounding box center [911, 97] width 17 height 17
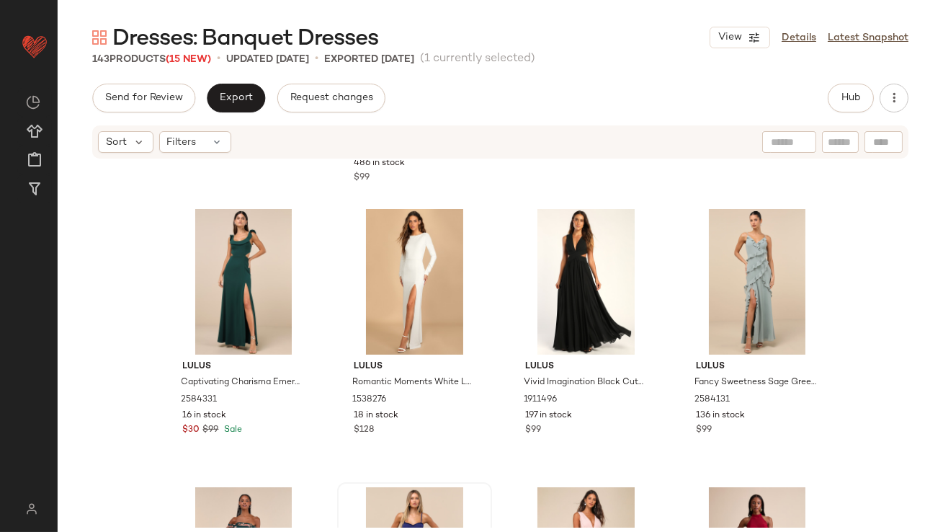
scroll to position [512, 0]
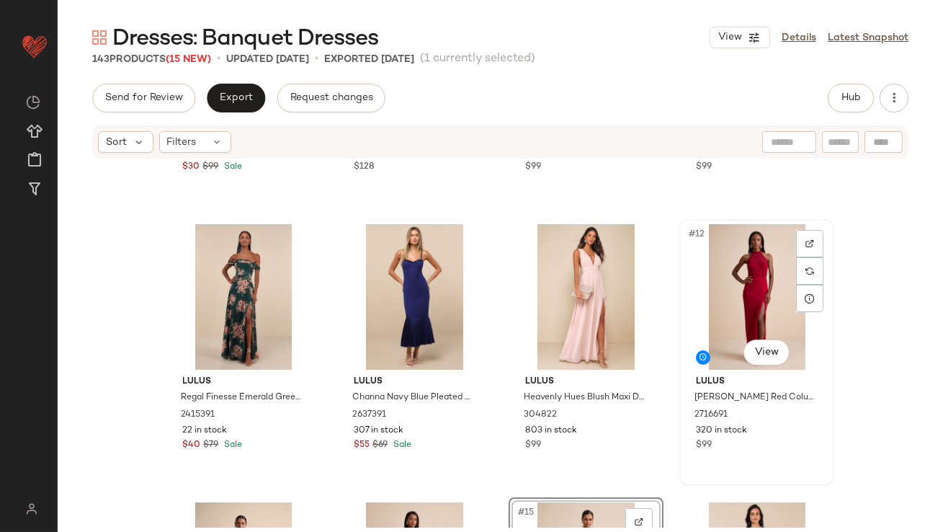
click at [726, 282] on div "#12 View" at bounding box center [756, 297] width 145 height 146
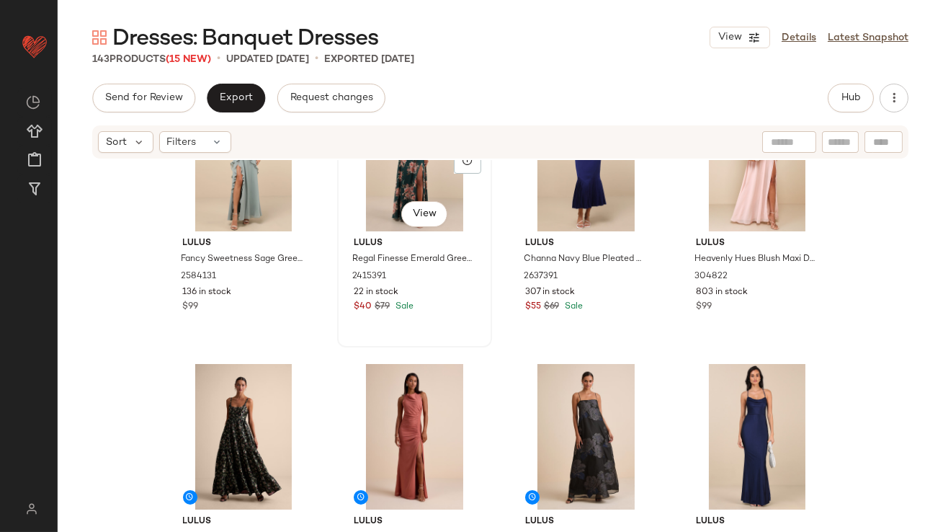
scroll to position [729, 0]
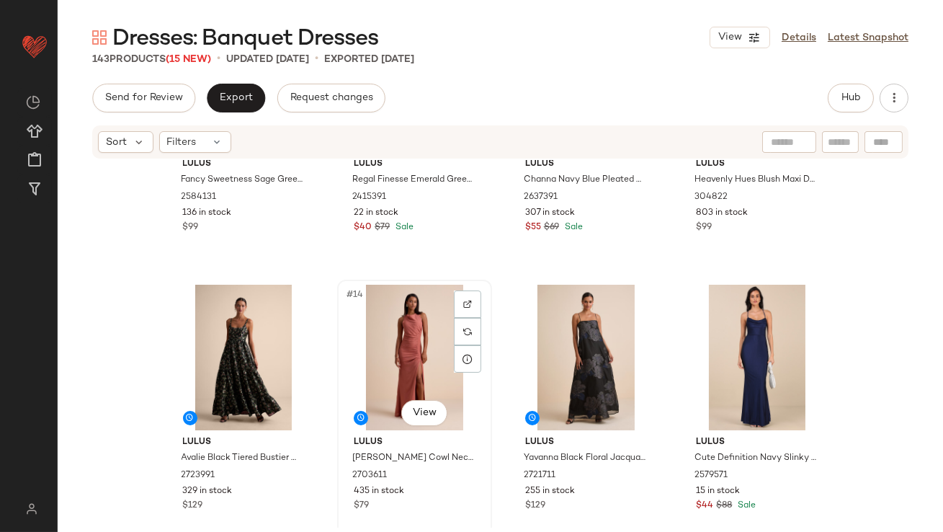
click at [373, 355] on div "#14 View" at bounding box center [414, 358] width 145 height 146
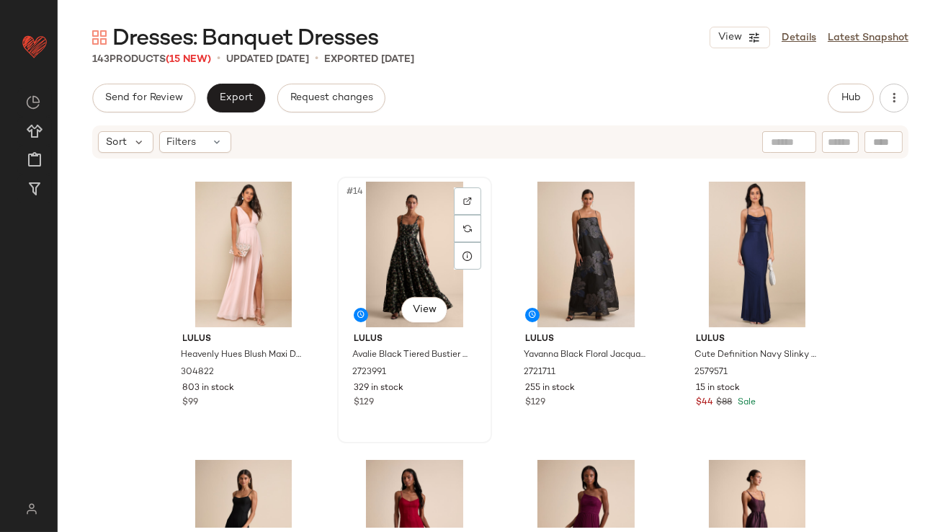
scroll to position [1056, 0]
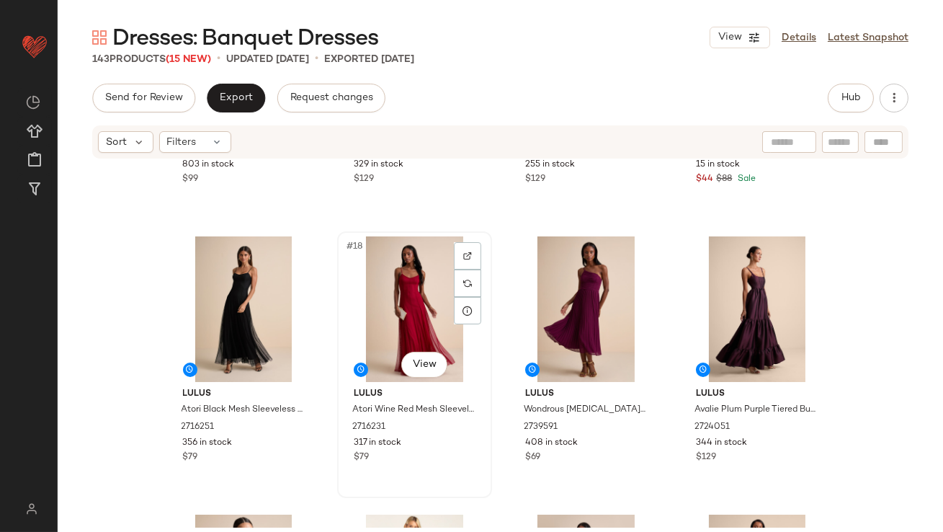
click at [404, 314] on div "#18 View" at bounding box center [414, 309] width 145 height 146
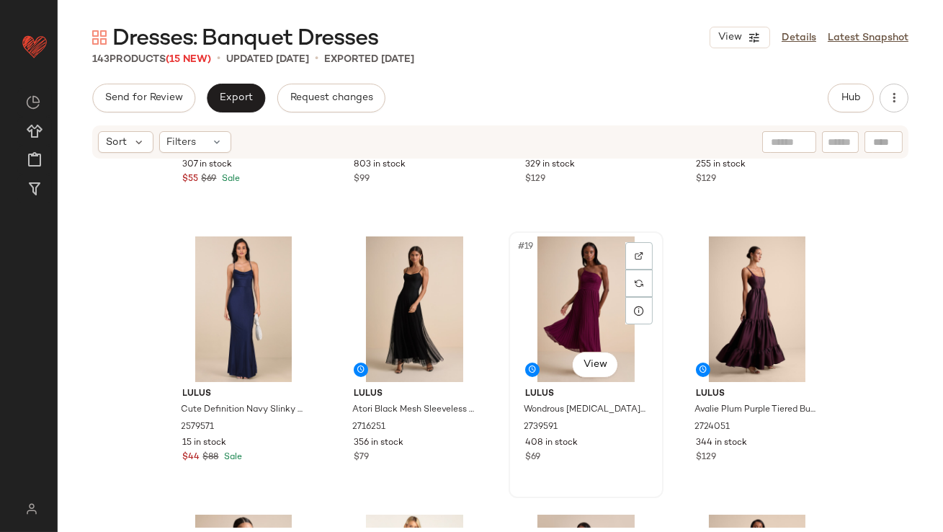
click at [551, 303] on div "#19 View" at bounding box center [586, 309] width 145 height 146
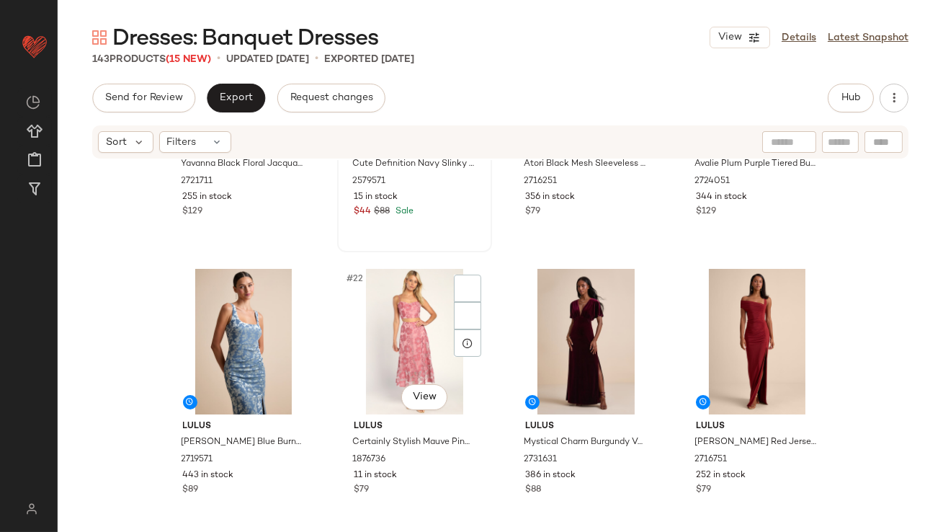
scroll to position [1355, 0]
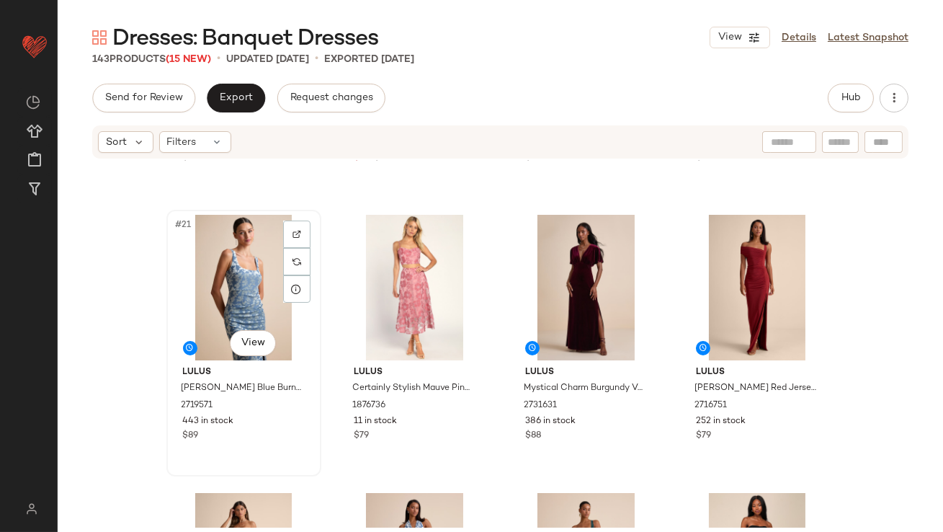
click at [246, 290] on div "#21 View" at bounding box center [243, 288] width 145 height 146
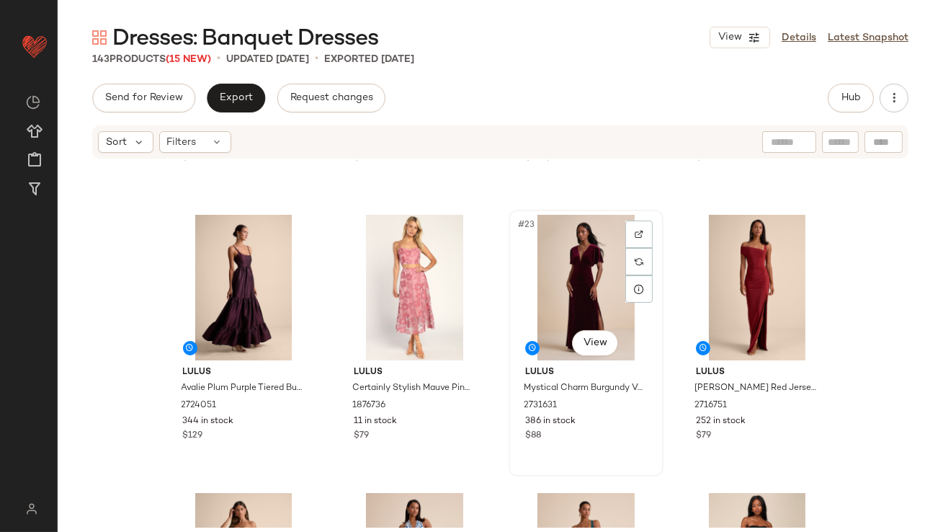
click at [588, 298] on div "#23 View" at bounding box center [586, 288] width 145 height 146
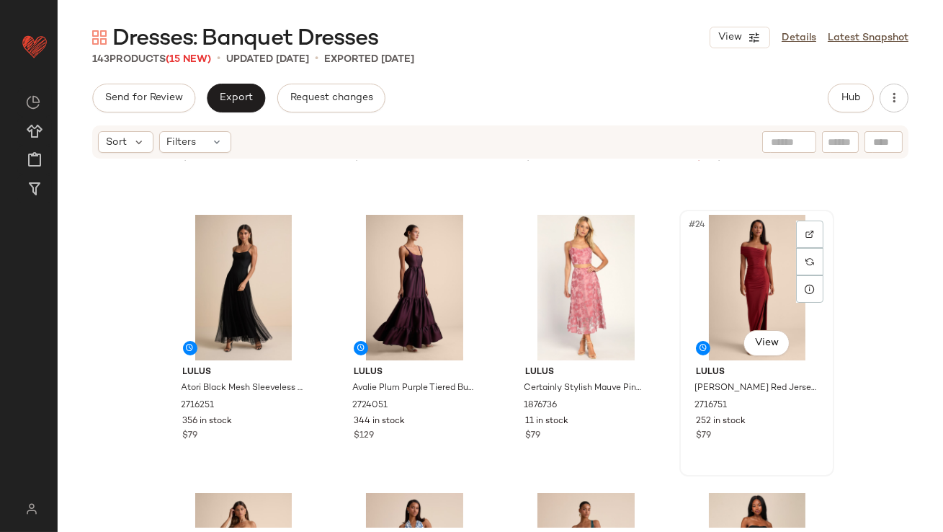
click at [746, 280] on div "#24 View" at bounding box center [756, 288] width 145 height 146
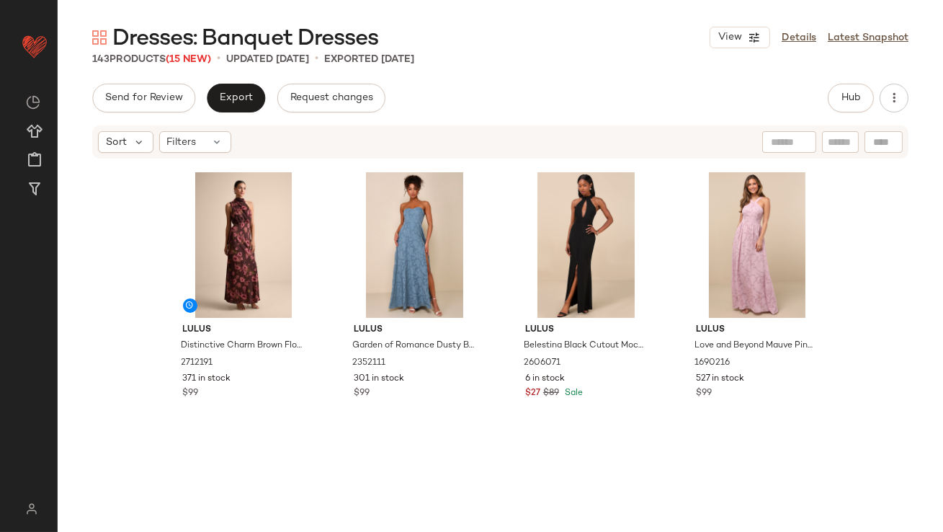
scroll to position [1989, 0]
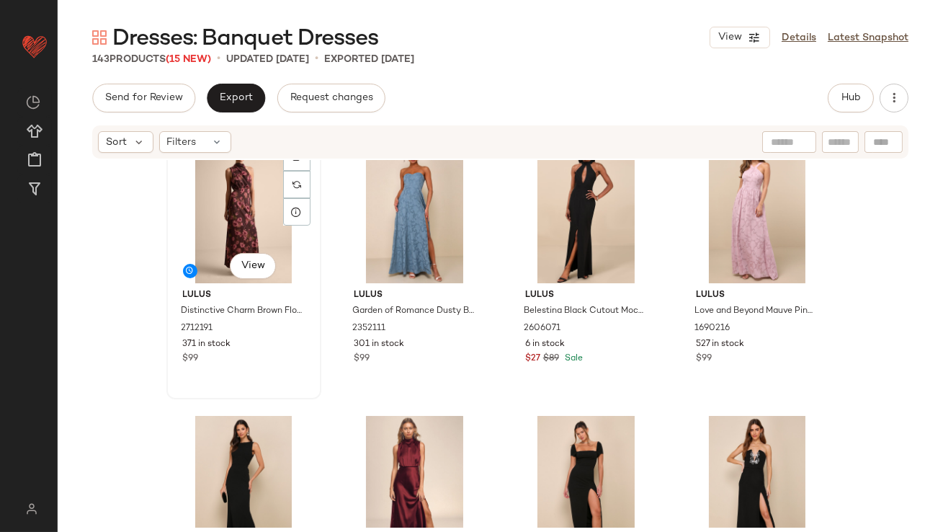
click at [192, 226] on div "#29 View" at bounding box center [243, 211] width 145 height 146
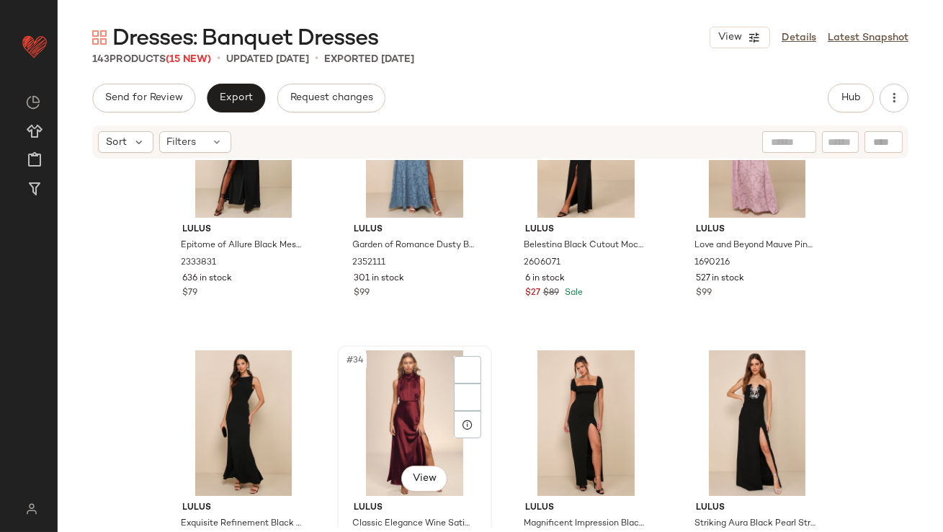
click at [375, 348] on div "#34 View Lulus Classic Elegance Wine Satin Maxi Dress 938582 990 in stock $99" at bounding box center [415, 479] width 152 height 264
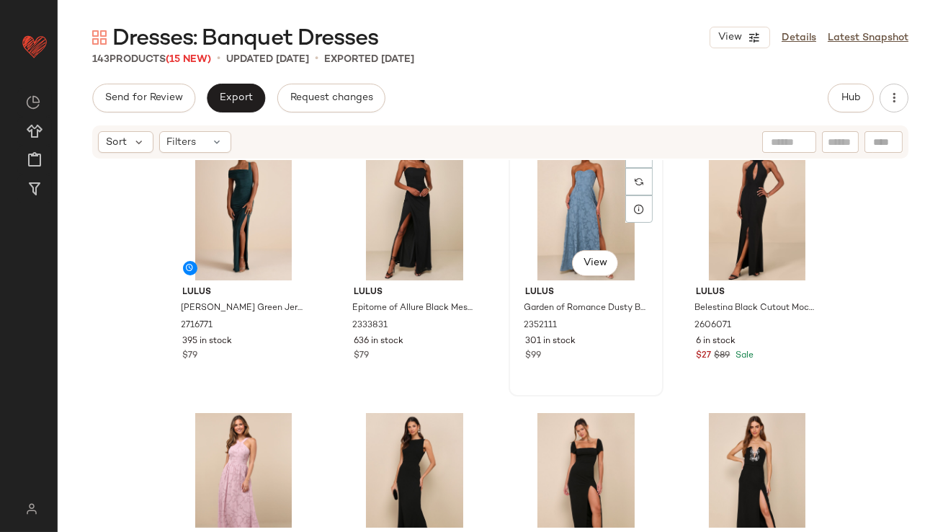
click at [564, 225] on div "#31 View" at bounding box center [586, 208] width 145 height 146
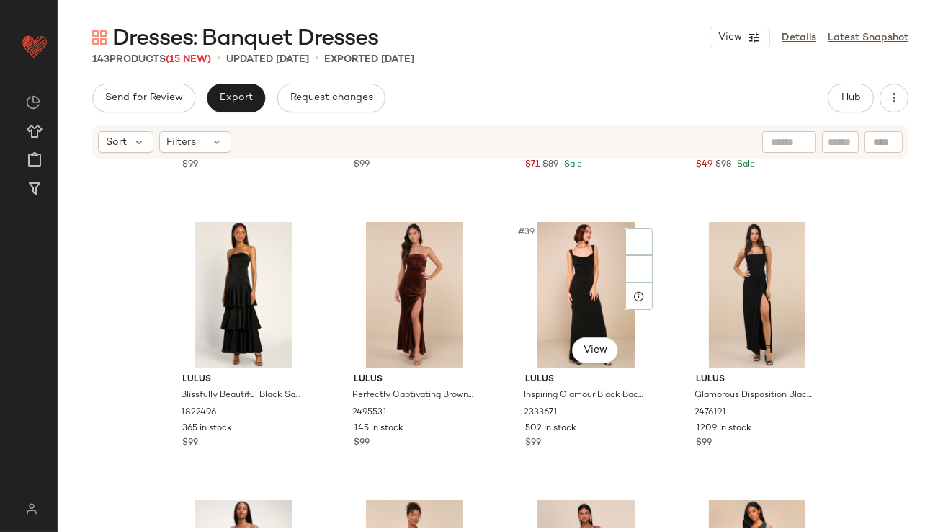
scroll to position [2619, 0]
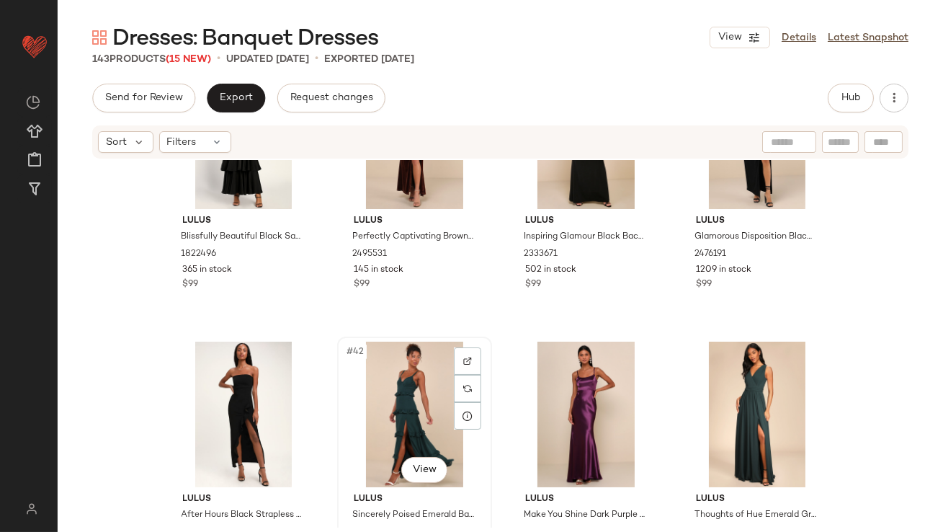
click at [421, 406] on div "#42 View" at bounding box center [414, 415] width 145 height 146
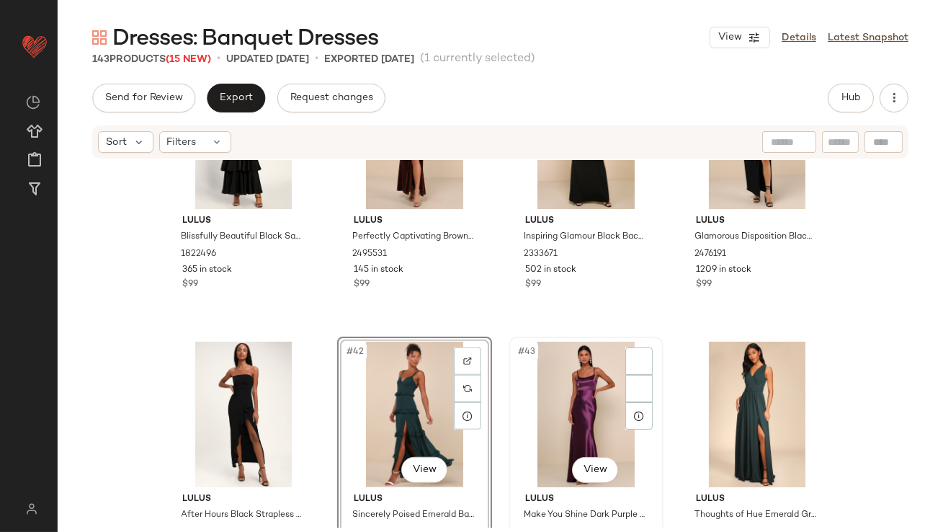
click at [568, 409] on div "#43 View" at bounding box center [586, 415] width 145 height 146
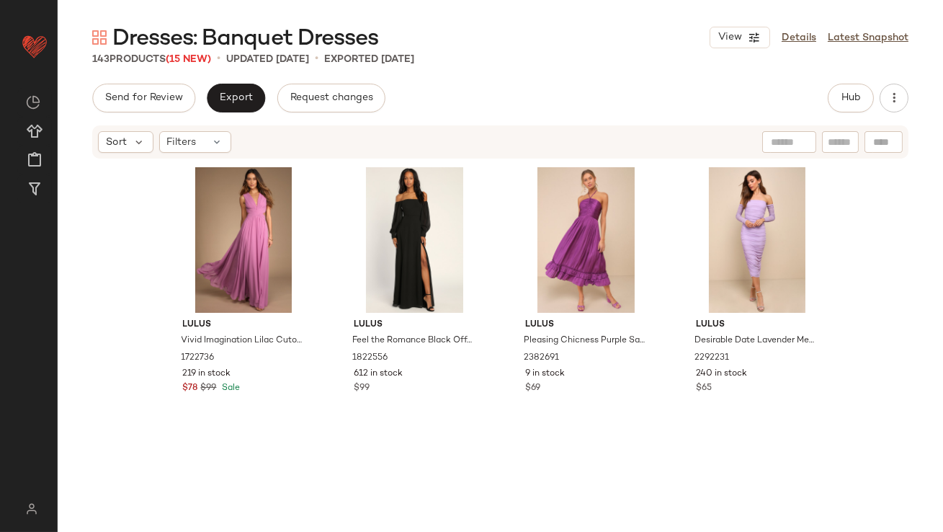
scroll to position [3368, 0]
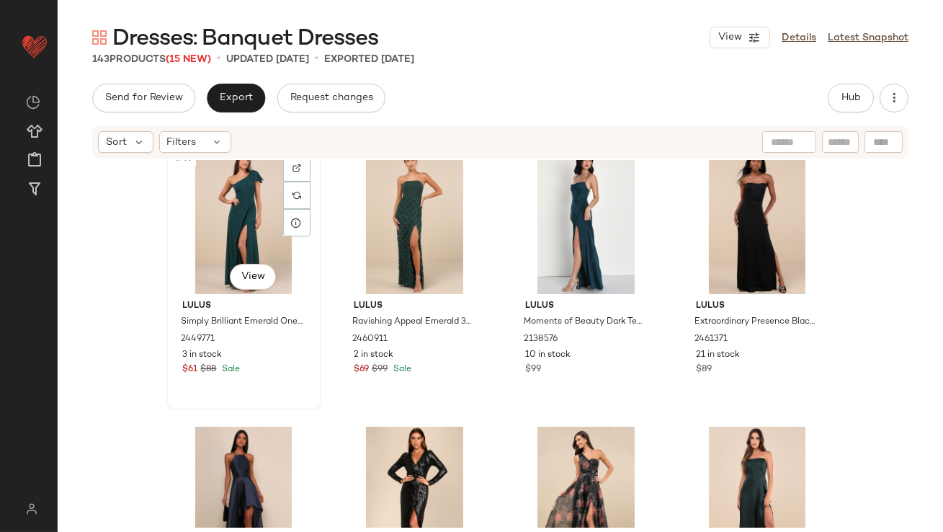
click at [226, 215] on div "#49 View" at bounding box center [243, 221] width 145 height 146
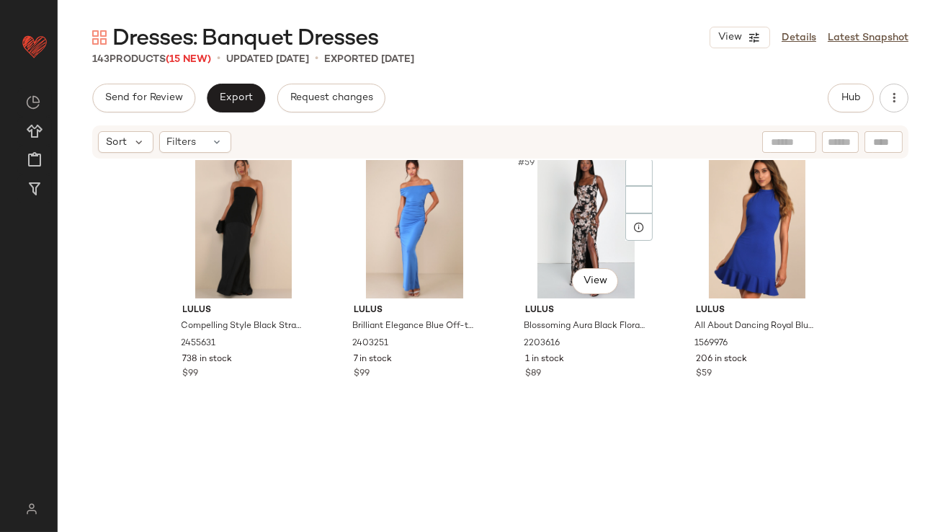
scroll to position [3981, 0]
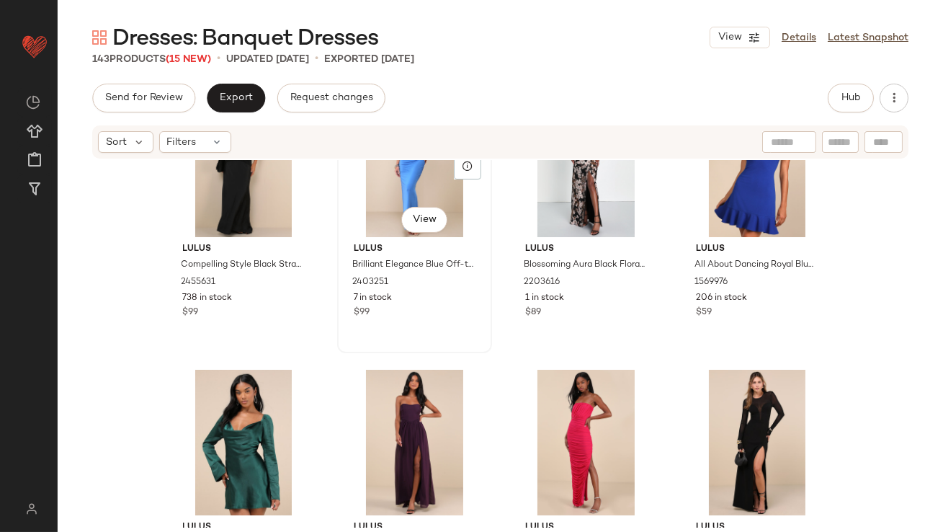
click at [376, 187] on div "#58 View" at bounding box center [414, 165] width 145 height 146
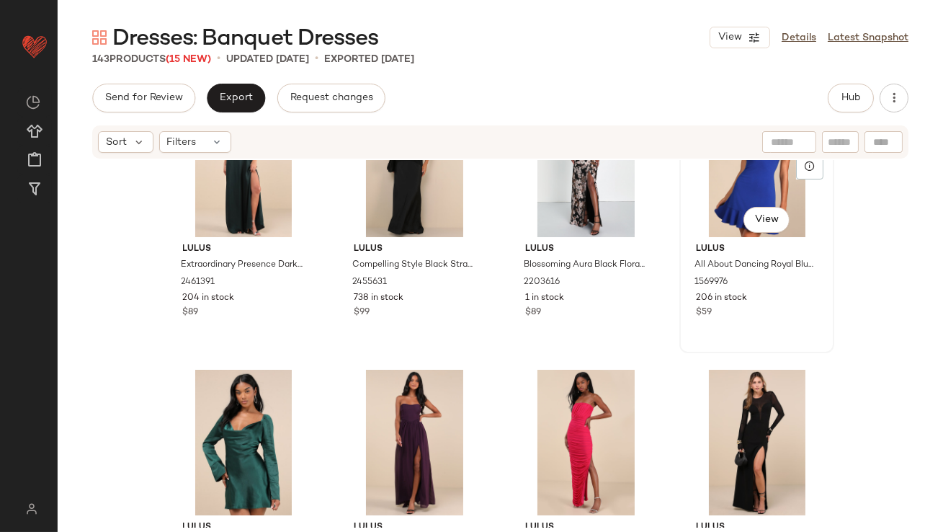
click at [762, 177] on div "#60 View" at bounding box center [756, 165] width 145 height 146
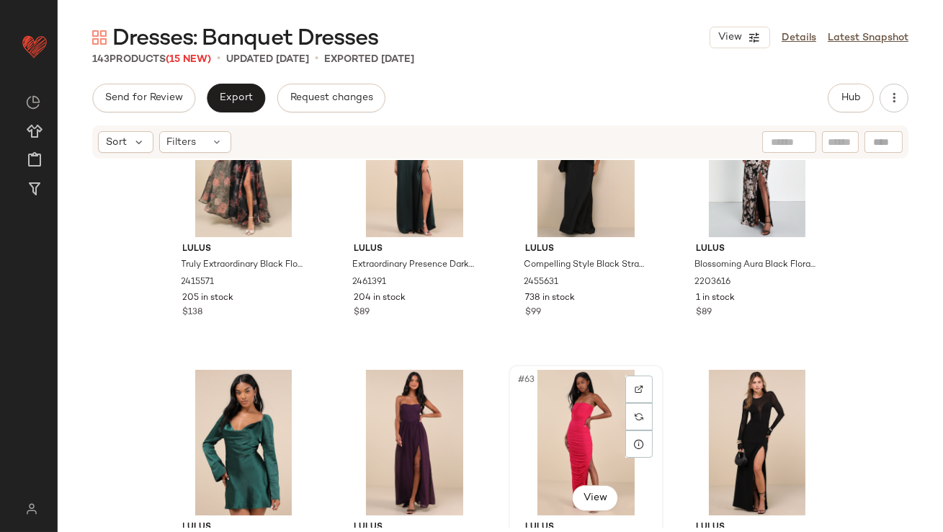
click at [572, 424] on div "#63 View" at bounding box center [586, 443] width 145 height 146
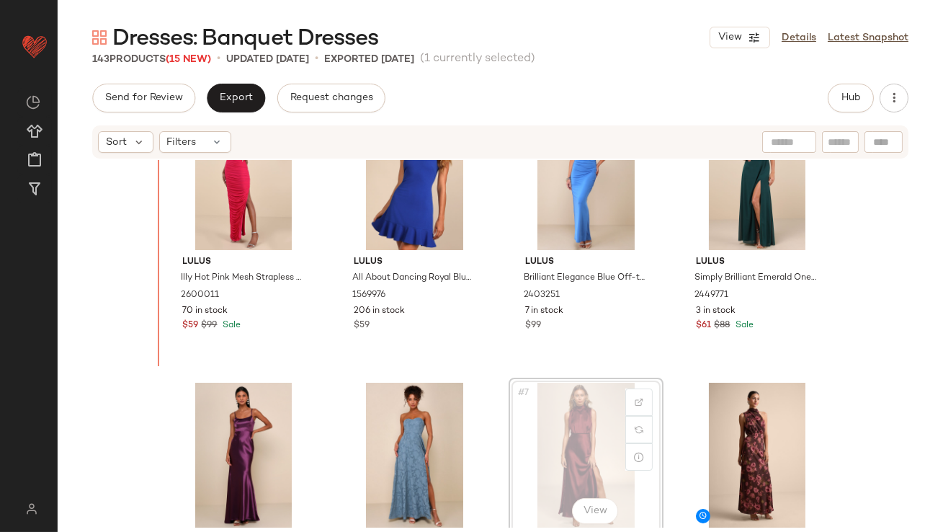
scroll to position [50, 0]
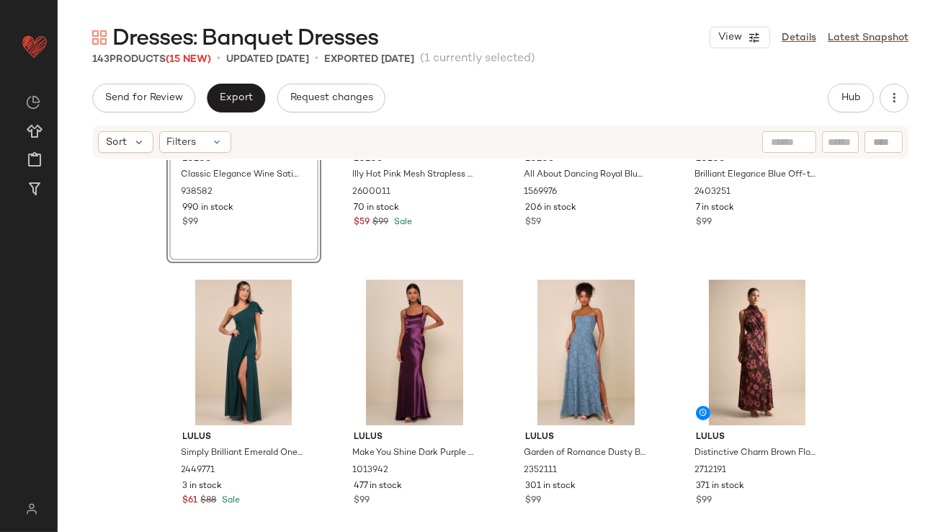
scroll to position [171, 0]
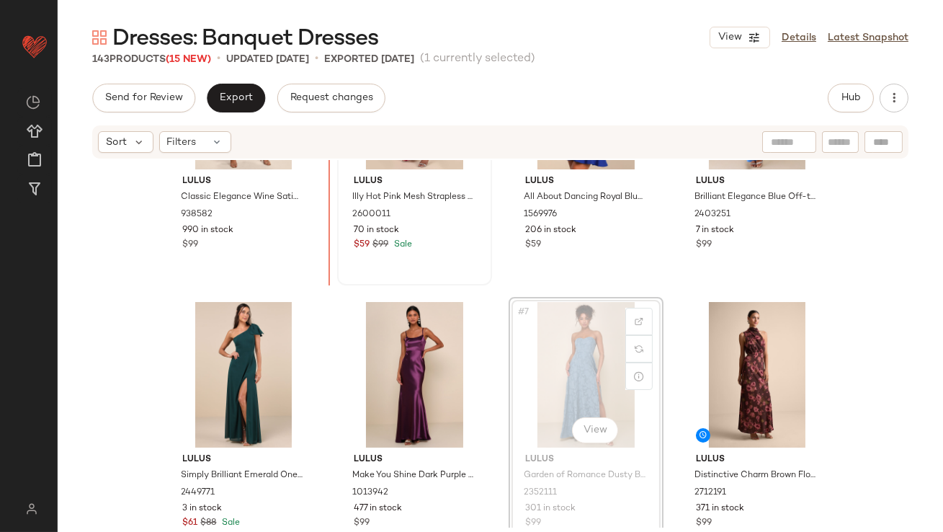
scroll to position [133, 0]
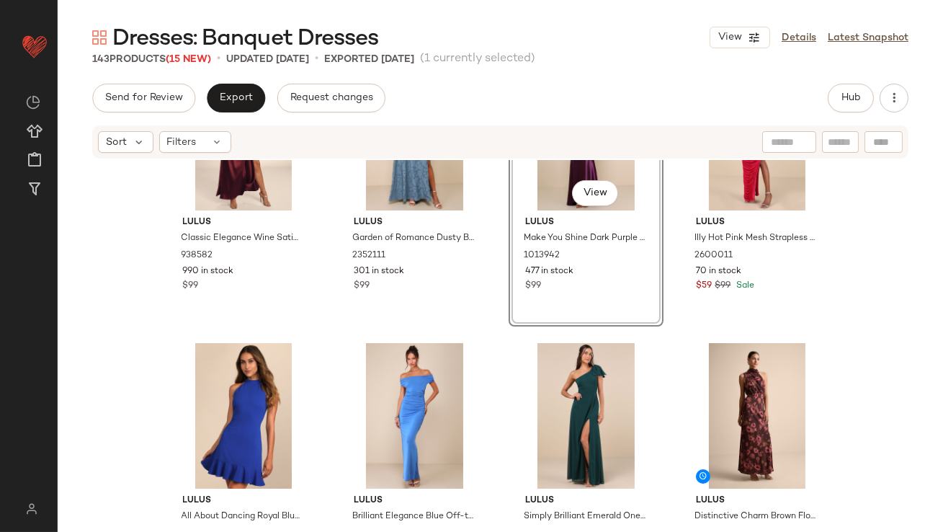
scroll to position [101, 0]
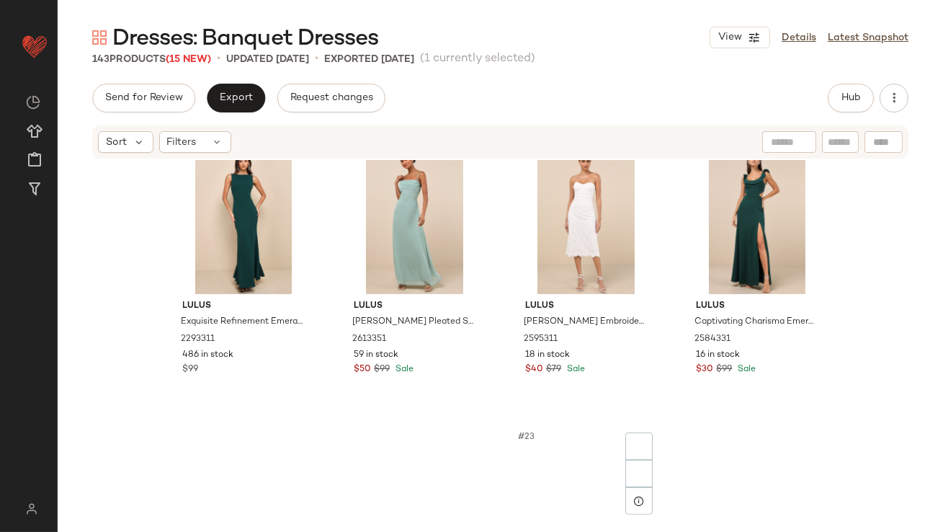
scroll to position [1197, 0]
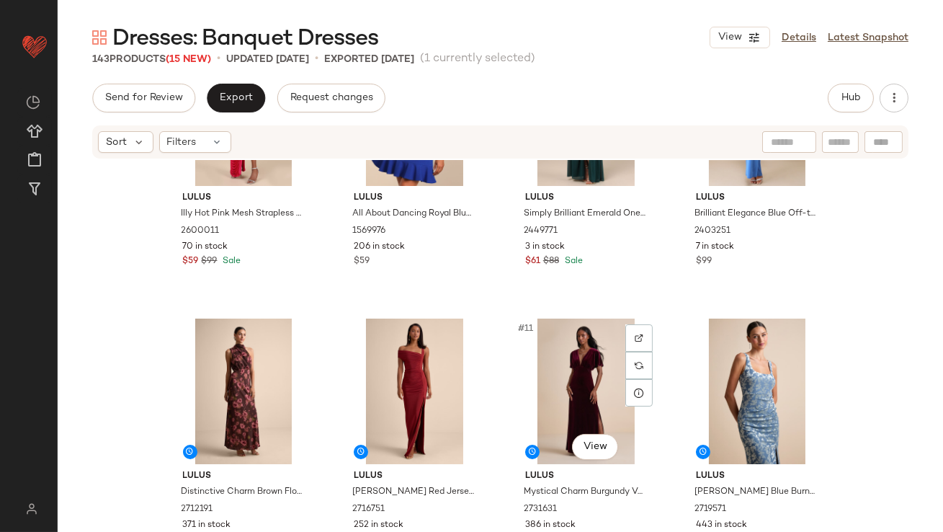
scroll to position [447, 0]
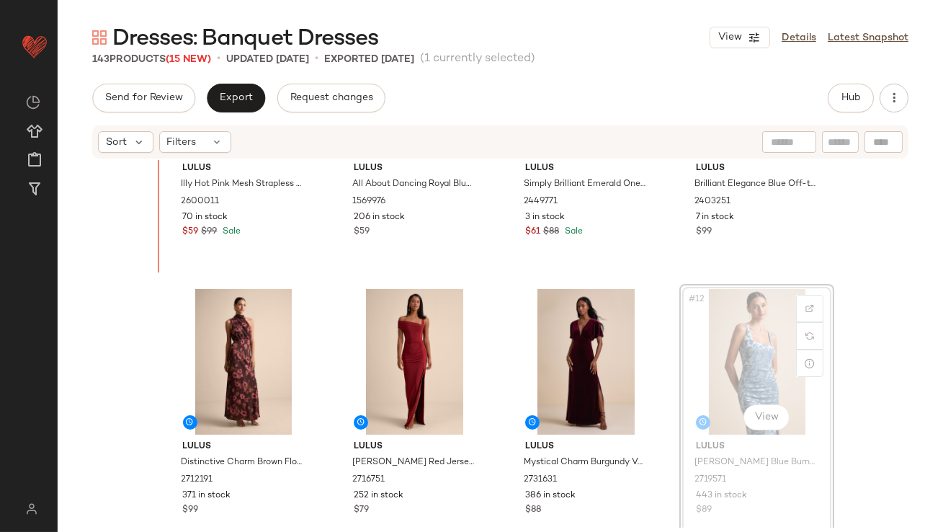
scroll to position [431, 0]
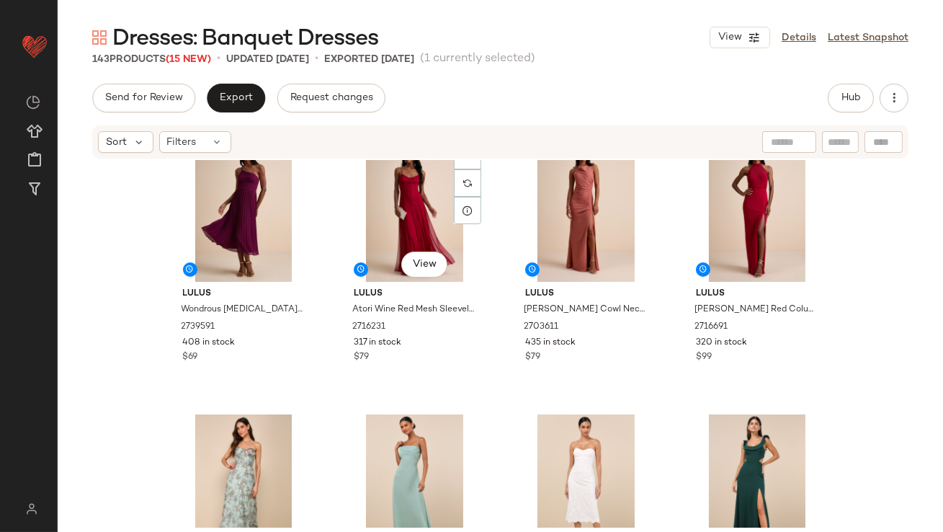
scroll to position [1047, 0]
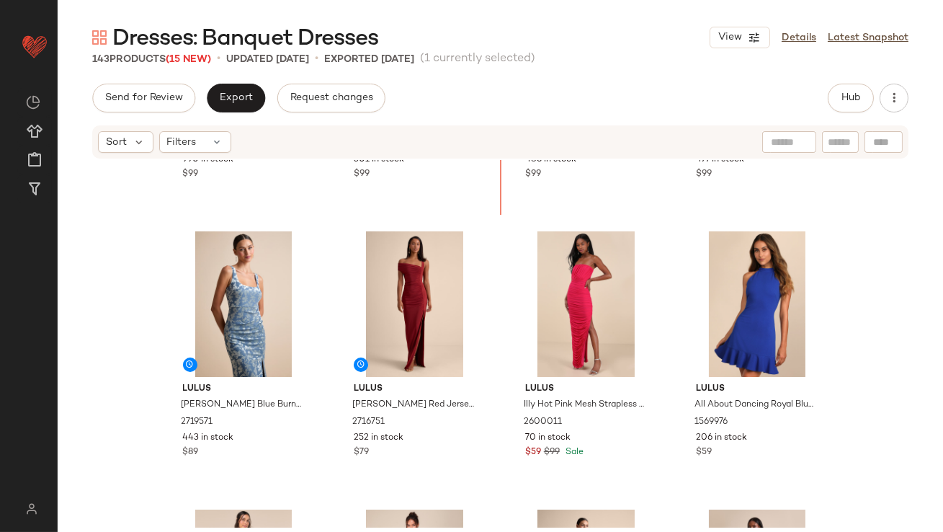
scroll to position [159, 0]
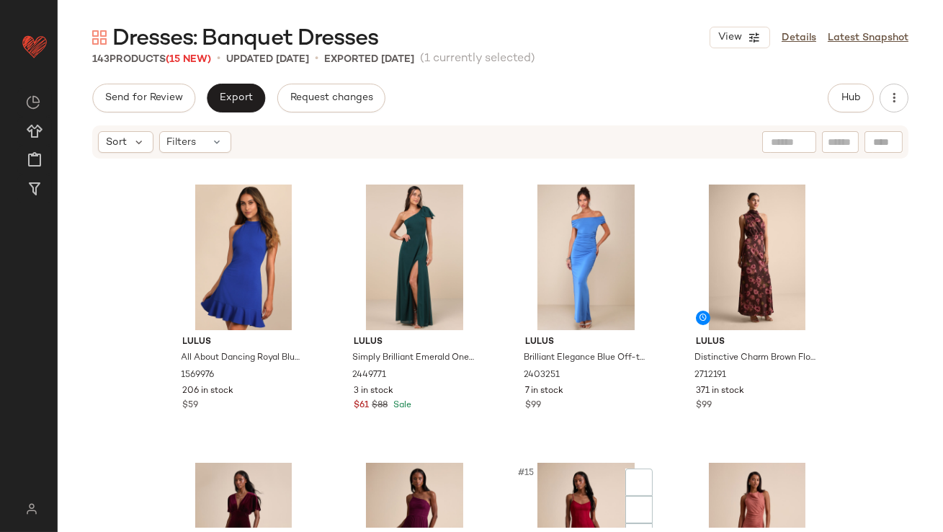
scroll to position [739, 0]
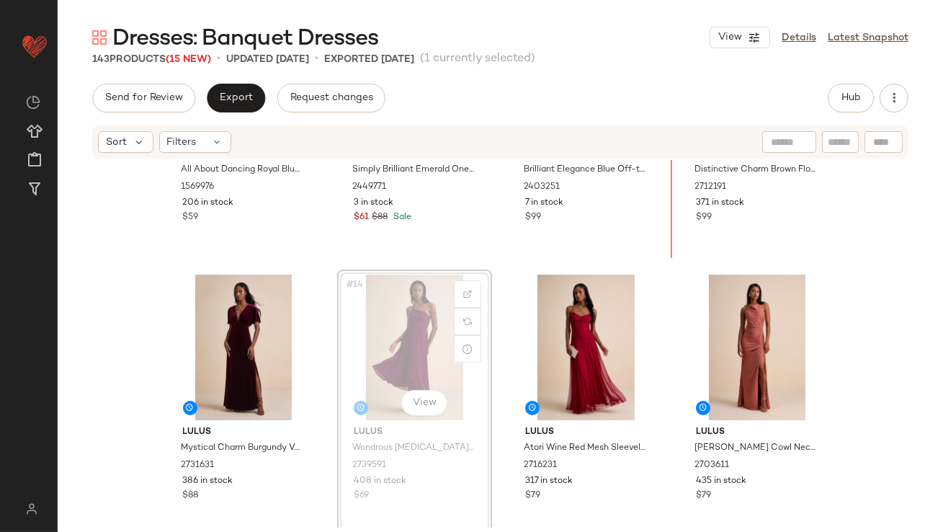
scroll to position [736, 0]
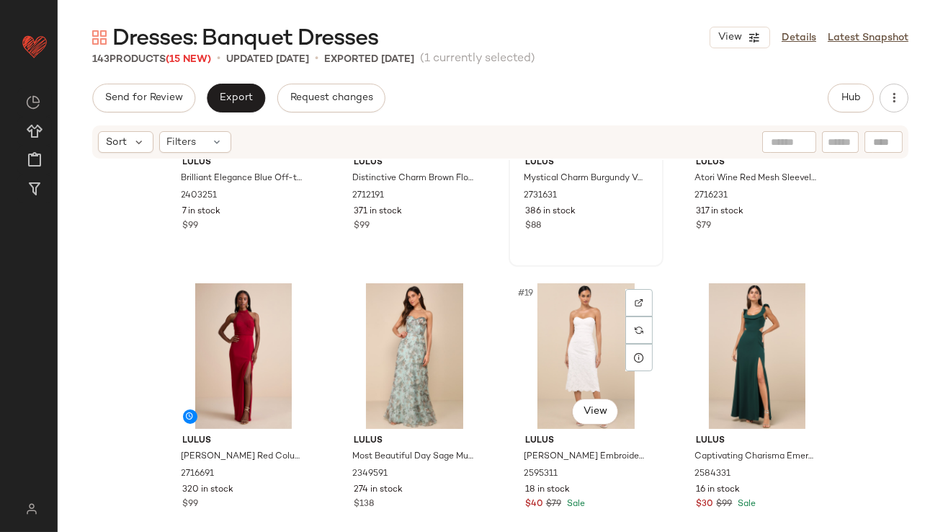
scroll to position [1167, 0]
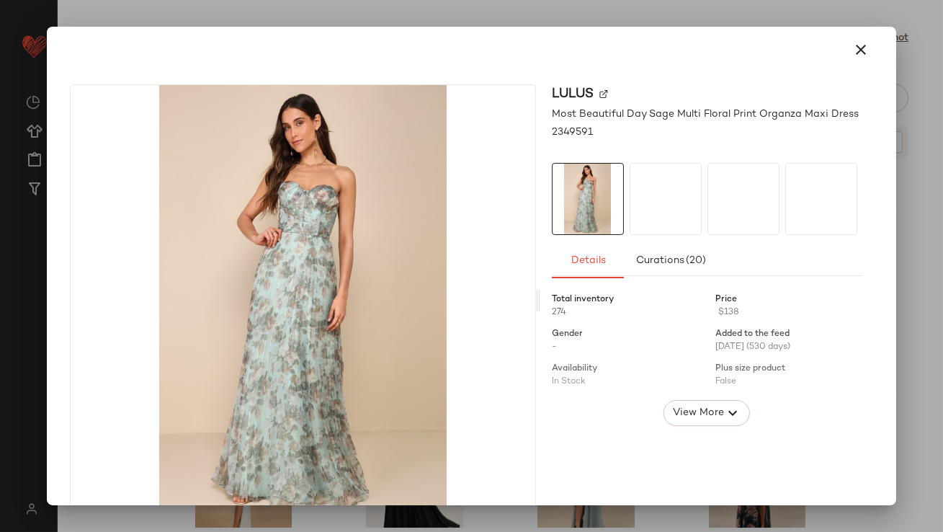
drag, startPoint x: 401, startPoint y: 240, endPoint x: 392, endPoint y: 202, distance: 38.5
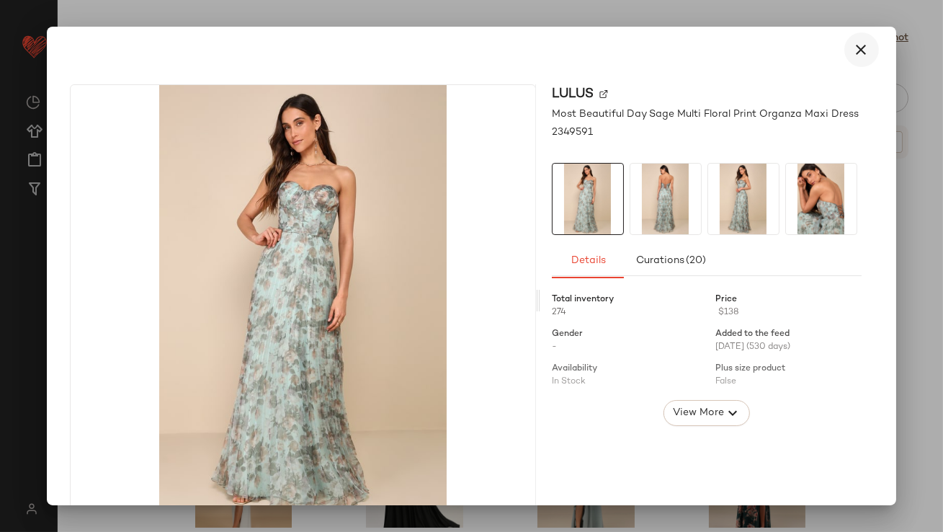
click at [853, 50] on icon "button" at bounding box center [861, 49] width 17 height 17
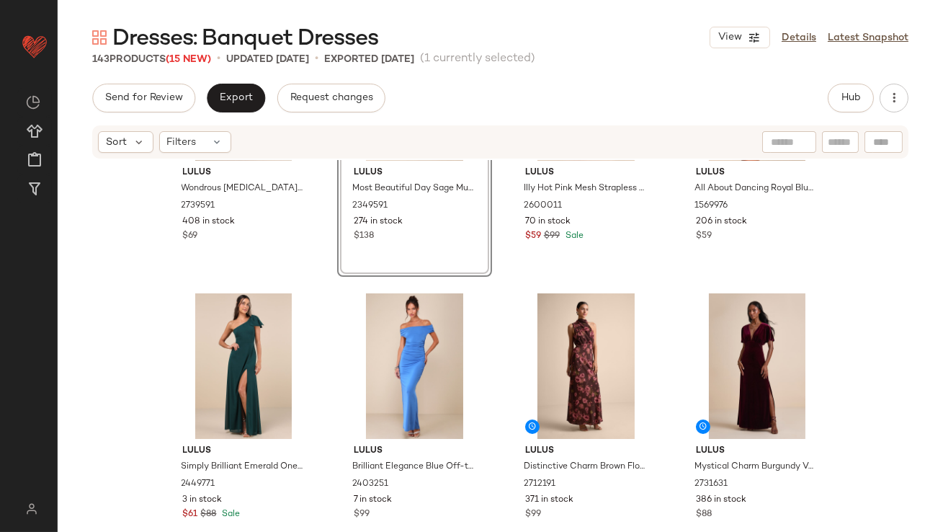
scroll to position [733, 0]
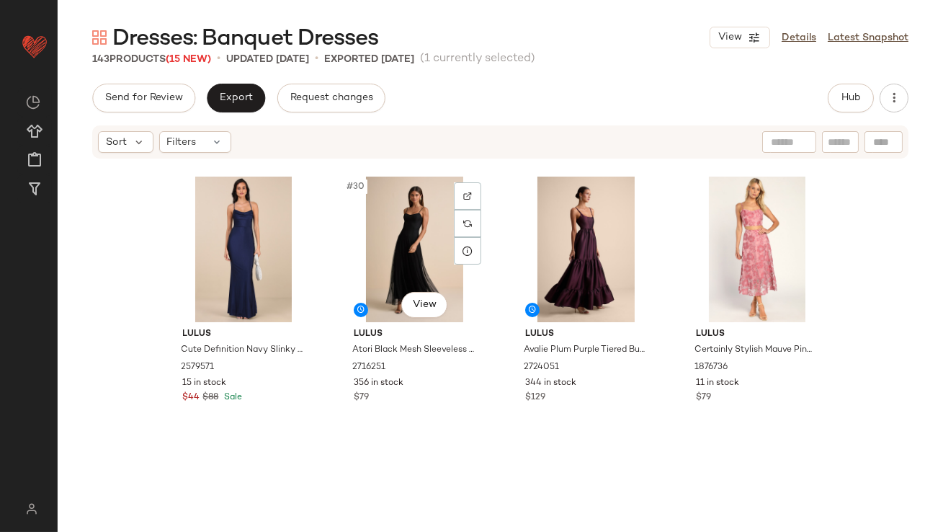
scroll to position [2079, 0]
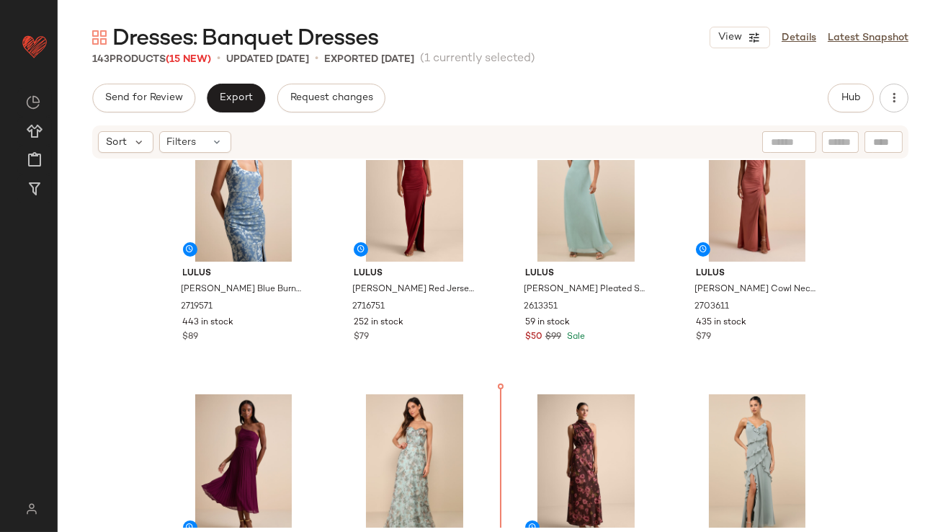
scroll to position [445, 0]
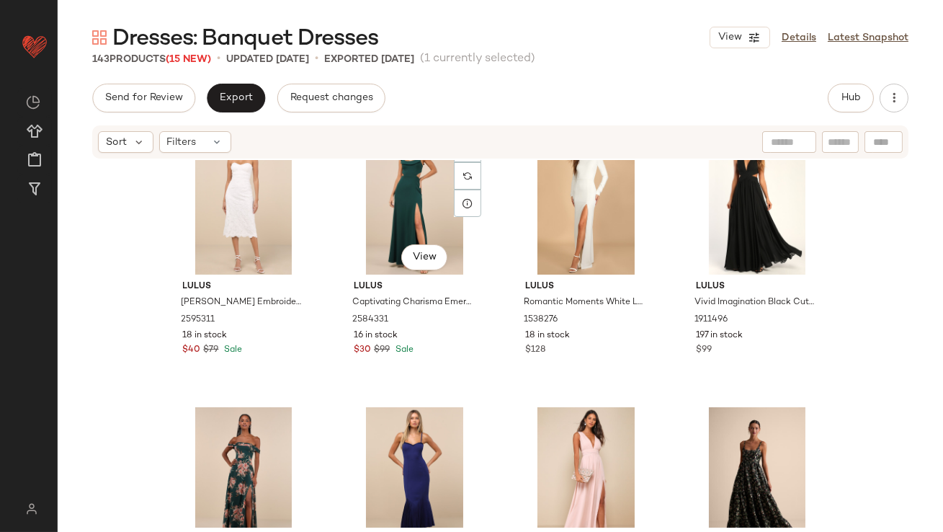
scroll to position [1658, 0]
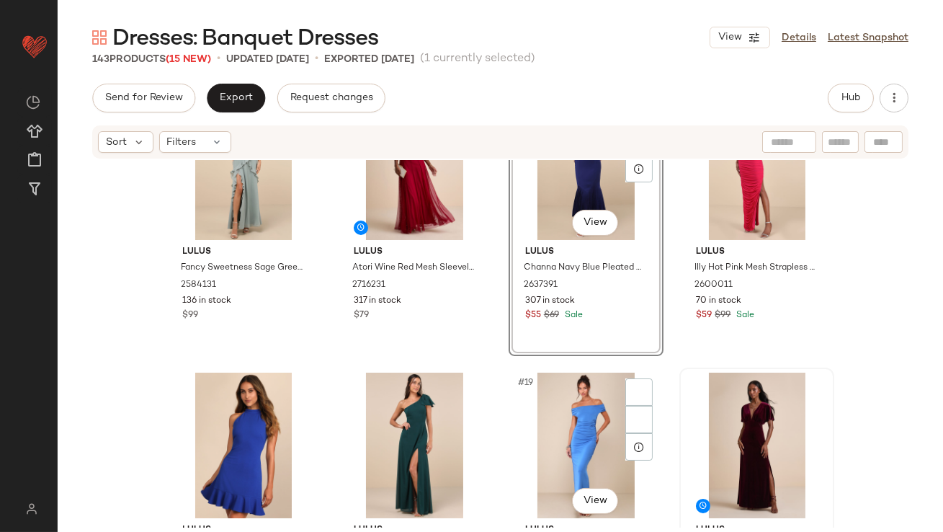
scroll to position [893, 0]
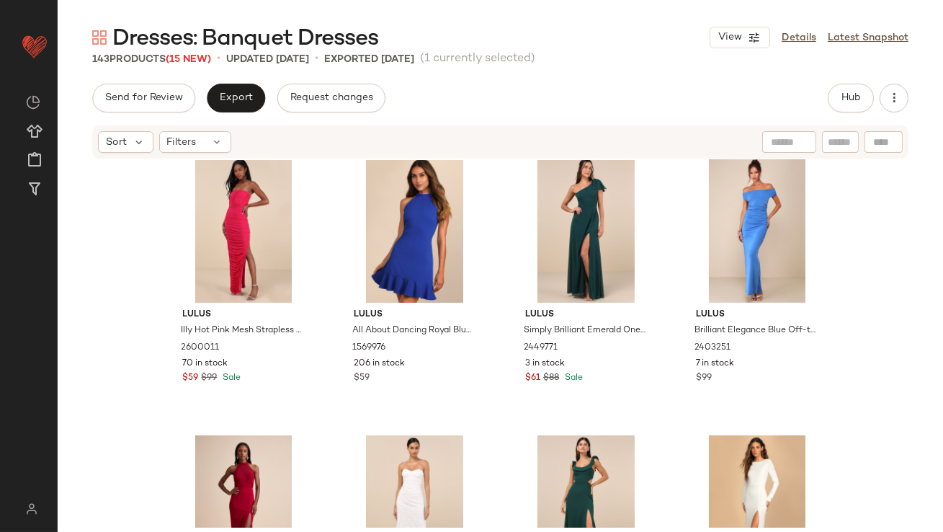
scroll to position [1189, 0]
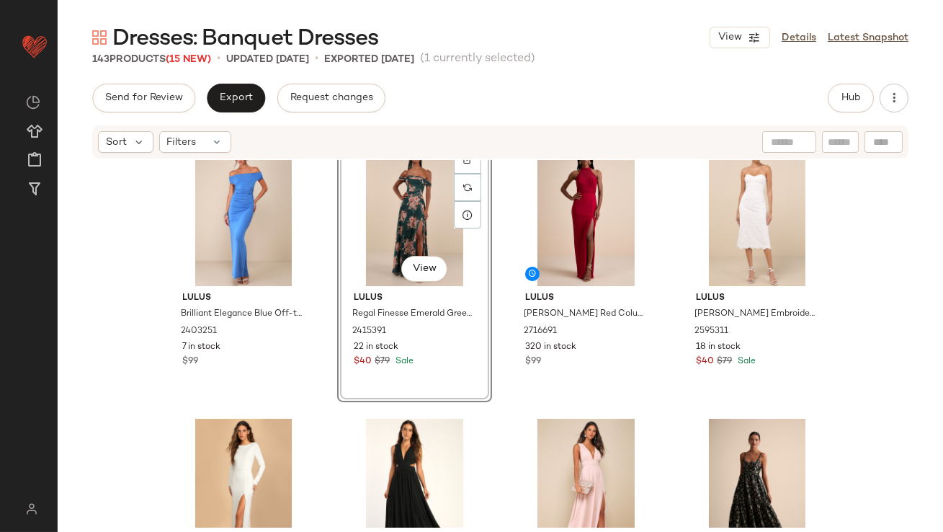
click at [391, 226] on div "#22 View" at bounding box center [414, 213] width 145 height 146
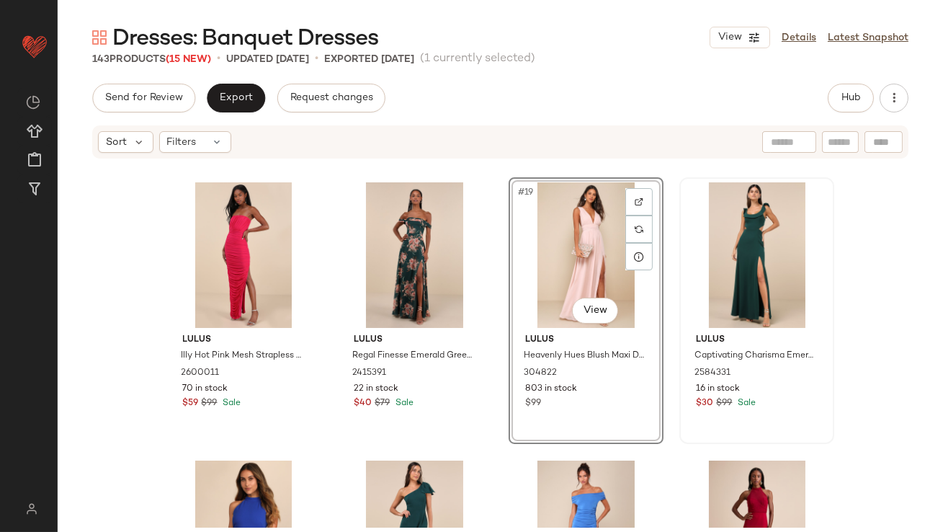
scroll to position [1223, 0]
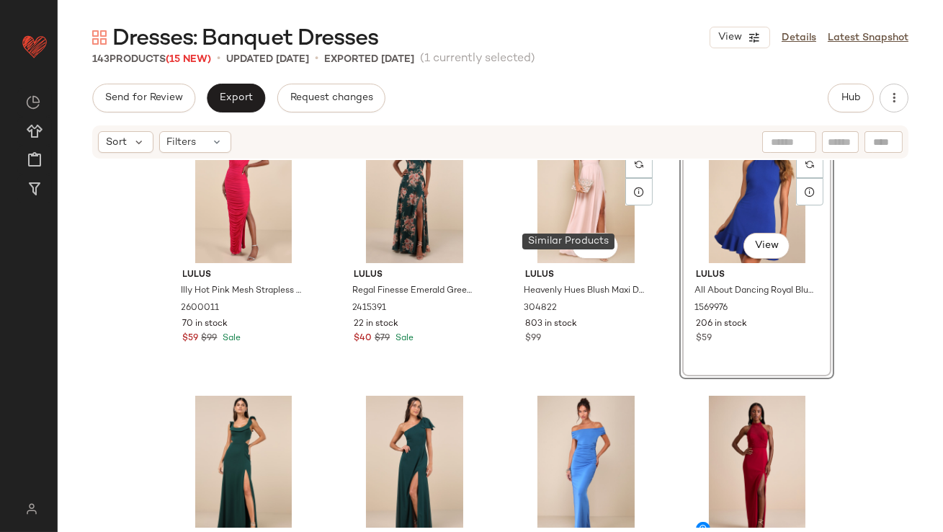
scroll to position [1215, 0]
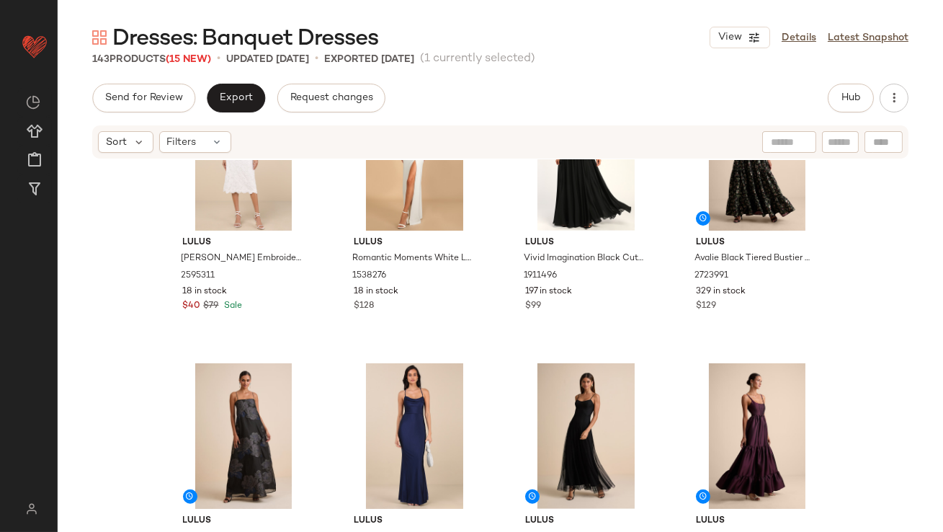
scroll to position [1791, 0]
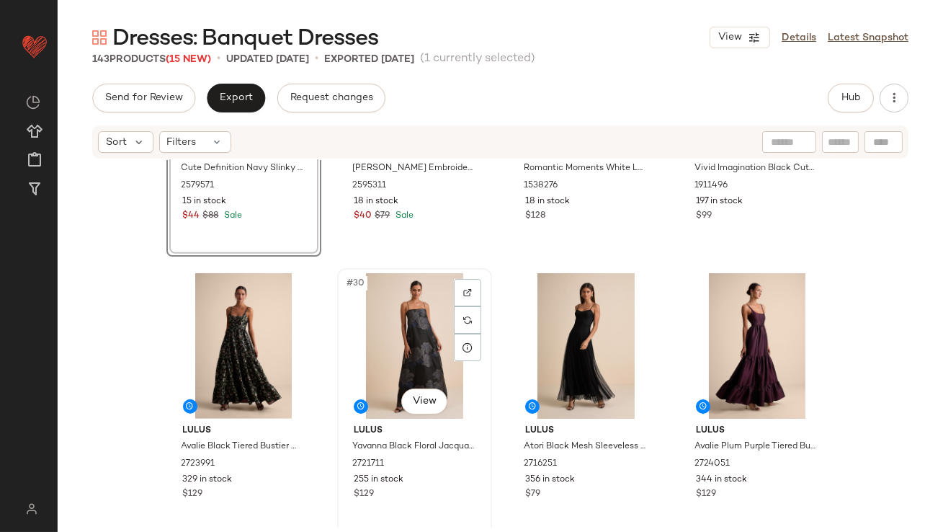
scroll to position [2056, 0]
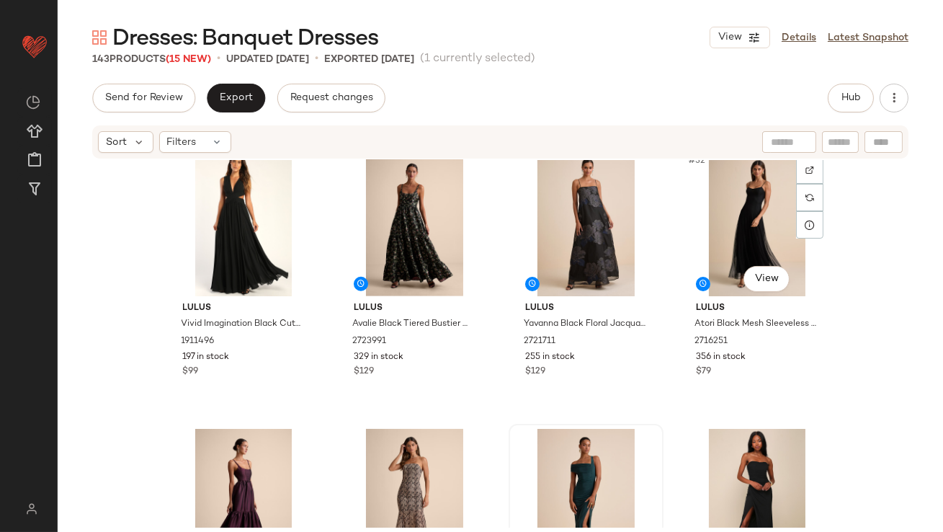
scroll to position [2042, 0]
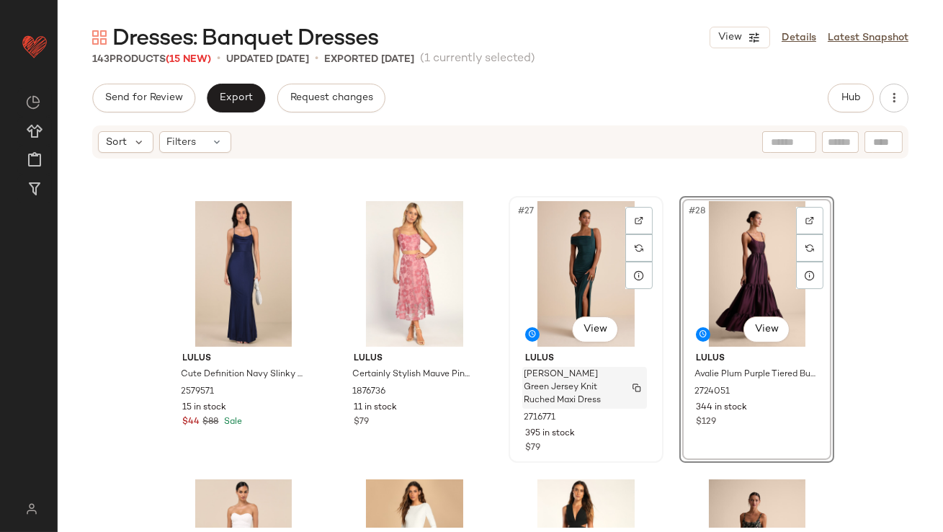
scroll to position [1811, 0]
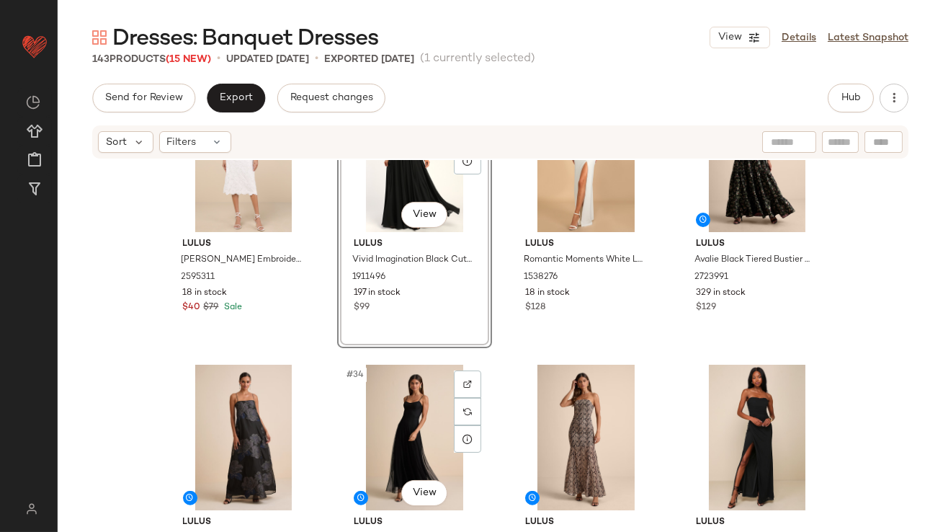
scroll to position [2080, 0]
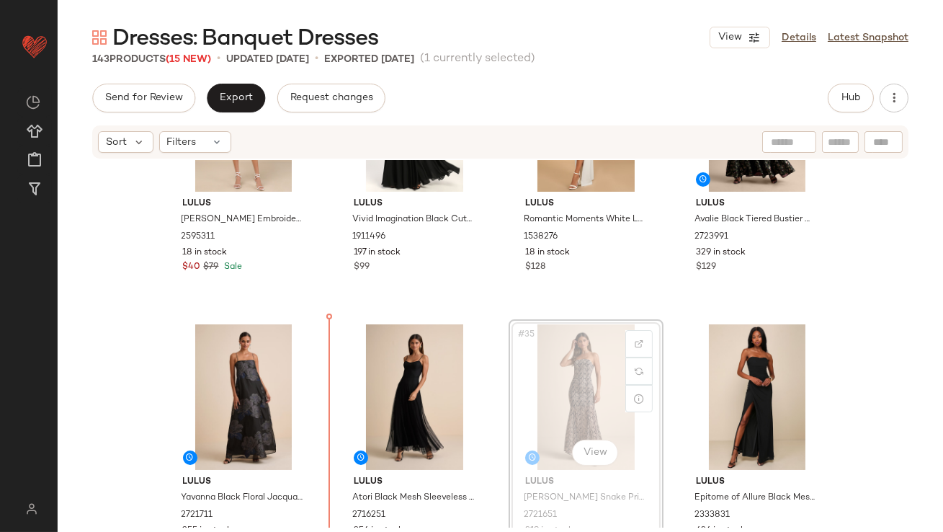
drag, startPoint x: 578, startPoint y: 377, endPoint x: 571, endPoint y: 378, distance: 7.2
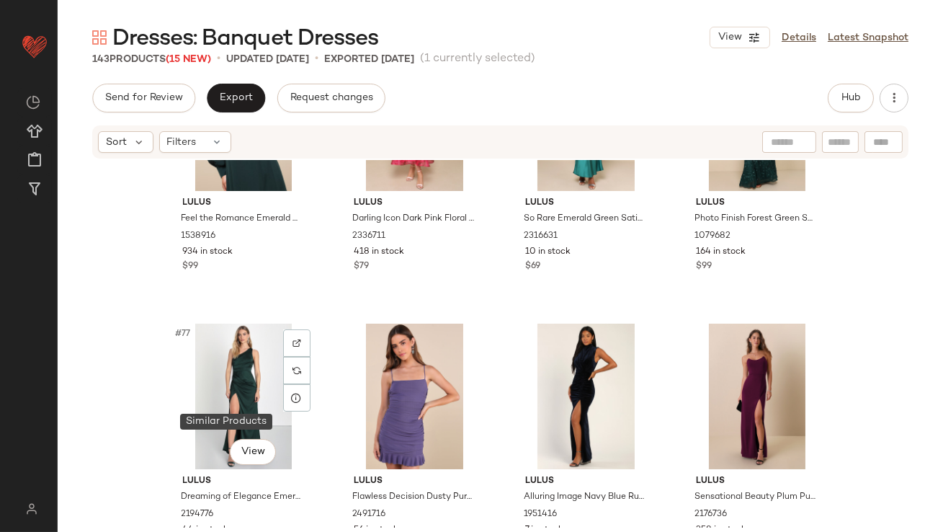
scroll to position [4903, 0]
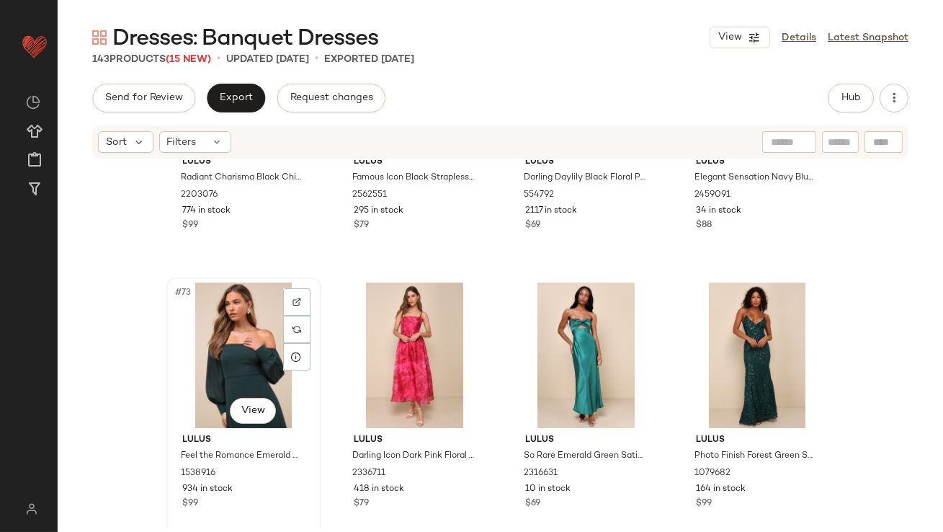
click at [228, 344] on div "#73 View" at bounding box center [243, 355] width 145 height 146
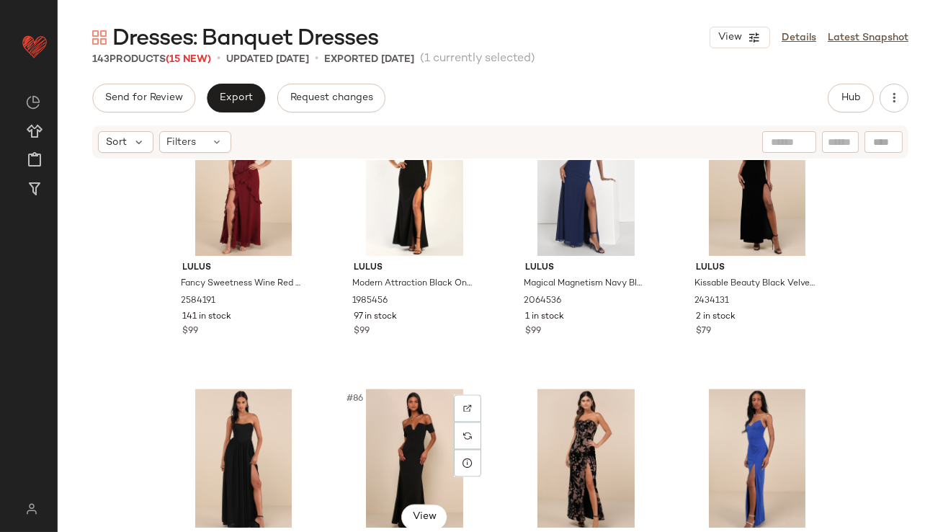
scroll to position [5649, 0]
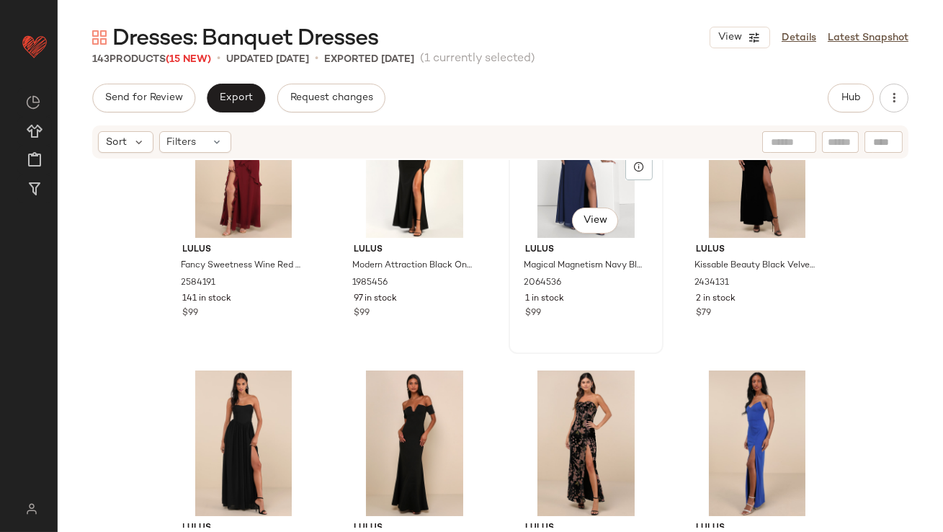
click at [515, 218] on div "#83 View" at bounding box center [586, 165] width 145 height 146
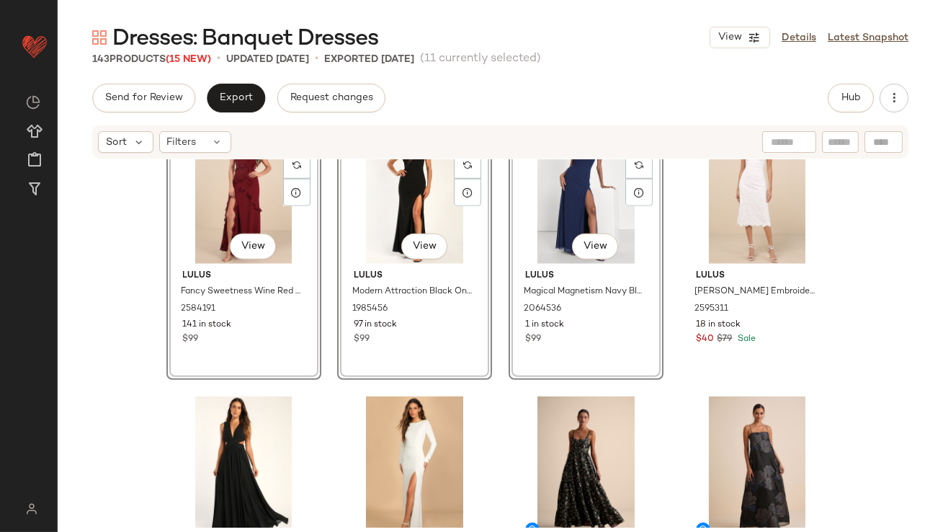
scroll to position [2651, 0]
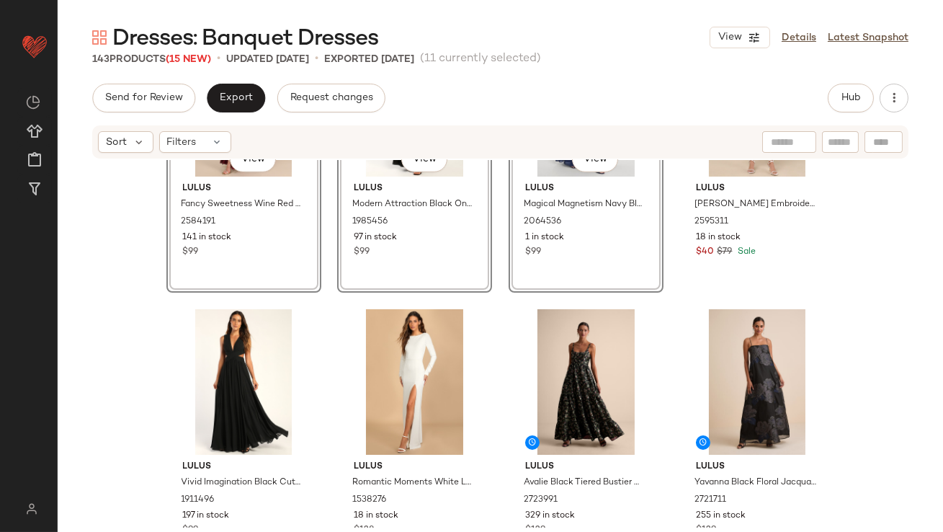
click at [148, 346] on div "#37 View Lulus Fancy Sweetness Wine Red Ruffled Lace-Up Sleeveless Maxi Dress 2…" at bounding box center [500, 343] width 885 height 367
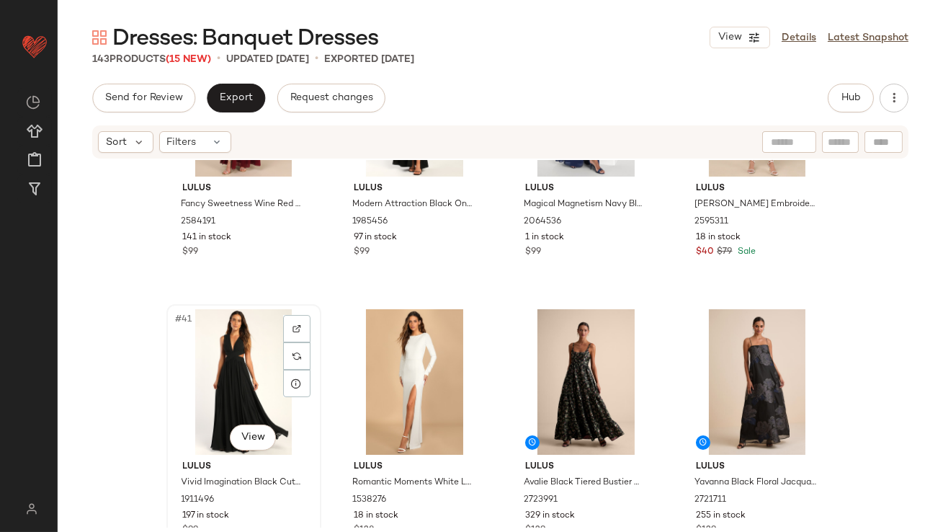
click at [206, 347] on div "#41 View" at bounding box center [243, 382] width 145 height 146
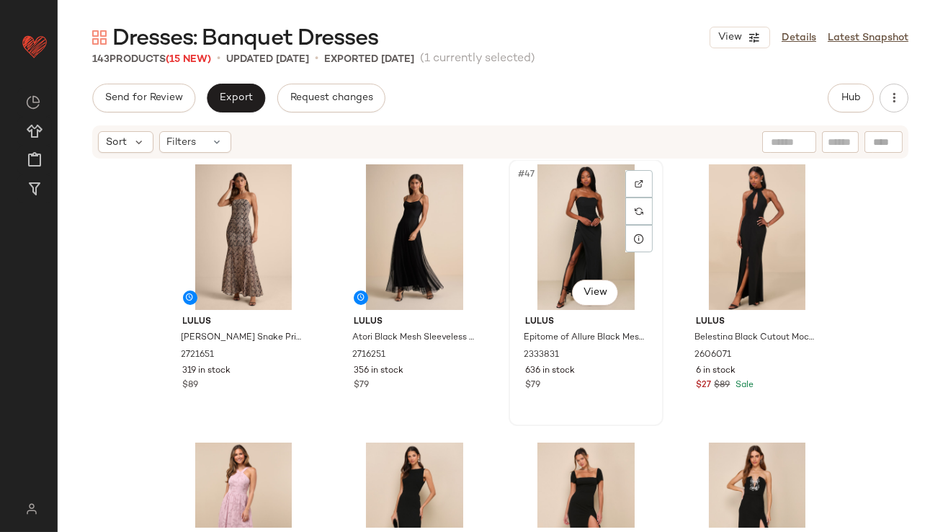
scroll to position [3098, 0]
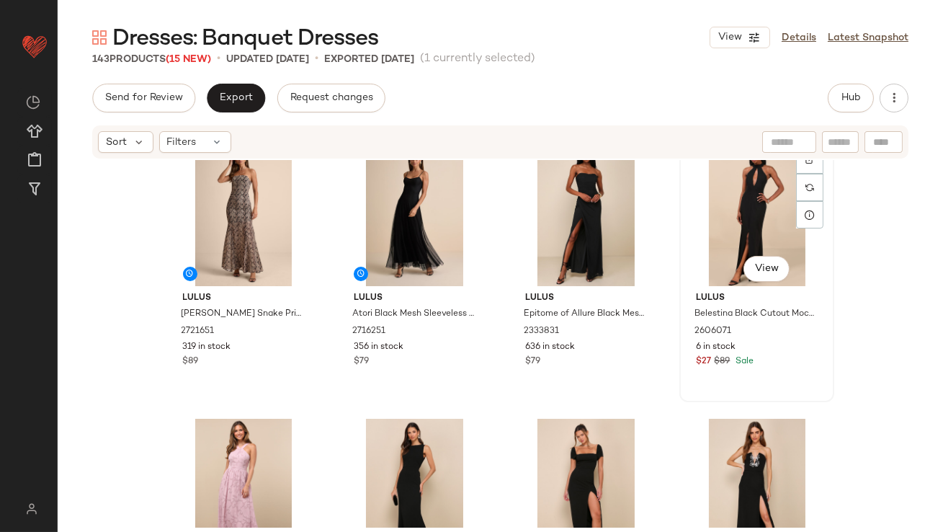
click at [711, 220] on div "#48 View" at bounding box center [756, 213] width 145 height 146
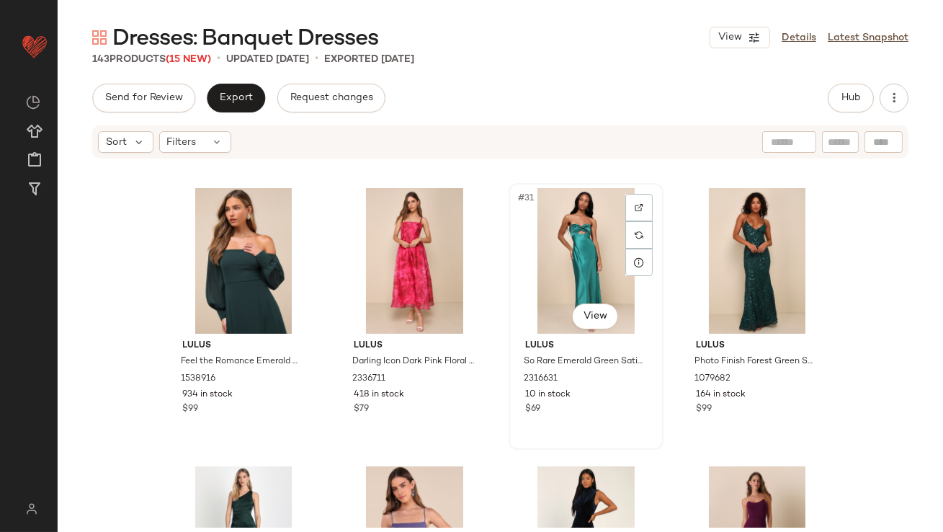
scroll to position [1940, 0]
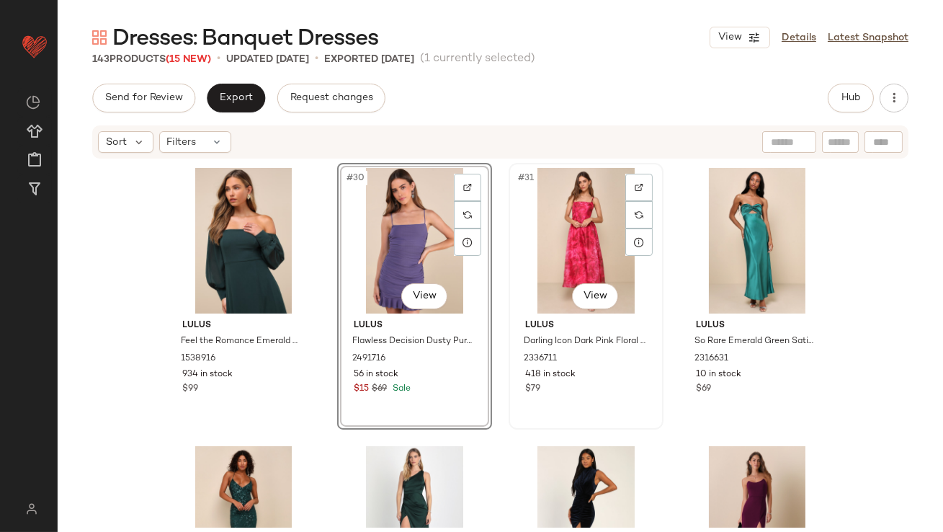
scroll to position [2084, 0]
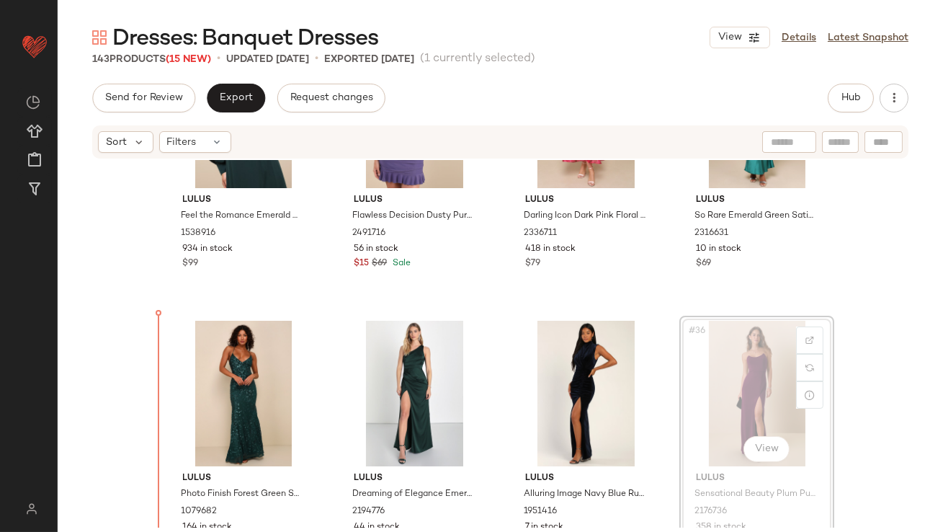
drag, startPoint x: 764, startPoint y: 392, endPoint x: 756, endPoint y: 392, distance: 7.9
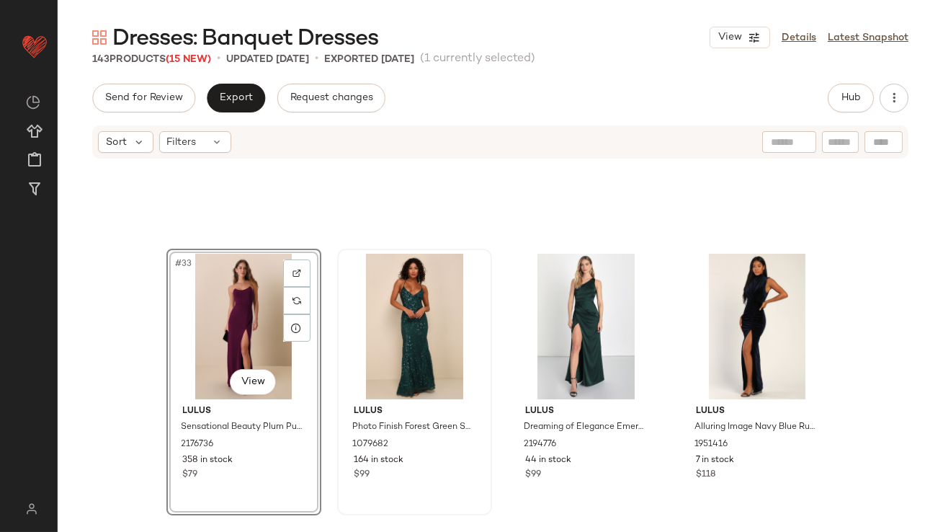
scroll to position [2327, 0]
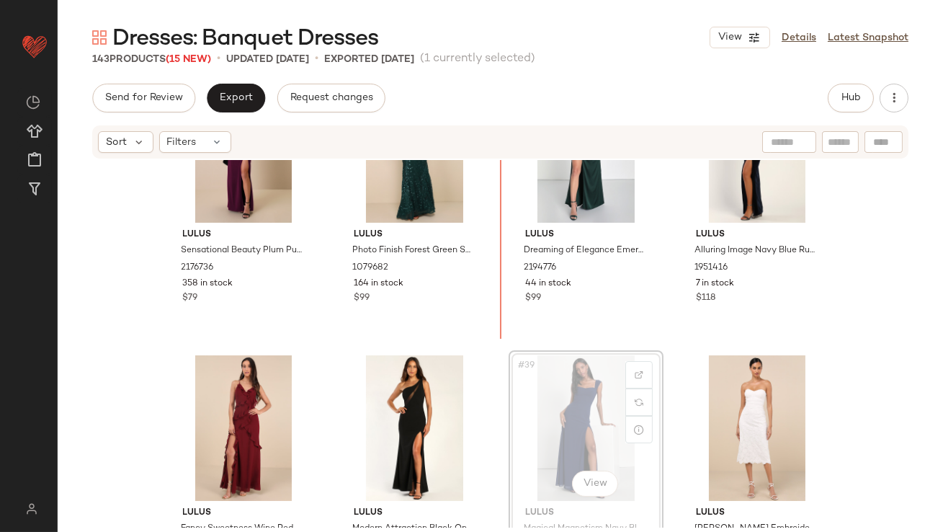
scroll to position [2324, 0]
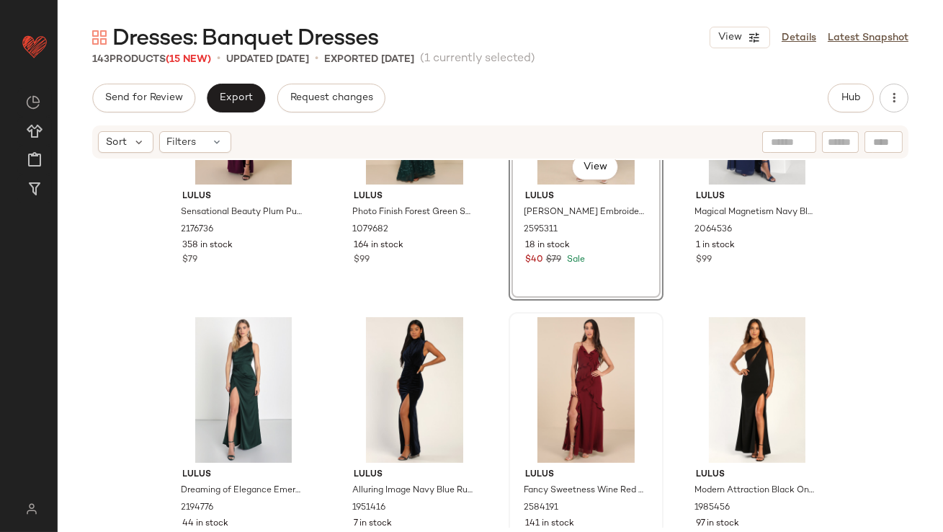
scroll to position [2367, 0]
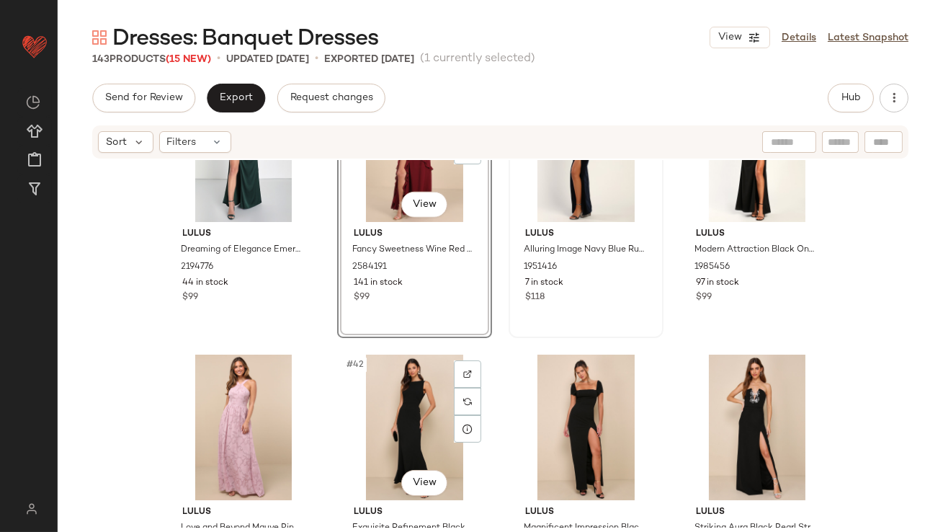
scroll to position [2609, 0]
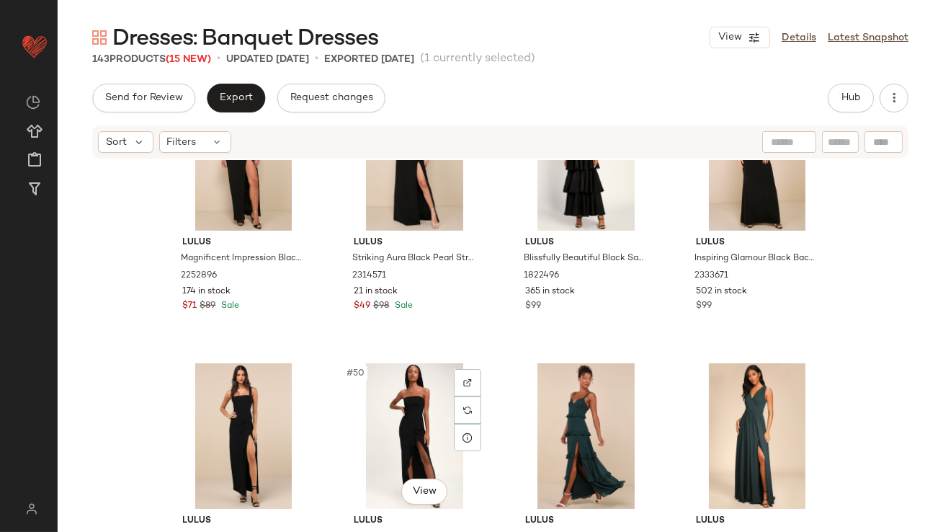
scroll to position [3177, 0]
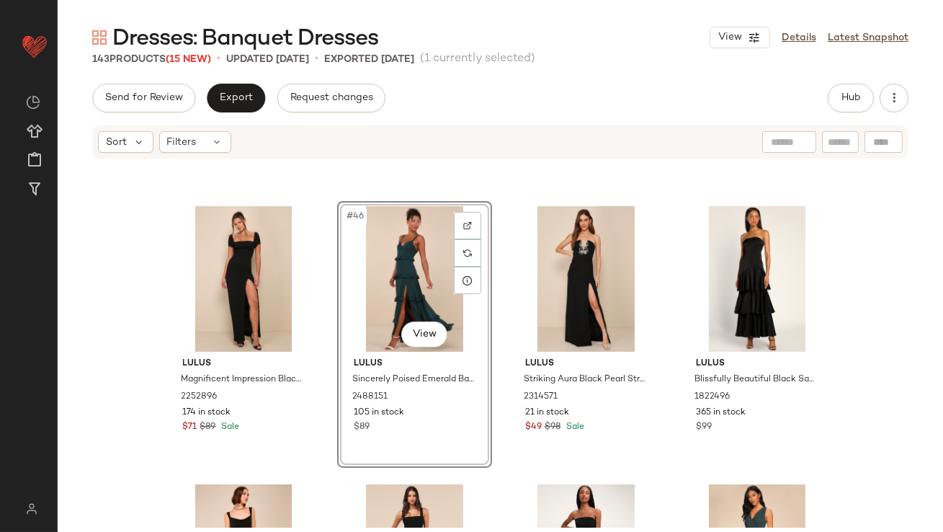
scroll to position [2886, 0]
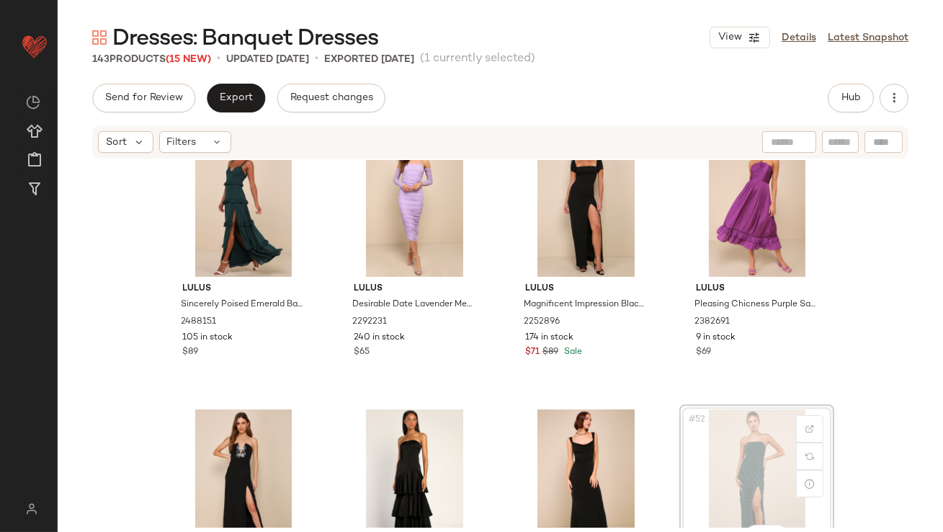
drag, startPoint x: 746, startPoint y: 477, endPoint x: 733, endPoint y: 456, distance: 24.2
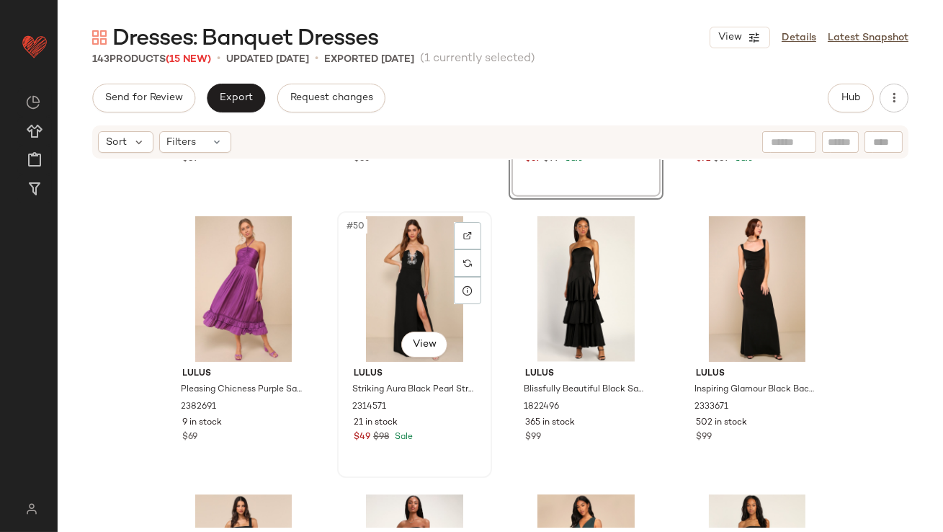
click at [378, 271] on div "#50 View" at bounding box center [414, 289] width 145 height 146
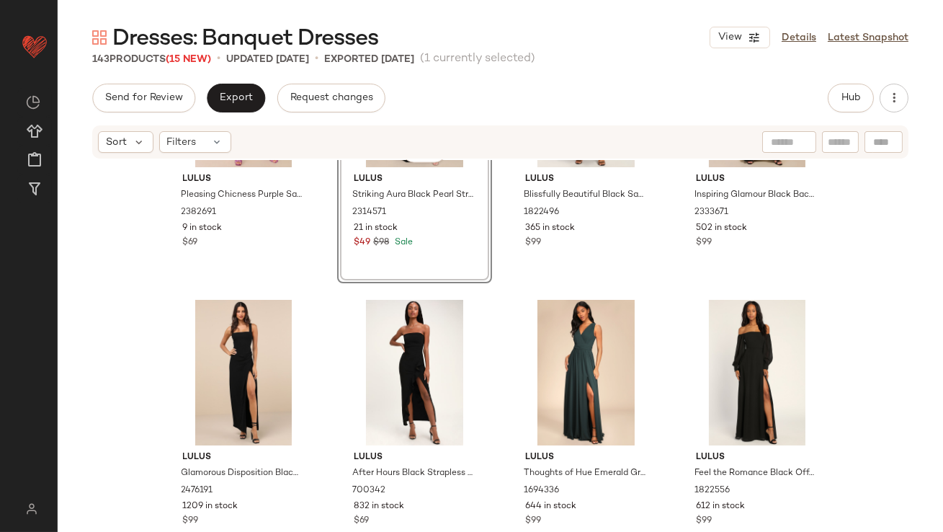
scroll to position [3696, 0]
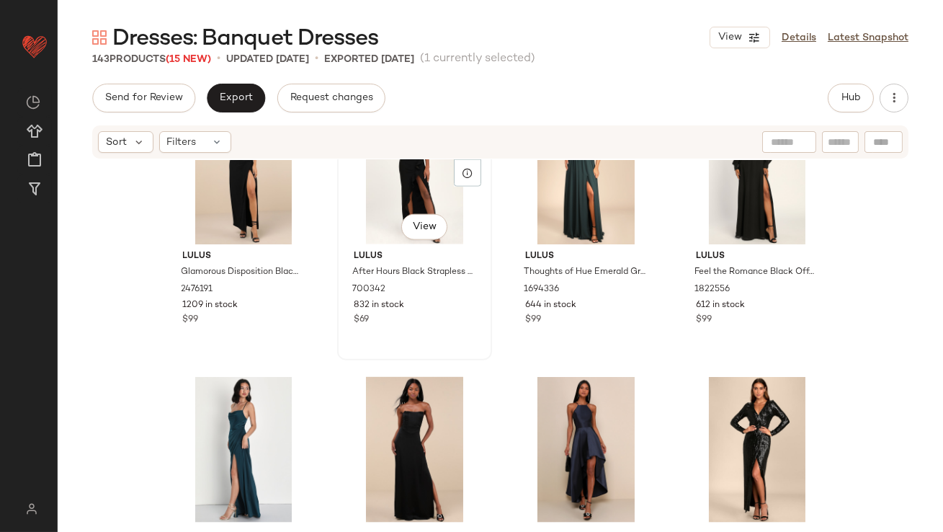
click at [383, 214] on div "#54 View" at bounding box center [414, 172] width 145 height 146
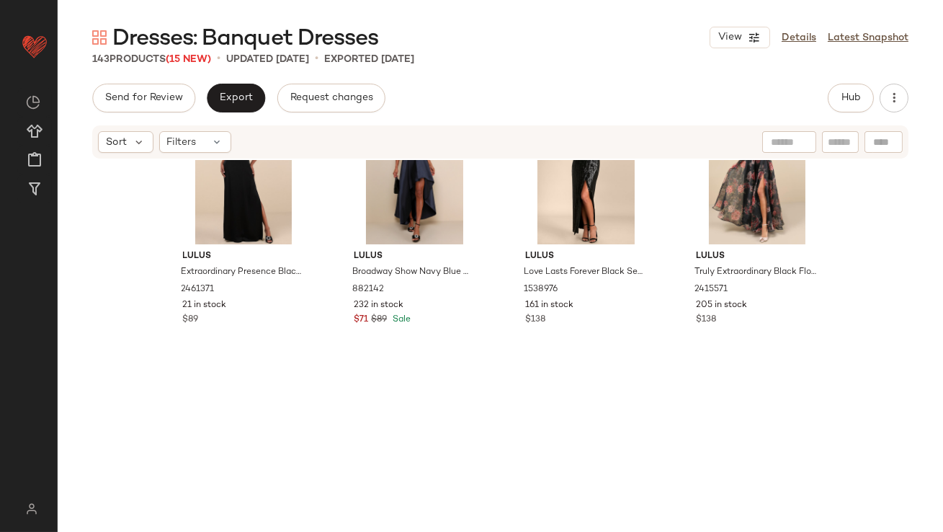
scroll to position [3417, 0]
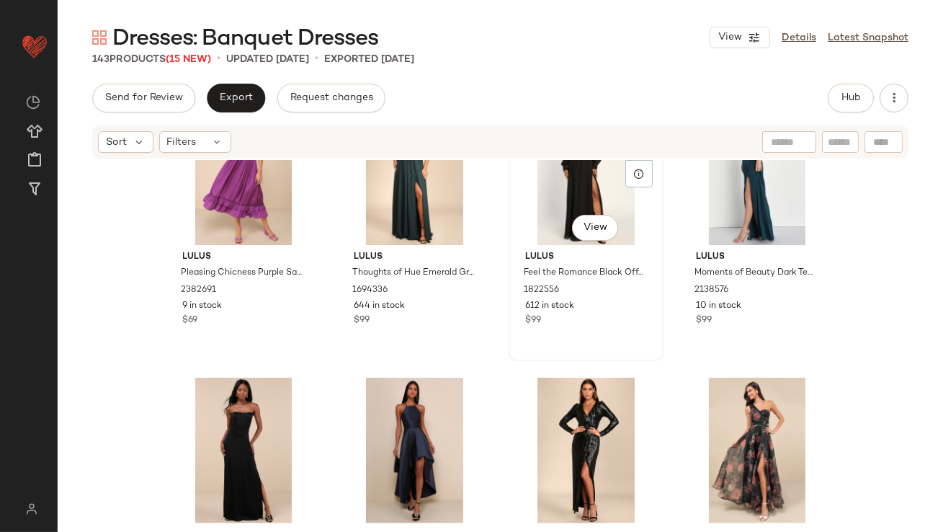
click at [547, 192] on div "#51 View" at bounding box center [586, 172] width 145 height 146
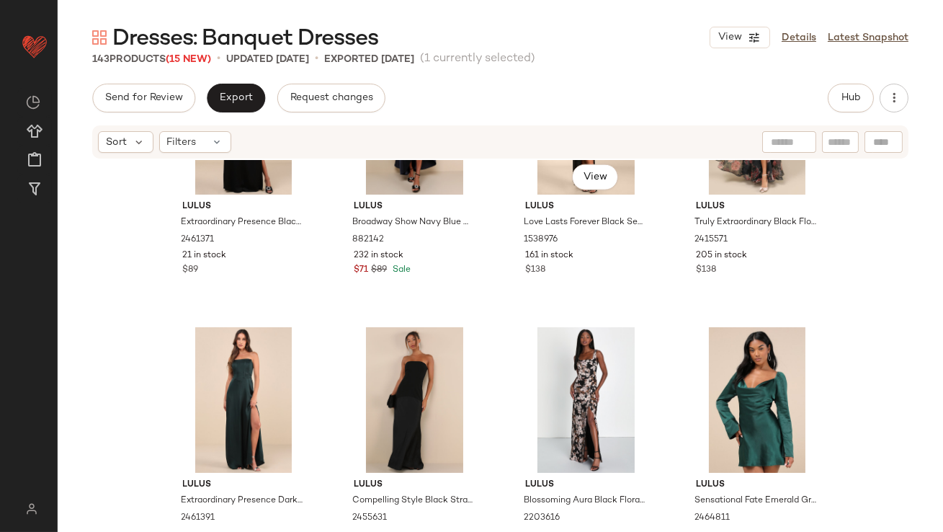
scroll to position [3754, 0]
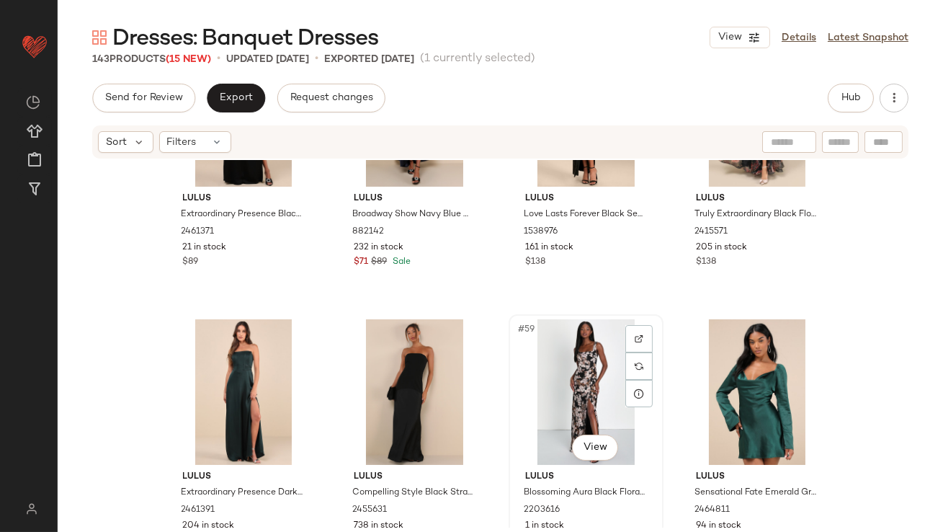
click at [574, 370] on div "#59 View" at bounding box center [586, 392] width 145 height 146
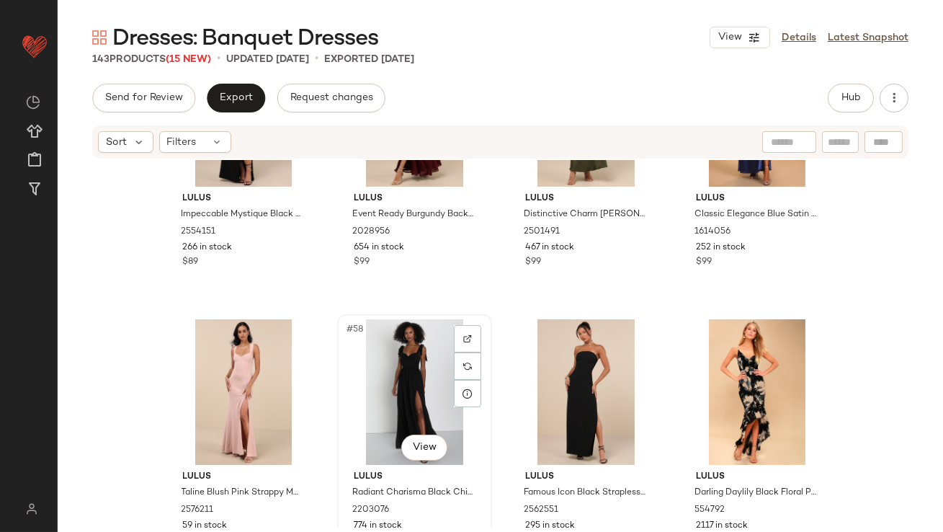
click at [395, 376] on div "#58 View" at bounding box center [414, 392] width 145 height 146
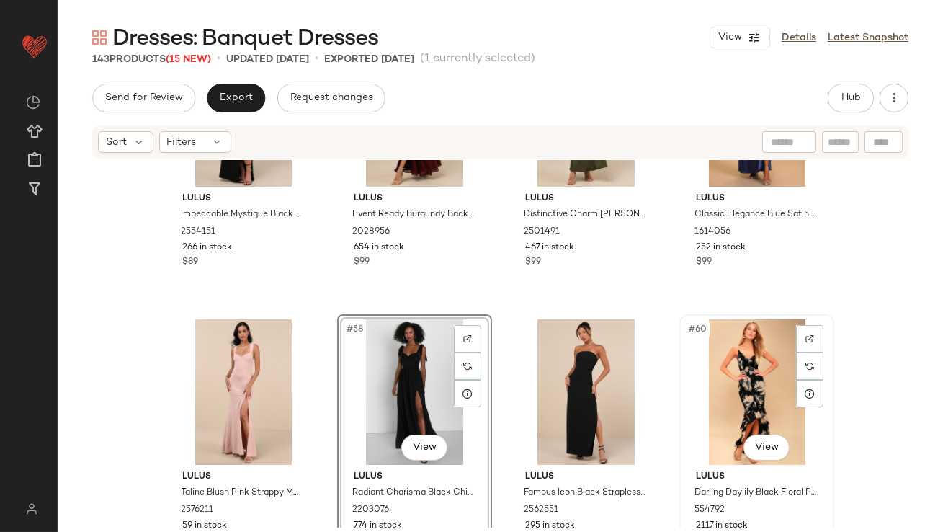
click at [707, 381] on div "#60 View" at bounding box center [756, 392] width 145 height 146
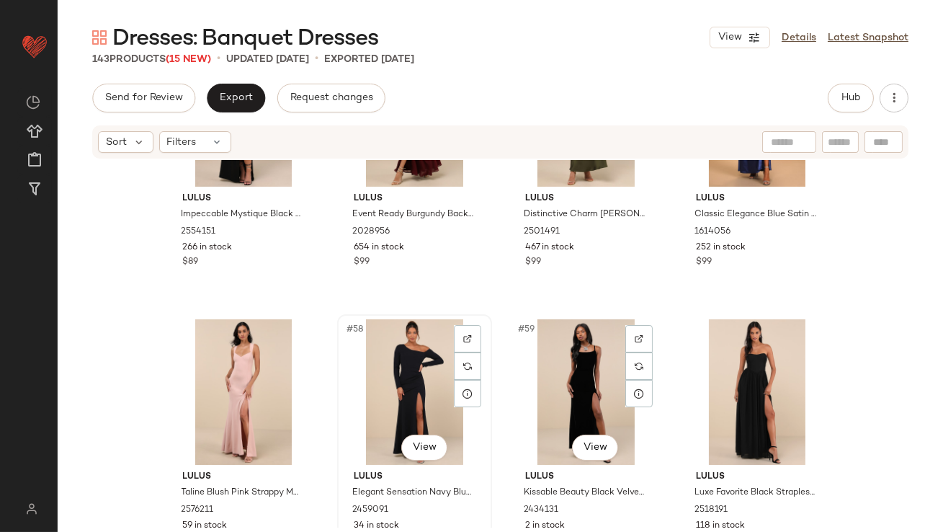
click at [393, 367] on div "#58 View" at bounding box center [414, 392] width 145 height 146
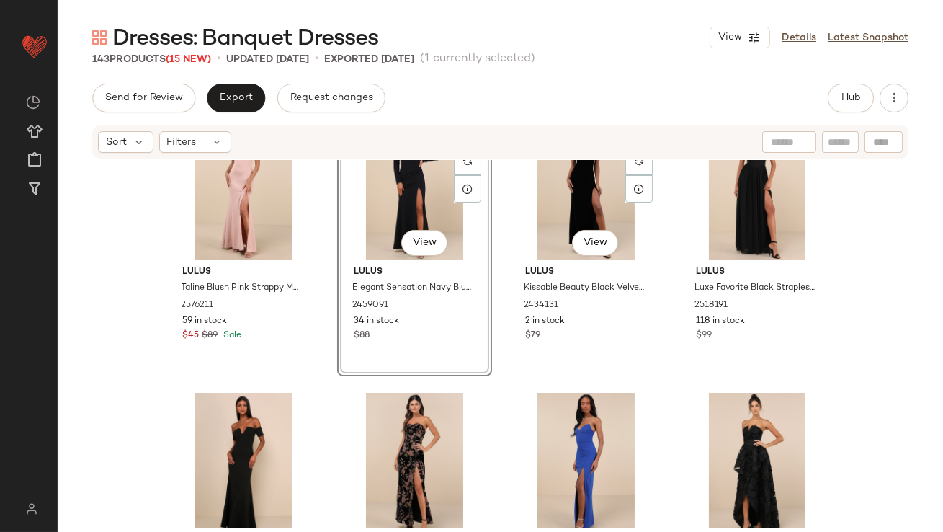
scroll to position [4036, 0]
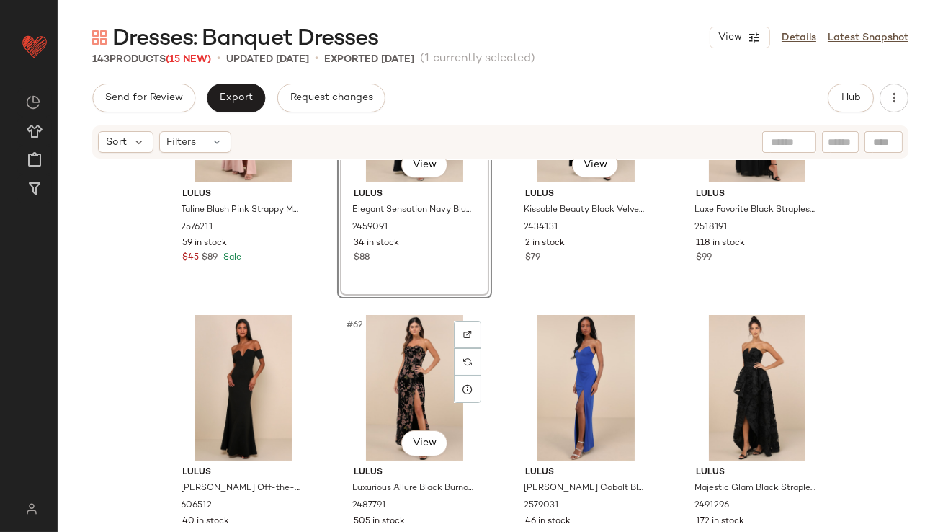
click at [396, 369] on div "#62 View" at bounding box center [414, 388] width 145 height 146
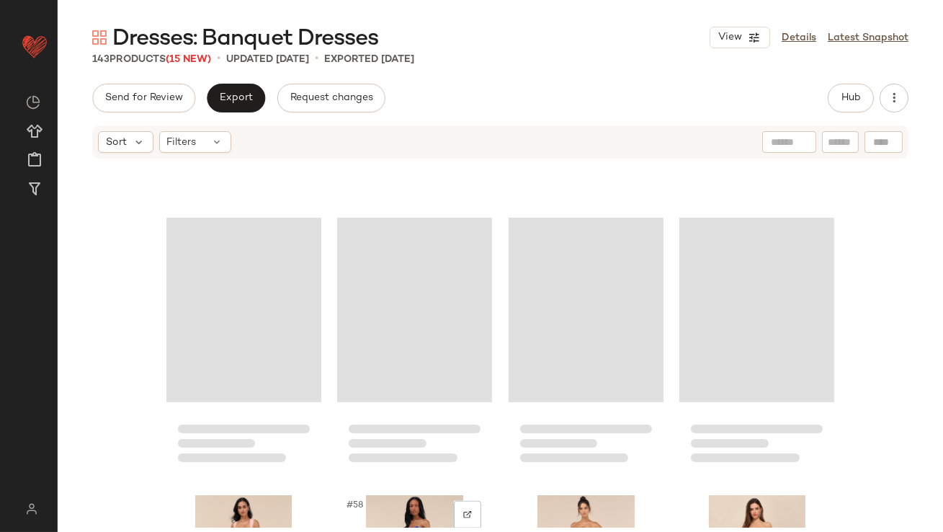
scroll to position [3468, 0]
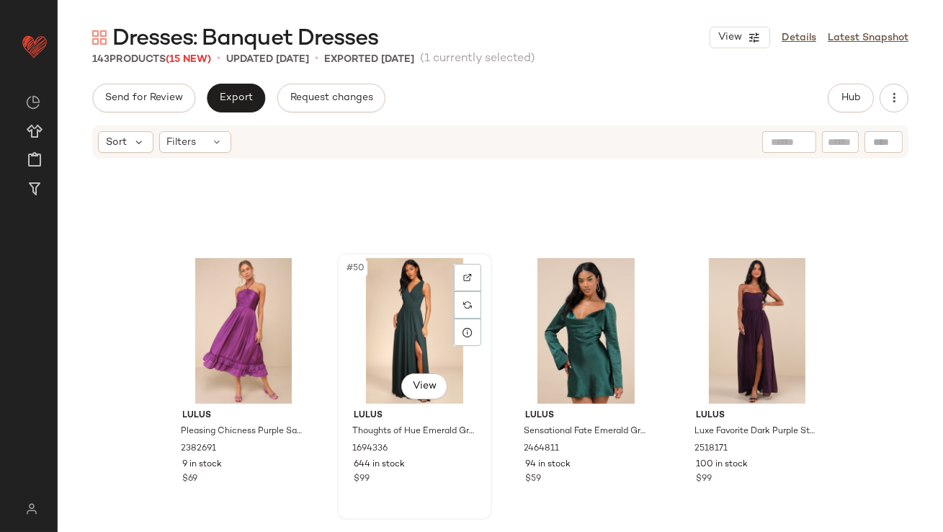
scroll to position [3522, 0]
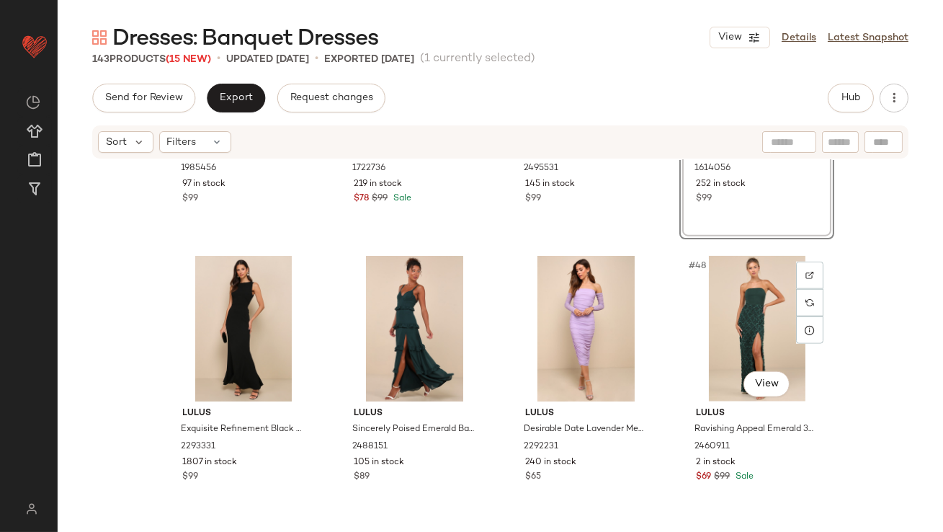
scroll to position [3030, 0]
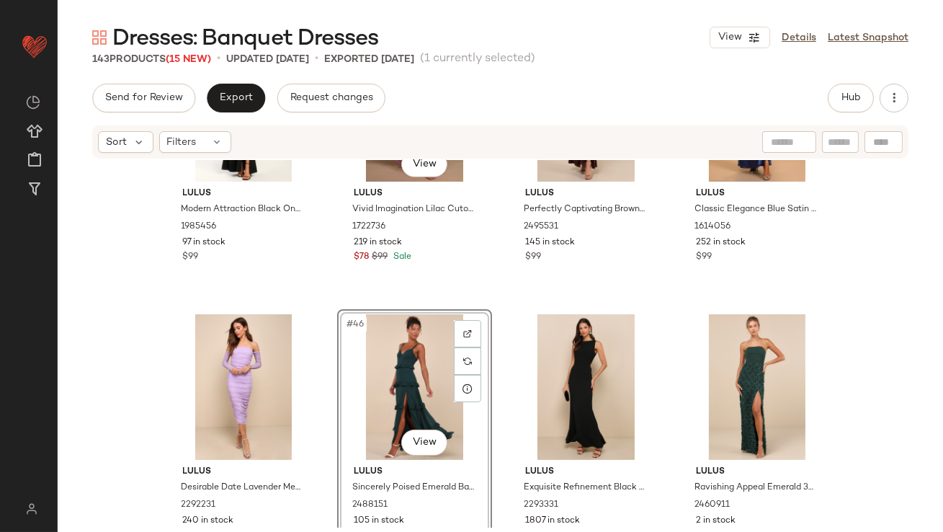
scroll to position [3099, 0]
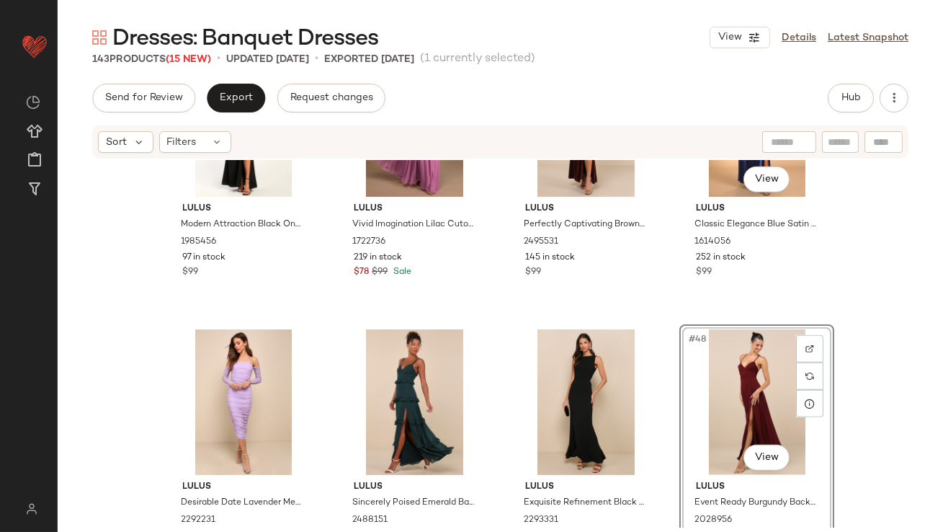
scroll to position [3156, 0]
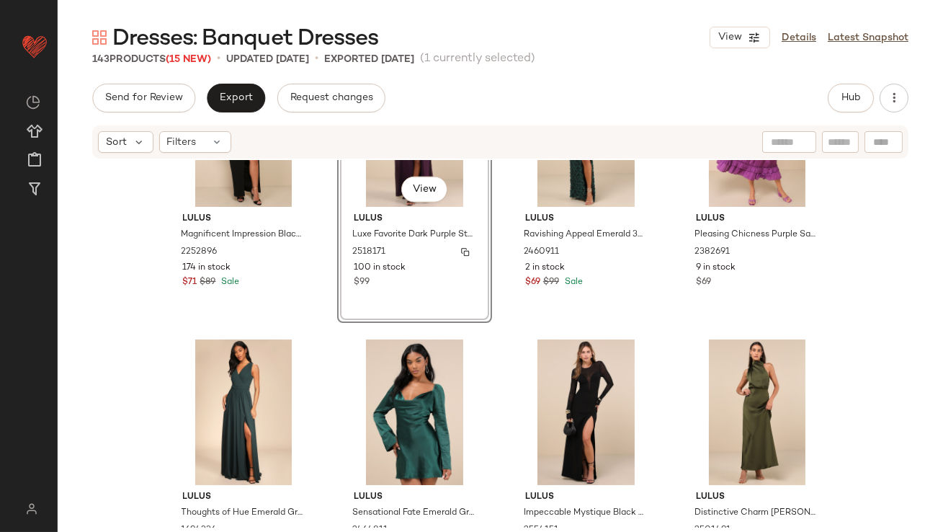
scroll to position [3300, 0]
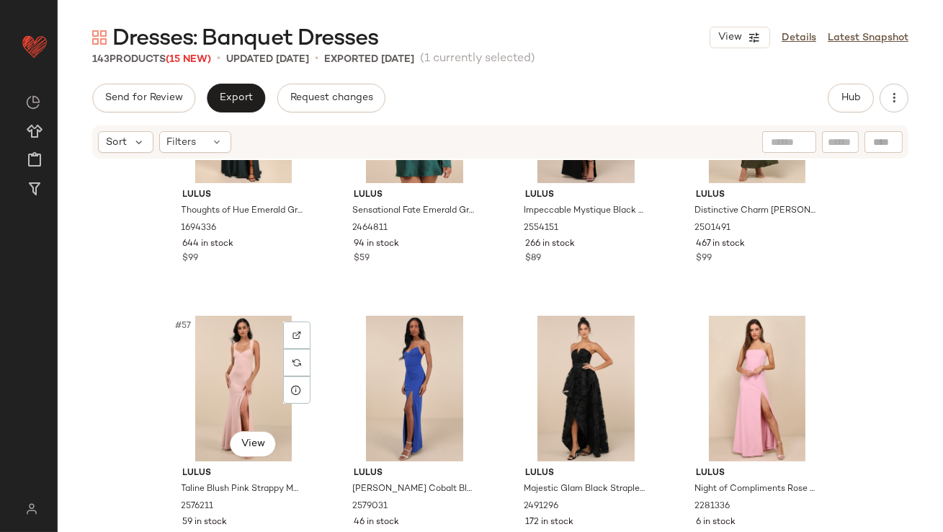
scroll to position [3767, 0]
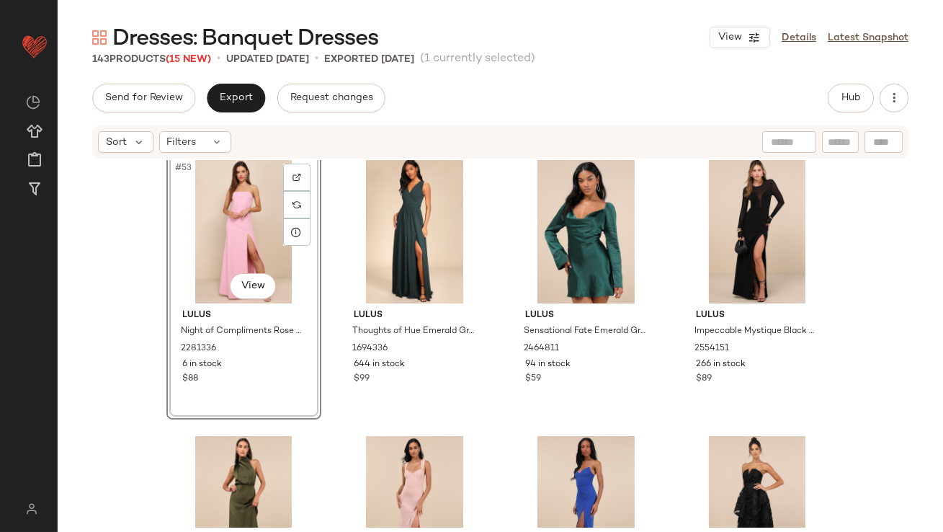
scroll to position [3667, 0]
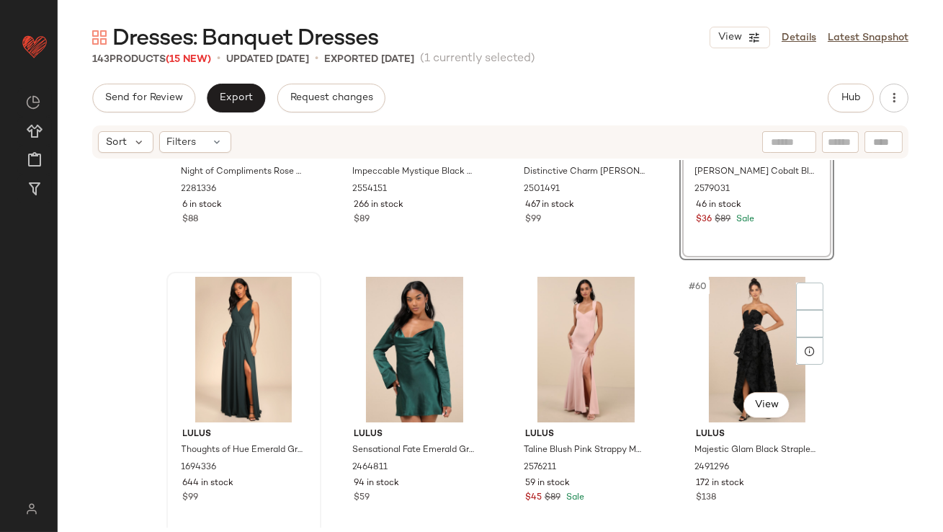
scroll to position [3839, 0]
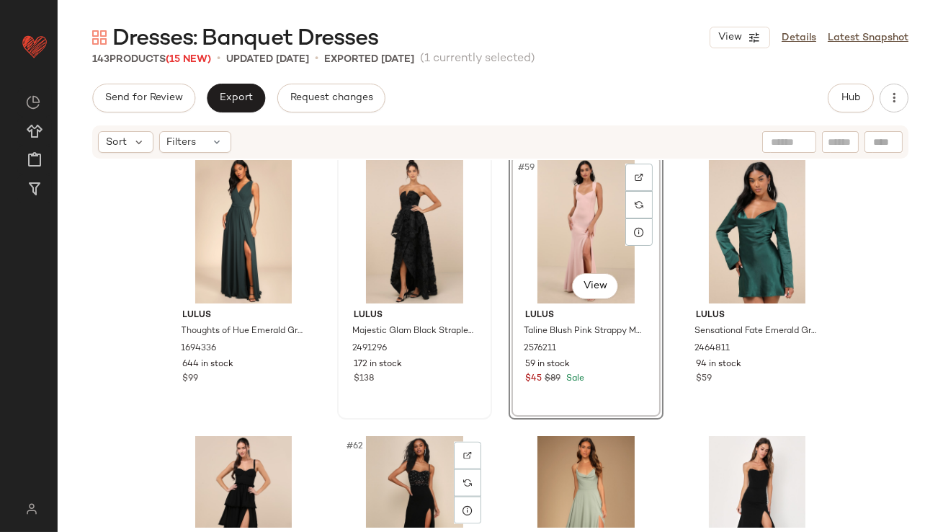
scroll to position [4007, 0]
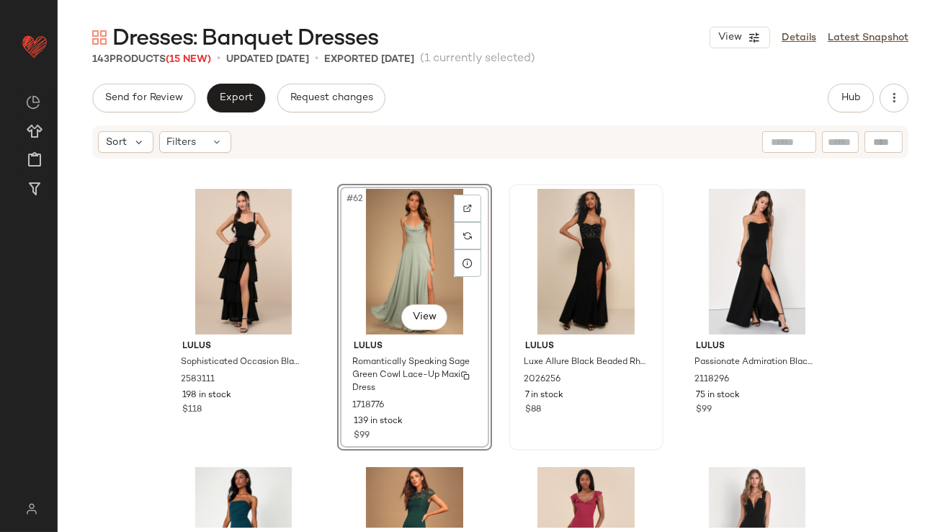
scroll to position [4246, 0]
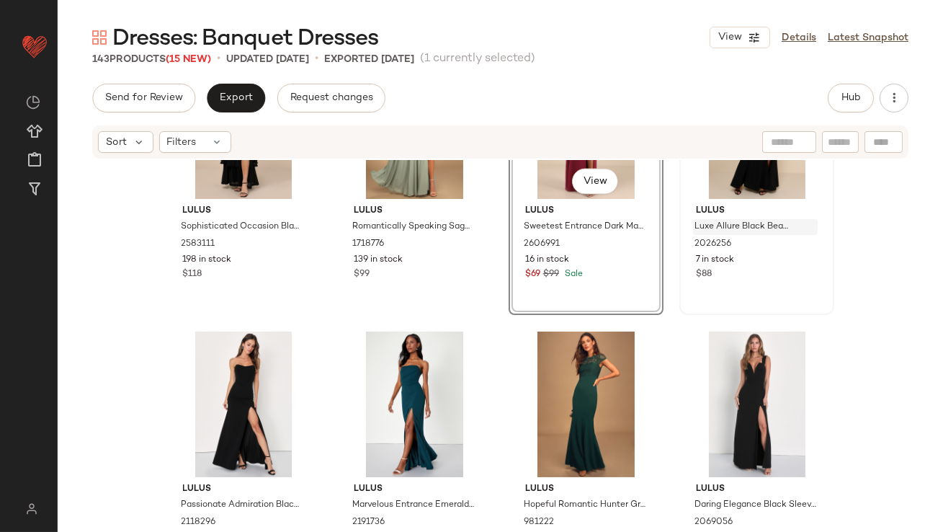
scroll to position [4311, 0]
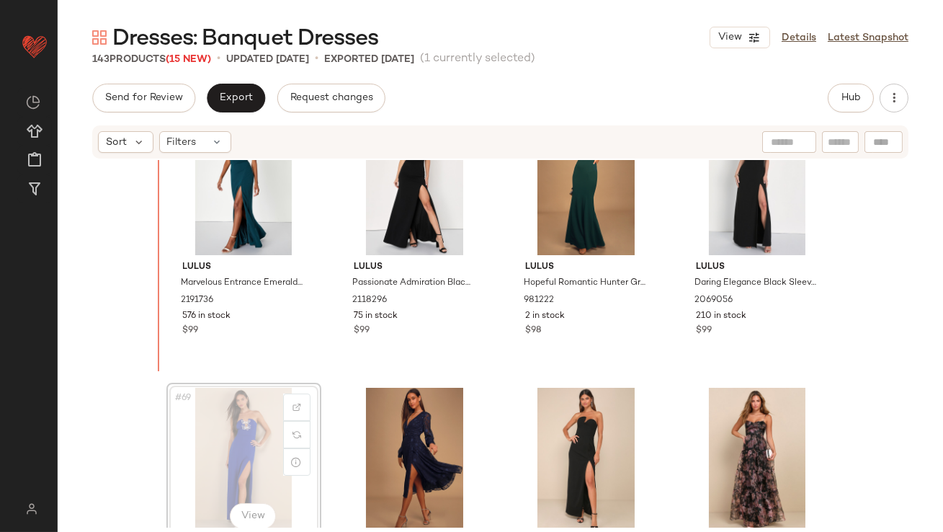
scroll to position [4521, 0]
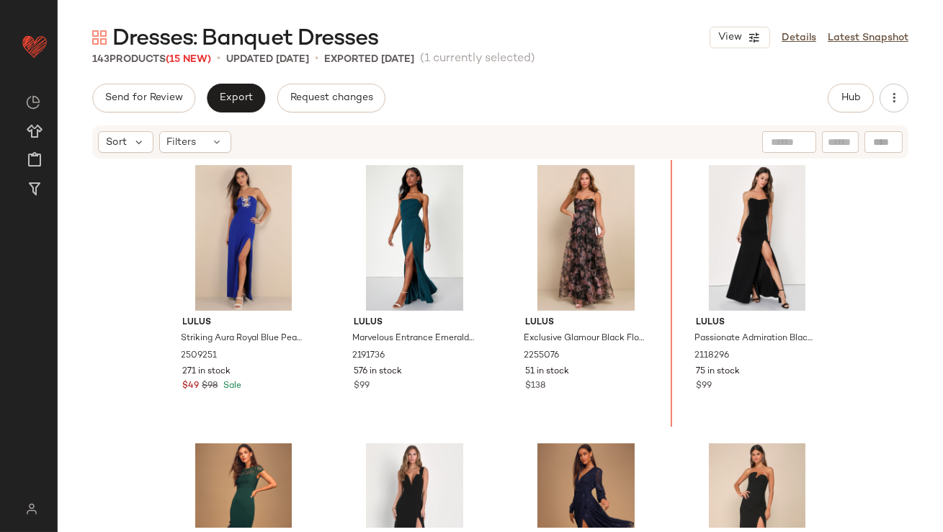
drag, startPoint x: 418, startPoint y: 367, endPoint x: 425, endPoint y: 362, distance: 8.8
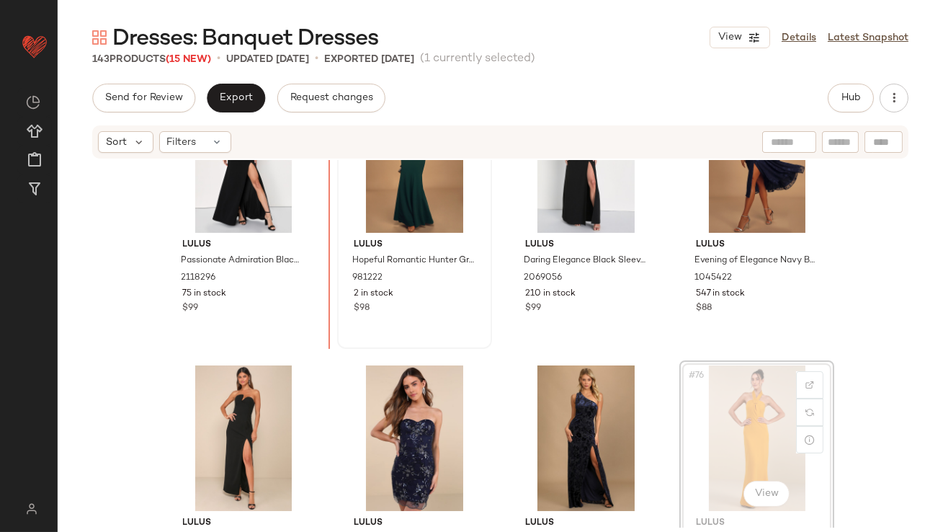
drag, startPoint x: 757, startPoint y: 418, endPoint x: 389, endPoint y: 317, distance: 381.0
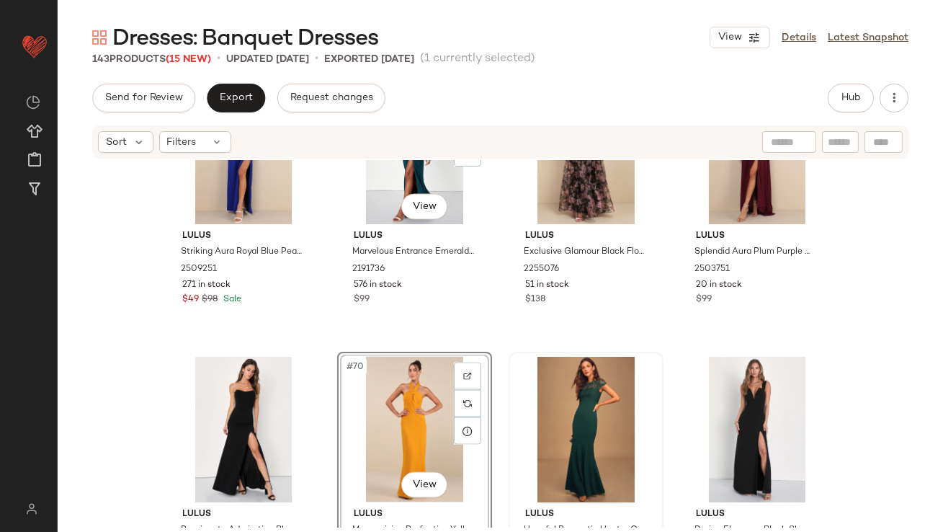
scroll to position [4623, 0]
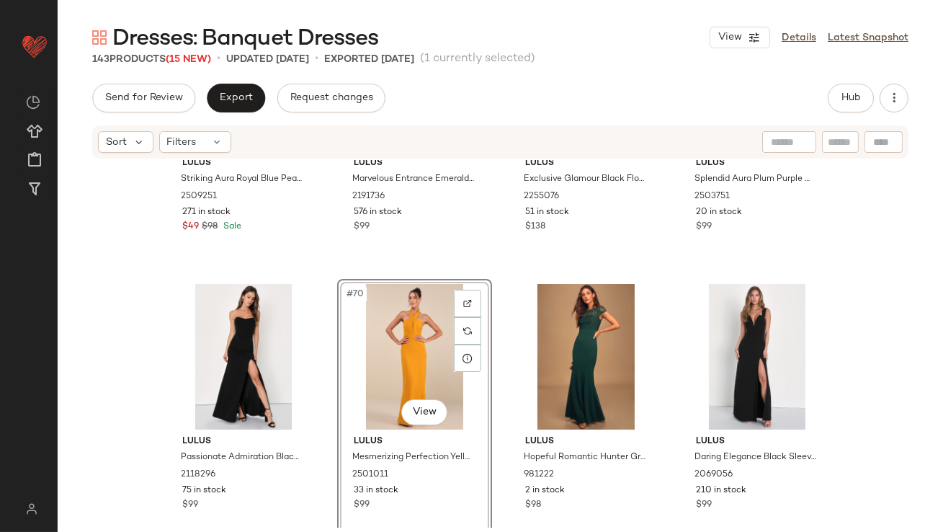
click at [389, 318] on div "#70 View" at bounding box center [414, 357] width 145 height 146
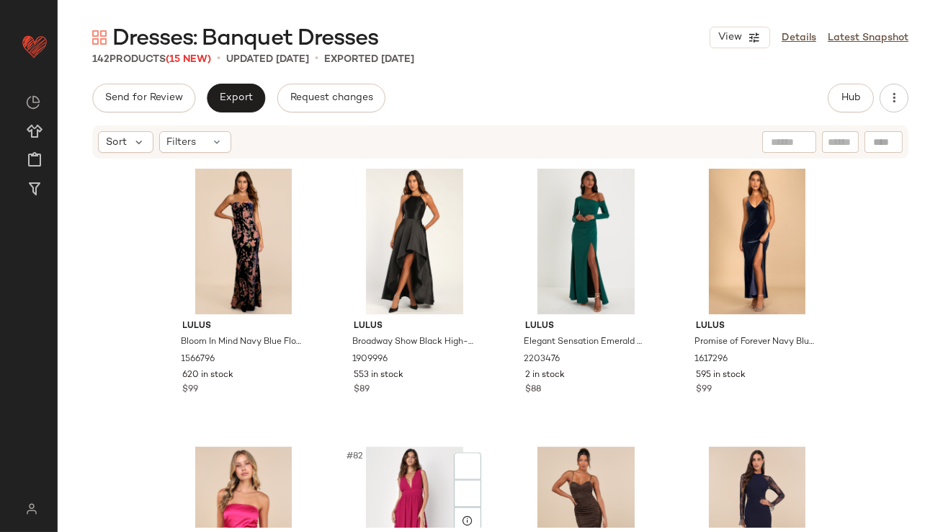
scroll to position [5576, 0]
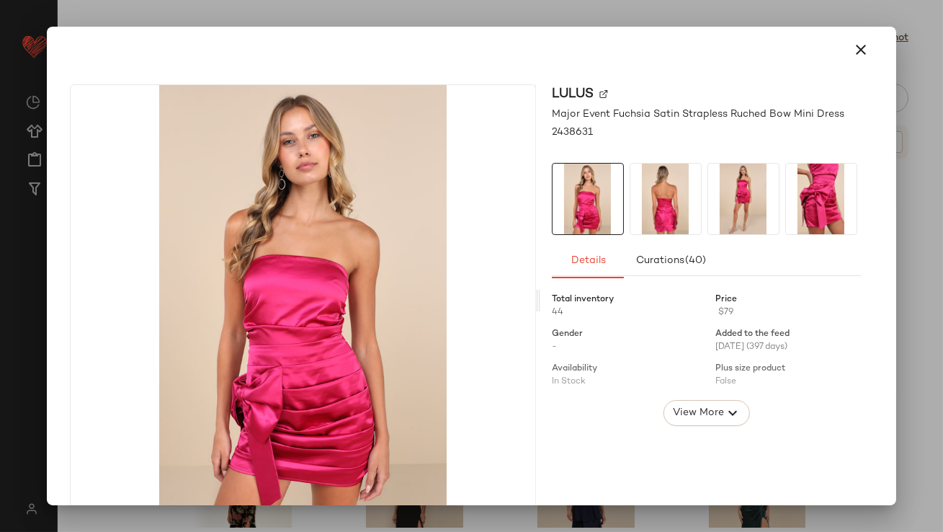
click at [865, 44] on button "button" at bounding box center [861, 49] width 35 height 35
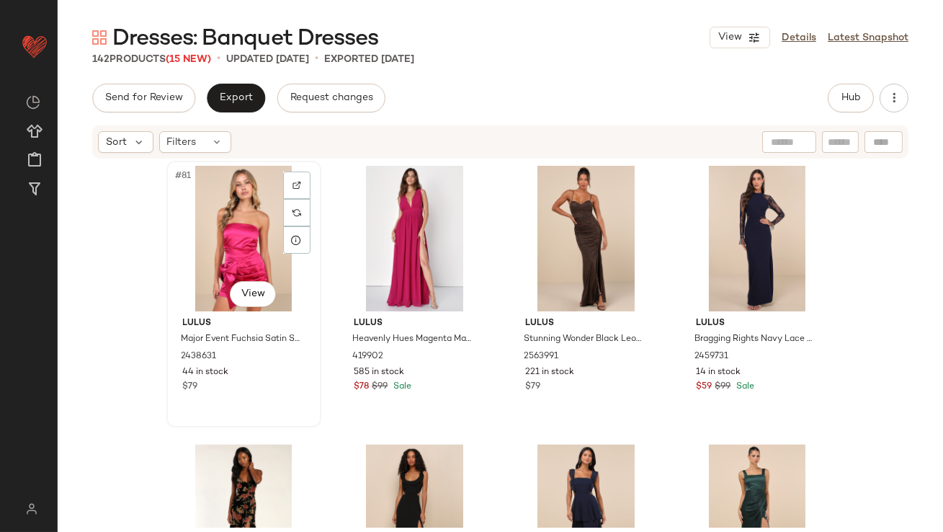
click at [259, 218] on div "#81 View" at bounding box center [243, 239] width 145 height 146
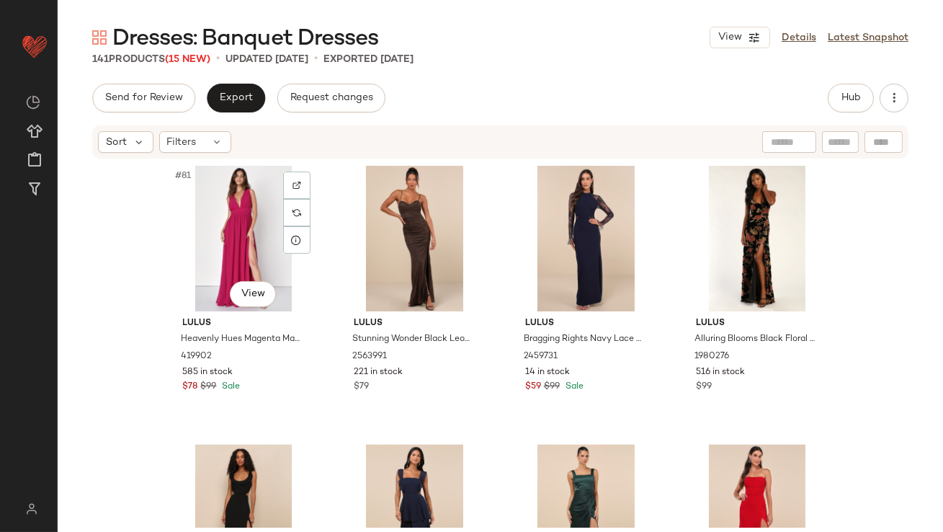
click at [258, 218] on div "#81 View" at bounding box center [243, 239] width 145 height 146
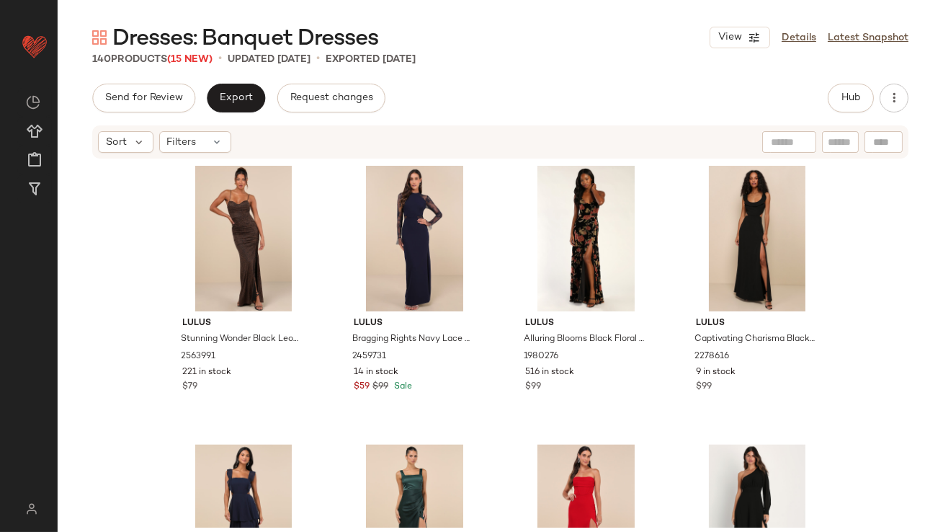
click at [579, 434] on div "Lulus Bloom In Mind Navy Blue Floral Print Velvet Strapless Maxi Dress 1566796 …" at bounding box center [500, 343] width 885 height 367
click at [571, 481] on div "#87 View" at bounding box center [586, 517] width 145 height 146
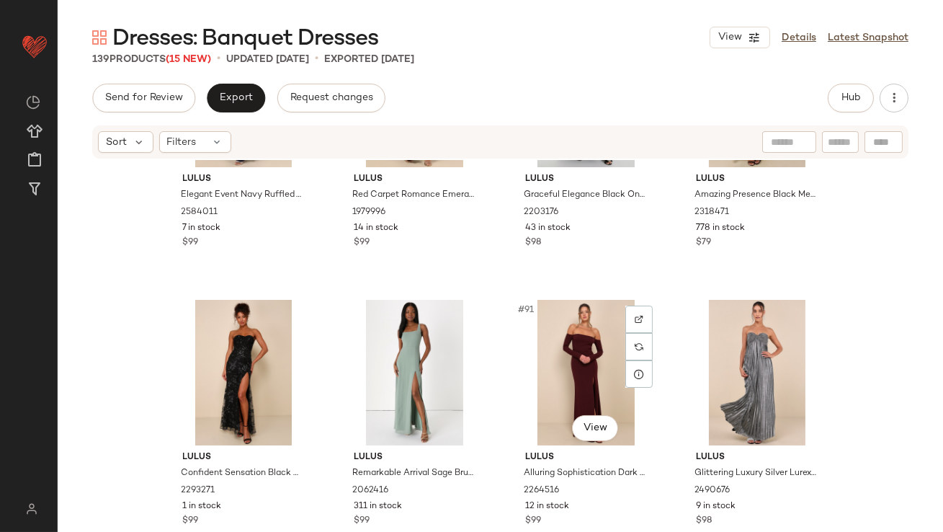
scroll to position [5999, 0]
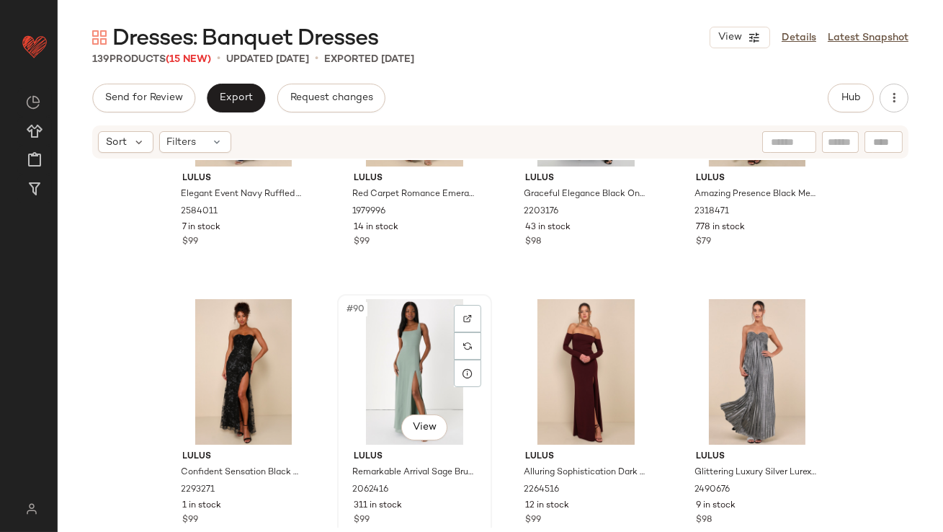
click at [431, 388] on div "#90 View" at bounding box center [414, 372] width 145 height 146
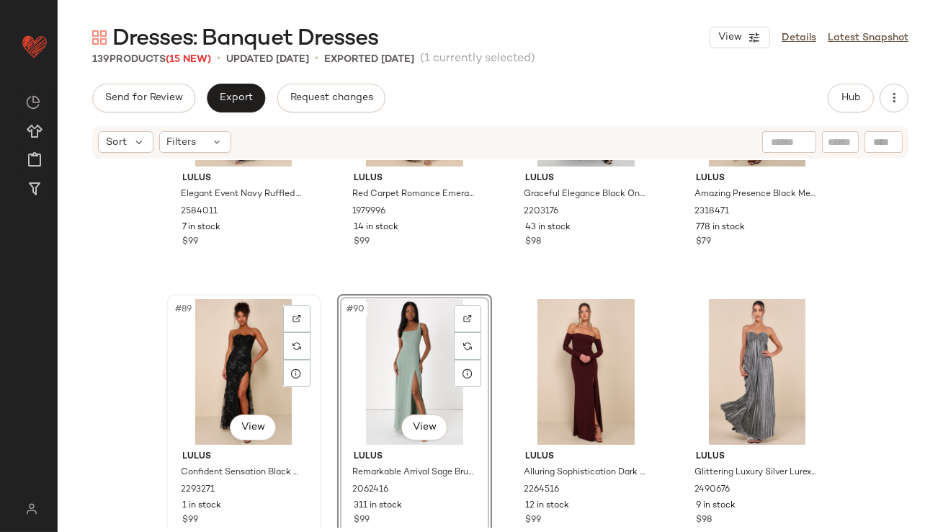
click at [234, 349] on div "#89 View" at bounding box center [243, 372] width 145 height 146
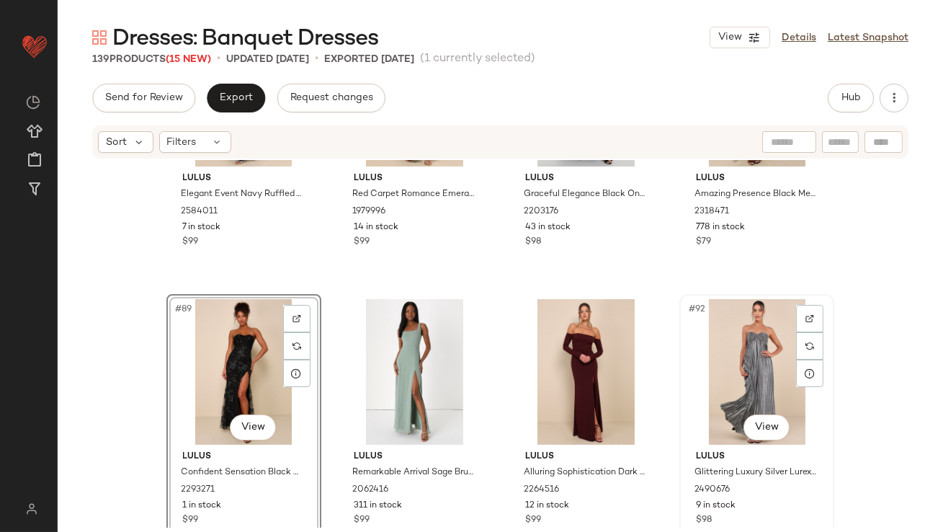
click at [709, 352] on div "#92 View" at bounding box center [756, 372] width 145 height 146
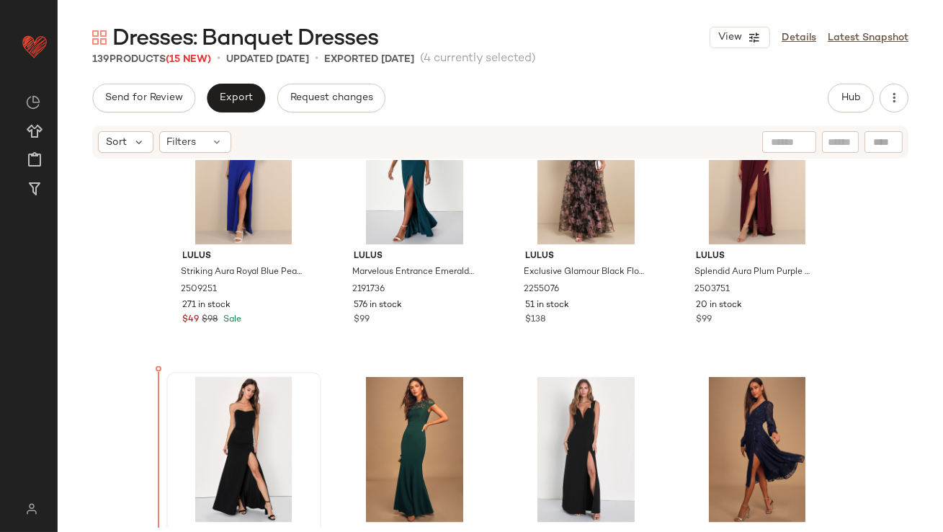
scroll to position [4574, 0]
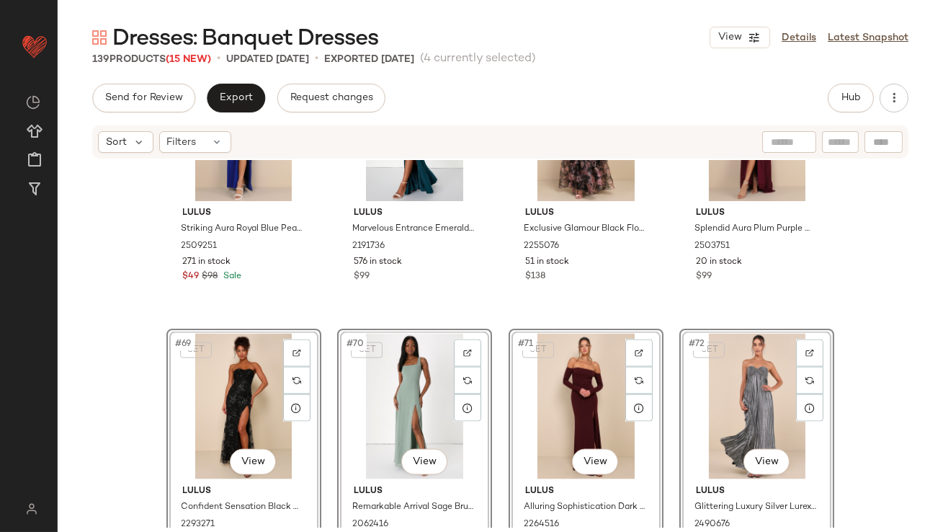
click at [148, 390] on div "Lulus Striking Aura Royal Blue Pearl Strapless Mermaid Maxi Dress 2509251 271 i…" at bounding box center [500, 343] width 885 height 367
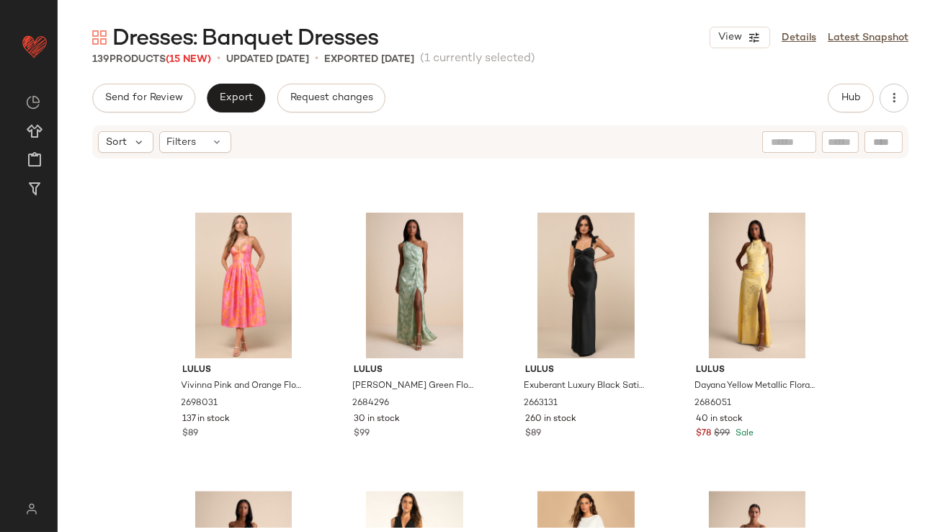
scroll to position [7178, 0]
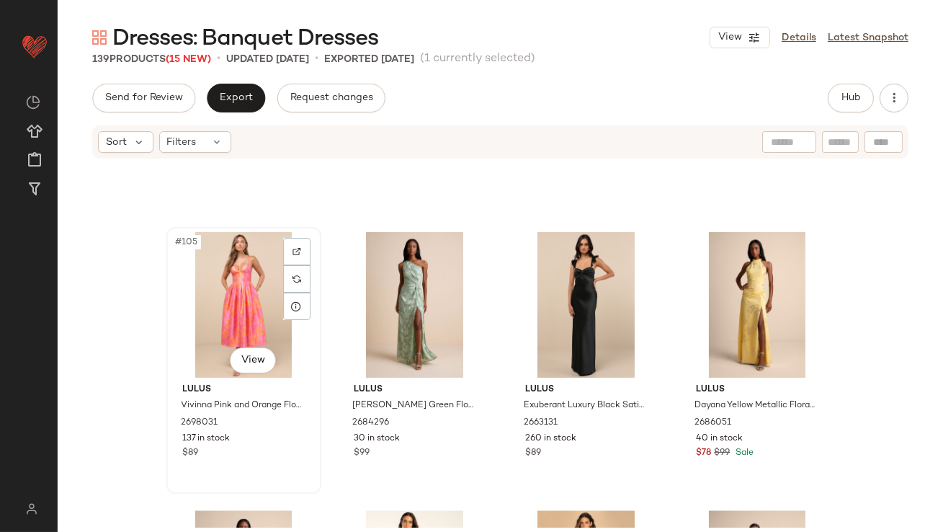
click at [217, 272] on div "#105 View" at bounding box center [243, 305] width 145 height 146
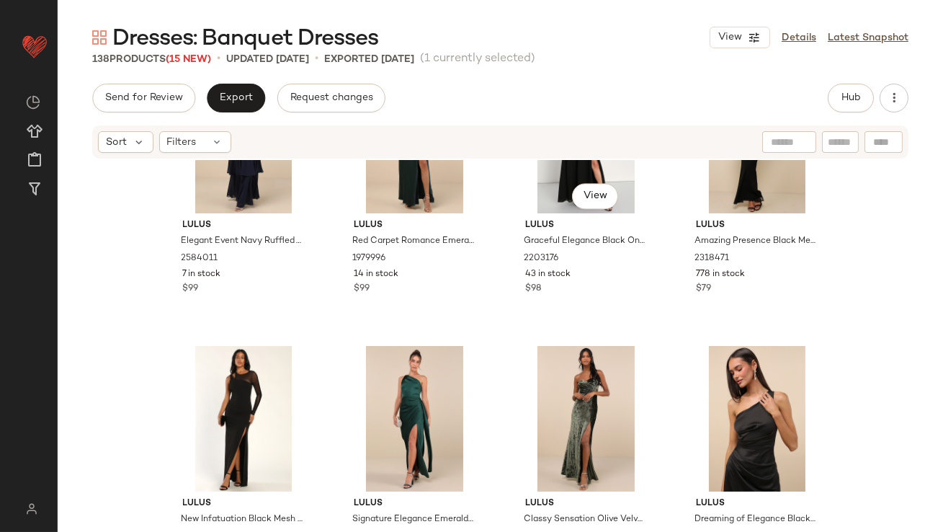
scroll to position [6307, 0]
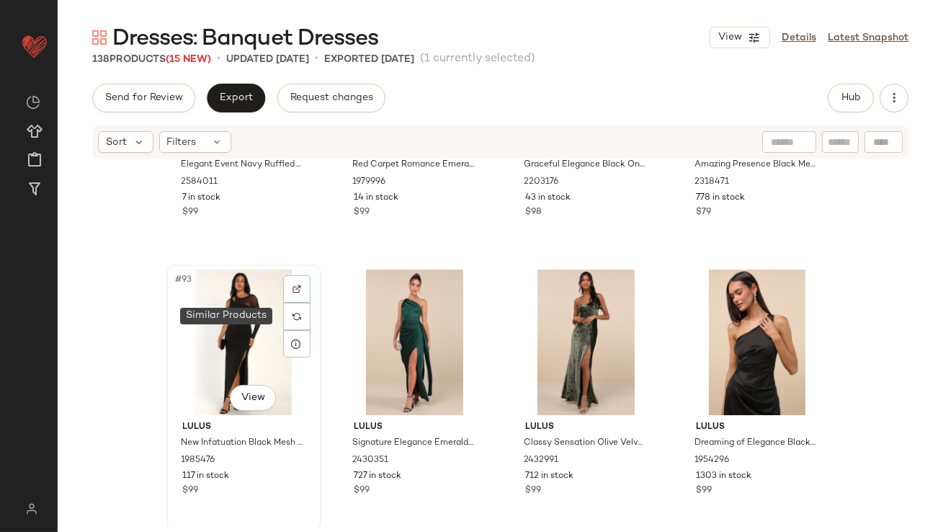
click at [241, 306] on div "#93 View" at bounding box center [243, 342] width 145 height 146
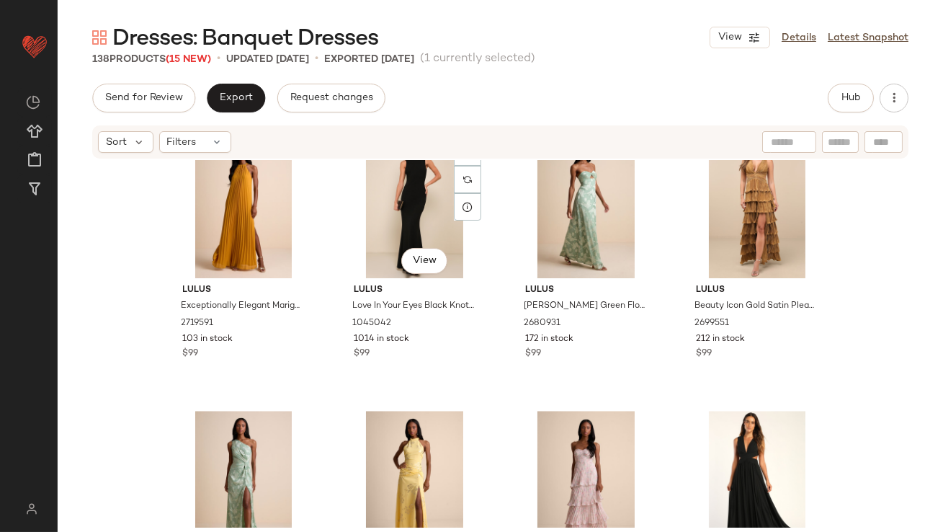
scroll to position [7129, 0]
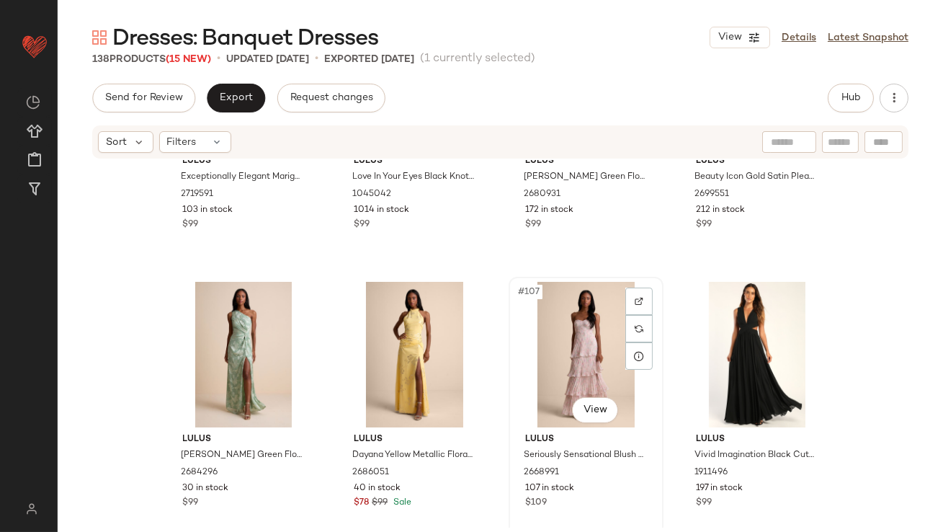
click at [532, 346] on div "#107 View" at bounding box center [586, 355] width 145 height 146
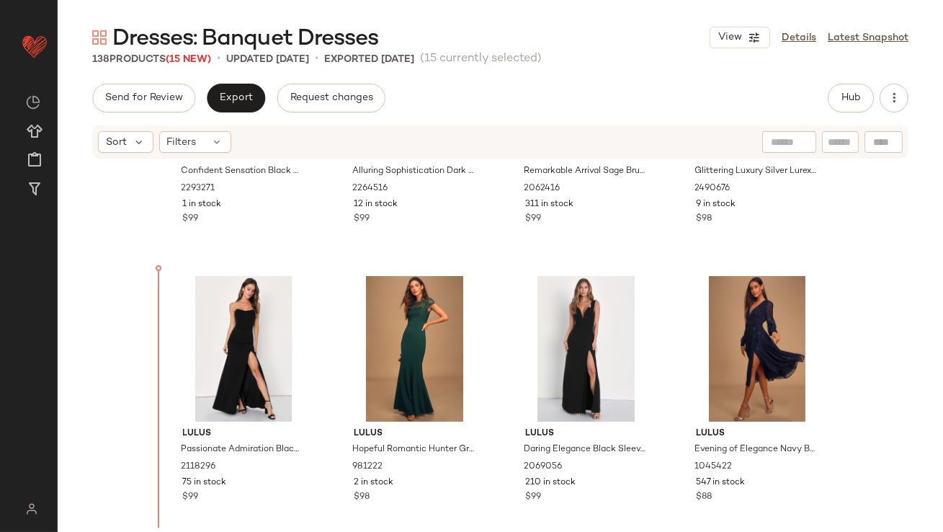
scroll to position [4910, 0]
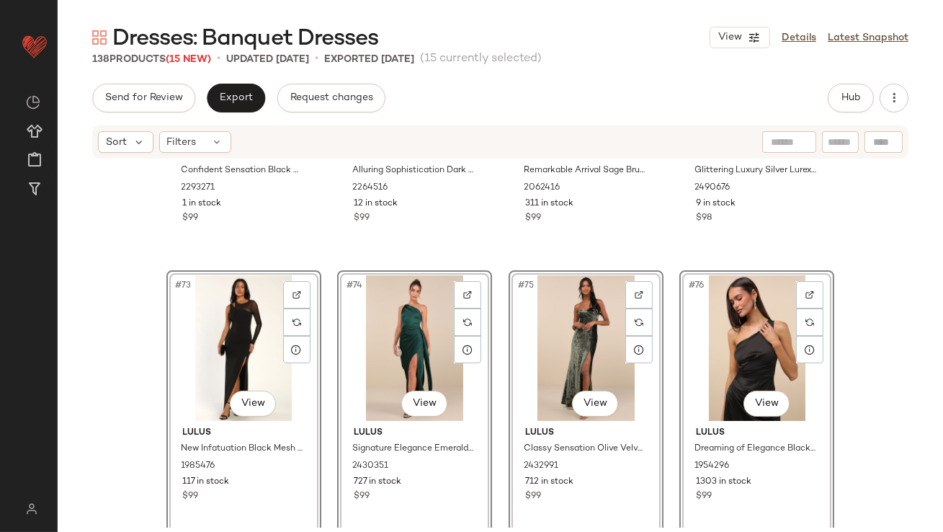
click at [146, 344] on div "Lulus Confident Sensation Black Sequin Strapless Bustier Maxi Dress 2293271 1 i…" at bounding box center [500, 343] width 885 height 367
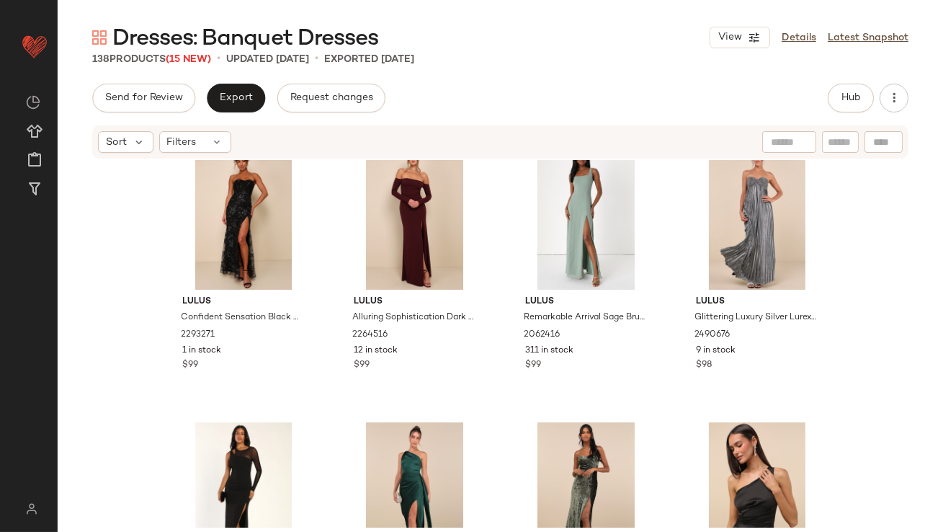
scroll to position [4927, 0]
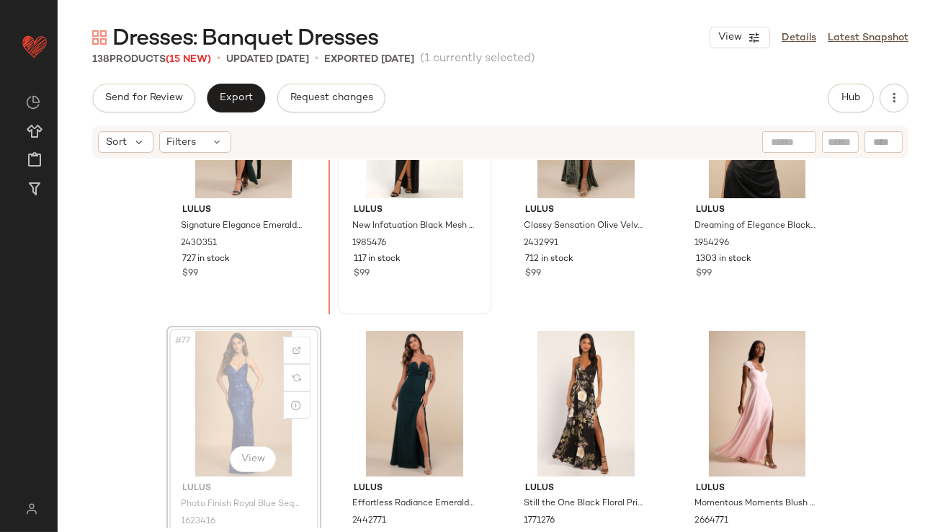
scroll to position [5133, 0]
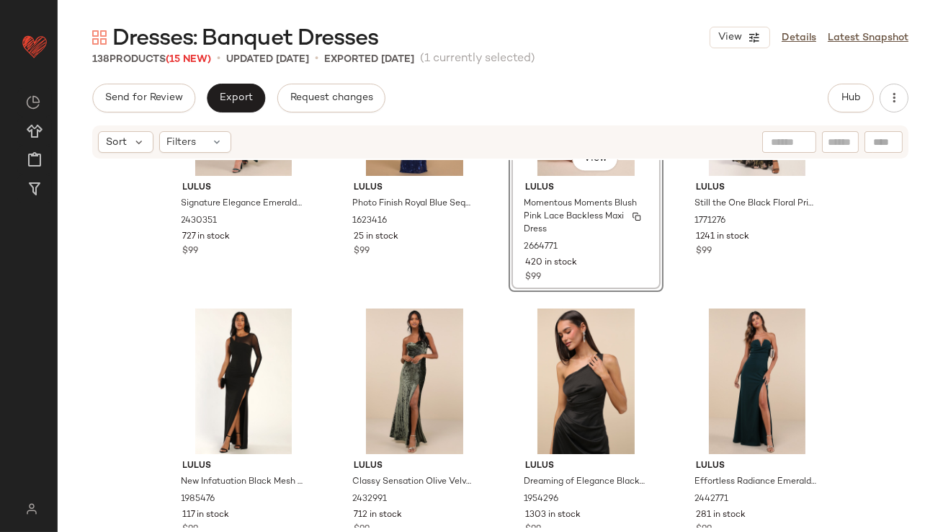
scroll to position [5372, 0]
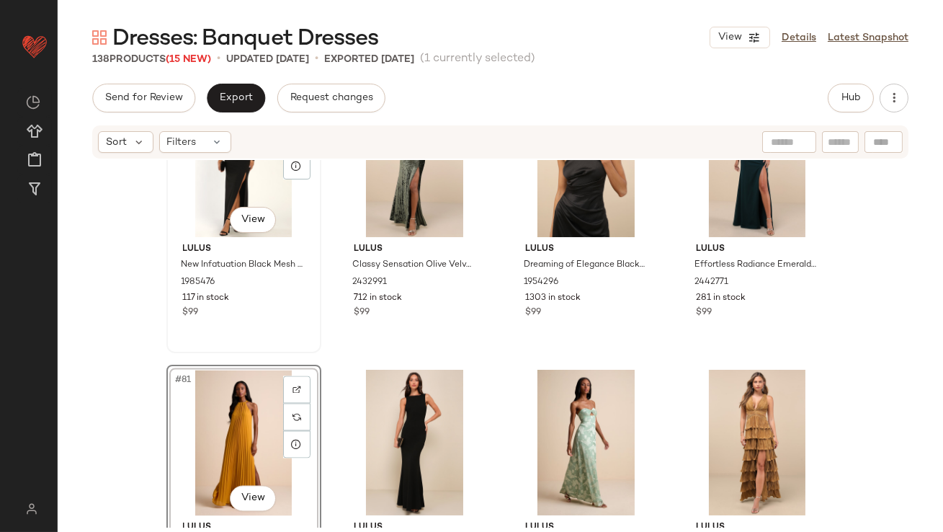
scroll to position [5371, 0]
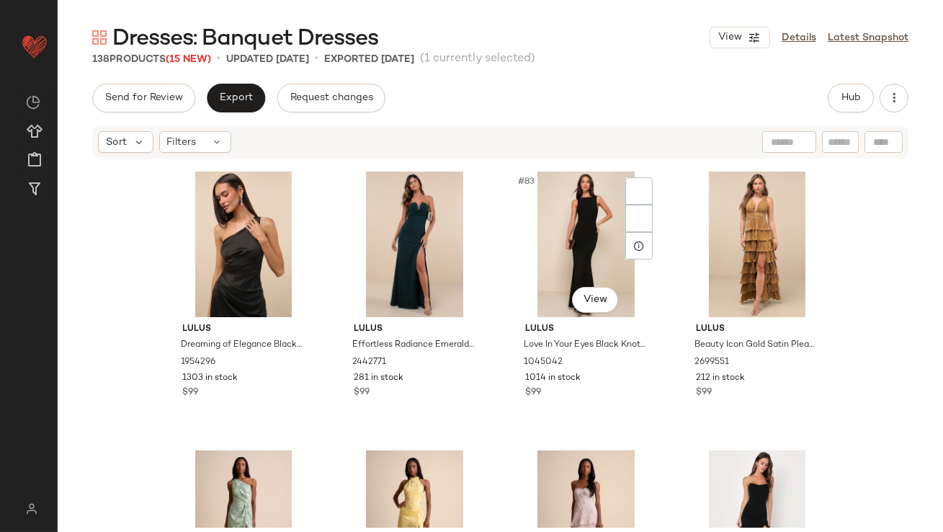
scroll to position [5685, 0]
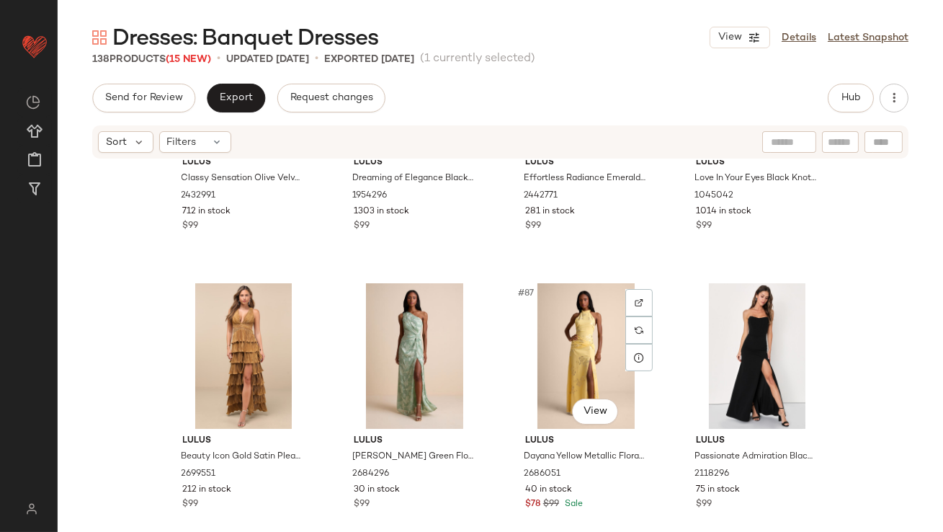
scroll to position [5788, 0]
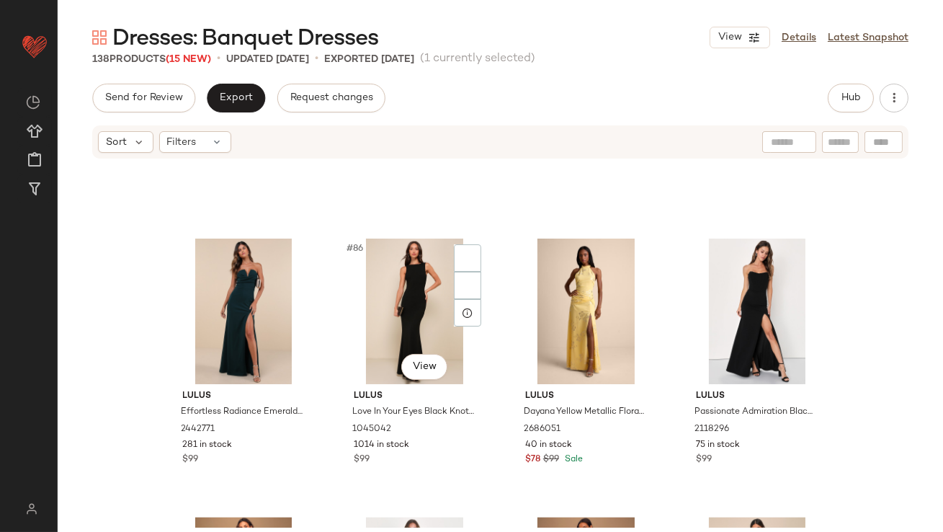
scroll to position [6002, 0]
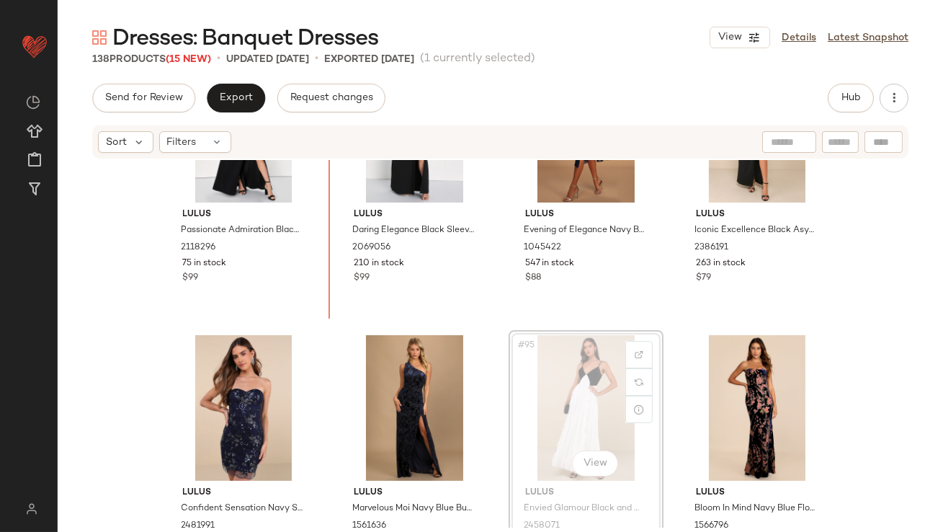
drag, startPoint x: 559, startPoint y: 414, endPoint x: 545, endPoint y: 413, distance: 13.7
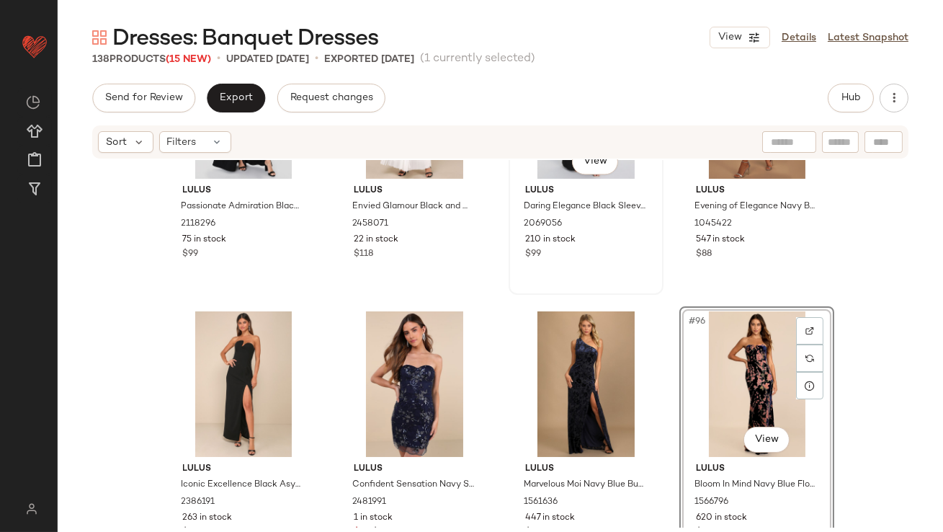
scroll to position [6245, 0]
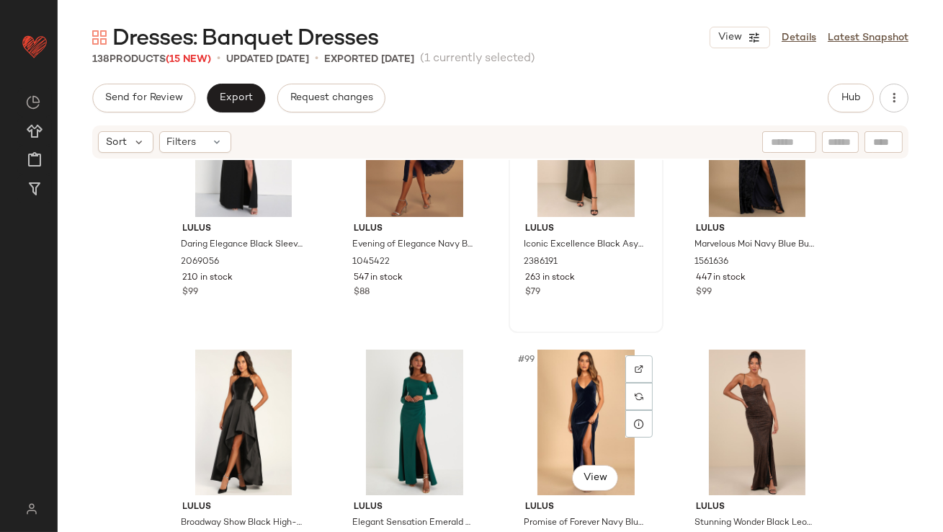
scroll to position [6531, 0]
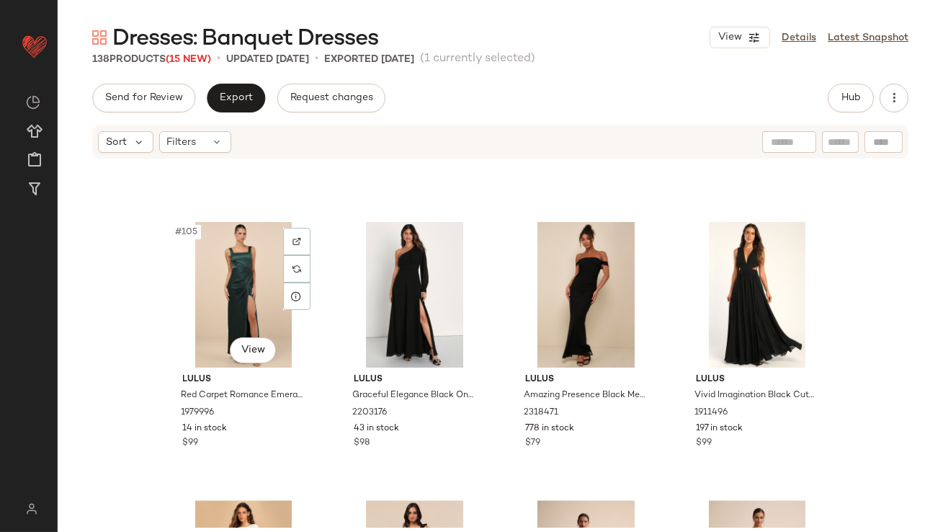
scroll to position [7519, 0]
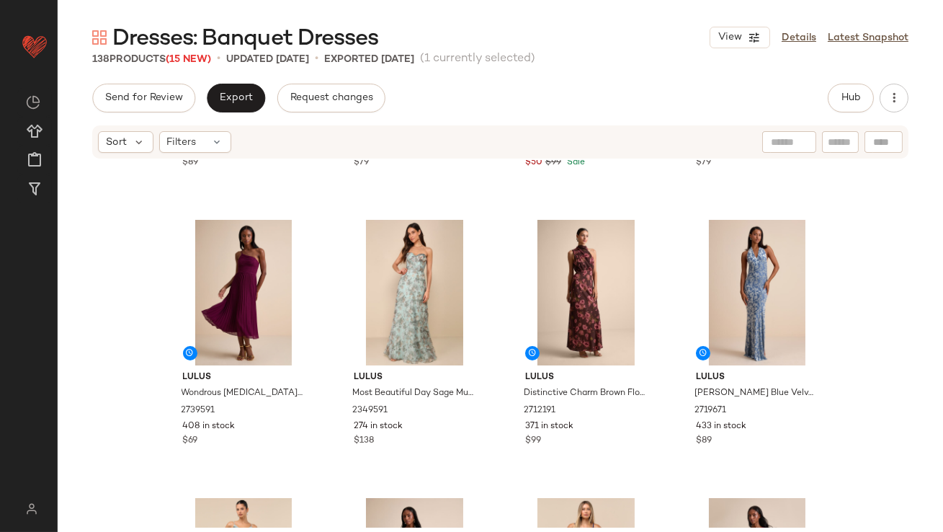
scroll to position [517, 0]
click at [229, 104] on button "Export" at bounding box center [236, 98] width 58 height 29
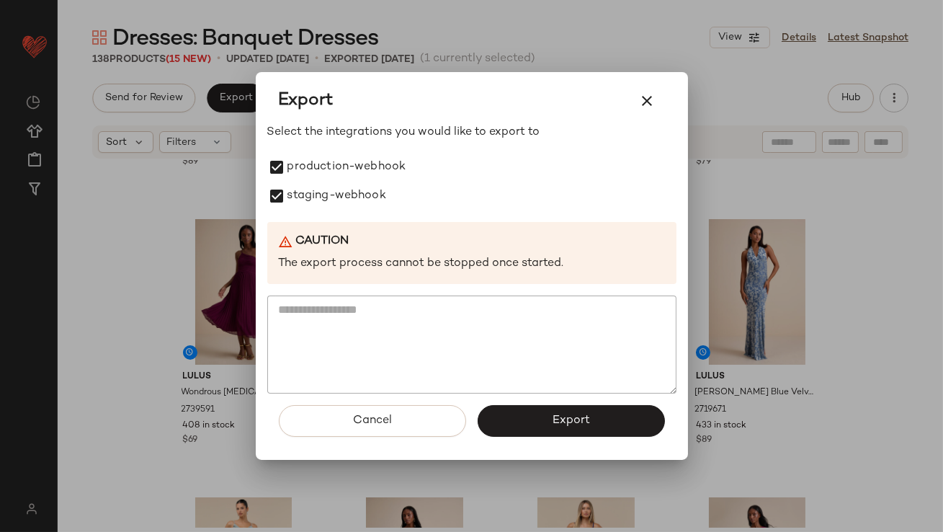
click at [553, 445] on div "Cancel Export" at bounding box center [471, 426] width 409 height 66
click at [553, 442] on div "Cancel Export" at bounding box center [471, 426] width 409 height 66
click at [553, 424] on span "Export" at bounding box center [571, 421] width 38 height 14
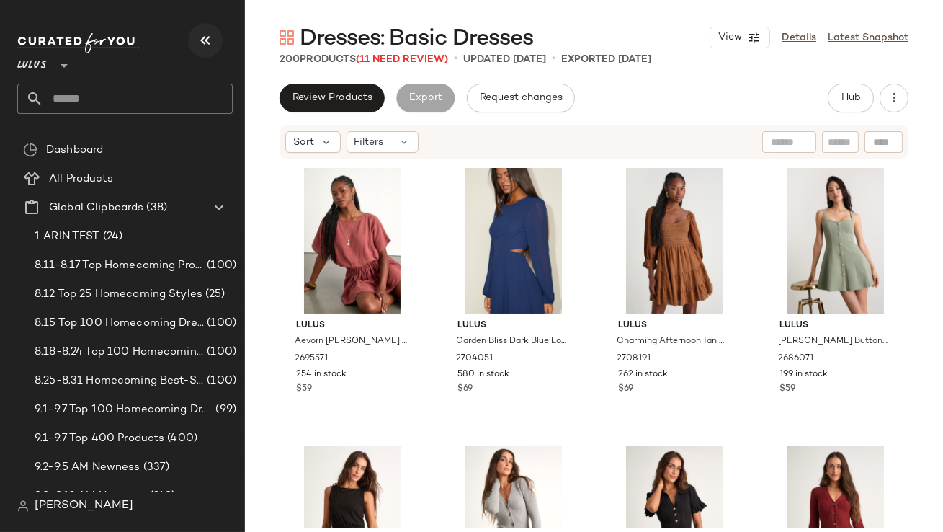
click at [198, 43] on icon "button" at bounding box center [205, 40] width 17 height 17
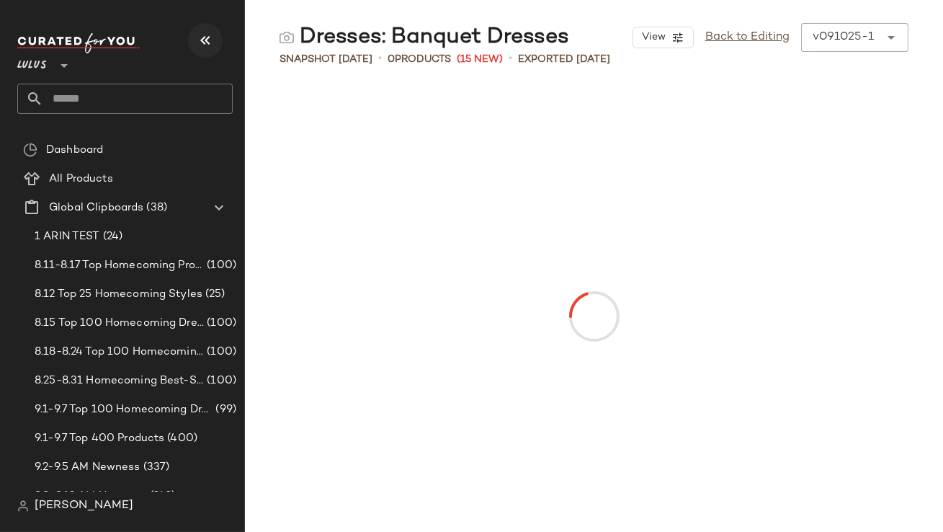
click at [205, 30] on button "button" at bounding box center [205, 40] width 35 height 35
